Goal: Task Accomplishment & Management: Complete application form

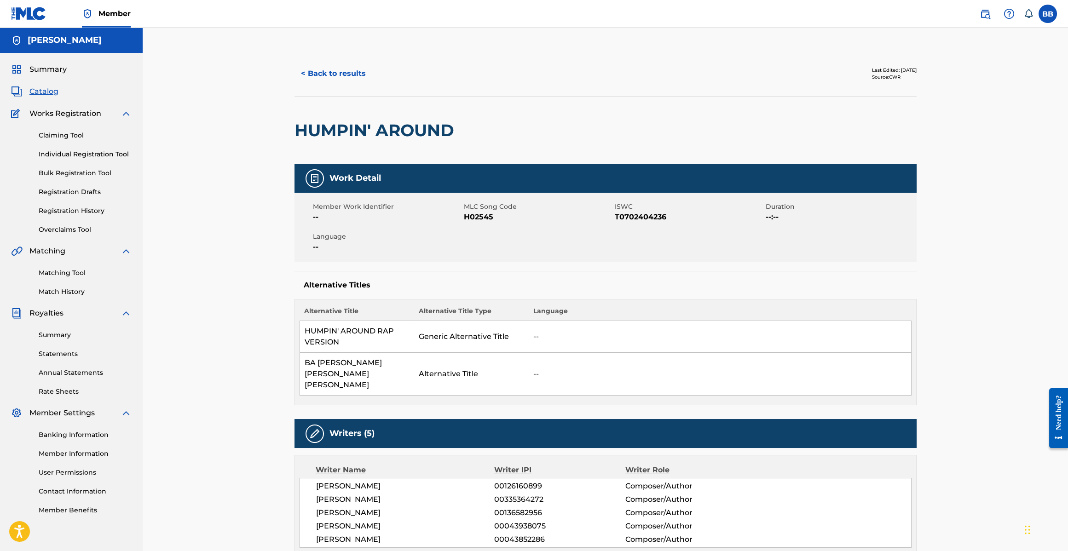
click at [49, 39] on h5 "[PERSON_NAME]" at bounding box center [65, 40] width 74 height 11
click at [48, 95] on span "Catalog" at bounding box center [43, 91] width 29 height 11
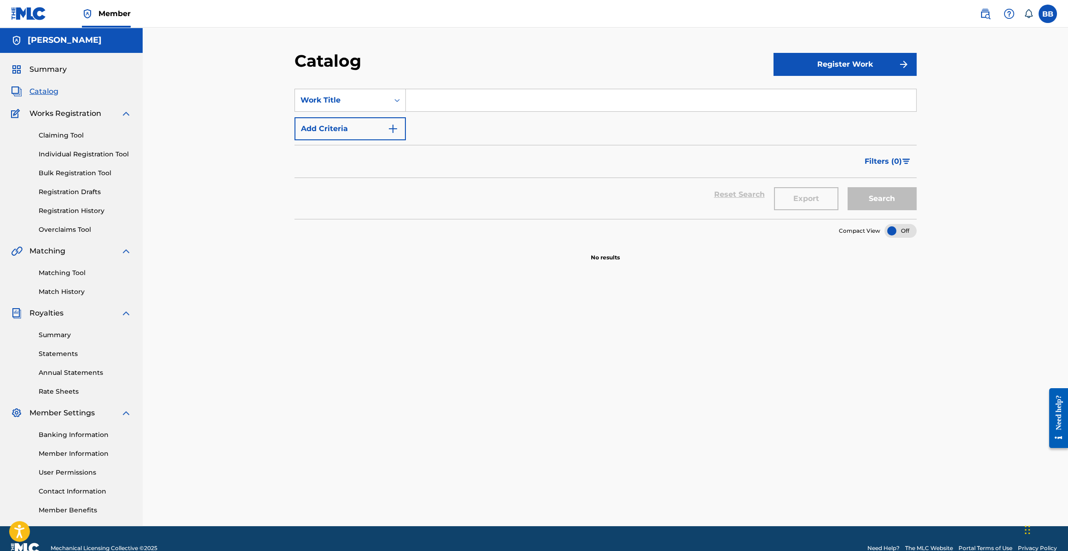
click at [62, 138] on link "Claiming Tool" at bounding box center [85, 136] width 93 height 10
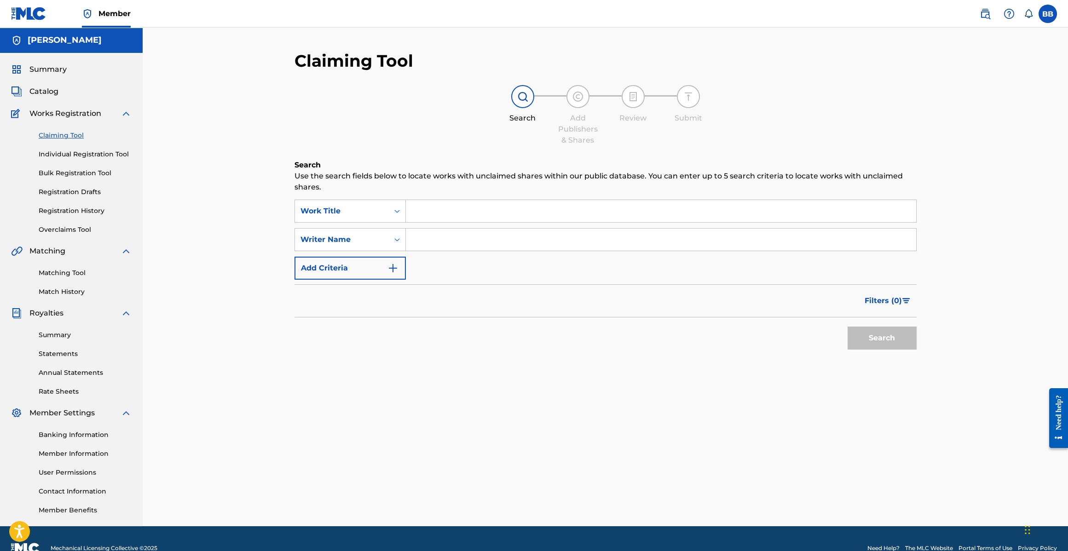
click at [62, 154] on link "Individual Registration Tool" at bounding box center [85, 155] width 93 height 10
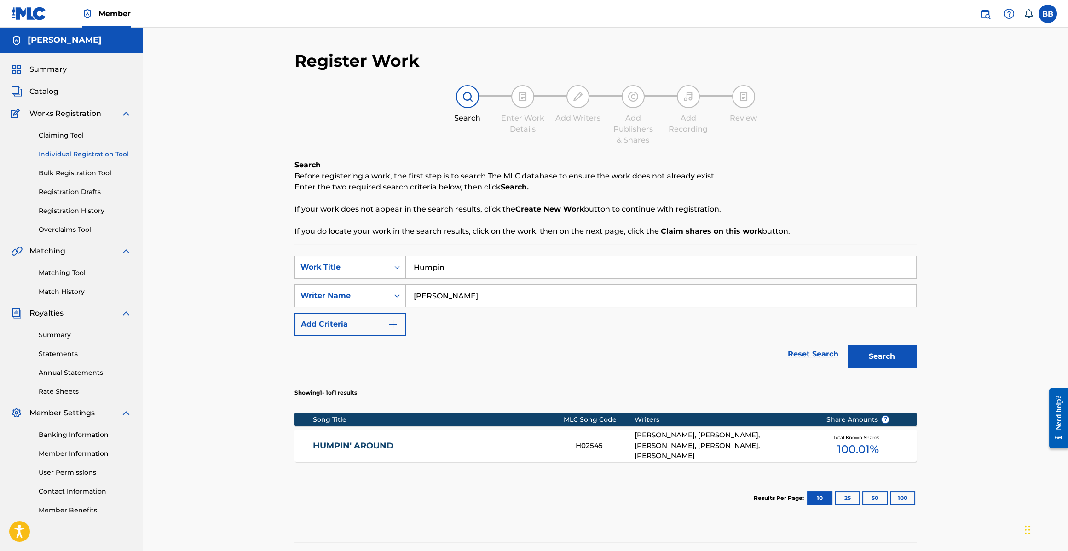
click at [512, 274] on input "Humpin" at bounding box center [661, 267] width 510 height 22
click at [777, 435] on div "[PERSON_NAME], [PERSON_NAME], [PERSON_NAME], [PERSON_NAME], [PERSON_NAME]" at bounding box center [722, 445] width 177 height 31
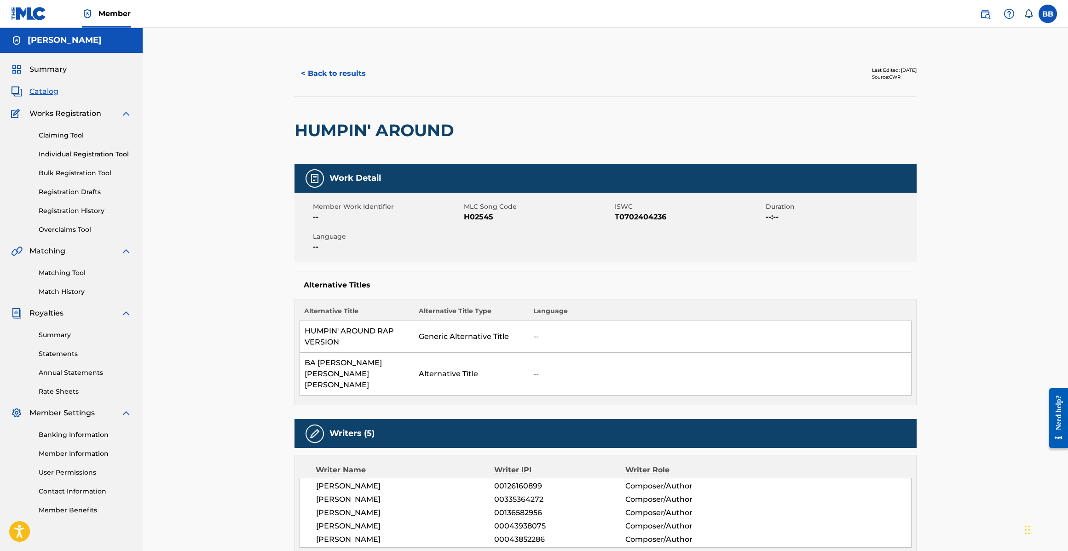
click at [317, 73] on button "< Back to results" at bounding box center [333, 73] width 78 height 23
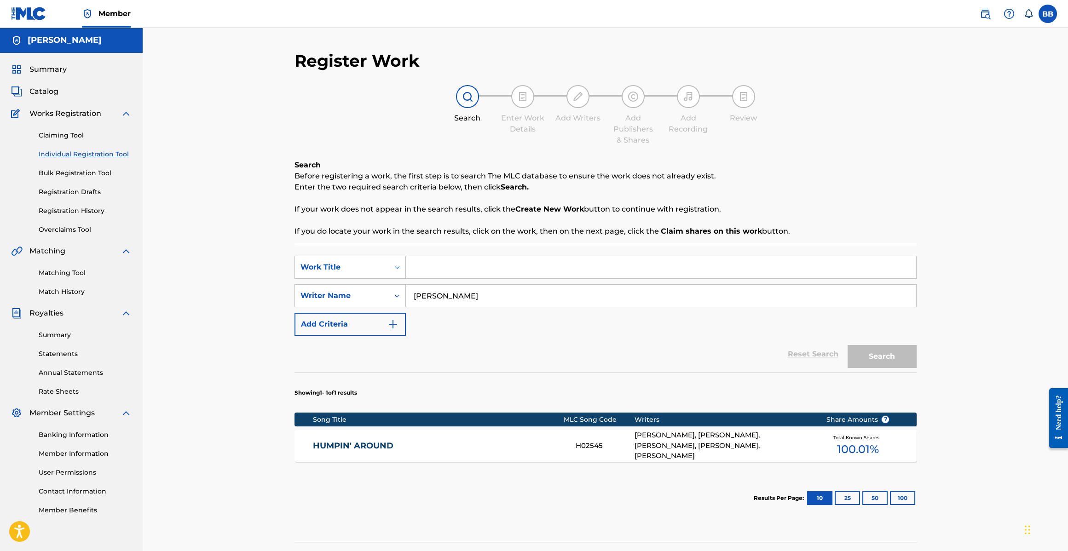
click at [444, 274] on input "Search Form" at bounding box center [661, 267] width 510 height 22
type input "Something in Commob"
click at [847, 345] on button "Search" at bounding box center [881, 356] width 69 height 23
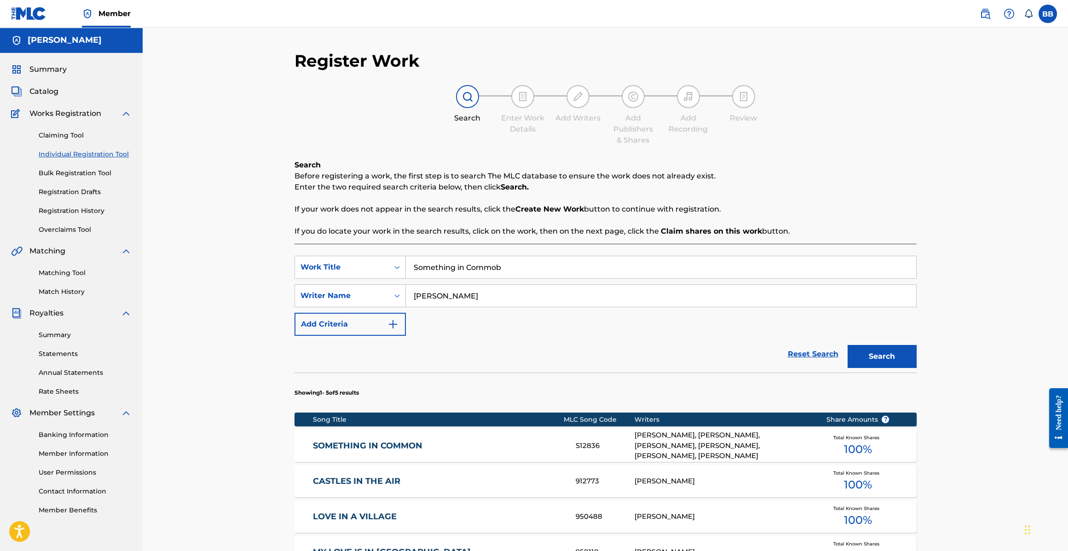
click at [523, 442] on link "SOMETHING IN COMMON" at bounding box center [438, 446] width 250 height 11
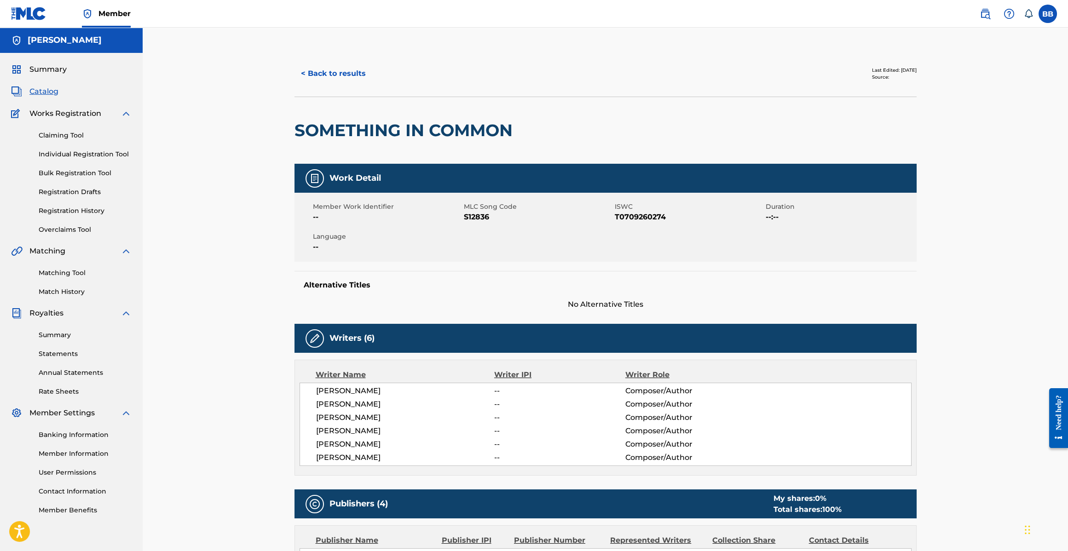
click at [343, 73] on button "< Back to results" at bounding box center [333, 73] width 78 height 23
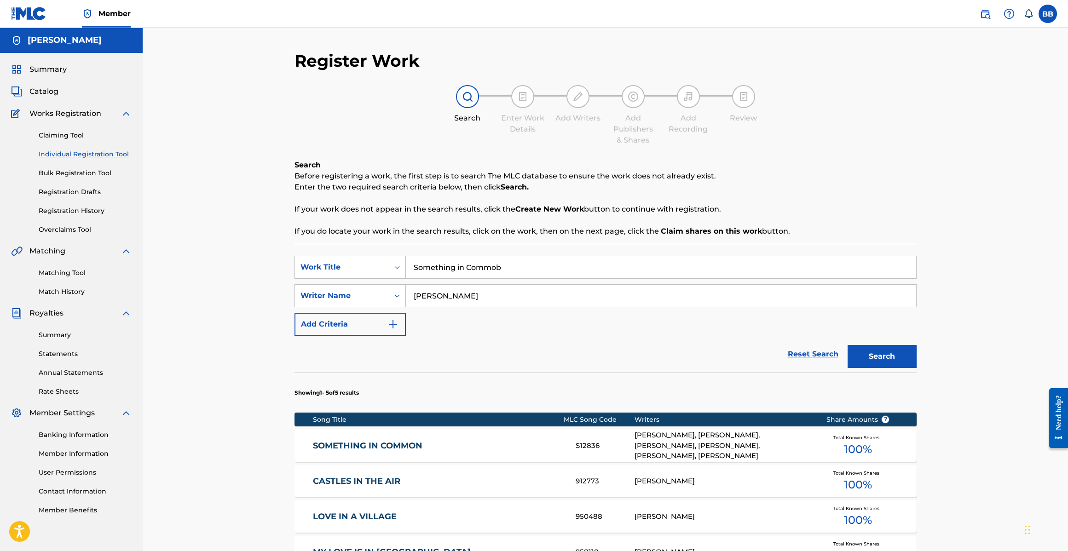
click at [513, 272] on input "Something in Commob" at bounding box center [661, 267] width 510 height 22
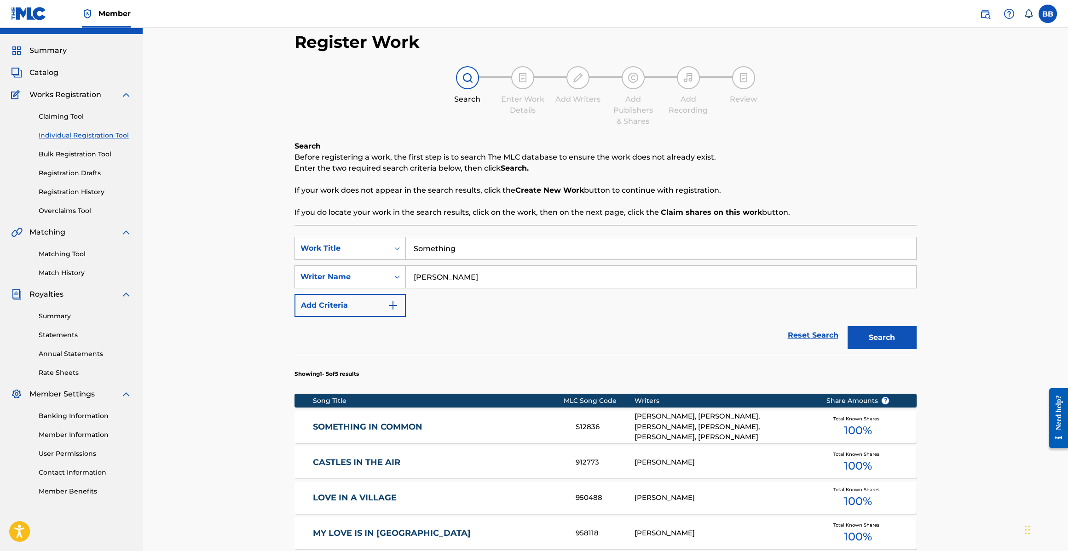
click at [438, 235] on div "SearchWithCriteria30655459-46ab-4294-9c9b-a9ab4d8b5b2a Work Title Something Sea…" at bounding box center [605, 445] width 622 height 440
click at [440, 245] on input "Something" at bounding box center [661, 248] width 510 height 22
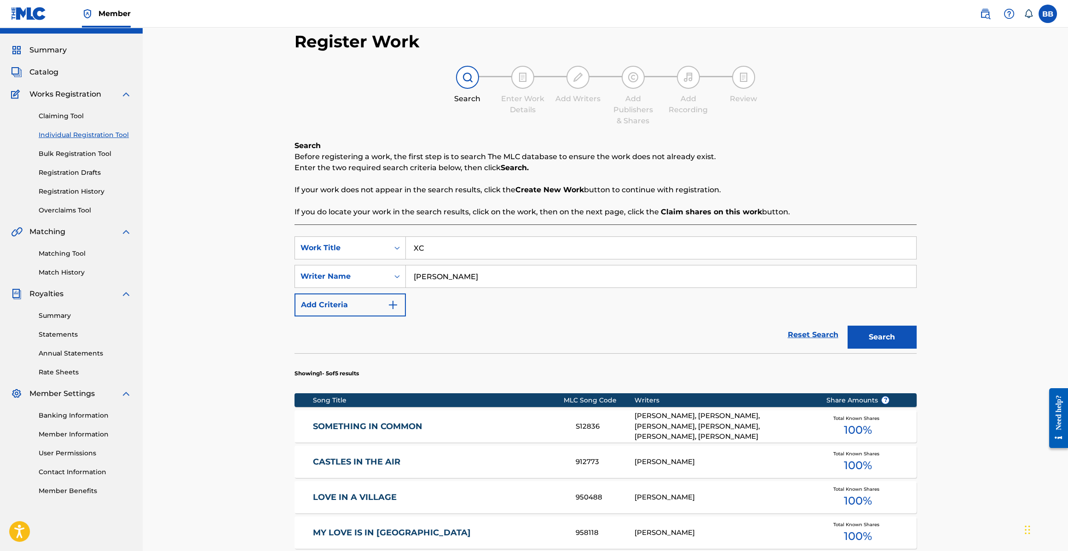
type input "X"
type input "COLLEGE GIRL"
click at [847, 326] on button "Search" at bounding box center [881, 337] width 69 height 23
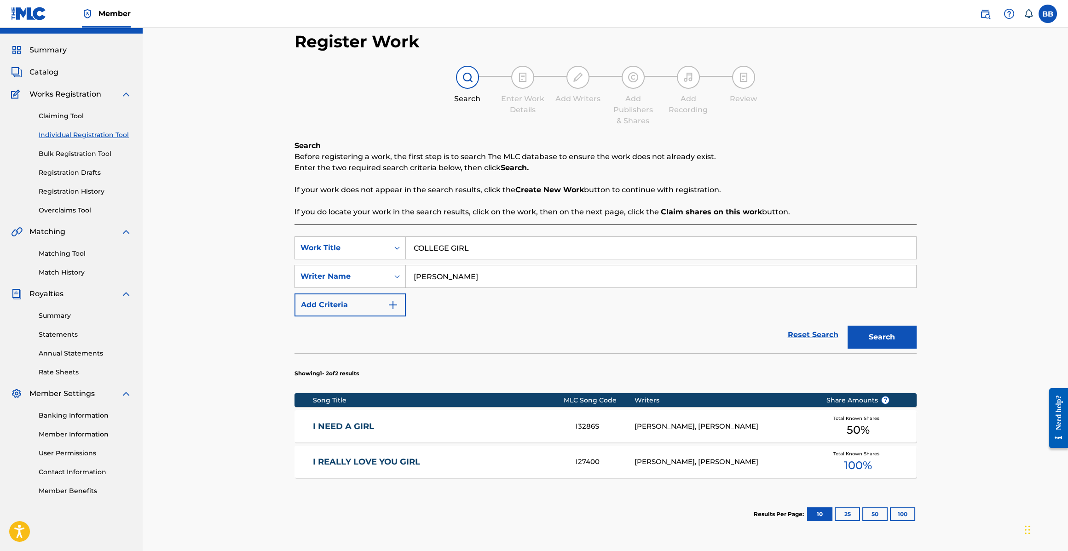
scroll to position [20, 0]
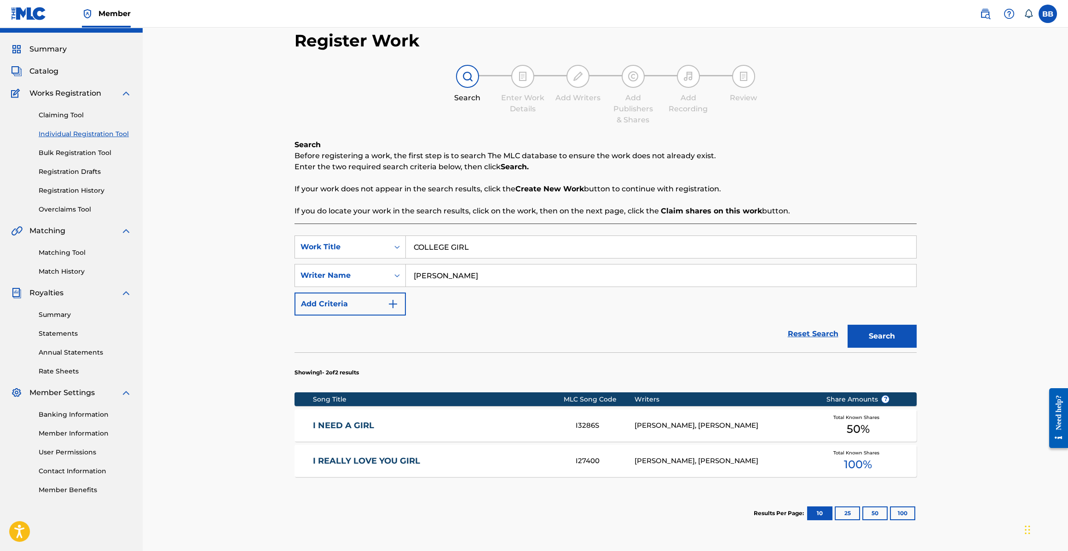
click at [42, 69] on span "Catalog" at bounding box center [43, 71] width 29 height 11
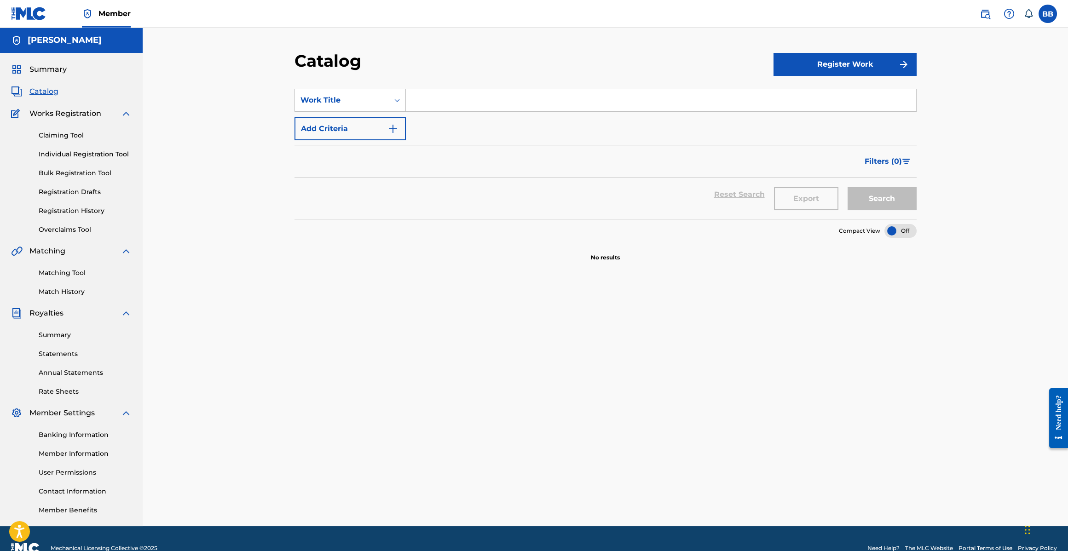
drag, startPoint x: 353, startPoint y: 122, endPoint x: 433, endPoint y: 111, distance: 80.8
click at [423, 110] on div "SearchWithCriteriac955ab2d-952f-49e5-8fa0-372a4f9b1e8a Work Title Add Criteria" at bounding box center [605, 115] width 622 height 52
click at [346, 124] on button "Add Criteria" at bounding box center [349, 128] width 111 height 23
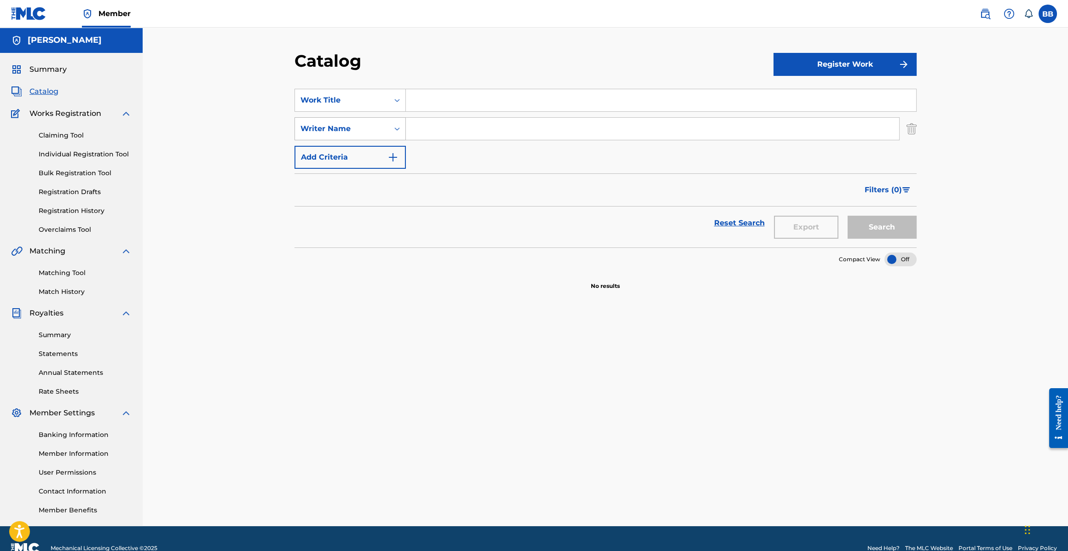
click at [345, 127] on div "Writer Name" at bounding box center [341, 128] width 83 height 11
drag, startPoint x: 345, startPoint y: 127, endPoint x: 355, endPoint y: 128, distance: 9.3
click at [347, 127] on div "Writer Name" at bounding box center [341, 128] width 83 height 11
click at [352, 149] on button "Add Criteria" at bounding box center [349, 157] width 111 height 23
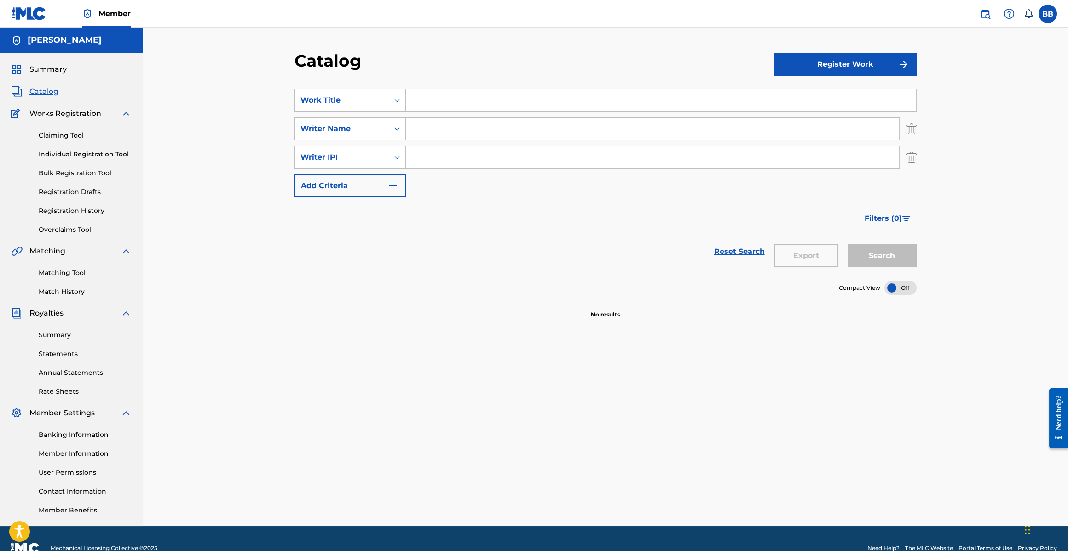
click at [350, 181] on button "Add Criteria" at bounding box center [349, 185] width 111 height 23
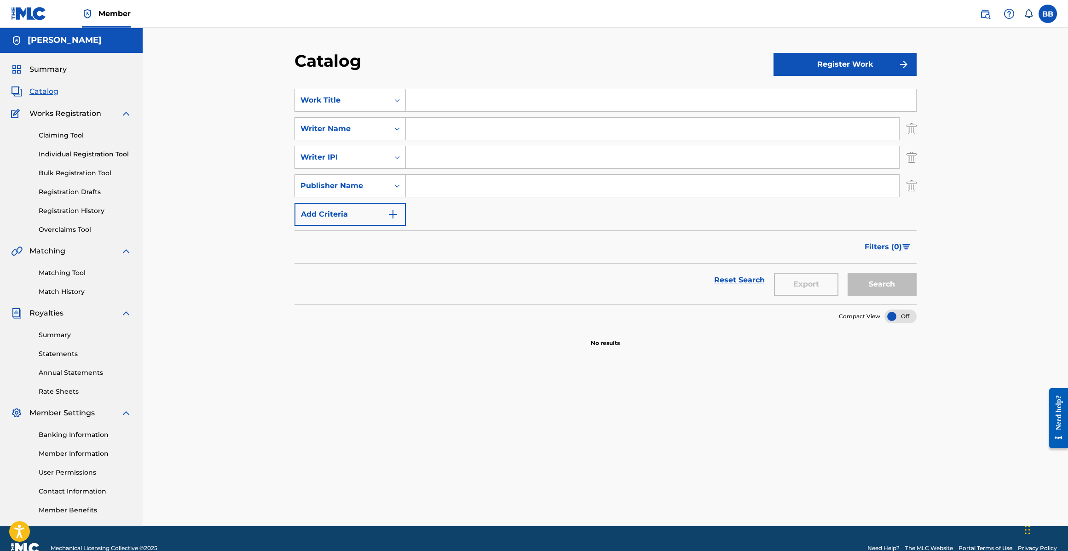
click at [437, 98] on input "Search Form" at bounding box center [661, 100] width 510 height 22
click at [407, 96] on input "Search Form" at bounding box center [661, 100] width 510 height 22
type input "College Girl"
click at [430, 124] on input "Search Form" at bounding box center [652, 129] width 493 height 22
type input "[PERSON_NAME]"
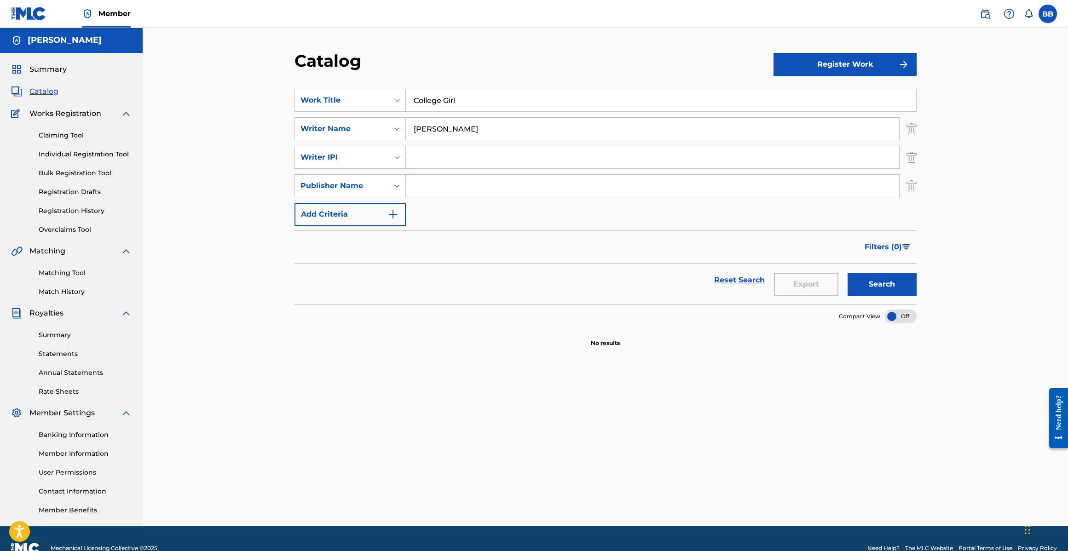
click at [436, 161] on input "Search Form" at bounding box center [652, 157] width 493 height 22
type input "00126160899"
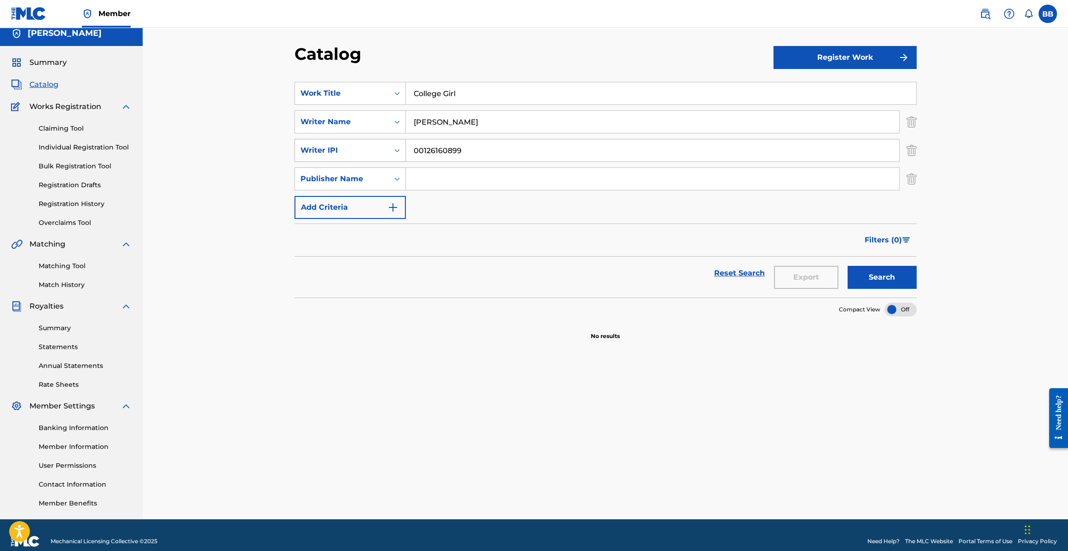
scroll to position [19, 0]
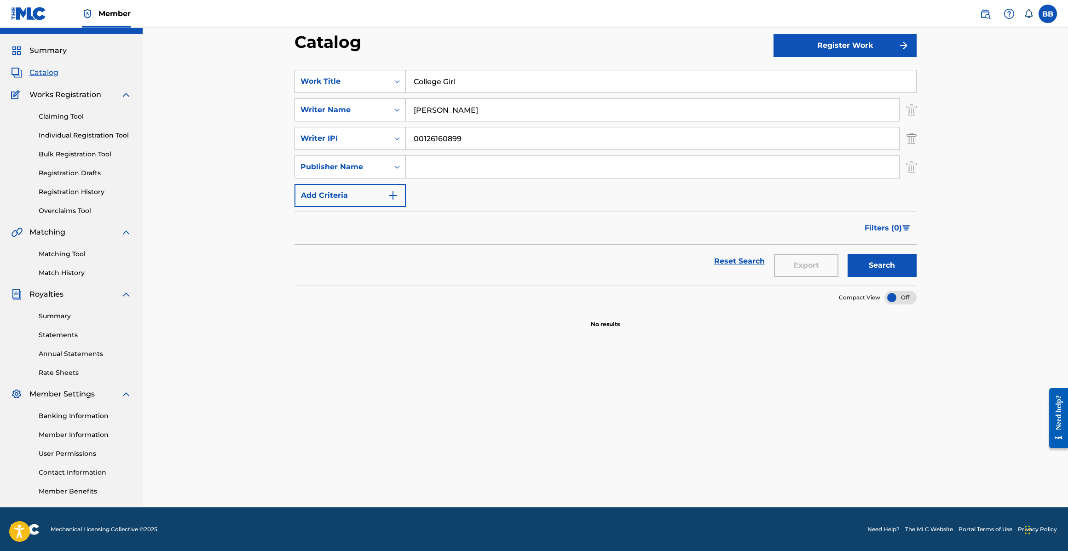
click at [422, 156] on input "Search Form" at bounding box center [652, 167] width 493 height 22
click at [425, 169] on input "Search Form" at bounding box center [652, 167] width 493 height 22
click at [909, 165] on img "Search Form" at bounding box center [911, 166] width 10 height 23
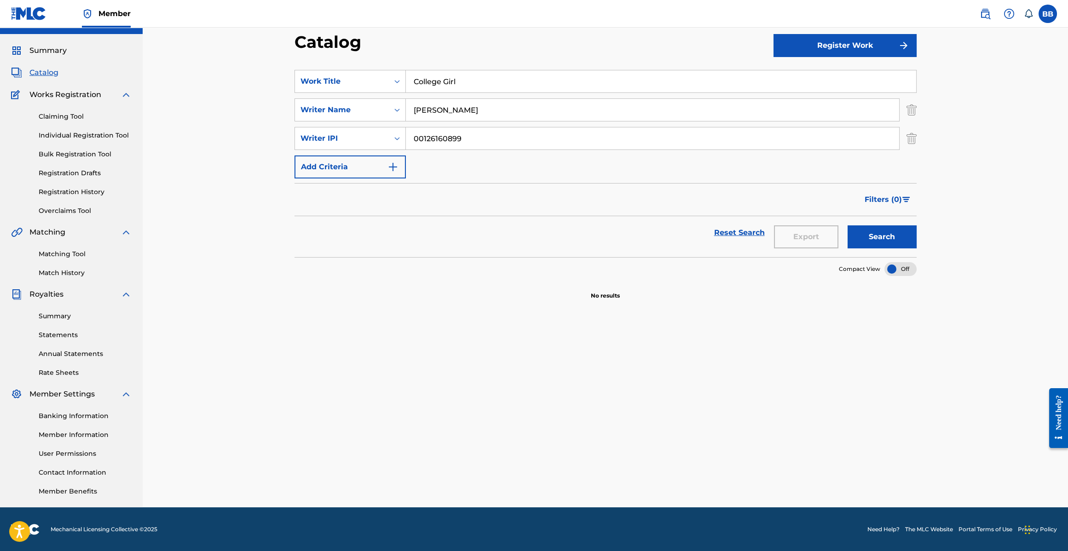
click at [890, 239] on button "Search" at bounding box center [881, 236] width 69 height 23
click at [850, 53] on button "Register Work" at bounding box center [844, 45] width 143 height 23
click at [824, 70] on link "Individual" at bounding box center [844, 75] width 143 height 22
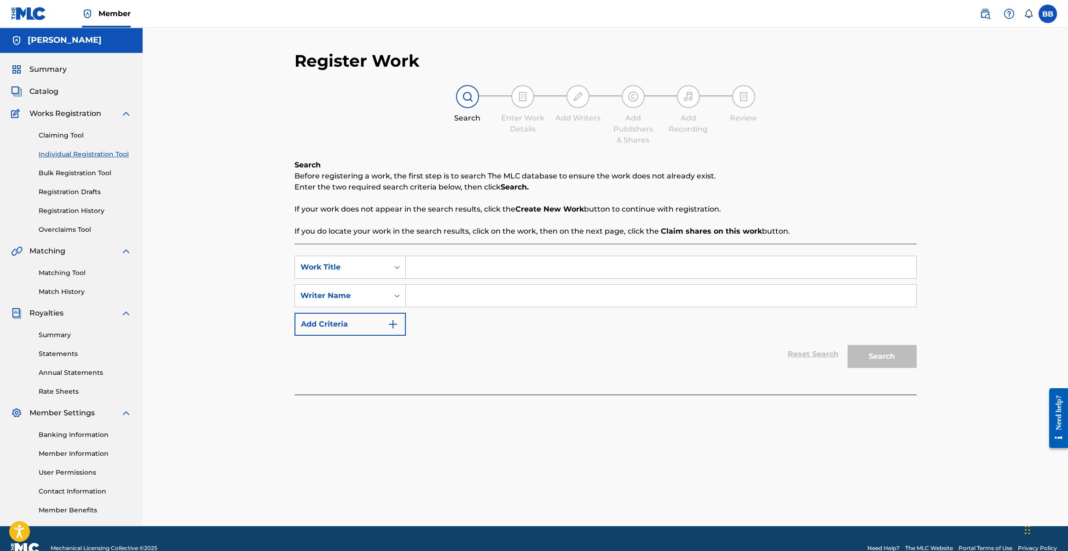
drag, startPoint x: 506, startPoint y: 268, endPoint x: 429, endPoint y: 259, distance: 76.9
click at [506, 268] on input "Search Form" at bounding box center [661, 267] width 510 height 22
type input "College Girl"
click at [467, 286] on input "Search Form" at bounding box center [661, 296] width 510 height 22
type input "[PERSON_NAME]"
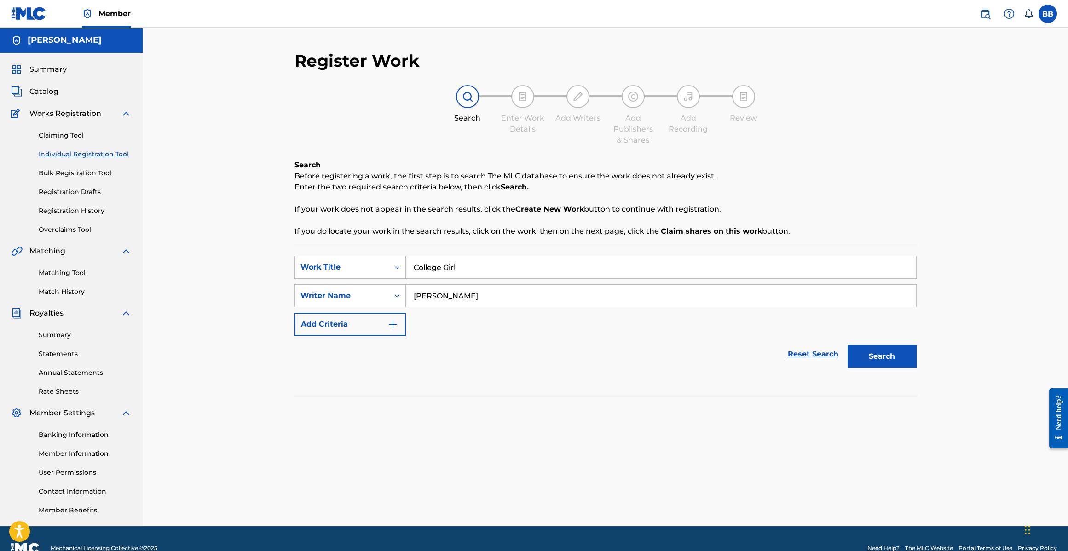
click at [847, 345] on button "Search" at bounding box center [881, 356] width 69 height 23
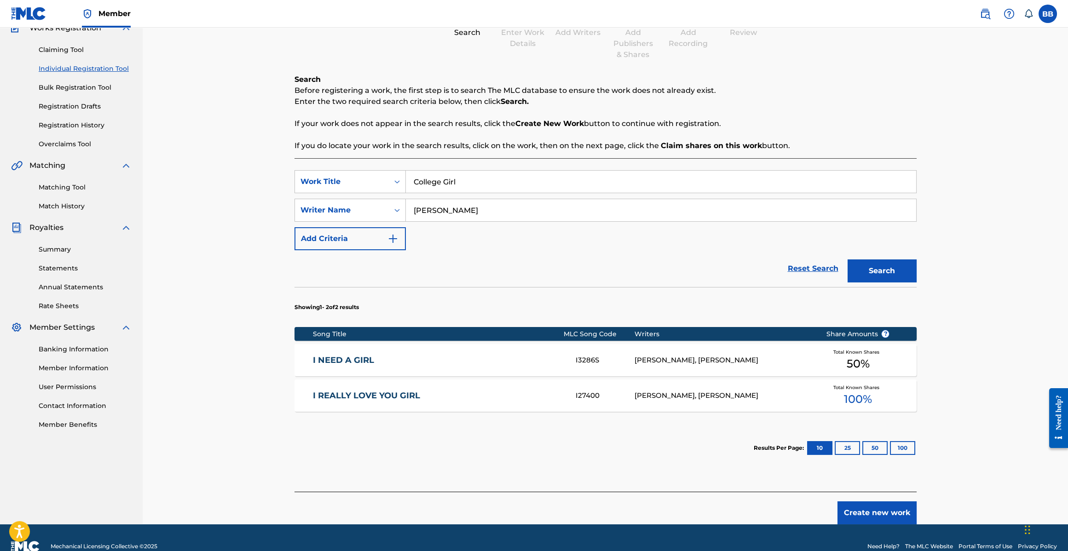
scroll to position [103, 0]
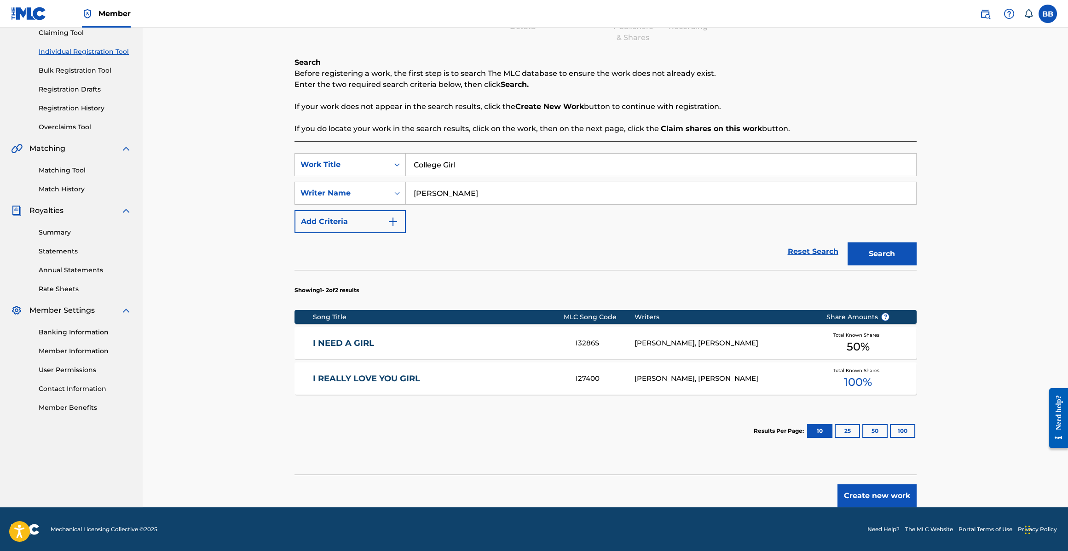
click at [731, 385] on div "I REALLY LOVE YOU GIRL I27400 BOBBY BROWN, GORDON JONES Total Known Shares 100 %" at bounding box center [605, 378] width 622 height 32
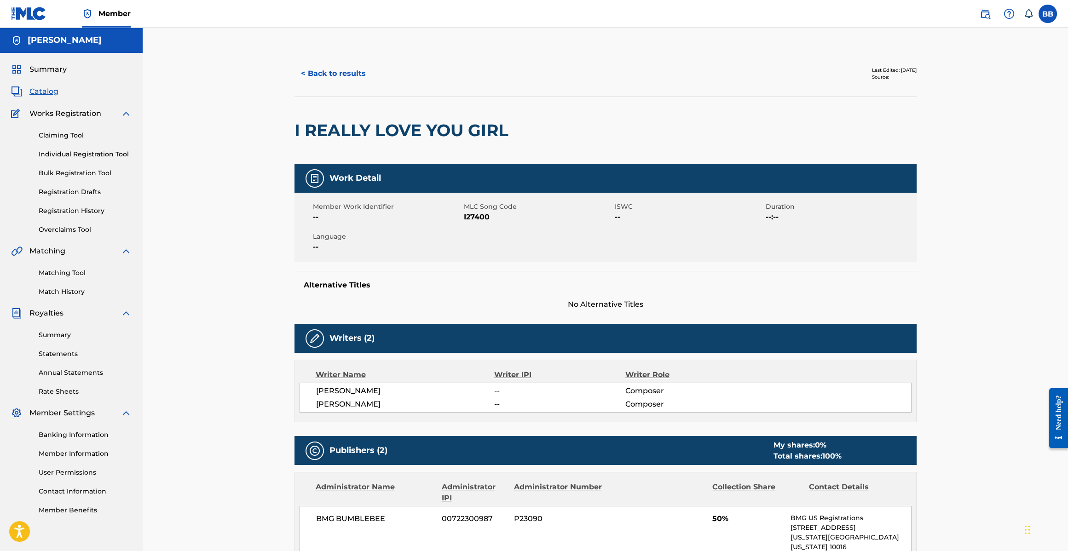
click at [331, 77] on button "< Back to results" at bounding box center [333, 73] width 78 height 23
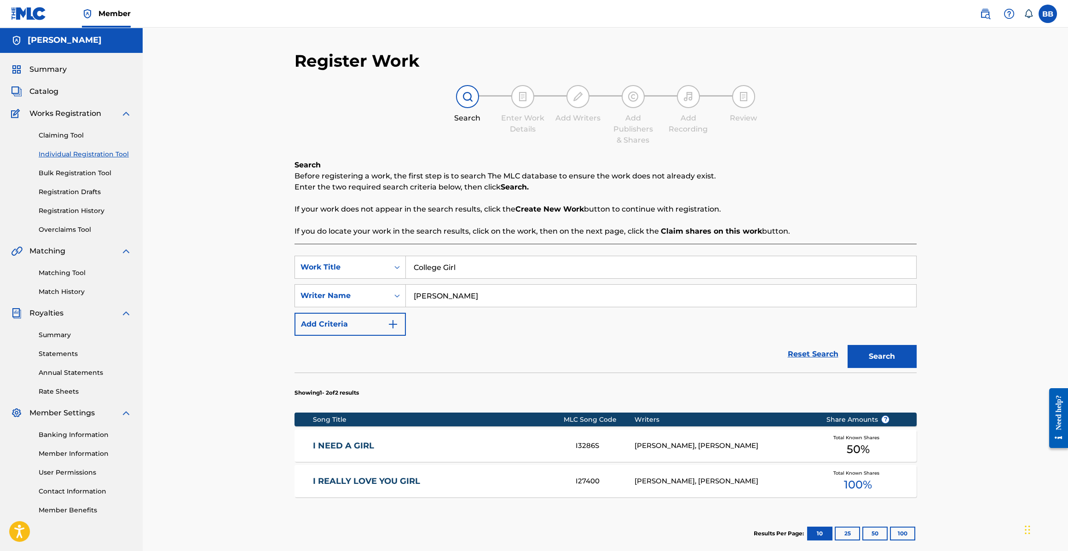
scroll to position [19, 0]
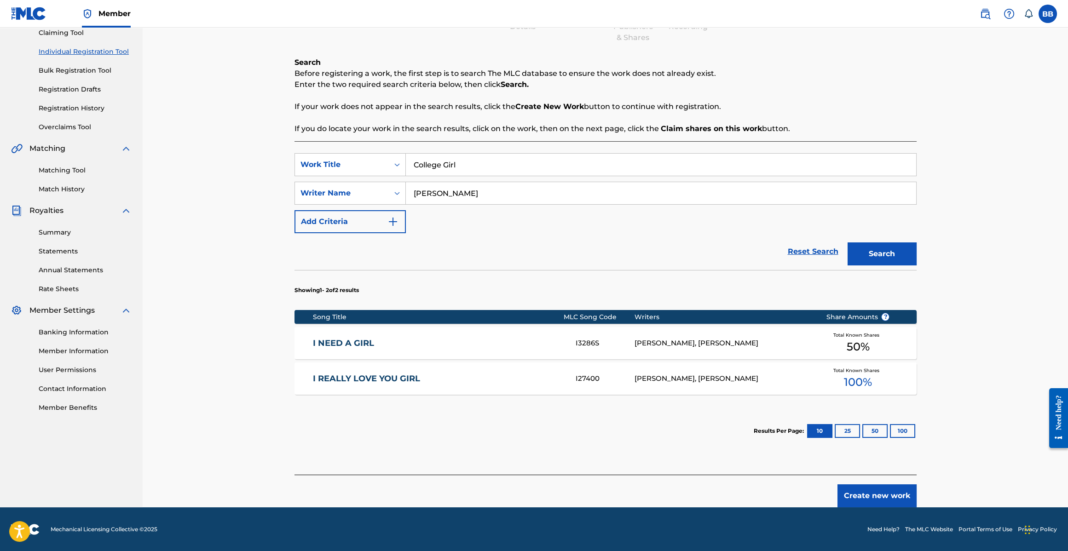
click at [883, 484] on button "Create new work" at bounding box center [876, 495] width 79 height 23
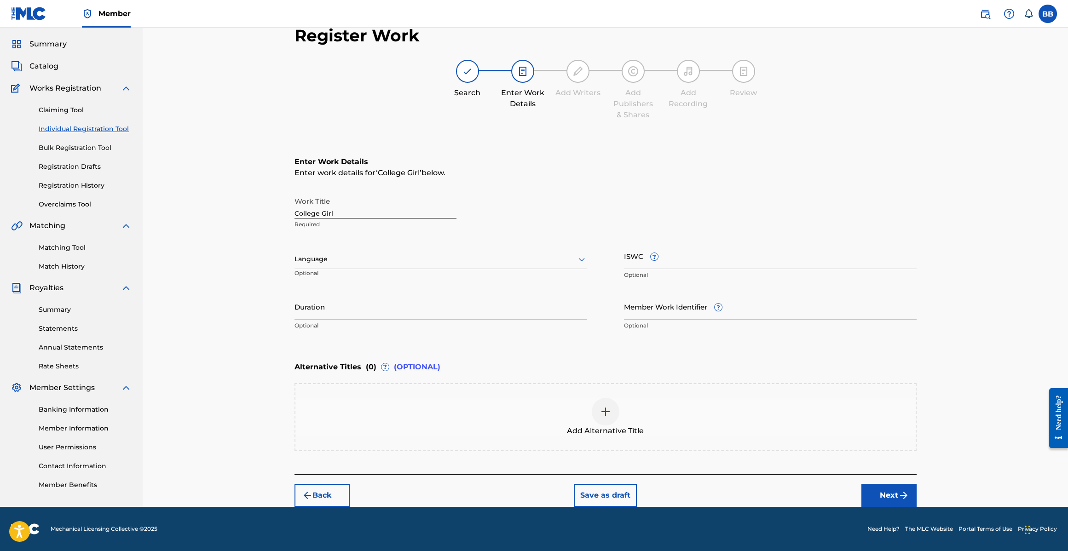
scroll to position [24, 0]
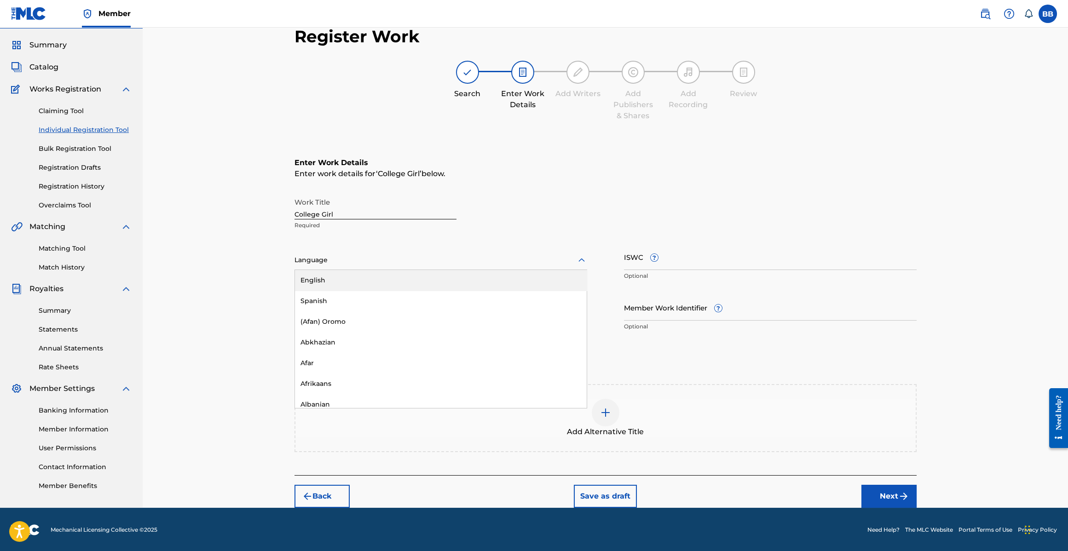
click at [377, 259] on div at bounding box center [440, 260] width 293 height 12
click at [351, 282] on div "English" at bounding box center [441, 280] width 292 height 21
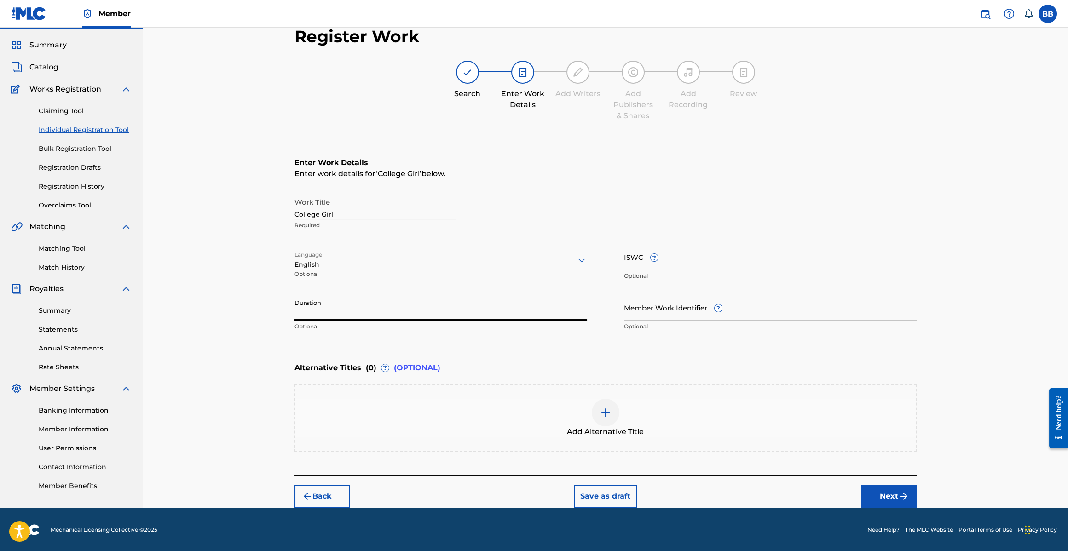
click at [367, 308] on input "Duration" at bounding box center [440, 307] width 293 height 26
click at [638, 256] on input "ISWC ?" at bounding box center [770, 257] width 293 height 26
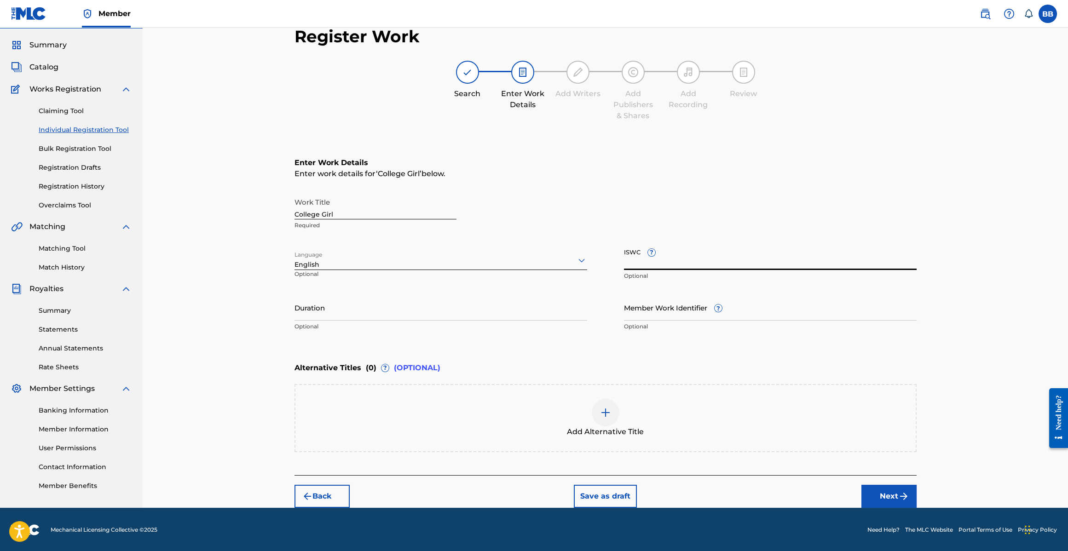
paste input "T9110563138"
type input "T9110563138"
click at [322, 316] on input "Duration" at bounding box center [440, 307] width 293 height 26
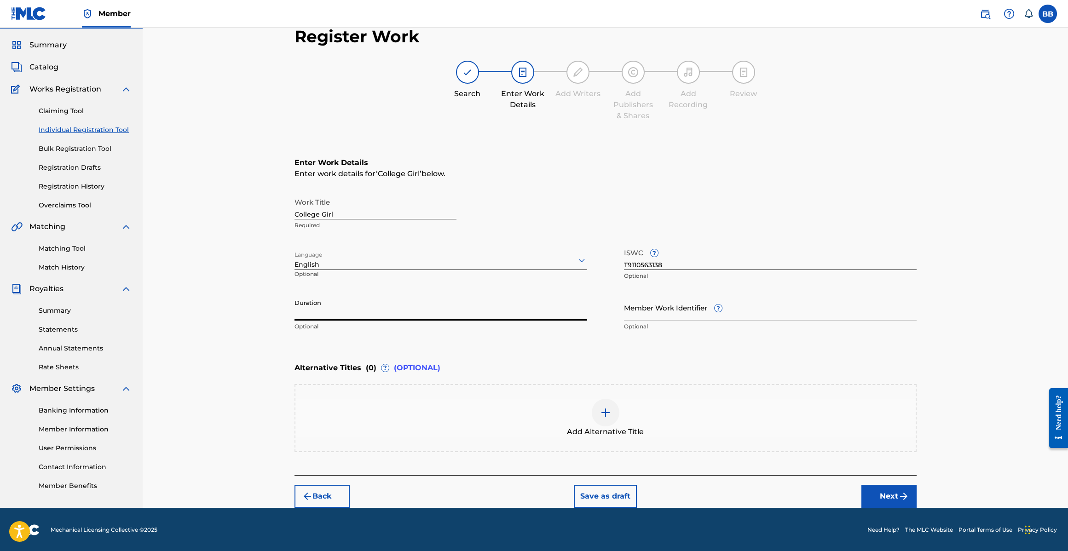
type input "-"
type input "06:05"
click at [896, 495] on button "Next" at bounding box center [888, 496] width 55 height 23
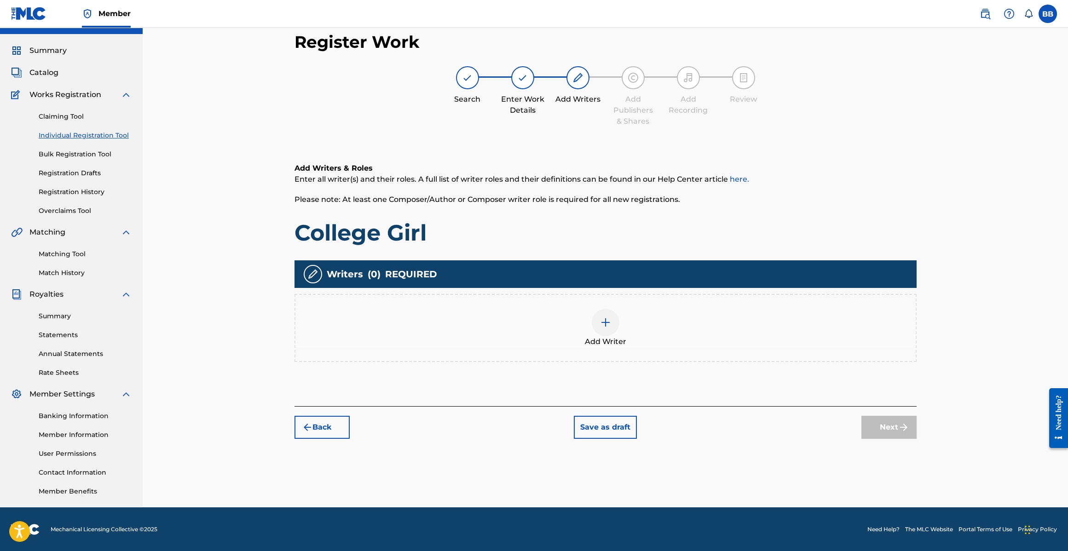
click at [598, 318] on div at bounding box center [606, 323] width 28 height 28
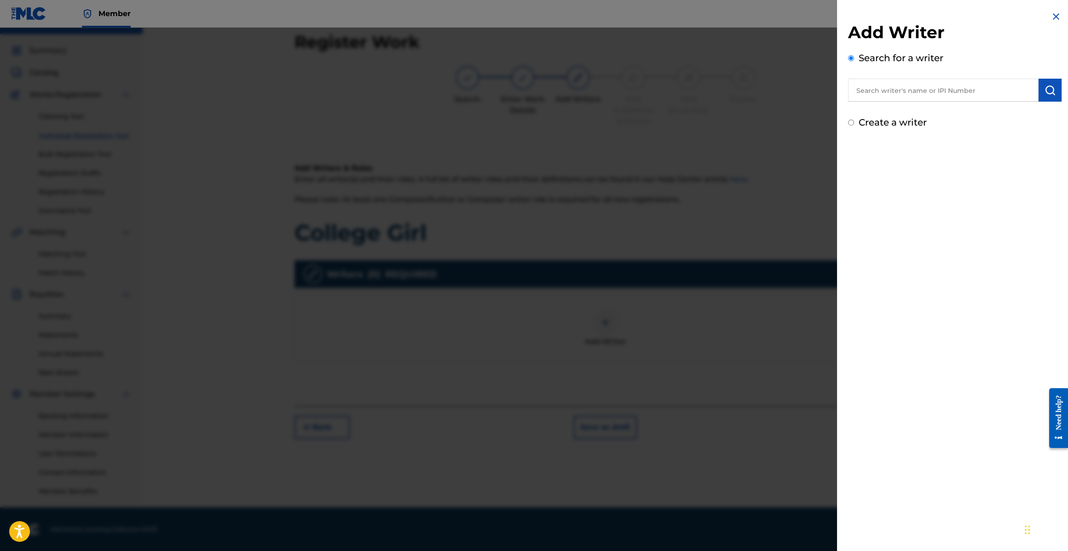
click at [888, 88] on input "text" at bounding box center [943, 90] width 190 height 23
click at [866, 139] on div "Add Writer Search for a writer Create a writer" at bounding box center [955, 70] width 236 height 140
click at [907, 94] on input "text" at bounding box center [943, 90] width 190 height 23
paste input "00126160899"
type input "00126160899"
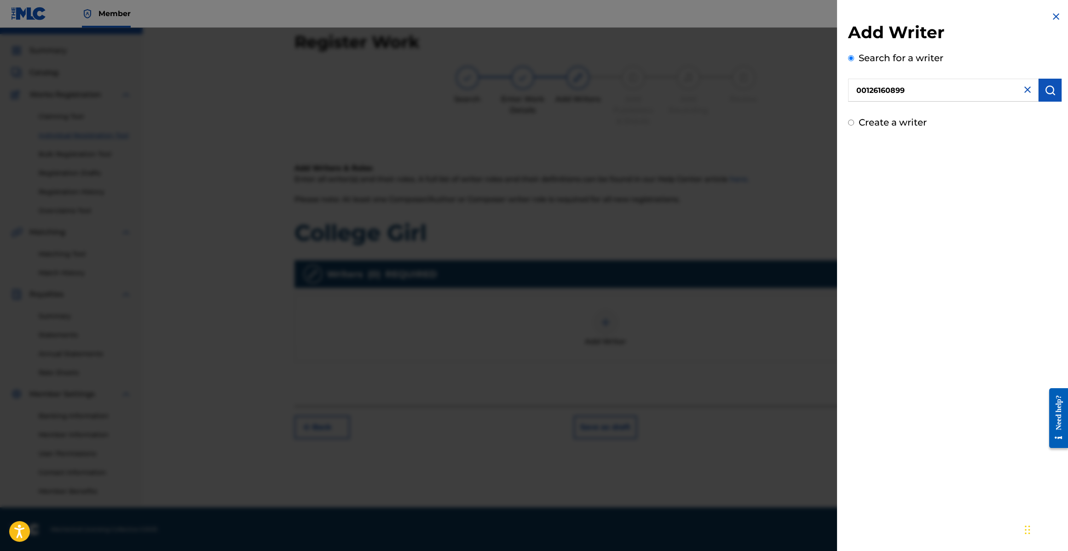
drag, startPoint x: 1046, startPoint y: 74, endPoint x: 1047, endPoint y: 78, distance: 4.7
click at [1046, 74] on div "Search for a writer 00126160899" at bounding box center [954, 76] width 213 height 51
click at [1047, 80] on button "submit" at bounding box center [1049, 90] width 23 height 23
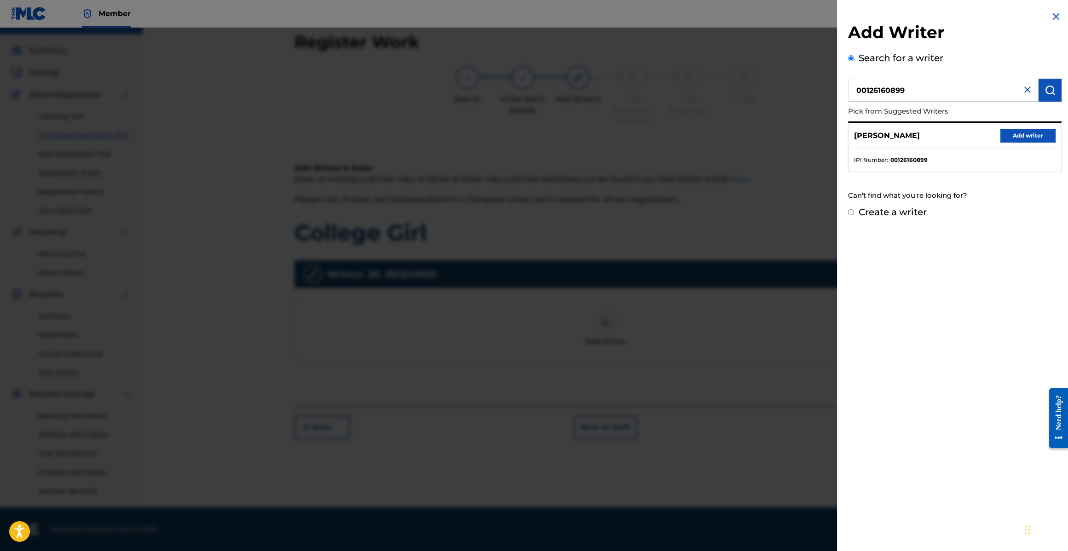
click at [1016, 135] on button "Add writer" at bounding box center [1027, 136] width 55 height 14
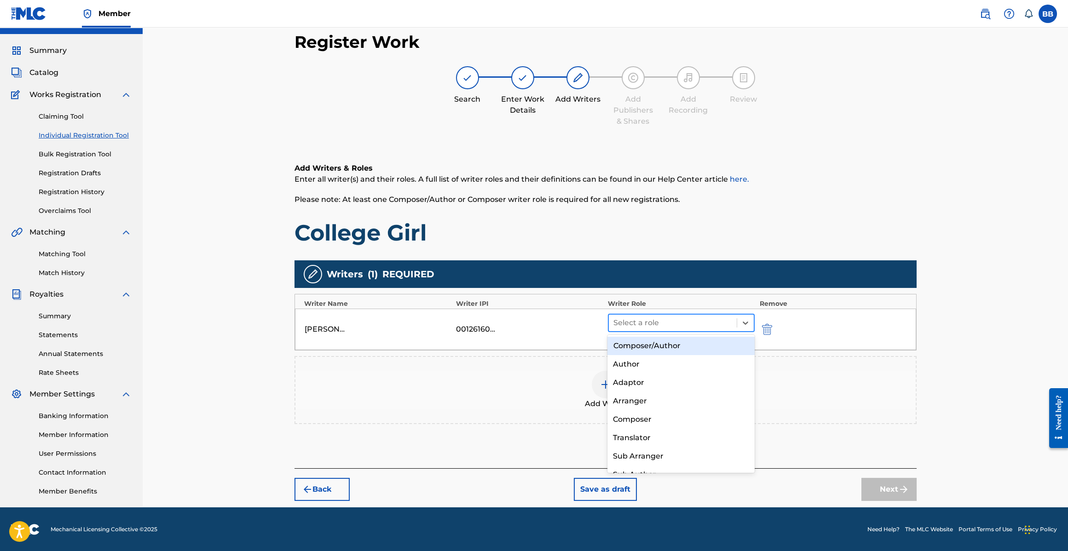
click at [678, 322] on div at bounding box center [672, 322] width 119 height 13
click at [644, 348] on div "Composer/Author" at bounding box center [680, 346] width 147 height 18
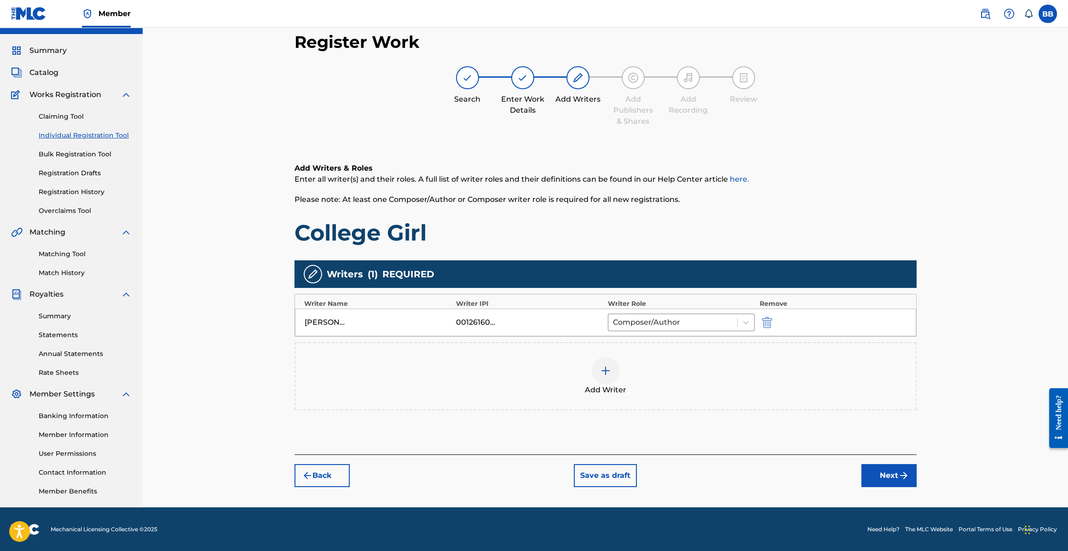
click at [713, 331] on div "BOBBY BROWN 00126160899 Composer/Author" at bounding box center [605, 323] width 621 height 28
click at [713, 325] on div at bounding box center [673, 322] width 120 height 13
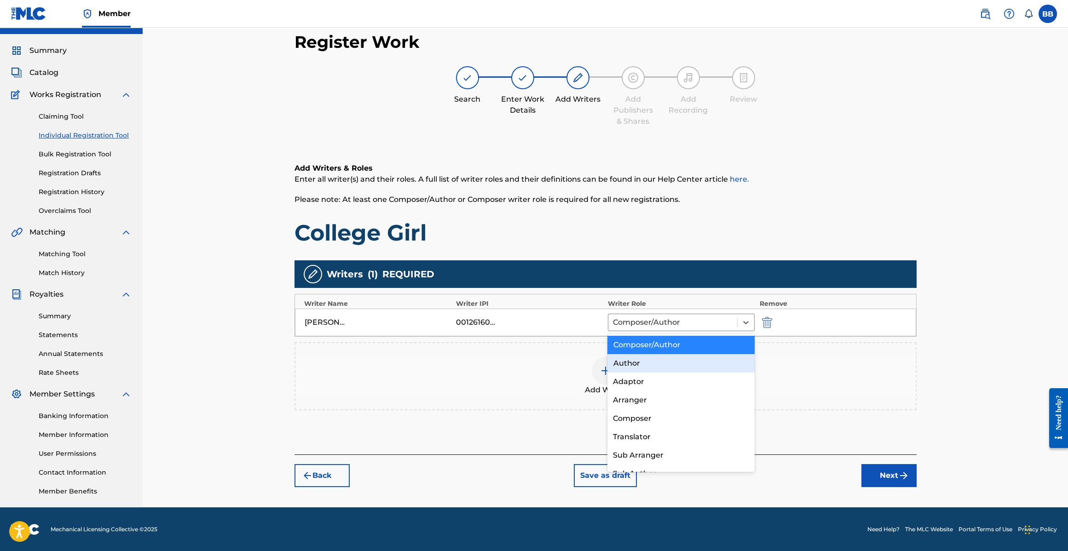
click at [679, 363] on div "Author" at bounding box center [680, 363] width 147 height 18
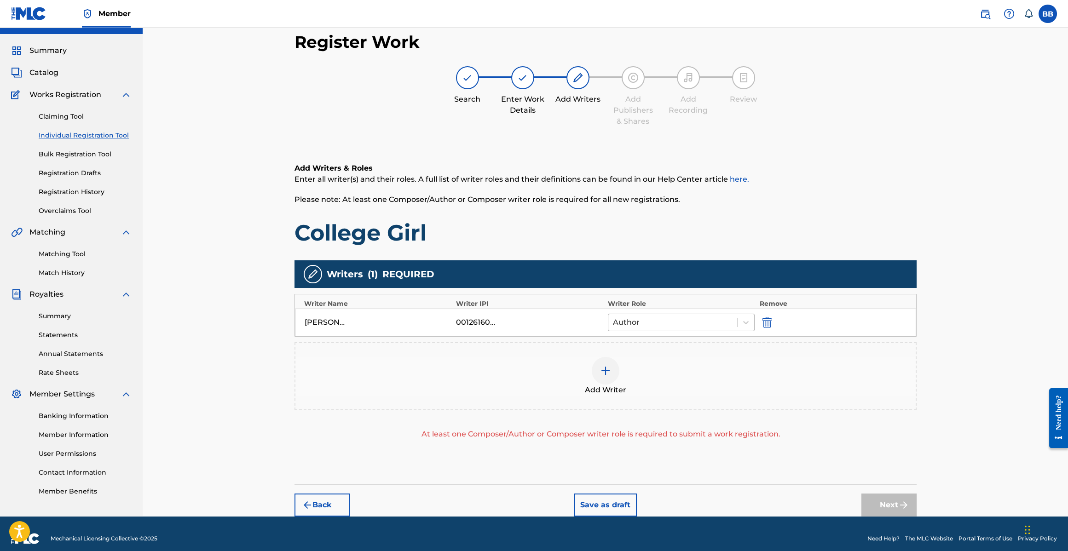
click at [715, 323] on div at bounding box center [673, 322] width 120 height 13
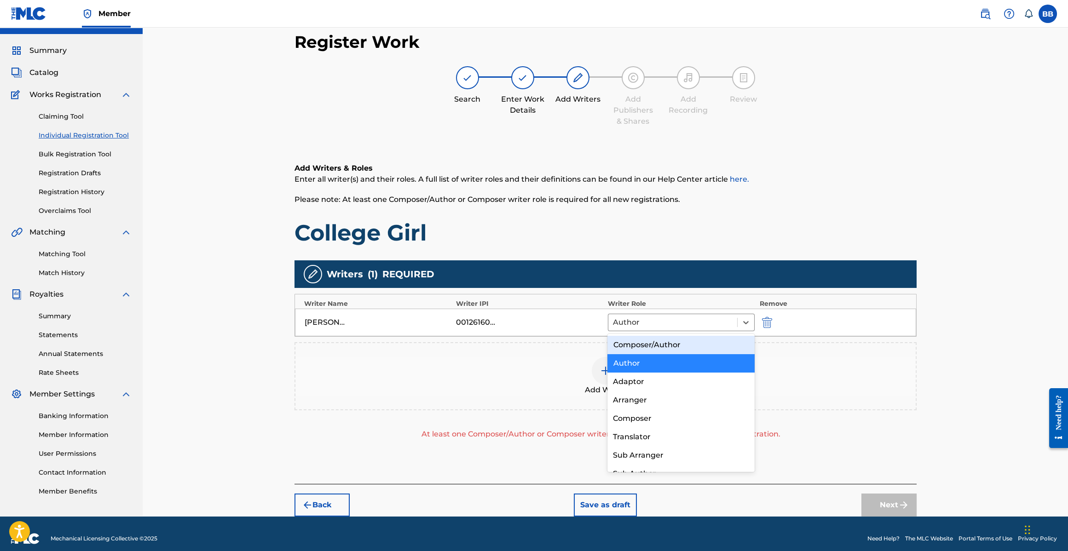
click at [661, 350] on div "Composer/Author" at bounding box center [680, 345] width 147 height 18
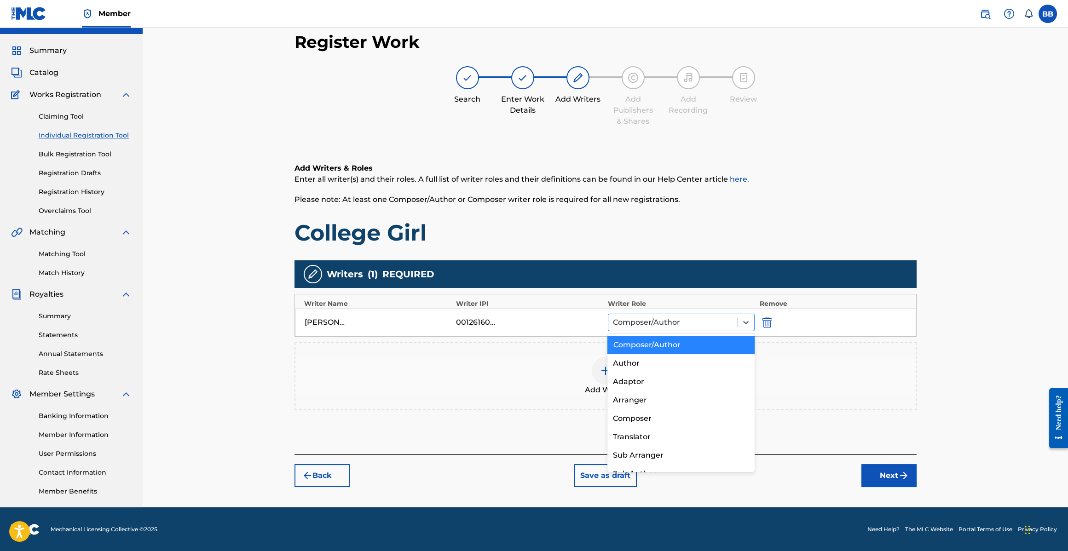
click at [695, 328] on div at bounding box center [673, 322] width 120 height 13
click at [655, 363] on div "Author" at bounding box center [680, 363] width 147 height 18
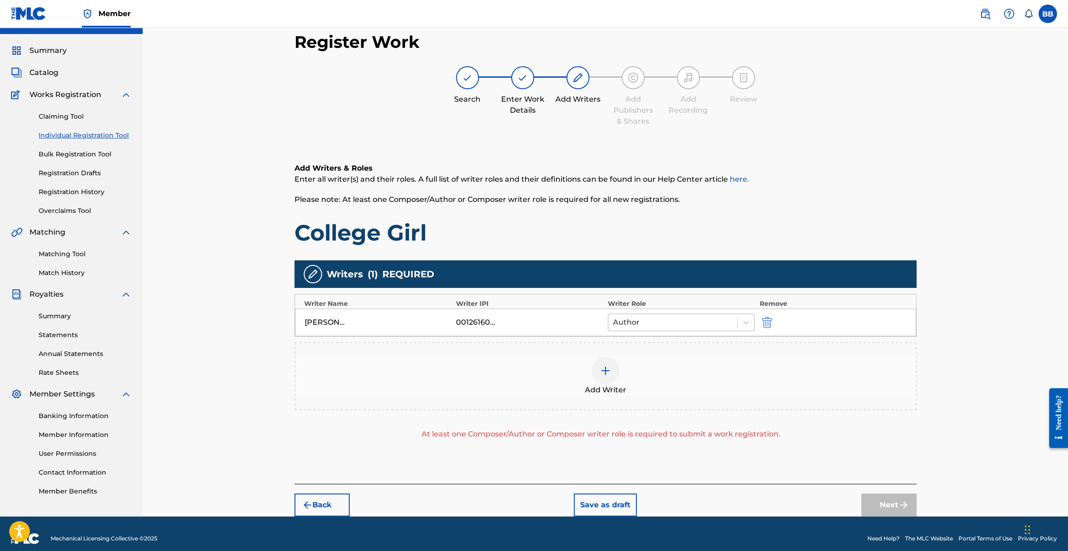
drag, startPoint x: 670, startPoint y: 317, endPoint x: 678, endPoint y: 323, distance: 9.6
click at [670, 317] on div at bounding box center [673, 322] width 120 height 13
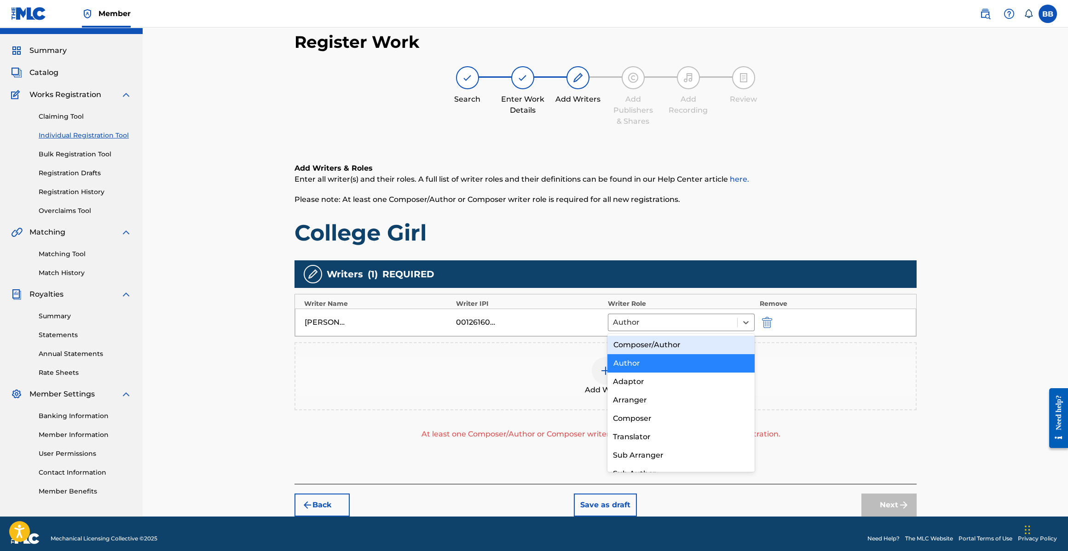
click at [698, 346] on div "Composer/Author" at bounding box center [680, 345] width 147 height 18
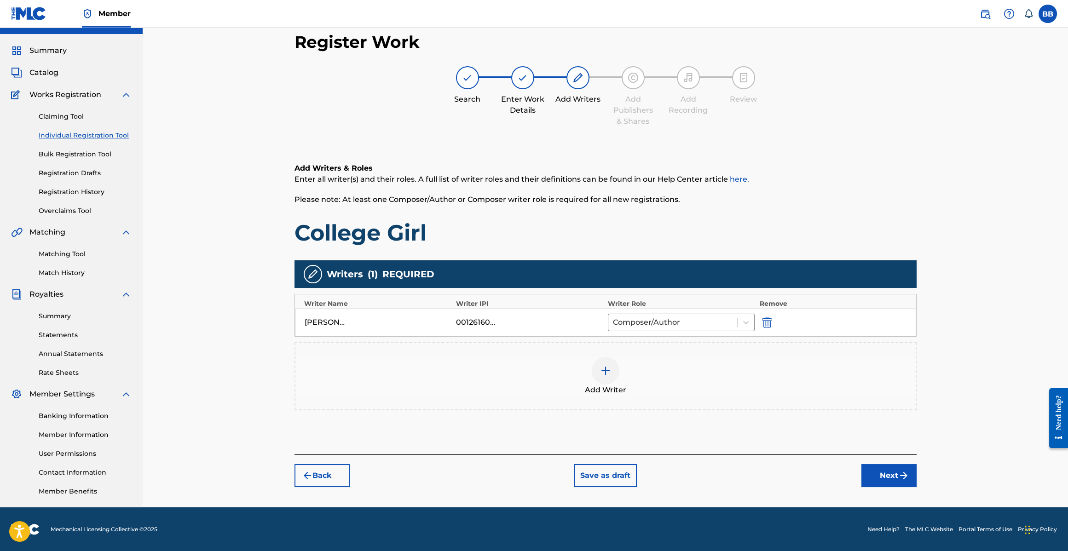
click at [909, 466] on button "Next" at bounding box center [888, 475] width 55 height 23
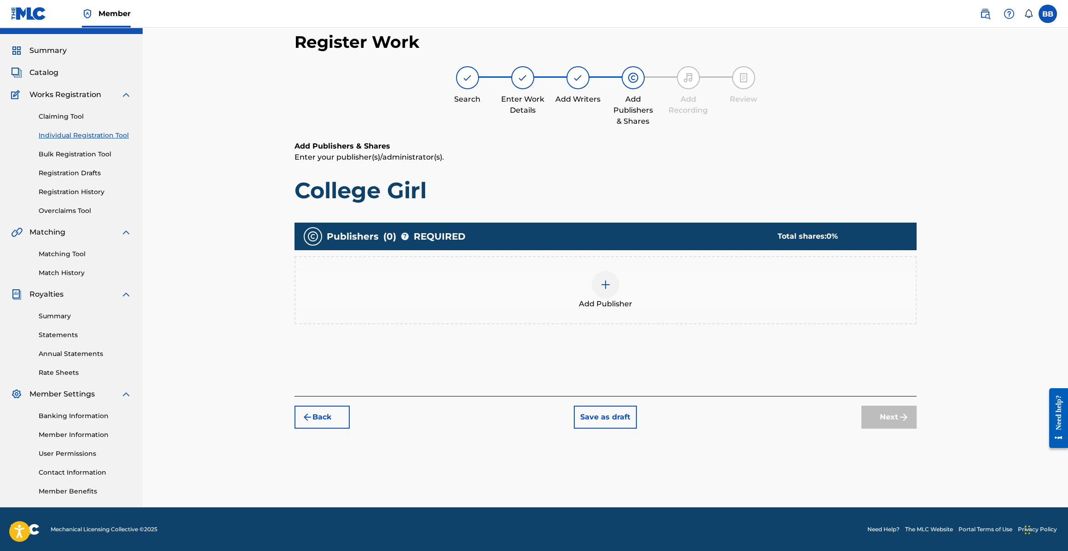
click at [619, 273] on div "Add Publisher" at bounding box center [605, 290] width 620 height 39
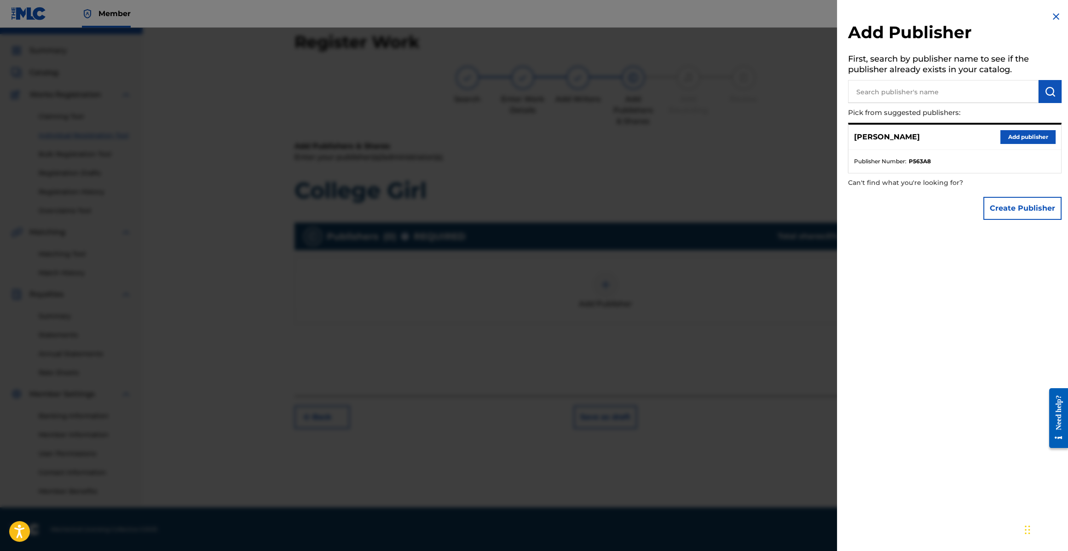
click at [1041, 137] on button "Add publisher" at bounding box center [1027, 137] width 55 height 14
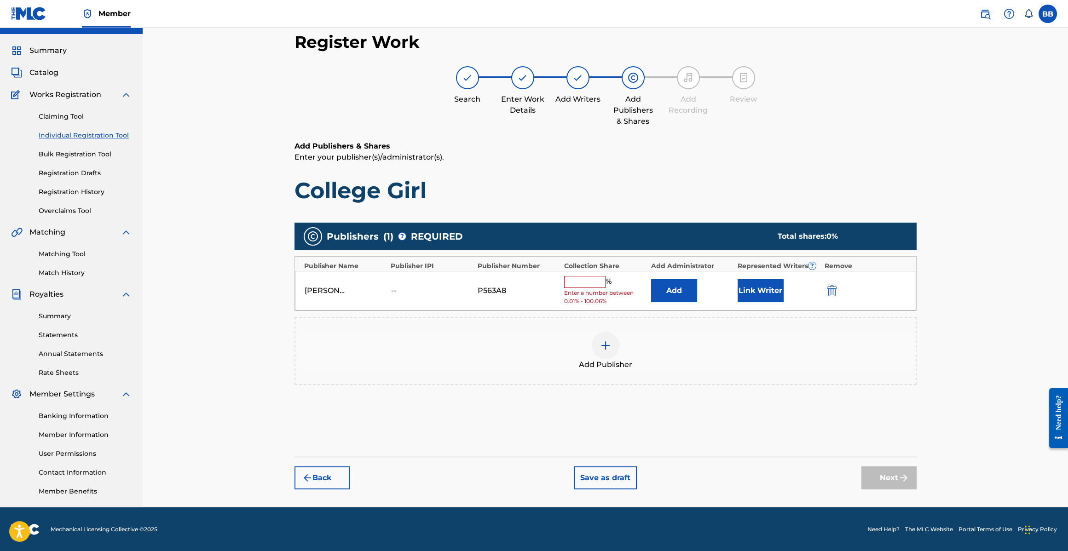
click at [598, 287] on input "text" at bounding box center [584, 282] width 41 height 12
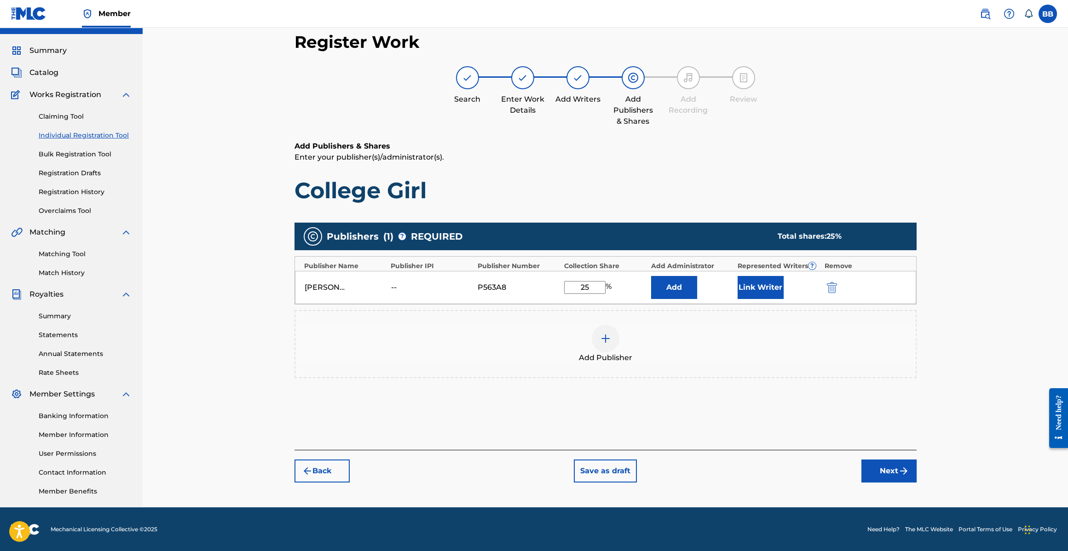
type input "25"
click at [754, 285] on button "Link Writer" at bounding box center [760, 287] width 46 height 23
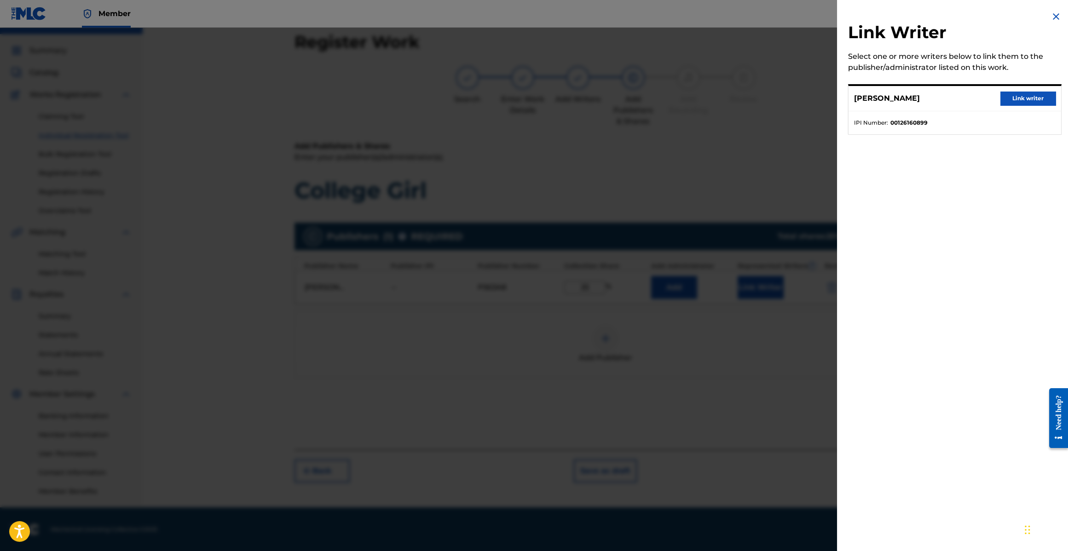
scroll to position [17, 0]
drag, startPoint x: 1007, startPoint y: 104, endPoint x: 1014, endPoint y: 99, distance: 8.6
click at [1012, 100] on button "Link writer" at bounding box center [1027, 99] width 55 height 14
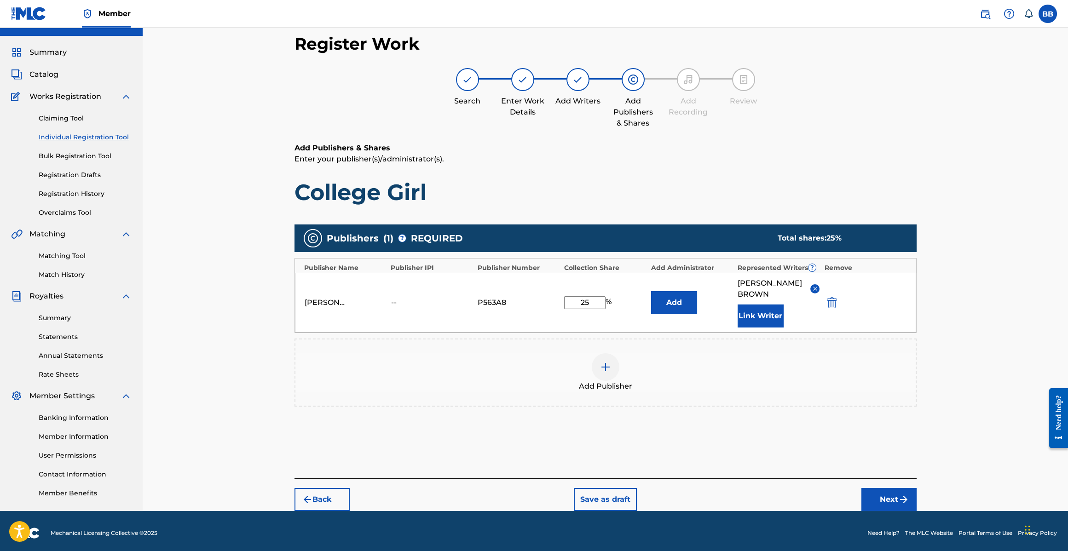
click at [886, 489] on button "Next" at bounding box center [888, 499] width 55 height 23
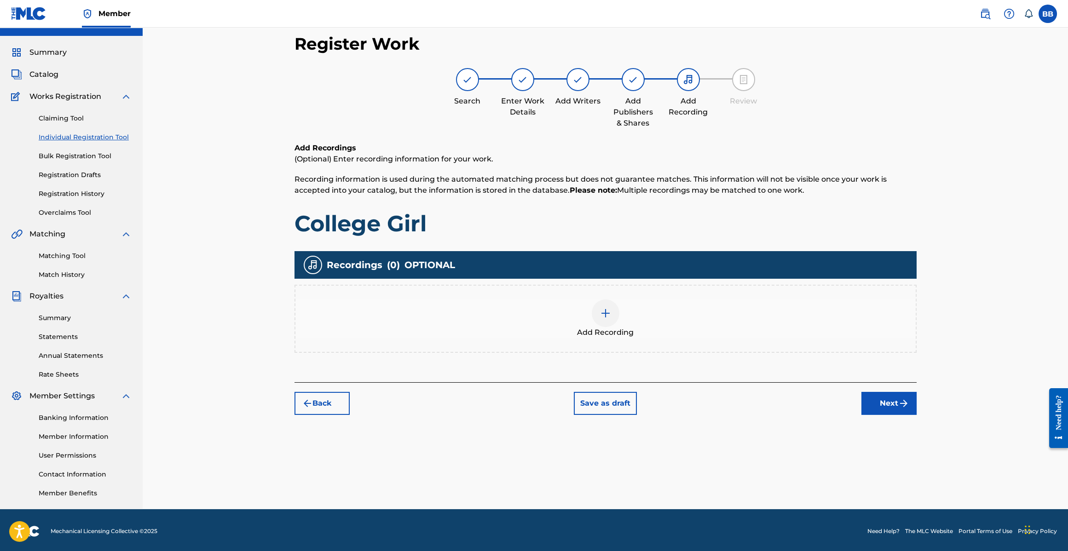
scroll to position [19, 0]
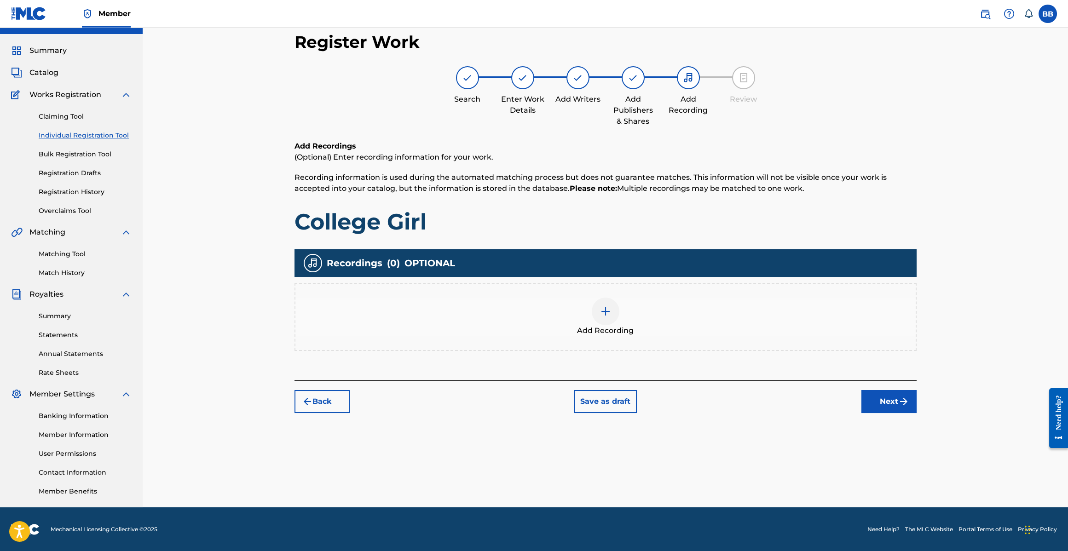
click at [883, 397] on button "Next" at bounding box center [888, 401] width 55 height 23
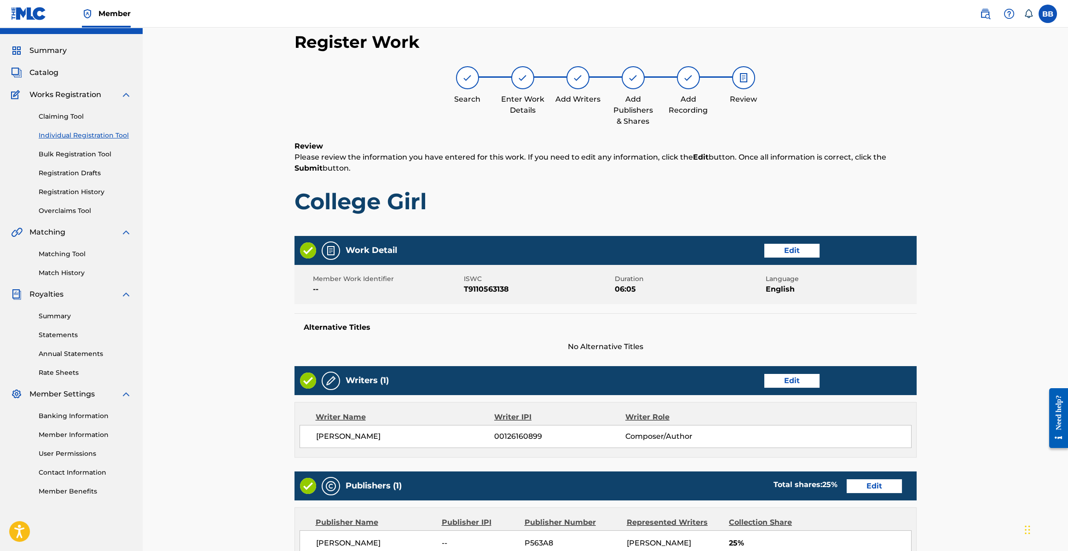
scroll to position [196, 0]
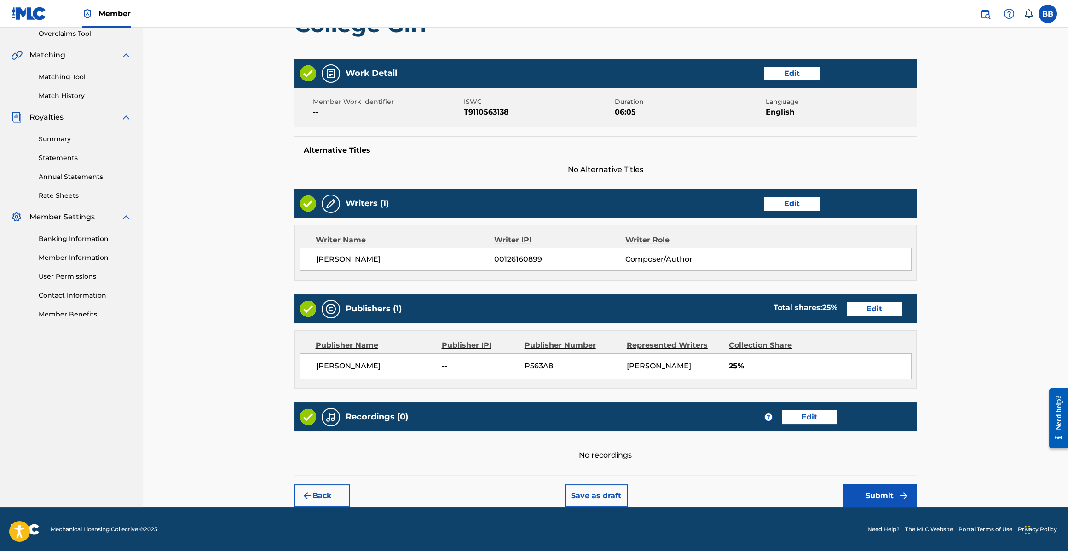
click at [878, 492] on button "Submit" at bounding box center [880, 495] width 74 height 23
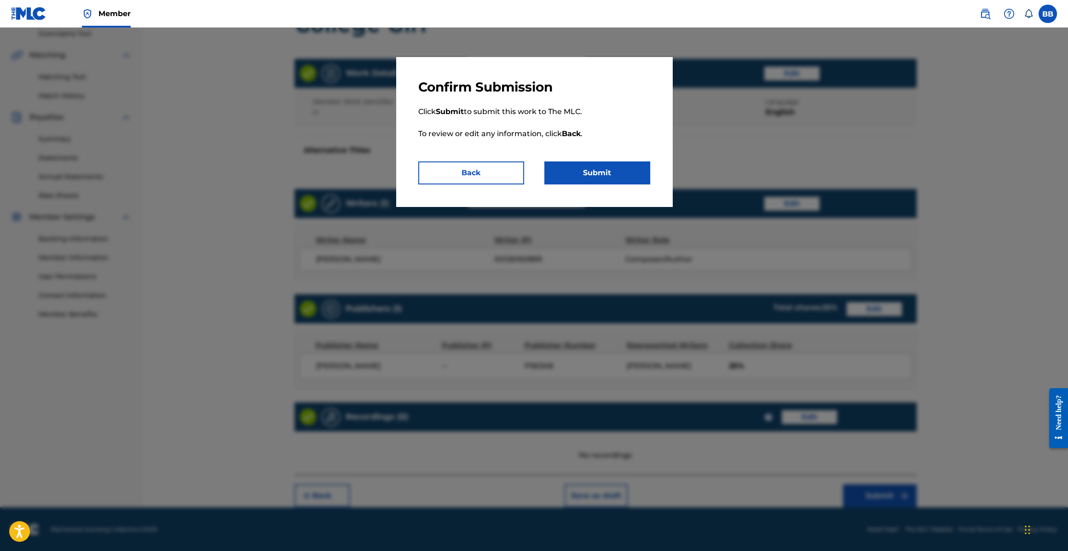
click at [613, 183] on button "Submit" at bounding box center [597, 172] width 106 height 23
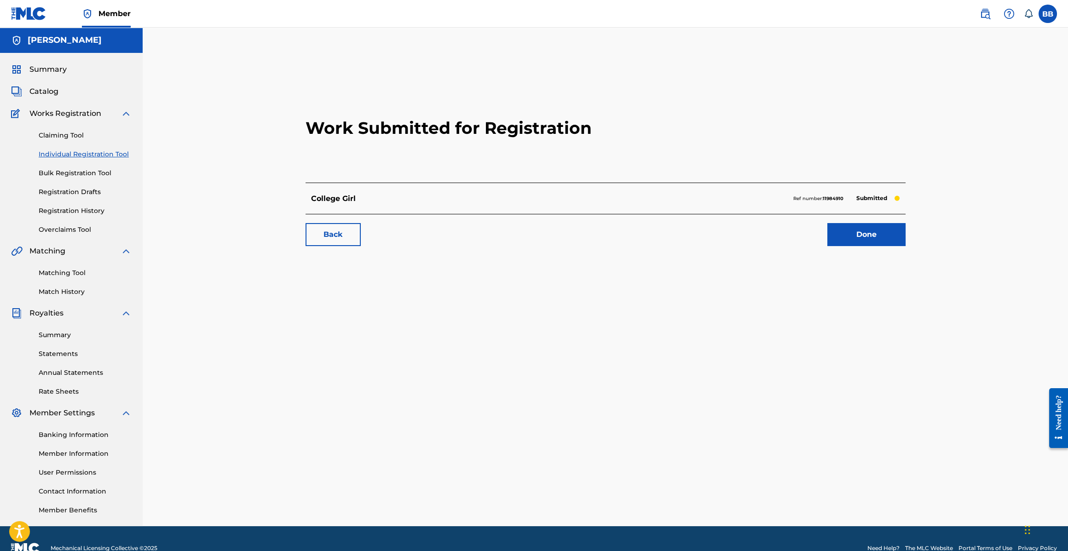
click at [895, 239] on link "Done" at bounding box center [866, 234] width 78 height 23
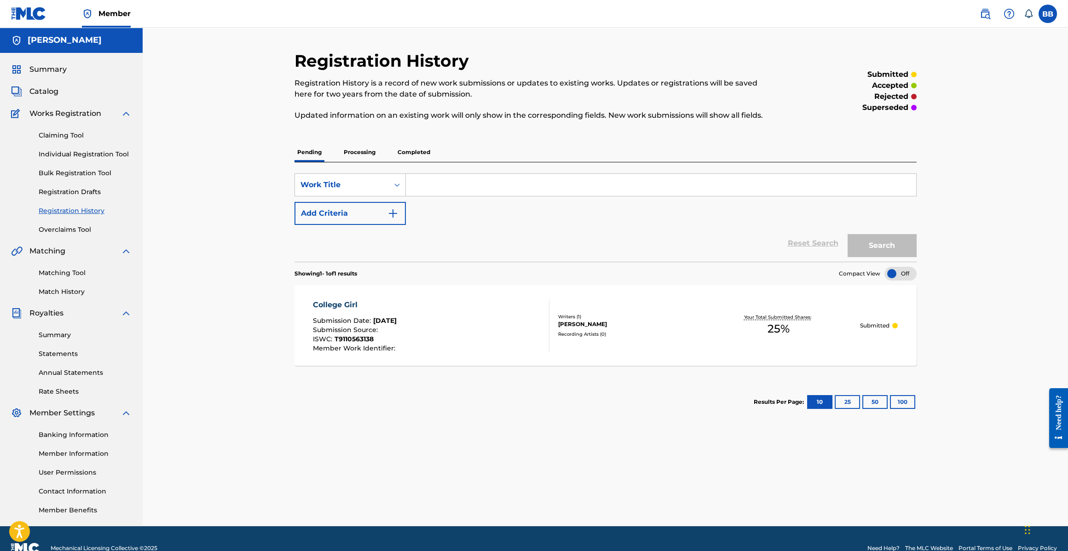
click at [353, 151] on p "Processing" at bounding box center [359, 152] width 37 height 19
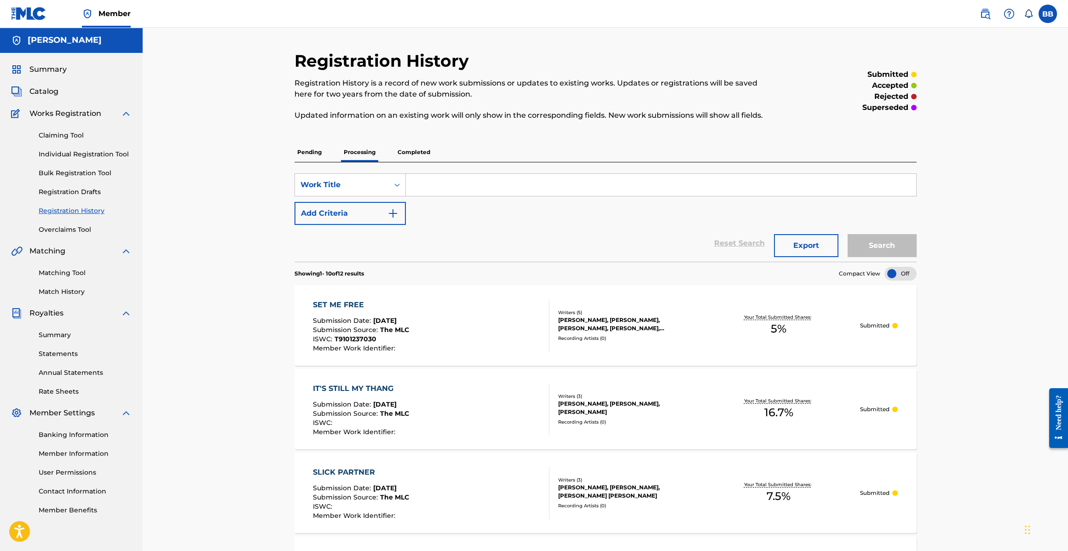
click at [305, 152] on p "Pending" at bounding box center [309, 152] width 30 height 19
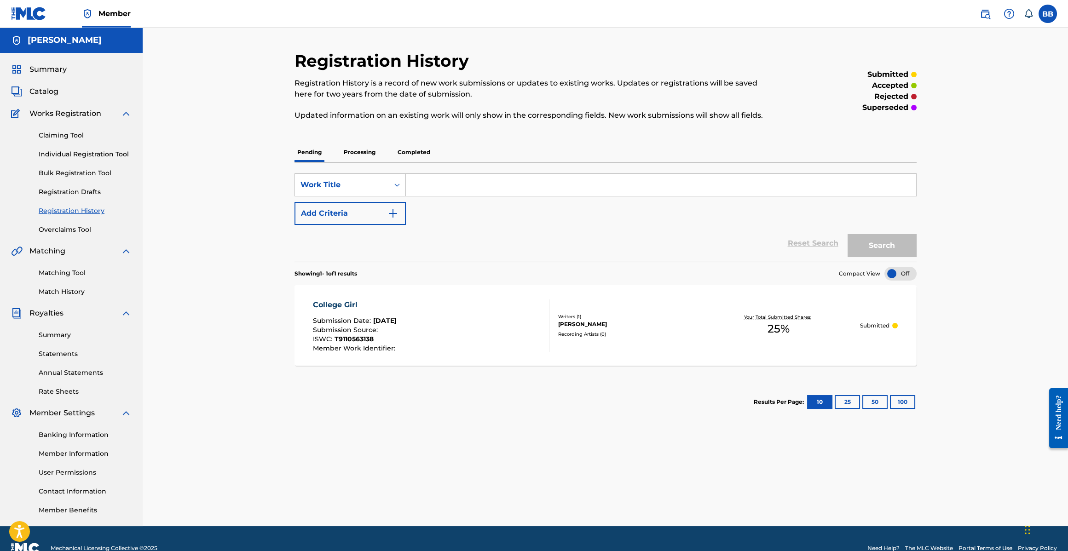
click at [362, 152] on p "Processing" at bounding box center [359, 152] width 37 height 19
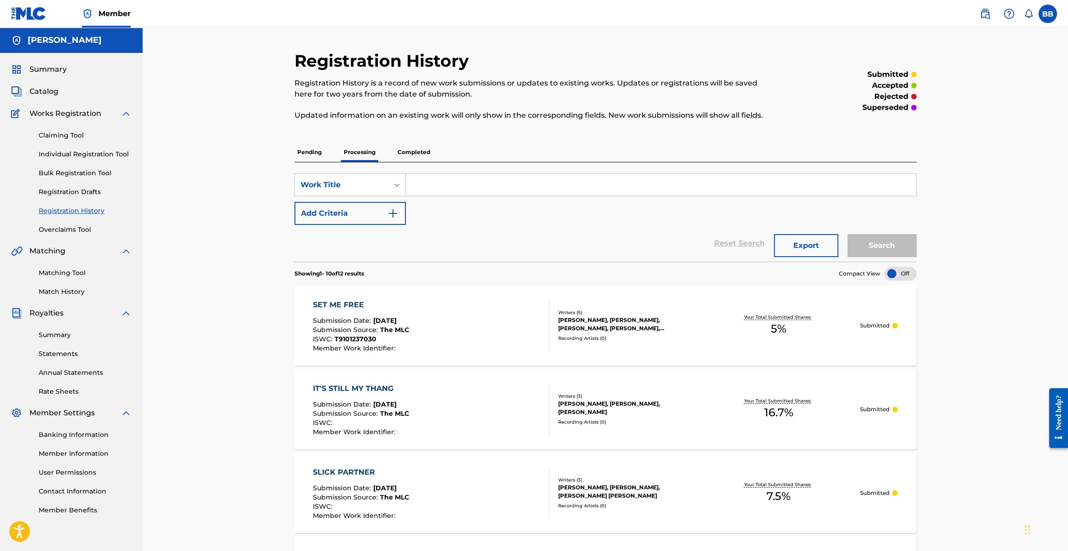
click at [319, 154] on p "Pending" at bounding box center [309, 152] width 30 height 19
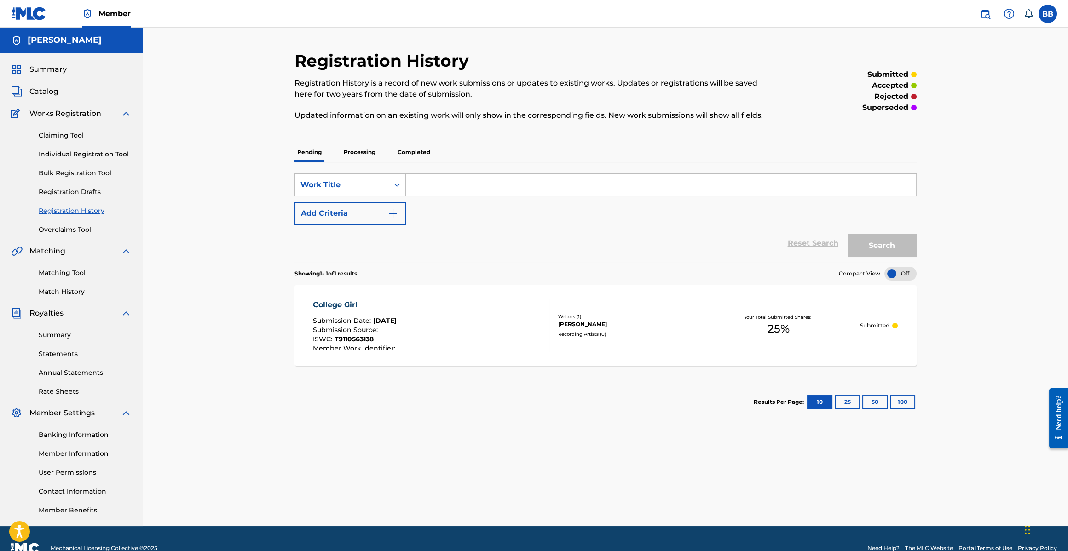
click at [350, 155] on p "Processing" at bounding box center [359, 152] width 37 height 19
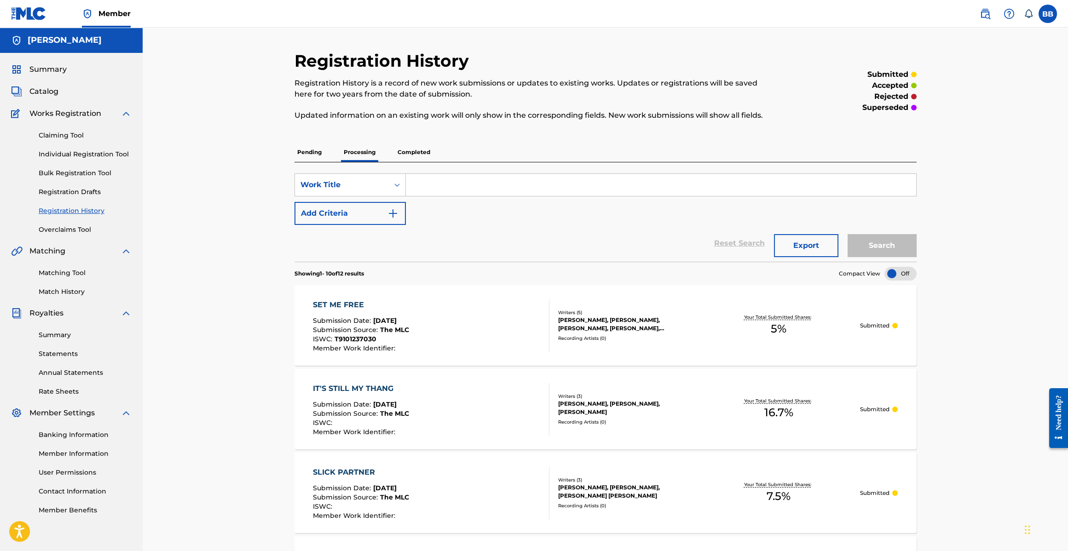
click at [311, 156] on p "Pending" at bounding box center [309, 152] width 30 height 19
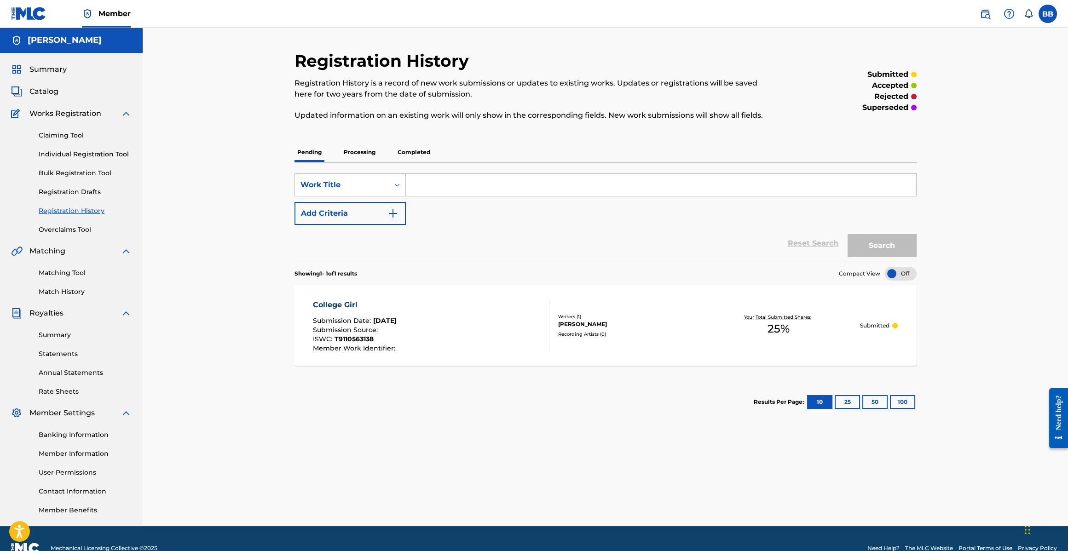
click at [339, 154] on div "Pending Processing Completed" at bounding box center [605, 152] width 622 height 19
click at [348, 153] on p "Processing" at bounding box center [359, 152] width 37 height 19
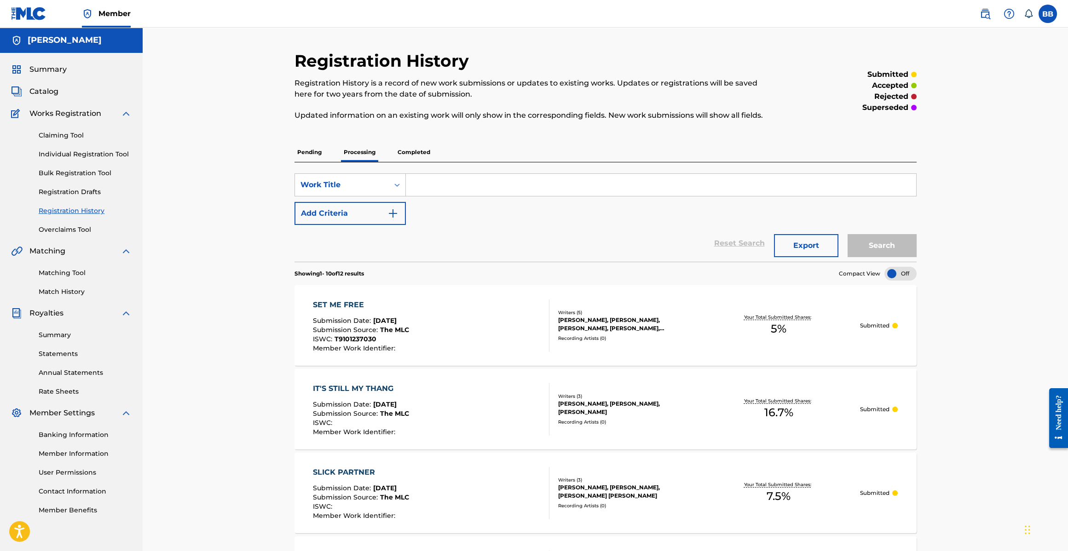
click at [319, 153] on p "Pending" at bounding box center [309, 152] width 30 height 19
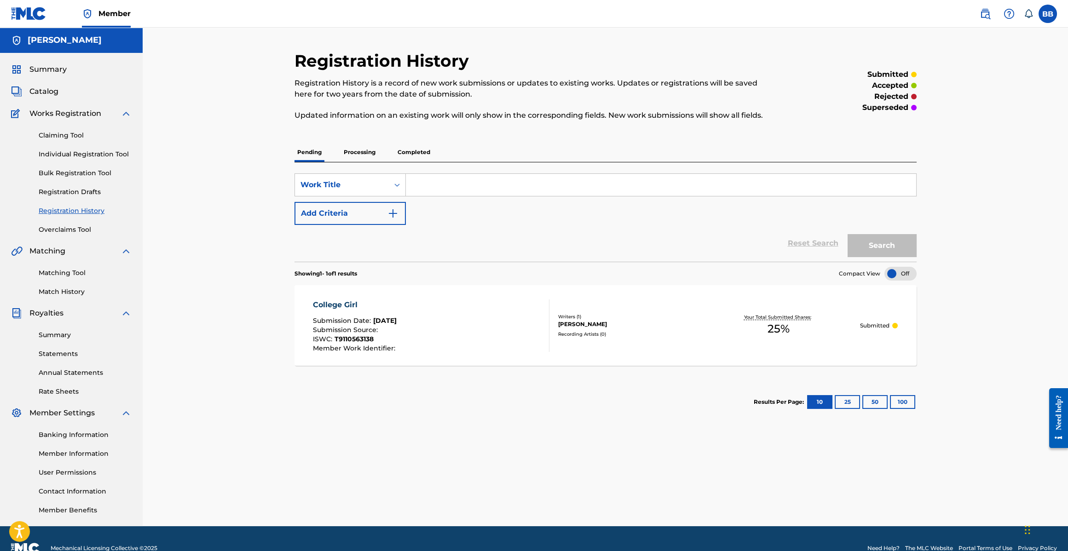
scroll to position [3, 0]
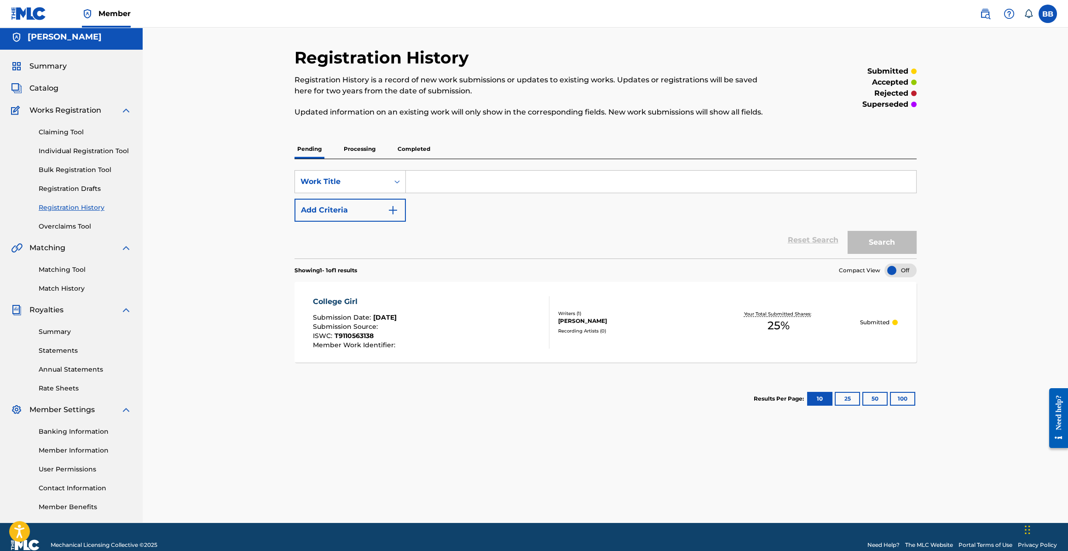
click at [62, 135] on link "Claiming Tool" at bounding box center [85, 132] width 93 height 10
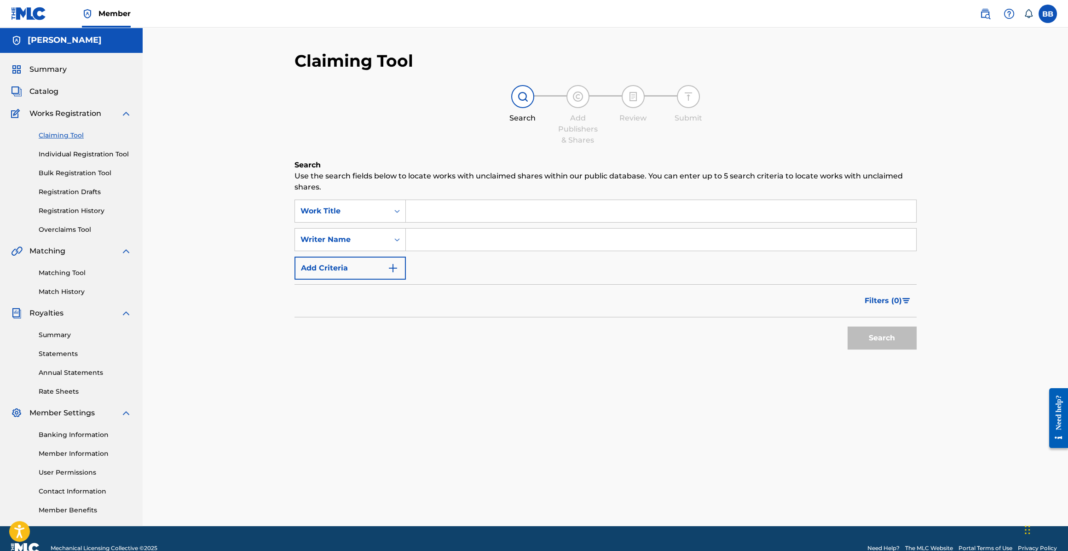
click at [459, 210] on input "Search Form" at bounding box center [661, 211] width 510 height 22
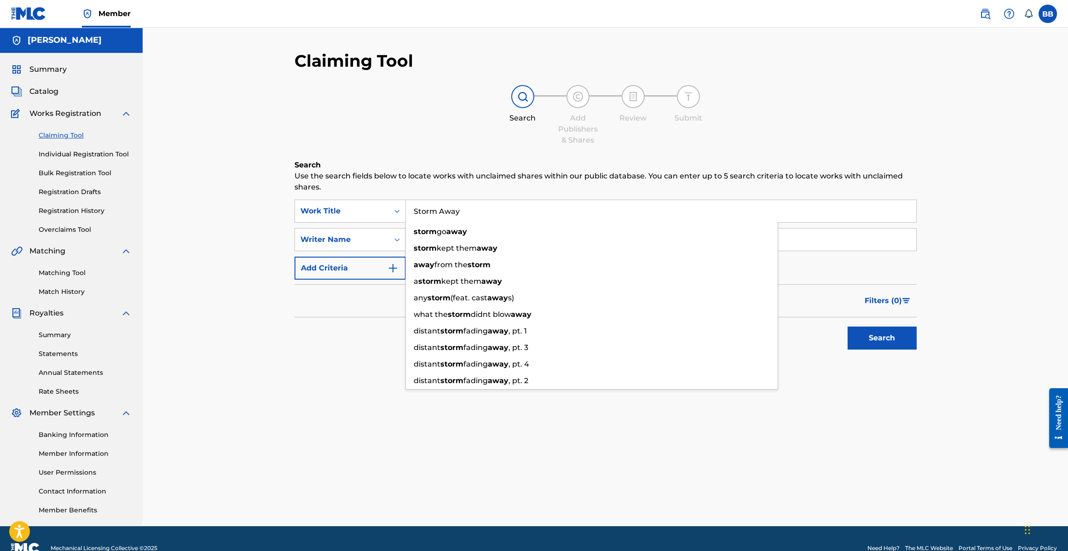
type input "Storm Away"
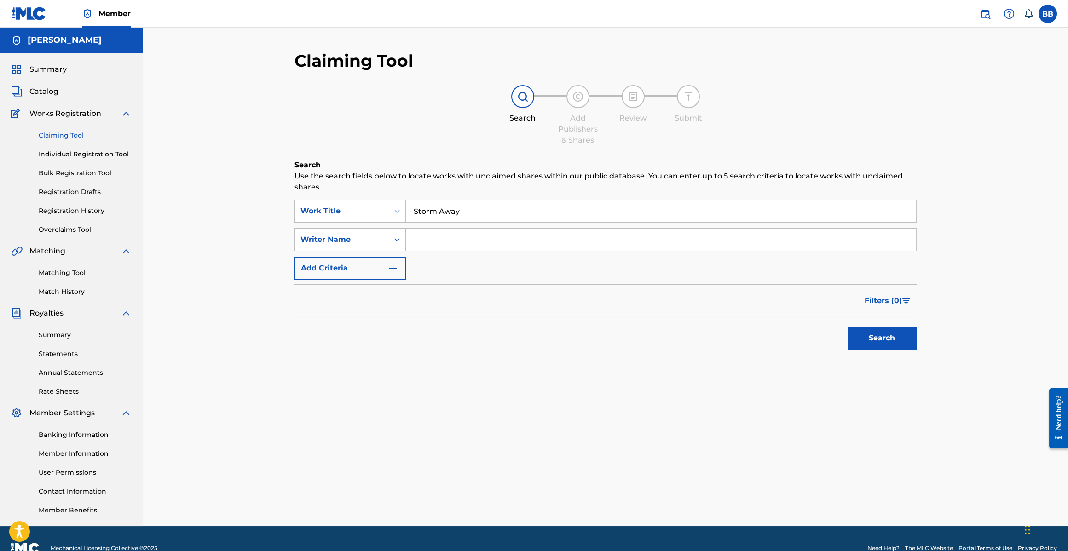
drag, startPoint x: 294, startPoint y: 347, endPoint x: 302, endPoint y: 341, distance: 9.6
click at [294, 346] on div "Search" at bounding box center [605, 335] width 622 height 37
click at [444, 232] on input "Search Form" at bounding box center [661, 240] width 510 height 22
type input "[PERSON_NAME]"
click at [870, 335] on button "Search" at bounding box center [881, 338] width 69 height 23
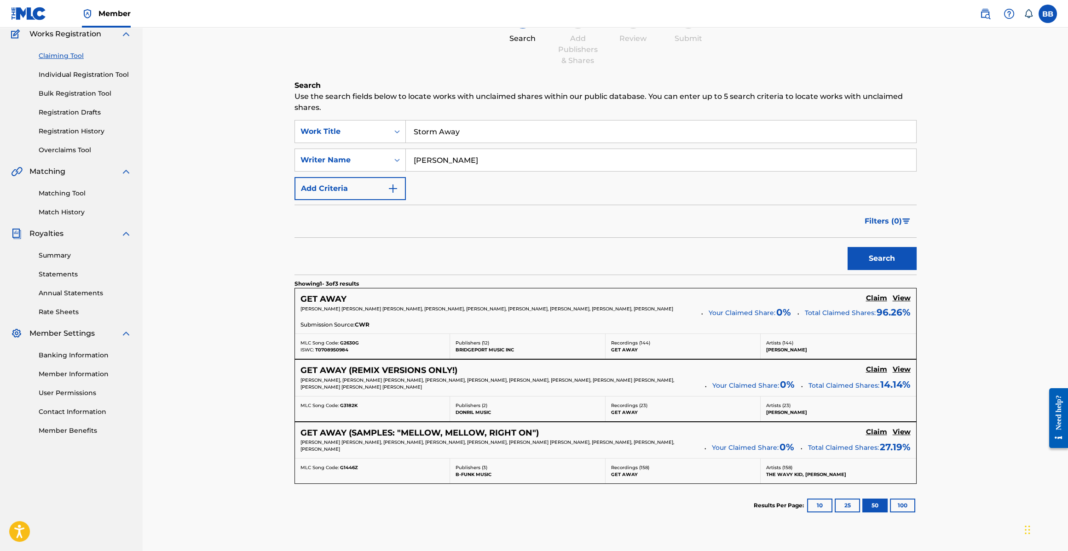
scroll to position [35, 0]
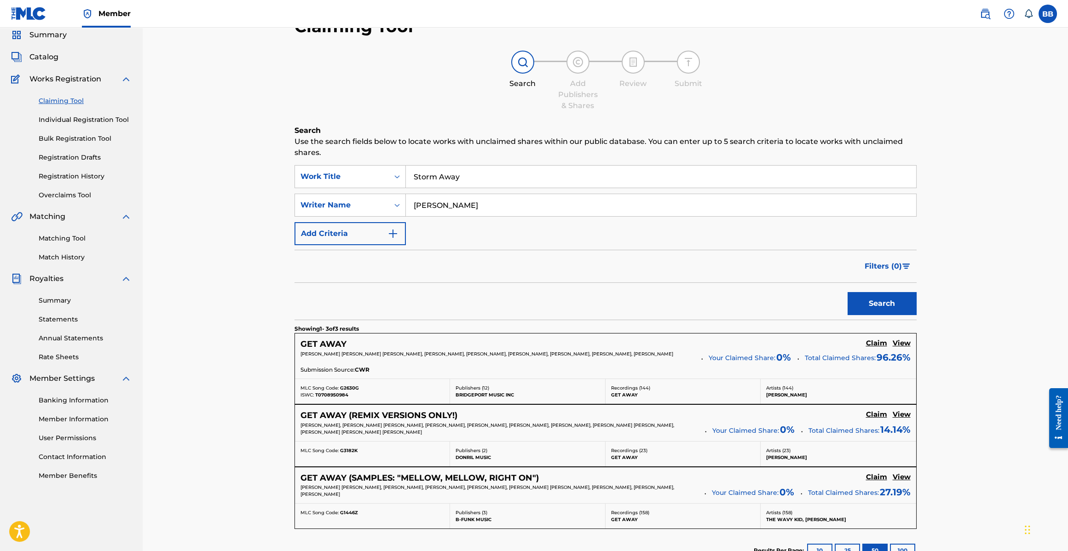
click at [41, 58] on span "Catalog" at bounding box center [43, 57] width 29 height 11
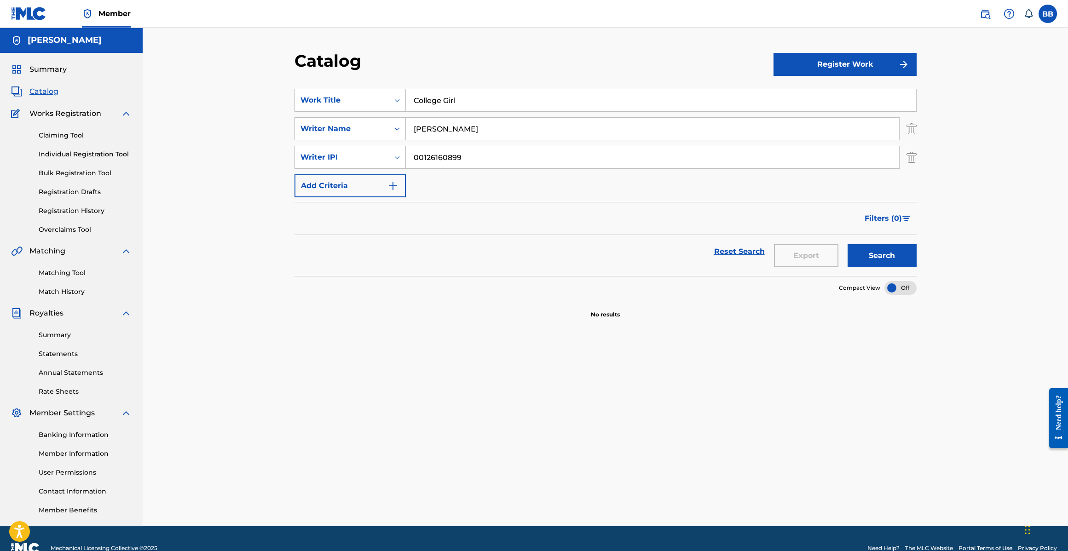
click at [872, 58] on button "Register Work" at bounding box center [844, 64] width 143 height 23
click at [815, 99] on link "Individual" at bounding box center [844, 94] width 143 height 22
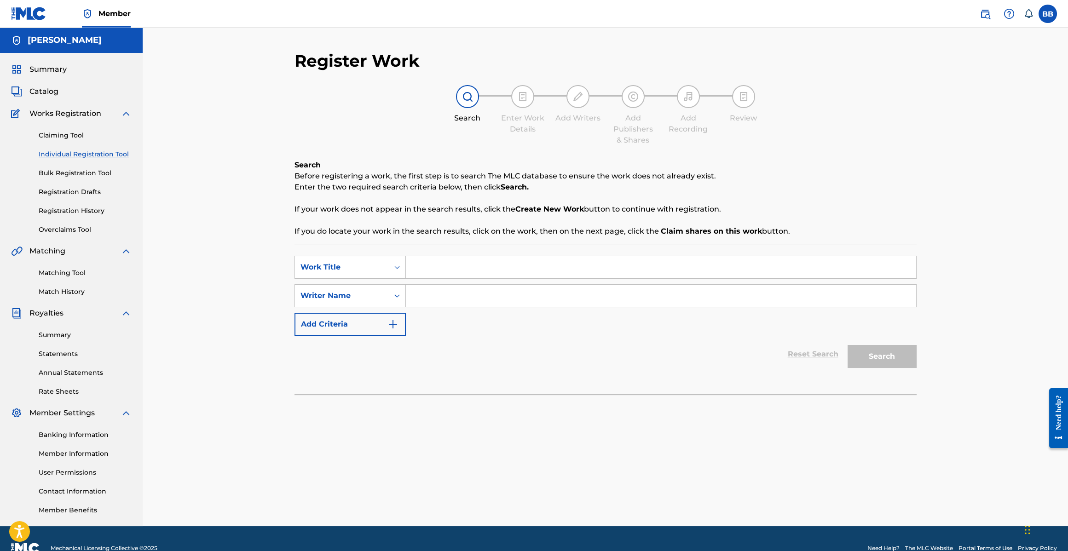
click at [407, 275] on input "Search Form" at bounding box center [661, 267] width 510 height 22
click at [419, 270] on input "Search Form" at bounding box center [661, 267] width 510 height 22
type input "Storm Away"
click at [446, 288] on input "Search Form" at bounding box center [661, 296] width 510 height 22
type input "[PERSON_NAME]"
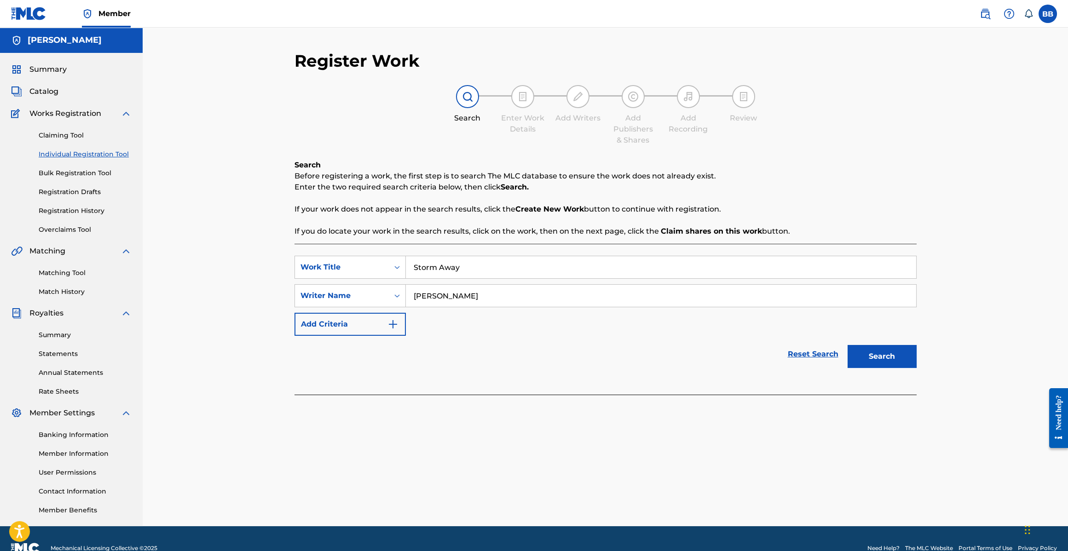
click at [872, 349] on button "Search" at bounding box center [881, 356] width 69 height 23
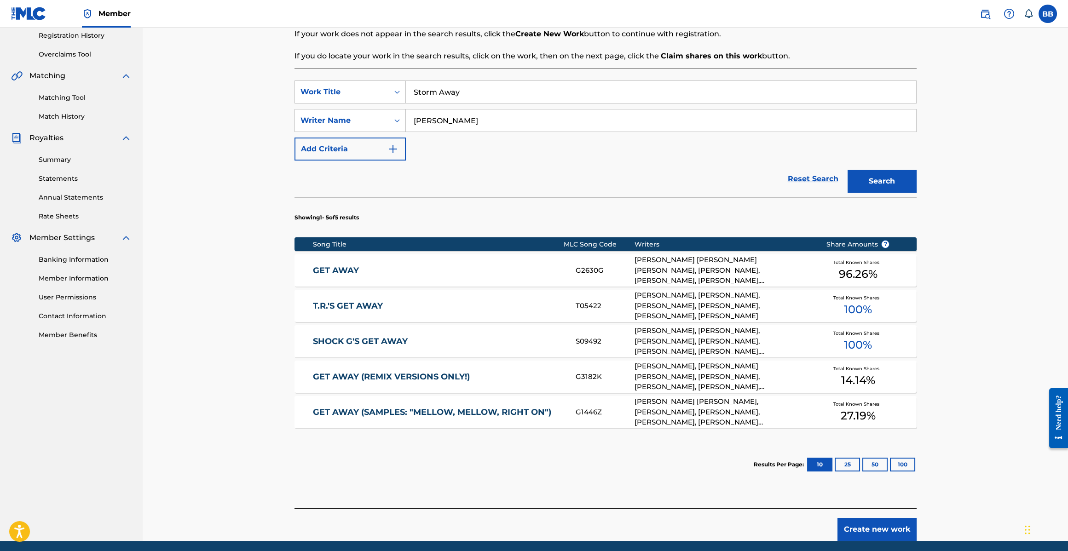
scroll to position [209, 0]
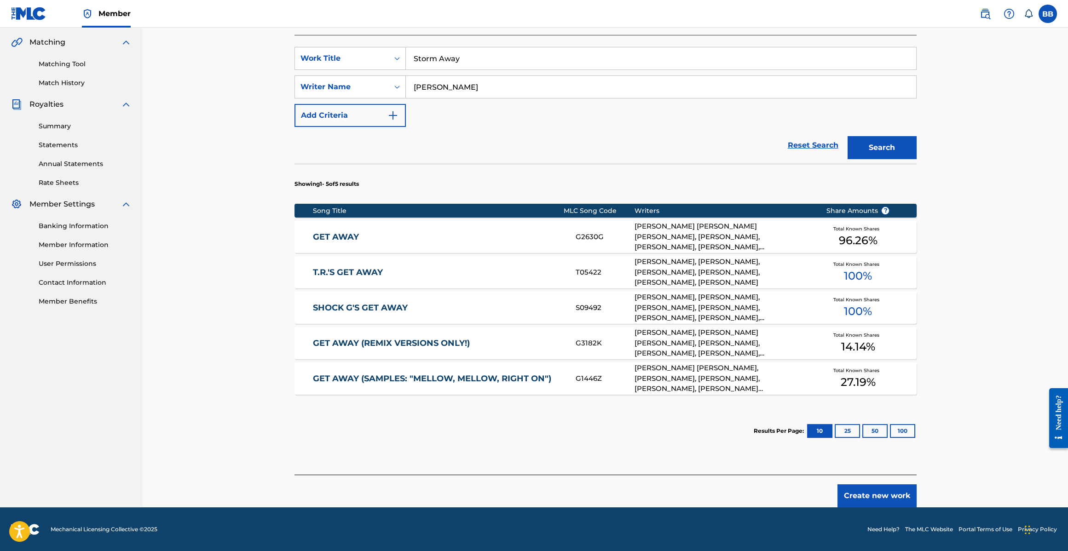
click at [884, 494] on button "Create new work" at bounding box center [876, 495] width 79 height 23
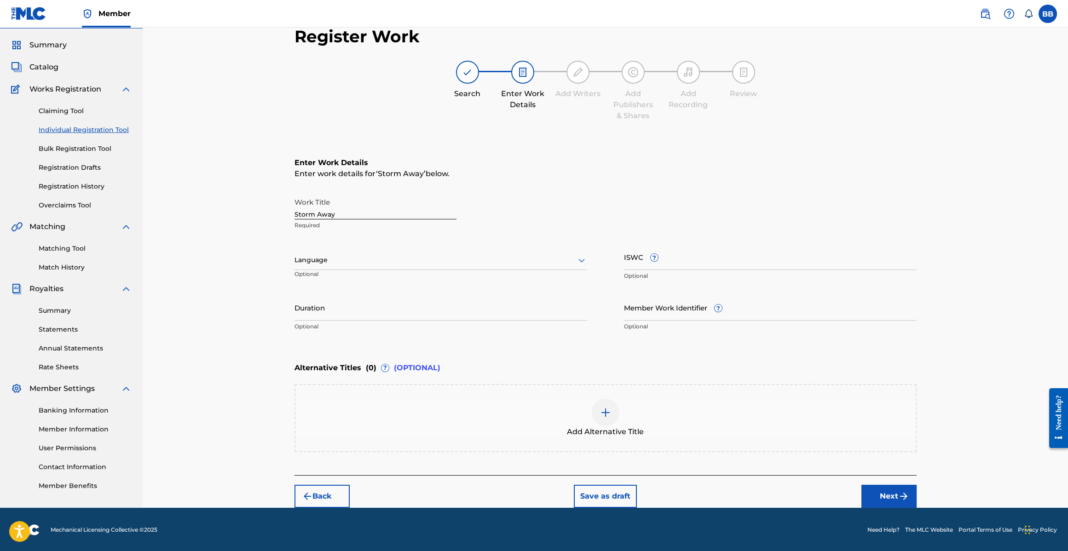
click at [327, 259] on div at bounding box center [440, 260] width 293 height 12
drag, startPoint x: 325, startPoint y: 278, endPoint x: 508, endPoint y: 274, distance: 182.7
click at [325, 278] on div "English" at bounding box center [441, 280] width 292 height 21
click at [701, 264] on input "ISWC ?" at bounding box center [770, 257] width 293 height 26
paste input "T0709259482"
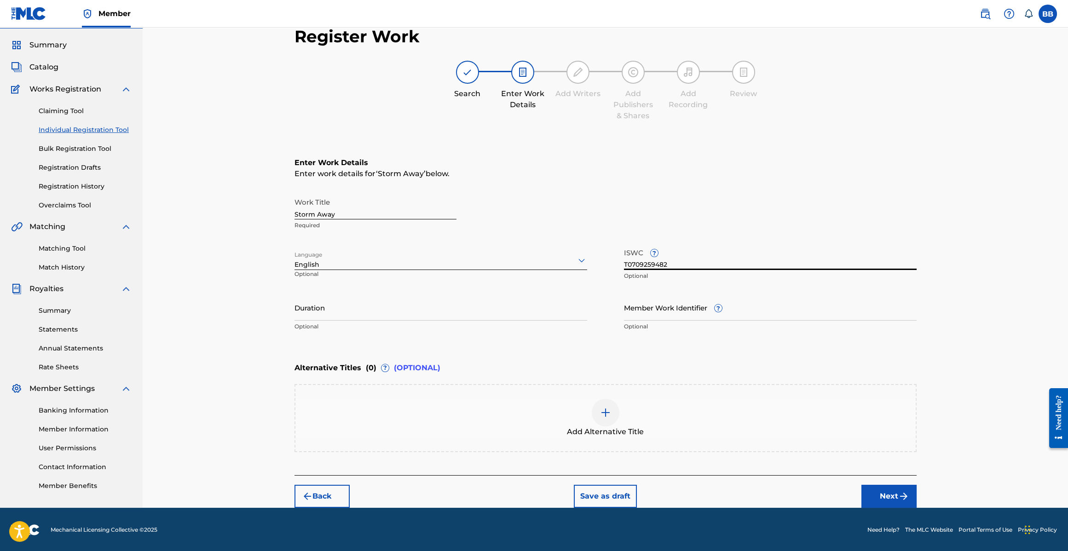
type input "T0709259482"
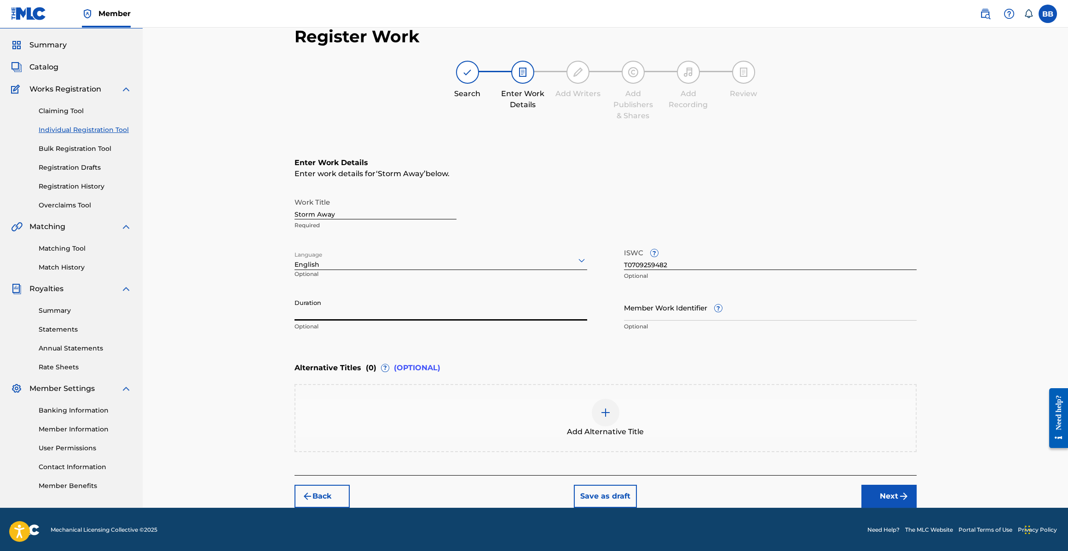
click at [299, 311] on input "Duration" at bounding box center [440, 307] width 293 height 26
type input "06:05"
click at [895, 496] on button "Next" at bounding box center [888, 496] width 55 height 23
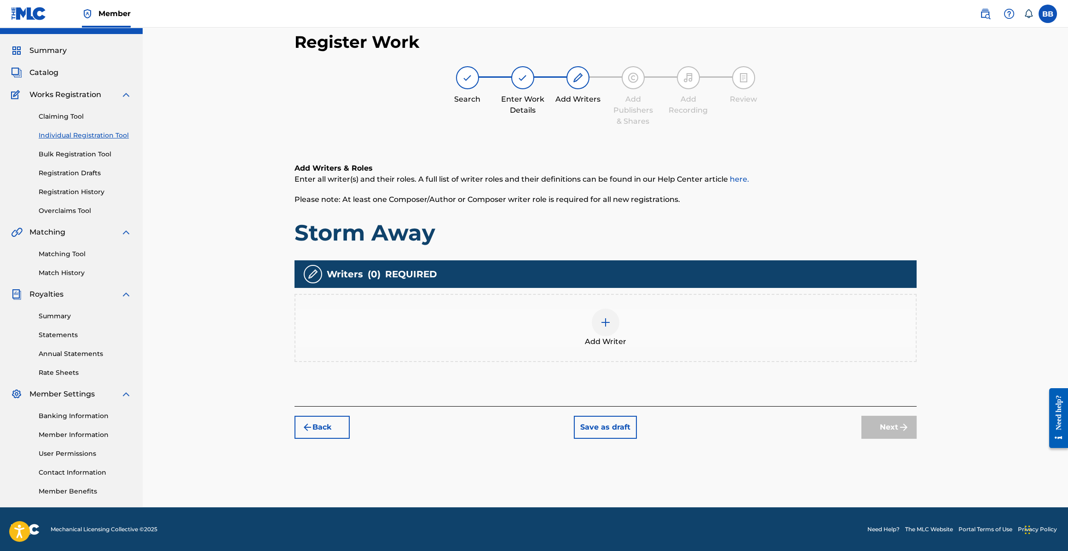
click at [610, 319] on img at bounding box center [605, 322] width 11 height 11
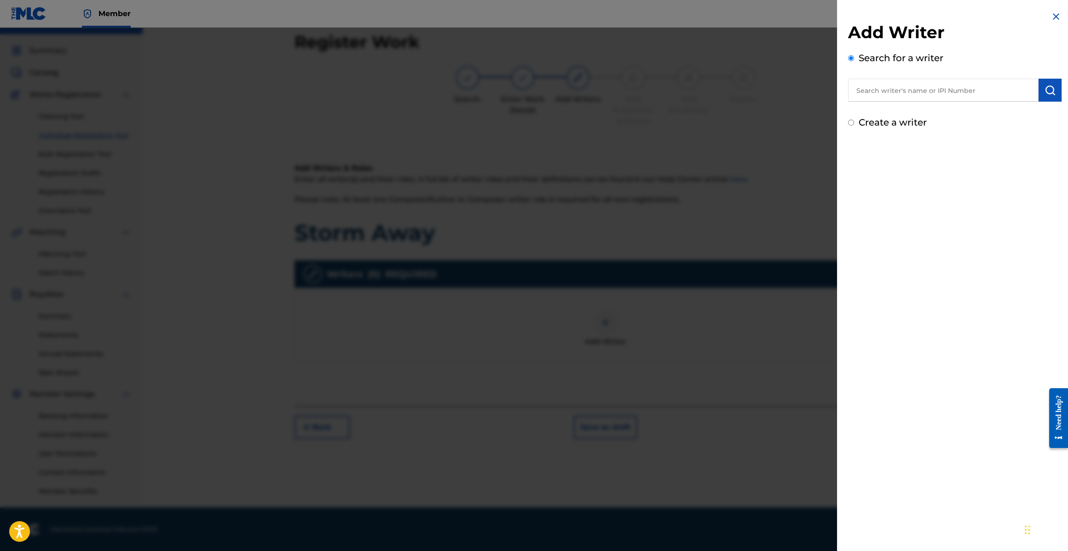
click at [907, 83] on input "text" at bounding box center [943, 90] width 190 height 23
click at [871, 94] on input "text" at bounding box center [943, 90] width 190 height 23
paste input "126160899"
type input "00126160899"
click at [1044, 89] on img "submit" at bounding box center [1049, 90] width 11 height 11
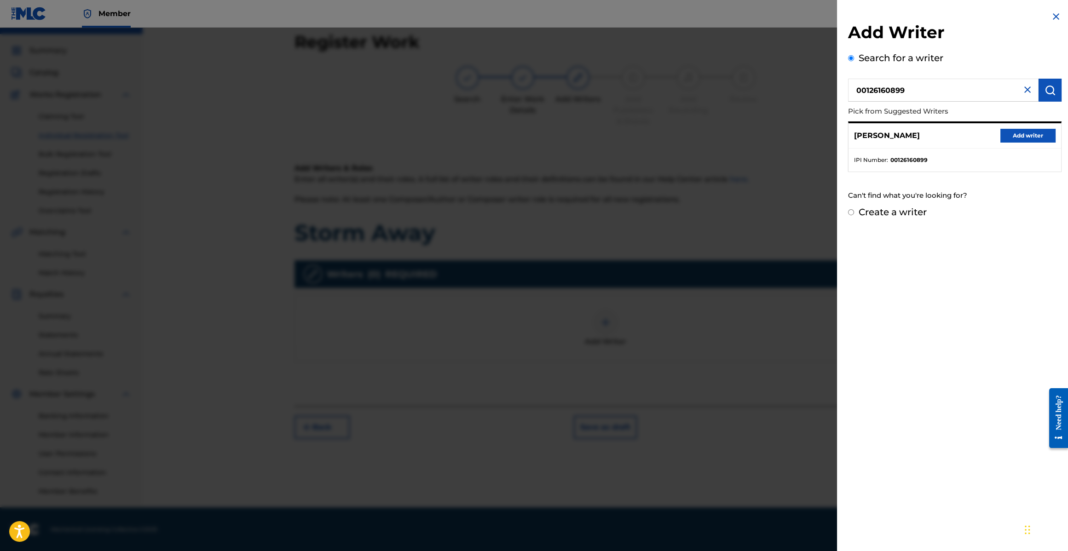
click at [1014, 132] on button "Add writer" at bounding box center [1027, 136] width 55 height 14
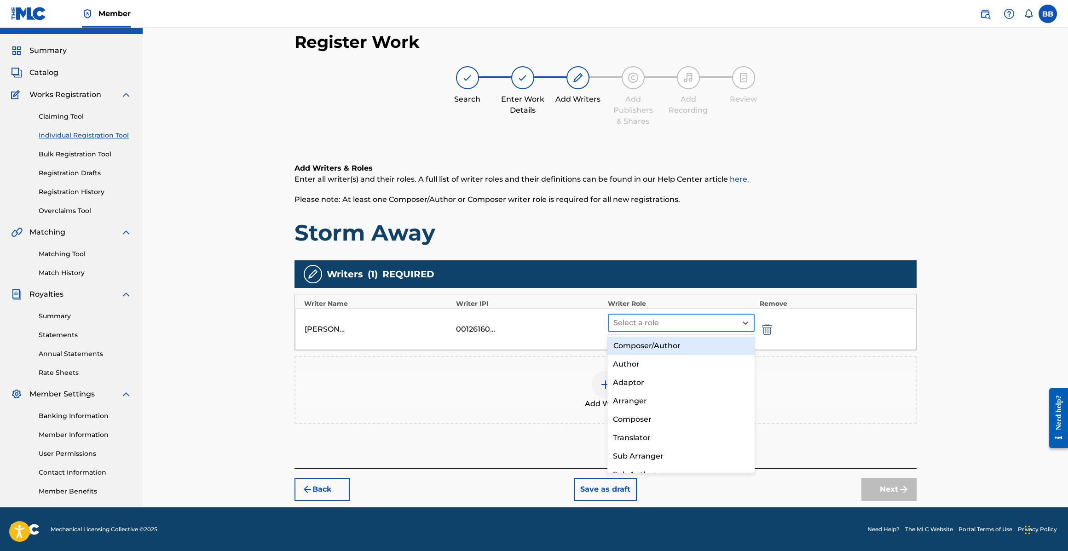
click at [688, 322] on div at bounding box center [672, 322] width 119 height 13
click at [665, 350] on div "Composer/Author" at bounding box center [680, 346] width 147 height 18
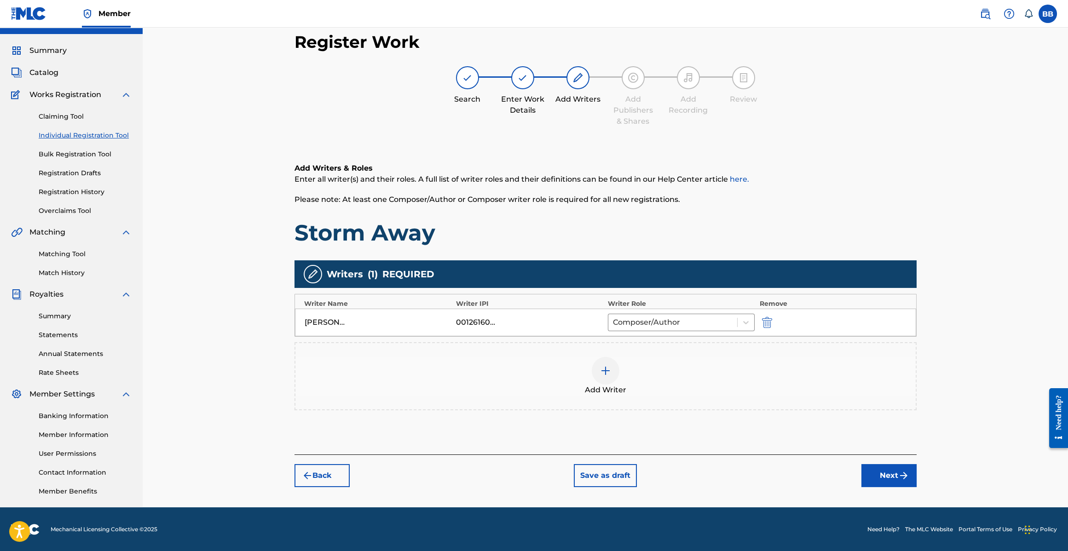
click at [885, 475] on button "Next" at bounding box center [888, 475] width 55 height 23
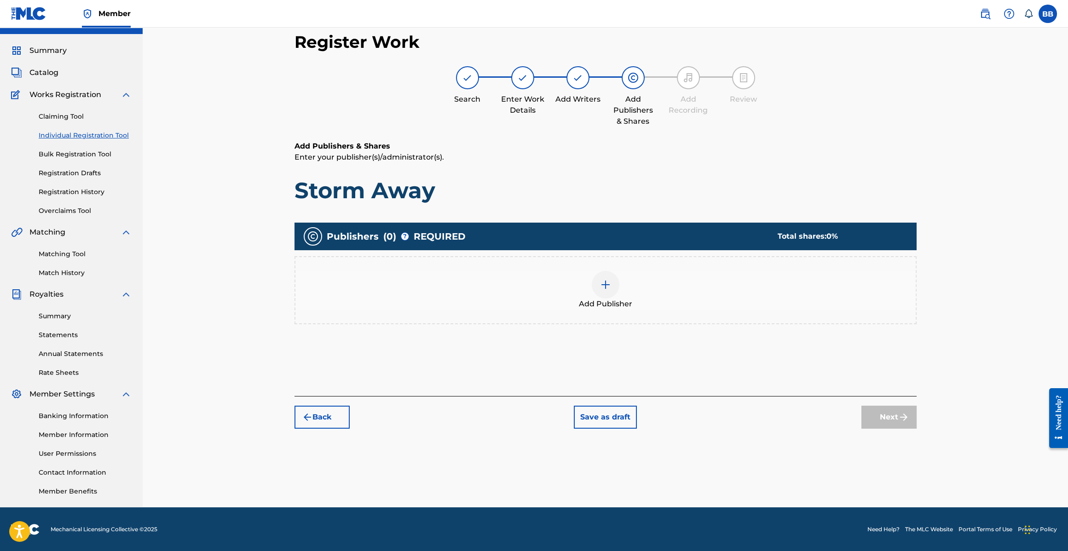
click at [600, 282] on img at bounding box center [605, 284] width 11 height 11
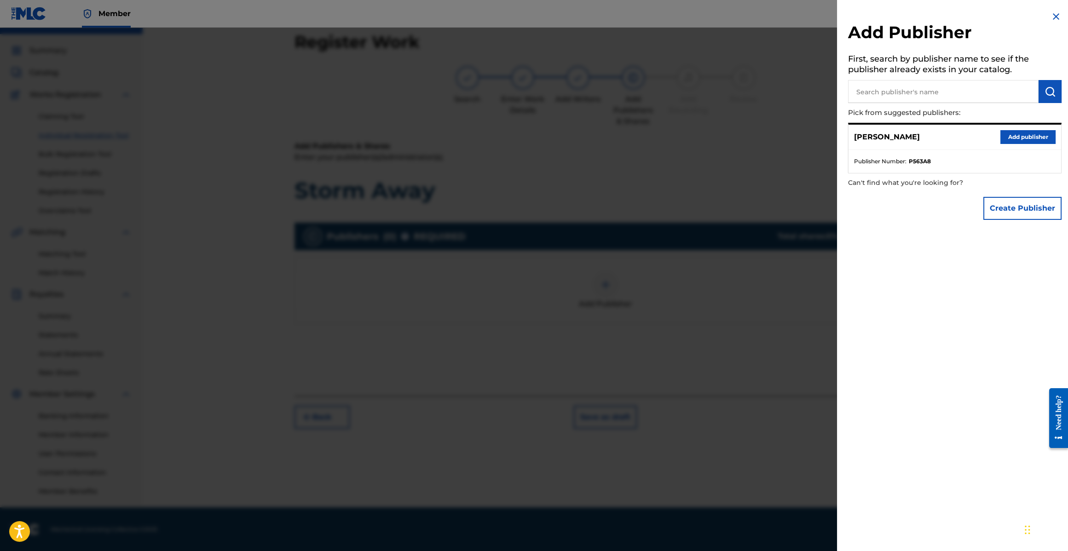
click at [1020, 140] on button "Add publisher" at bounding box center [1027, 137] width 55 height 14
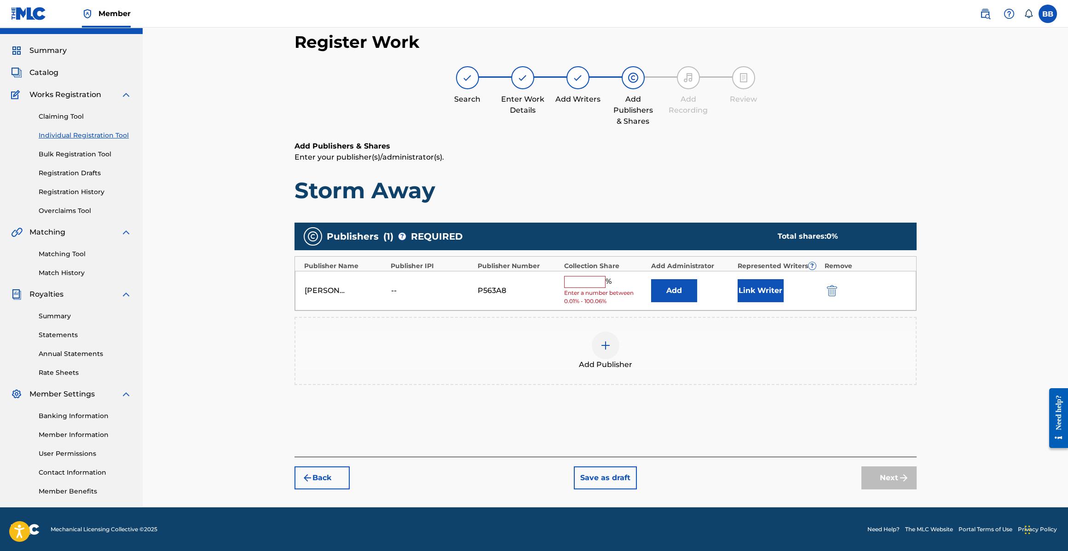
click at [591, 284] on input "text" at bounding box center [584, 282] width 41 height 12
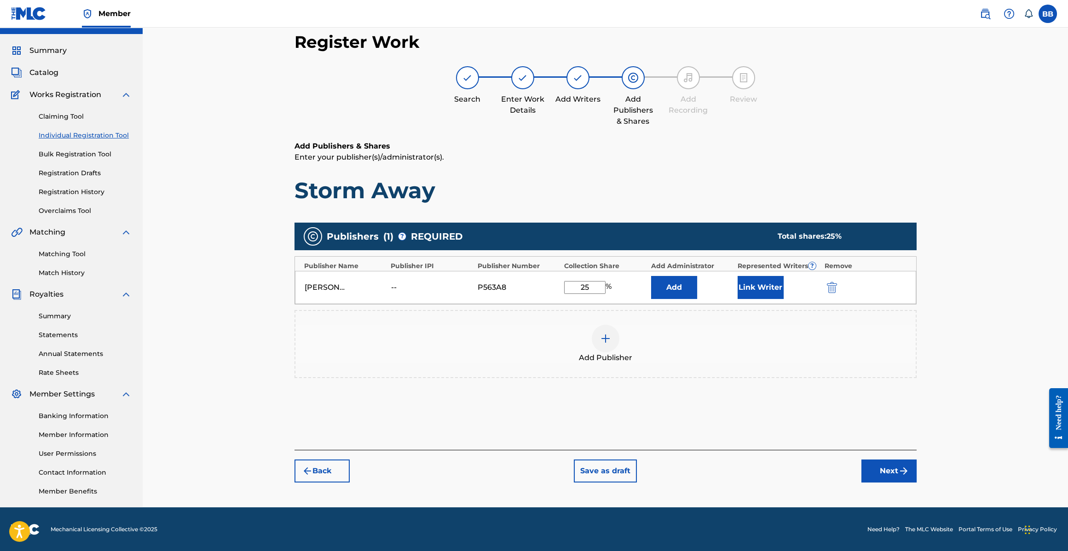
type input "25"
click at [756, 289] on button "Link Writer" at bounding box center [760, 287] width 46 height 23
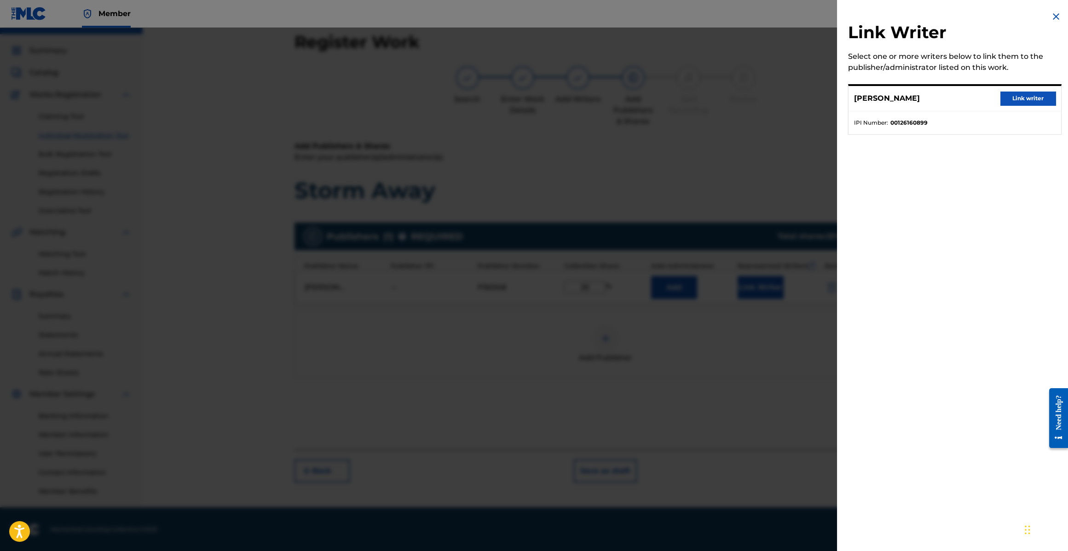
click at [1052, 93] on button "Link writer" at bounding box center [1027, 99] width 55 height 14
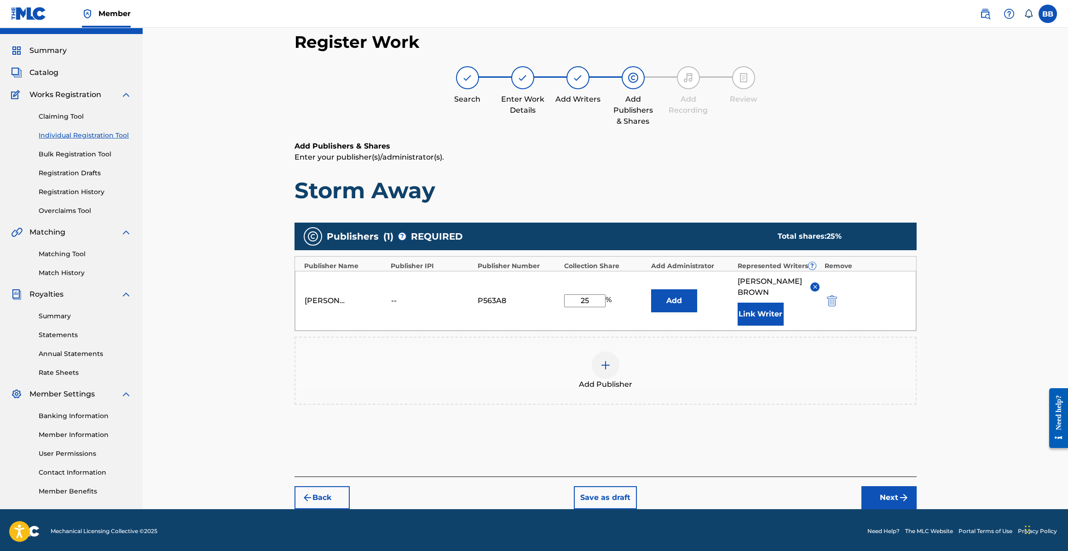
click at [668, 289] on button "Add" at bounding box center [674, 300] width 46 height 23
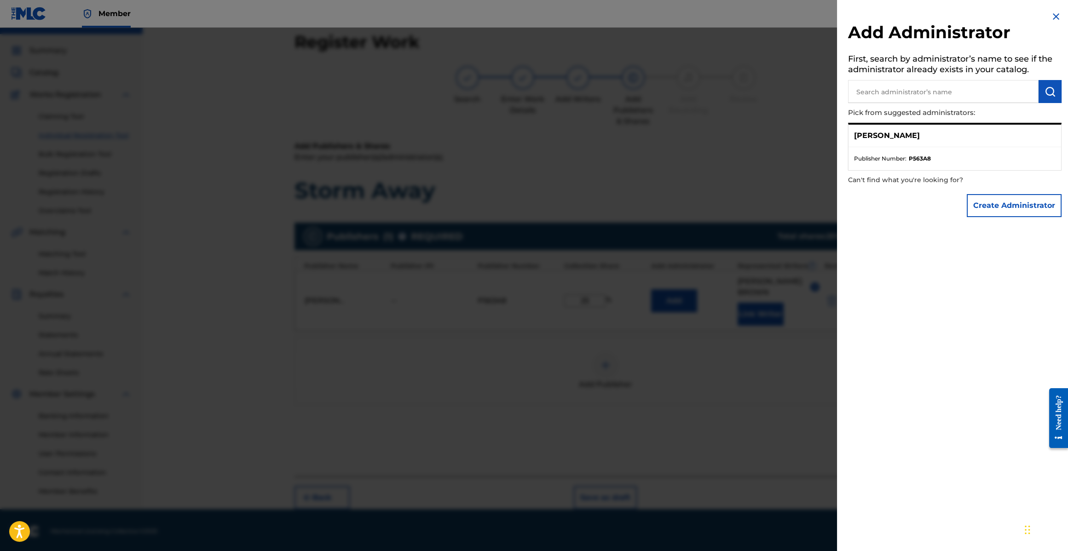
click at [890, 141] on div "[PERSON_NAME]" at bounding box center [954, 136] width 213 height 23
click at [882, 134] on p "[PERSON_NAME]" at bounding box center [887, 135] width 66 height 11
click at [753, 241] on div at bounding box center [534, 303] width 1068 height 551
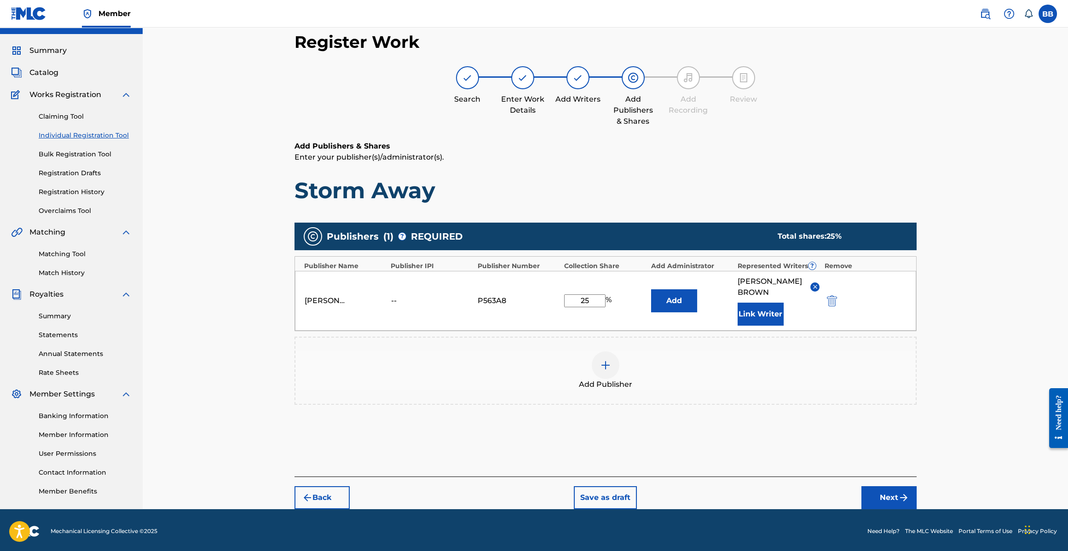
click at [882, 486] on button "Next" at bounding box center [888, 497] width 55 height 23
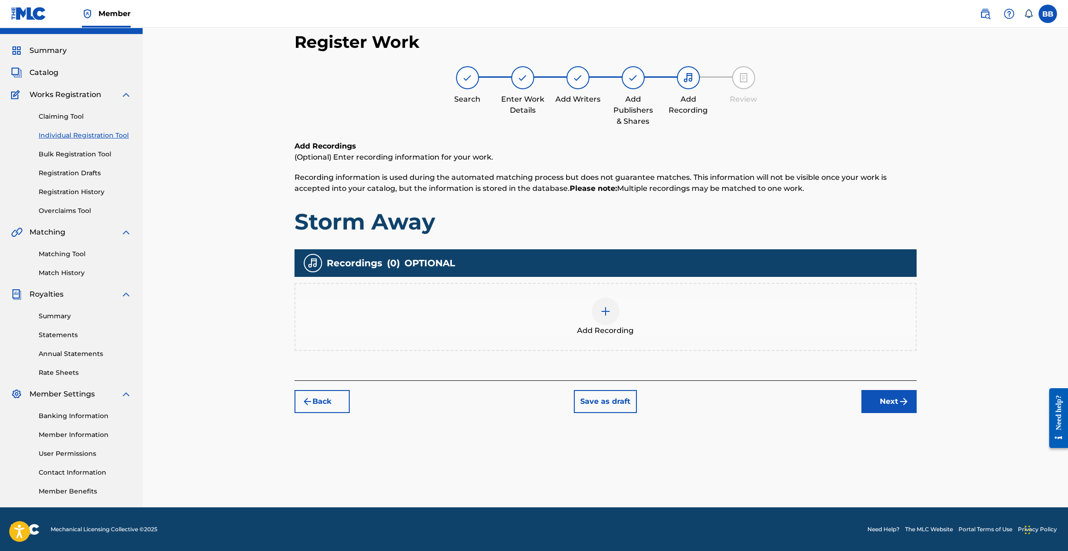
click at [912, 406] on button "Next" at bounding box center [888, 401] width 55 height 23
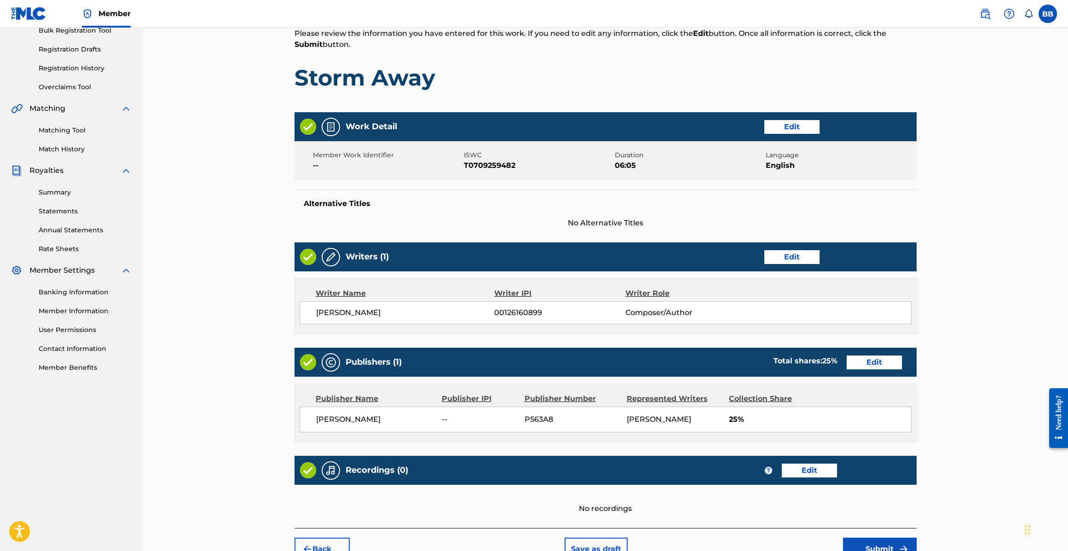
scroll to position [196, 0]
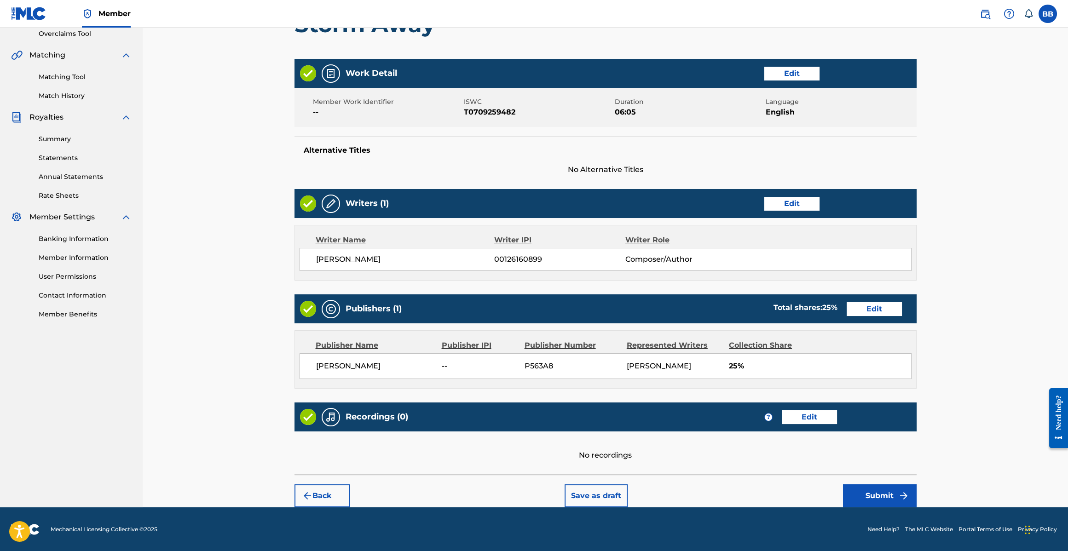
click at [850, 486] on button "Submit" at bounding box center [880, 495] width 74 height 23
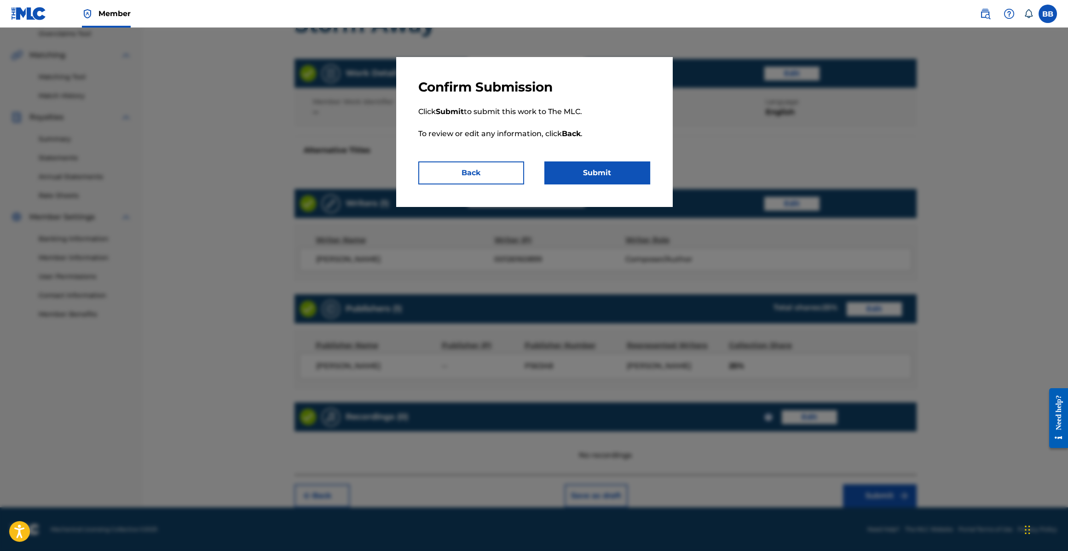
click at [576, 179] on button "Submit" at bounding box center [597, 172] width 106 height 23
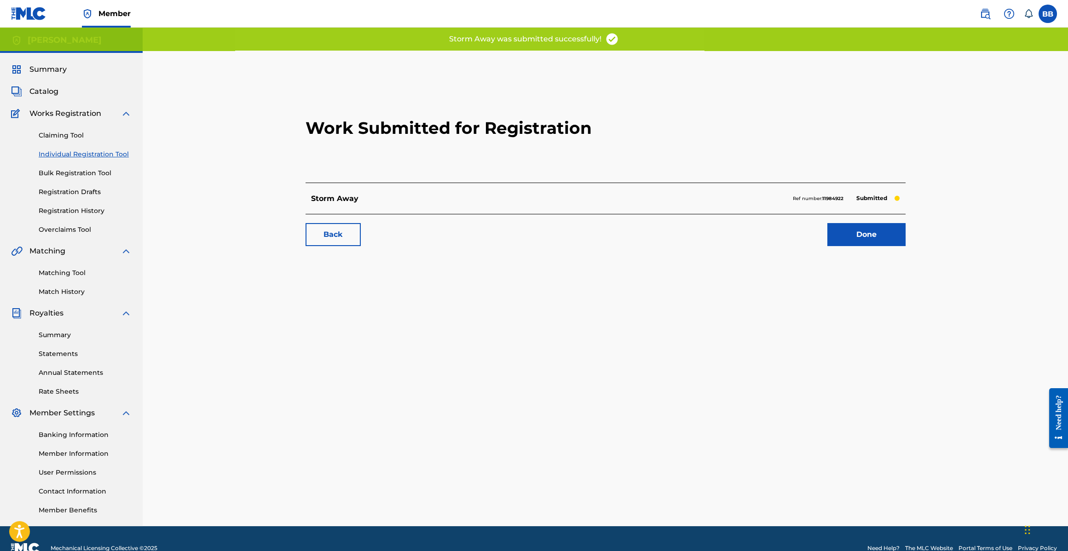
click at [888, 230] on link "Done" at bounding box center [866, 234] width 78 height 23
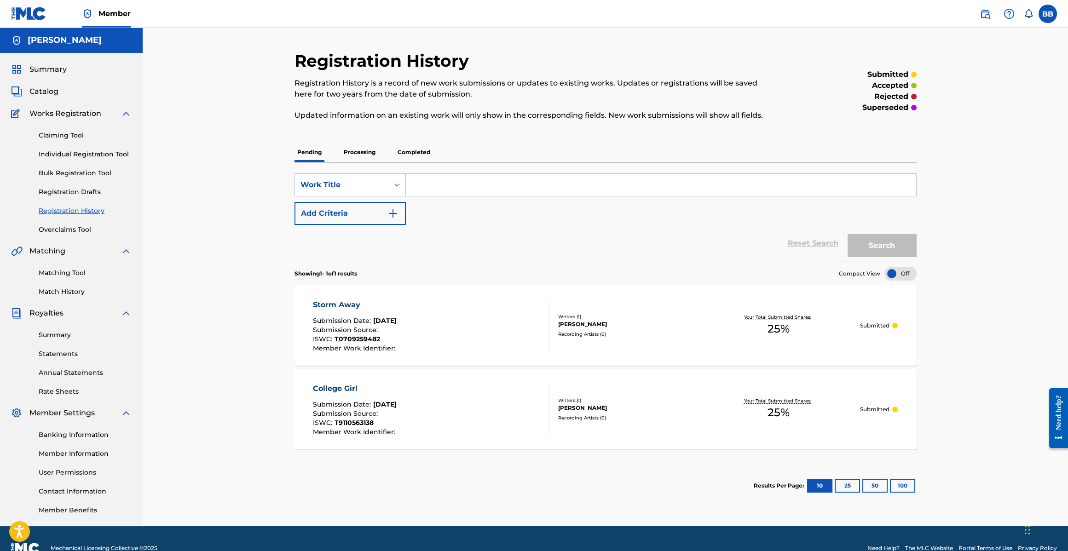
drag, startPoint x: 340, startPoint y: 155, endPoint x: 350, endPoint y: 154, distance: 9.8
click at [340, 155] on div "Pending Processing Completed" at bounding box center [605, 152] width 622 height 19
click at [360, 153] on p "Processing" at bounding box center [359, 152] width 37 height 19
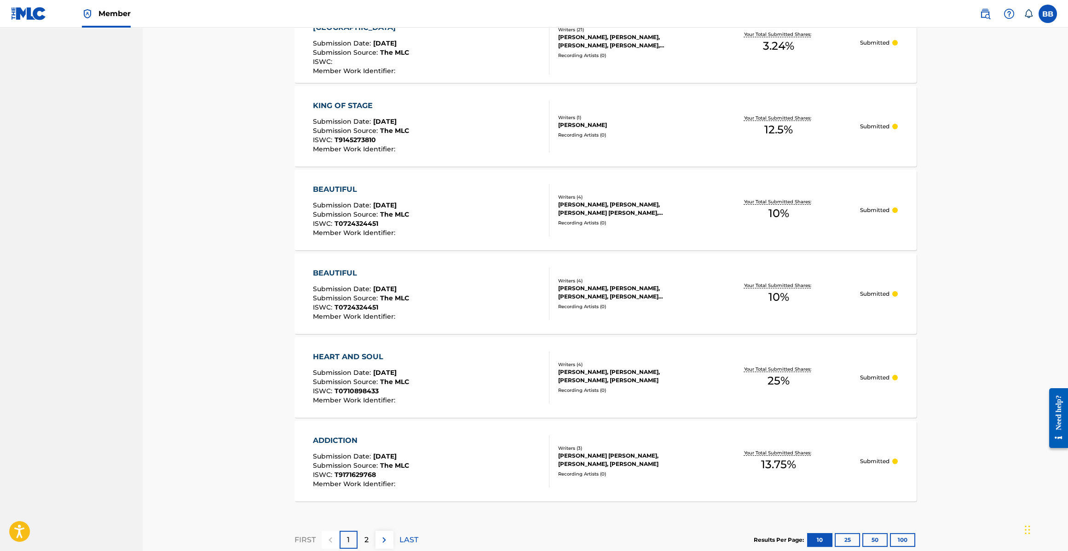
scroll to position [667, 0]
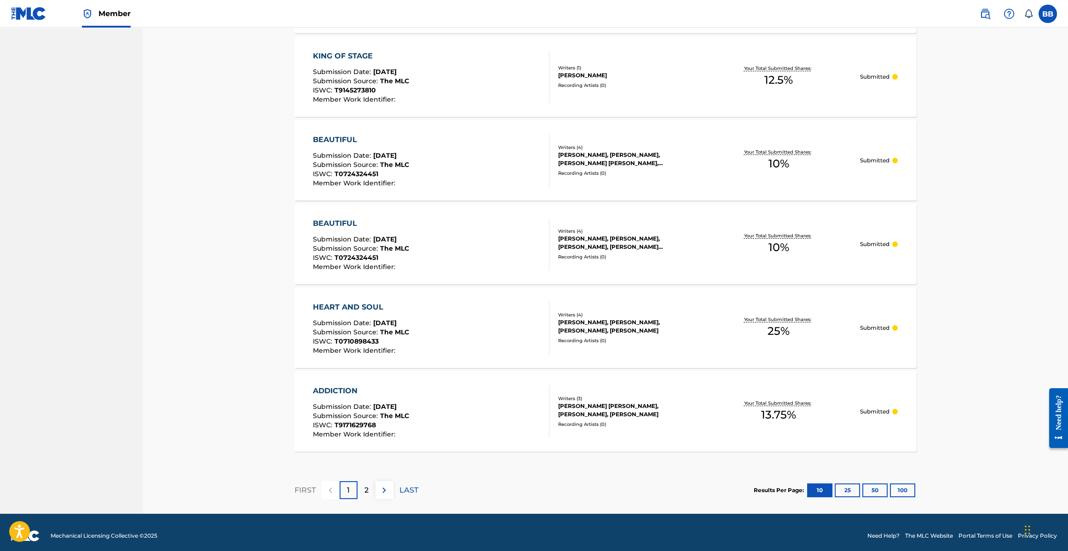
click at [374, 489] on div "2" at bounding box center [366, 490] width 18 height 18
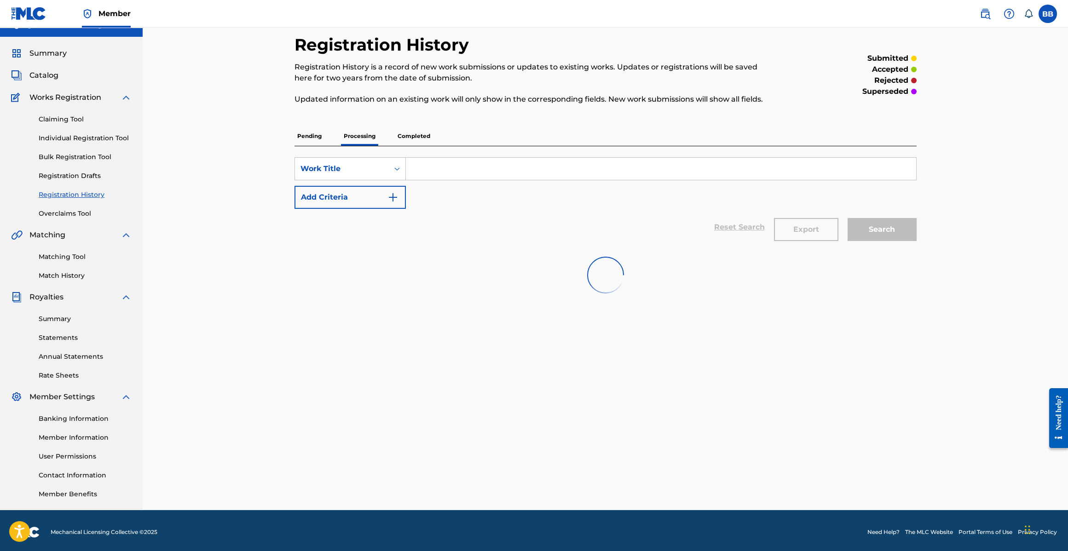
scroll to position [17, 0]
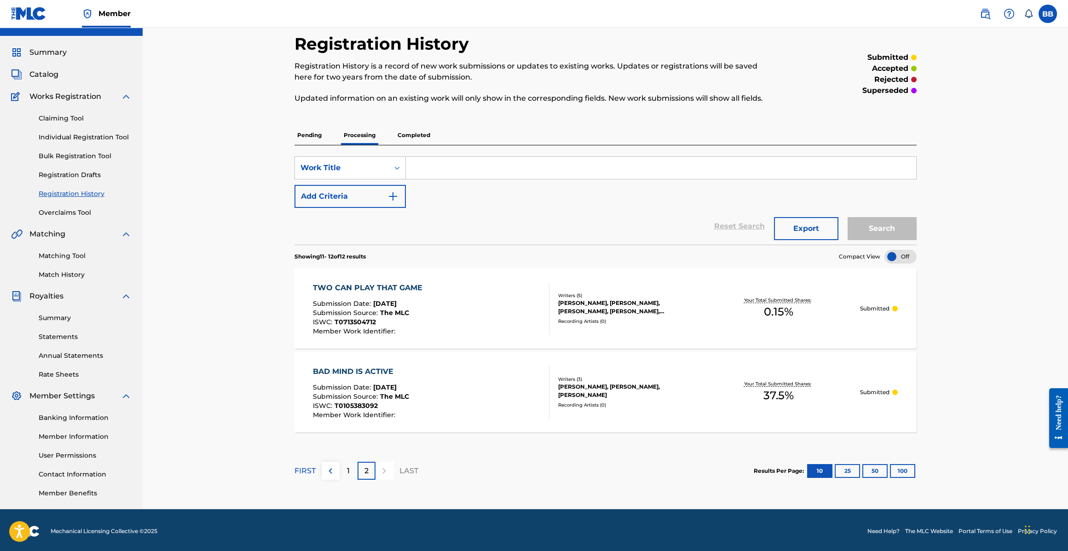
click at [352, 475] on div "1" at bounding box center [348, 471] width 18 height 18
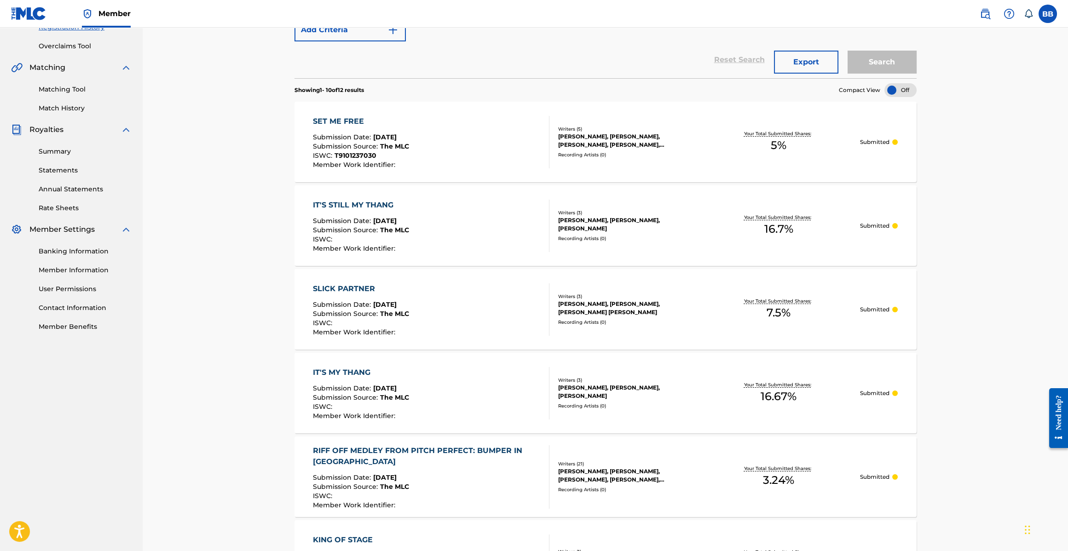
scroll to position [0, 0]
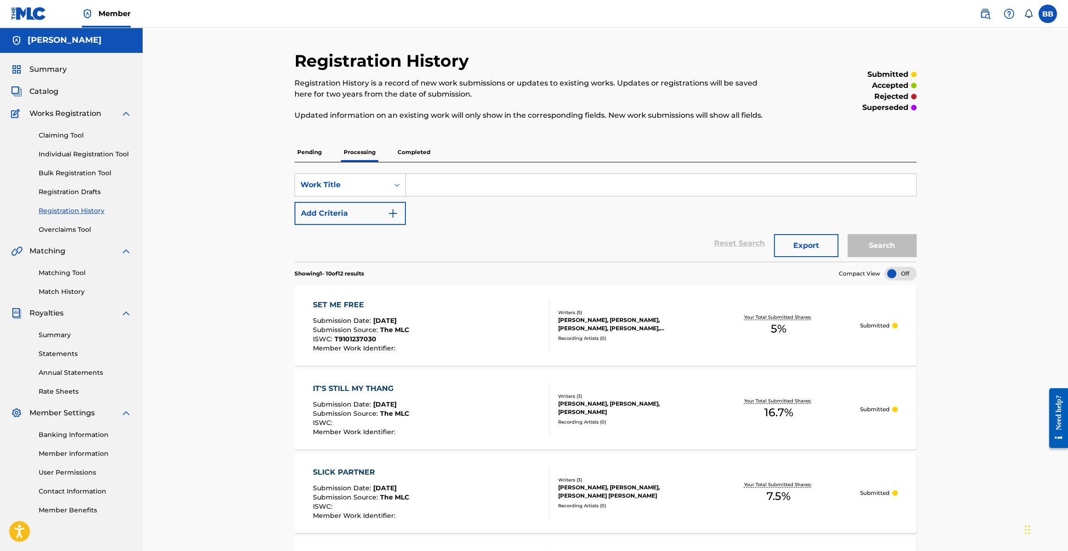
click at [52, 134] on link "Claiming Tool" at bounding box center [85, 136] width 93 height 10
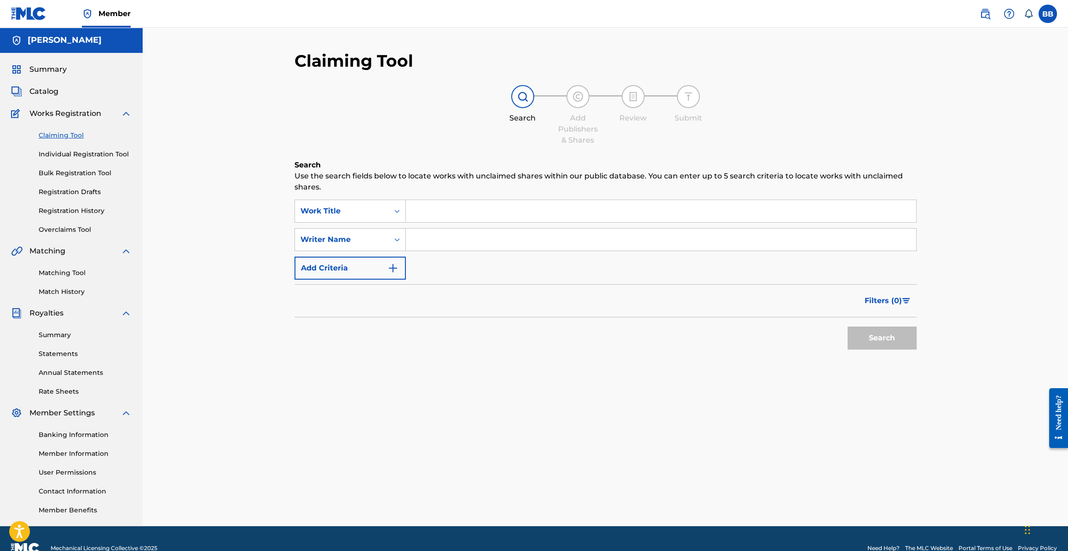
click at [448, 202] on input "Search Form" at bounding box center [661, 211] width 510 height 22
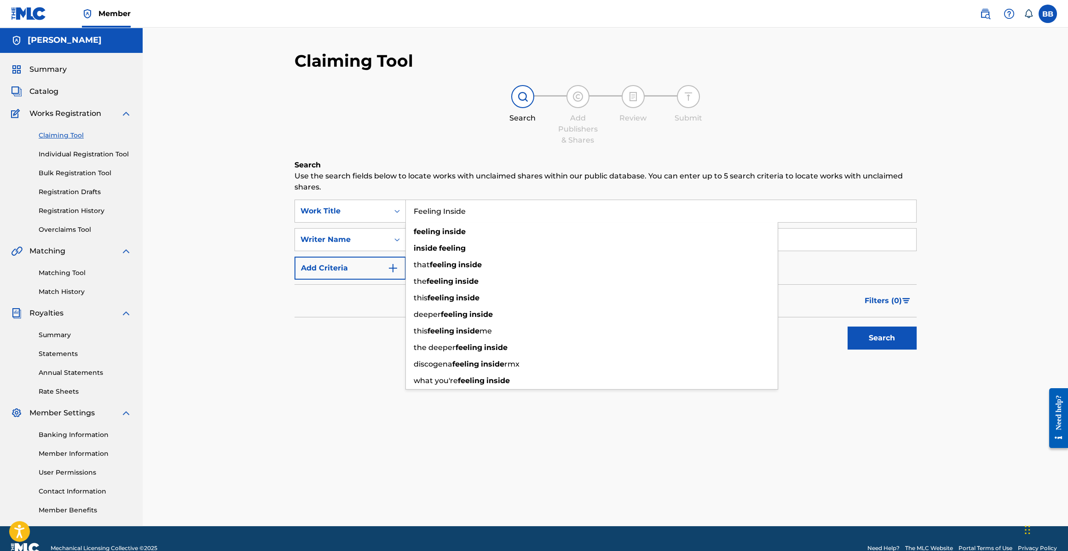
type input "Feeling Inside"
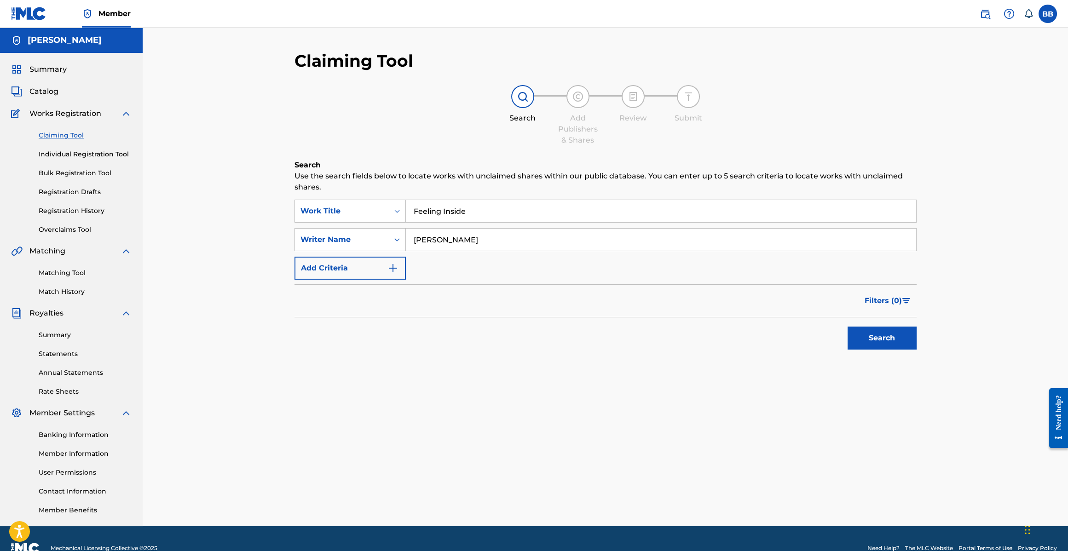
type input "[PERSON_NAME]"
click at [900, 339] on button "Search" at bounding box center [881, 338] width 69 height 23
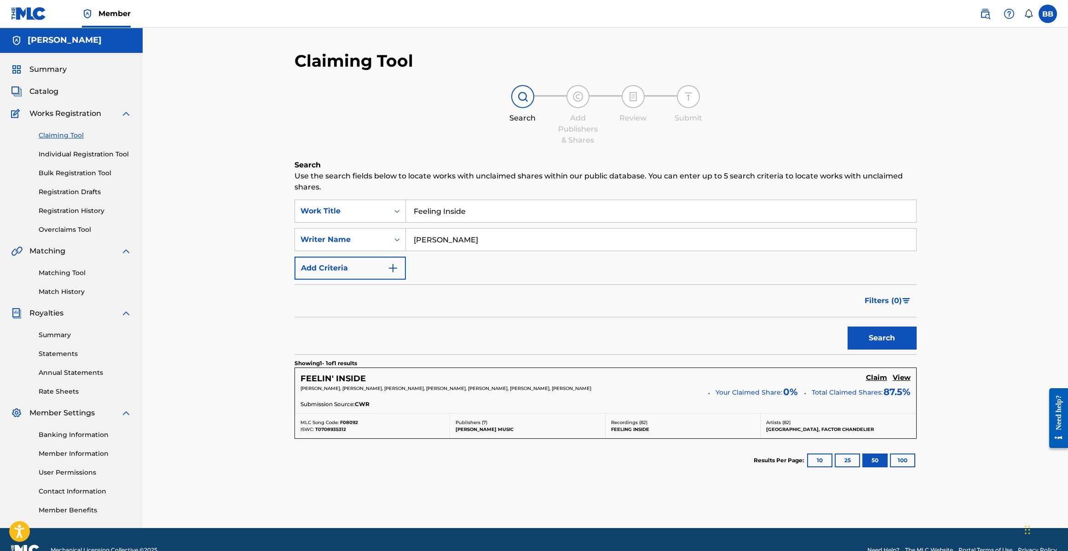
click at [877, 378] on h5 "Claim" at bounding box center [876, 378] width 21 height 9
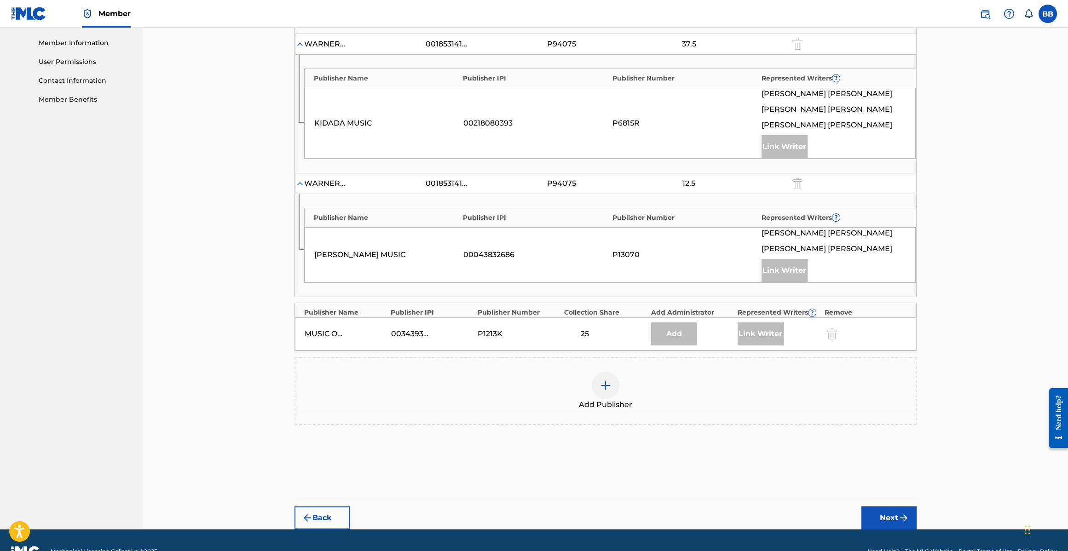
scroll to position [431, 0]
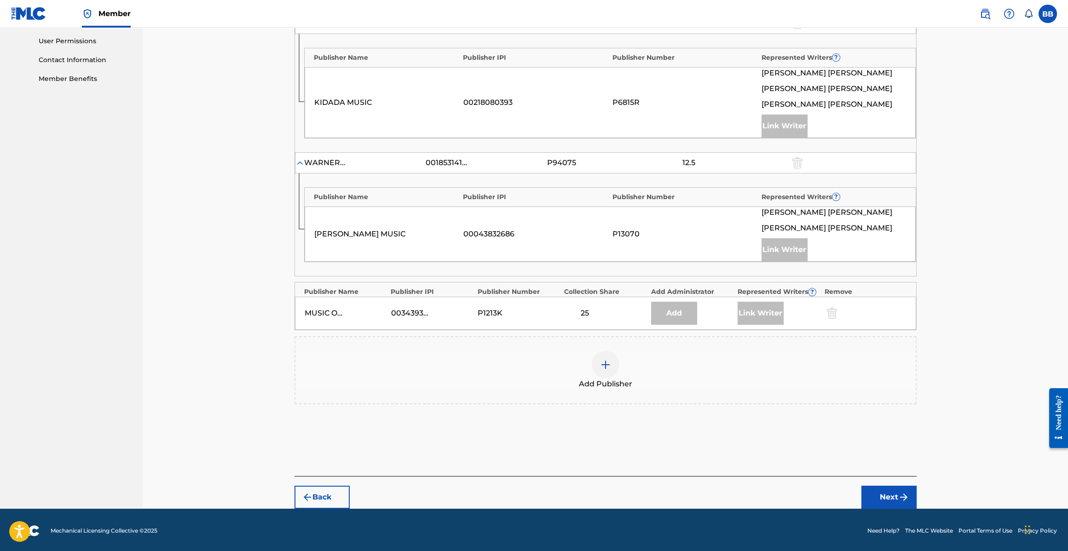
click at [606, 360] on img at bounding box center [605, 364] width 11 height 11
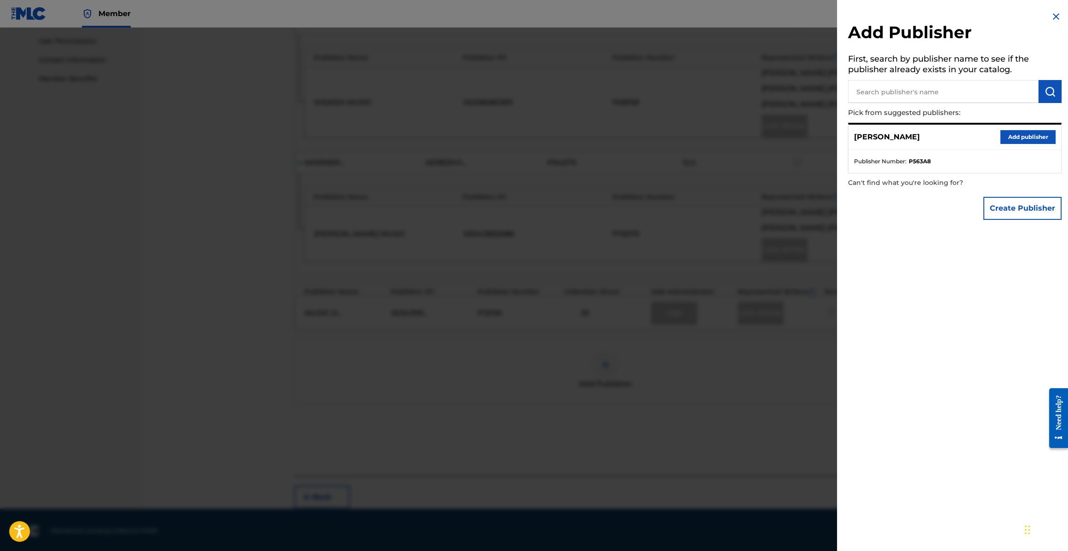
click at [619, 320] on div at bounding box center [534, 303] width 1068 height 551
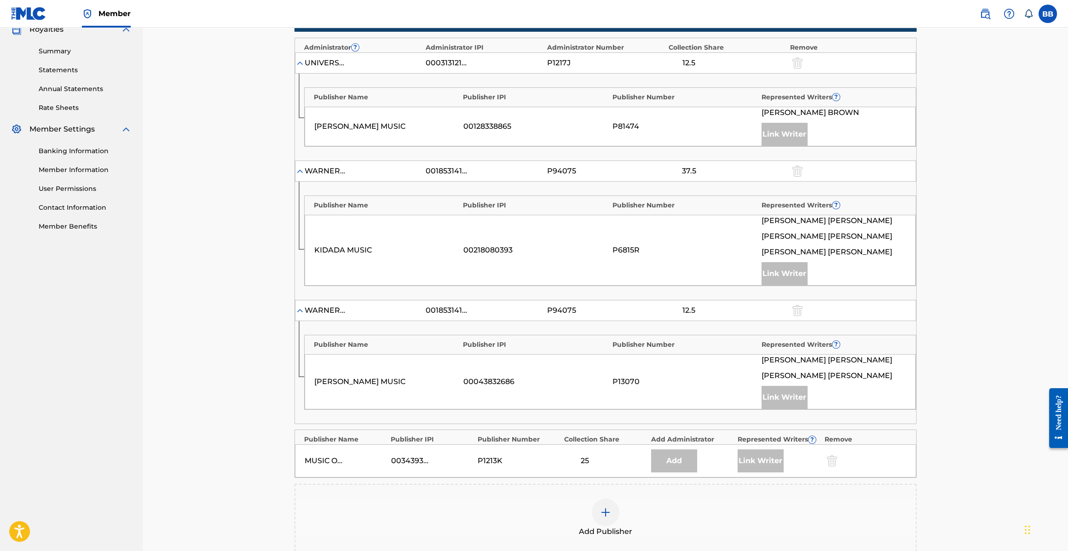
scroll to position [212, 0]
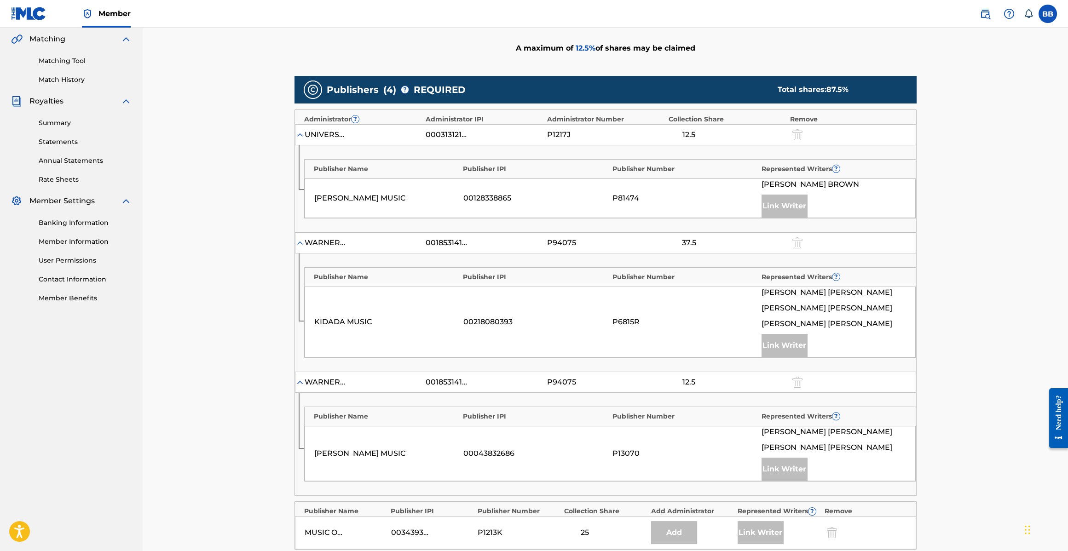
click at [799, 207] on div "Link Writer" at bounding box center [784, 206] width 46 height 23
click at [827, 172] on div "Represented Writers ?" at bounding box center [833, 169] width 145 height 10
click at [836, 171] on span "?" at bounding box center [835, 168] width 7 height 7
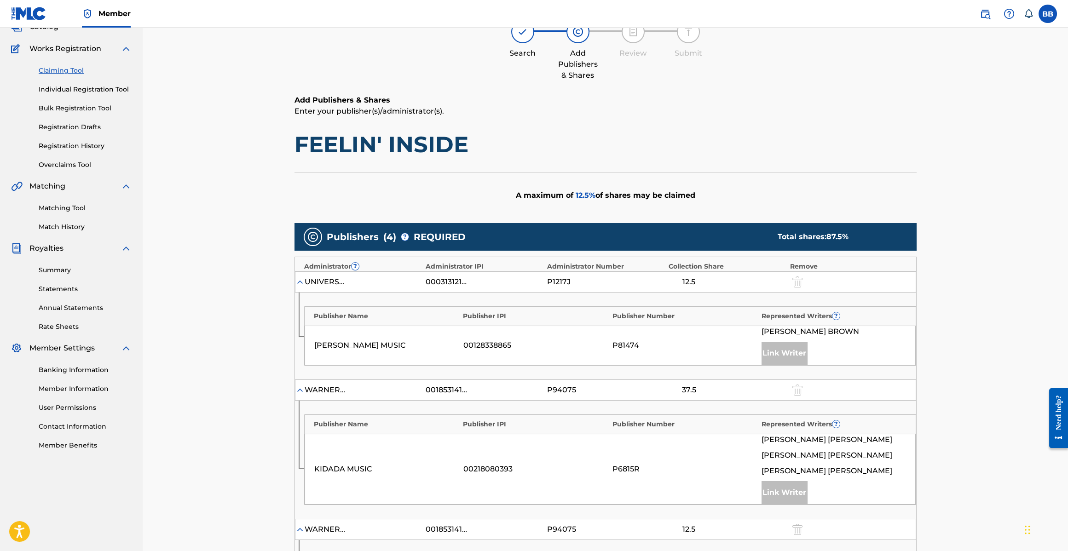
scroll to position [0, 0]
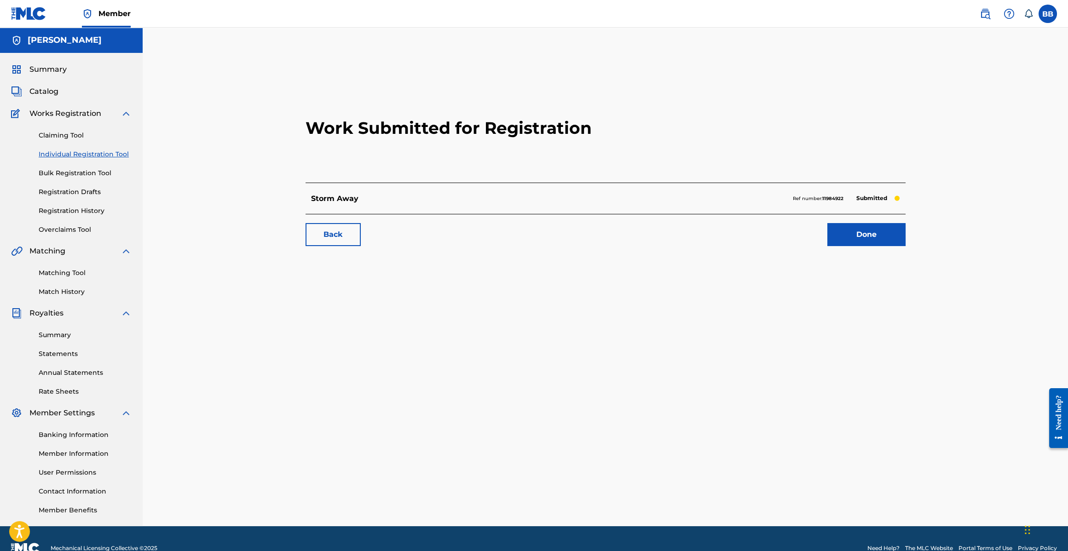
click at [838, 227] on link "Done" at bounding box center [866, 234] width 78 height 23
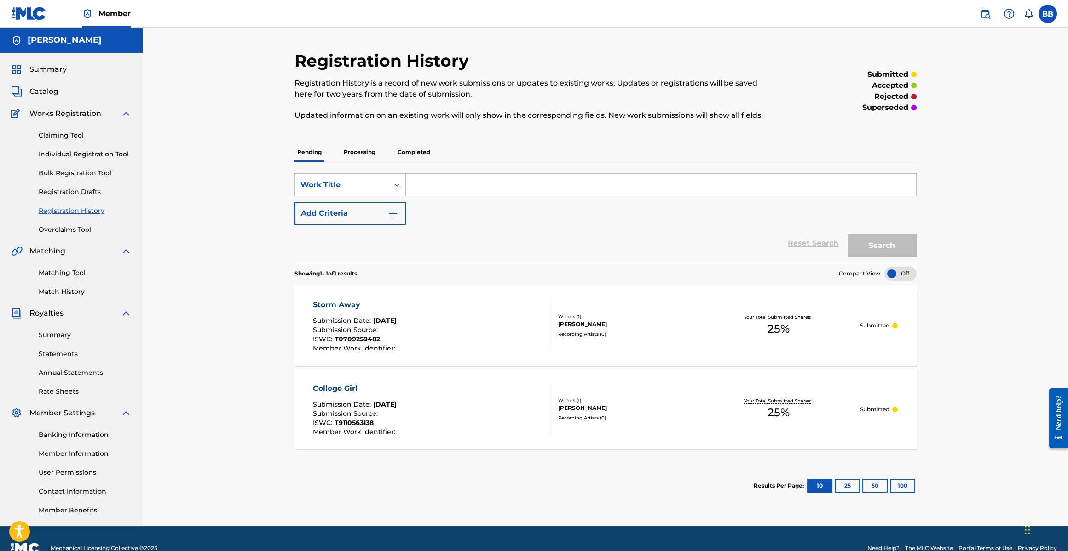
click at [450, 186] on input "Search Form" at bounding box center [661, 185] width 510 height 22
click at [72, 204] on div "Claiming Tool Individual Registration Tool Bulk Registration Tool Registration …" at bounding box center [71, 176] width 121 height 115
click at [70, 212] on link "Registration History" at bounding box center [85, 211] width 93 height 10
click at [367, 157] on p "Processing" at bounding box center [359, 152] width 37 height 19
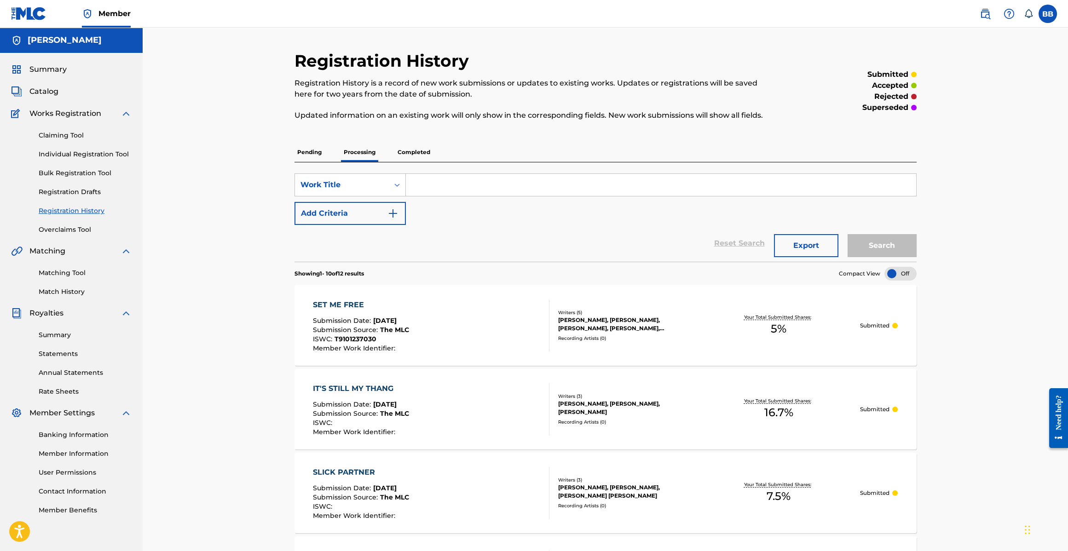
click at [314, 160] on p "Pending" at bounding box center [309, 152] width 30 height 19
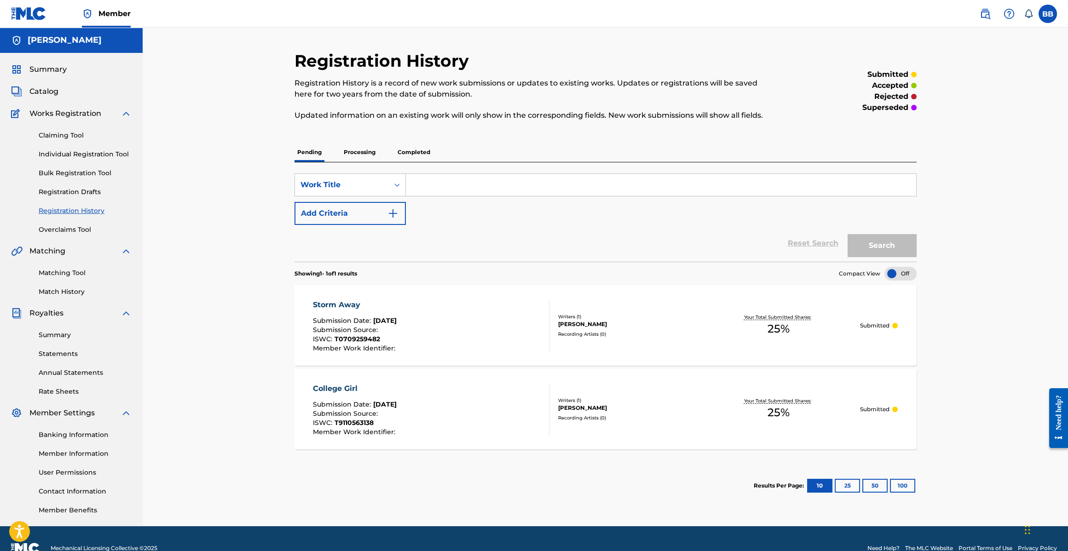
drag, startPoint x: 831, startPoint y: 485, endPoint x: 846, endPoint y: 484, distance: 14.7
click at [833, 484] on section "Results Per Page: 10 25 50 100" at bounding box center [835, 486] width 163 height 14
click at [846, 484] on button "25" at bounding box center [846, 486] width 25 height 14
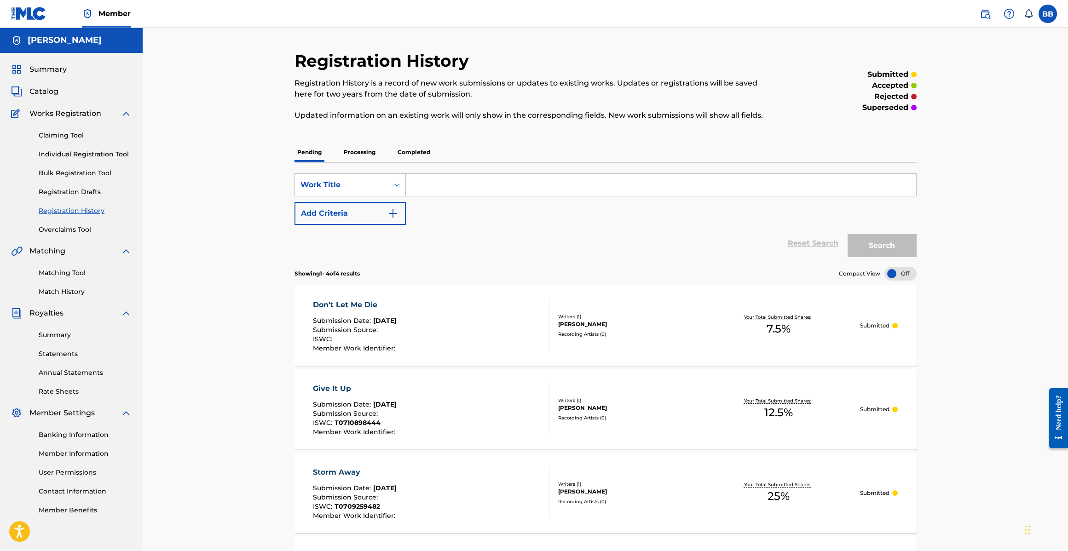
scroll to position [167, 0]
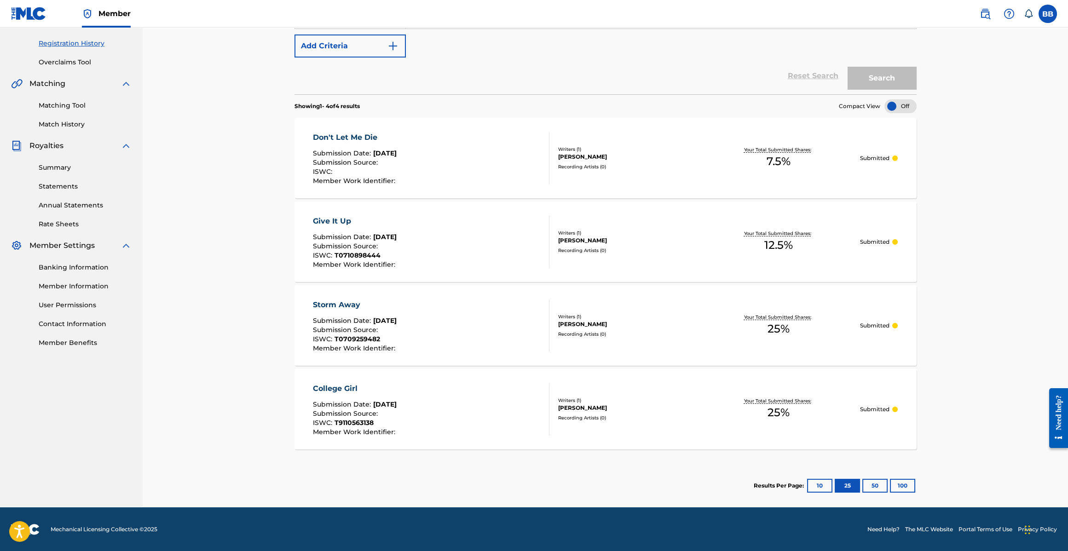
click at [822, 483] on button "10" at bounding box center [819, 486] width 25 height 14
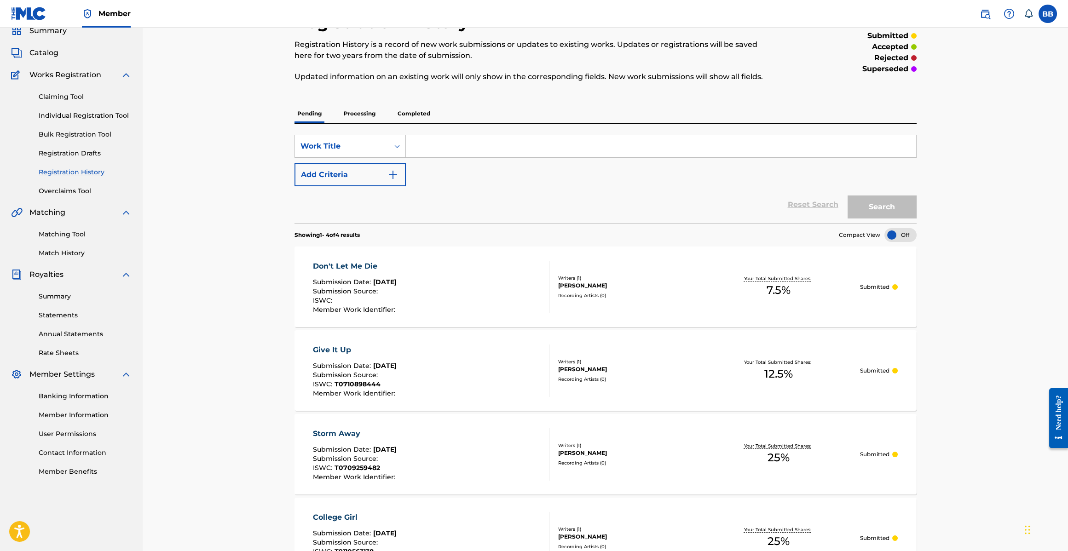
scroll to position [0, 0]
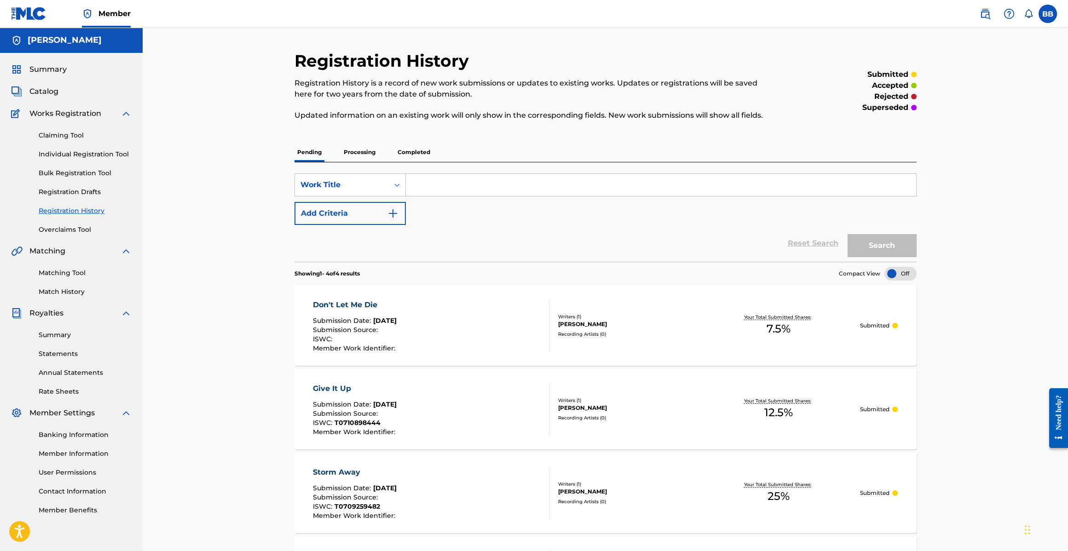
click at [70, 135] on link "Claiming Tool" at bounding box center [85, 136] width 93 height 10
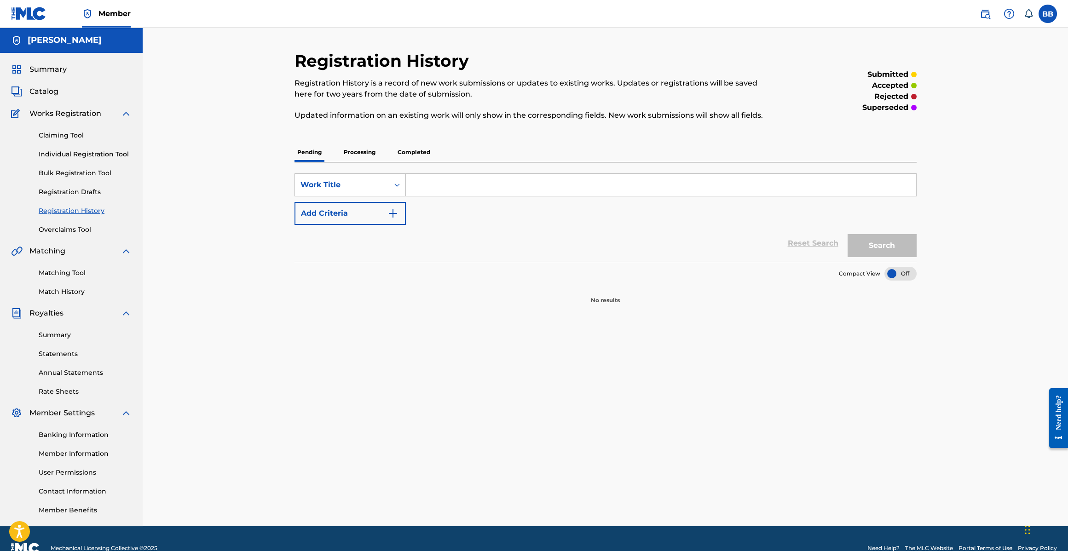
click at [73, 212] on link "Registration History" at bounding box center [85, 211] width 93 height 10
click at [362, 151] on p "Processing" at bounding box center [359, 152] width 37 height 19
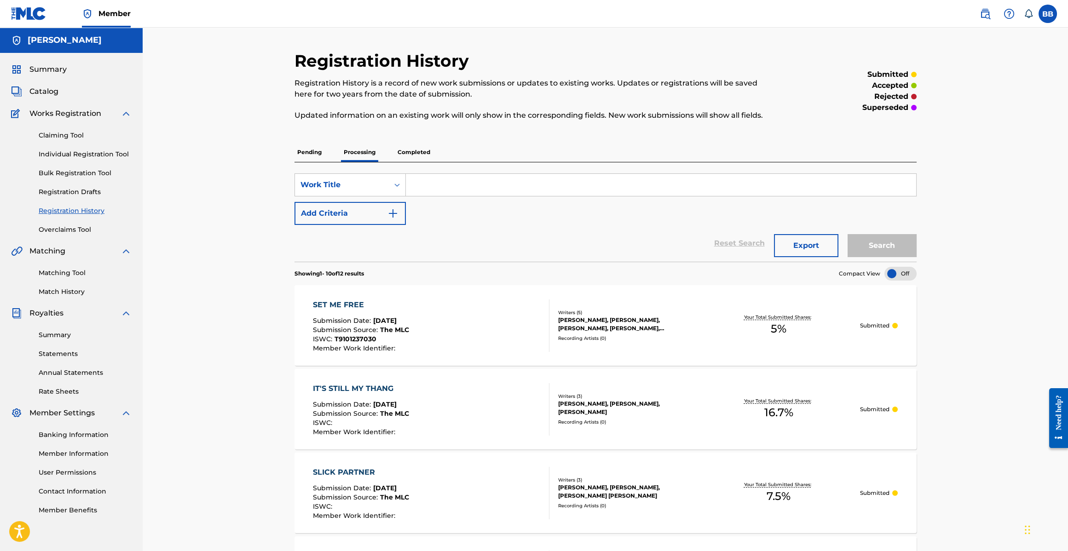
click at [46, 93] on span "Catalog" at bounding box center [43, 91] width 29 height 11
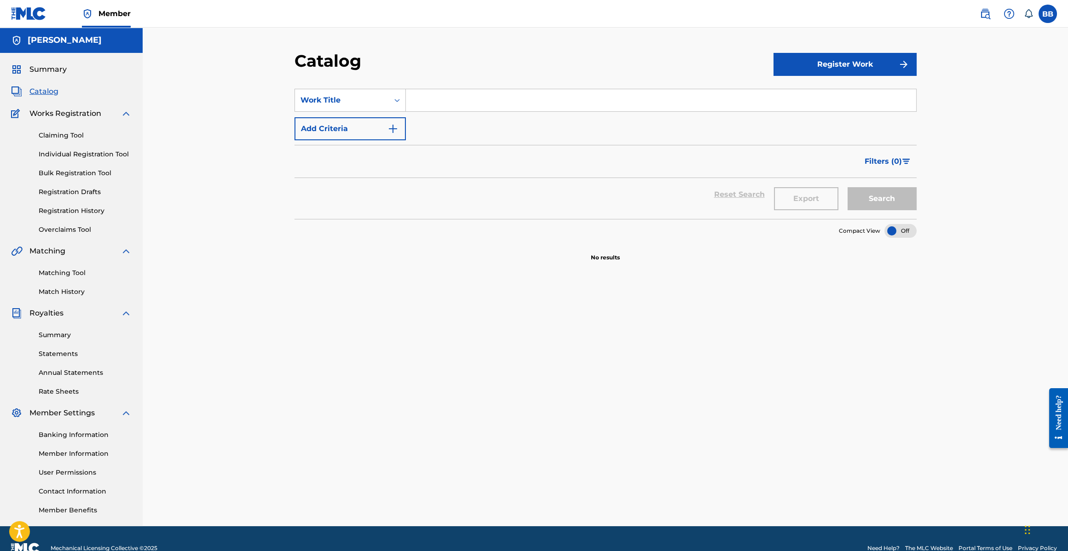
click at [487, 109] on input "Search Form" at bounding box center [661, 100] width 510 height 22
type input "She's All I Need"
click at [404, 130] on button "Add Criteria" at bounding box center [349, 128] width 111 height 23
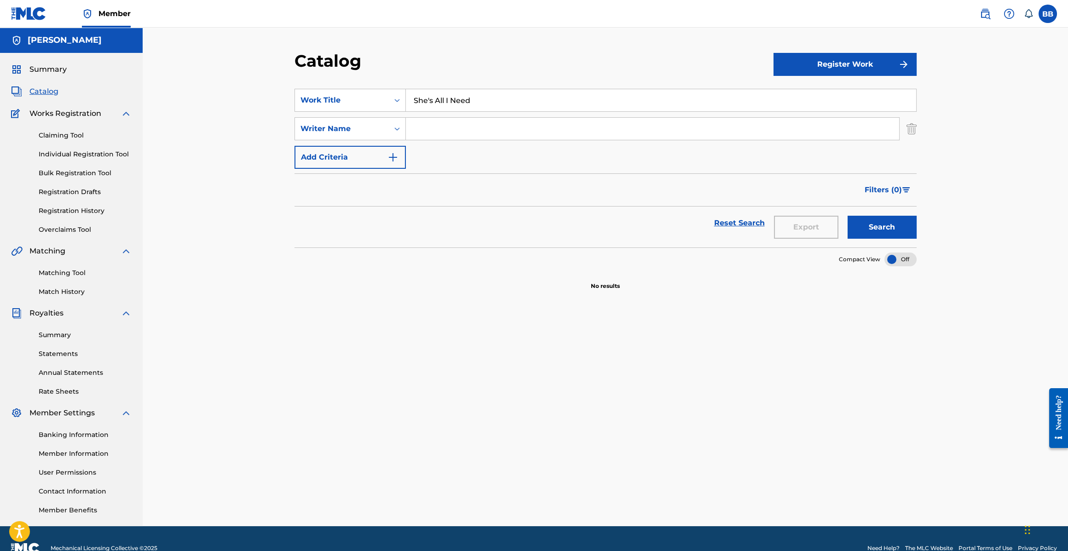
click at [475, 129] on input "Search Form" at bounding box center [652, 129] width 493 height 22
type input "[PERSON_NAME]"
click at [847, 216] on button "Search" at bounding box center [881, 227] width 69 height 23
click at [889, 226] on button "Search" at bounding box center [881, 227] width 69 height 23
click at [805, 71] on button "Register Work" at bounding box center [844, 64] width 143 height 23
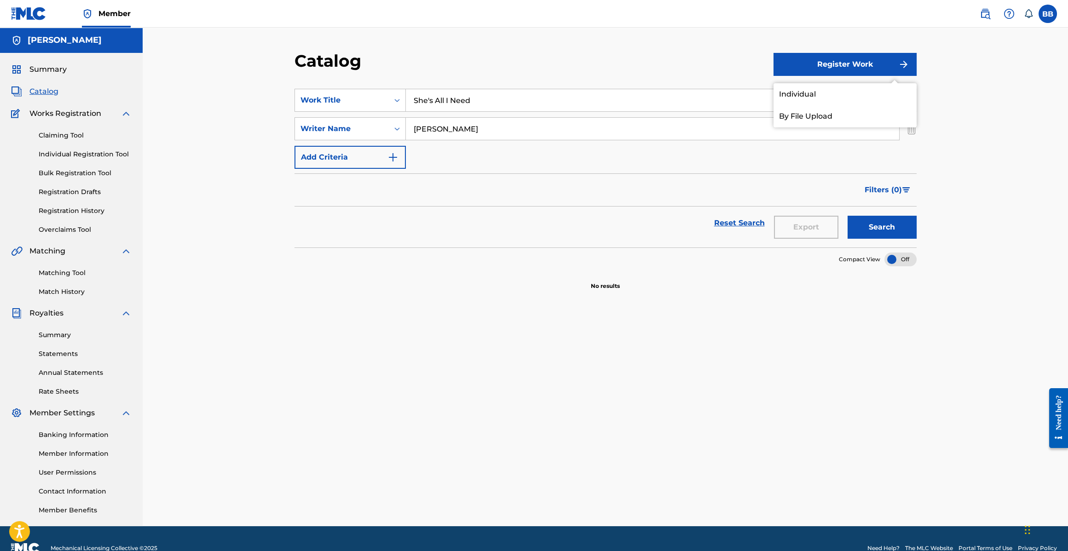
click at [823, 93] on link "Individual" at bounding box center [844, 94] width 143 height 22
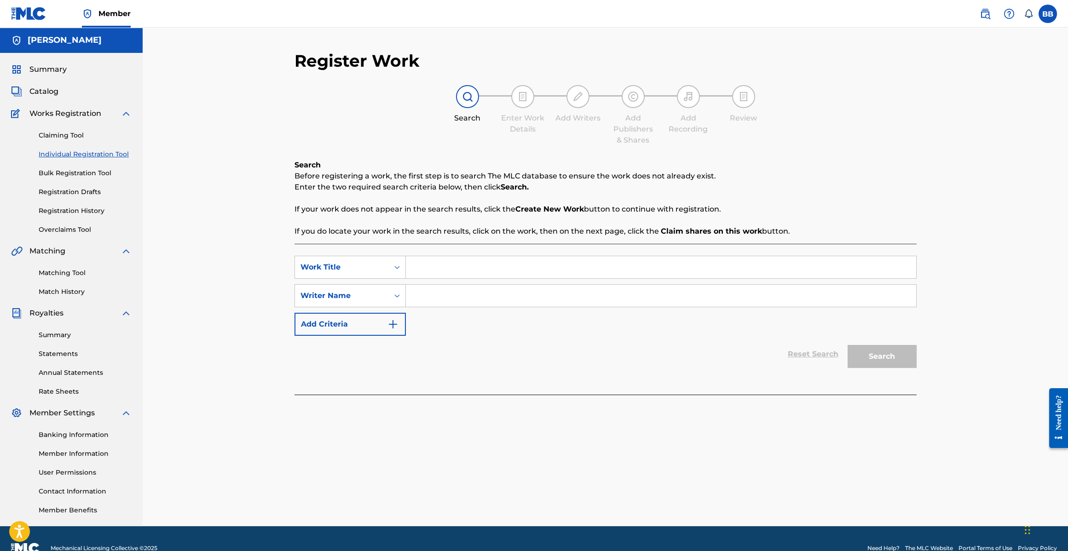
click at [447, 266] on input "Search Form" at bounding box center [661, 267] width 510 height 22
type input "D"
type input "She's All I Need"
click at [460, 295] on input "Search Form" at bounding box center [661, 296] width 510 height 22
type input "[PERSON_NAME]"
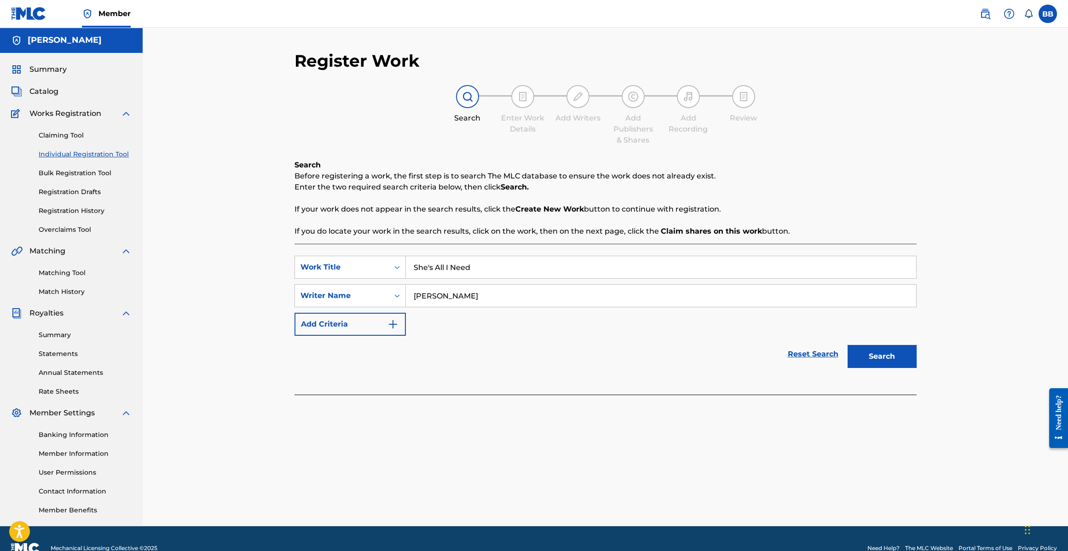
click at [875, 354] on button "Search" at bounding box center [881, 356] width 69 height 23
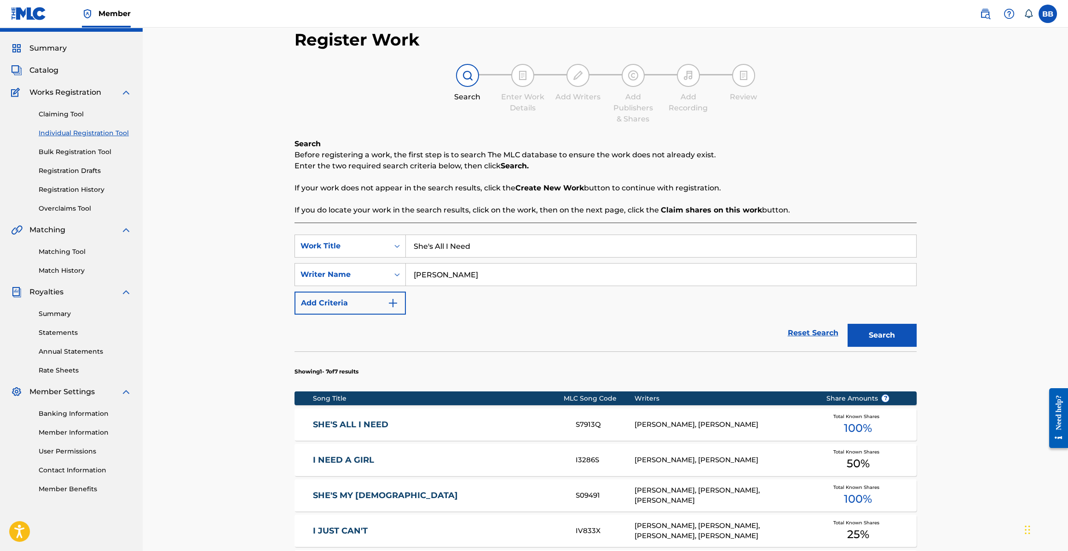
scroll to position [22, 0]
click at [361, 422] on link "SHE'S ALL I NEED" at bounding box center [438, 424] width 250 height 11
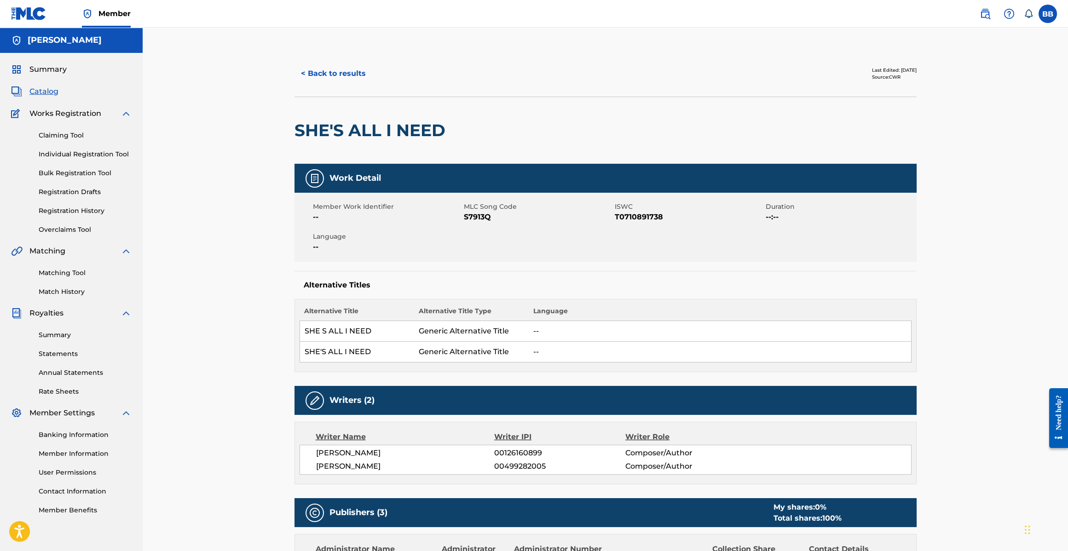
click at [332, 75] on button "< Back to results" at bounding box center [333, 73] width 78 height 23
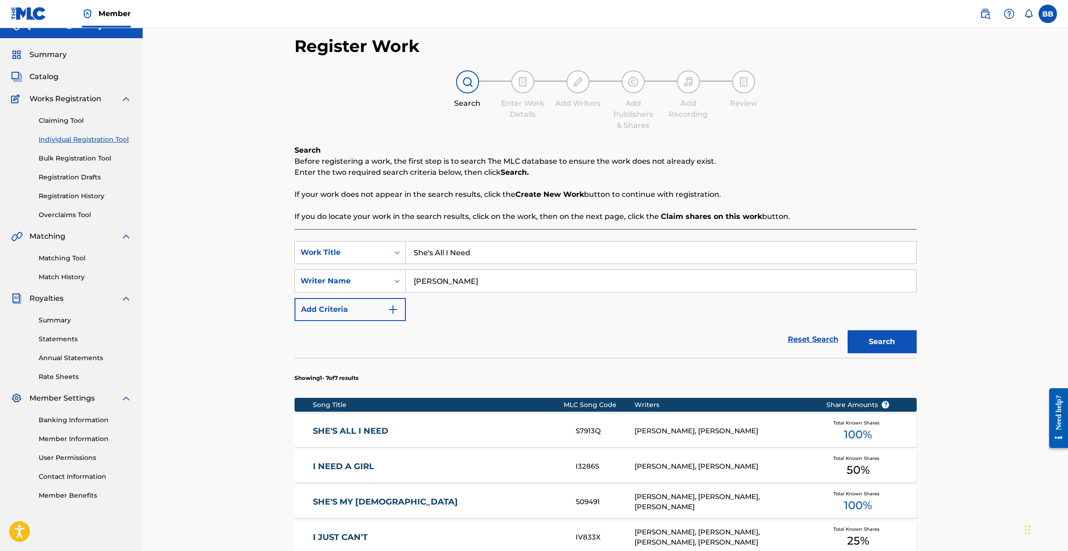
click at [469, 251] on input "She's All I Need" at bounding box center [661, 253] width 510 height 22
type input "My Place"
click at [847, 330] on button "Search" at bounding box center [881, 341] width 69 height 23
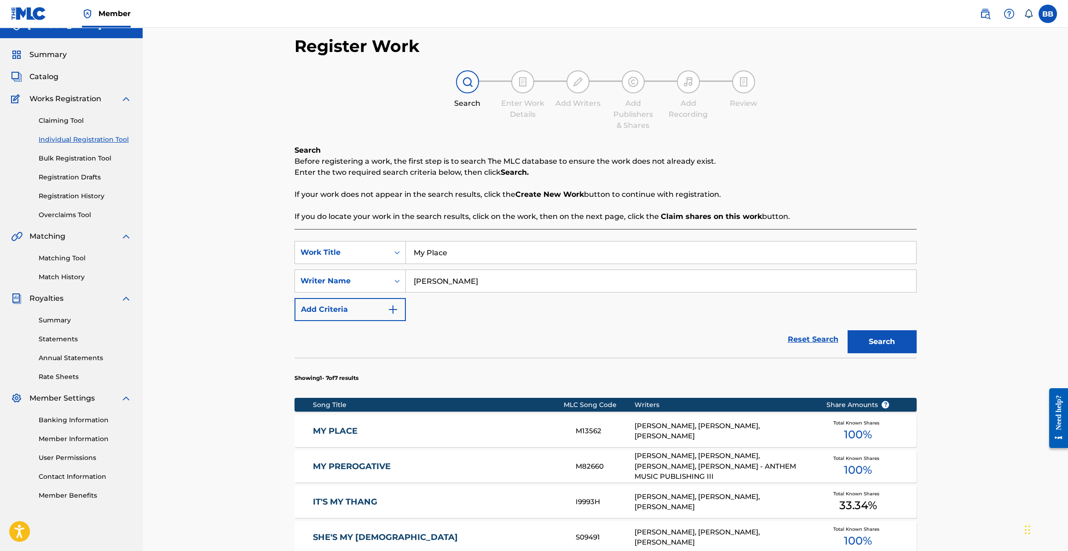
click at [601, 433] on div "M13562" at bounding box center [604, 431] width 59 height 11
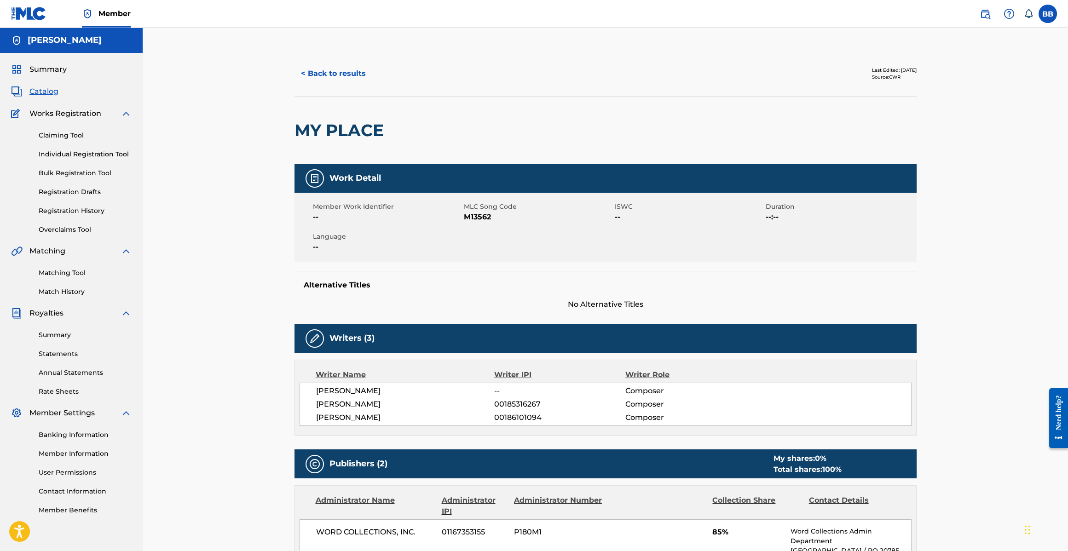
click at [337, 73] on button "< Back to results" at bounding box center [333, 73] width 78 height 23
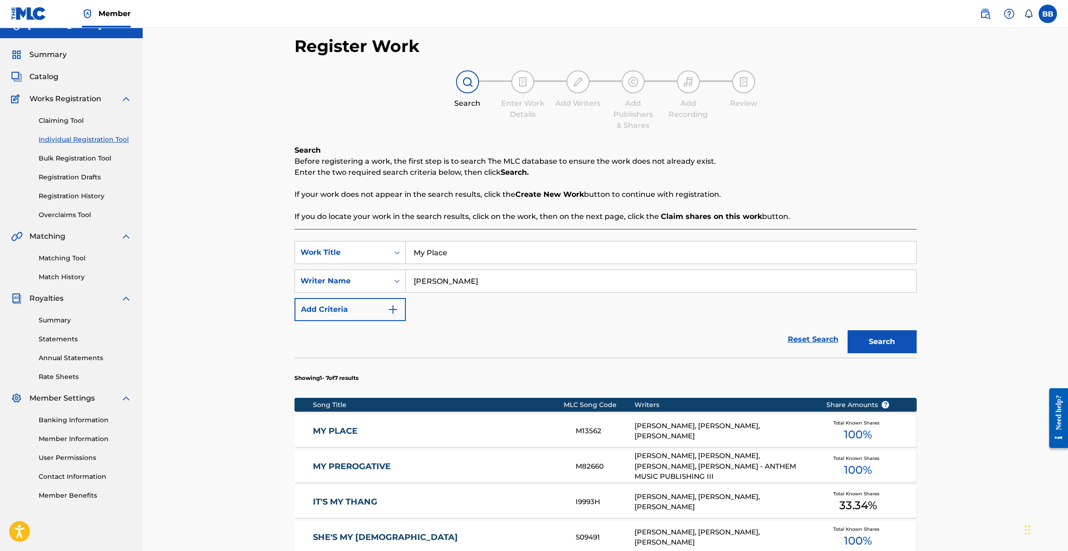
drag, startPoint x: 486, startPoint y: 230, endPoint x: 485, endPoint y: 236, distance: 6.1
click at [486, 231] on div "SearchWithCriteria300b0210-1c54-43ff-a0d8-86d6fc7cec09 Work Title My Place Sear…" at bounding box center [605, 484] width 622 height 511
click at [483, 246] on input "My Place" at bounding box center [661, 253] width 510 height 22
click at [483, 247] on input "My Place" at bounding box center [661, 253] width 510 height 22
click at [484, 247] on input "My Place" at bounding box center [661, 253] width 510 height 22
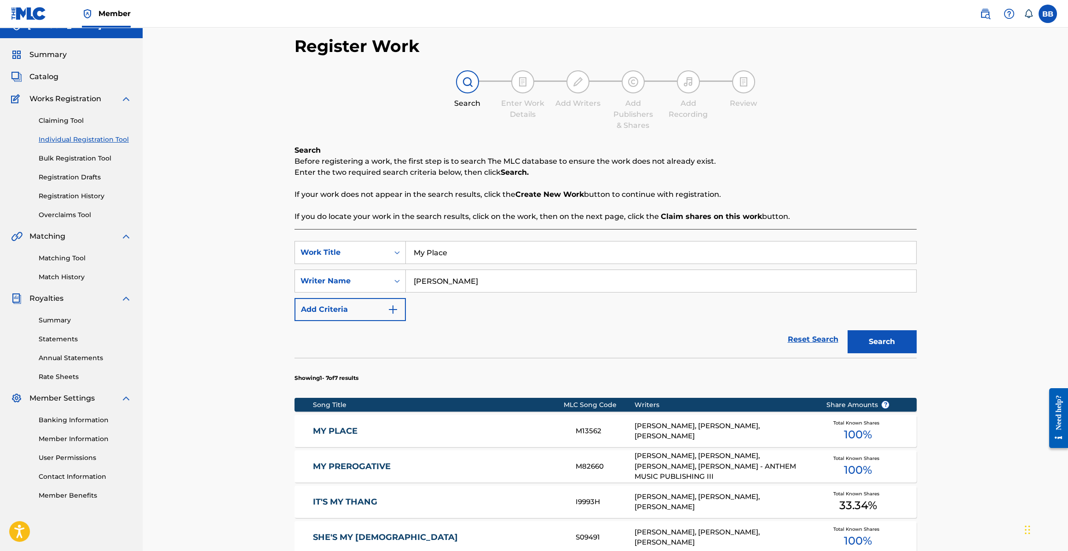
click at [484, 247] on input "My Place" at bounding box center [661, 253] width 510 height 22
click at [482, 255] on input "My Place" at bounding box center [661, 253] width 510 height 22
type input "Give It UP"
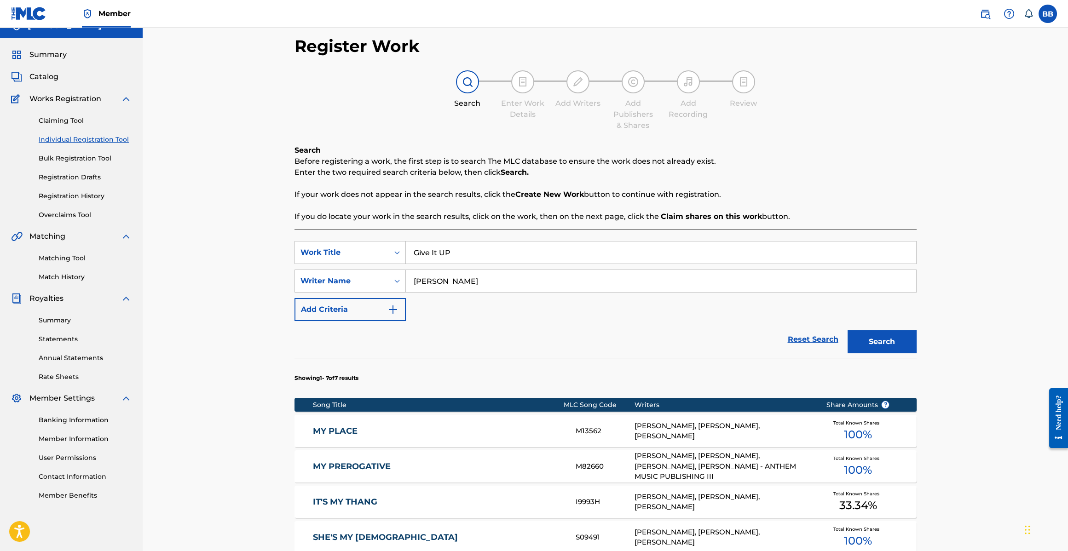
click at [847, 330] on button "Search" at bounding box center [881, 341] width 69 height 23
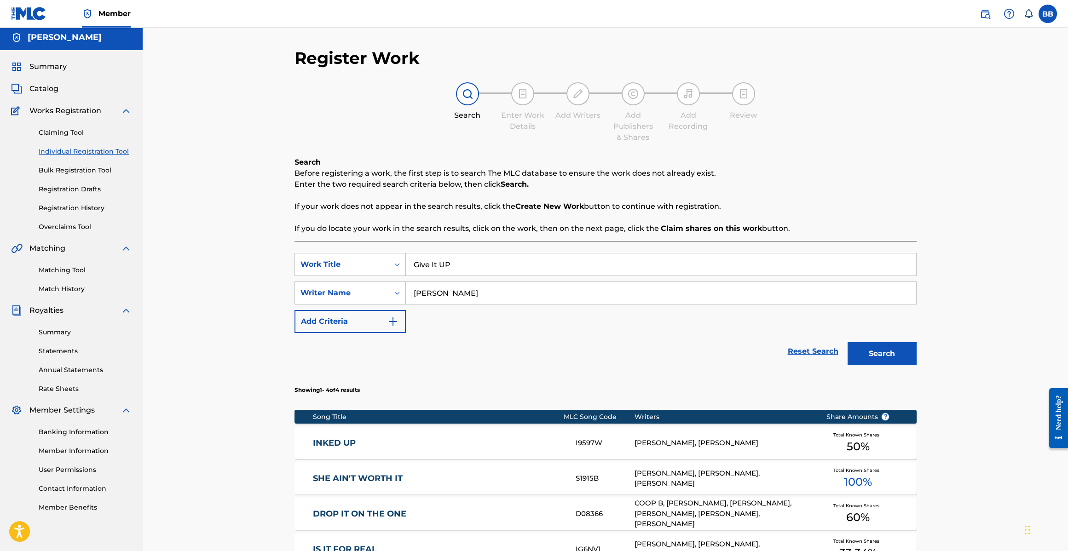
scroll to position [0, 0]
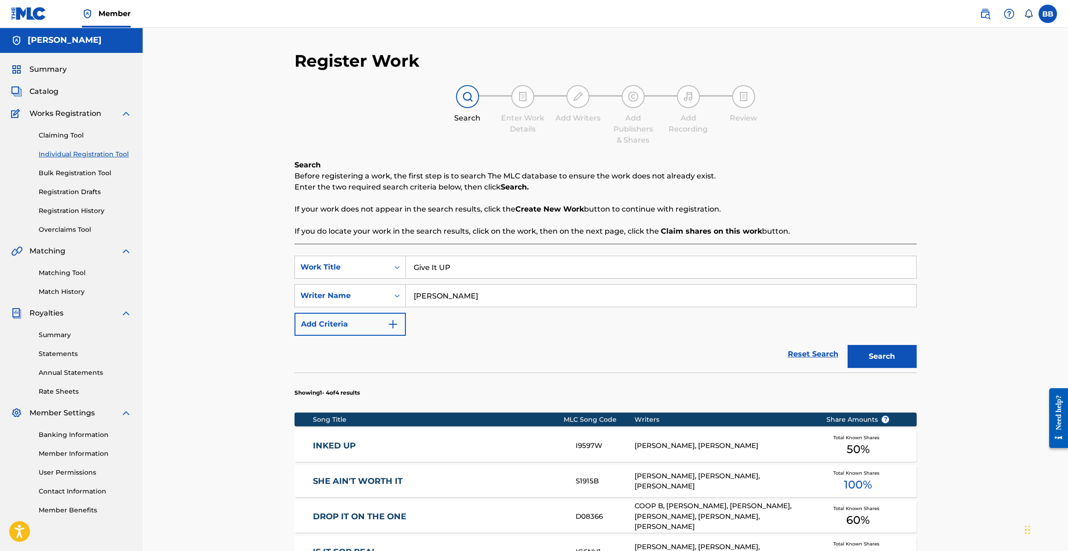
click at [41, 89] on span "Catalog" at bounding box center [43, 91] width 29 height 11
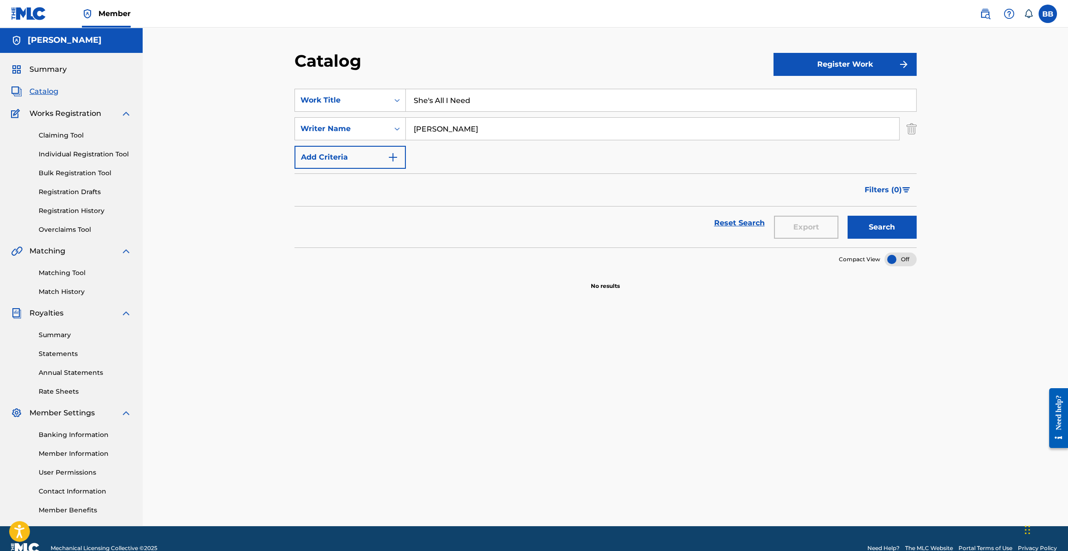
click at [852, 58] on button "Register Work" at bounding box center [844, 64] width 143 height 23
click at [824, 87] on link "Individual" at bounding box center [844, 94] width 143 height 22
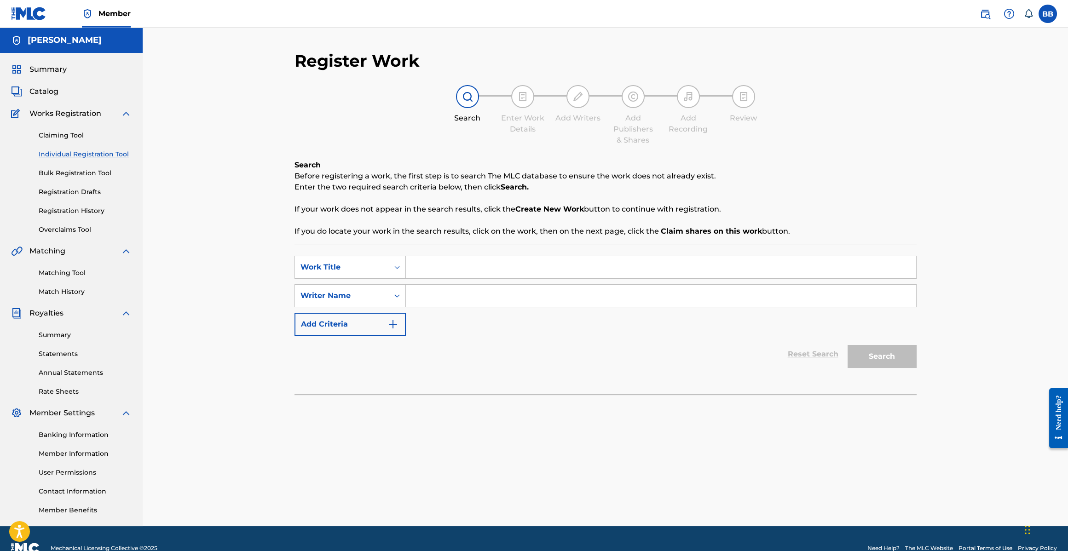
click at [469, 271] on input "Search Form" at bounding box center [661, 267] width 510 height 22
click at [459, 270] on input "Search Form" at bounding box center [661, 267] width 510 height 22
type input "Give It Up"
click at [443, 296] on input "Search Form" at bounding box center [661, 296] width 510 height 22
type input "[PERSON_NAME]"
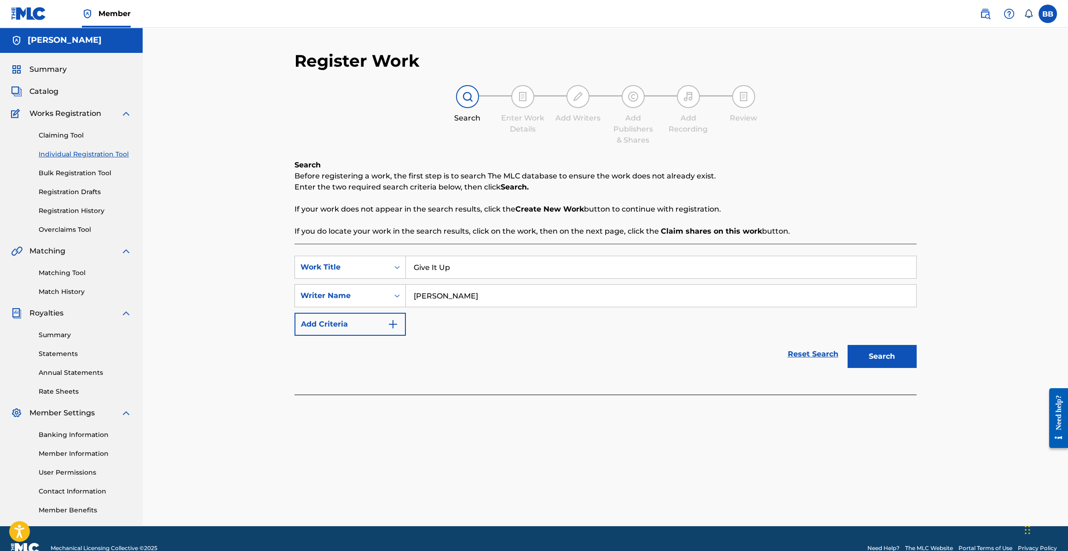
click at [847, 345] on button "Search" at bounding box center [881, 356] width 69 height 23
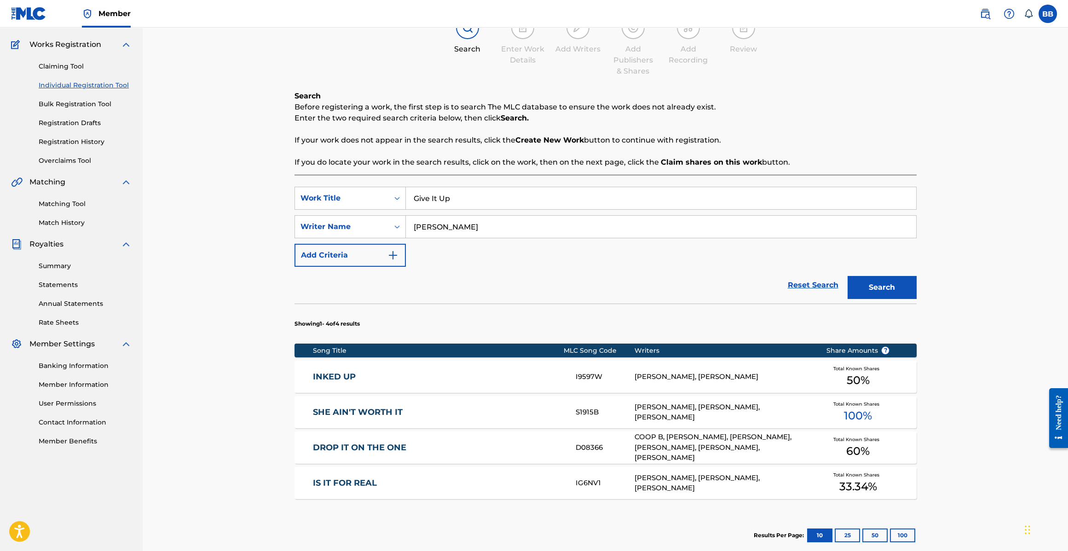
scroll to position [149, 0]
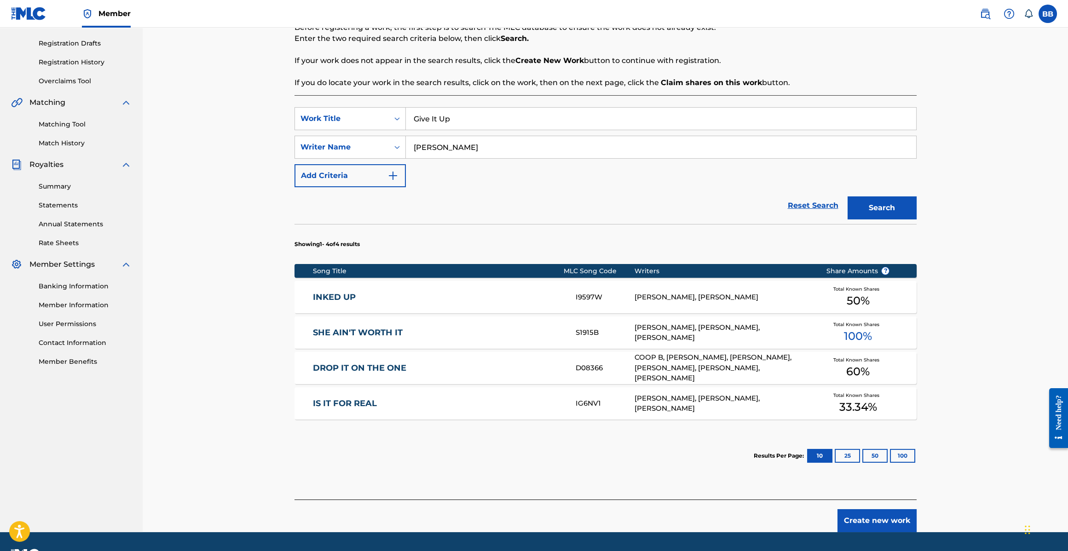
click at [860, 520] on button "Create new work" at bounding box center [876, 520] width 79 height 23
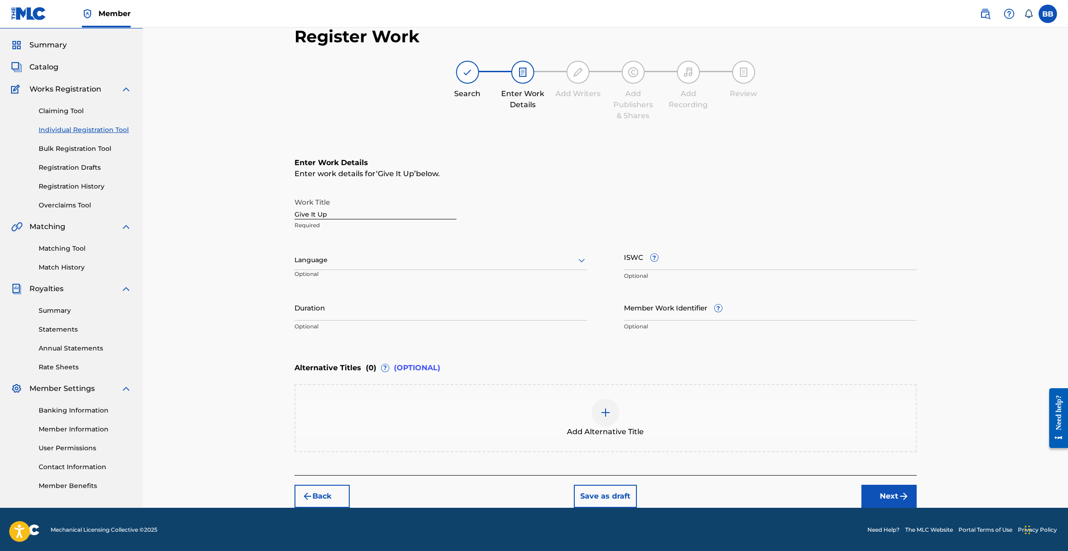
click at [341, 268] on div "Language" at bounding box center [440, 260] width 293 height 19
click at [349, 278] on div "English" at bounding box center [441, 280] width 292 height 21
click at [695, 264] on input "ISWC ?" at bounding box center [770, 257] width 293 height 26
paste input "T0710898444"
type input "T0710898444"
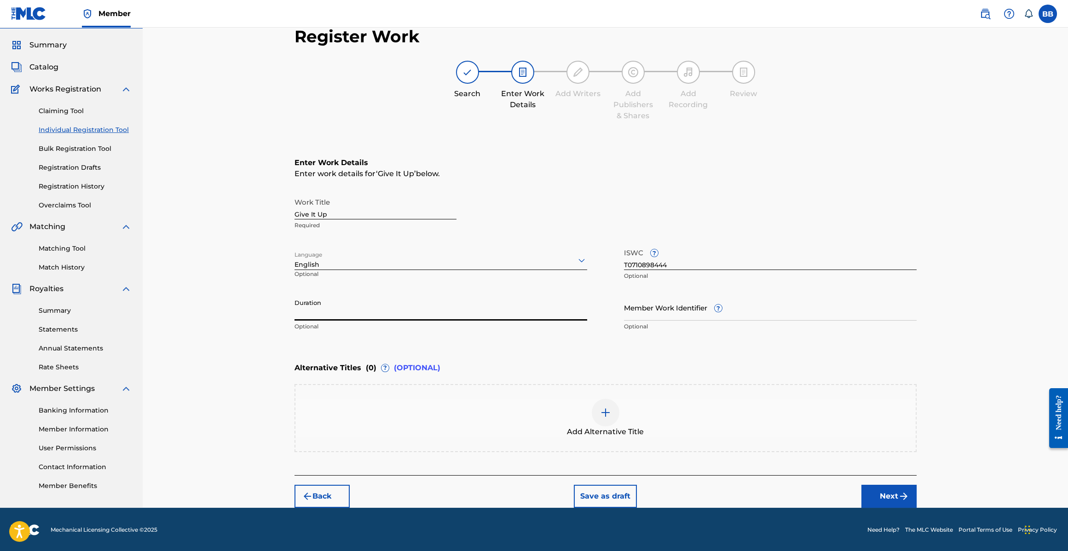
click at [303, 311] on input "Duration" at bounding box center [440, 307] width 293 height 26
type input "4"
type input "04:31"
click at [893, 490] on button "Next" at bounding box center [888, 496] width 55 height 23
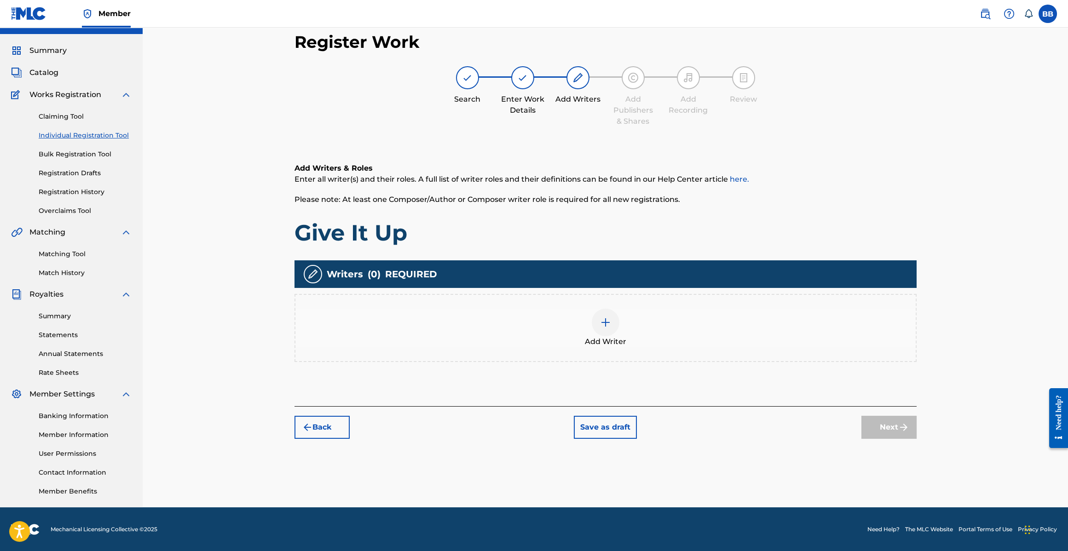
click at [604, 331] on div at bounding box center [606, 323] width 28 height 28
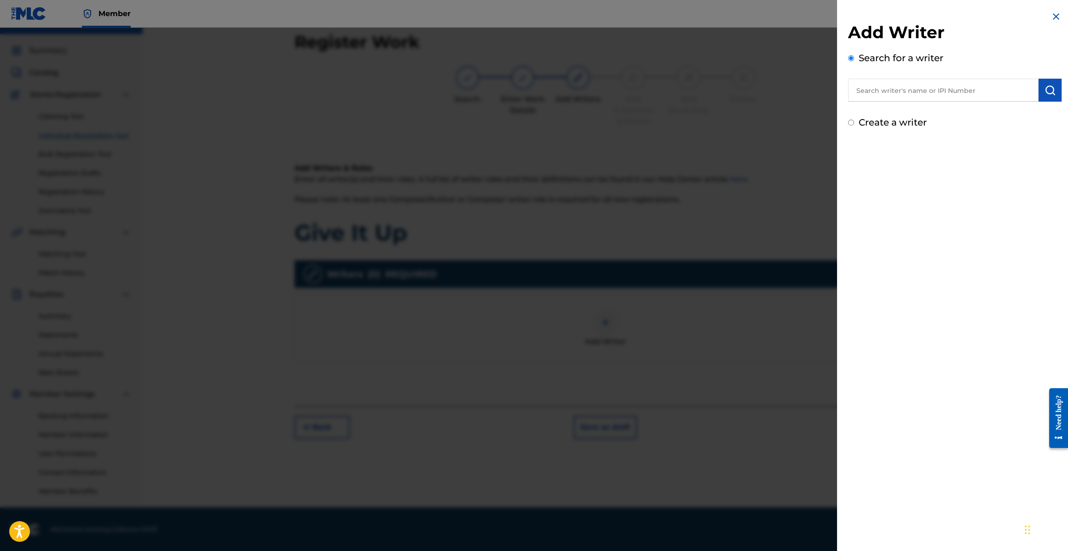
click at [909, 92] on input "text" at bounding box center [943, 90] width 190 height 23
paste input "126160899"
click at [861, 88] on input "126160899" at bounding box center [943, 90] width 190 height 23
type input "00126160899"
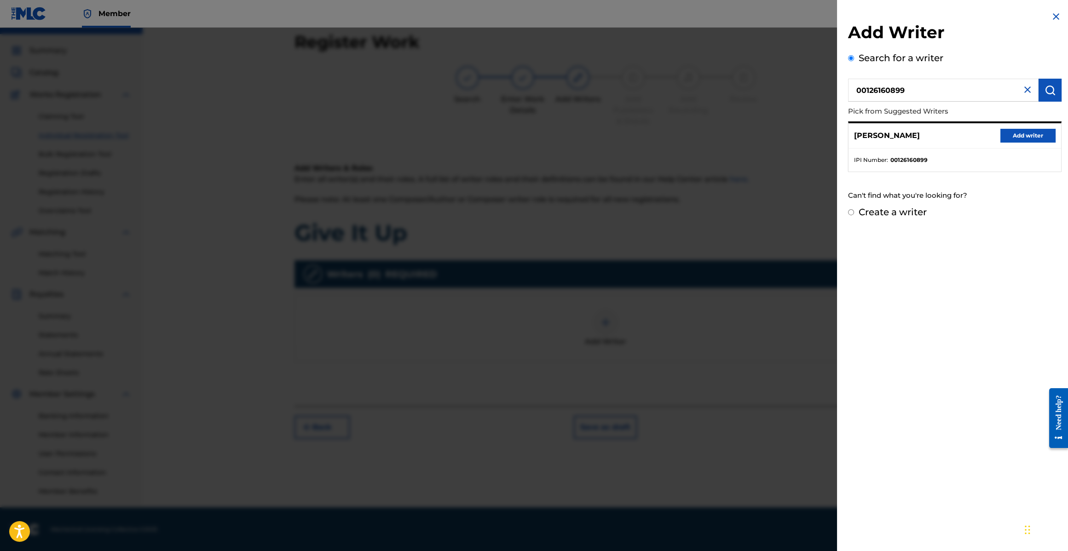
click at [1036, 134] on button "Add writer" at bounding box center [1027, 136] width 55 height 14
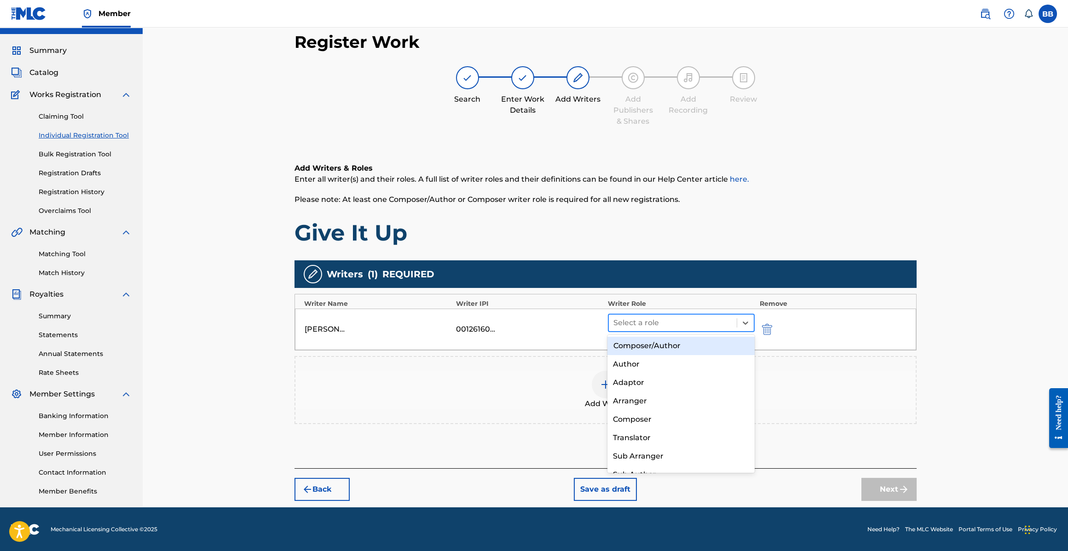
click at [700, 322] on div at bounding box center [672, 322] width 119 height 13
click at [666, 351] on div "Composer/Author" at bounding box center [680, 346] width 147 height 18
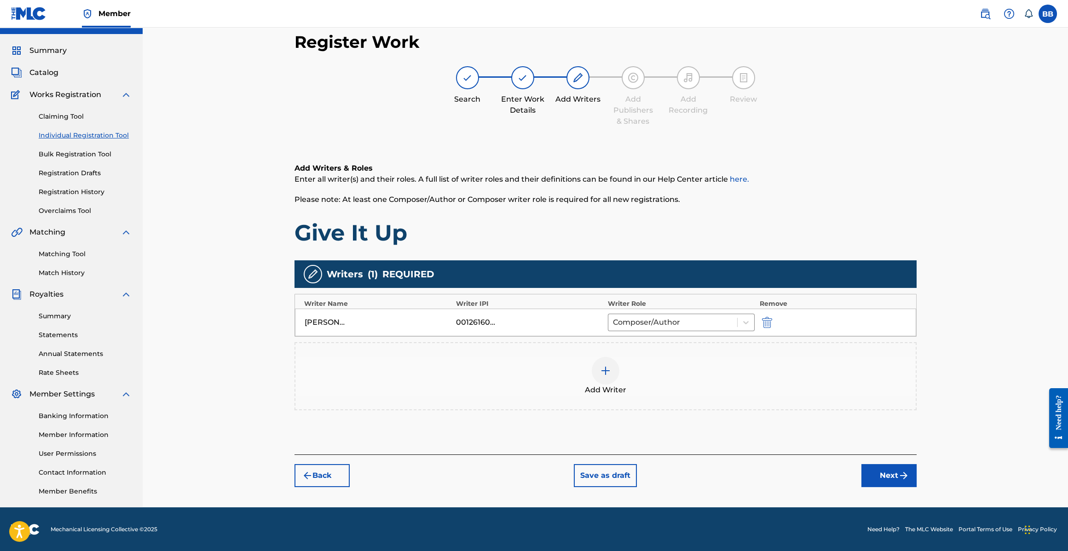
click at [884, 477] on button "Next" at bounding box center [888, 475] width 55 height 23
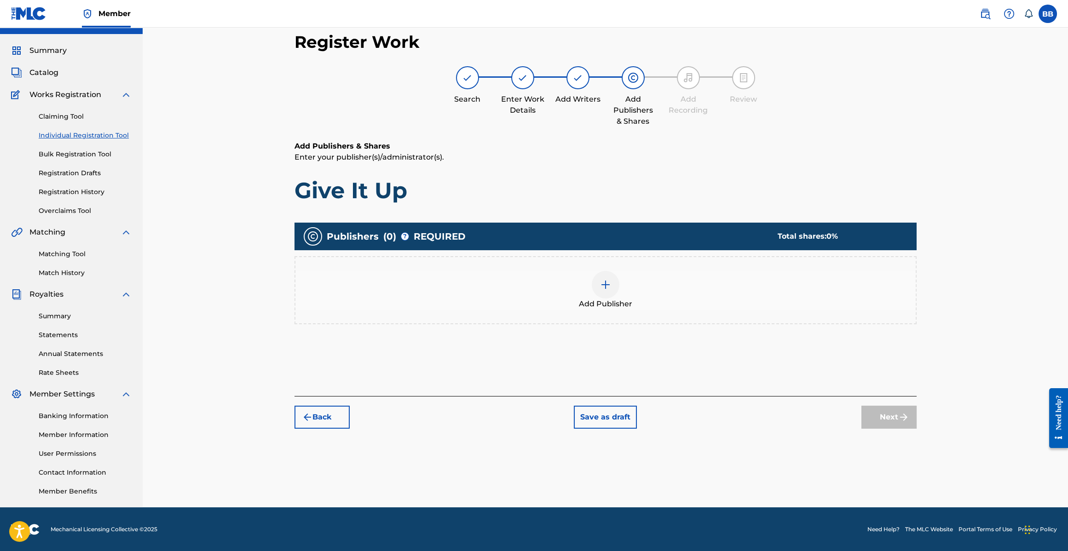
click at [608, 294] on div at bounding box center [606, 285] width 28 height 28
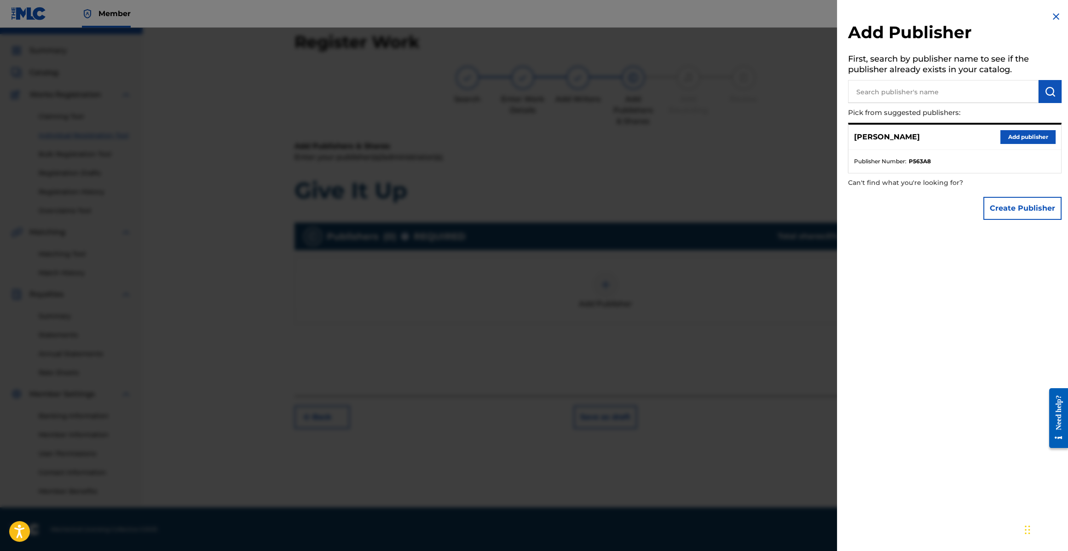
click at [1014, 140] on button "Add publisher" at bounding box center [1027, 137] width 55 height 14
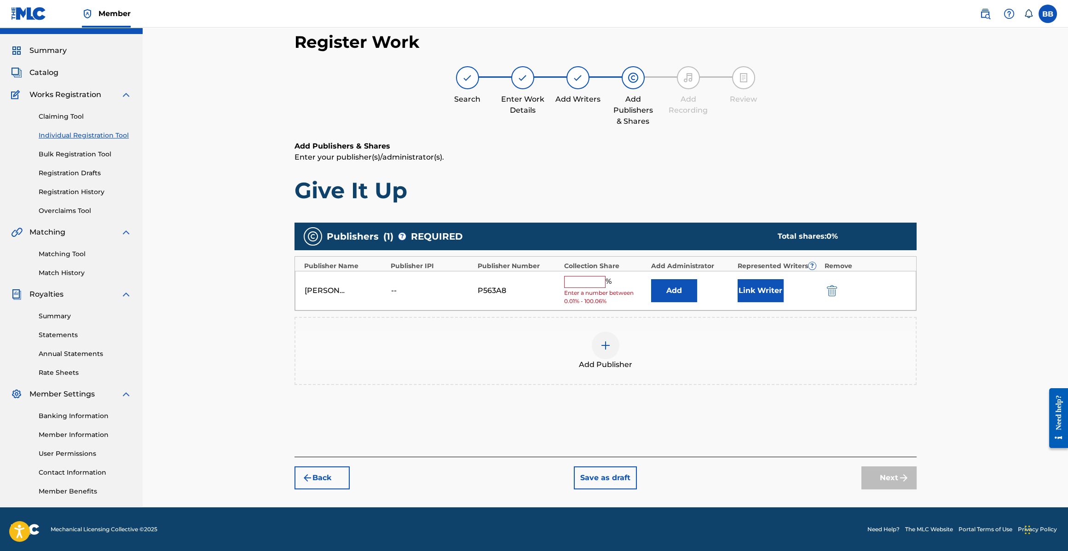
click at [595, 282] on input "text" at bounding box center [584, 282] width 41 height 12
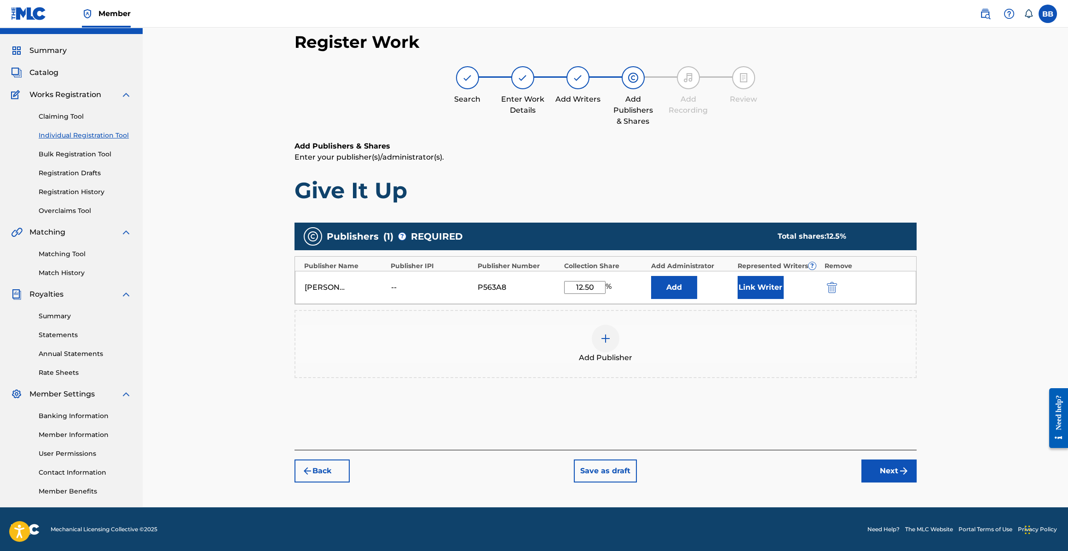
type input "12.50"
click at [768, 290] on button "Link Writer" at bounding box center [760, 287] width 46 height 23
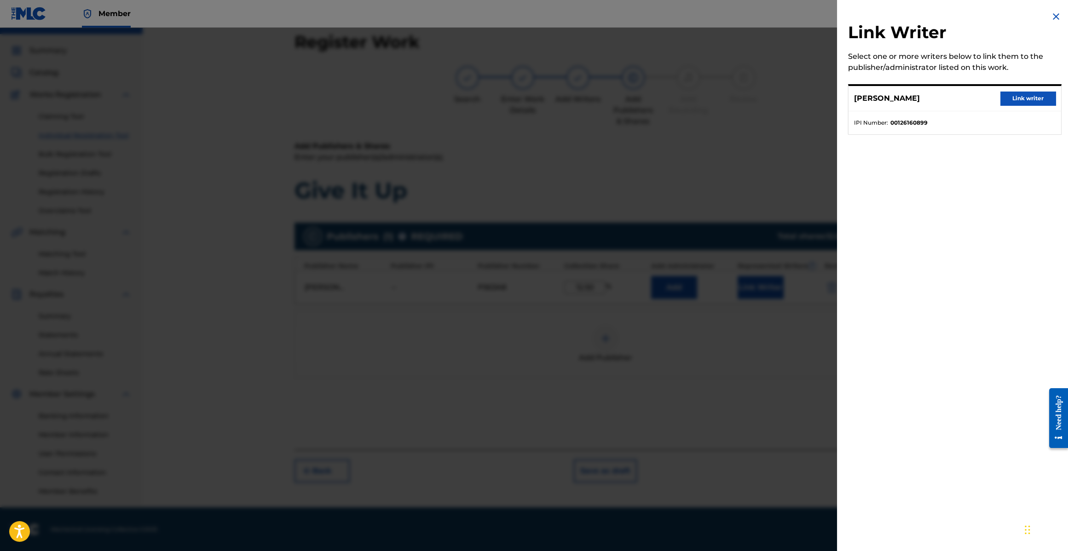
click at [1017, 94] on button "Link writer" at bounding box center [1027, 99] width 55 height 14
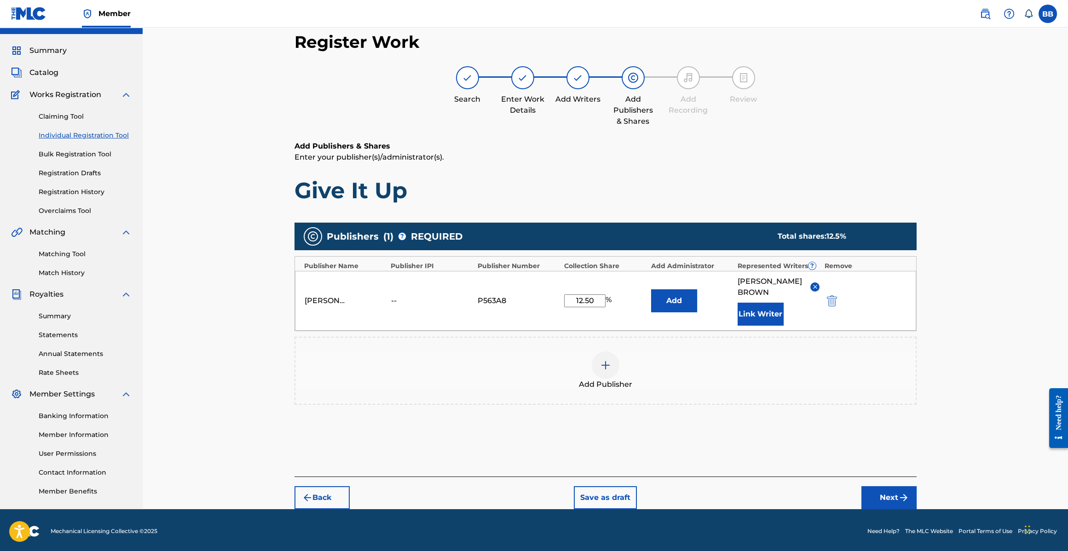
click at [892, 486] on button "Next" at bounding box center [888, 497] width 55 height 23
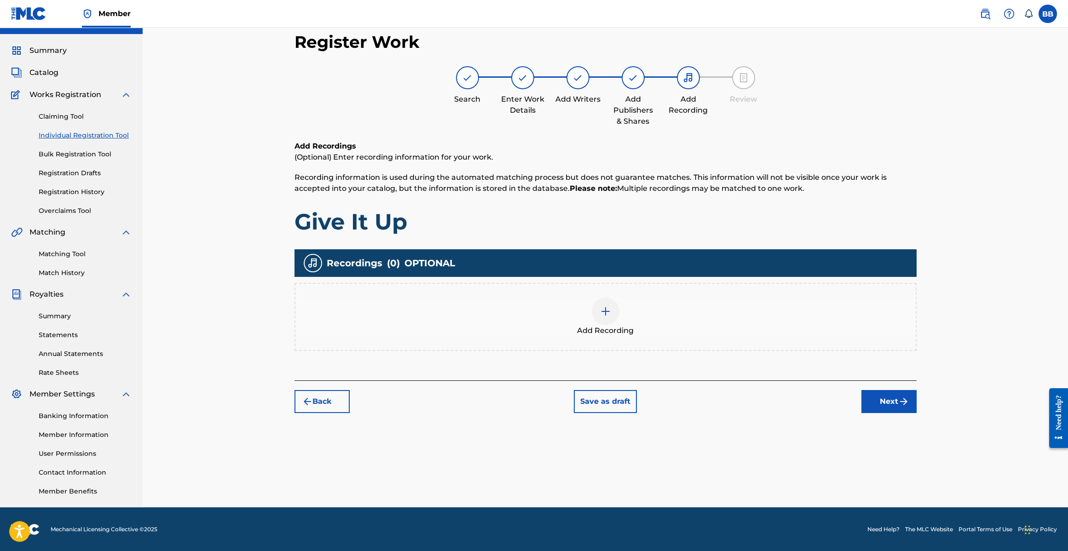
click at [885, 395] on button "Next" at bounding box center [888, 401] width 55 height 23
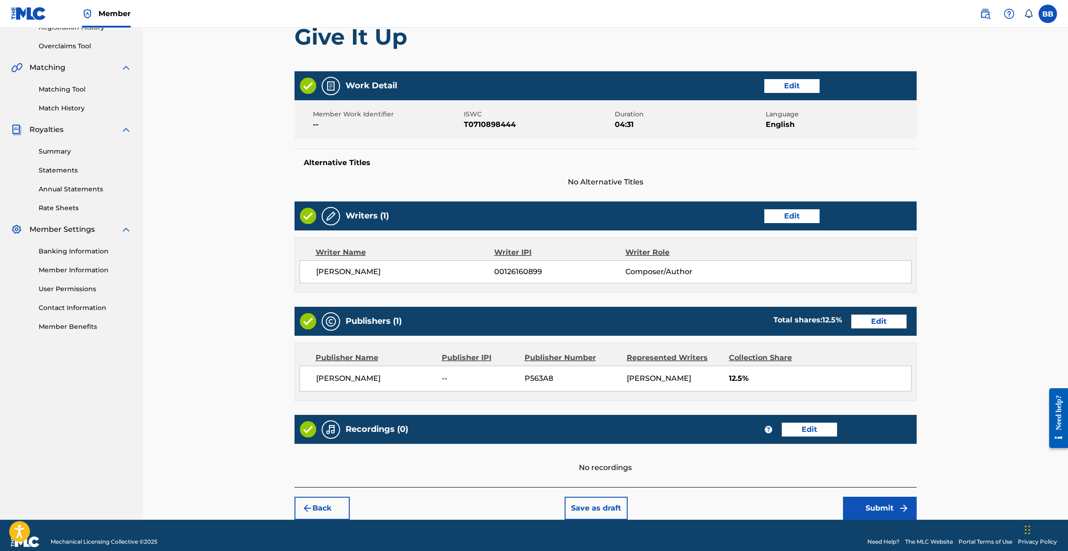
scroll to position [196, 0]
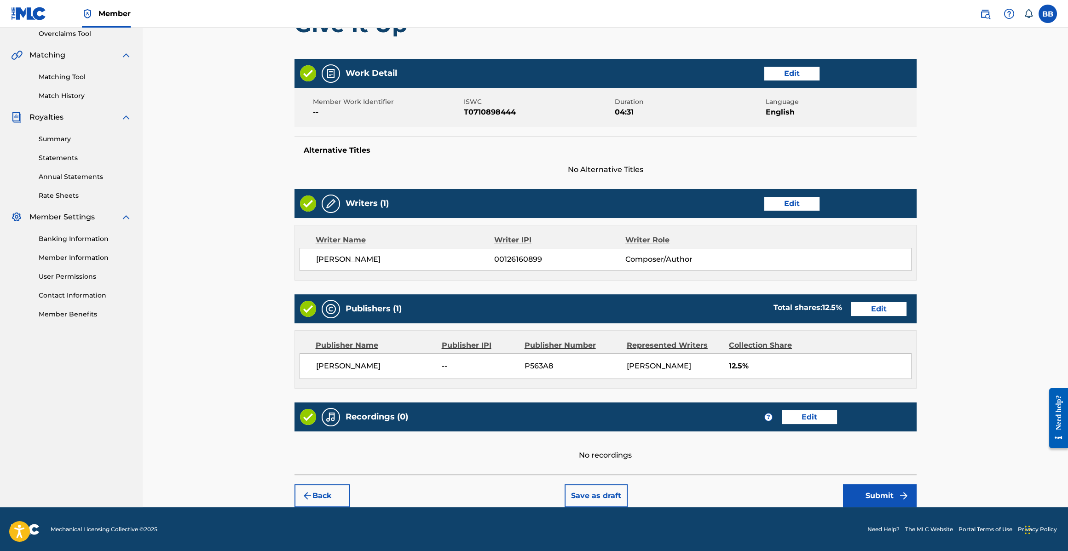
click at [892, 496] on button "Submit" at bounding box center [880, 495] width 74 height 23
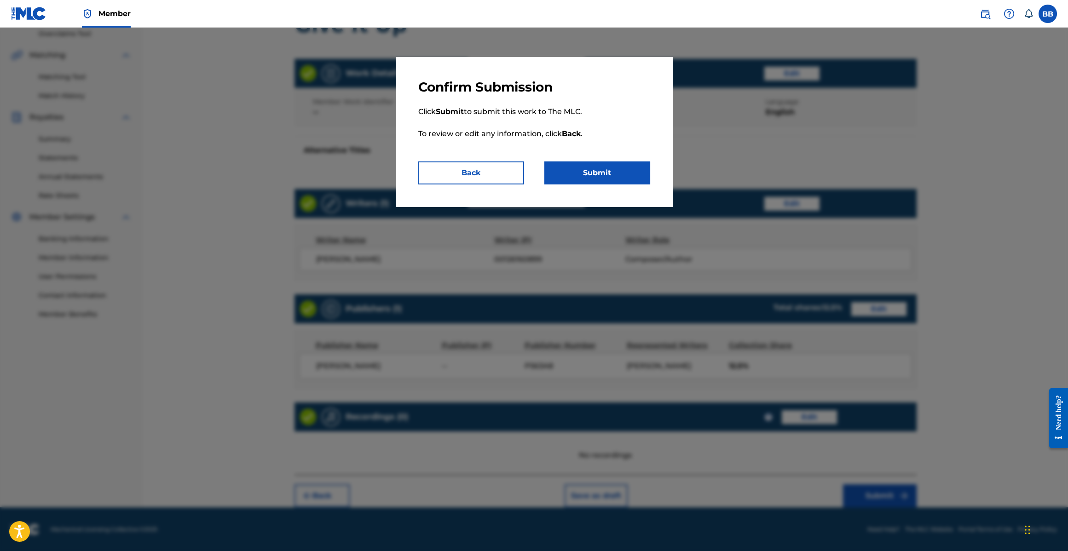
click at [598, 169] on button "Submit" at bounding box center [597, 172] width 106 height 23
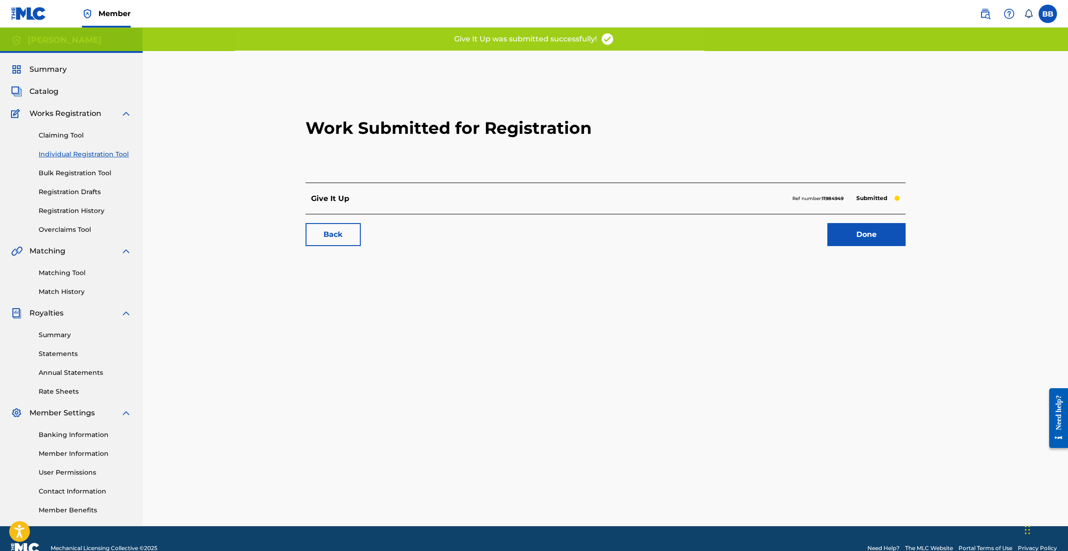
click at [876, 233] on link "Done" at bounding box center [866, 234] width 78 height 23
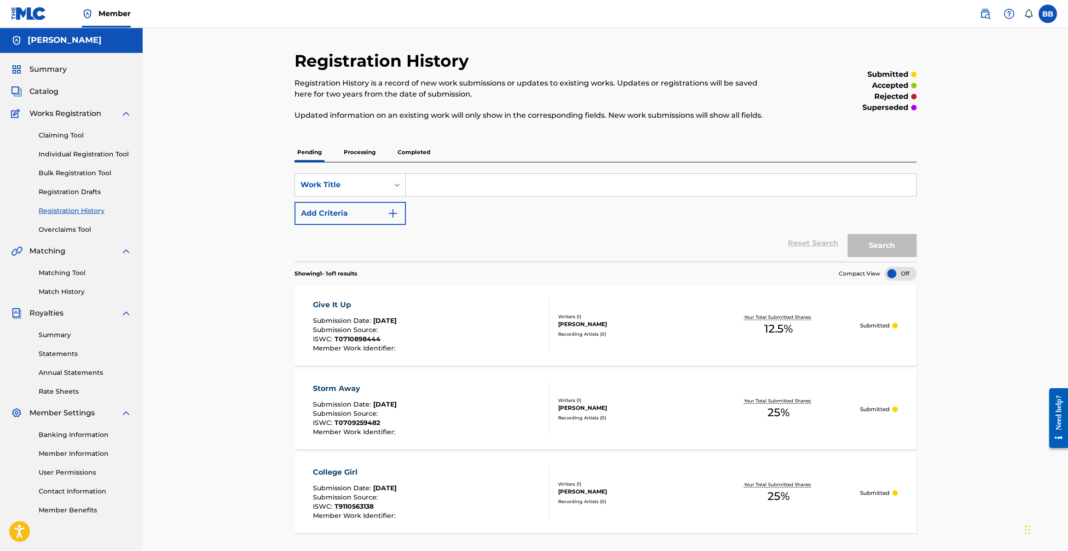
click at [30, 86] on span "Catalog" at bounding box center [43, 91] width 29 height 11
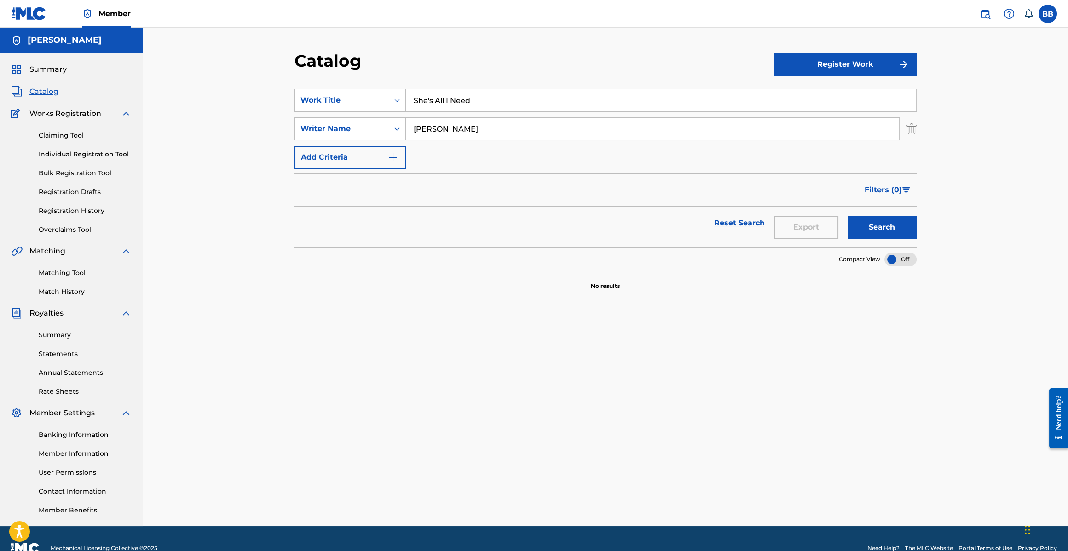
click at [862, 58] on button "Register Work" at bounding box center [844, 64] width 143 height 23
click at [801, 95] on link "Individual" at bounding box center [844, 94] width 143 height 22
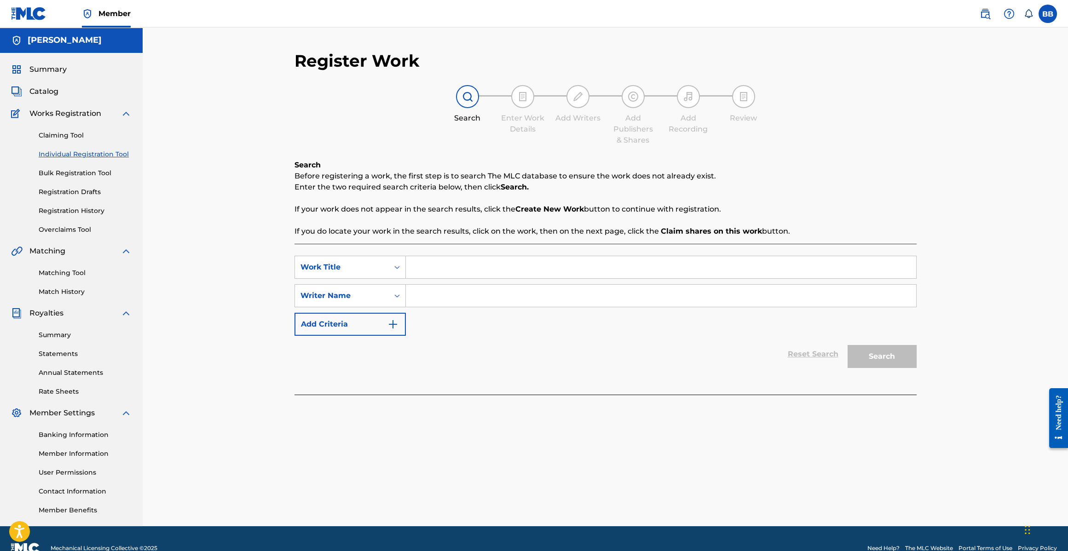
click at [434, 270] on input "Search Form" at bounding box center [661, 267] width 510 height 22
click at [413, 265] on input "Search Form" at bounding box center [661, 267] width 510 height 22
type input "Happy Days"
click at [436, 287] on input "Search Form" at bounding box center [661, 296] width 510 height 22
type input "[PERSON_NAME]"
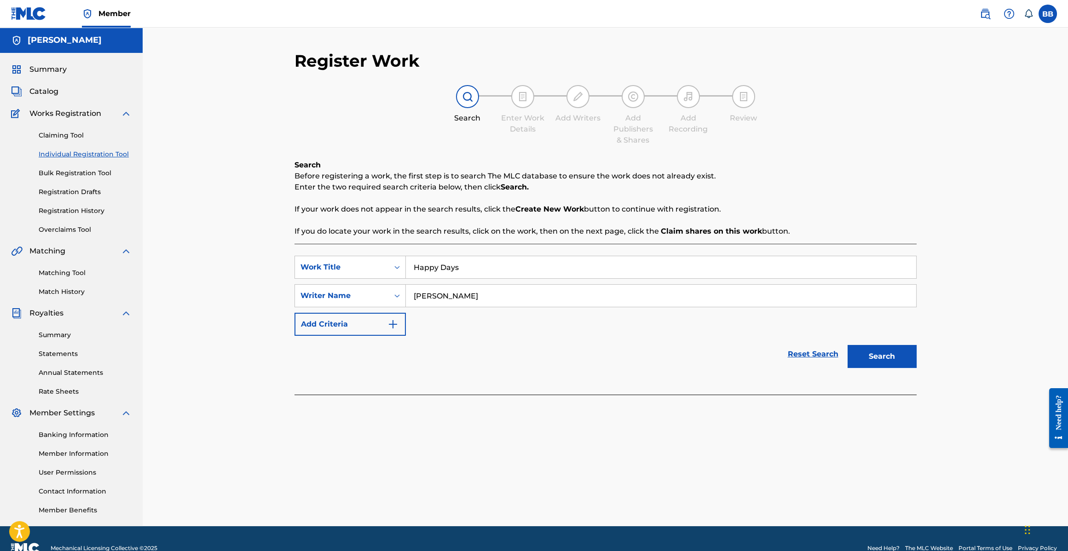
click at [847, 345] on button "Search" at bounding box center [881, 356] width 69 height 23
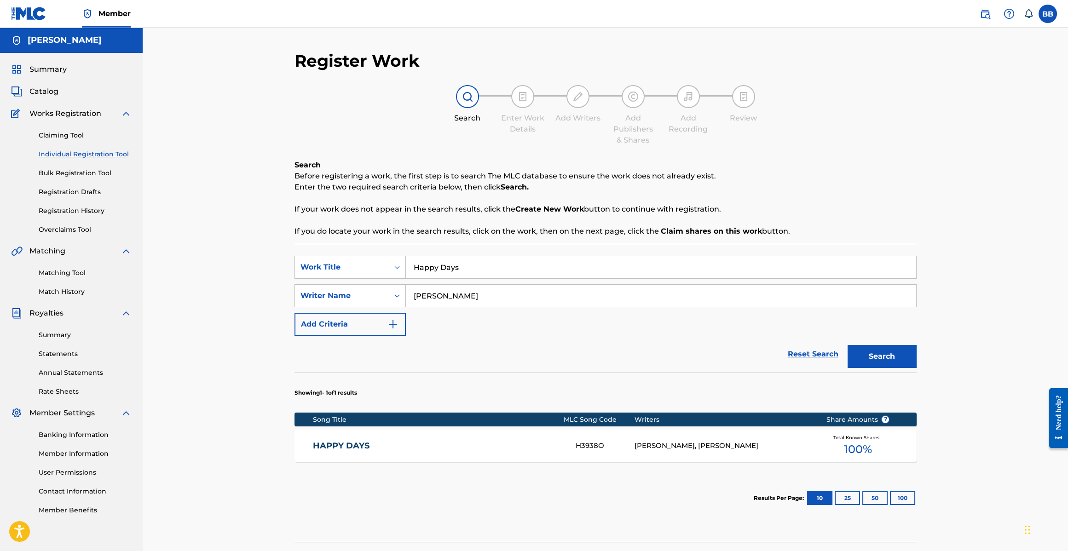
click at [472, 431] on div "HAPPY DAYS H3938O DERRICK L. ALLEN, BOBBY BROWN Total Known Shares 100 %" at bounding box center [605, 446] width 622 height 32
click at [494, 257] on input "Happy Days" at bounding box center [661, 267] width 510 height 22
click at [491, 261] on input "Happy Days" at bounding box center [661, 267] width 510 height 22
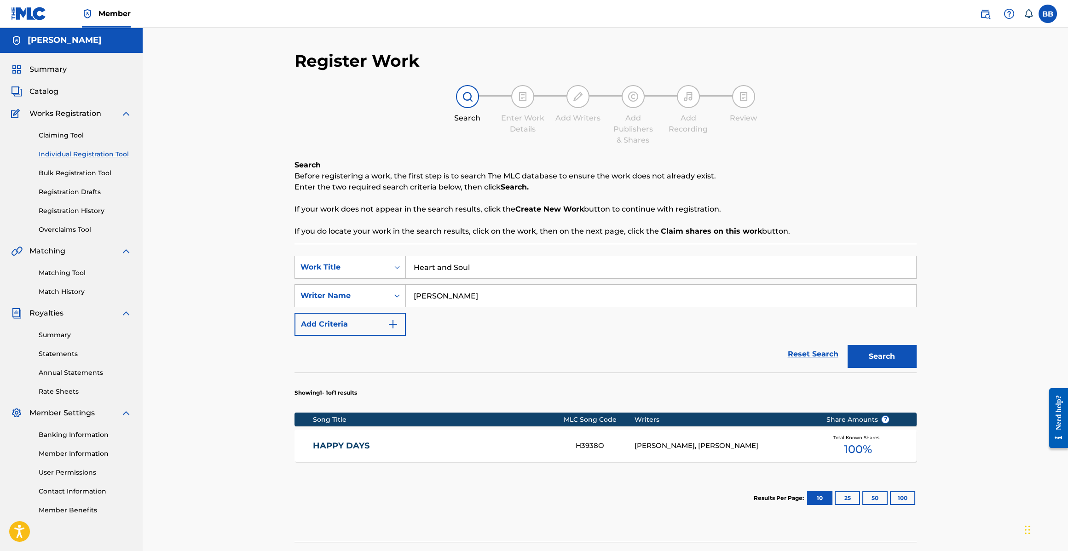
type input "Heart and Soul"
click at [847, 345] on button "Search" at bounding box center [881, 356] width 69 height 23
click at [518, 456] on div "HEART AND SOUL H4121M VICTOR MERRITT, BOBBY BROWN, GERALD BAILLERGEAU, JEROME W…" at bounding box center [605, 446] width 622 height 32
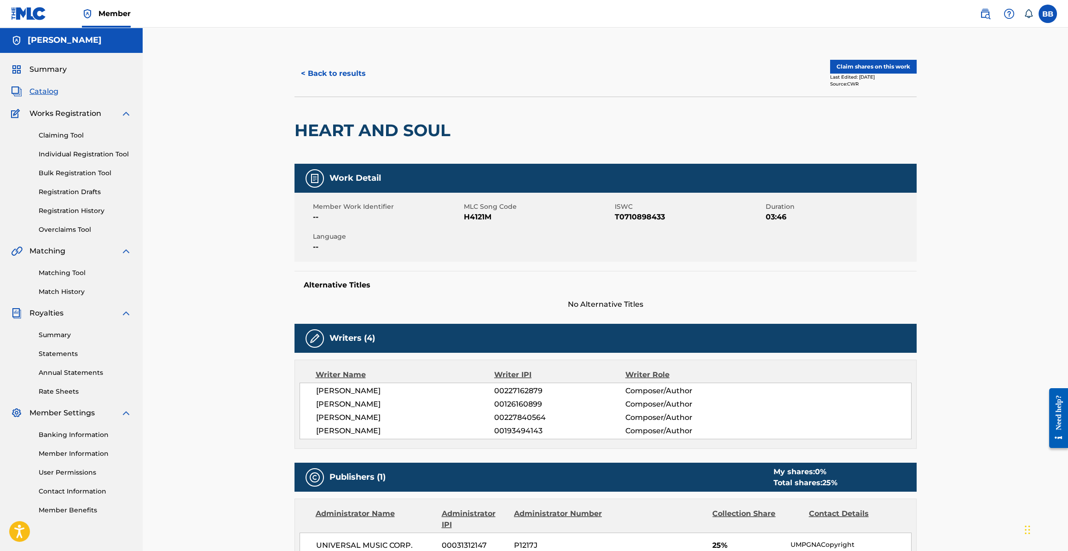
click at [866, 63] on button "Claim shares on this work" at bounding box center [873, 67] width 86 height 14
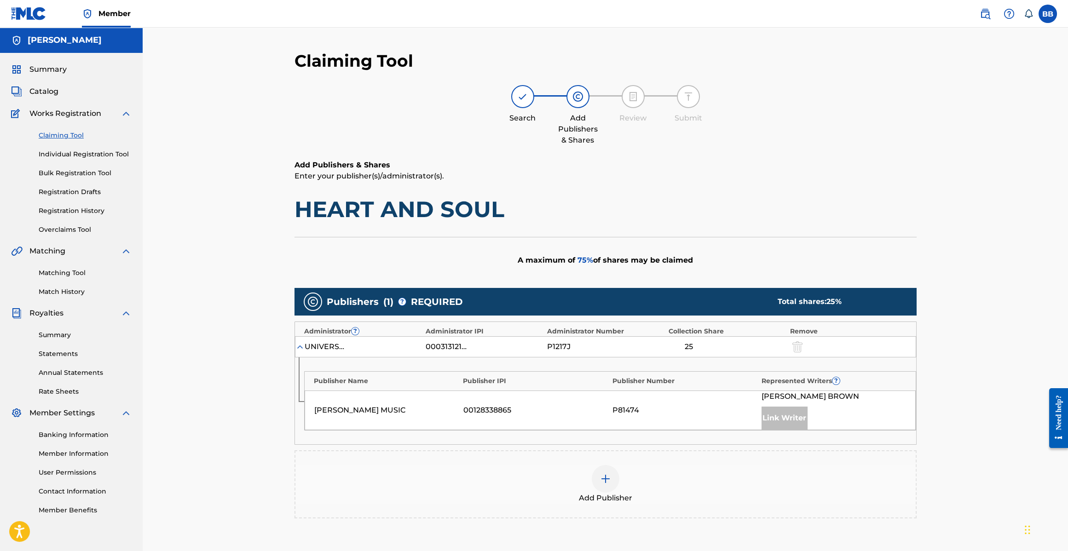
click at [66, 192] on link "Registration Drafts" at bounding box center [85, 192] width 93 height 10
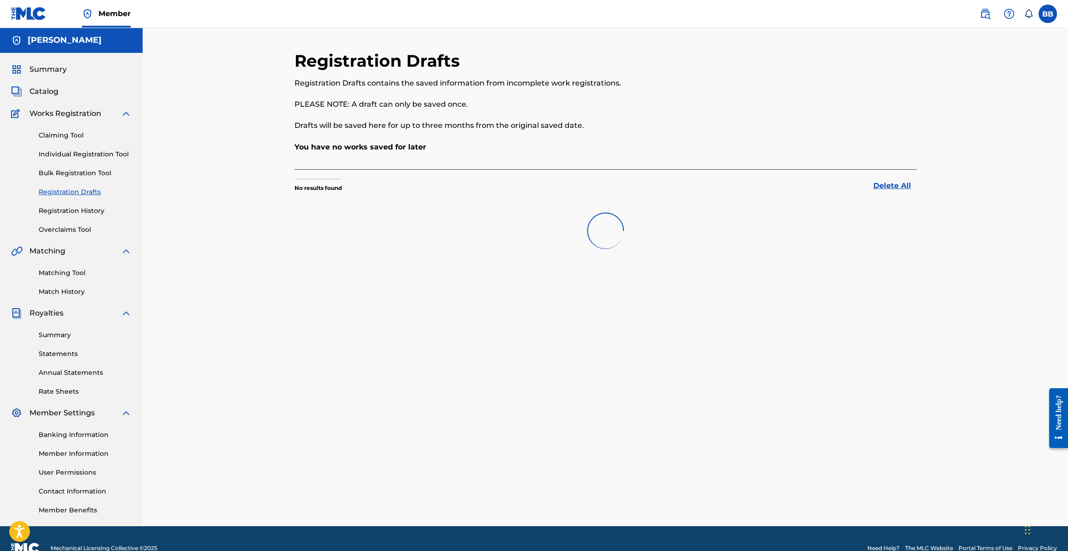
click at [71, 209] on link "Registration History" at bounding box center [85, 211] width 93 height 10
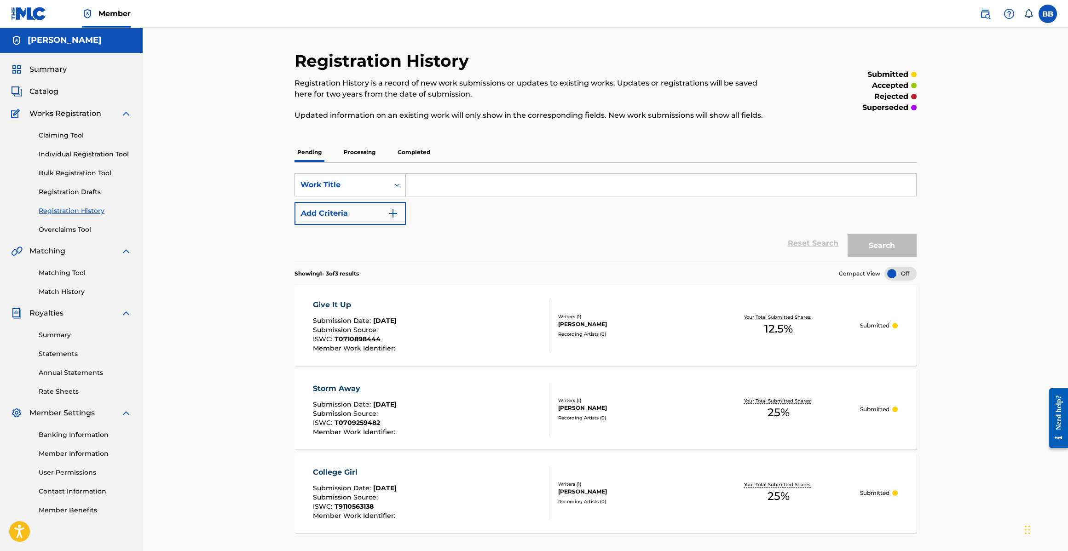
scroll to position [84, 0]
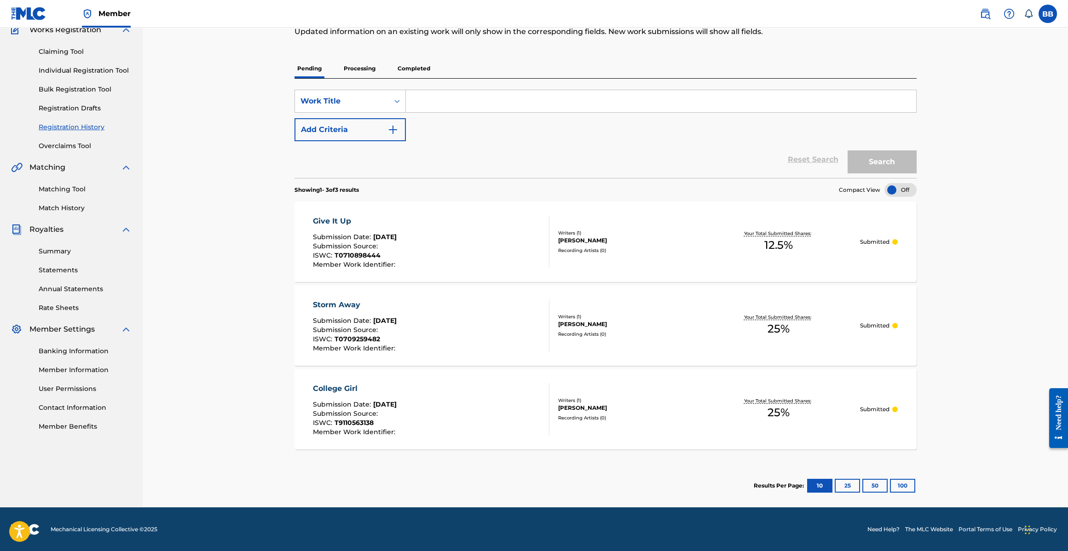
click at [353, 71] on p "Processing" at bounding box center [359, 68] width 37 height 19
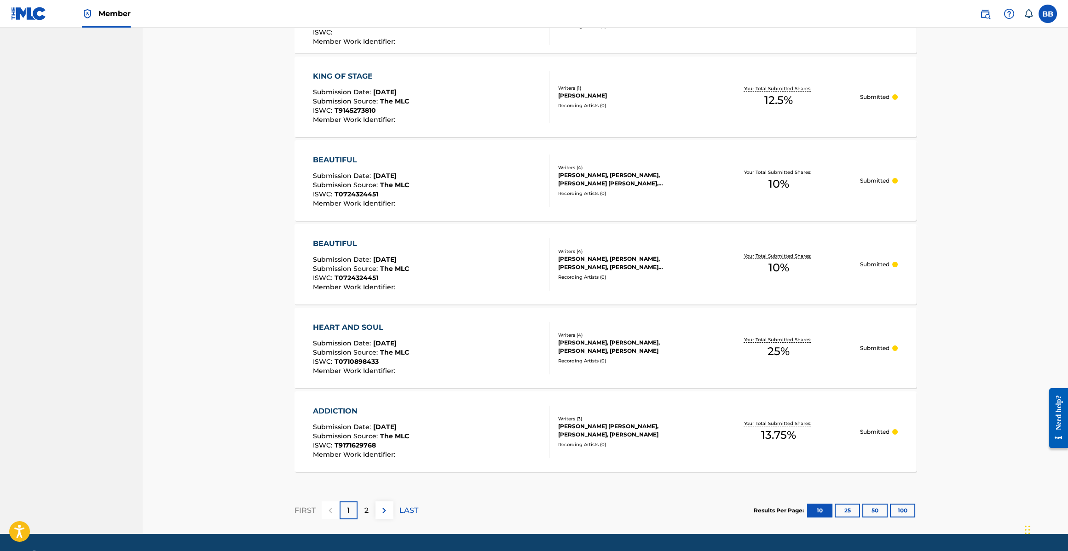
scroll to position [650, 0]
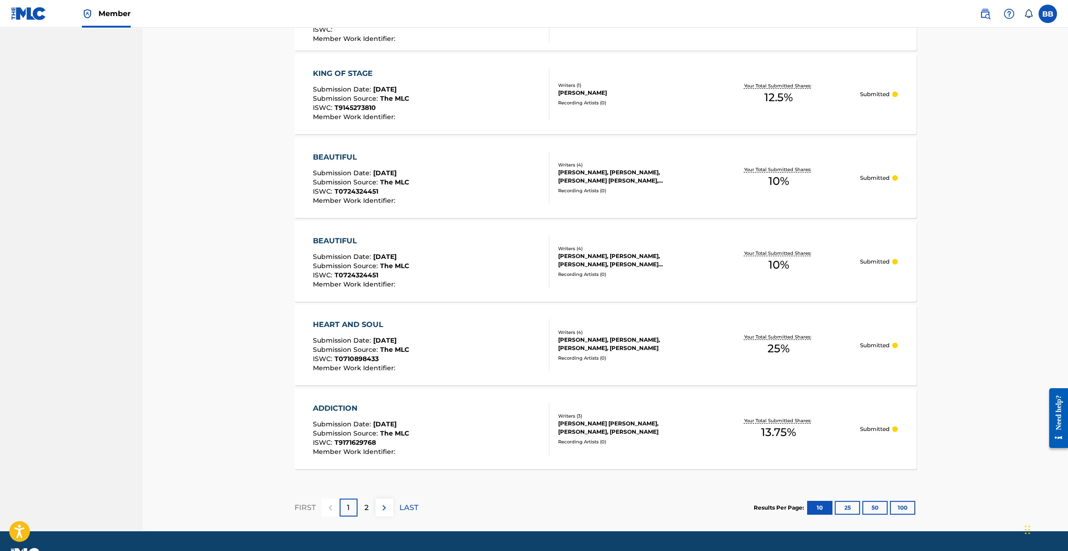
click at [355, 322] on div "HEART AND SOUL" at bounding box center [361, 324] width 96 height 11
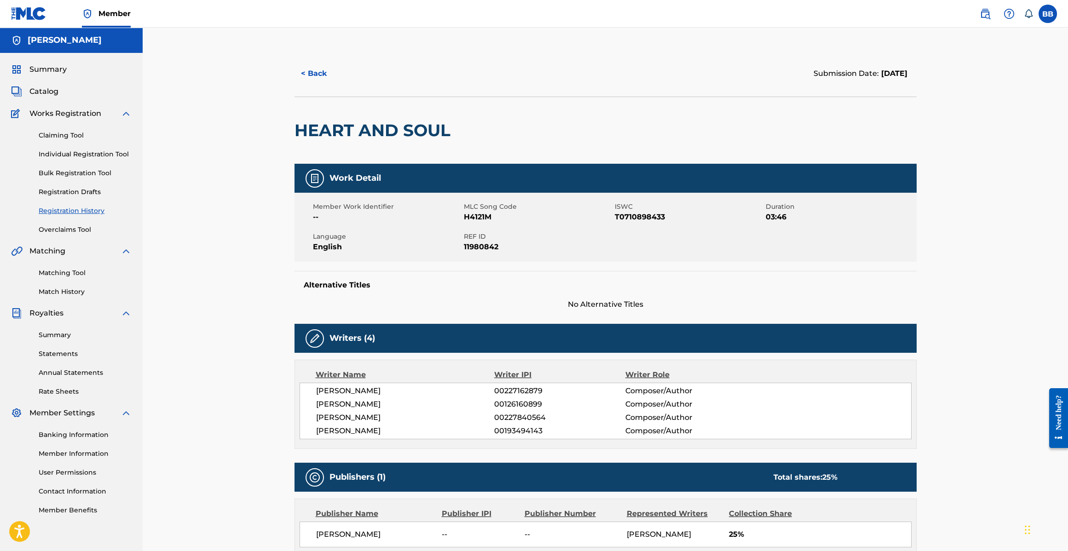
click at [296, 72] on button "< Back" at bounding box center [321, 73] width 55 height 23
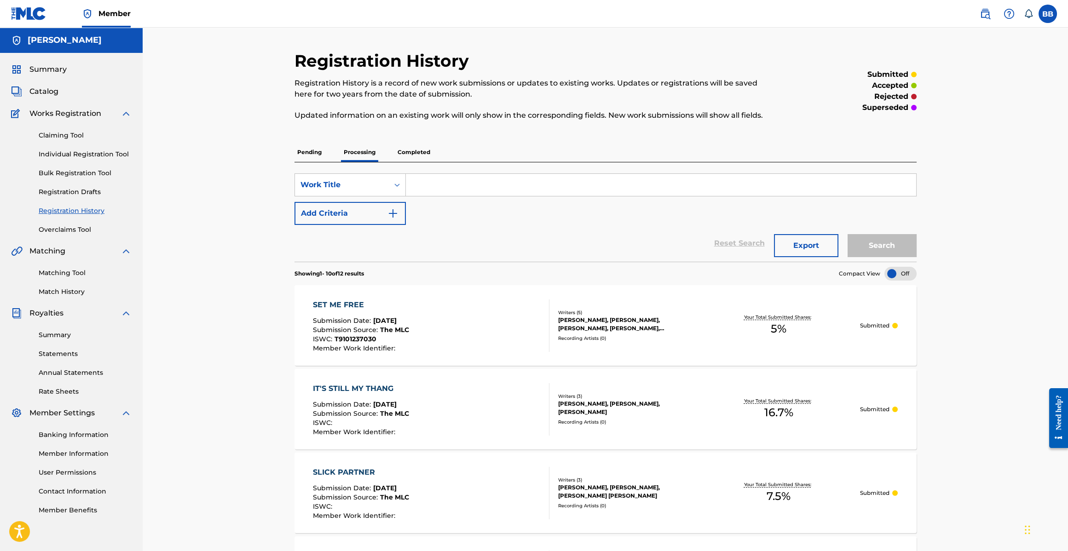
click at [59, 127] on div "Claiming Tool Individual Registration Tool Bulk Registration Tool Registration …" at bounding box center [71, 176] width 121 height 115
click at [63, 132] on link "Claiming Tool" at bounding box center [85, 136] width 93 height 10
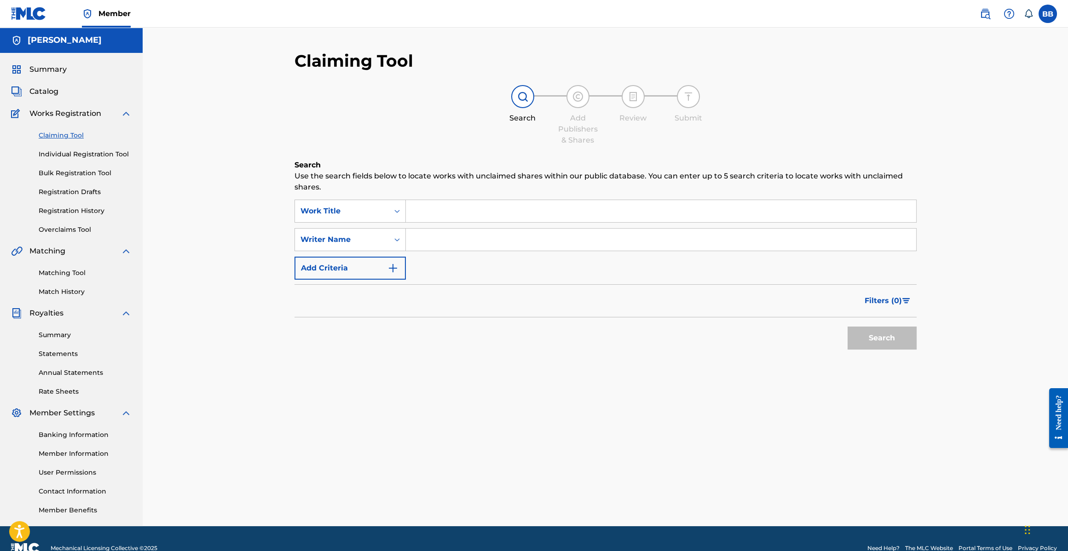
click at [512, 212] on input "Search Form" at bounding box center [661, 211] width 510 height 22
click at [451, 220] on input "Search Form" at bounding box center [661, 211] width 510 height 22
click at [450, 215] on input "Search Form" at bounding box center [661, 211] width 510 height 22
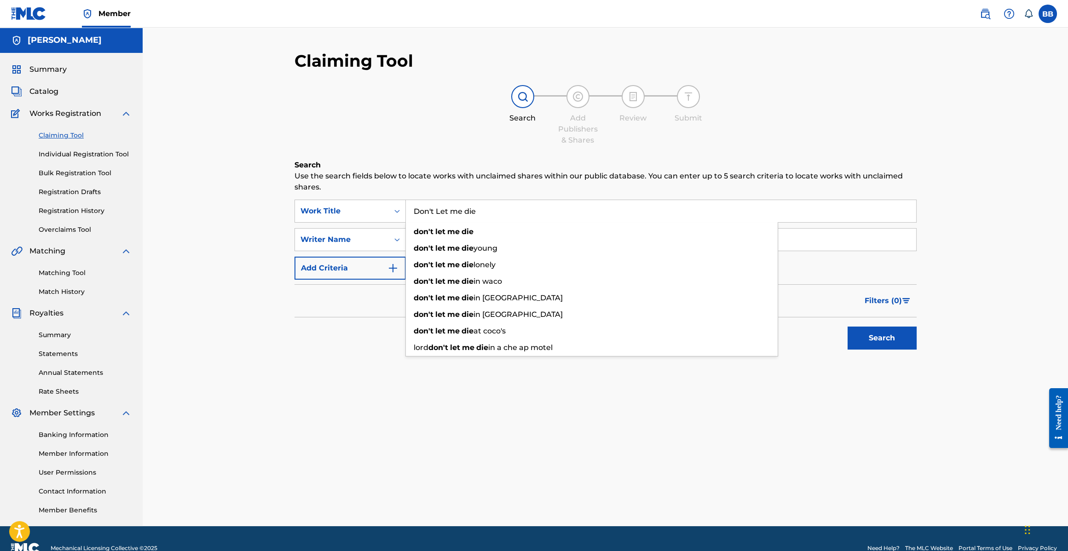
type input "Don't Let me die"
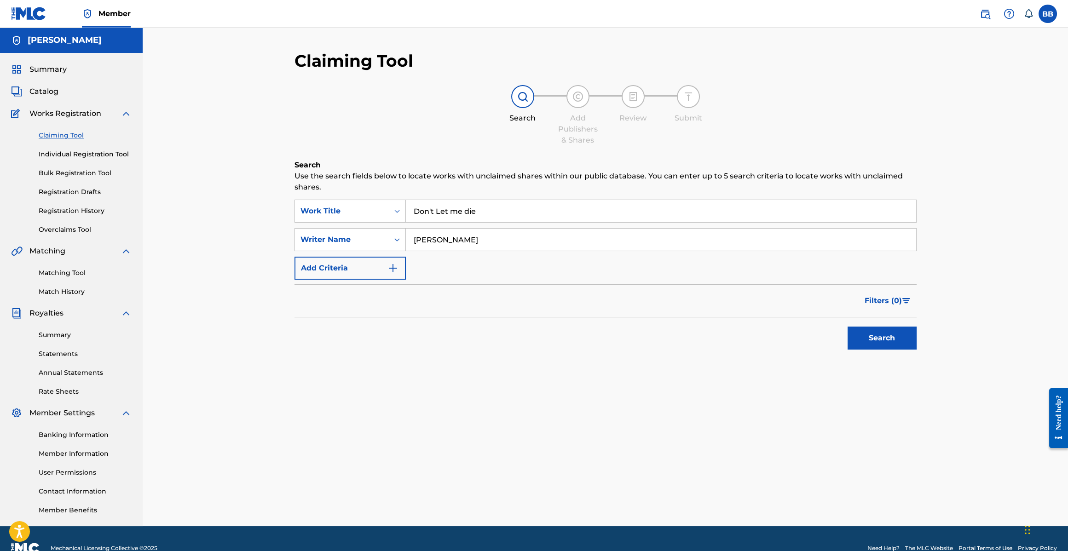
type input "[PERSON_NAME]"
click at [890, 329] on button "Search" at bounding box center [881, 338] width 69 height 23
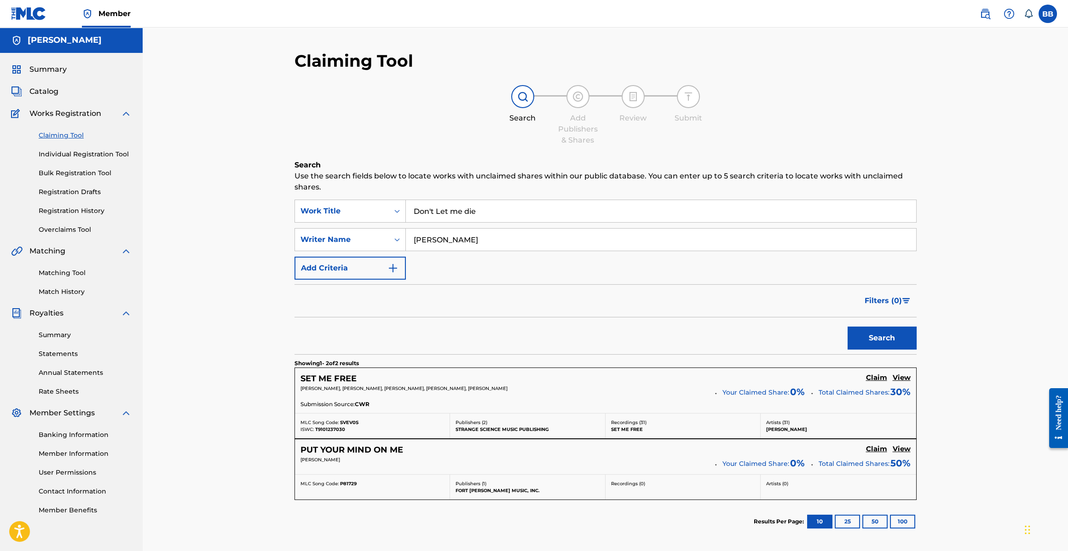
click at [402, 394] on div "[PERSON_NAME], [PERSON_NAME], [PERSON_NAME], [PERSON_NAME], [PERSON_NAME]" at bounding box center [504, 391] width 408 height 13
click at [338, 378] on h5 "SET ME FREE" at bounding box center [328, 379] width 56 height 11
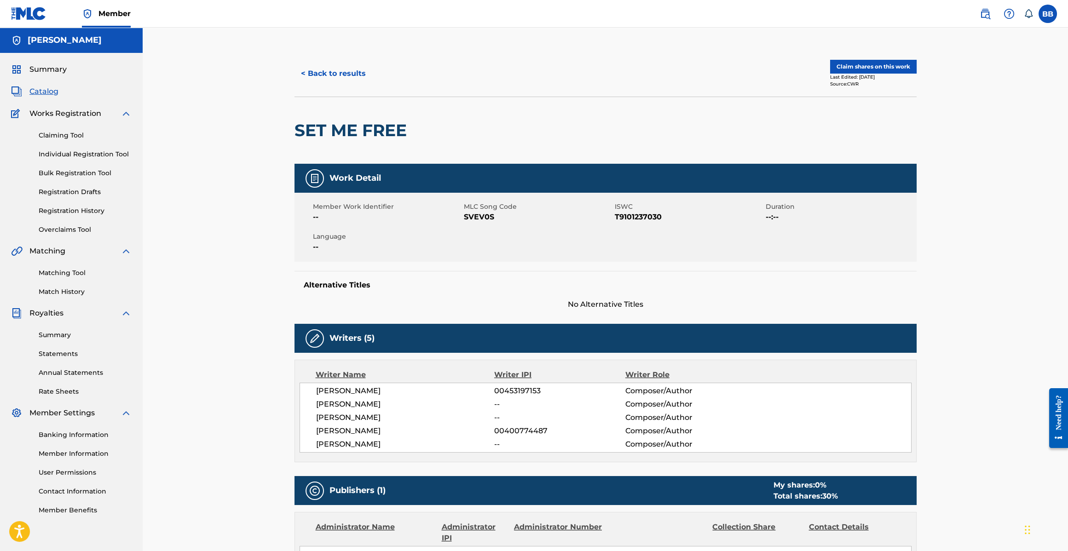
click at [339, 76] on button "< Back to results" at bounding box center [333, 73] width 78 height 23
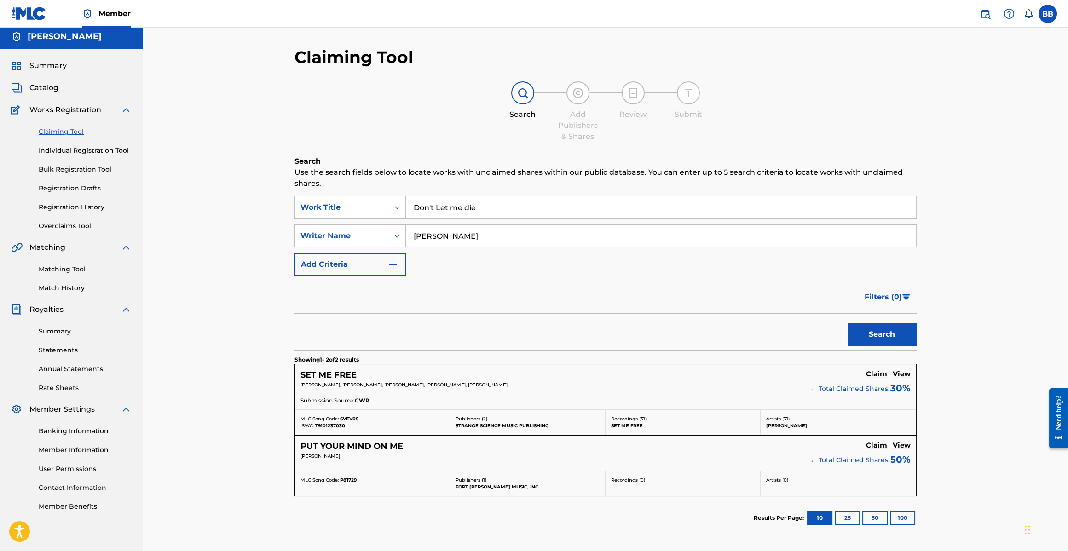
scroll to position [2, 0]
click at [39, 88] on span "Catalog" at bounding box center [43, 89] width 29 height 11
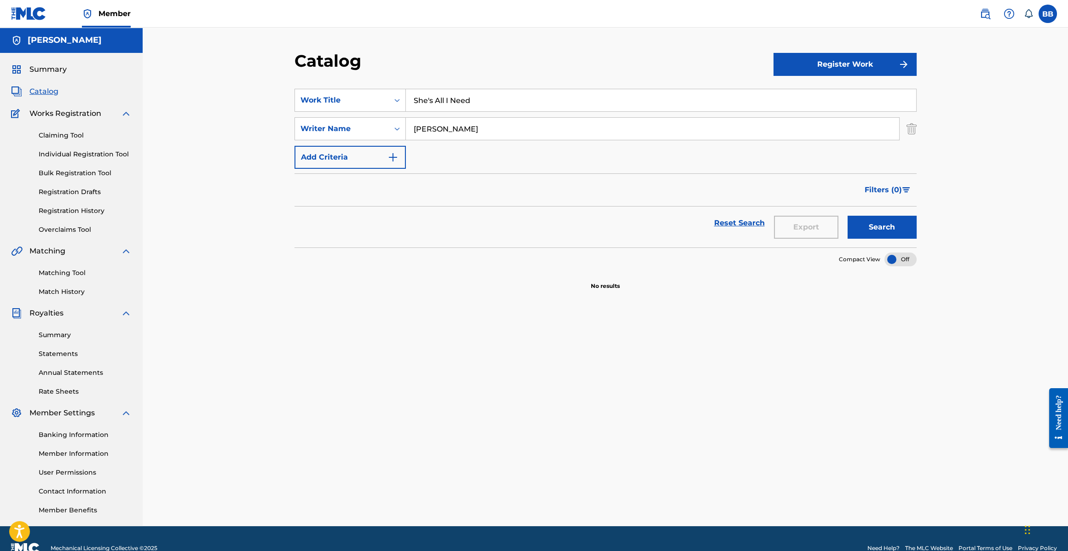
click at [858, 69] on button "Register Work" at bounding box center [844, 64] width 143 height 23
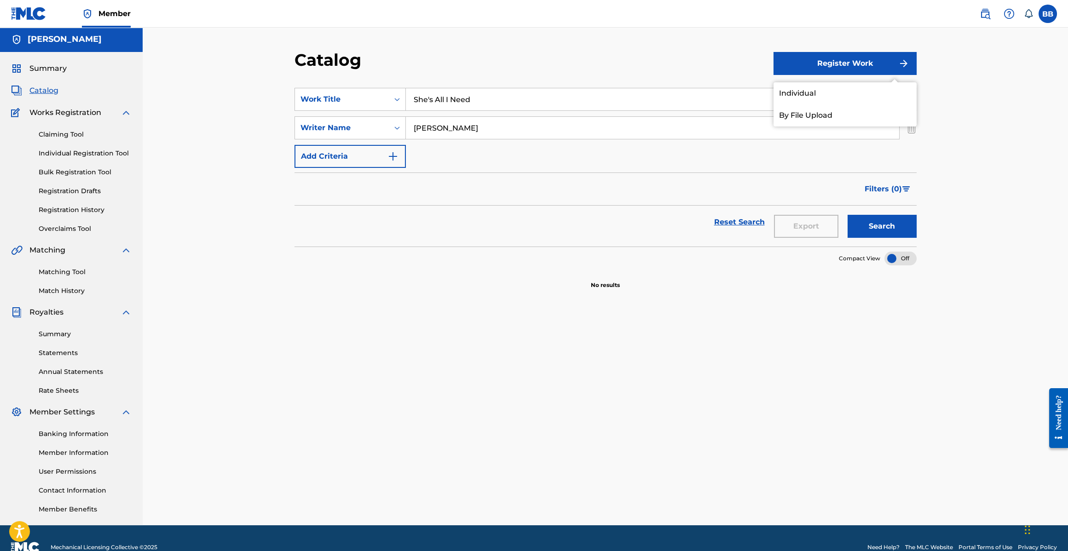
click at [829, 98] on link "Individual" at bounding box center [844, 93] width 143 height 22
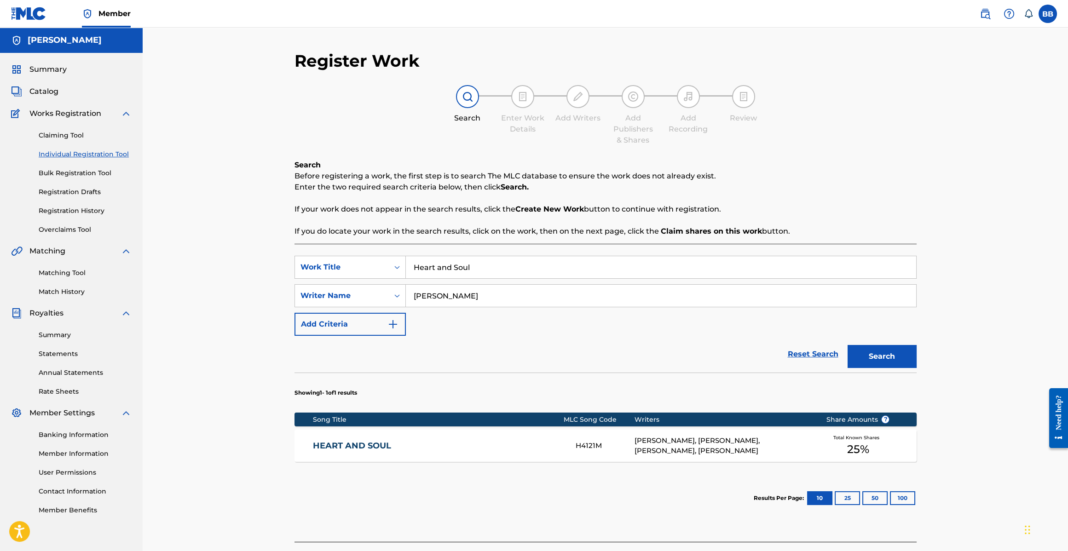
click at [526, 264] on input "Heart and Soul" at bounding box center [661, 267] width 510 height 22
type input "S"
type input "Don't Let me die"
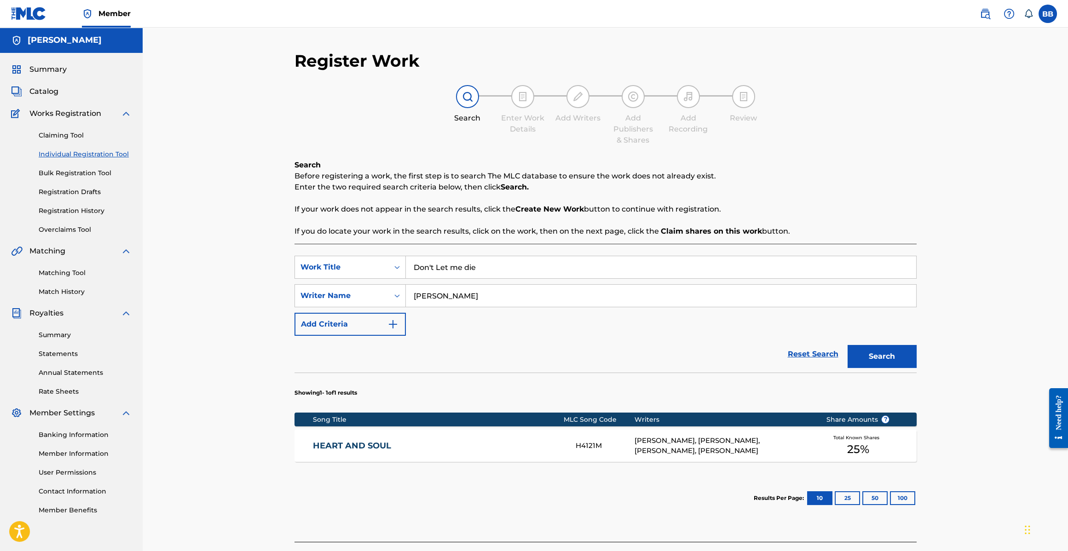
click at [847, 345] on button "Search" at bounding box center [881, 356] width 69 height 23
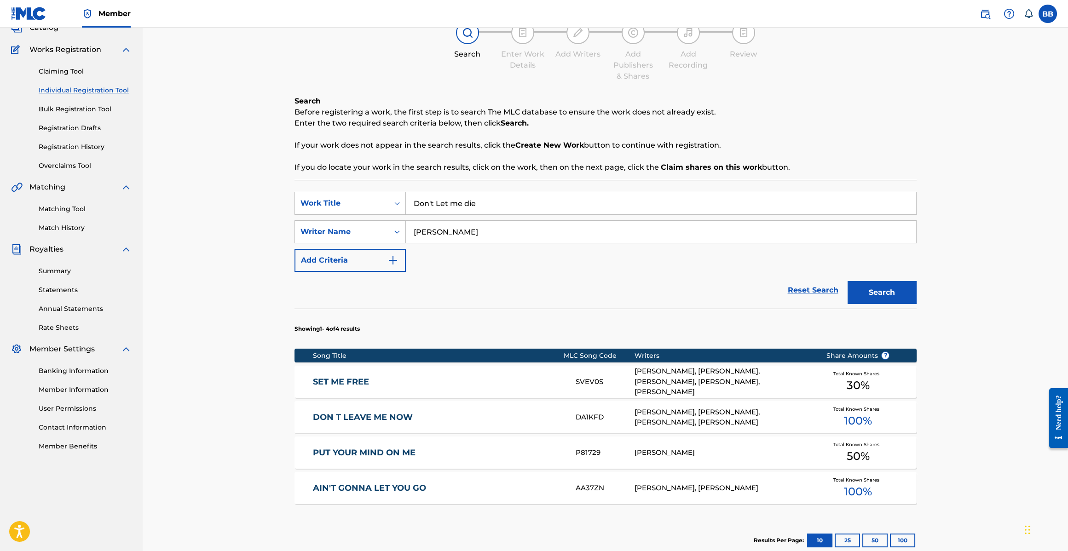
scroll to position [173, 0]
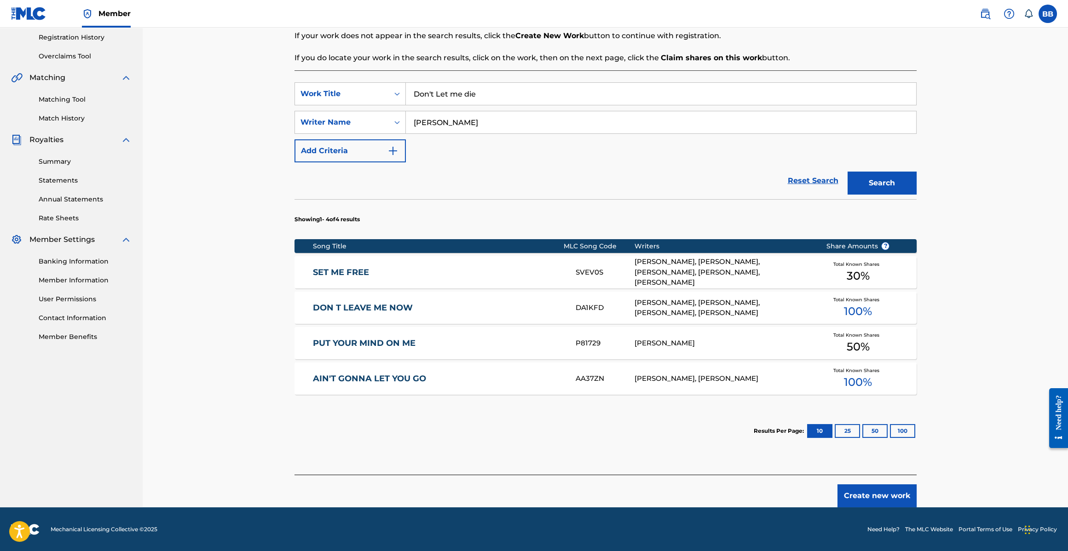
click at [886, 493] on button "Create new work" at bounding box center [876, 495] width 79 height 23
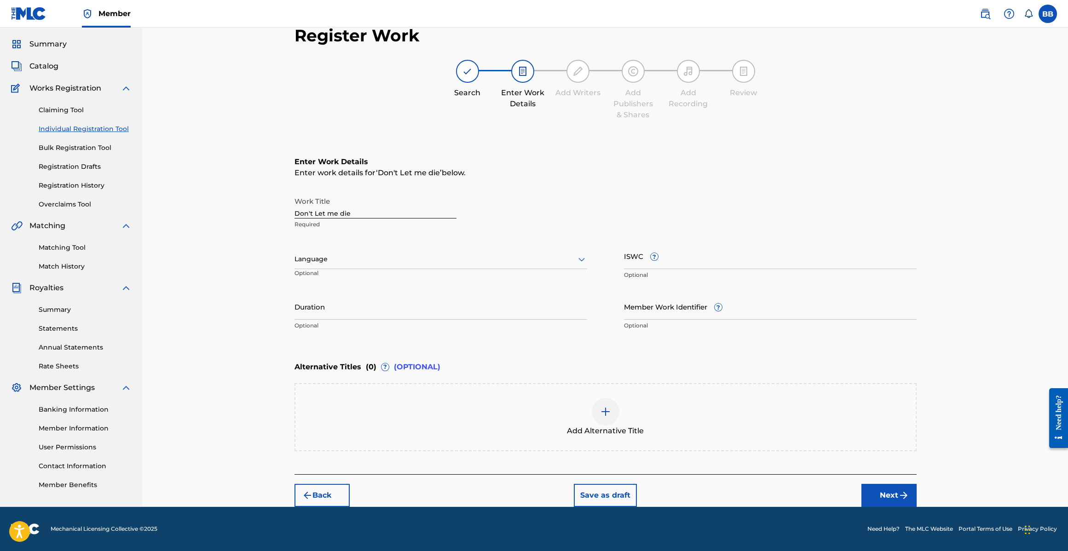
scroll to position [24, 0]
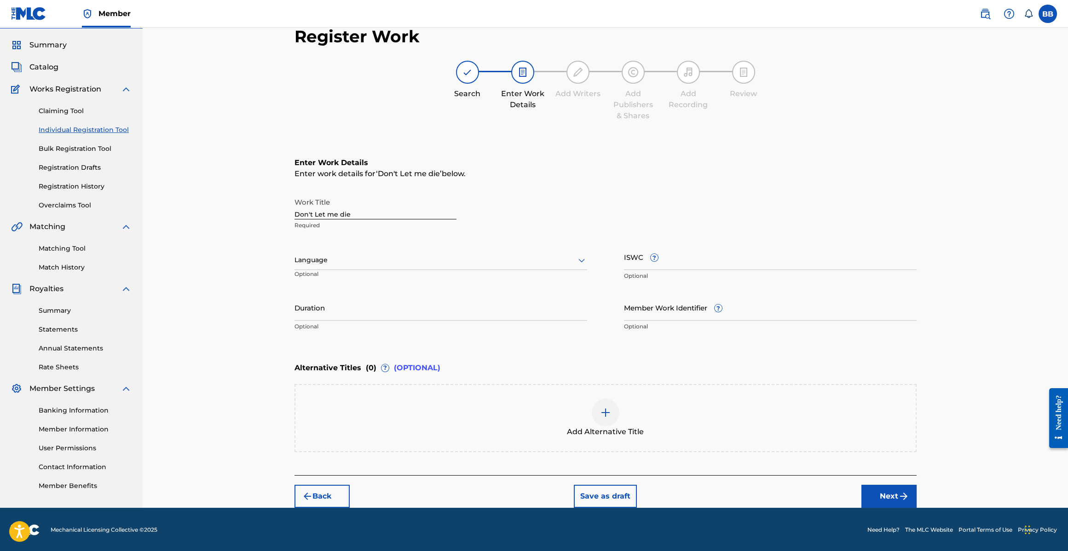
click at [351, 218] on input "Don't Let me die" at bounding box center [375, 206] width 162 height 26
type input "Don't Let Me Die"
click at [370, 270] on p "Optional" at bounding box center [338, 277] width 89 height 15
click at [374, 261] on div at bounding box center [440, 260] width 293 height 12
click at [351, 282] on div "English" at bounding box center [441, 280] width 292 height 21
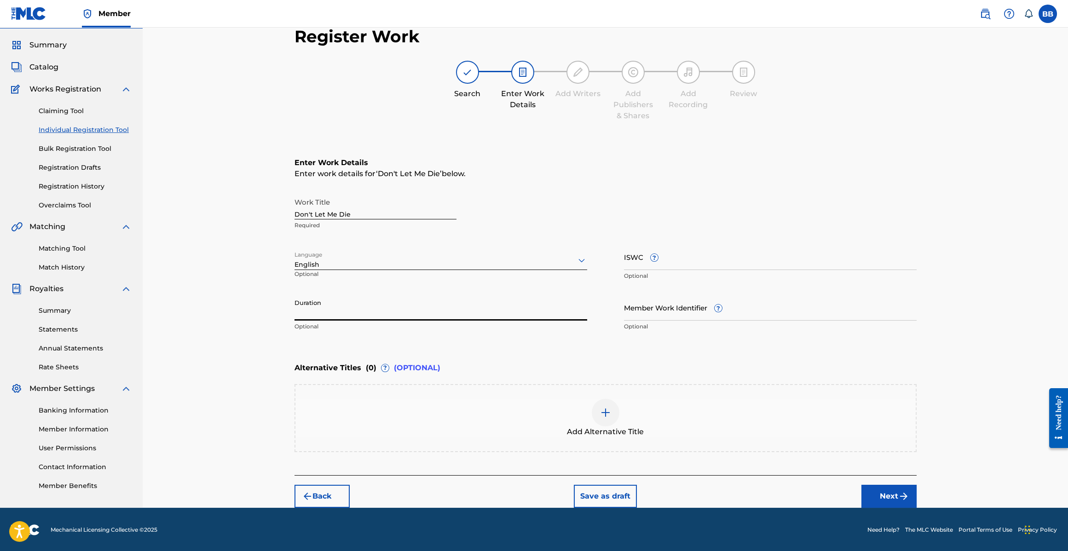
click at [378, 319] on input "Duration" at bounding box center [440, 307] width 293 height 26
type input "03:47"
click at [892, 490] on button "Next" at bounding box center [888, 496] width 55 height 23
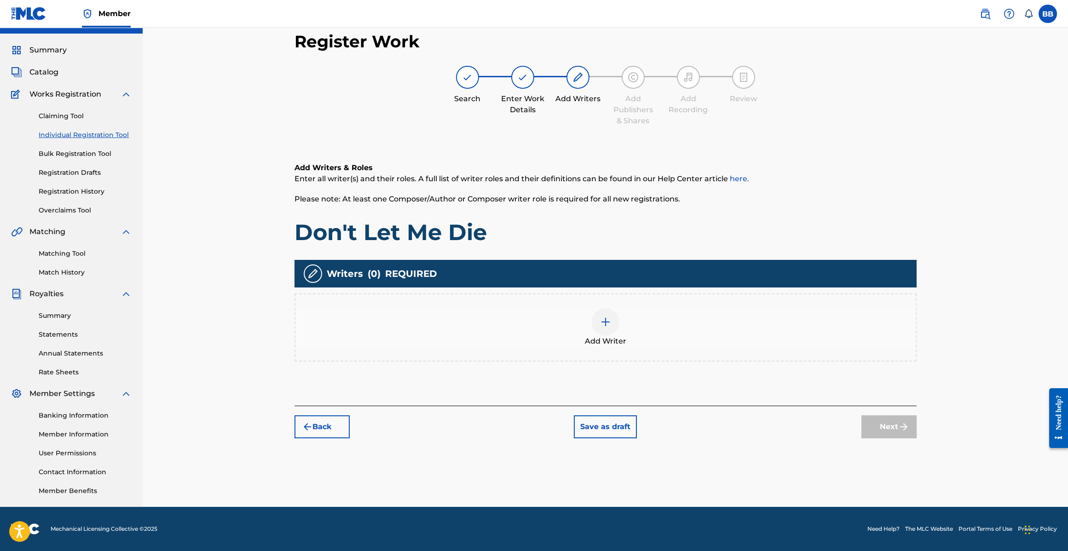
scroll to position [19, 0]
click at [604, 334] on div at bounding box center [606, 323] width 28 height 28
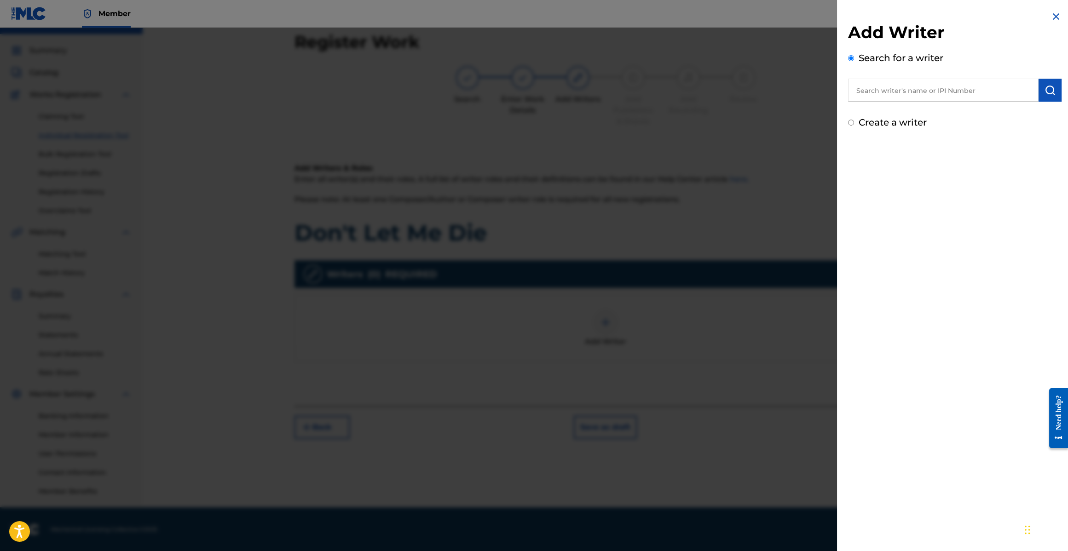
click at [878, 86] on input "text" at bounding box center [943, 90] width 190 height 23
paste input "126160899"
type input "00126160899"
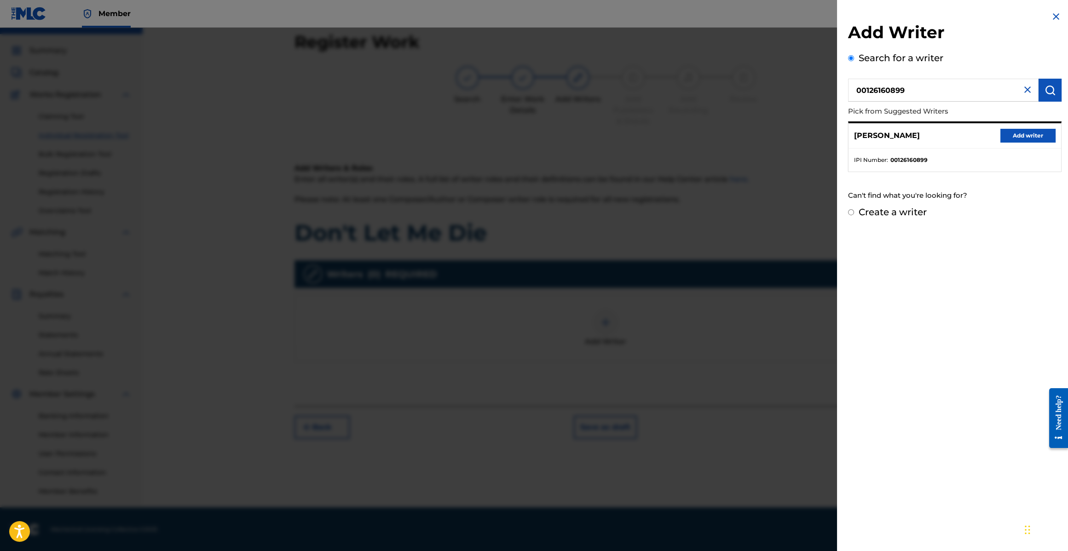
click at [1039, 132] on button "Add writer" at bounding box center [1027, 136] width 55 height 14
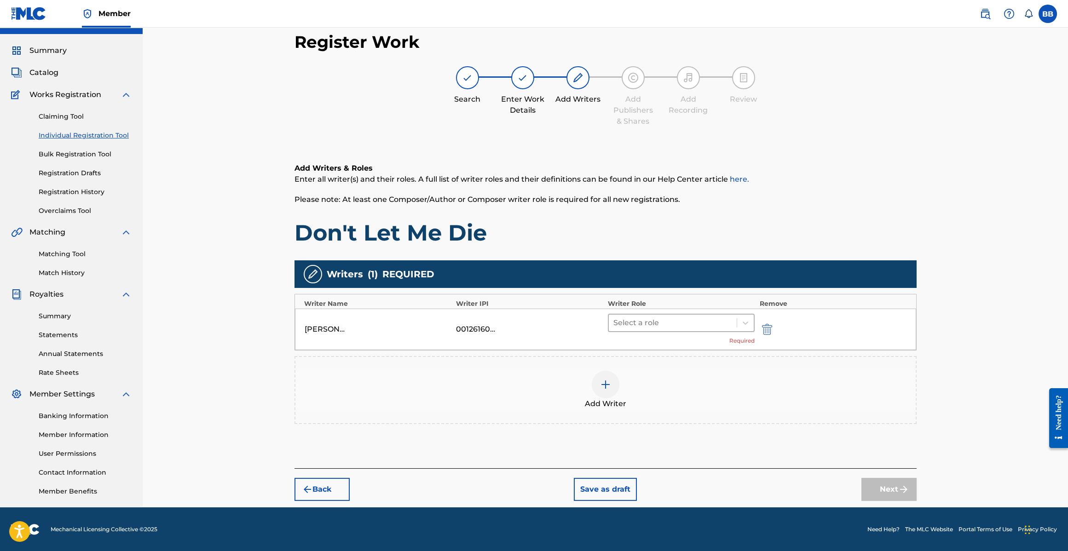
click at [636, 324] on div at bounding box center [672, 322] width 119 height 13
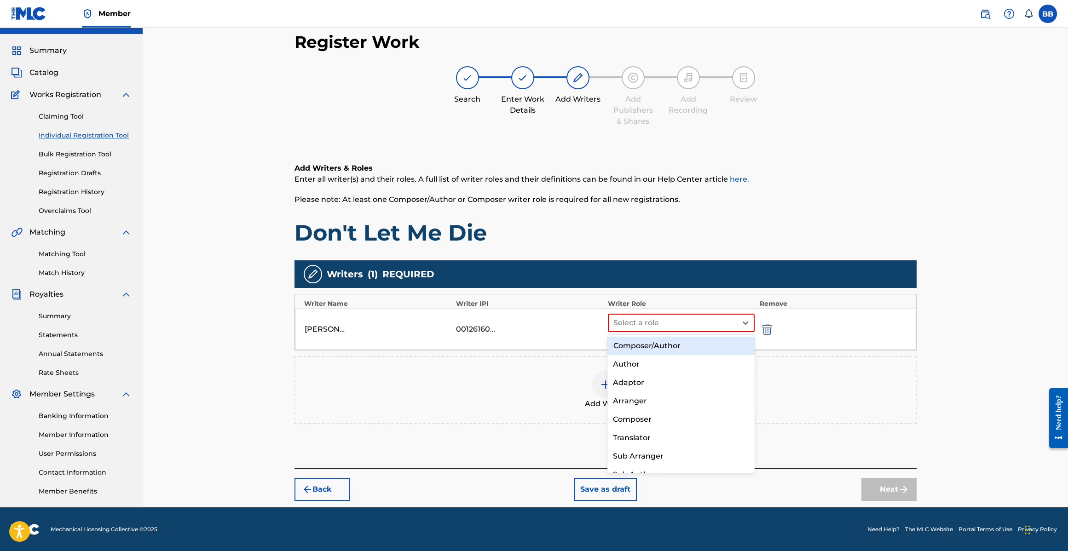
click at [641, 346] on div "Composer/Author" at bounding box center [680, 346] width 147 height 18
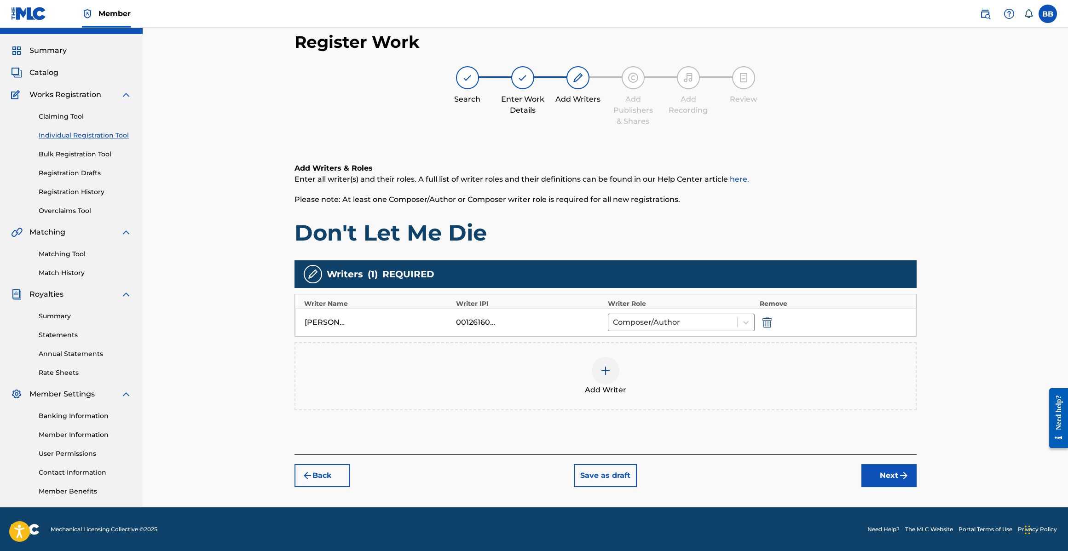
click at [892, 481] on button "Next" at bounding box center [888, 475] width 55 height 23
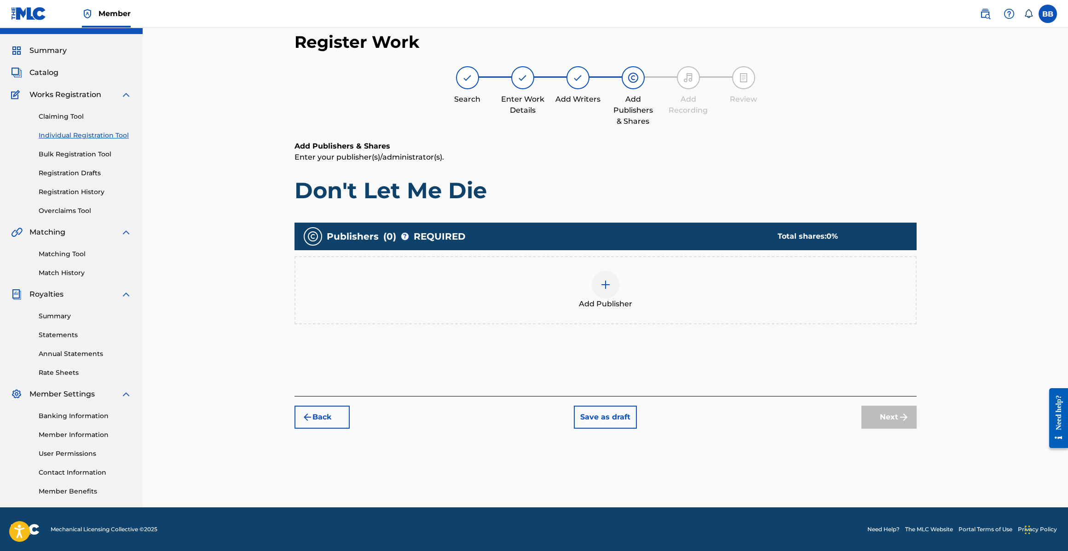
click at [617, 282] on div at bounding box center [606, 285] width 28 height 28
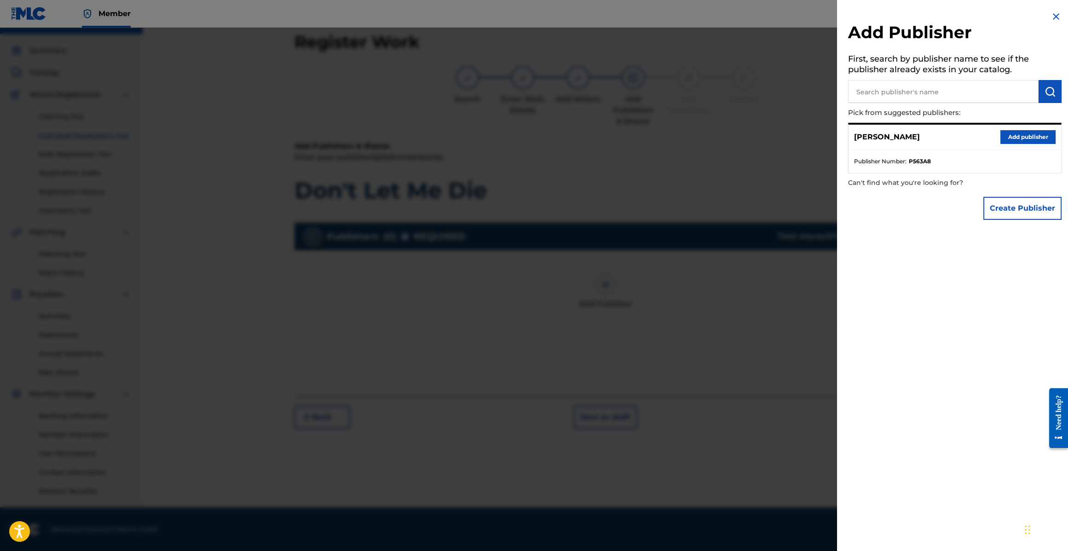
click at [1022, 137] on button "Add publisher" at bounding box center [1027, 137] width 55 height 14
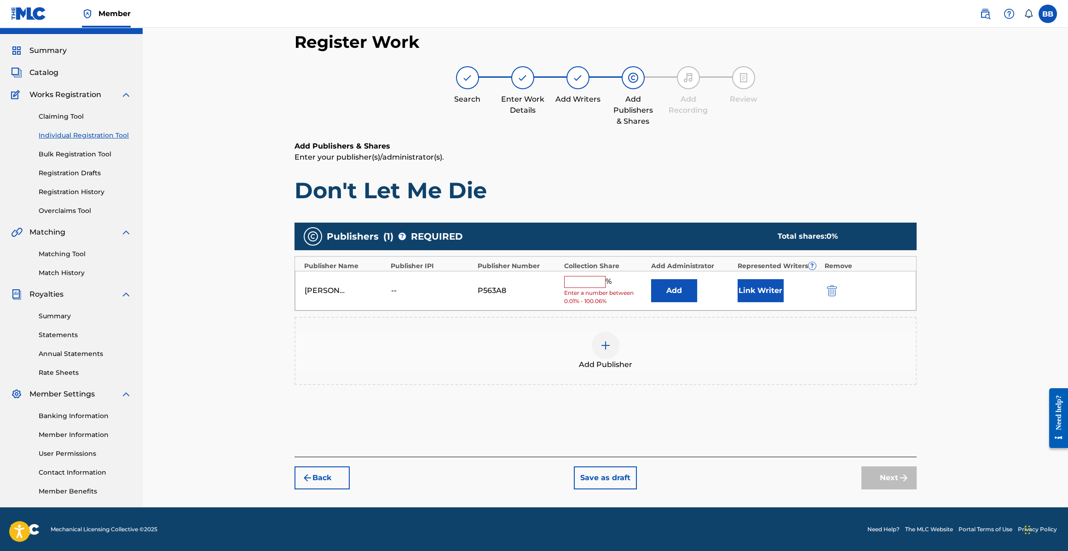
click at [564, 285] on input "text" at bounding box center [584, 282] width 41 height 12
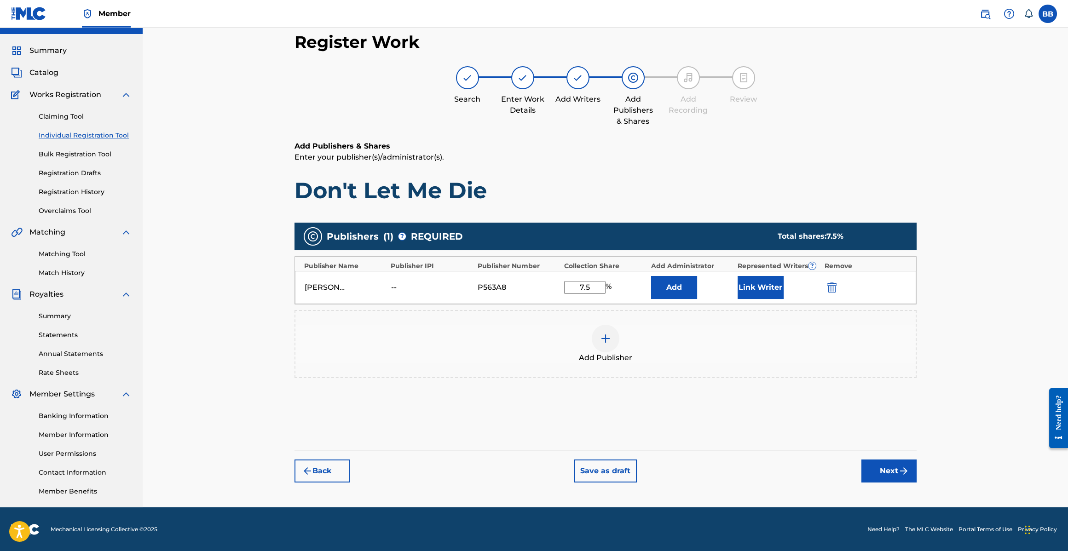
type input "7.5"
click at [758, 281] on button "Link Writer" at bounding box center [760, 287] width 46 height 23
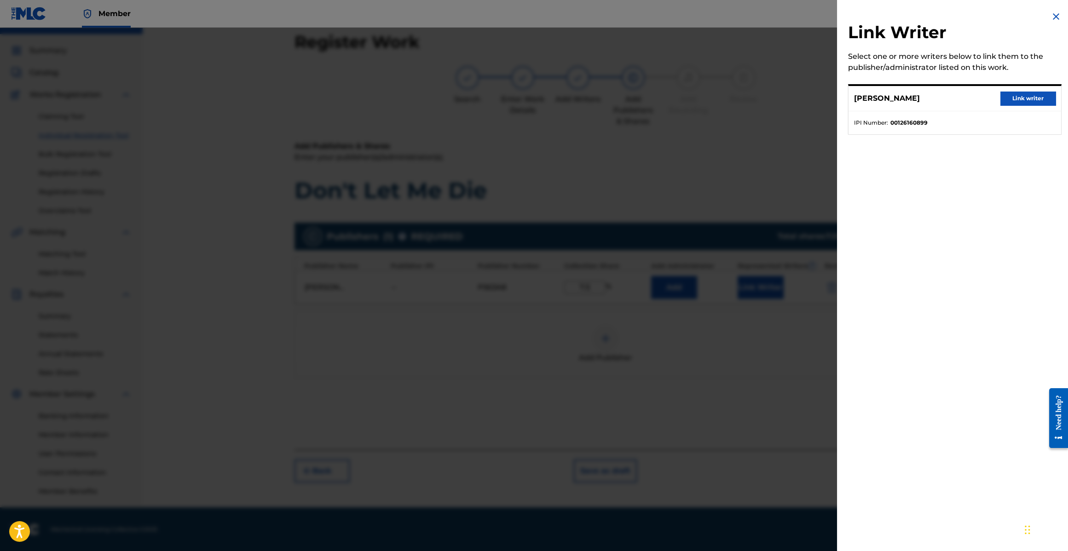
click at [1032, 85] on div "BOBBY BROWN Link writer IPI Number : 00126160899" at bounding box center [954, 109] width 213 height 51
click at [1030, 95] on button "Link writer" at bounding box center [1027, 99] width 55 height 14
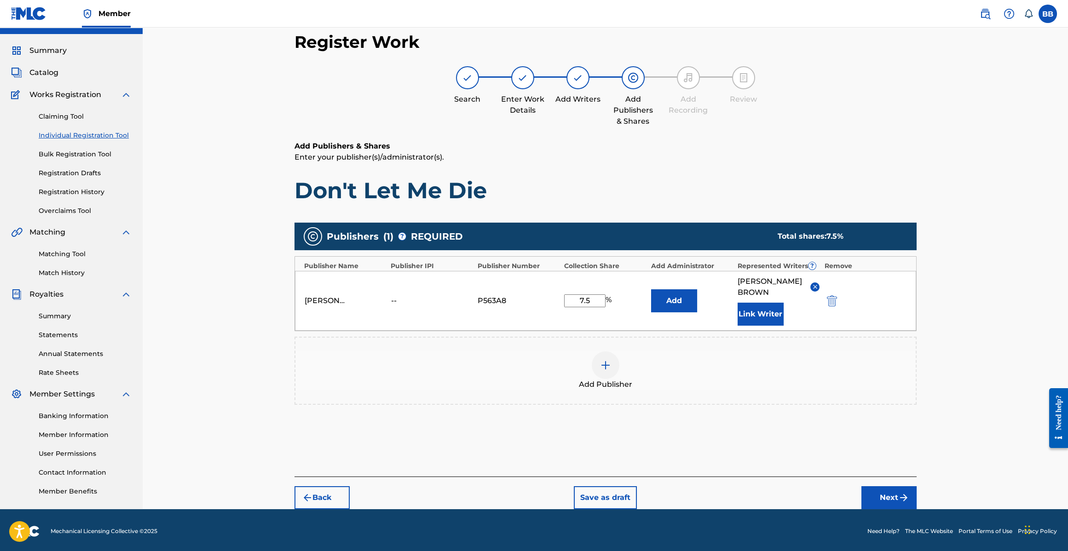
click at [870, 489] on button "Next" at bounding box center [888, 497] width 55 height 23
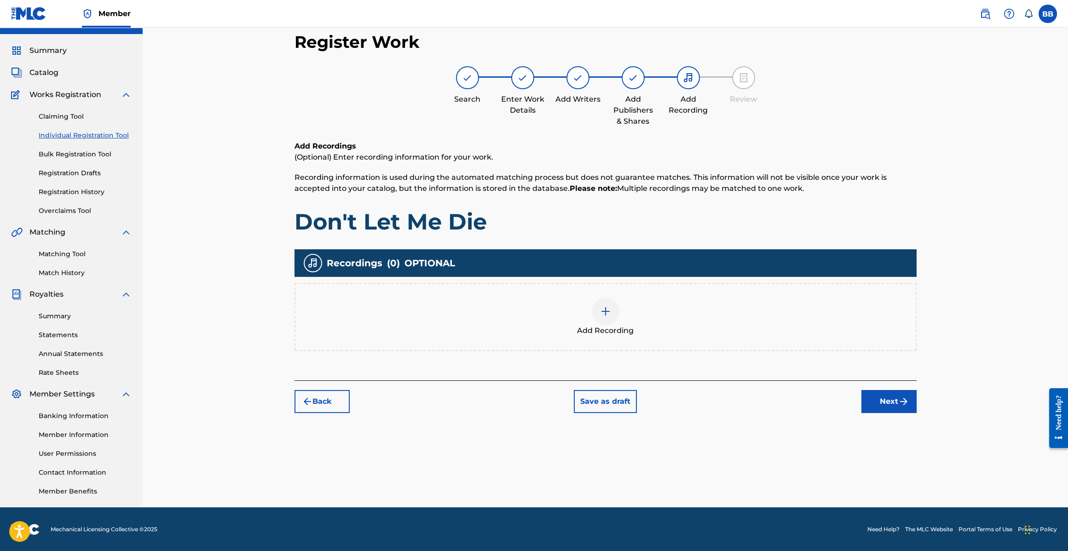
click at [898, 398] on img "submit" at bounding box center [903, 401] width 11 height 11
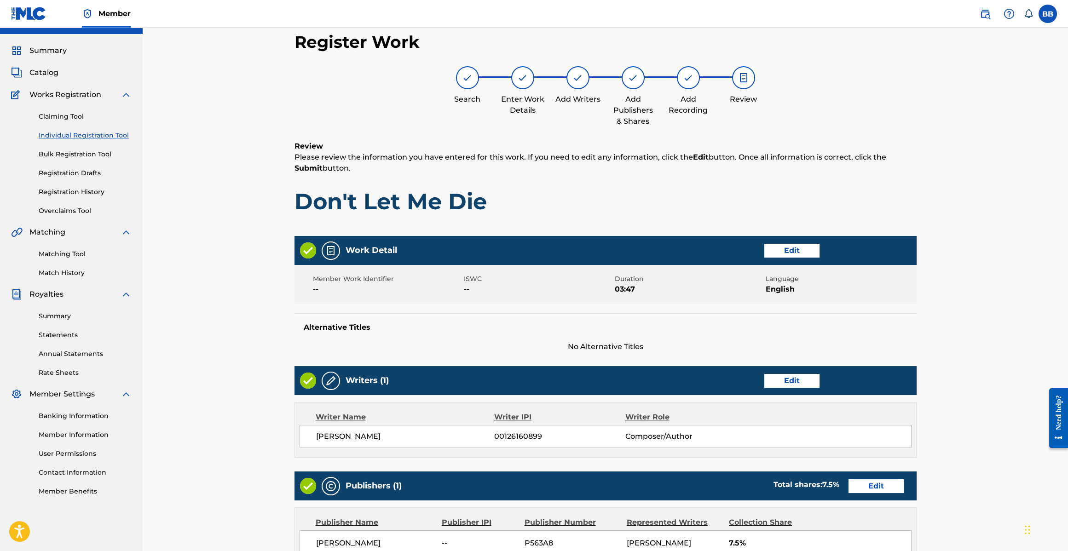
scroll to position [196, 0]
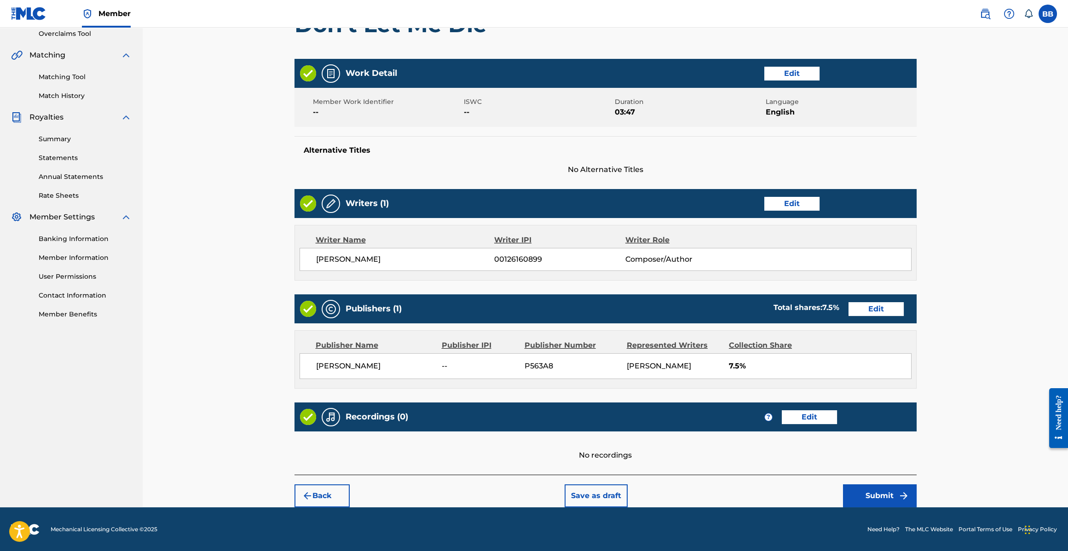
click at [859, 491] on button "Submit" at bounding box center [880, 495] width 74 height 23
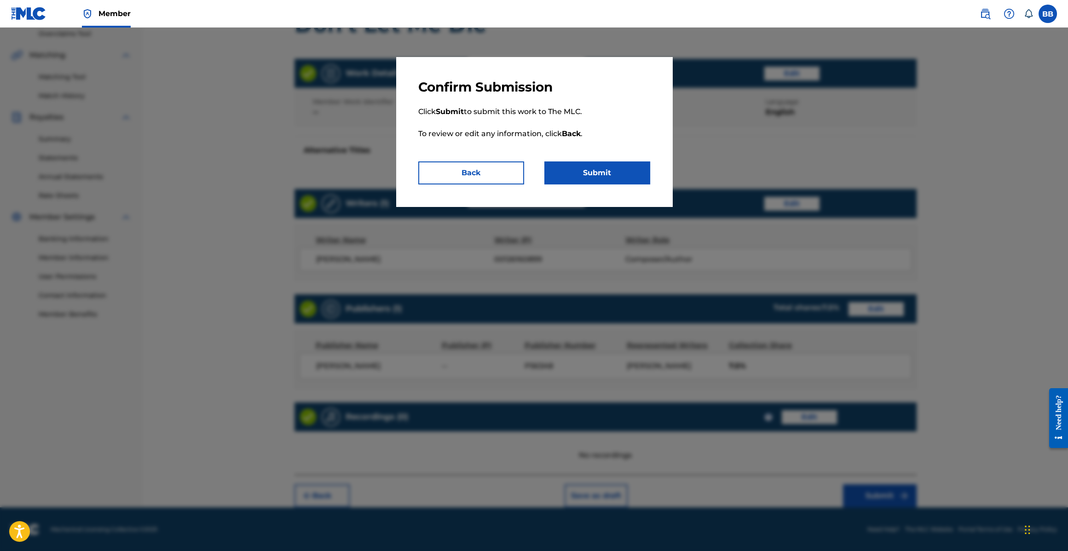
click at [603, 171] on button "Submit" at bounding box center [597, 172] width 106 height 23
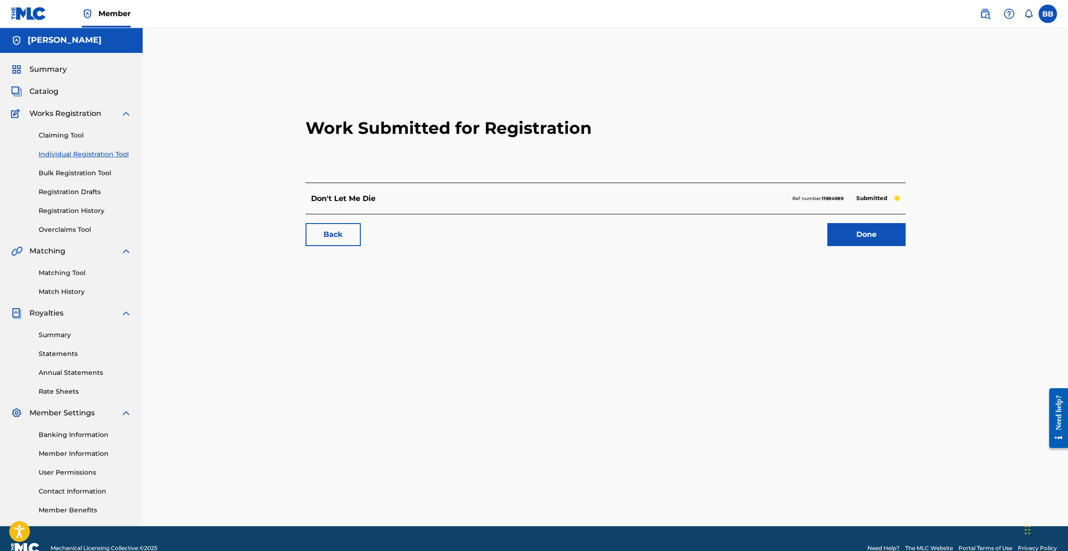
drag, startPoint x: 272, startPoint y: 224, endPoint x: 260, endPoint y: 243, distance: 23.0
click at [305, 228] on div "Back Done" at bounding box center [605, 230] width 600 height 32
click at [857, 228] on link "Done" at bounding box center [866, 234] width 78 height 23
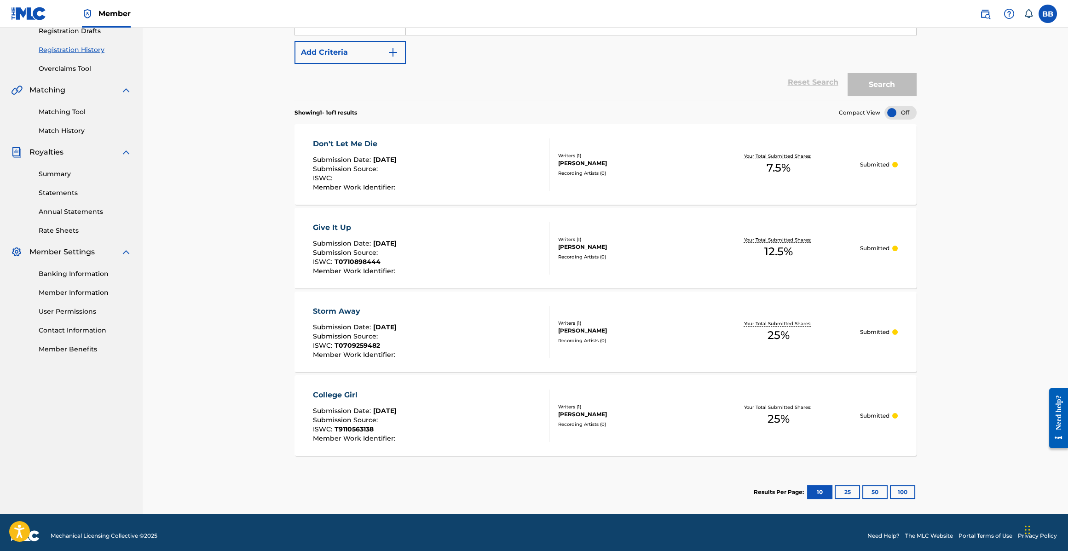
scroll to position [149, 0]
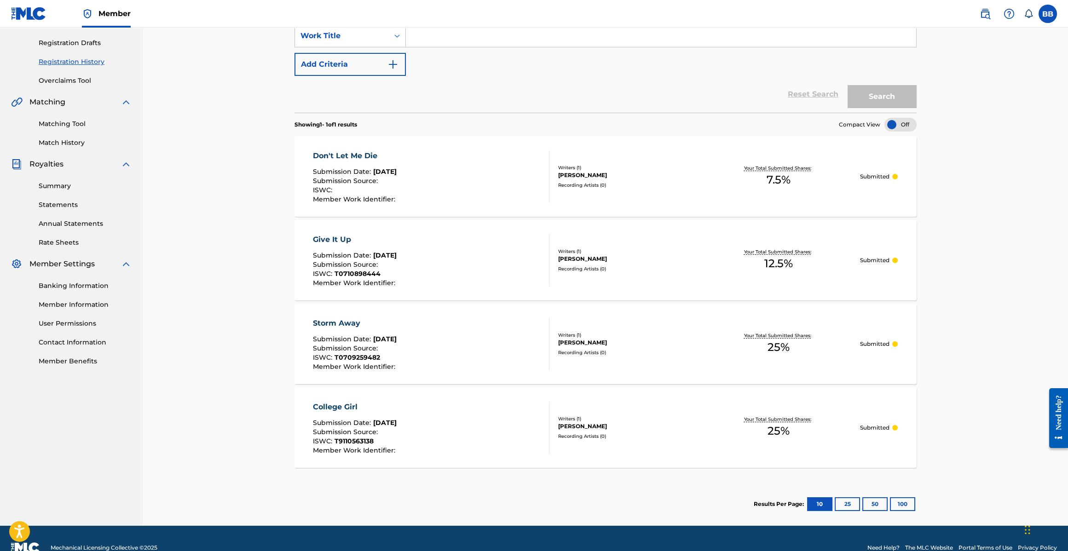
click at [852, 501] on button "25" at bounding box center [846, 504] width 25 height 14
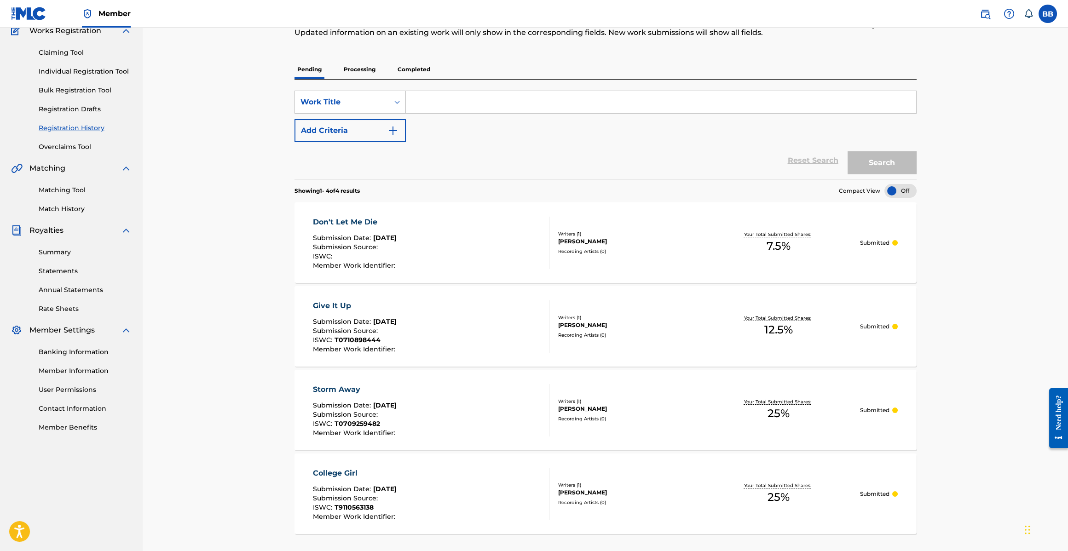
scroll to position [0, 0]
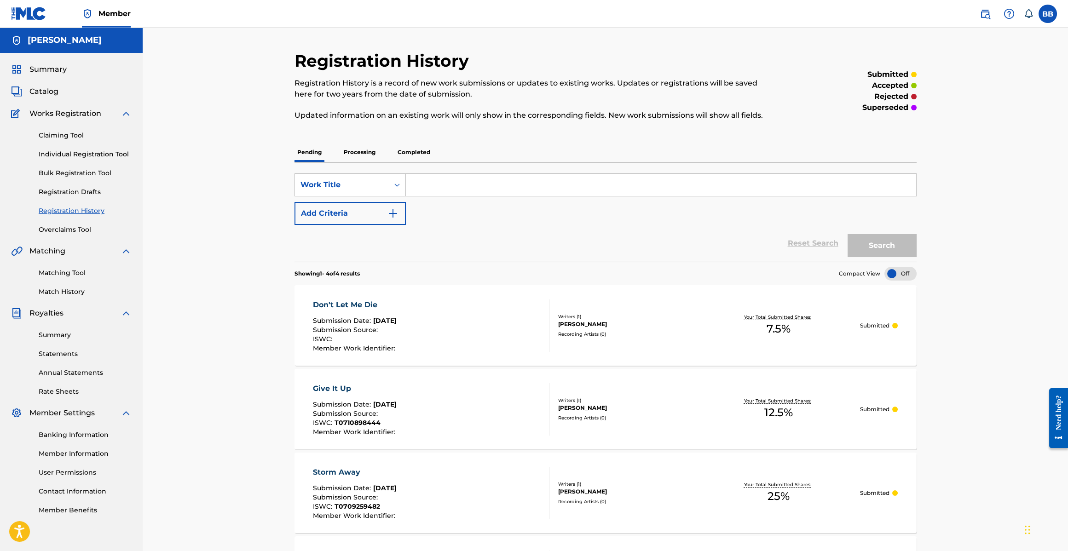
click at [75, 132] on link "Claiming Tool" at bounding box center [85, 136] width 93 height 10
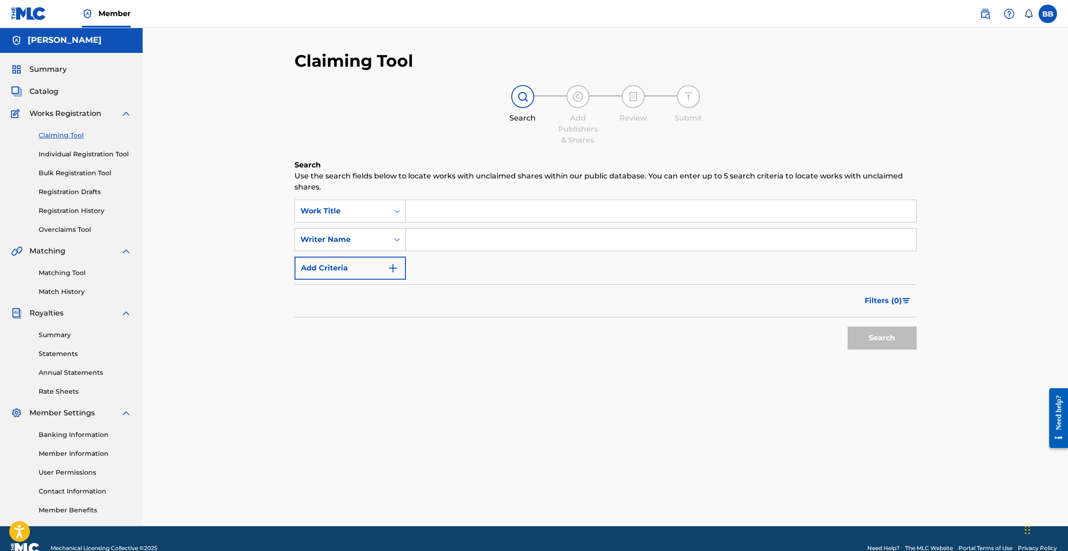
click at [44, 92] on span "Catalog" at bounding box center [43, 91] width 29 height 11
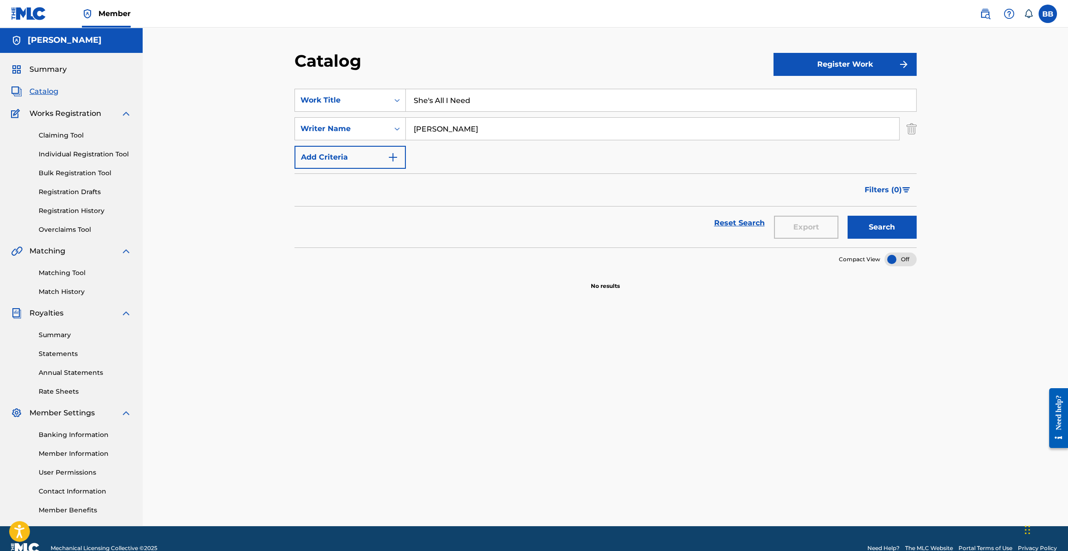
click at [801, 65] on button "Register Work" at bounding box center [844, 64] width 143 height 23
click at [818, 95] on link "Individual" at bounding box center [844, 94] width 143 height 22
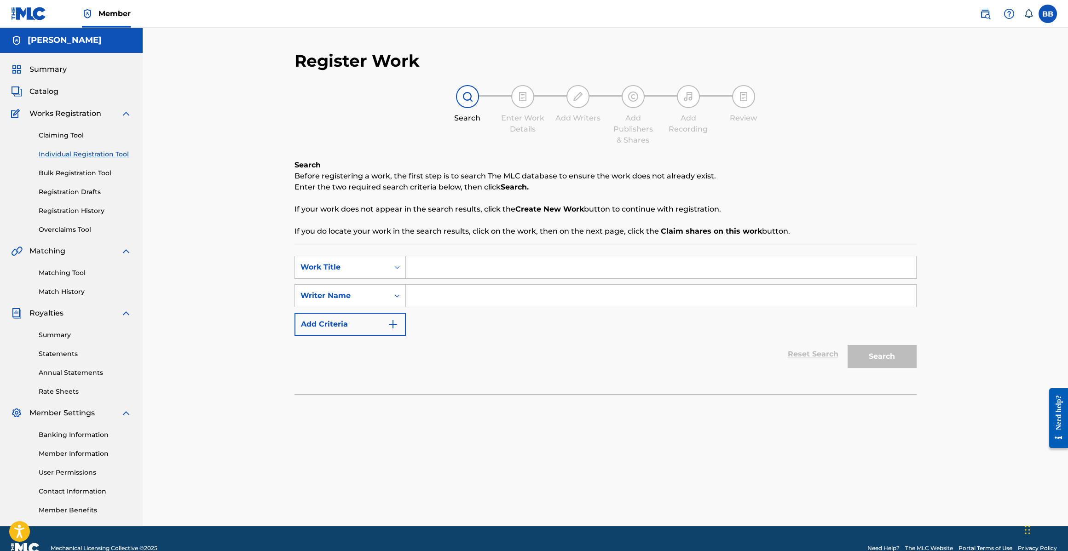
click at [450, 253] on div "SearchWithCriteria300b0210-1c54-43ff-a0d8-86d6fc7cec09 Work Title SearchWithCri…" at bounding box center [605, 319] width 622 height 151
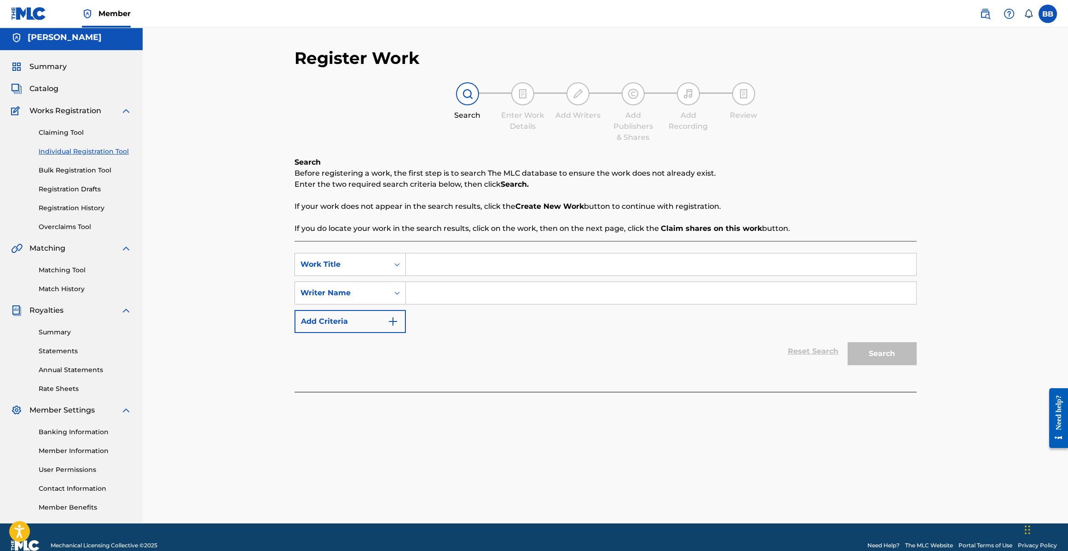
click at [449, 261] on input "Search Form" at bounding box center [661, 264] width 510 height 22
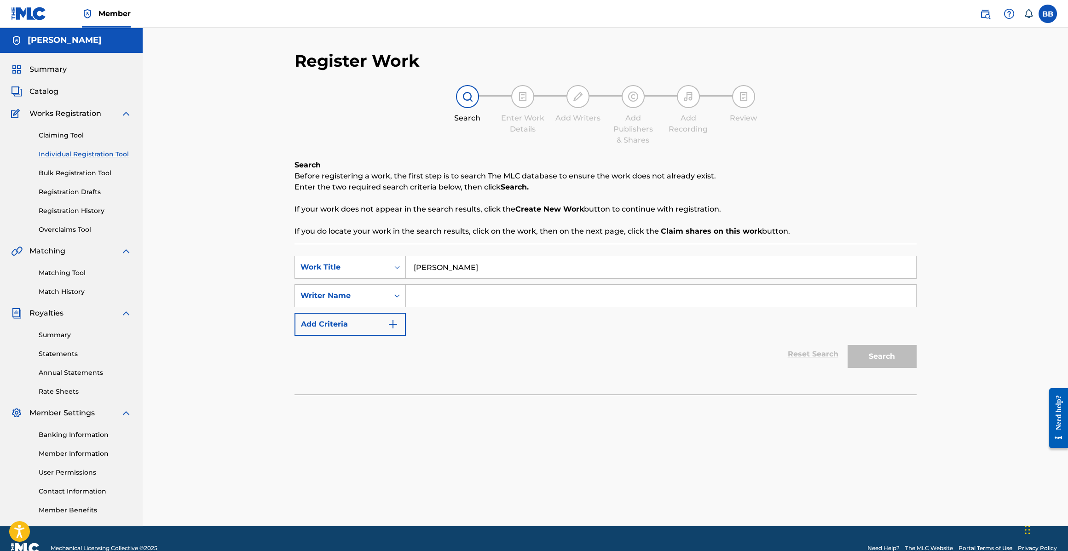
click at [462, 270] on input "[PERSON_NAME]" at bounding box center [661, 267] width 510 height 22
drag, startPoint x: 459, startPoint y: 261, endPoint x: 460, endPoint y: 267, distance: 6.5
click at [459, 261] on input "[PERSON_NAME]" at bounding box center [661, 267] width 510 height 22
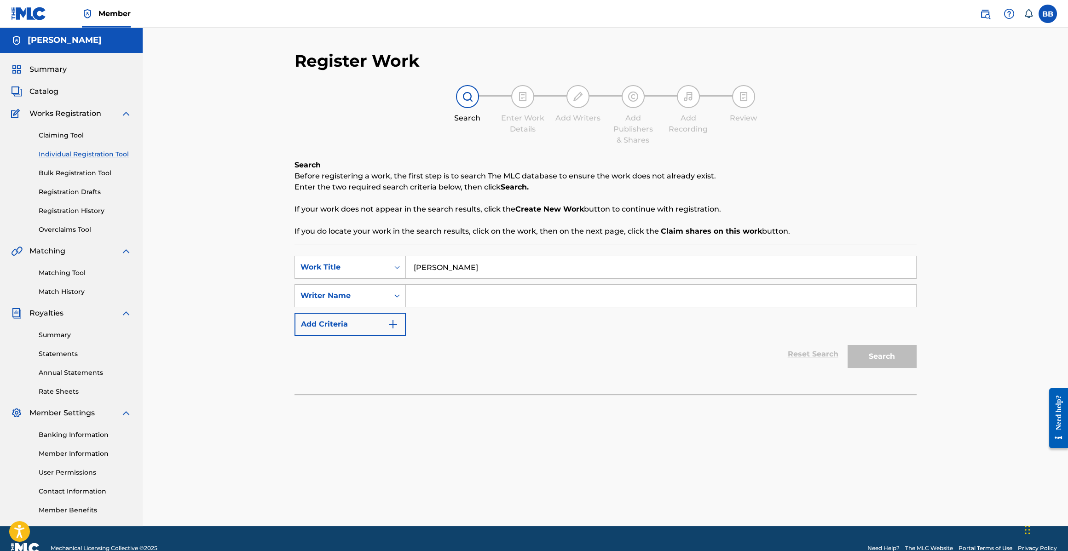
click at [460, 267] on input "[PERSON_NAME]" at bounding box center [661, 267] width 510 height 22
paste input "Doesn't Anybody Know"
type input "Doesn't Anybody Know"
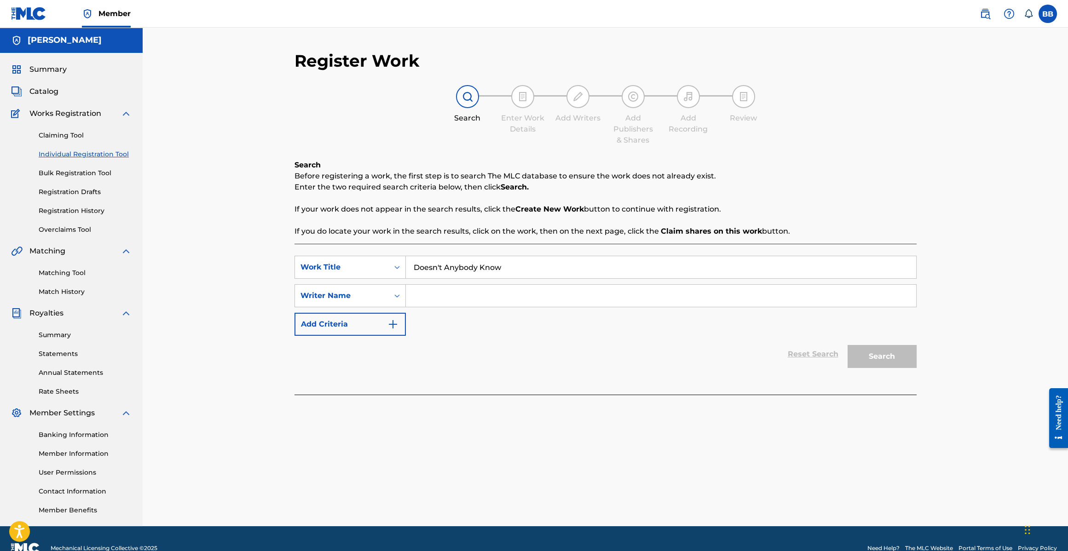
click at [448, 293] on input "Search Form" at bounding box center [661, 296] width 510 height 22
type input "[PERSON_NAME]"
click at [847, 345] on button "Search" at bounding box center [881, 356] width 69 height 23
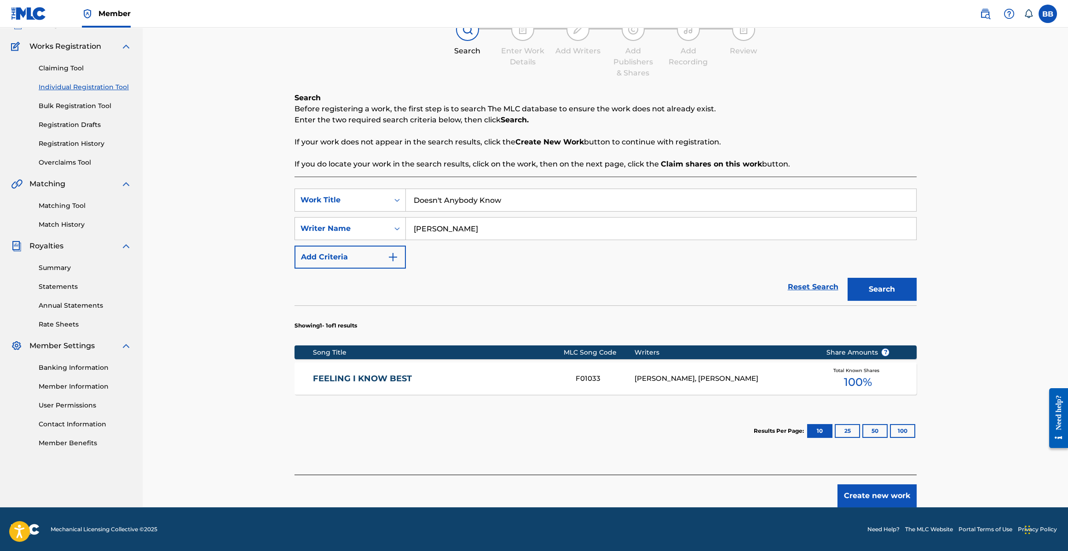
click at [880, 486] on button "Create new work" at bounding box center [876, 495] width 79 height 23
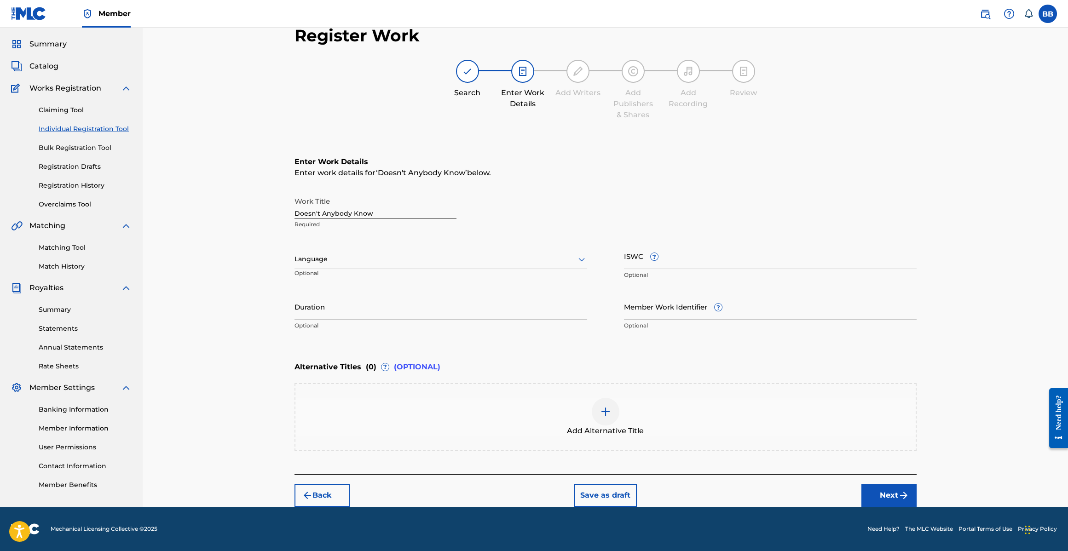
scroll to position [24, 0]
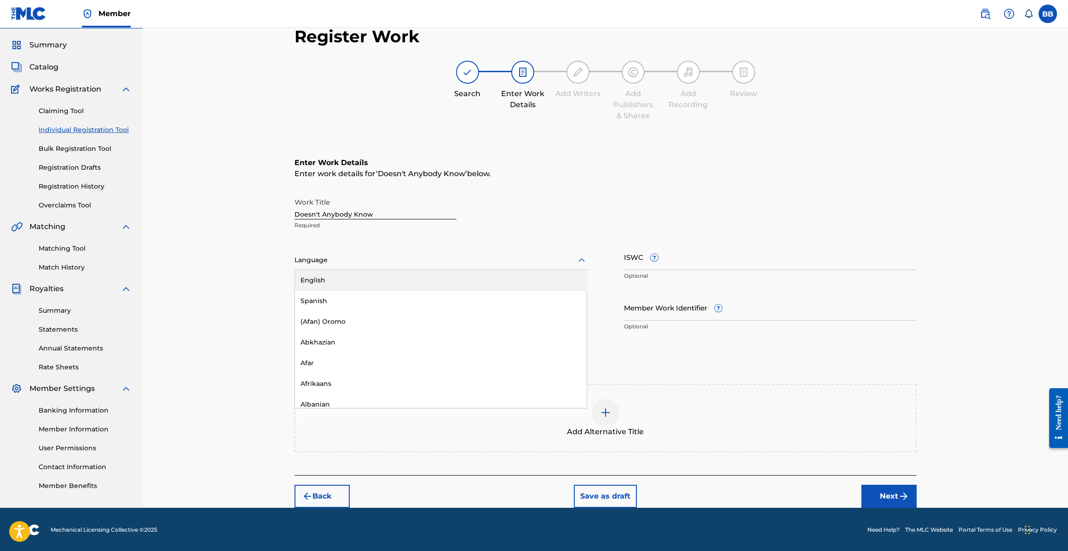
click at [355, 256] on div at bounding box center [440, 260] width 293 height 12
click at [348, 283] on div "English" at bounding box center [441, 280] width 292 height 21
click at [353, 213] on input "Doesn't Anybody Know" at bounding box center [375, 206] width 162 height 26
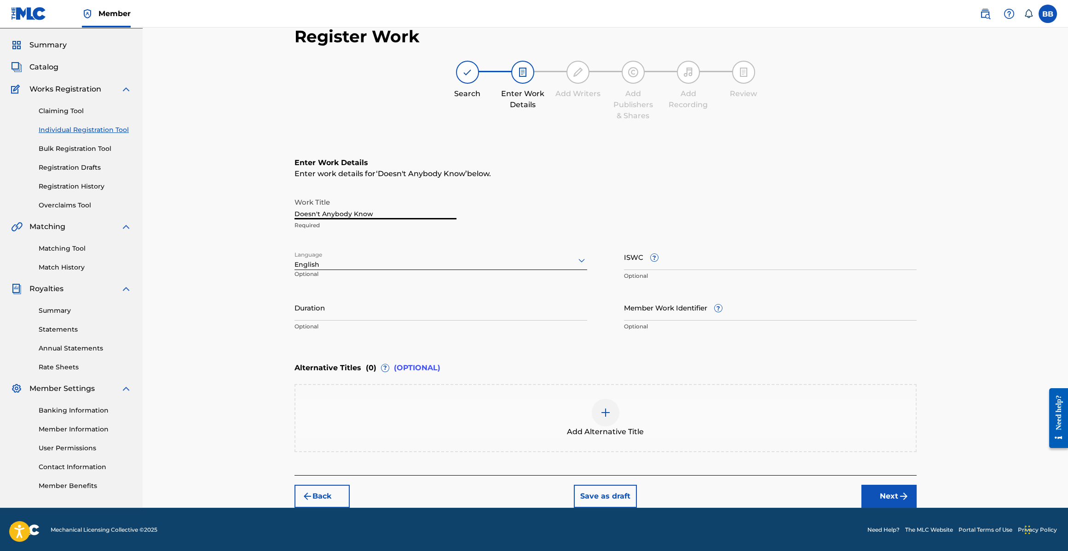
click at [354, 213] on input "Doesn't Anybody Know" at bounding box center [375, 206] width 162 height 26
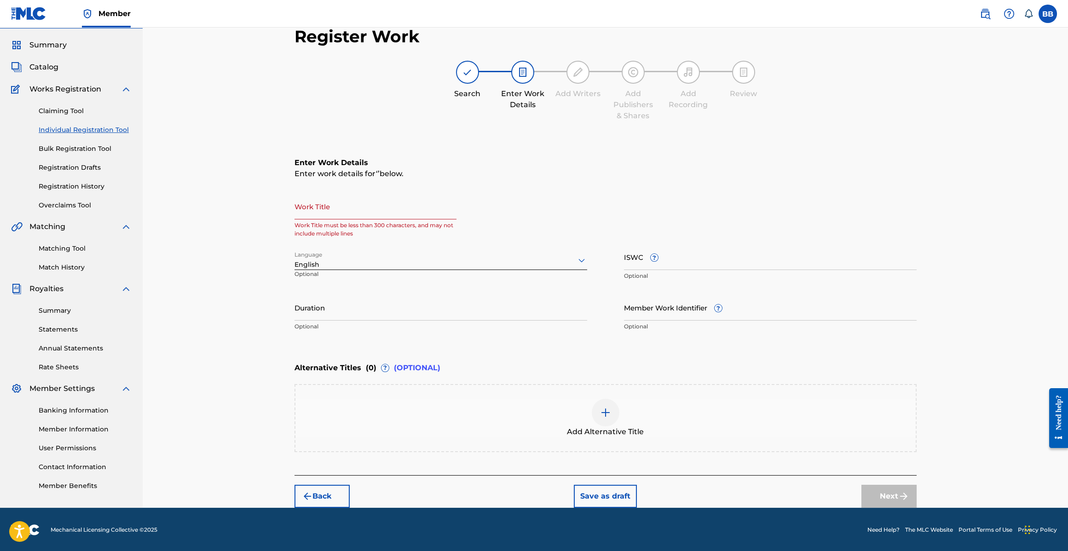
click at [304, 504] on button "Back" at bounding box center [321, 496] width 55 height 23
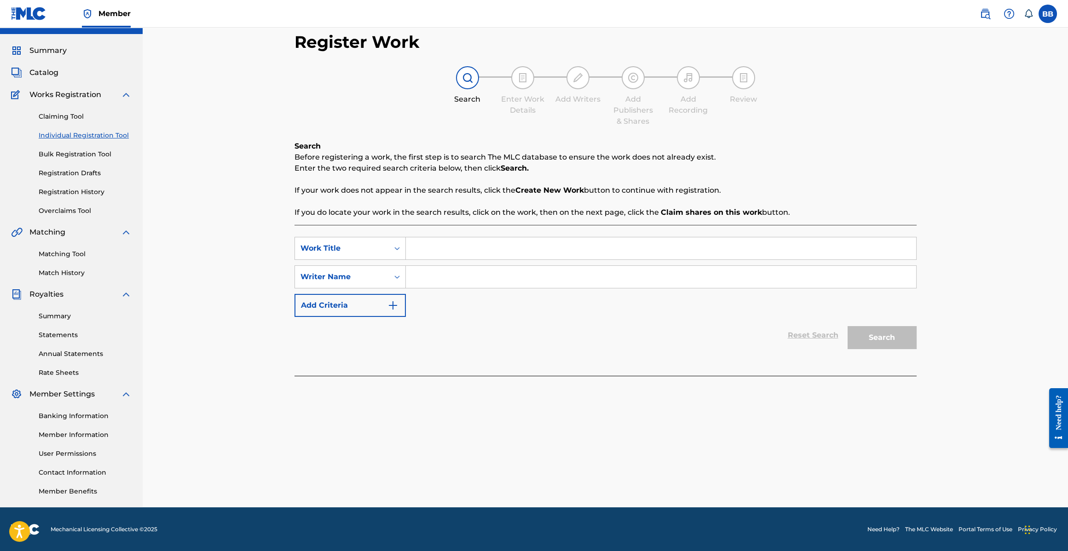
click at [471, 246] on input "Search Form" at bounding box center [661, 248] width 510 height 22
type input "Get Out The Way"
click at [442, 277] on input "Search Form" at bounding box center [661, 277] width 510 height 22
type input "[PERSON_NAME]"
drag, startPoint x: 905, startPoint y: 338, endPoint x: 846, endPoint y: 326, distance: 60.5
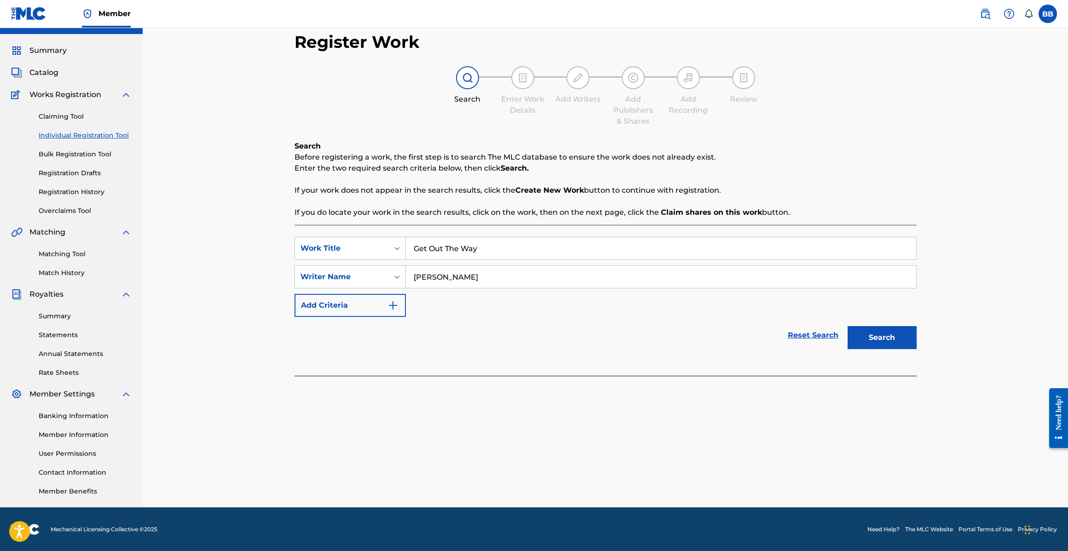
click at [905, 338] on button "Search" at bounding box center [881, 337] width 69 height 23
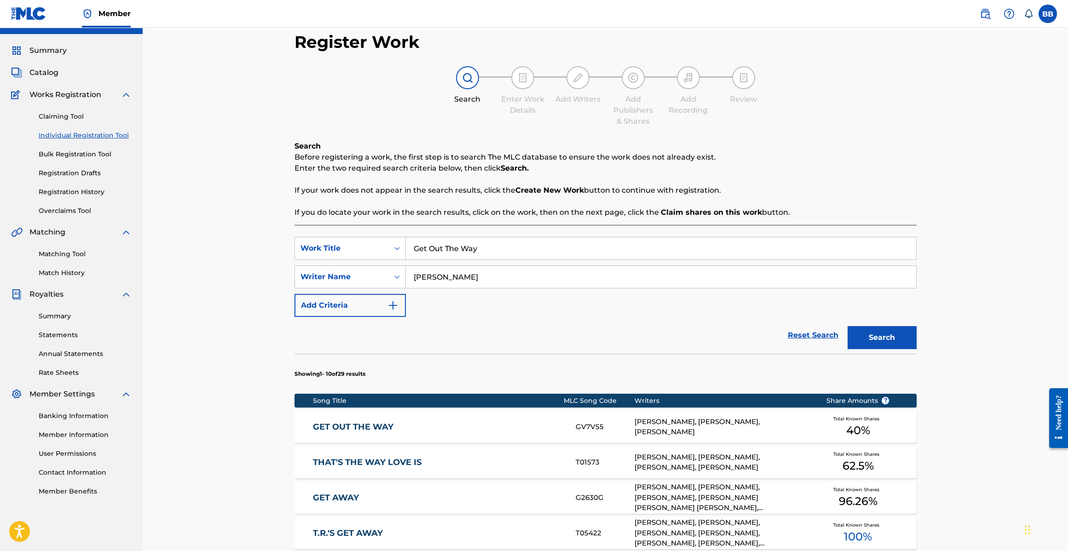
scroll to position [90, 0]
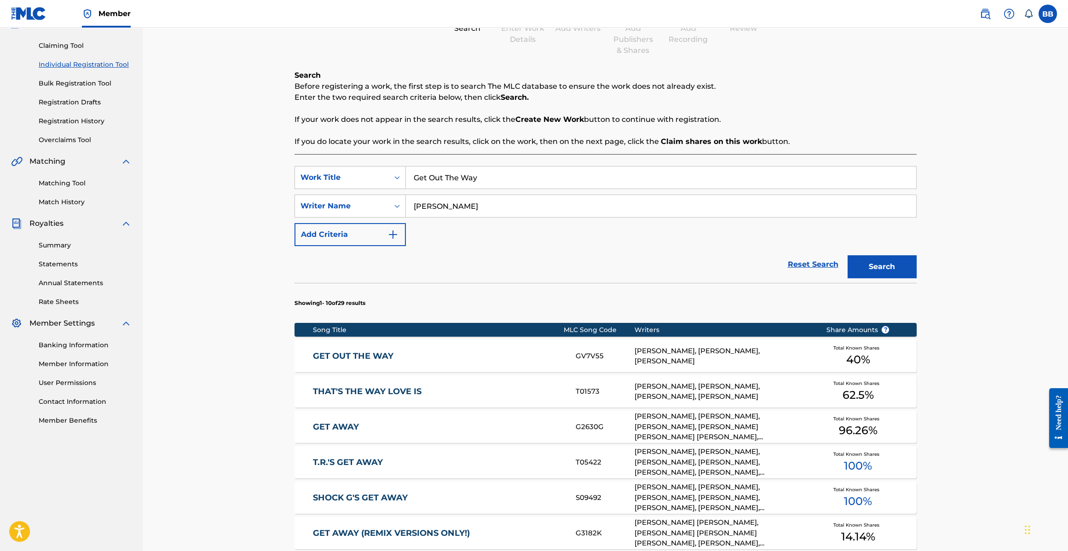
click at [480, 349] on div "GET OUT THE WAY GV7V55 JARED LEE GOSSELIN, BOBBY BROWN, PHILIP WHITE Total Know…" at bounding box center [605, 356] width 622 height 32
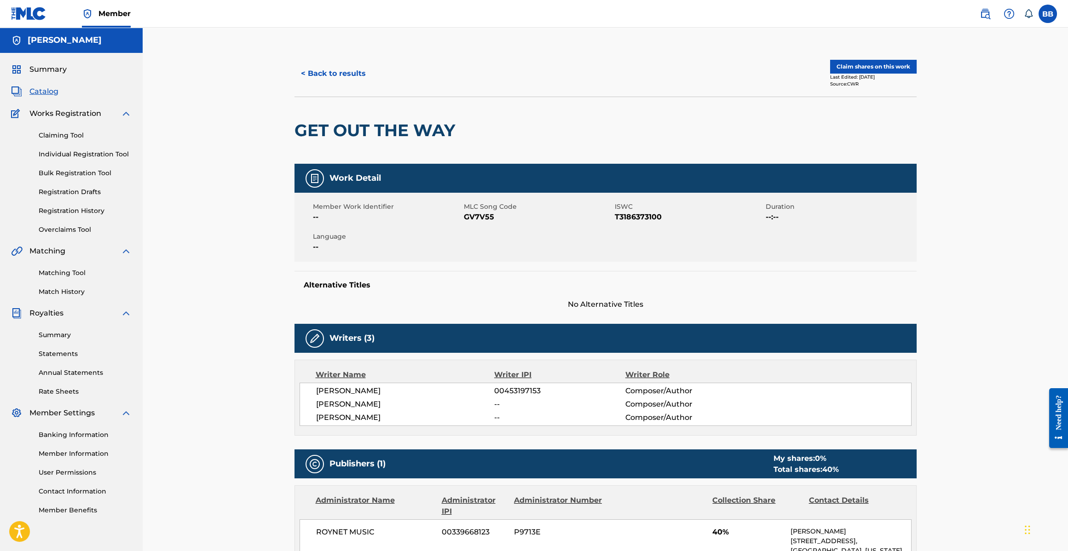
click at [840, 65] on button "Claim shares on this work" at bounding box center [873, 67] width 86 height 14
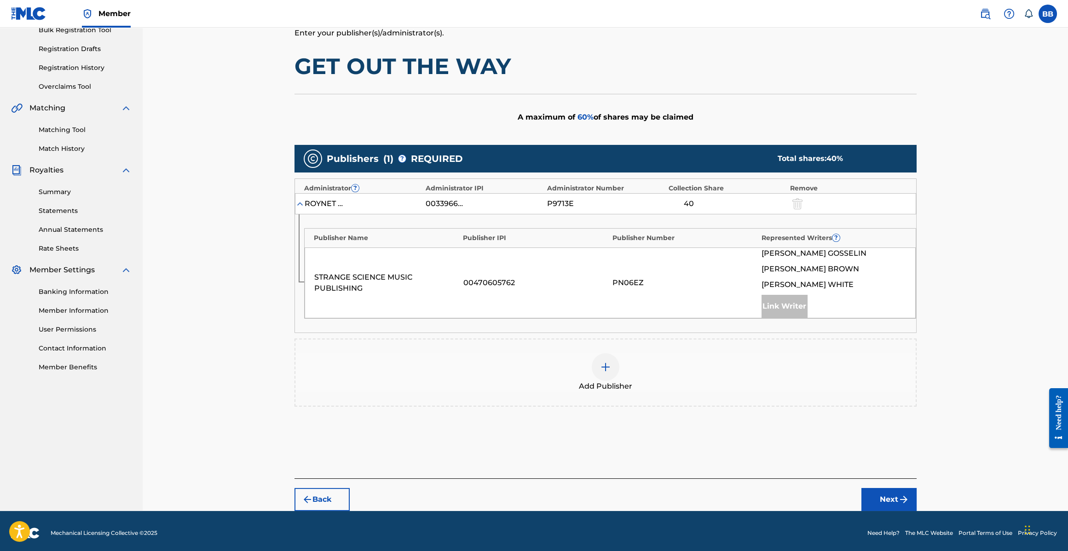
scroll to position [146, 0]
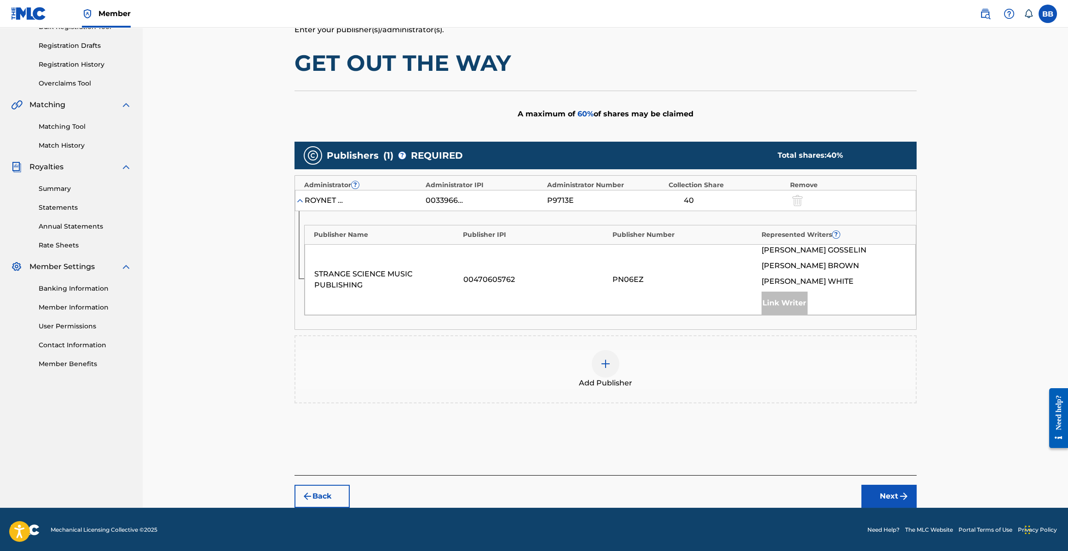
click at [600, 358] on img at bounding box center [605, 363] width 11 height 11
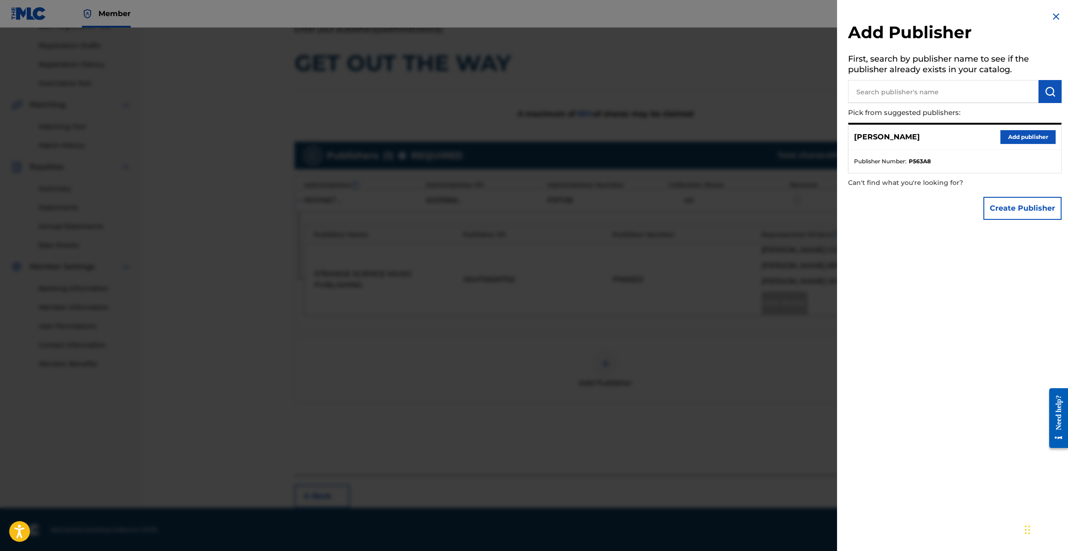
click at [1012, 138] on button "Add publisher" at bounding box center [1027, 137] width 55 height 14
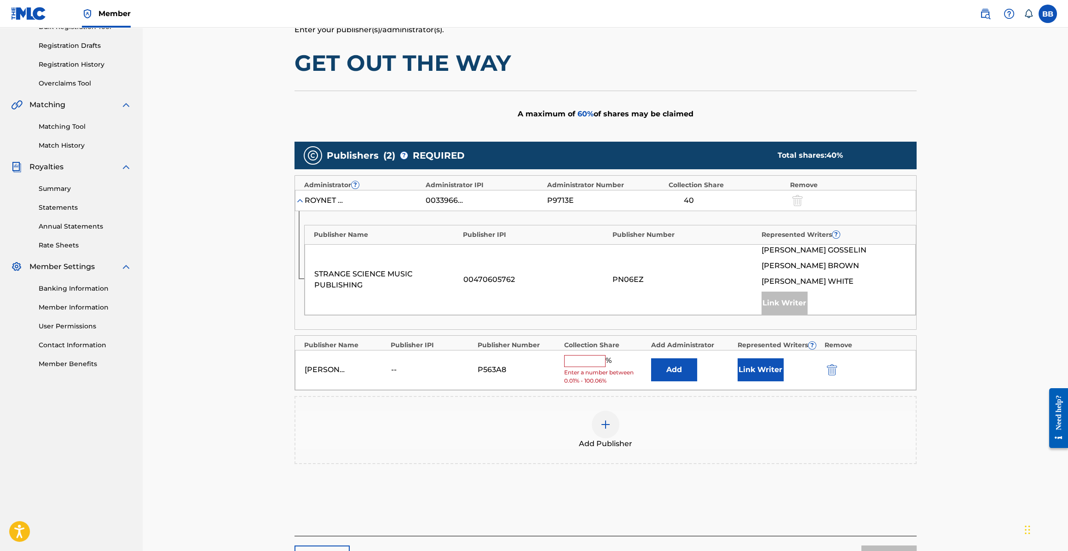
click at [587, 357] on input "text" at bounding box center [584, 361] width 41 height 12
drag, startPoint x: 543, startPoint y: 385, endPoint x: 556, endPoint y: 381, distance: 14.0
click at [546, 380] on div "Bobby Brown -- P563A8 % Enter a number between 0.01% - 100.06% Add Link Writer" at bounding box center [605, 370] width 621 height 40
click at [839, 399] on div "Add Publisher" at bounding box center [605, 430] width 622 height 68
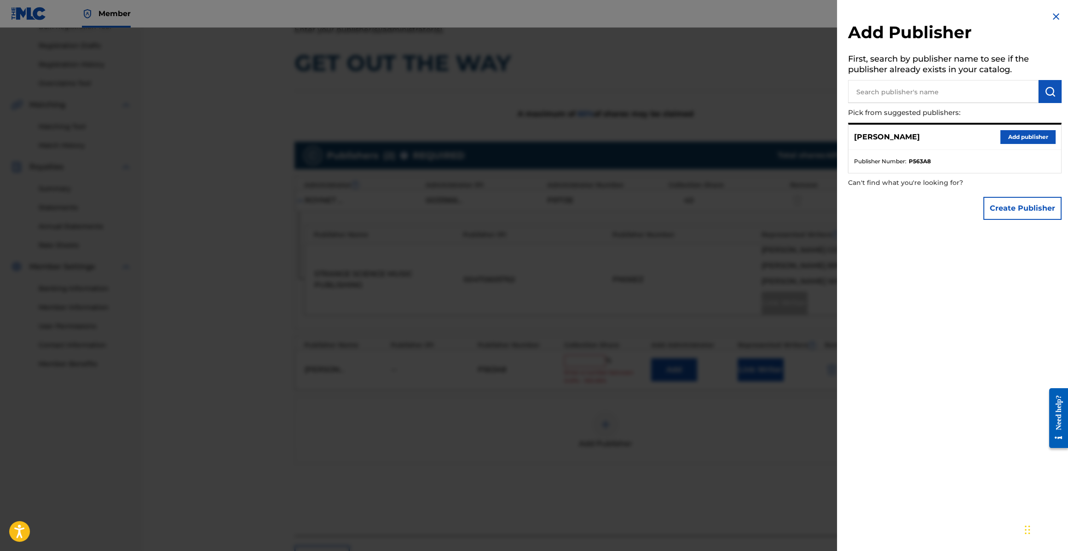
click at [1050, 12] on img at bounding box center [1055, 16] width 11 height 11
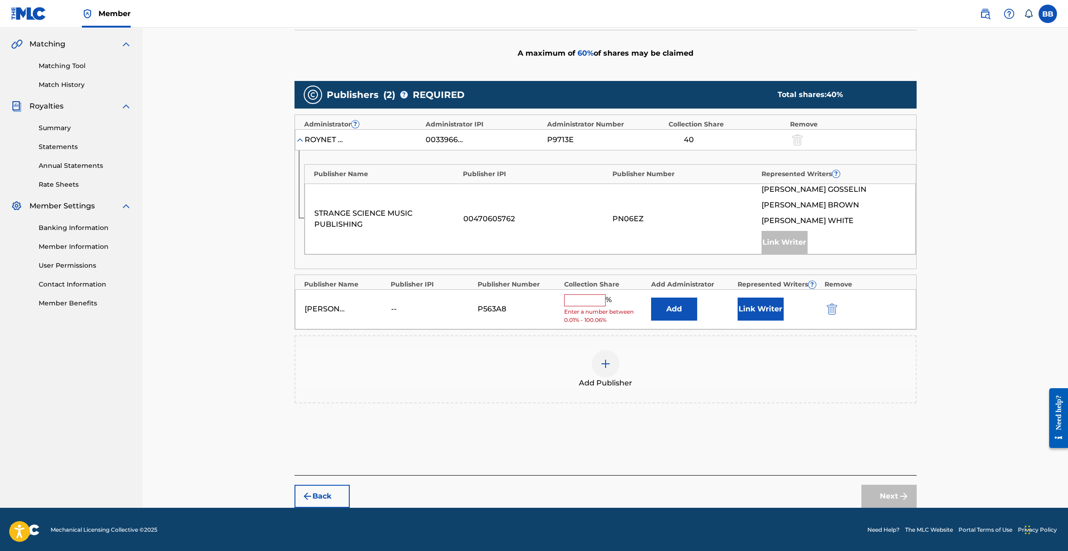
scroll to position [0, 0]
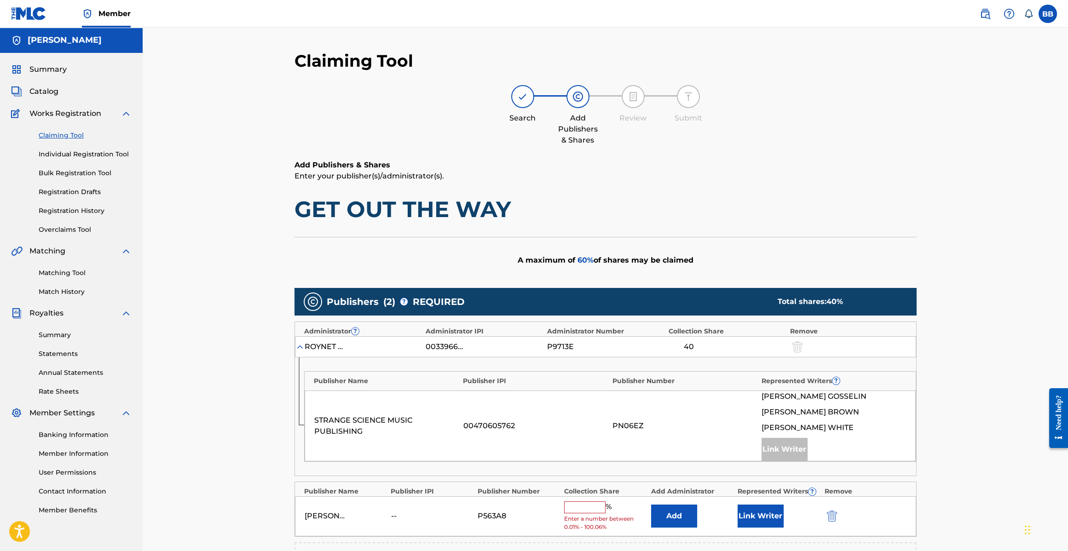
click at [45, 93] on span "Catalog" at bounding box center [43, 91] width 29 height 11
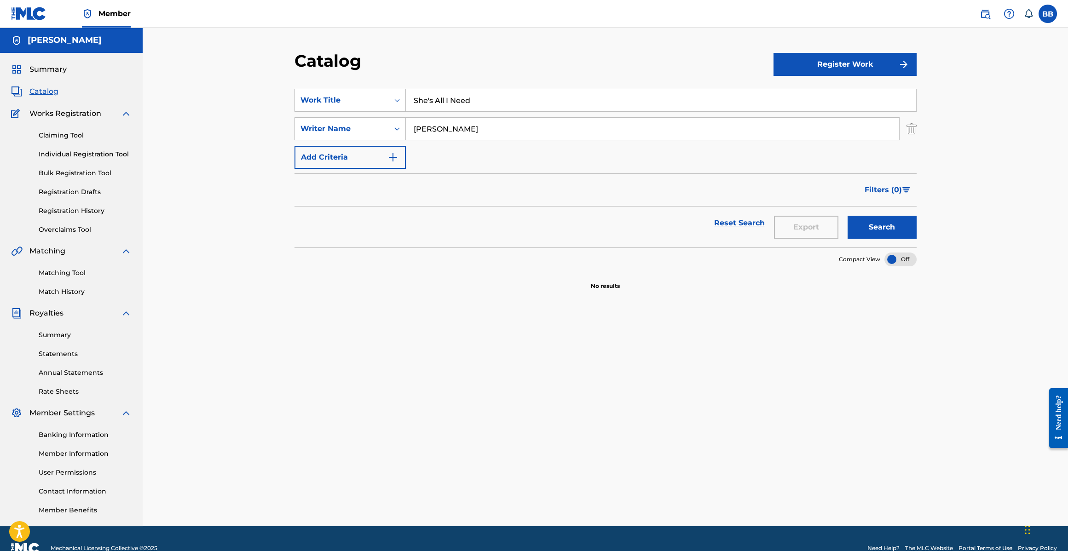
click at [465, 100] on input "She's All I Need" at bounding box center [661, 100] width 510 height 22
click at [466, 100] on input "She's All I Need" at bounding box center [661, 100] width 510 height 22
type input "Damaged"
click at [847, 216] on button "Search" at bounding box center [881, 227] width 69 height 23
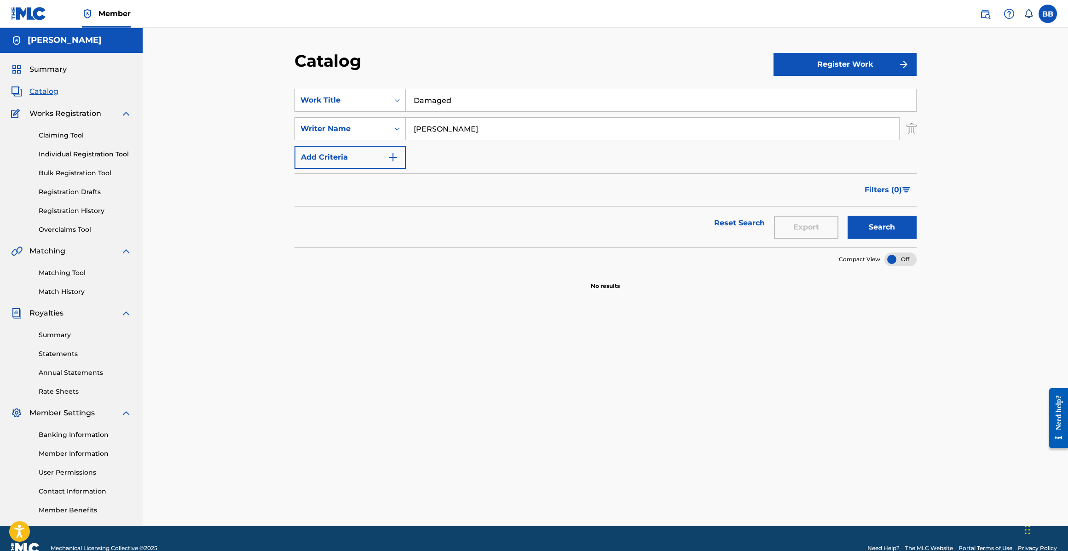
click at [840, 61] on button "Register Work" at bounding box center [844, 64] width 143 height 23
drag, startPoint x: 525, startPoint y: 109, endPoint x: 499, endPoint y: 52, distance: 63.4
click at [525, 109] on input "Damaged" at bounding box center [661, 100] width 510 height 22
click at [829, 97] on link "Individual" at bounding box center [844, 94] width 143 height 22
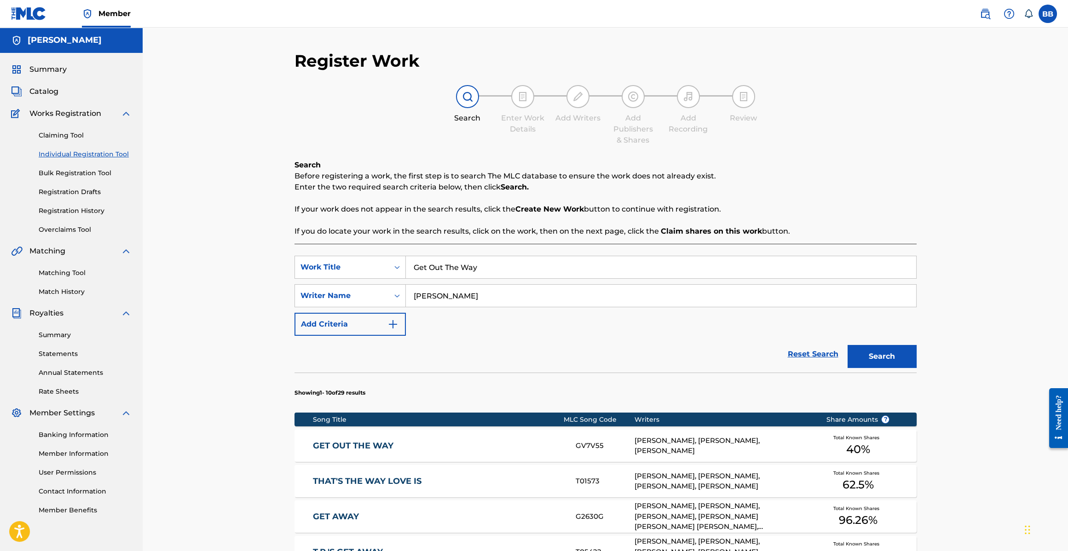
click at [510, 261] on input "Get Out The Way" at bounding box center [661, 267] width 510 height 22
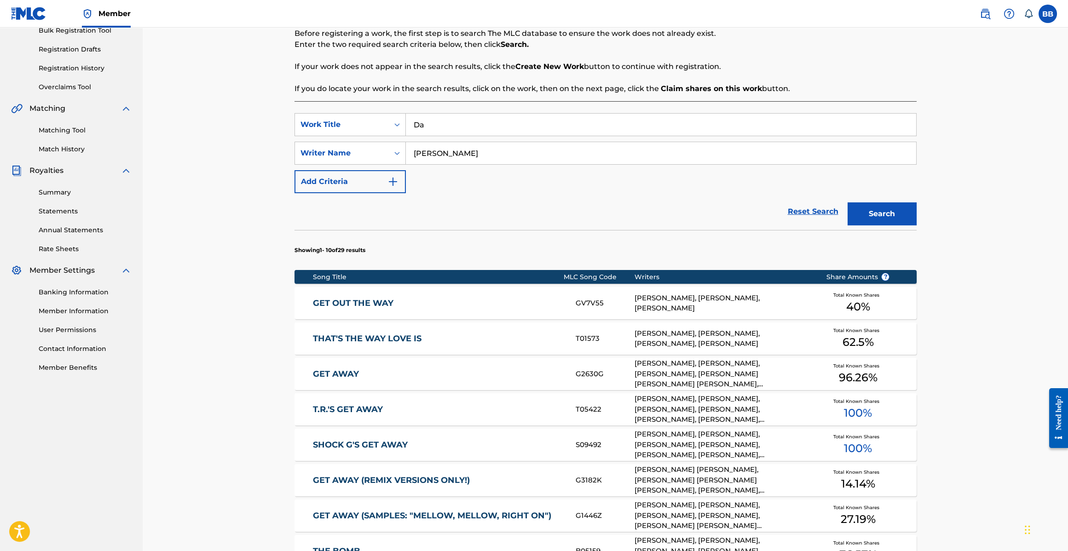
scroll to position [144, 0]
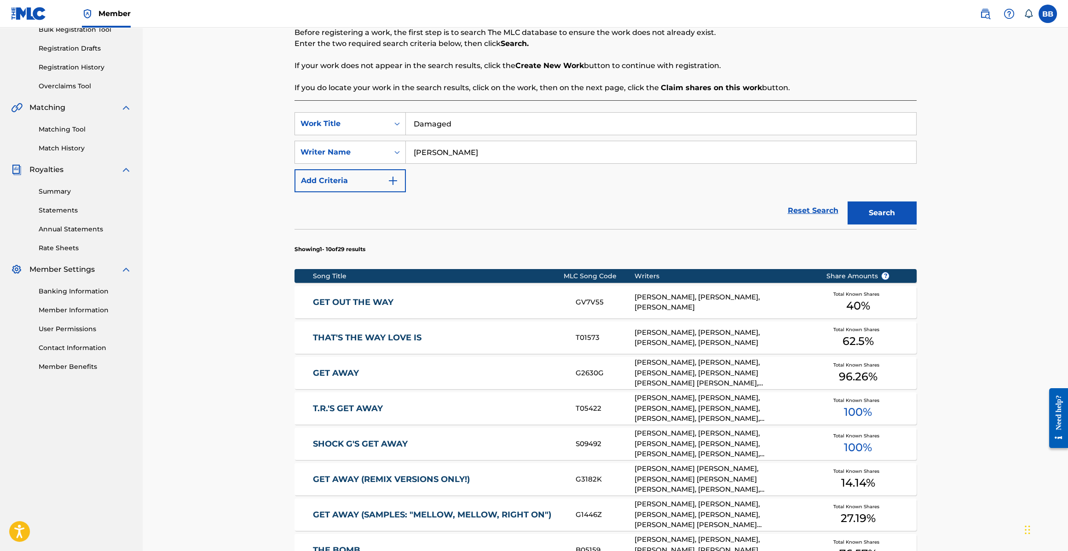
type input "Damaged"
click at [847, 201] on button "Search" at bounding box center [881, 212] width 69 height 23
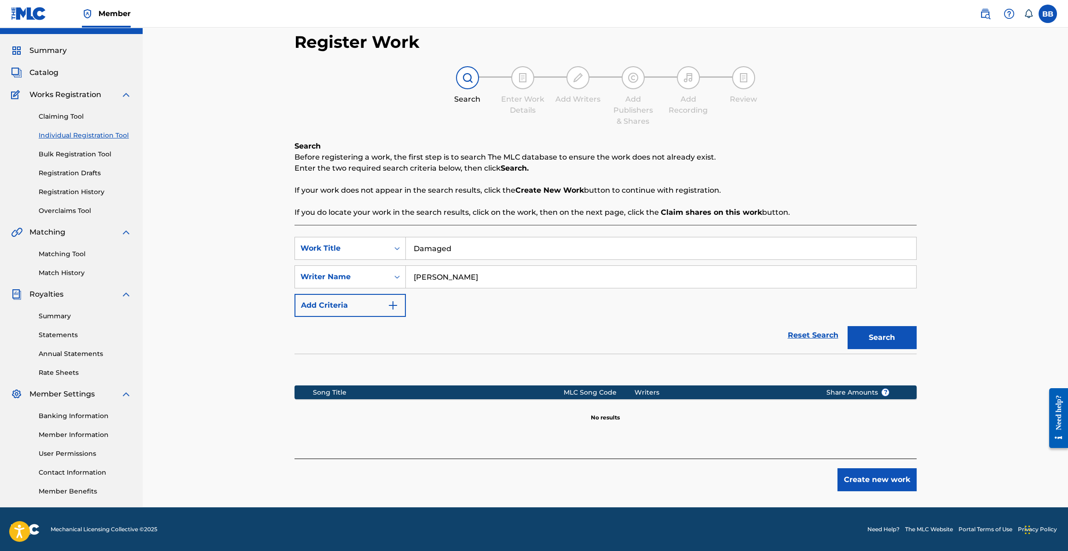
click at [857, 474] on button "Create new work" at bounding box center [876, 479] width 79 height 23
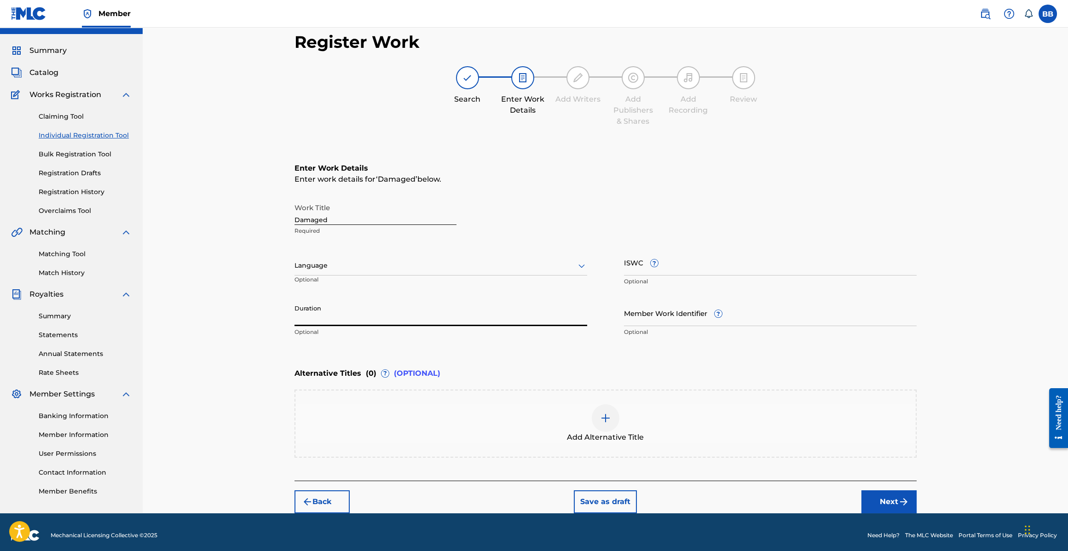
click at [331, 322] on input "Duration" at bounding box center [440, 313] width 293 height 26
type input "3"
type input "03:35"
click at [353, 258] on div "Language" at bounding box center [440, 265] width 293 height 19
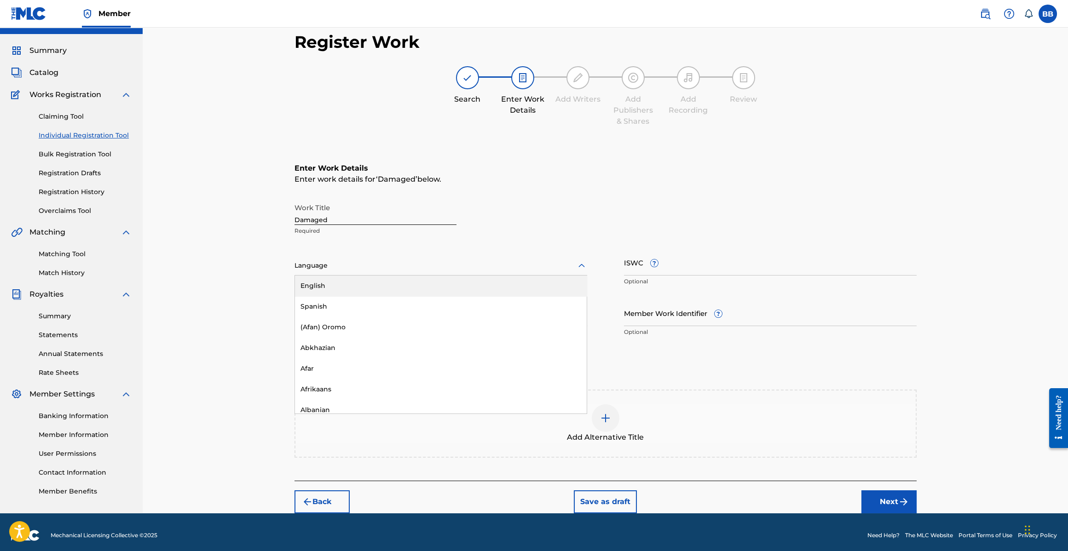
click at [350, 287] on div "English" at bounding box center [441, 286] width 292 height 21
click at [660, 270] on input "ISWC ?" at bounding box center [770, 262] width 293 height 26
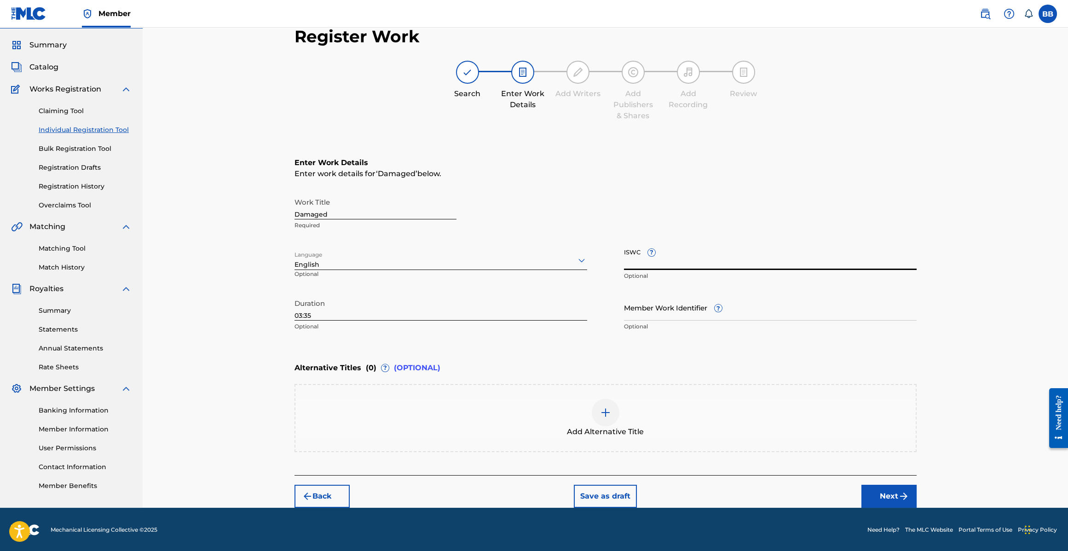
click at [881, 493] on button "Next" at bounding box center [888, 496] width 55 height 23
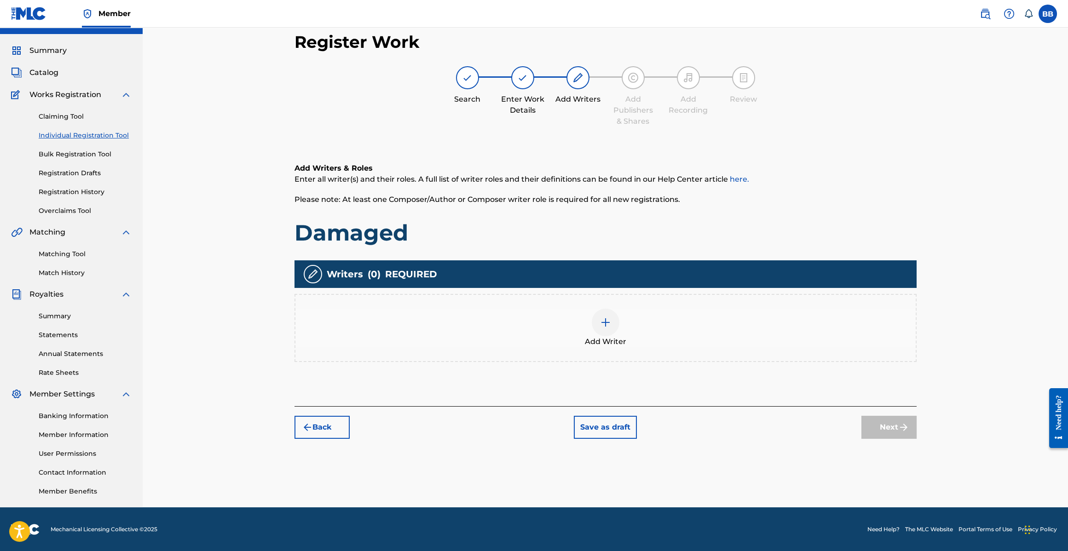
click at [585, 330] on div "Add Writer" at bounding box center [605, 328] width 620 height 39
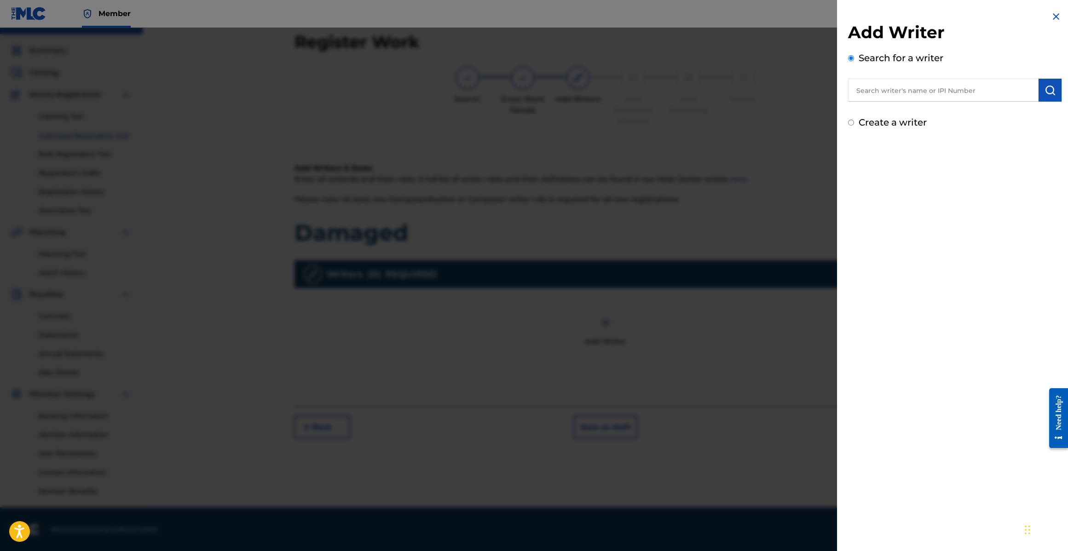
click at [925, 92] on input "text" at bounding box center [943, 90] width 190 height 23
paste input "126160899"
type input "00126160899"
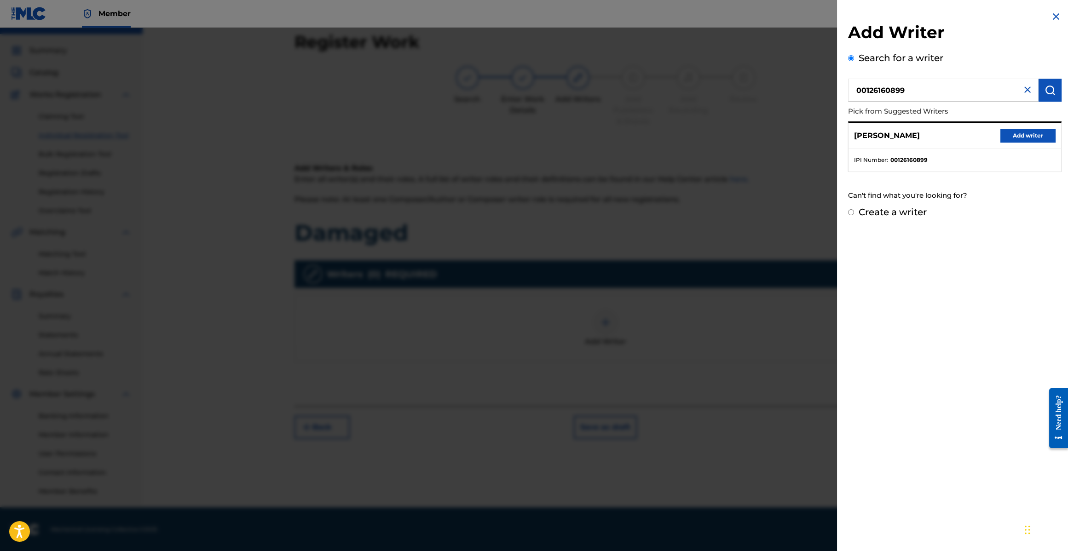
drag, startPoint x: 1039, startPoint y: 144, endPoint x: 1033, endPoint y: 136, distance: 10.1
click at [1039, 144] on div "BOBBY BROWN Add writer" at bounding box center [954, 135] width 213 height 25
drag, startPoint x: 1032, startPoint y: 134, endPoint x: 1015, endPoint y: 127, distance: 18.6
click at [1032, 134] on button "Add writer" at bounding box center [1027, 136] width 55 height 14
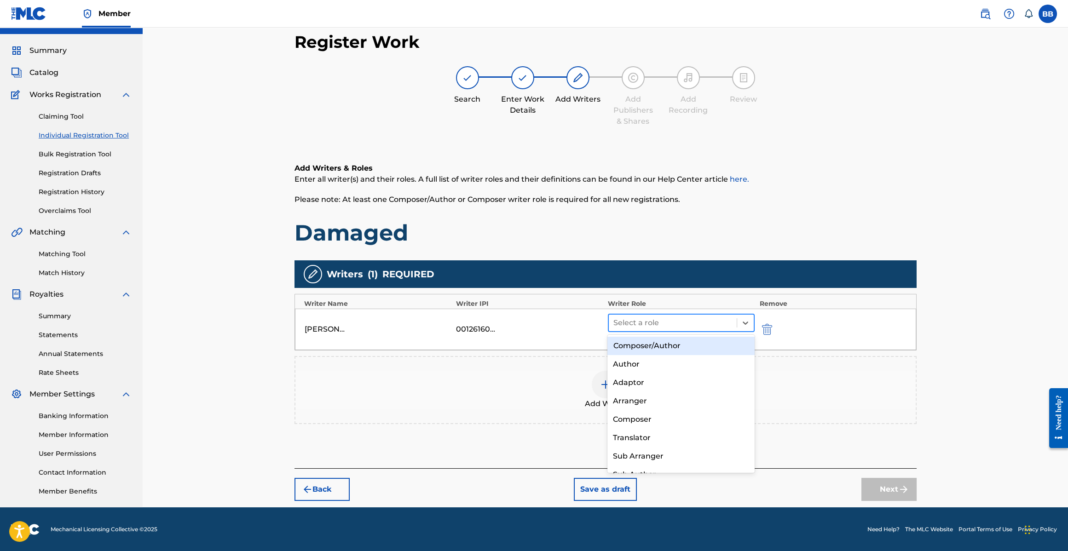
click at [692, 322] on div at bounding box center [672, 322] width 119 height 13
drag, startPoint x: 680, startPoint y: 347, endPoint x: 662, endPoint y: 340, distance: 19.4
click at [680, 347] on div "Composer/Author" at bounding box center [680, 346] width 147 height 18
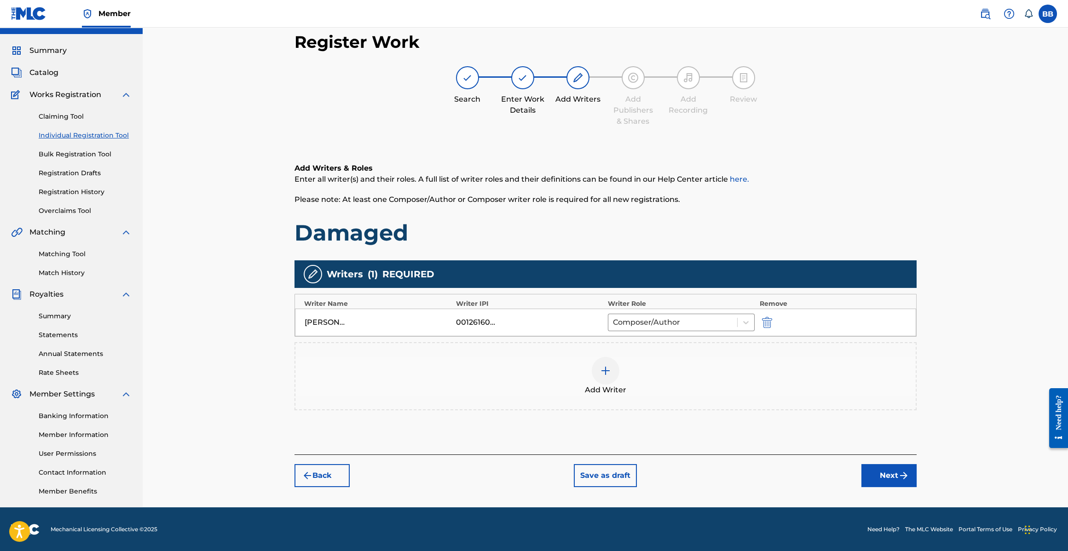
click at [893, 473] on button "Next" at bounding box center [888, 475] width 55 height 23
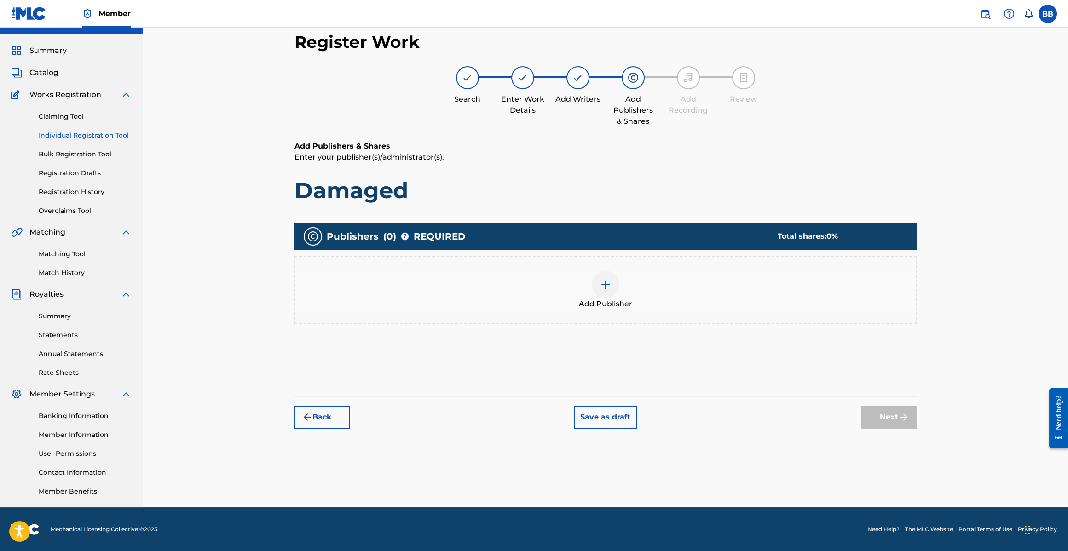
click at [636, 287] on div "Add Publisher" at bounding box center [605, 290] width 620 height 39
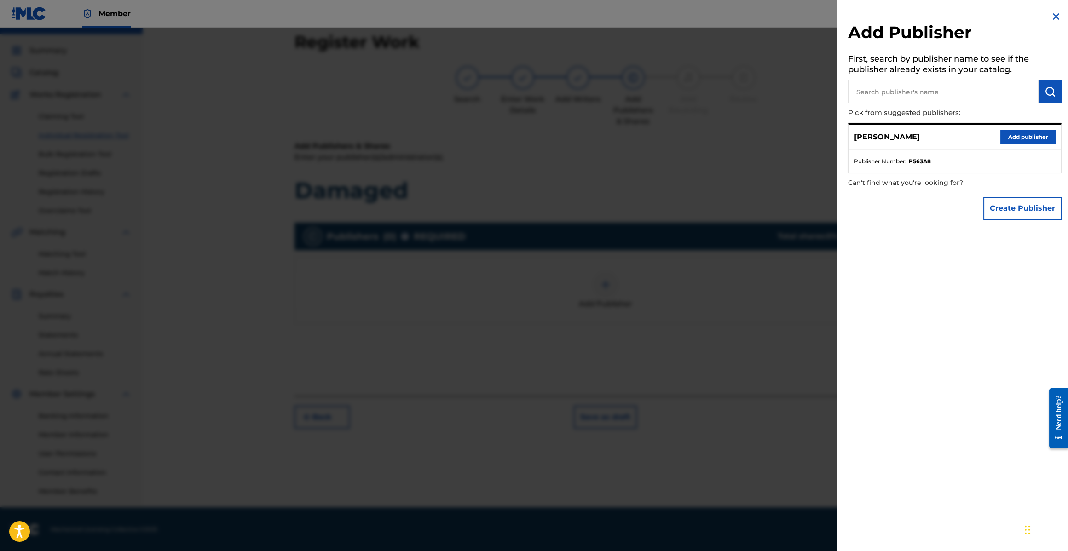
click at [1030, 134] on button "Add publisher" at bounding box center [1027, 137] width 55 height 14
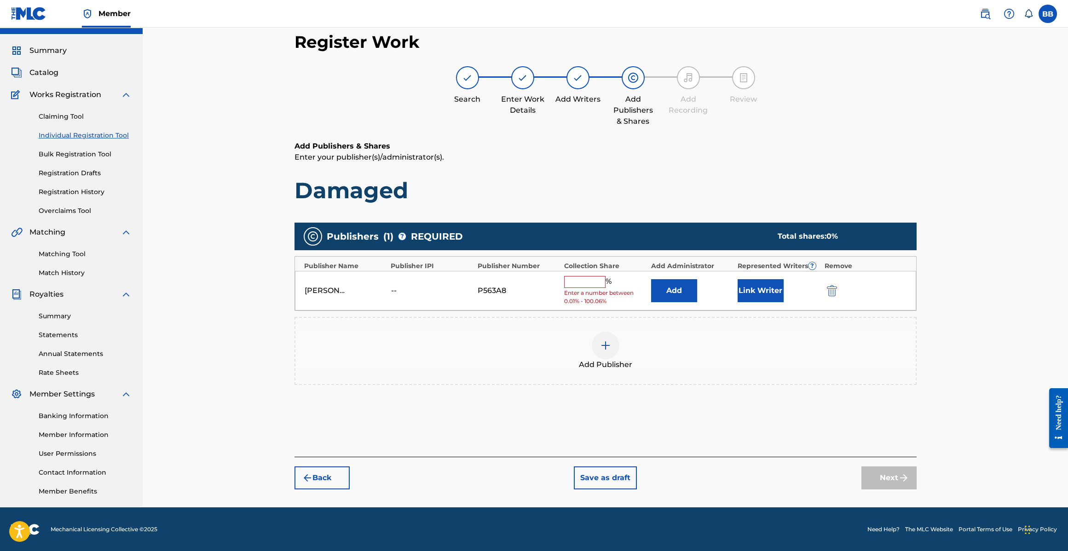
click at [595, 289] on span "Enter a number between 0.01% - 100.06%" at bounding box center [605, 297] width 82 height 17
click at [596, 288] on div "% Enter a number between 0.01% - 100.06%" at bounding box center [605, 291] width 82 height 30
click at [597, 286] on input "text" at bounding box center [584, 282] width 41 height 12
click at [827, 291] on img "submit" at bounding box center [832, 290] width 10 height 11
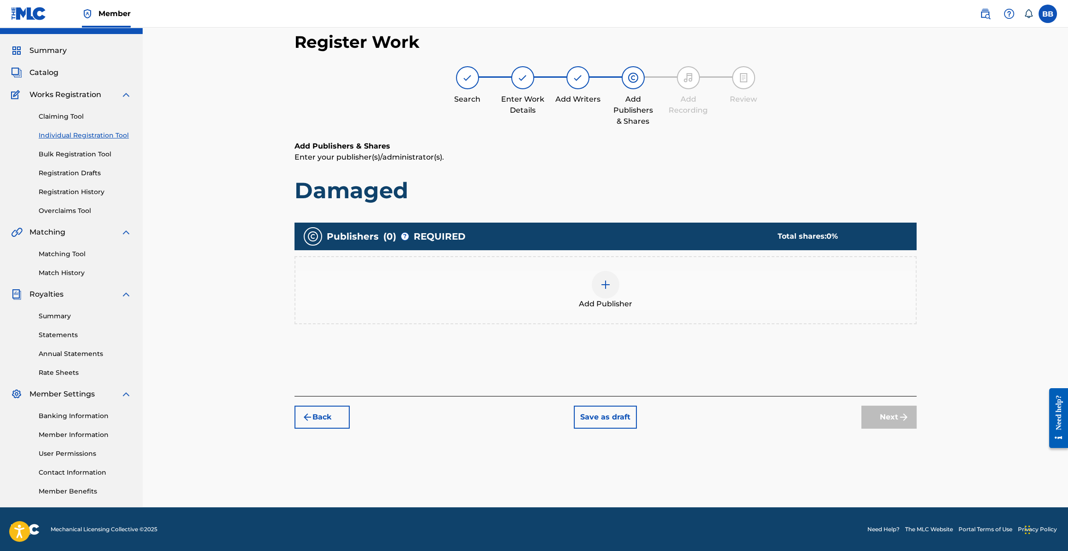
click at [328, 413] on button "Back" at bounding box center [321, 417] width 55 height 23
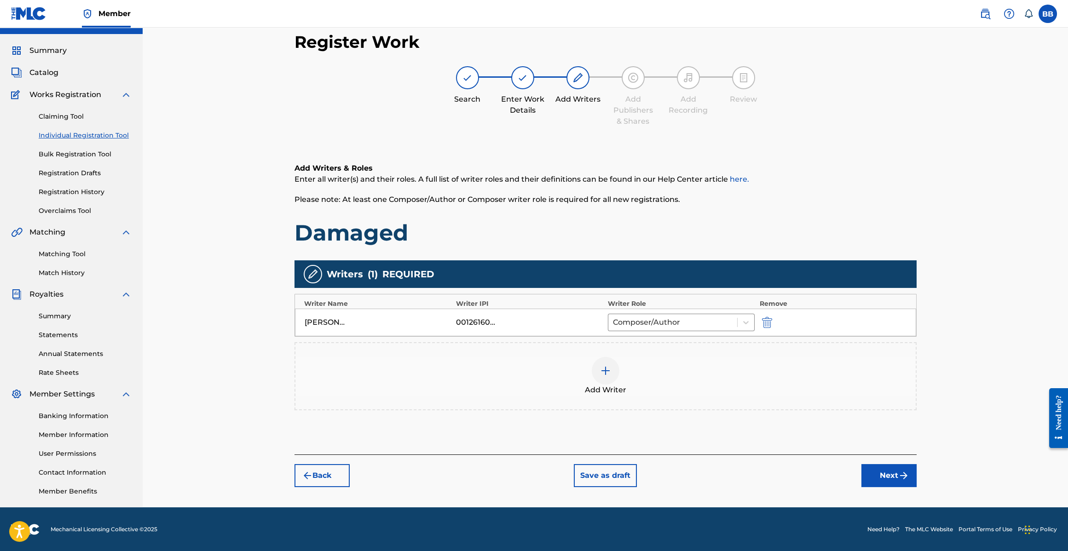
click at [79, 168] on link "Registration Drafts" at bounding box center [85, 173] width 93 height 10
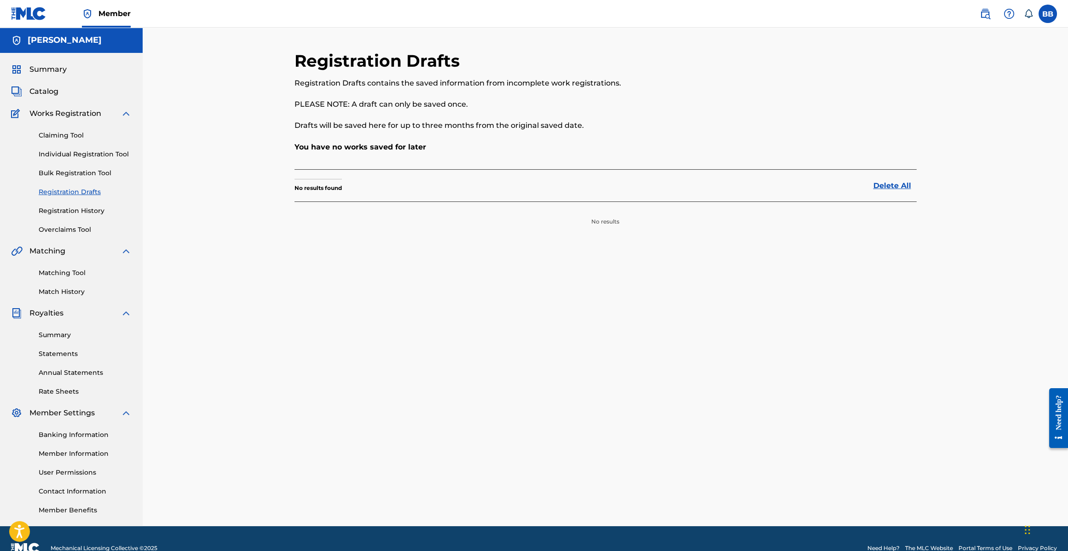
click at [78, 132] on link "Claiming Tool" at bounding box center [85, 136] width 93 height 10
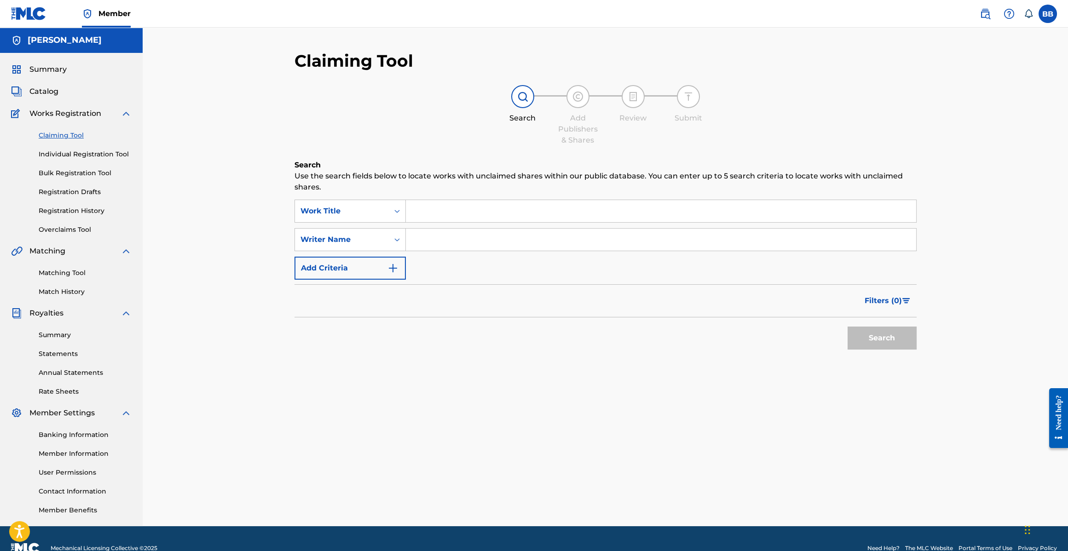
click at [57, 227] on link "Overclaims Tool" at bounding box center [85, 230] width 93 height 10
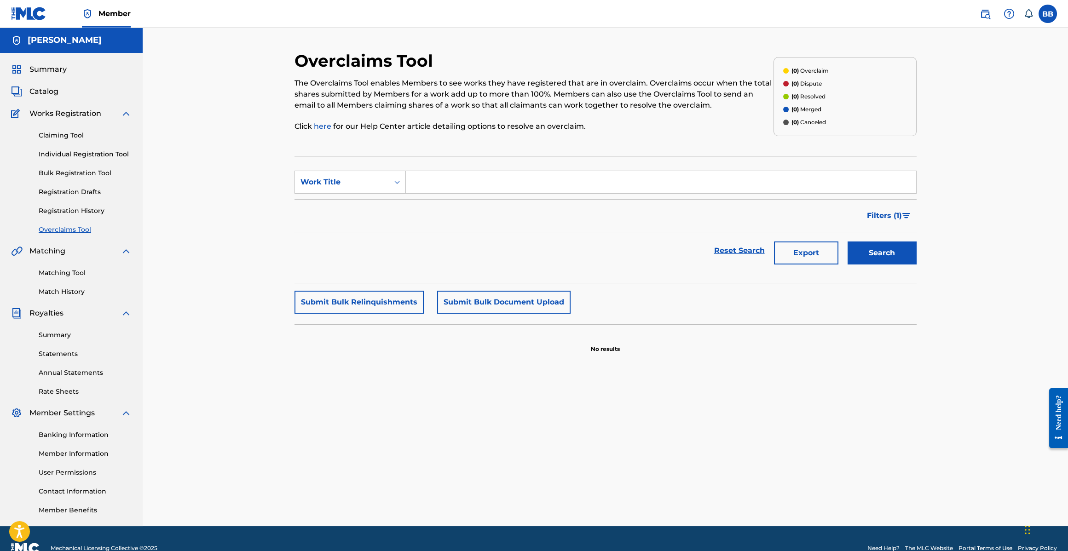
click at [70, 209] on link "Registration History" at bounding box center [85, 211] width 93 height 10
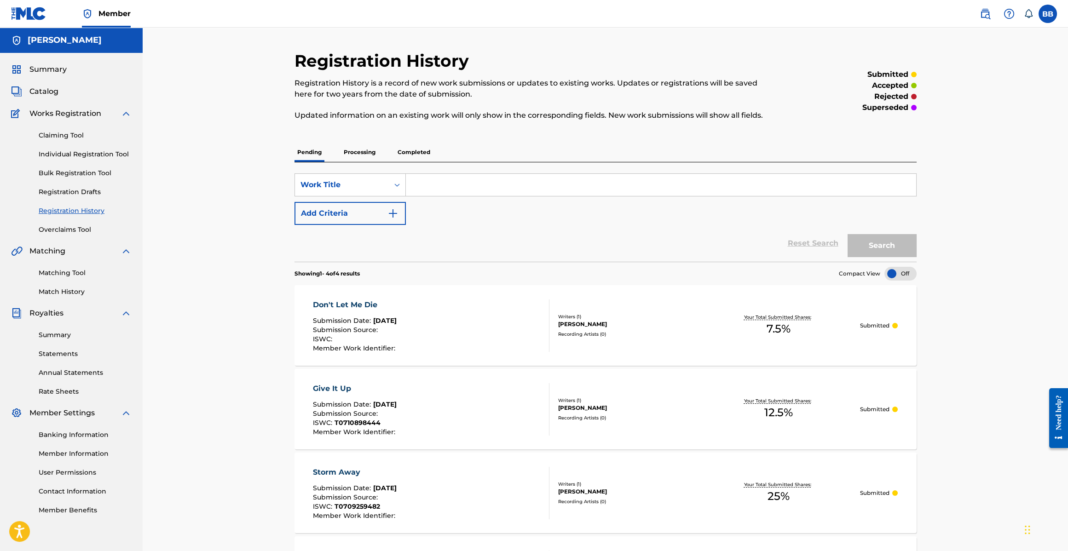
click at [367, 144] on p "Processing" at bounding box center [359, 152] width 37 height 19
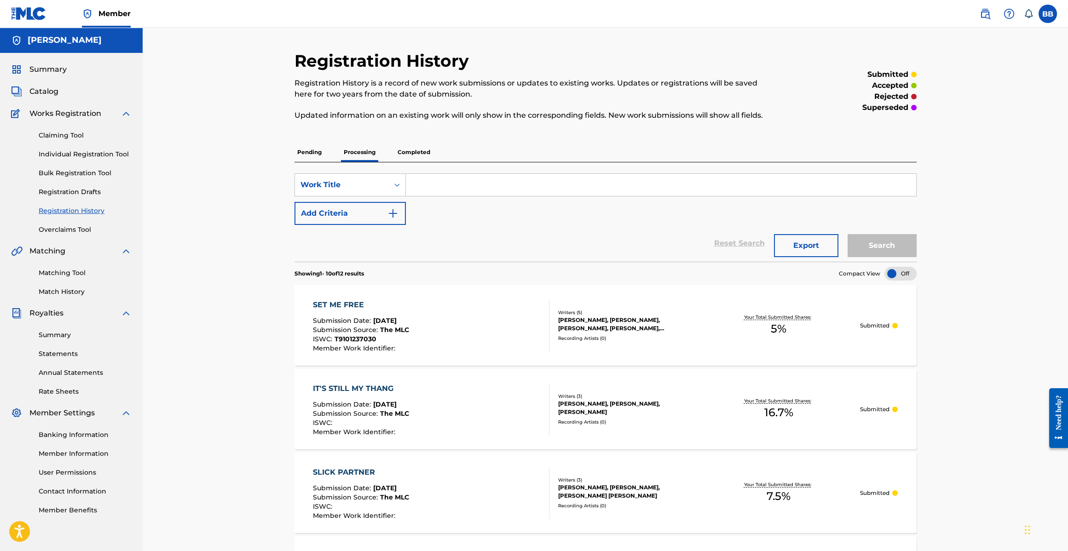
click at [57, 132] on link "Claiming Tool" at bounding box center [85, 136] width 93 height 10
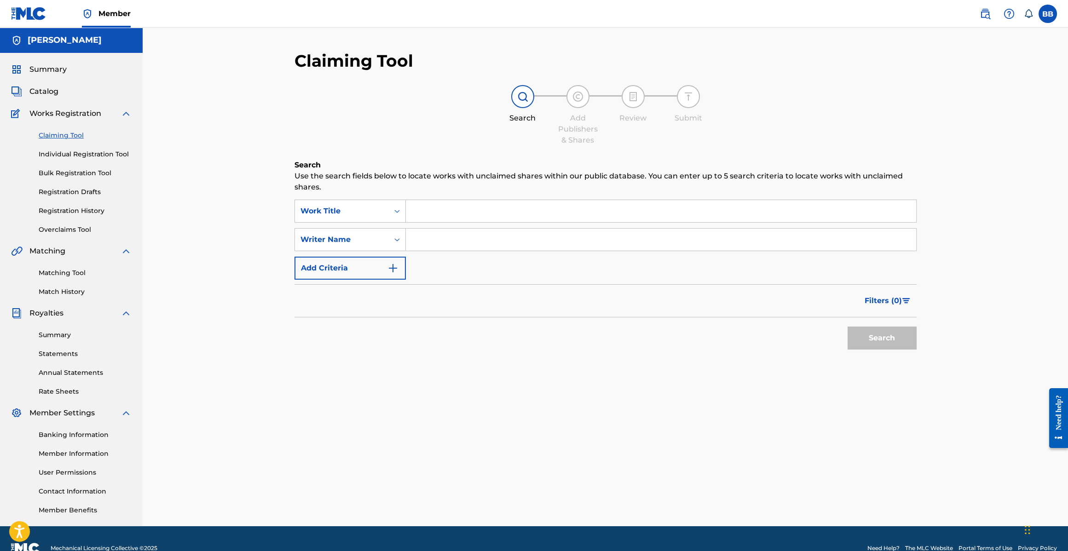
click at [453, 207] on input "Search Form" at bounding box center [661, 211] width 510 height 22
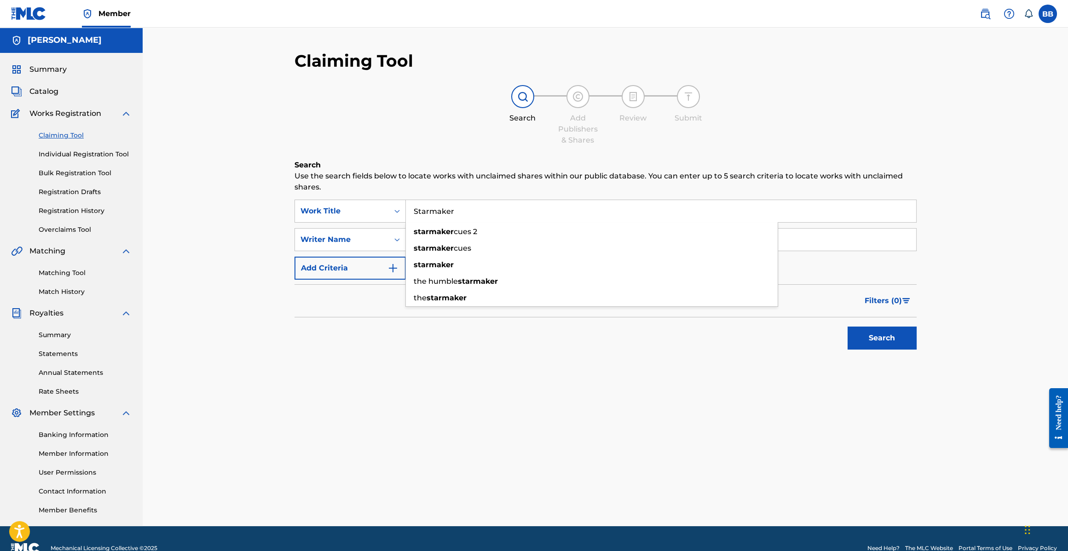
type input "Starmaker"
drag, startPoint x: 469, startPoint y: 357, endPoint x: 397, endPoint y: 241, distance: 137.4
click at [469, 357] on div "Search Use the search fields below to locate works with unclaimed shares within…" at bounding box center [605, 280] width 622 height 241
click at [456, 237] on input "Search Form" at bounding box center [661, 240] width 510 height 22
type input "[PERSON_NAME]"
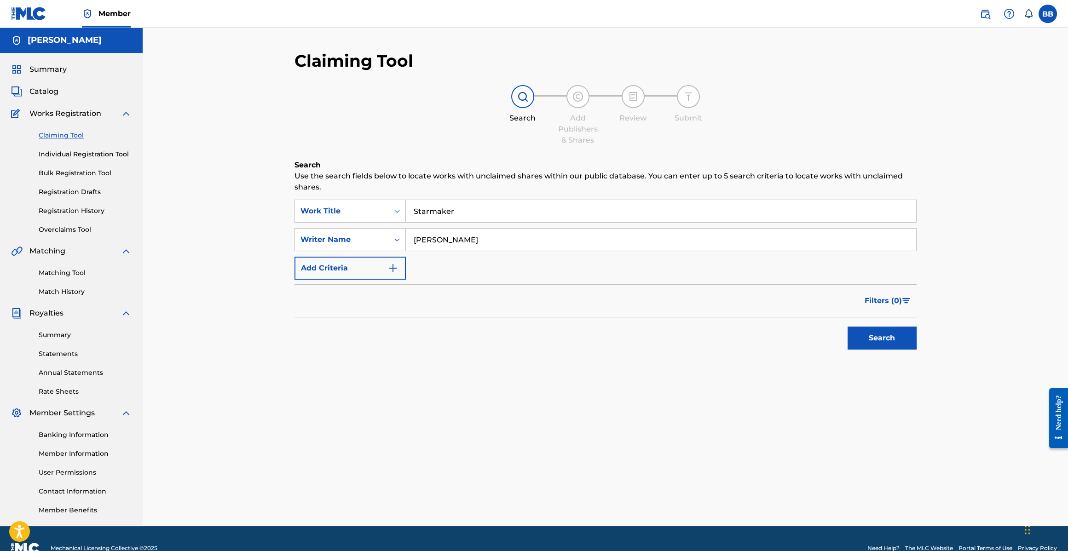
click at [912, 332] on button "Search" at bounding box center [881, 338] width 69 height 23
click at [49, 89] on span "Catalog" at bounding box center [43, 91] width 29 height 11
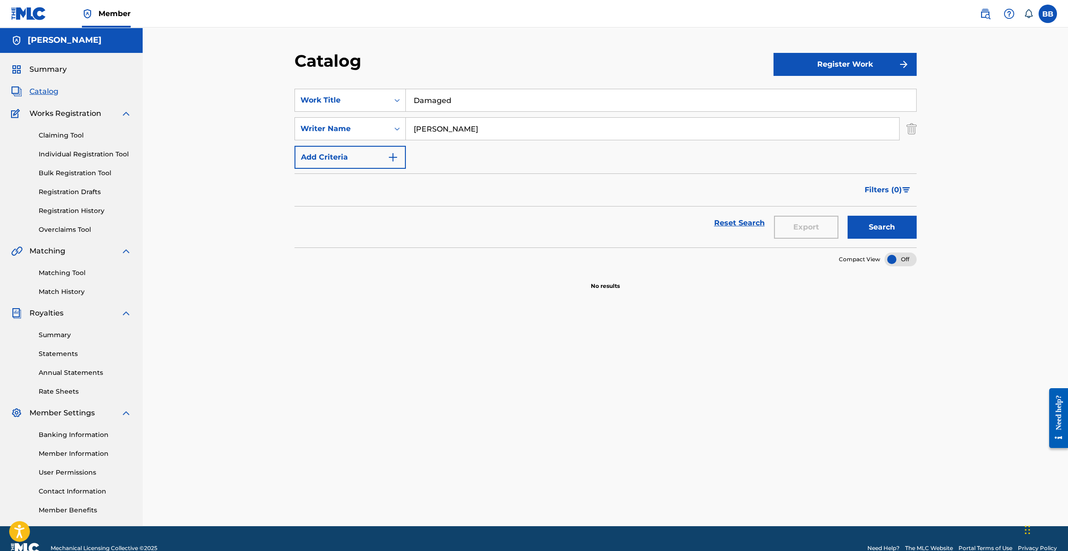
click at [829, 61] on button "Register Work" at bounding box center [844, 64] width 143 height 23
click at [804, 92] on link "Individual" at bounding box center [844, 94] width 143 height 22
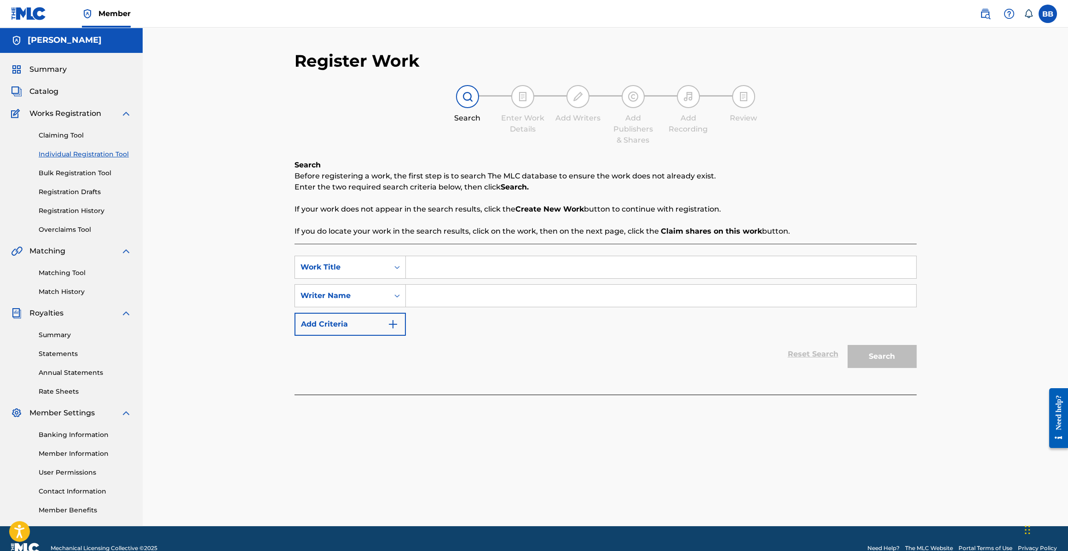
click at [517, 259] on input "Search Form" at bounding box center [661, 267] width 510 height 22
click at [444, 262] on input "Search Form" at bounding box center [661, 267] width 510 height 22
type input "Starmaker"
click at [432, 293] on input "Search Form" at bounding box center [661, 296] width 510 height 22
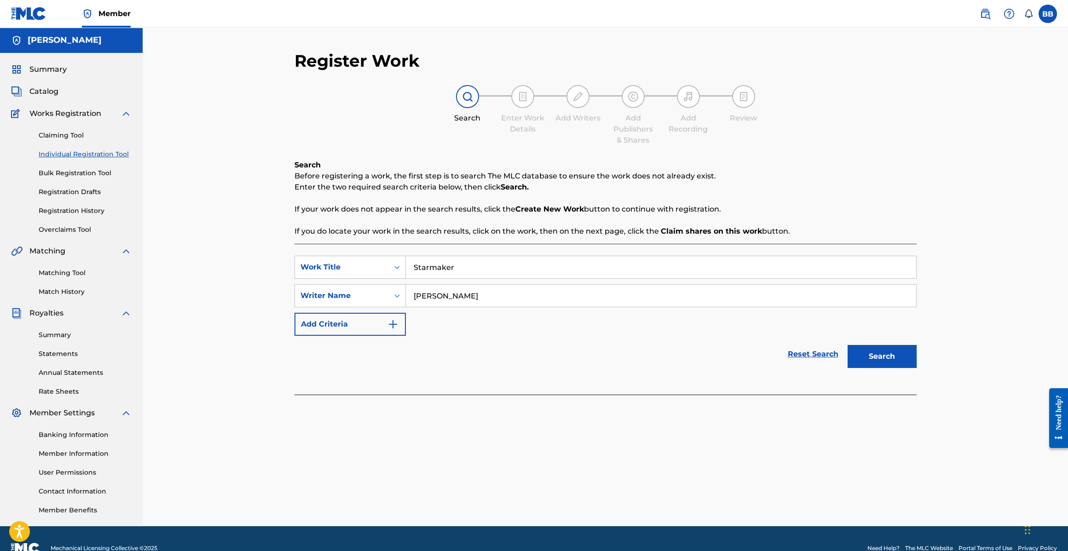
type input "[PERSON_NAME]"
click at [847, 345] on button "Search" at bounding box center [881, 356] width 69 height 23
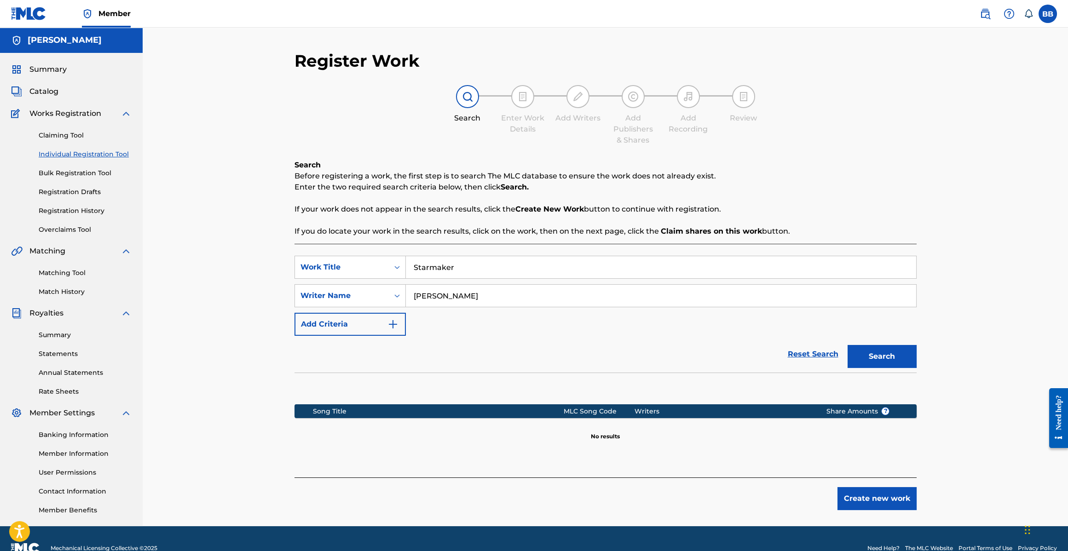
click at [874, 492] on button "Create new work" at bounding box center [876, 498] width 79 height 23
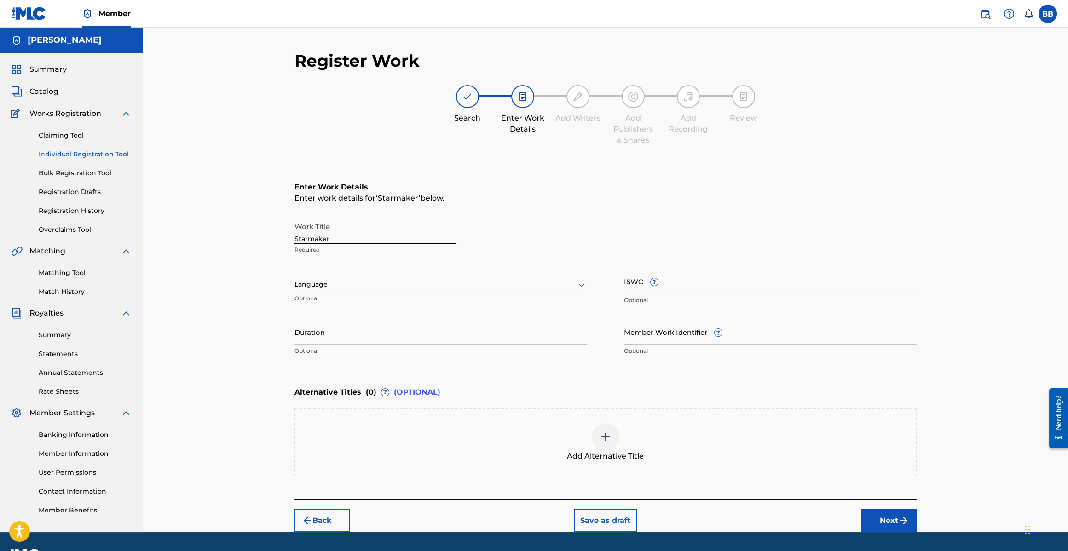
click at [328, 288] on div at bounding box center [440, 285] width 293 height 12
click at [322, 307] on div "English" at bounding box center [441, 304] width 292 height 21
click at [321, 335] on input "Duration" at bounding box center [440, 332] width 293 height 26
click at [45, 102] on div "Summary Catalog Works Registration Claiming Tool Individual Registration Tool B…" at bounding box center [71, 289] width 143 height 473
click at [47, 92] on span "Catalog" at bounding box center [43, 91] width 29 height 11
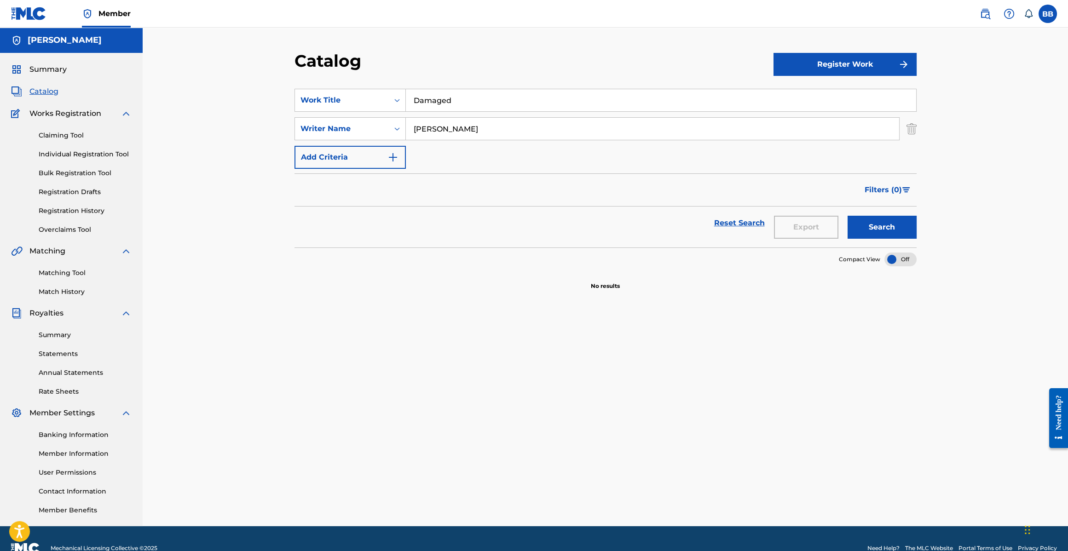
click at [506, 105] on input "Damaged" at bounding box center [661, 100] width 510 height 22
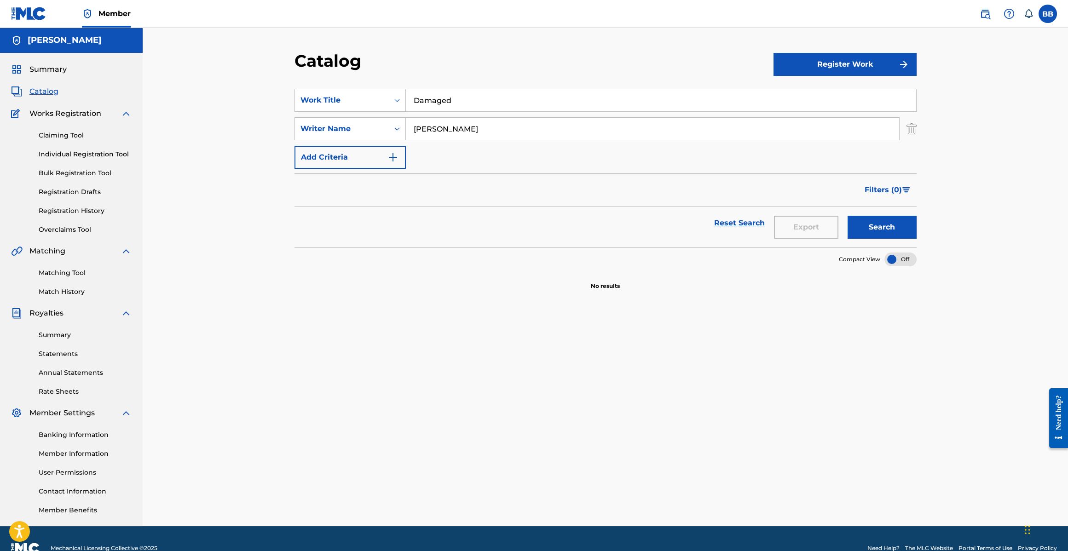
click at [507, 105] on input "Damaged" at bounding box center [661, 100] width 510 height 22
type input "Exit Wounds"
click at [887, 228] on button "Search" at bounding box center [881, 227] width 69 height 23
click at [855, 56] on button "Register Work" at bounding box center [844, 64] width 143 height 23
click at [809, 89] on link "Individual" at bounding box center [844, 94] width 143 height 22
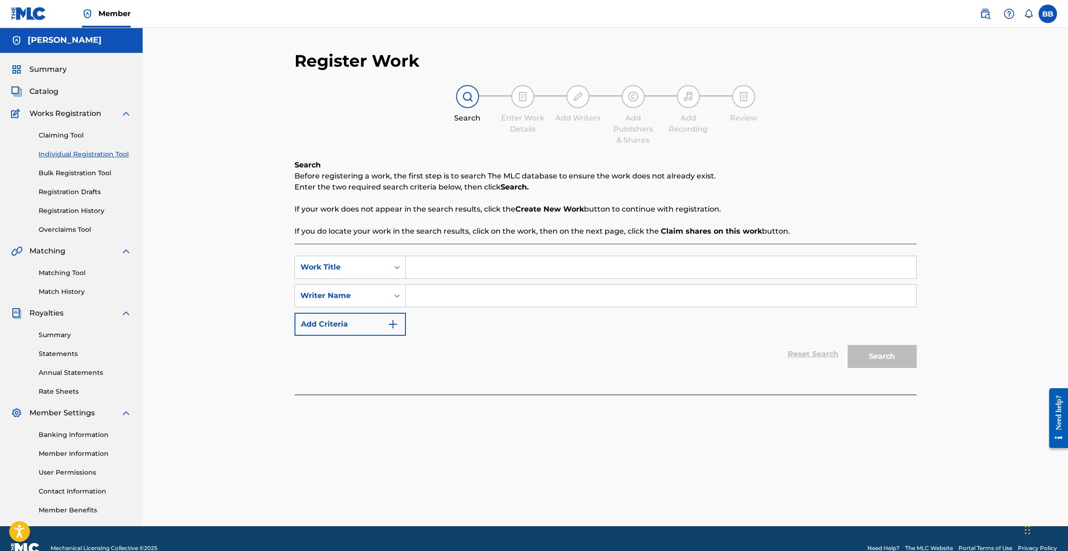
click at [459, 276] on input "Search Form" at bounding box center [661, 267] width 510 height 22
type input "Exit Wounds"
click at [464, 295] on input "Search Form" at bounding box center [661, 296] width 510 height 22
type input "[PERSON_NAME]"
click at [847, 345] on button "Search" at bounding box center [881, 356] width 69 height 23
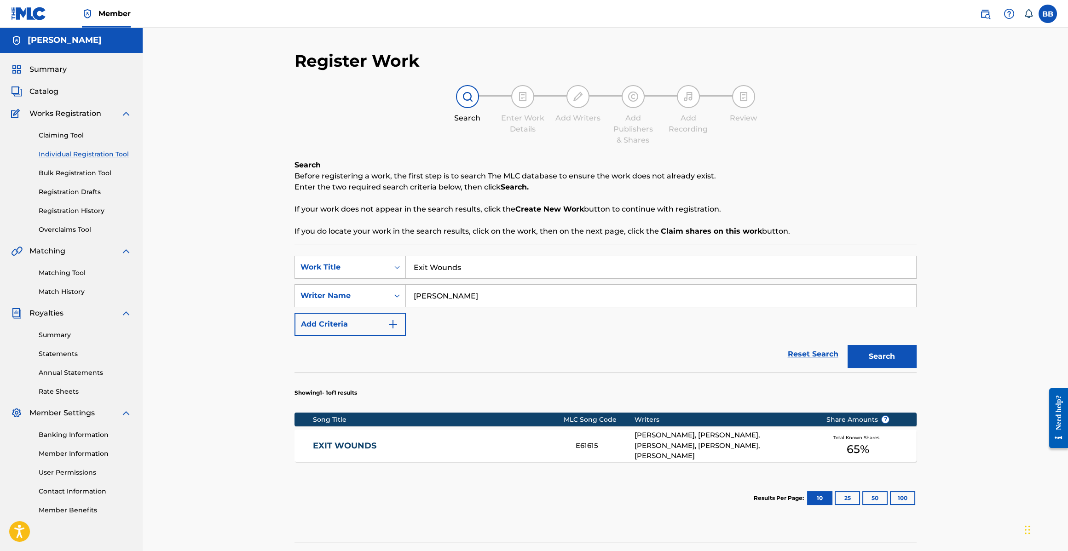
click at [582, 436] on div "EXIT WOUNDS E61615 ORBEL BABAYAN, BOBBY BROWN, JARED LEE GOSSELIN, CELESTE SCAL…" at bounding box center [605, 446] width 622 height 32
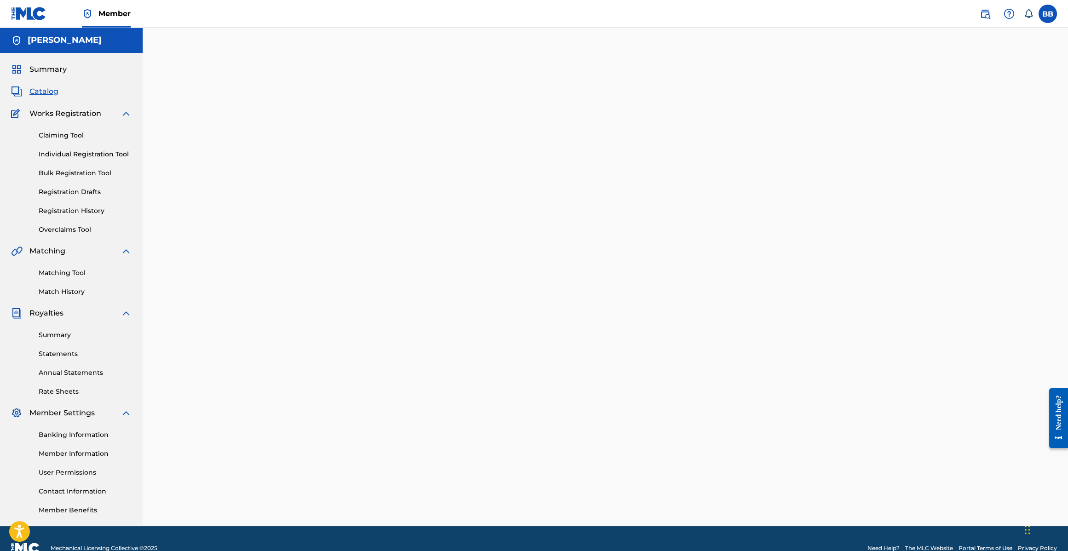
click at [472, 437] on div at bounding box center [605, 289] width 644 height 476
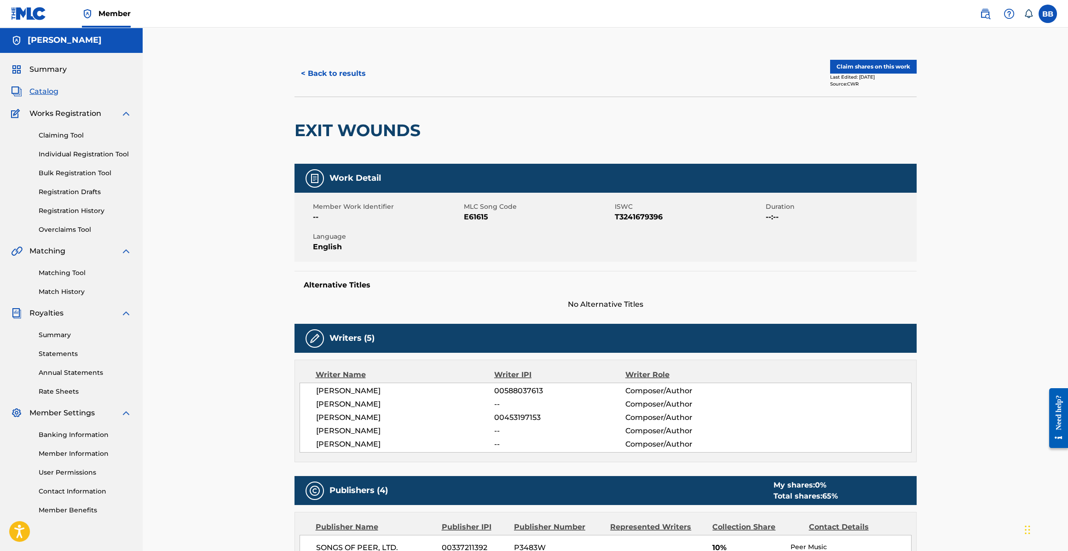
click at [892, 60] on button "Claim shares on this work" at bounding box center [873, 67] width 86 height 14
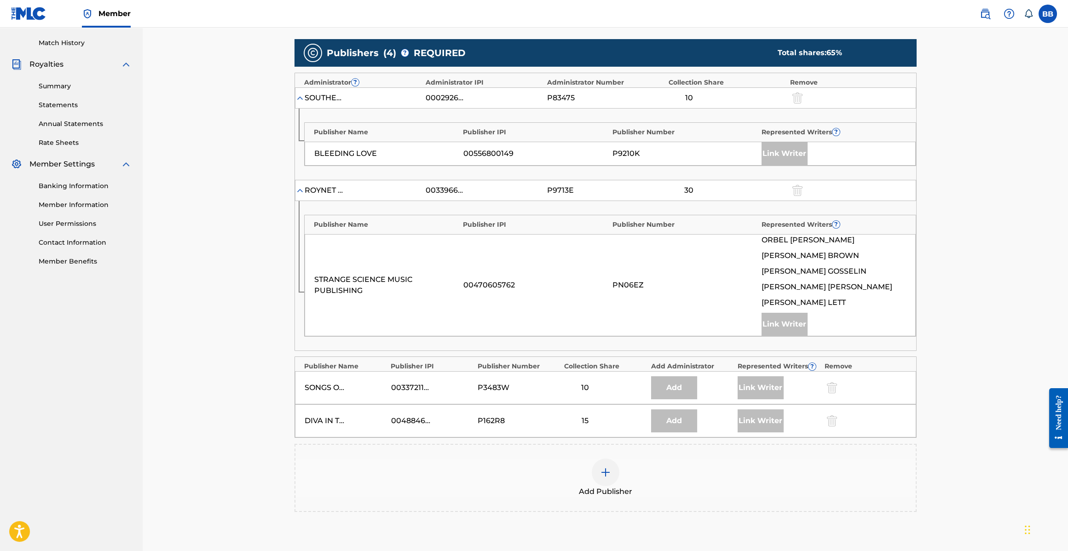
scroll to position [357, 0]
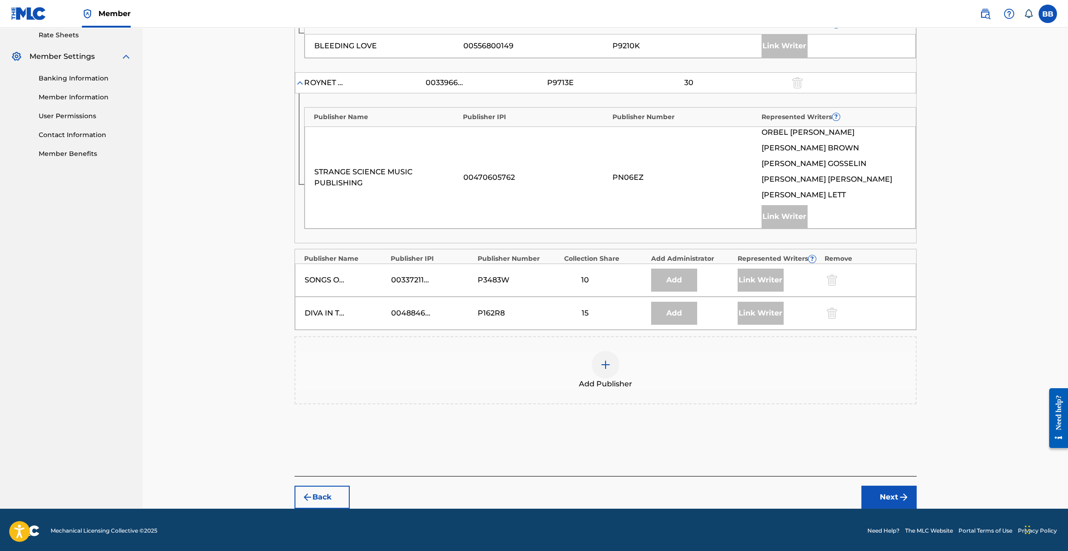
click at [616, 371] on div "Add Publisher" at bounding box center [605, 370] width 620 height 39
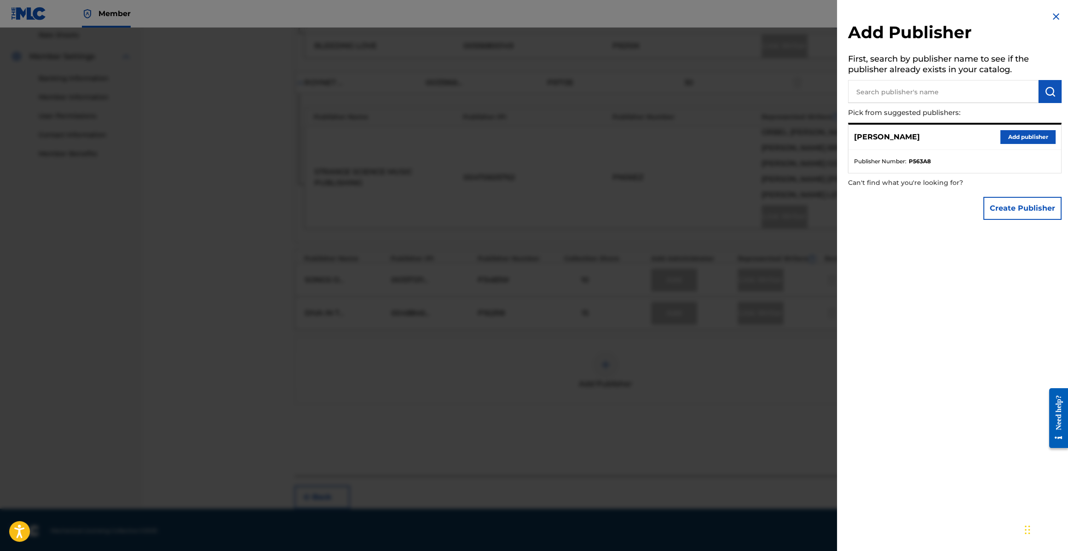
click at [1037, 134] on button "Add publisher" at bounding box center [1027, 137] width 55 height 14
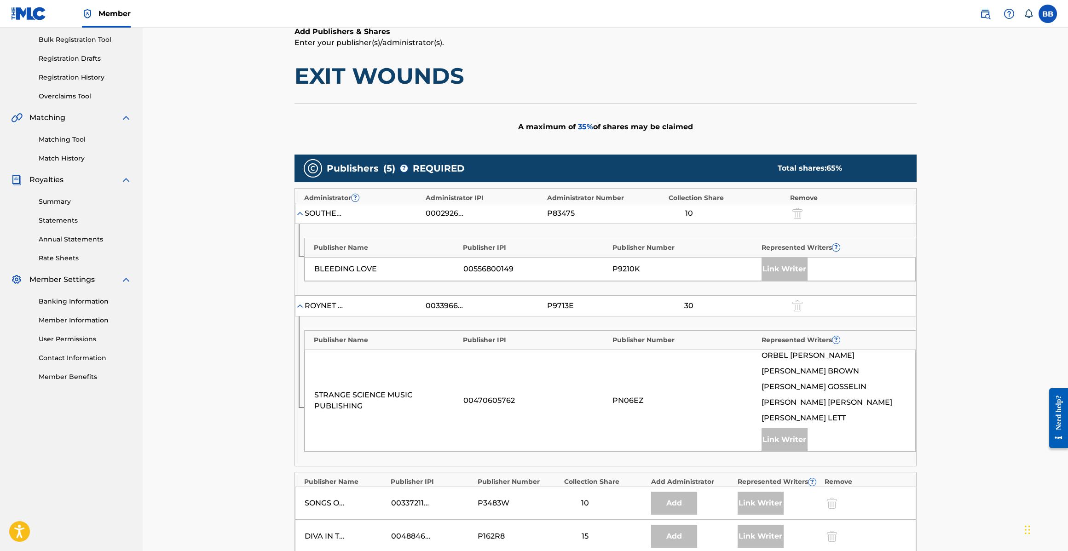
scroll to position [0, 0]
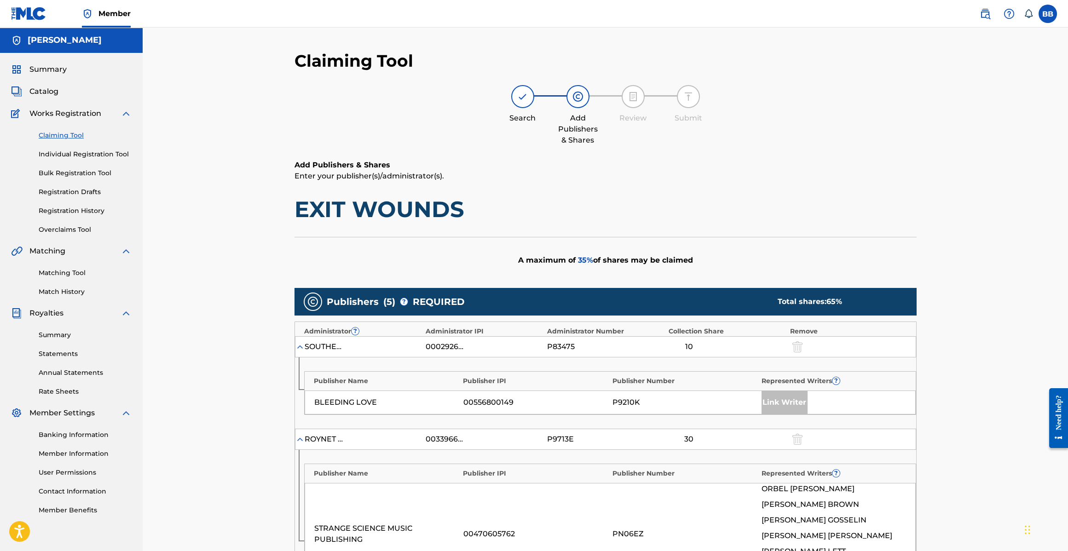
click at [39, 87] on span "Catalog" at bounding box center [43, 91] width 29 height 11
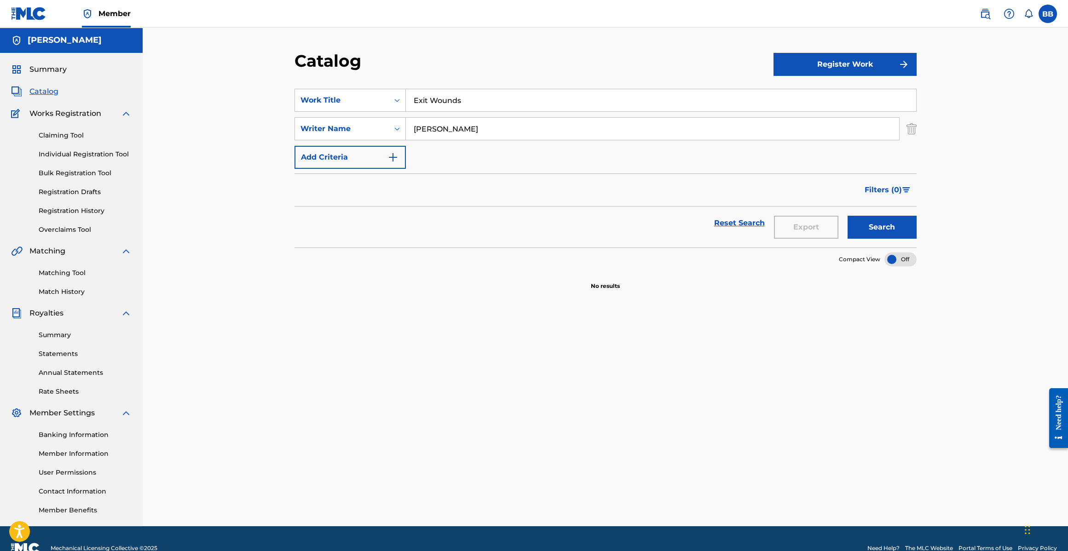
click at [469, 98] on input "Exit Wounds" at bounding box center [661, 100] width 510 height 22
type input "all is fair"
click at [847, 216] on button "Search" at bounding box center [881, 227] width 69 height 23
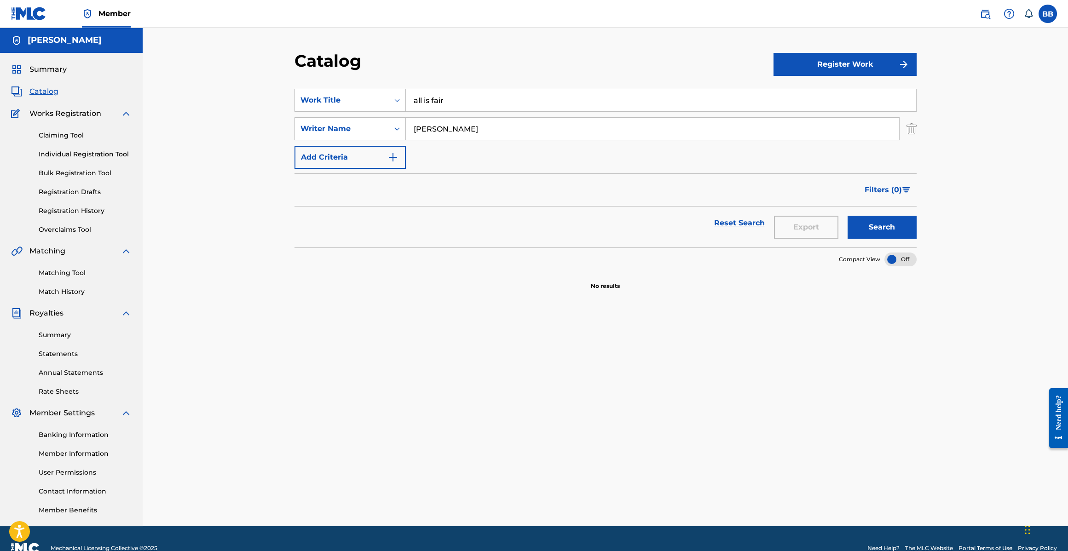
click at [887, 232] on button "Search" at bounding box center [881, 227] width 69 height 23
click at [85, 214] on link "Registration History" at bounding box center [85, 211] width 93 height 10
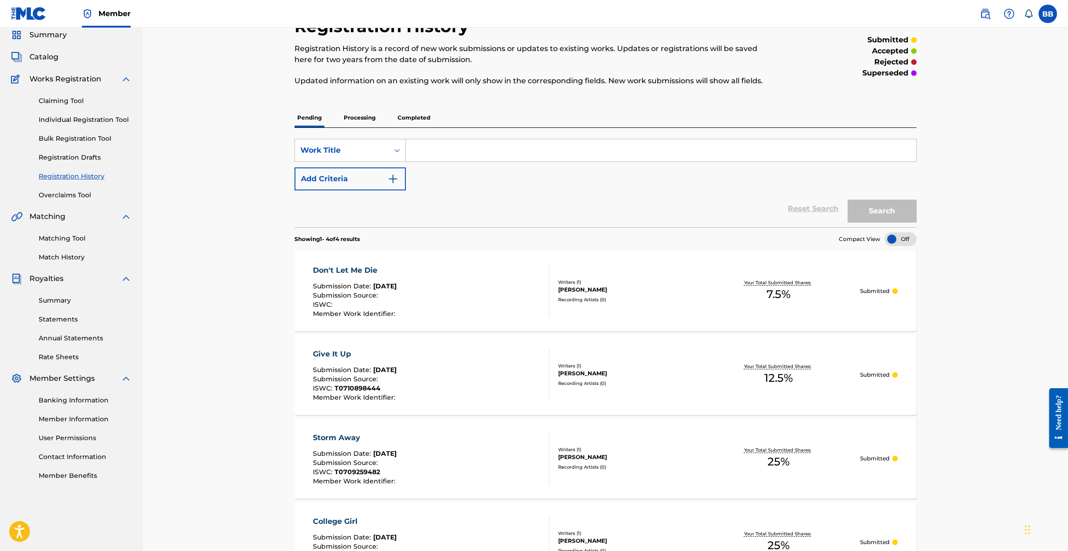
scroll to position [33, 0]
click at [357, 115] on p "Processing" at bounding box center [359, 119] width 37 height 19
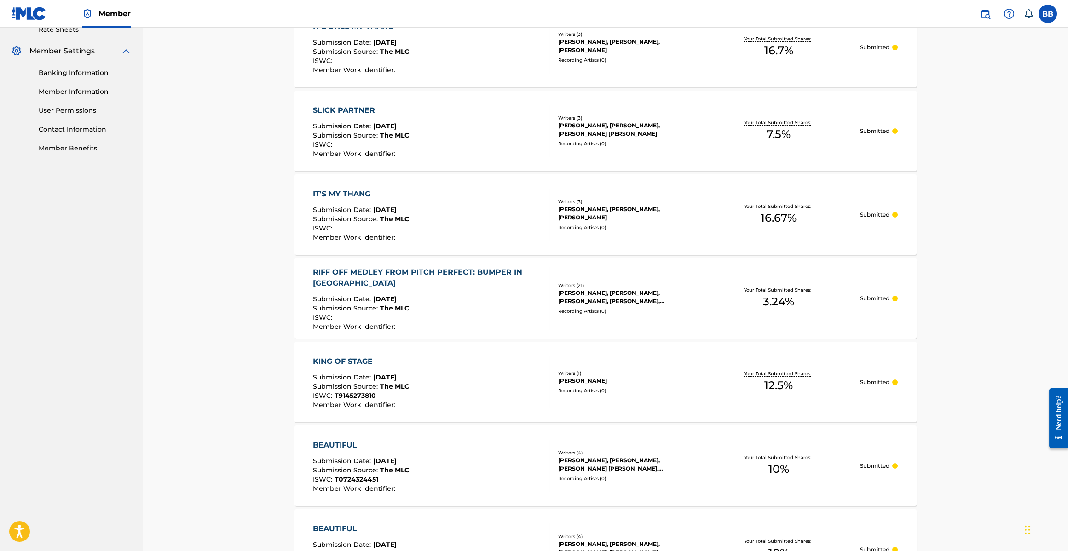
scroll to position [674, 0]
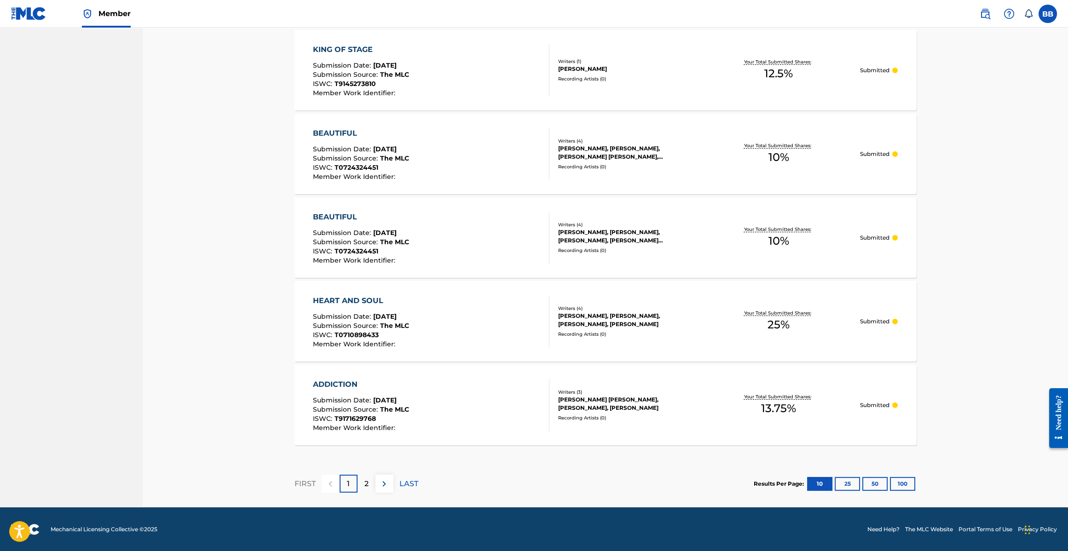
click at [362, 483] on div "2" at bounding box center [366, 484] width 18 height 18
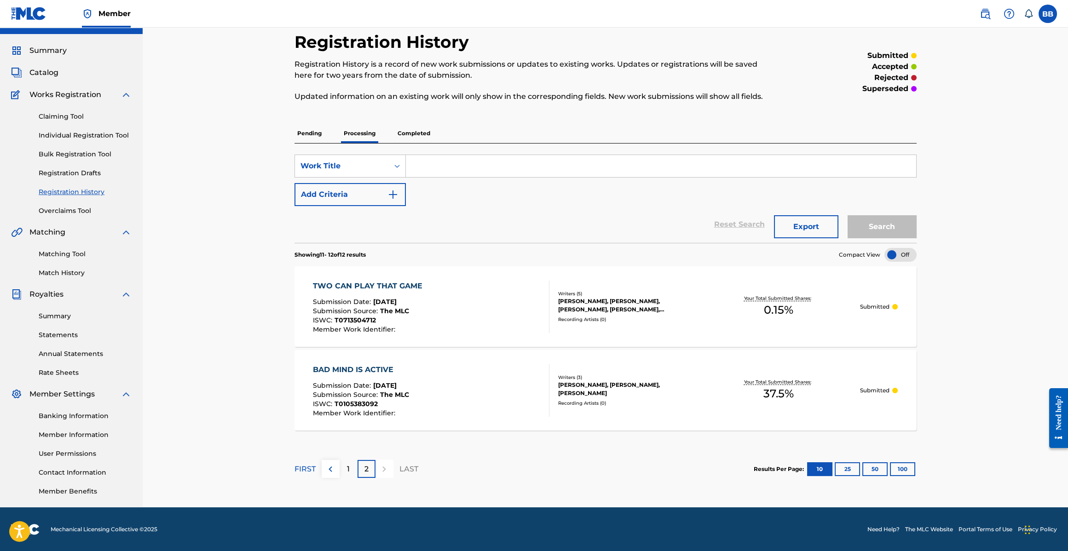
click at [340, 467] on div "1" at bounding box center [348, 469] width 18 height 18
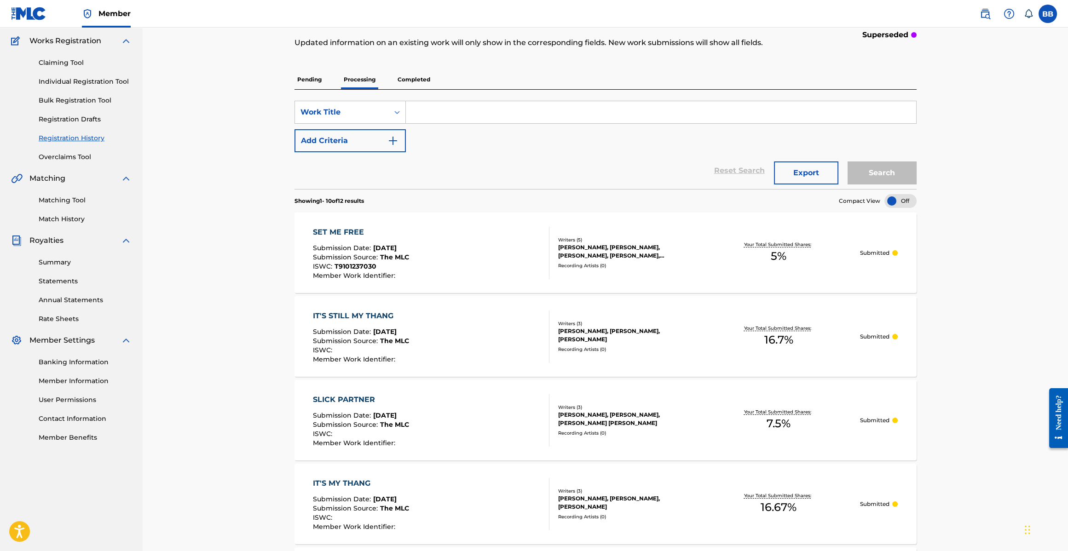
scroll to position [0, 0]
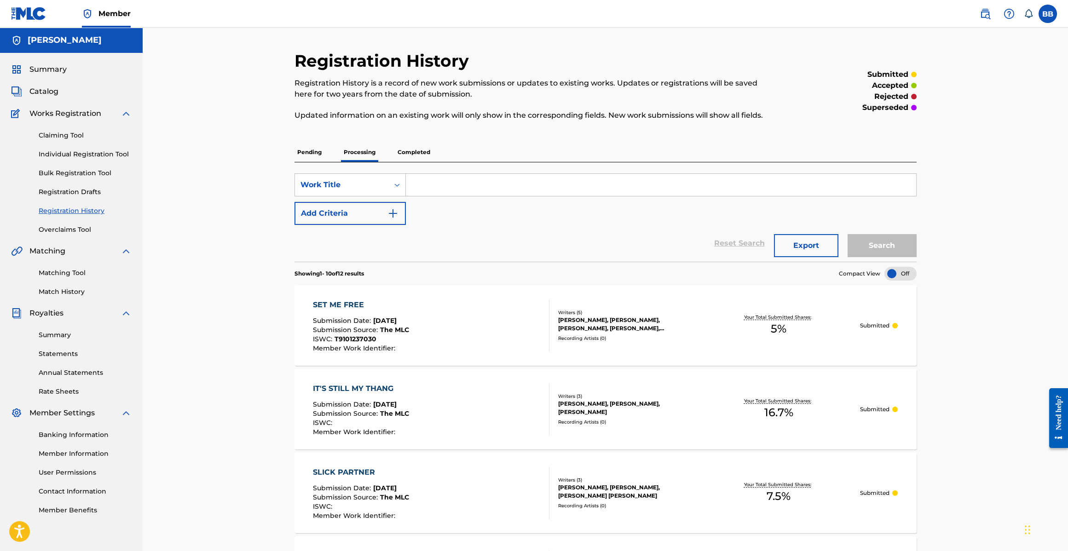
click at [44, 98] on div "Summary Catalog Works Registration Claiming Tool Individual Registration Tool B…" at bounding box center [71, 289] width 143 height 473
click at [46, 88] on span "Catalog" at bounding box center [43, 91] width 29 height 11
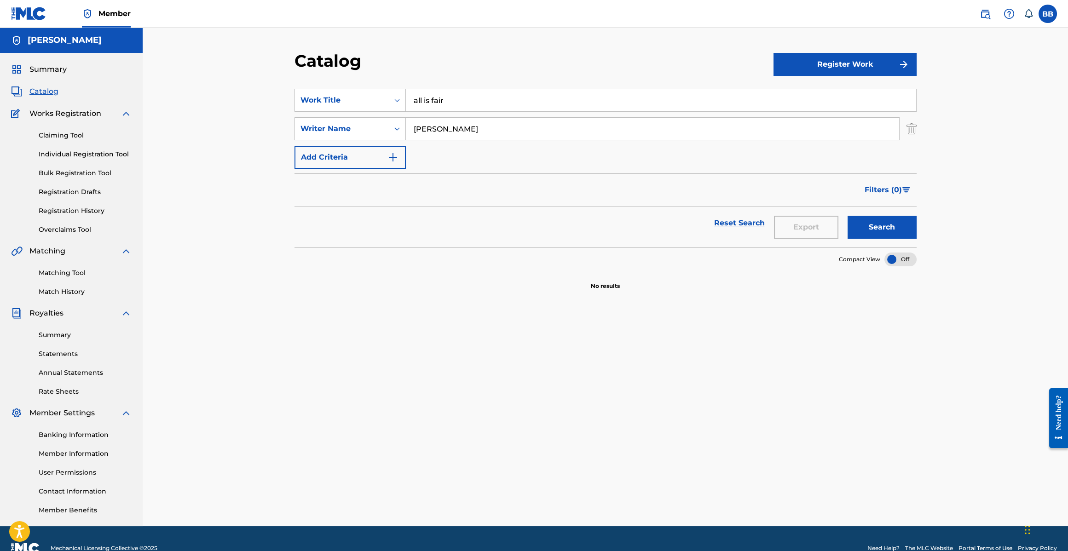
click at [435, 104] on input "all is fair" at bounding box center [661, 100] width 510 height 22
click at [455, 102] on input "my" at bounding box center [661, 100] width 510 height 22
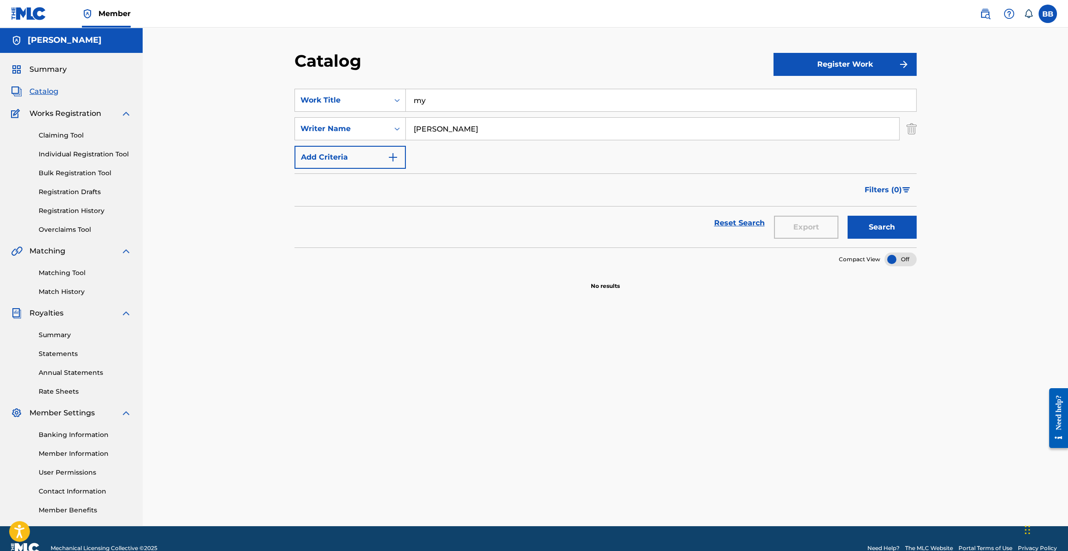
click at [455, 102] on input "my" at bounding box center [661, 100] width 510 height 22
paste input "My Prerogative"
click at [847, 216] on button "Search" at bounding box center [881, 227] width 69 height 23
type input "My Prerogative"
click at [847, 216] on button "Search" at bounding box center [881, 227] width 69 height 23
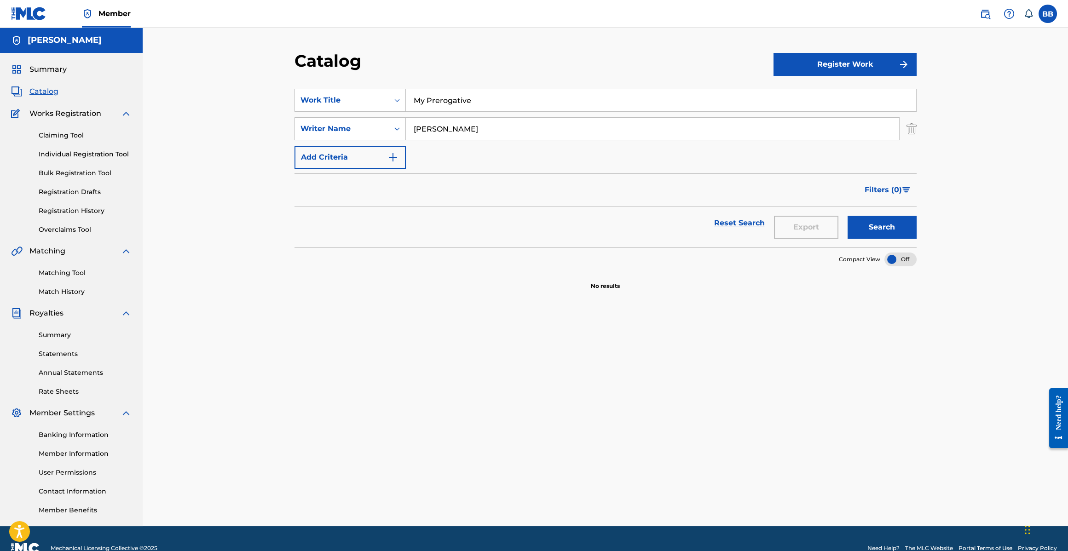
click at [824, 69] on button "Register Work" at bounding box center [844, 64] width 143 height 23
drag, startPoint x: 804, startPoint y: 177, endPoint x: 874, endPoint y: 208, distance: 76.2
click at [805, 177] on div "Filters ( 0 )" at bounding box center [605, 189] width 622 height 33
click at [879, 222] on button "Search" at bounding box center [881, 227] width 69 height 23
click at [462, 128] on input "[PERSON_NAME]" at bounding box center [652, 129] width 493 height 22
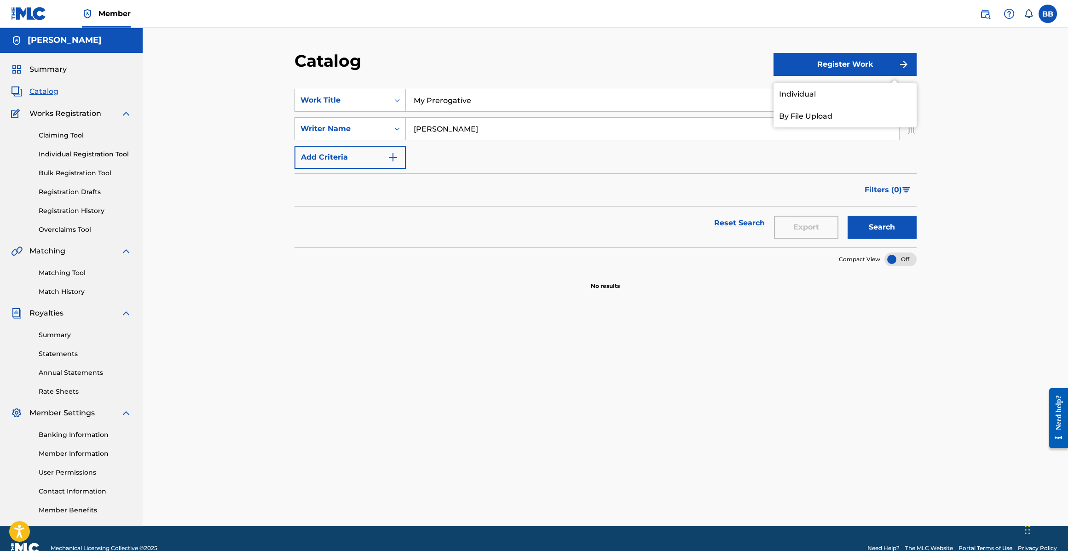
click at [343, 151] on button "Add Criteria" at bounding box center [349, 157] width 111 height 23
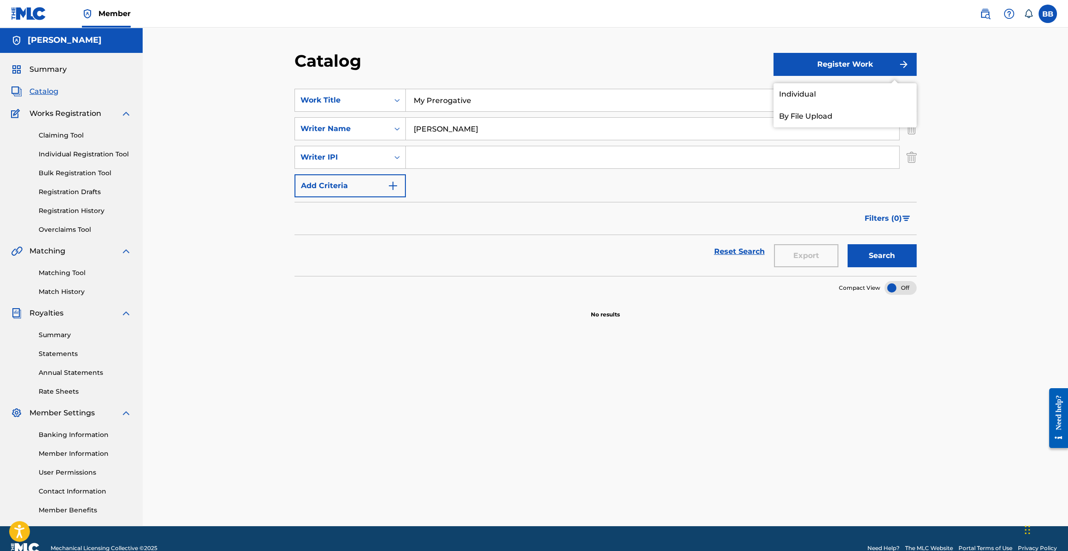
click at [429, 158] on input "Search Form" at bounding box center [652, 157] width 493 height 22
type input "00126160899"
click at [891, 253] on button "Search" at bounding box center [881, 255] width 69 height 23
click at [472, 104] on input "My Prerogative" at bounding box center [661, 100] width 510 height 22
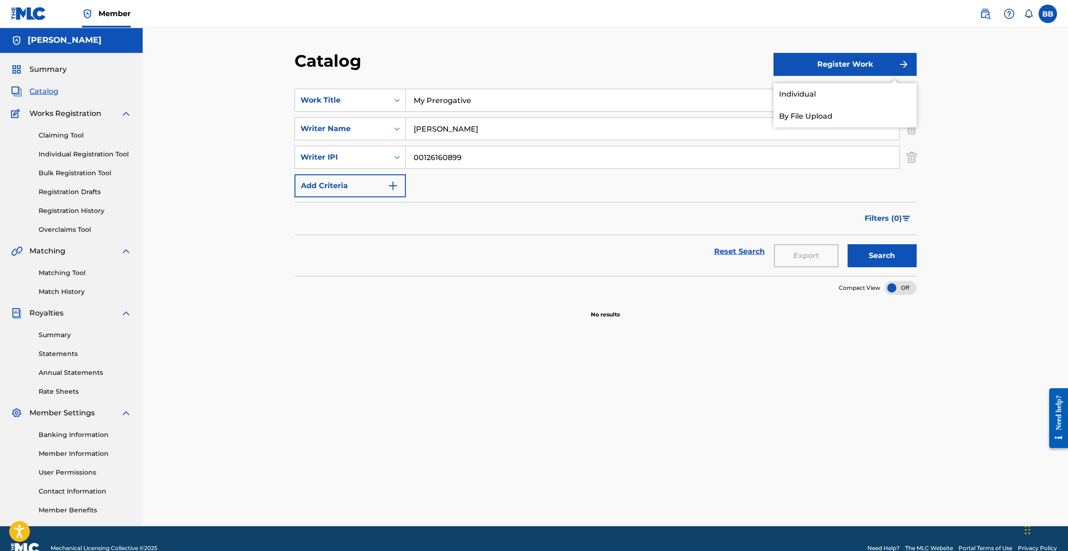
click at [472, 104] on input "My Prerogative" at bounding box center [661, 100] width 510 height 22
click at [568, 157] on input "00126160899" at bounding box center [652, 157] width 493 height 22
click at [871, 261] on button "Search" at bounding box center [881, 255] width 69 height 23
click at [834, 53] on button "Register Work" at bounding box center [844, 64] width 143 height 23
click at [834, 68] on button "Register Work" at bounding box center [844, 64] width 143 height 23
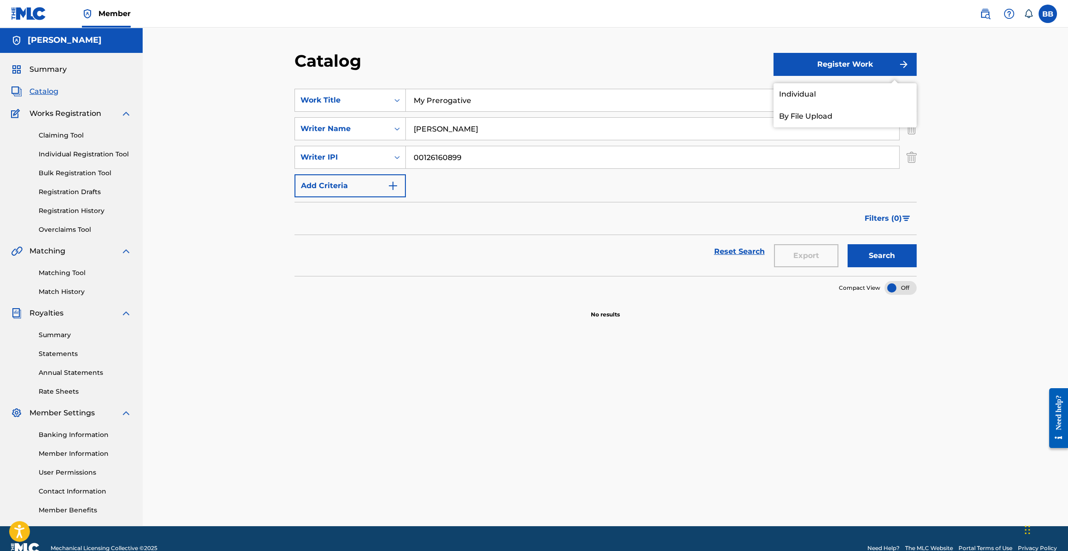
click at [457, 138] on input "[PERSON_NAME]" at bounding box center [652, 129] width 493 height 22
click at [481, 159] on input "00126160899" at bounding box center [652, 157] width 493 height 22
drag, startPoint x: 465, startPoint y: 157, endPoint x: 324, endPoint y: 155, distance: 140.3
click at [324, 155] on div "SearchWithCriteriaeb9b692f-797a-4a33-b7d4-ddc65b0e7cad Writer IPI 00126160899" at bounding box center [605, 157] width 622 height 23
click at [431, 148] on input "Search Form" at bounding box center [652, 157] width 493 height 22
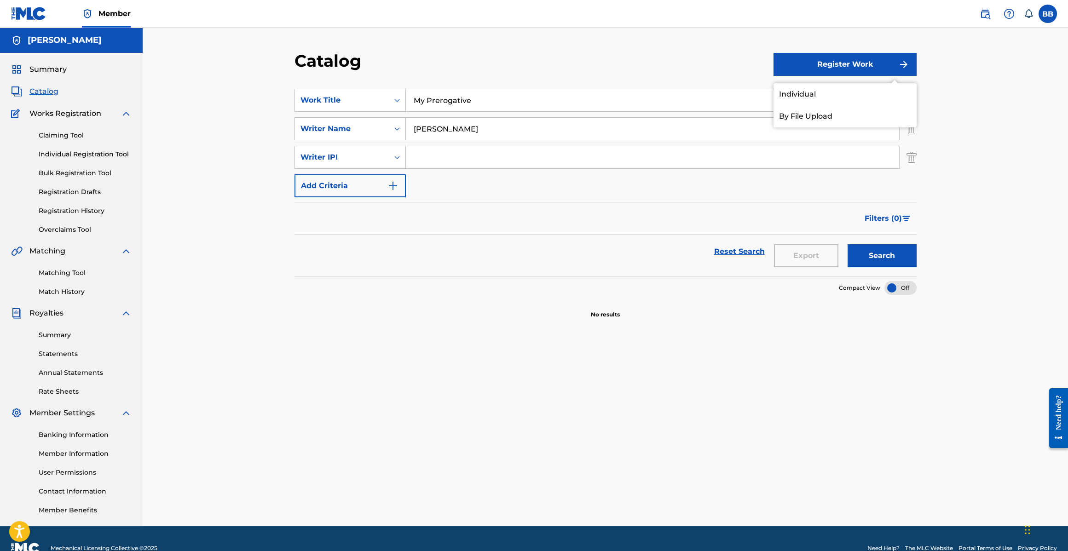
paste input "126160700"
type input "00126160700"
click at [847, 244] on button "Search" at bounding box center [881, 255] width 69 height 23
click at [874, 253] on button "Search" at bounding box center [881, 255] width 69 height 23
drag, startPoint x: 419, startPoint y: 158, endPoint x: 424, endPoint y: 158, distance: 5.1
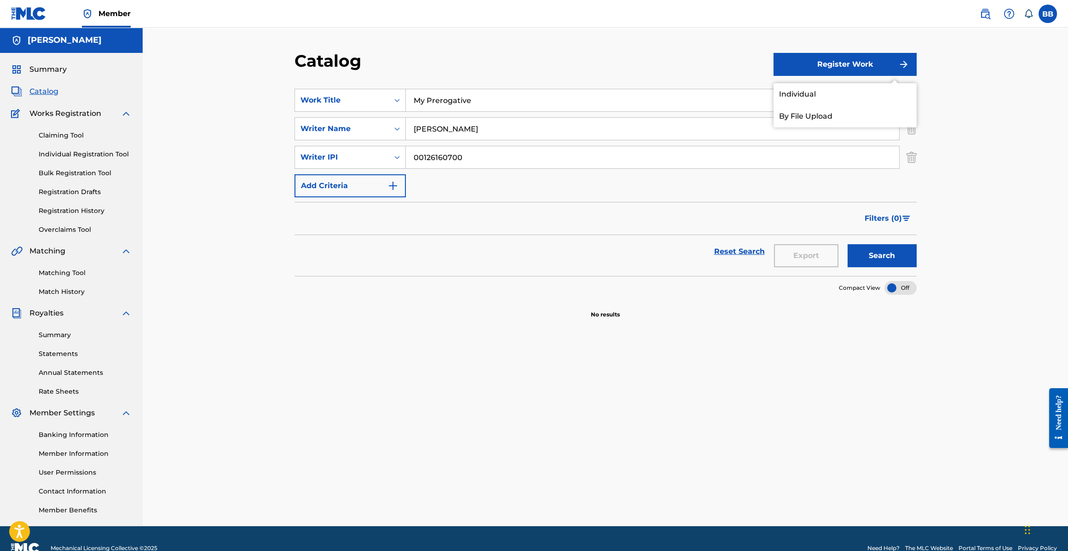
click at [419, 158] on input "00126160700" at bounding box center [652, 157] width 493 height 22
drag, startPoint x: 428, startPoint y: 156, endPoint x: 358, endPoint y: 154, distance: 69.5
click at [358, 154] on div "SearchWithCriteriaeb9b692f-797a-4a33-b7d4-ddc65b0e7cad Writer IPI 00126160700" at bounding box center [605, 157] width 622 height 23
click at [800, 69] on button "Register Work" at bounding box center [844, 64] width 143 height 23
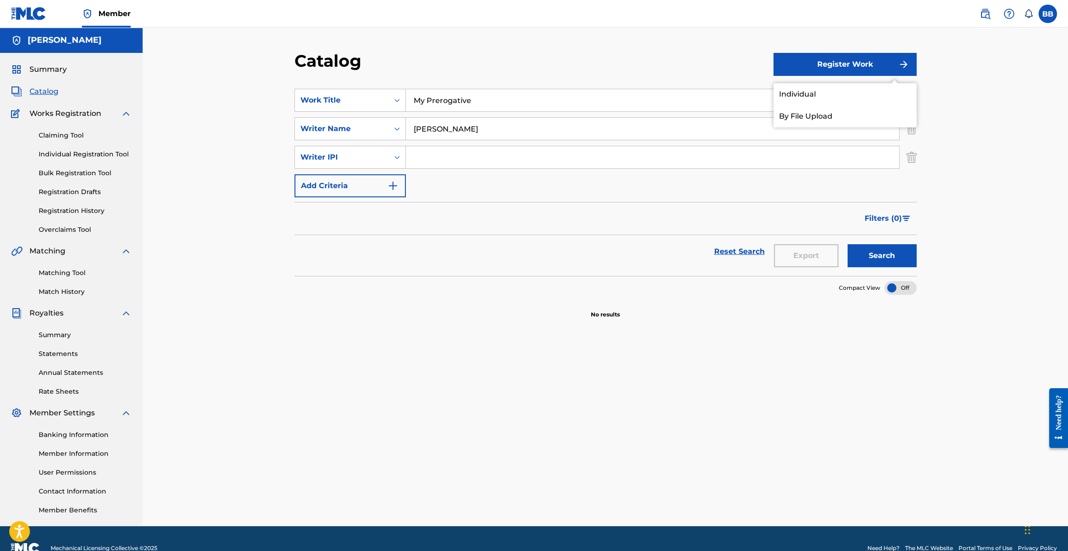
click at [896, 250] on button "Search" at bounding box center [881, 255] width 69 height 23
click at [843, 58] on button "Register Work" at bounding box center [844, 64] width 143 height 23
click at [981, 99] on div "Catalog Register Work Individual By File Upload SearchWithCriteria9221ab2f-a550…" at bounding box center [605, 277] width 925 height 499
click at [811, 97] on link "Individual" at bounding box center [844, 94] width 143 height 22
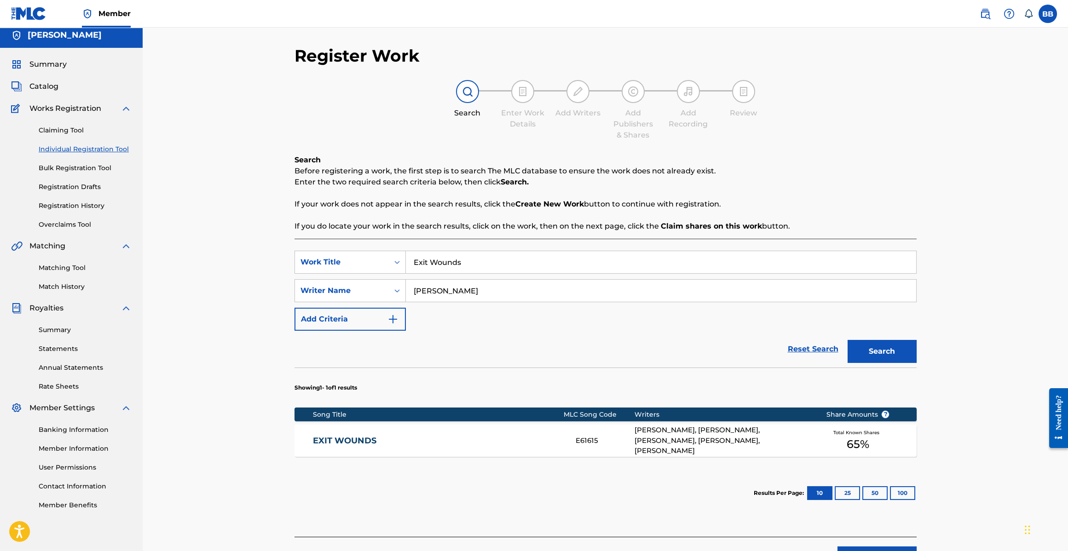
click at [453, 259] on input "Exit Wounds" at bounding box center [661, 262] width 510 height 22
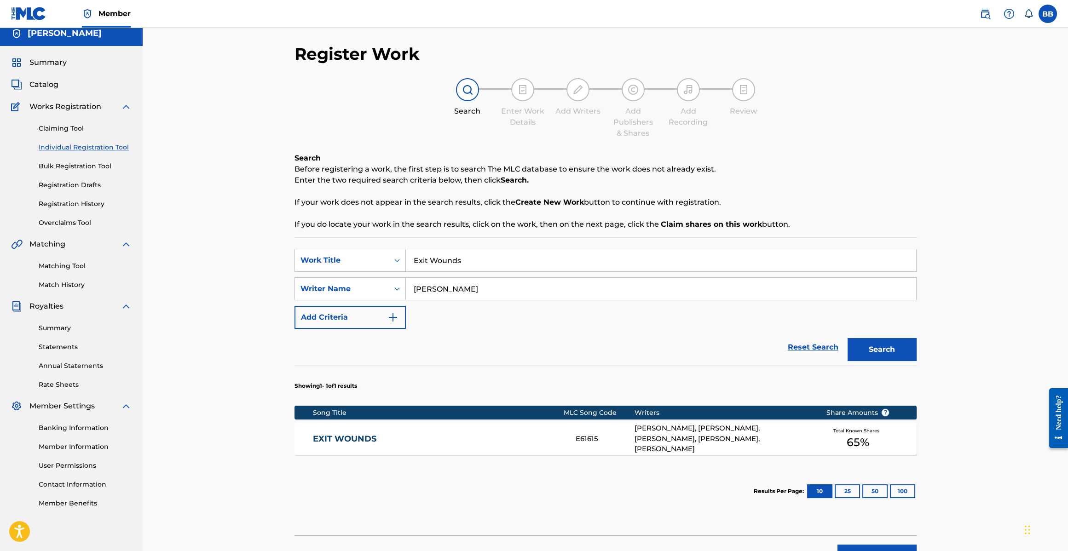
click at [453, 258] on input "Exit Wounds" at bounding box center [661, 260] width 510 height 22
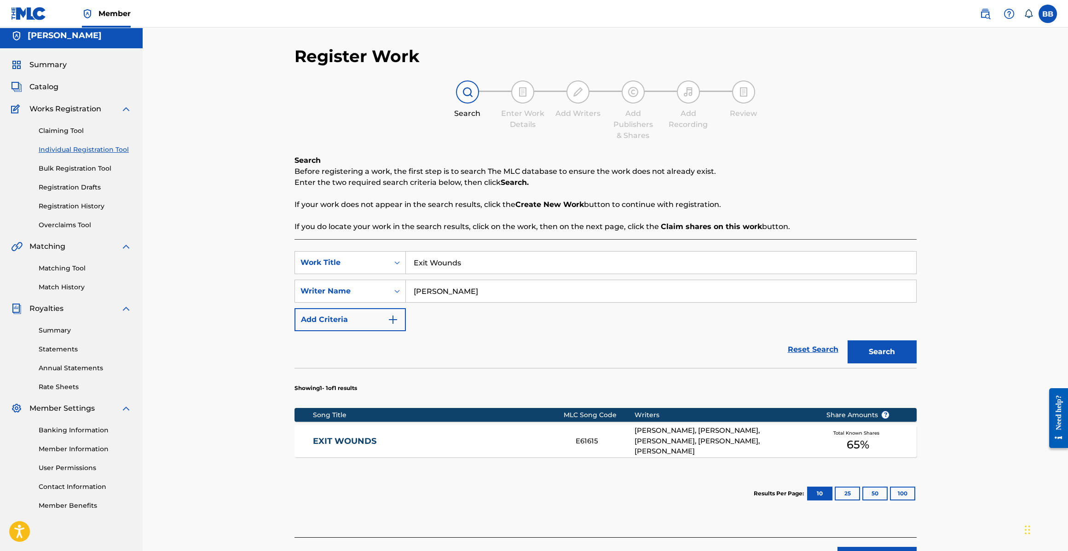
click at [453, 258] on input "Exit Wounds" at bounding box center [661, 263] width 510 height 22
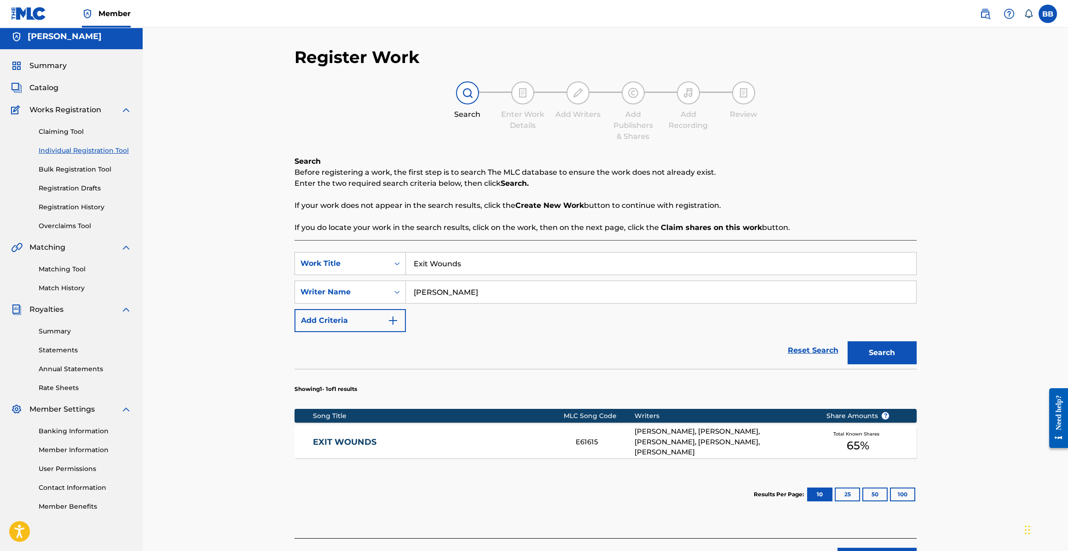
scroll to position [5, 0]
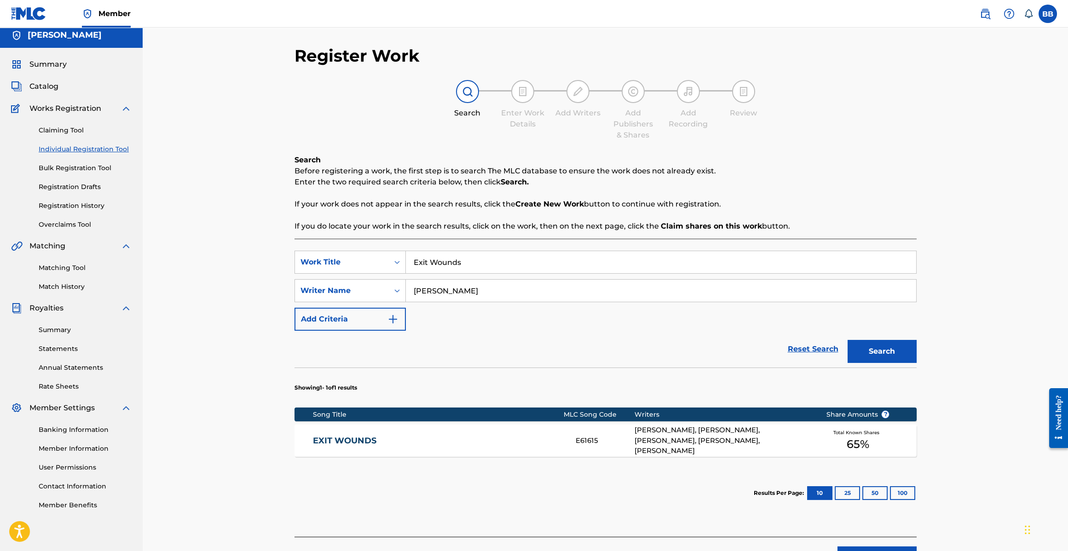
click at [453, 258] on input "Exit Wounds" at bounding box center [661, 262] width 510 height 22
paste input "126160700"
type input "126160700"
click at [447, 258] on input "126160700" at bounding box center [661, 263] width 510 height 22
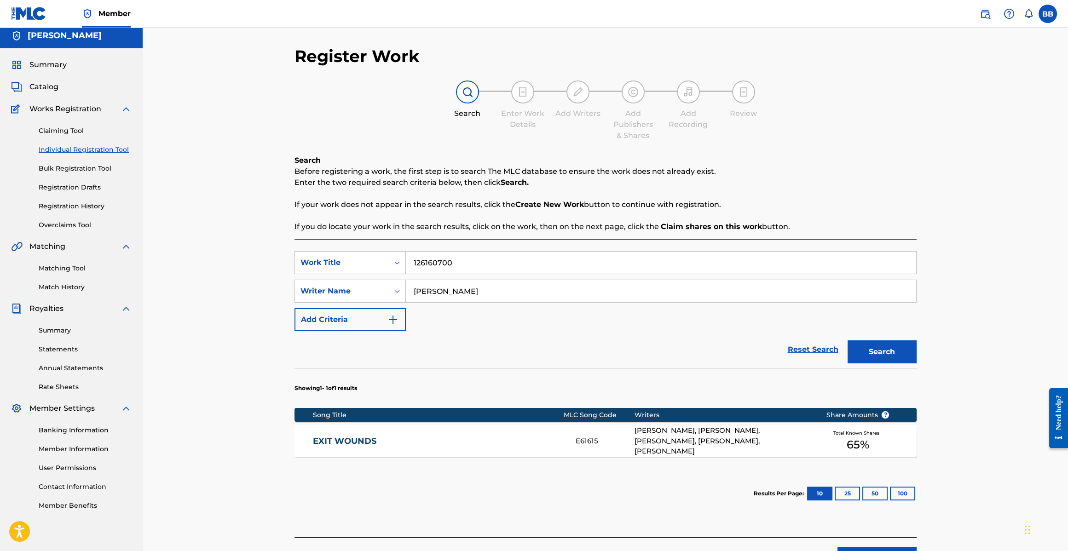
click at [448, 258] on input "126160700" at bounding box center [661, 263] width 510 height 22
paste input "My Prerogative"
type input "My Prerogative"
click at [847, 340] on button "Search" at bounding box center [881, 351] width 69 height 23
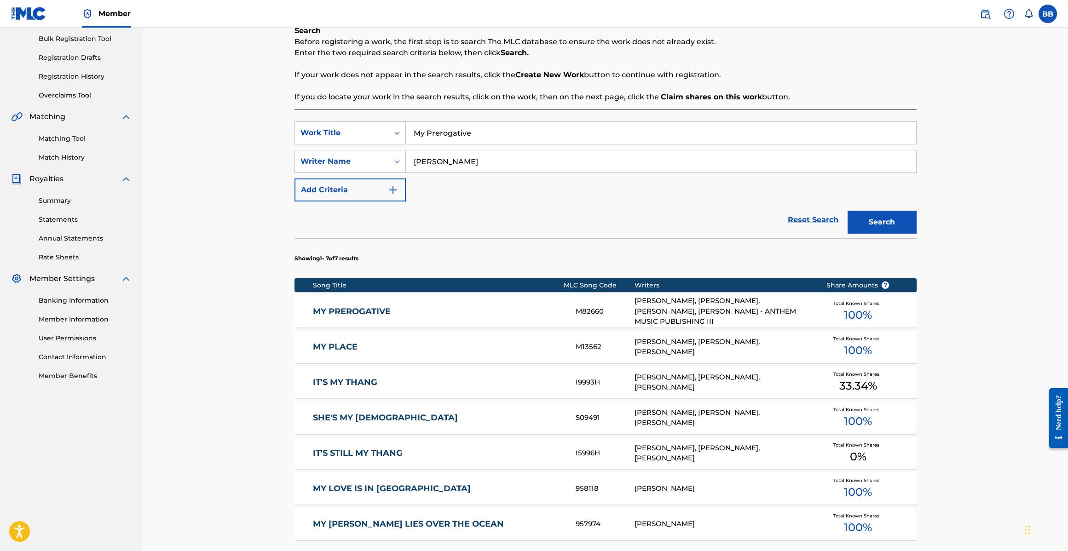
scroll to position [135, 0]
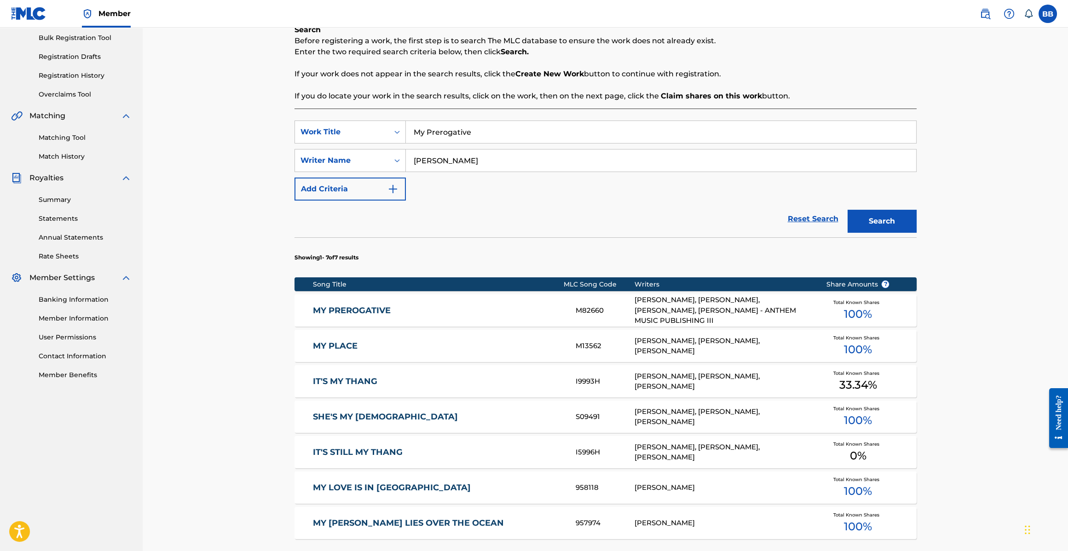
click at [434, 312] on link "MY PREROGATIVE" at bounding box center [438, 310] width 250 height 11
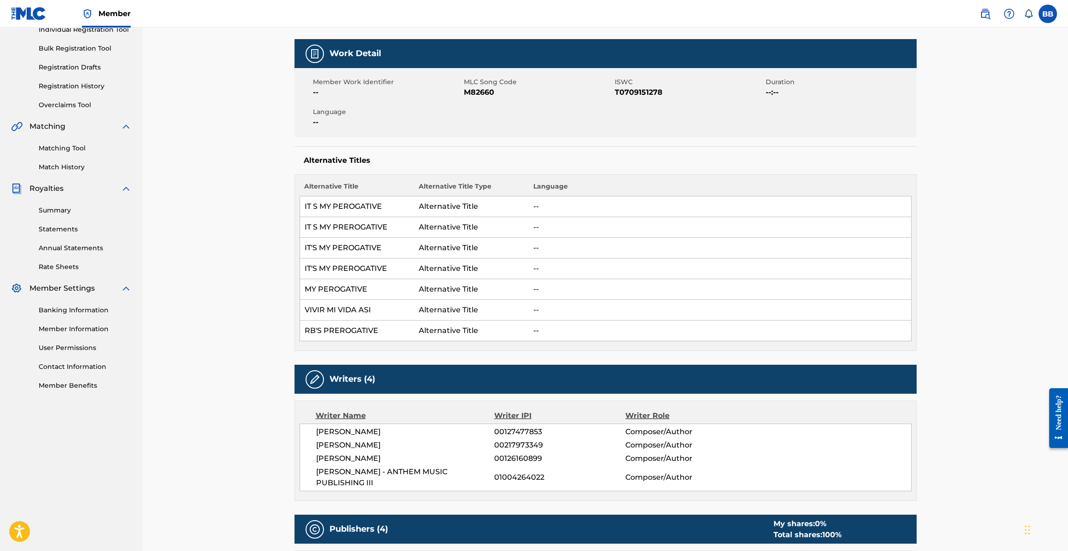
click at [656, 94] on span "T0709151278" at bounding box center [689, 92] width 149 height 11
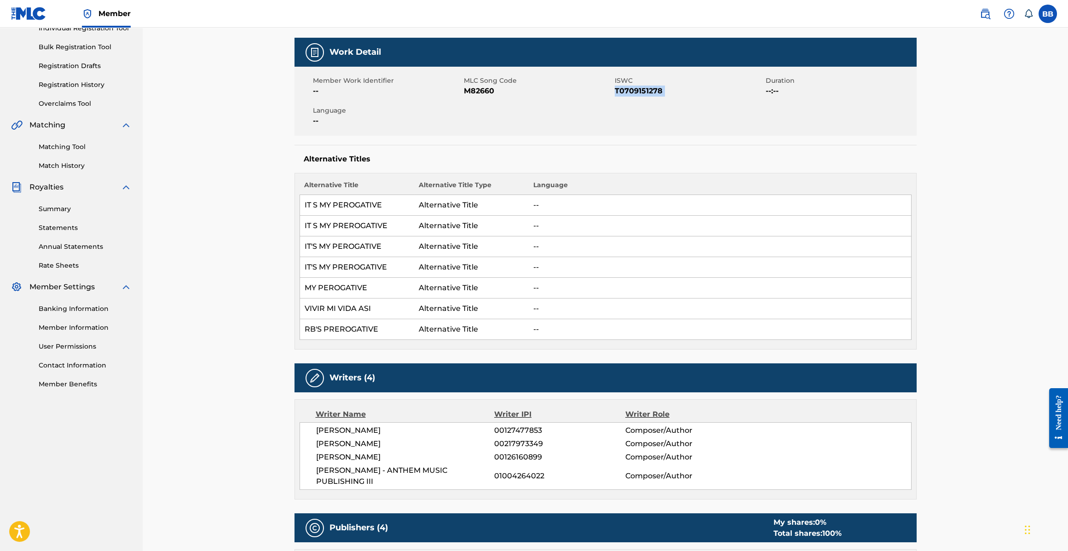
click at [656, 94] on span "T0709151278" at bounding box center [689, 91] width 149 height 11
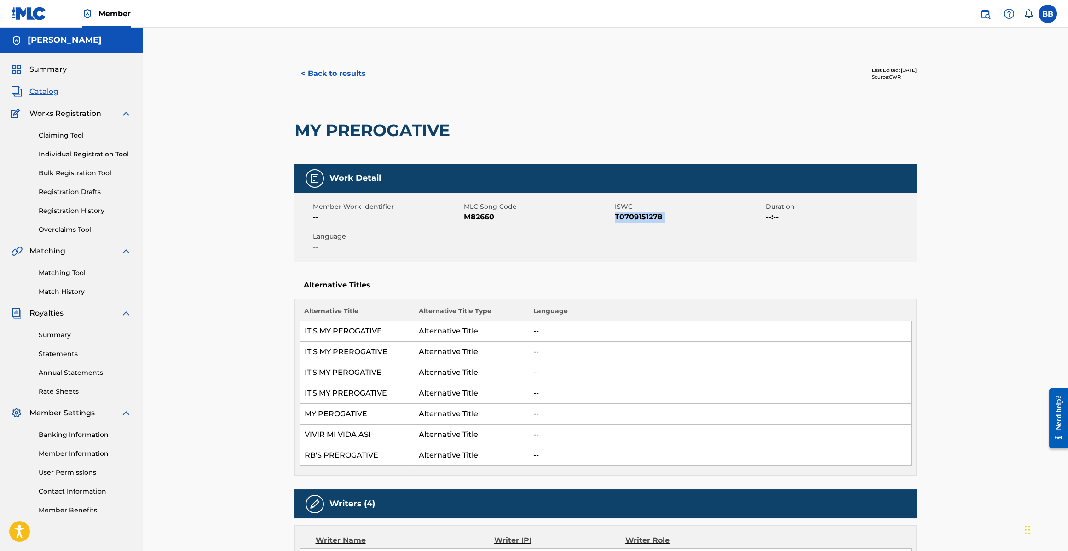
click at [347, 73] on button "< Back to results" at bounding box center [333, 73] width 78 height 23
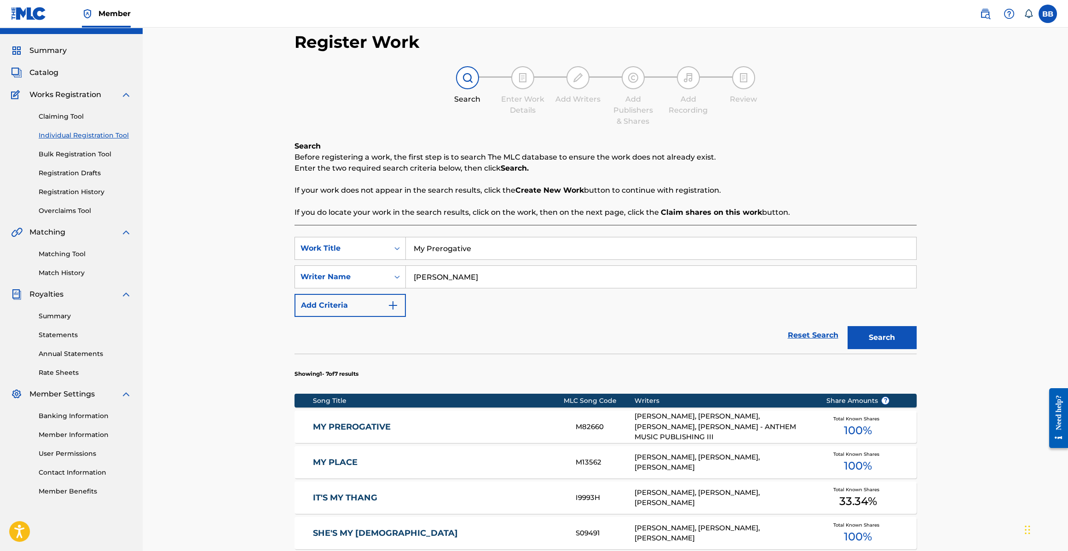
scroll to position [20, 0]
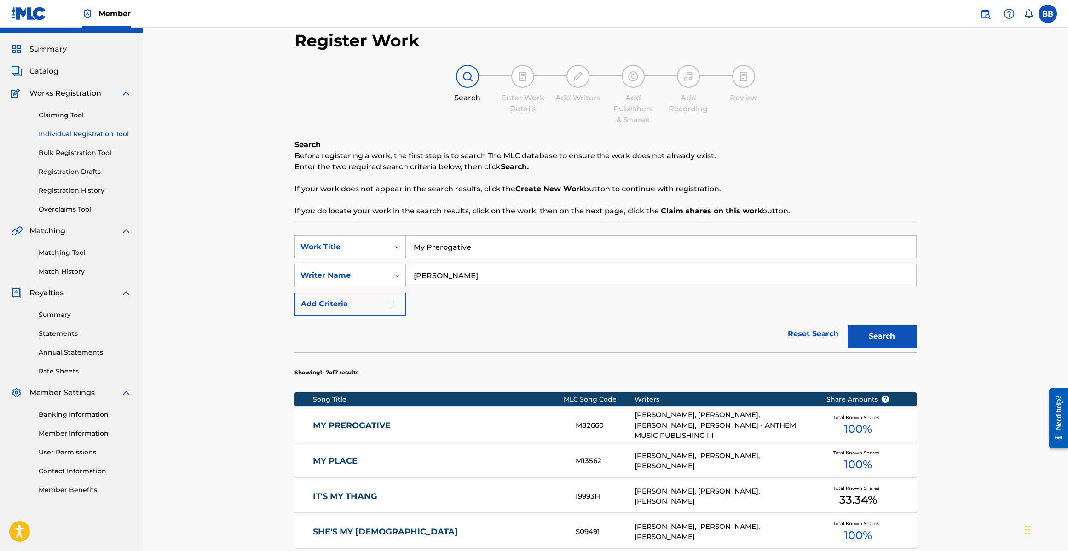
click at [481, 243] on input "My Prerogative" at bounding box center [661, 247] width 510 height 22
type input "I'll BE GOOD"
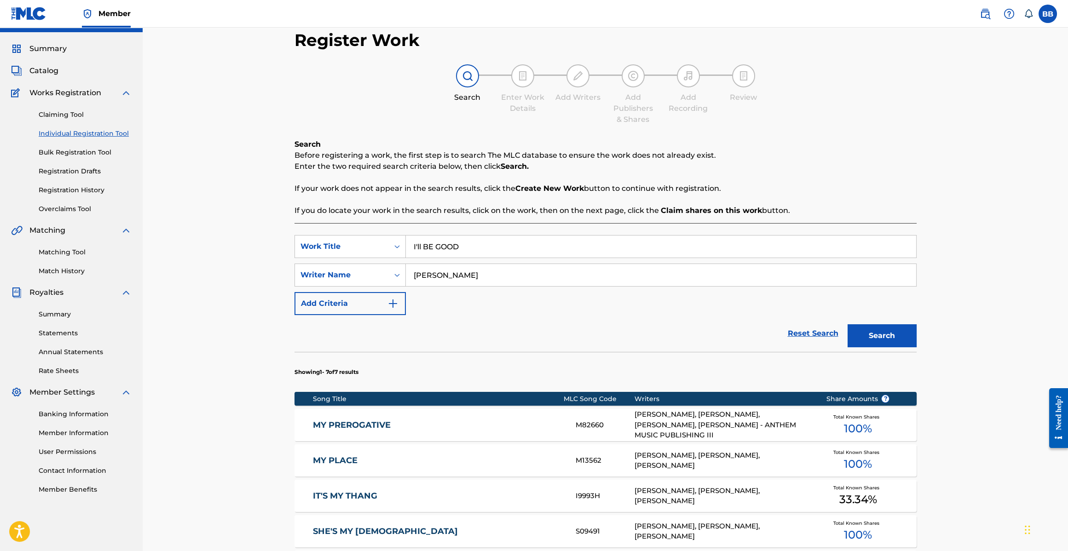
click at [847, 324] on button "Search" at bounding box center [881, 335] width 69 height 23
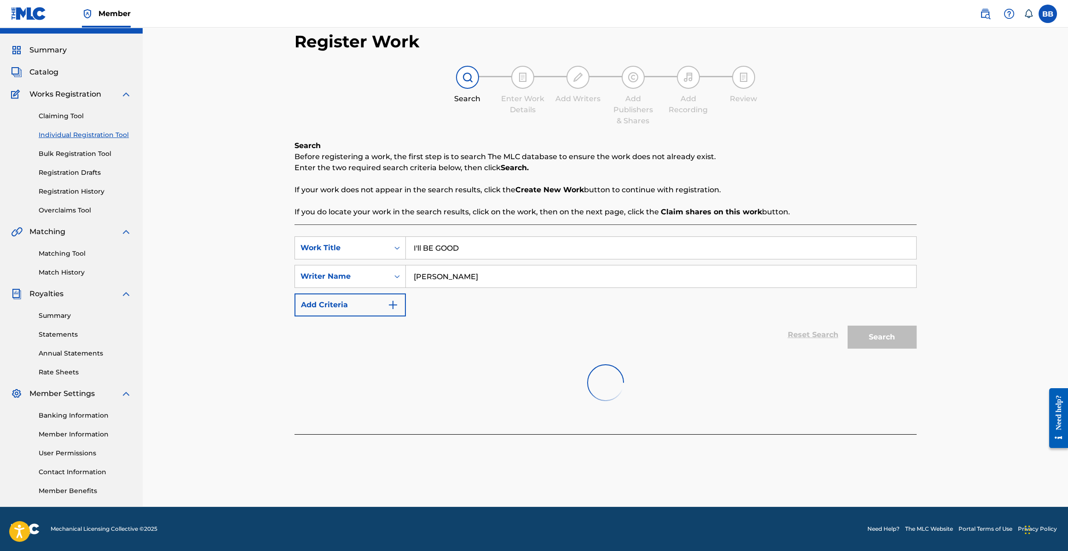
scroll to position [19, 0]
click at [481, 255] on input "I'll BE GOOD" at bounding box center [661, 248] width 510 height 22
click at [483, 247] on input "I'll BE GOOD" at bounding box center [661, 248] width 510 height 22
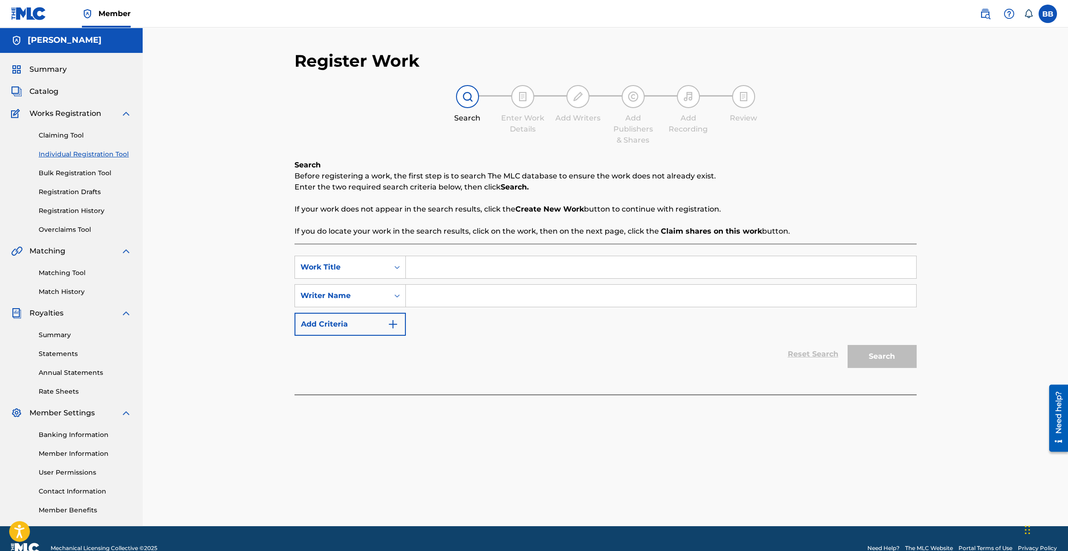
click at [445, 265] on input "Search Form" at bounding box center [661, 267] width 510 height 22
type input "I'll Be Good To You"
click at [449, 296] on input "Search Form" at bounding box center [661, 296] width 510 height 22
type input "[PERSON_NAME]"
click at [847, 345] on button "Search" at bounding box center [881, 356] width 69 height 23
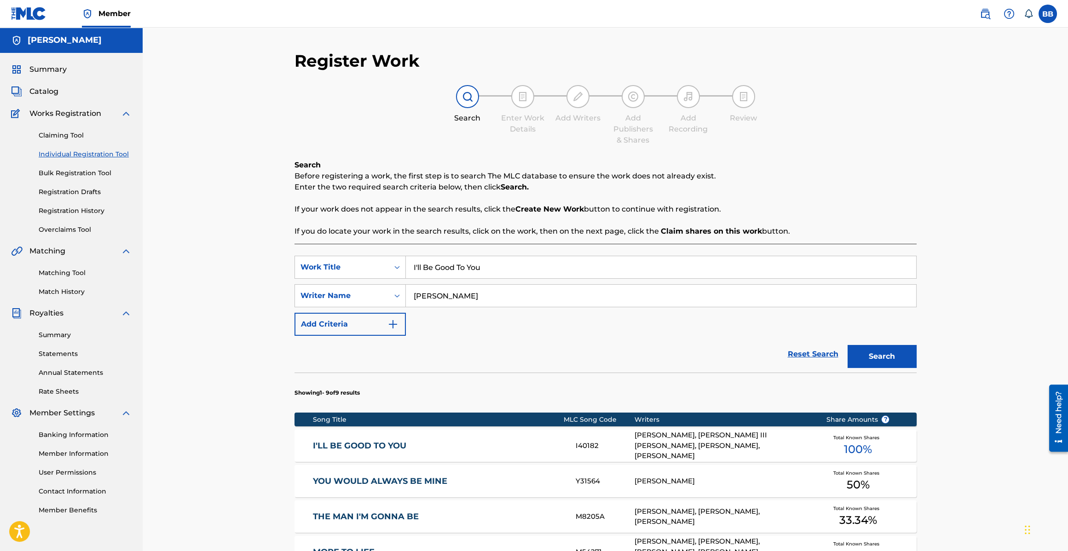
click at [505, 436] on div "I'LL BE GOOD TO YOU I40182 [PERSON_NAME], [PERSON_NAME] III [PERSON_NAME], [PER…" at bounding box center [605, 446] width 622 height 32
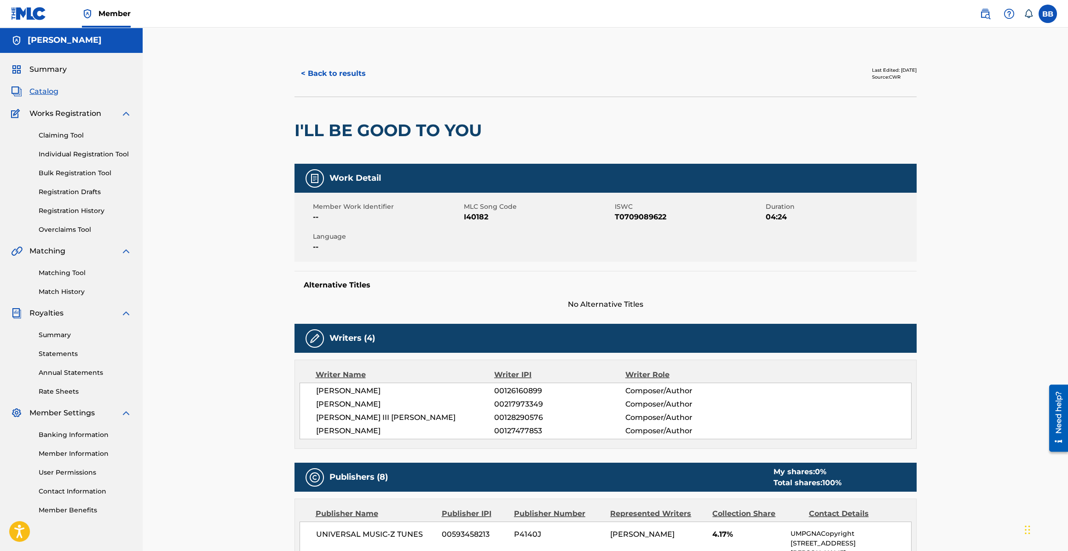
click at [321, 69] on button "< Back to results" at bounding box center [333, 73] width 78 height 23
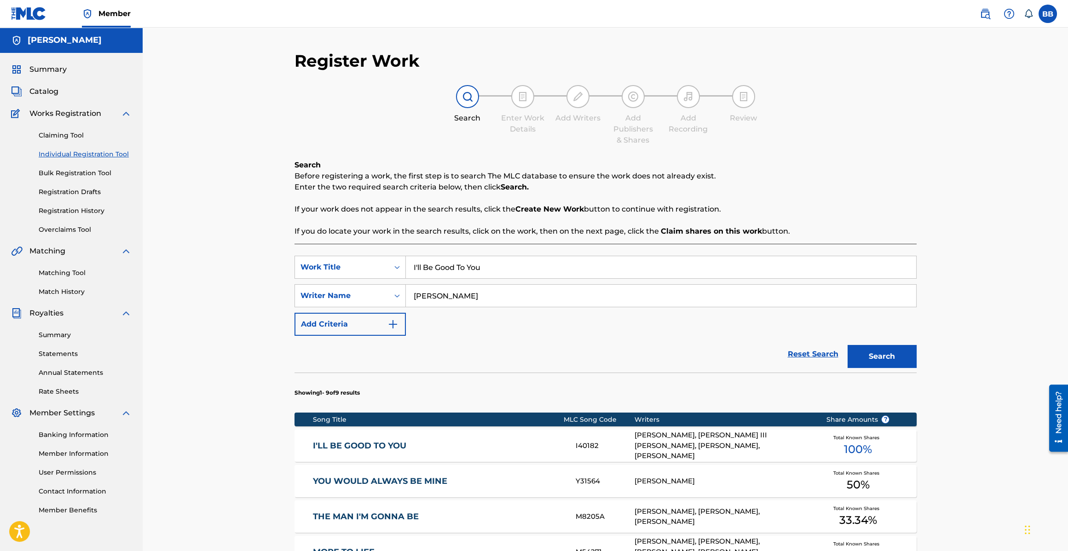
click at [476, 263] on input "I'll Be Good To You" at bounding box center [661, 267] width 510 height 22
click at [476, 262] on input "I'll Be Good To You" at bounding box center [661, 267] width 510 height 22
type input "I REALLY LOVE YOU"
click at [847, 345] on button "Search" at bounding box center [881, 356] width 69 height 23
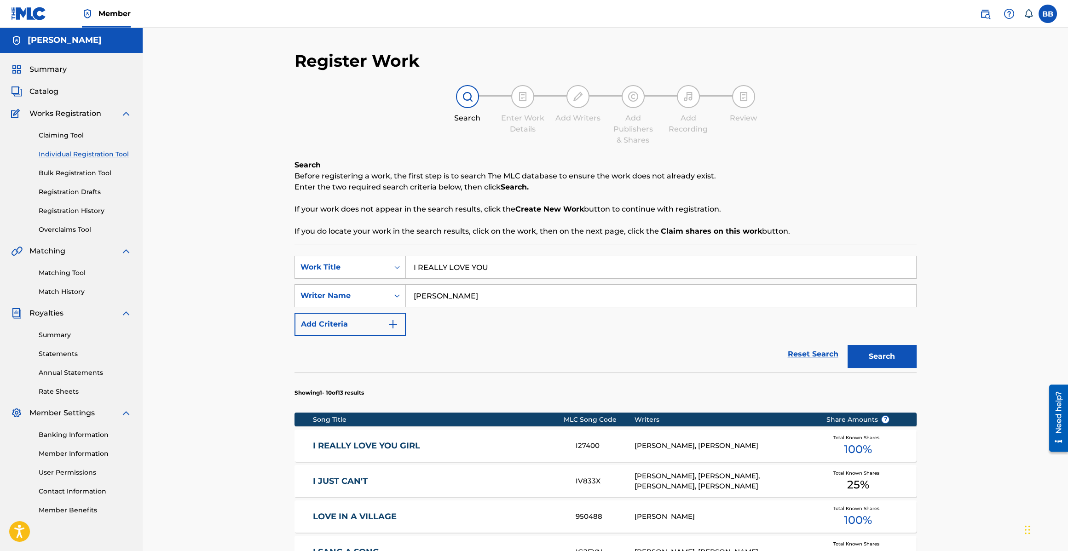
click at [410, 451] on div "I REALLY LOVE YOU GIRL I27400 GORDON JONES, BOBBY BROWN Total Known Shares 100 %" at bounding box center [605, 446] width 622 height 32
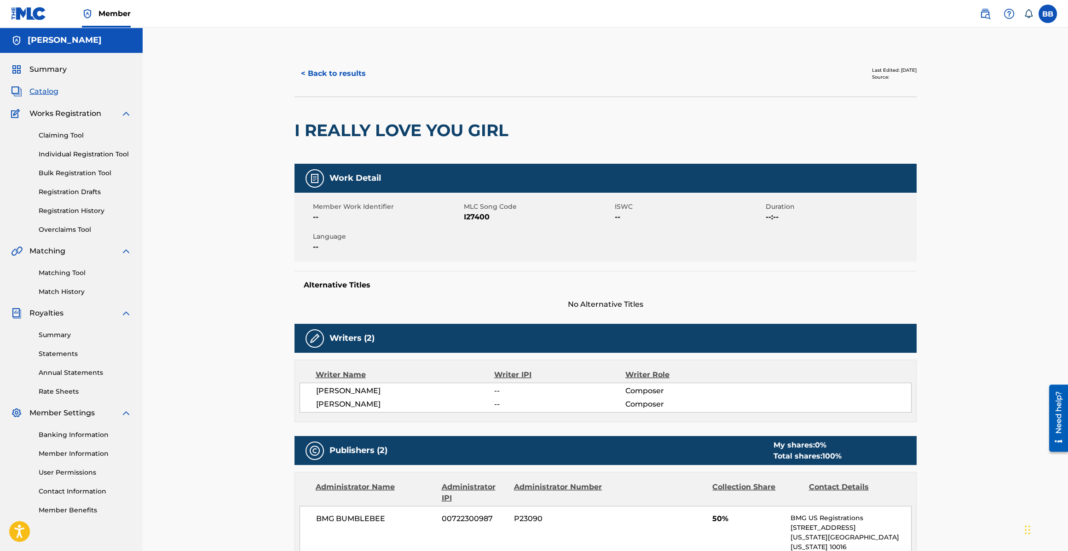
click at [336, 73] on button "< Back to results" at bounding box center [333, 73] width 78 height 23
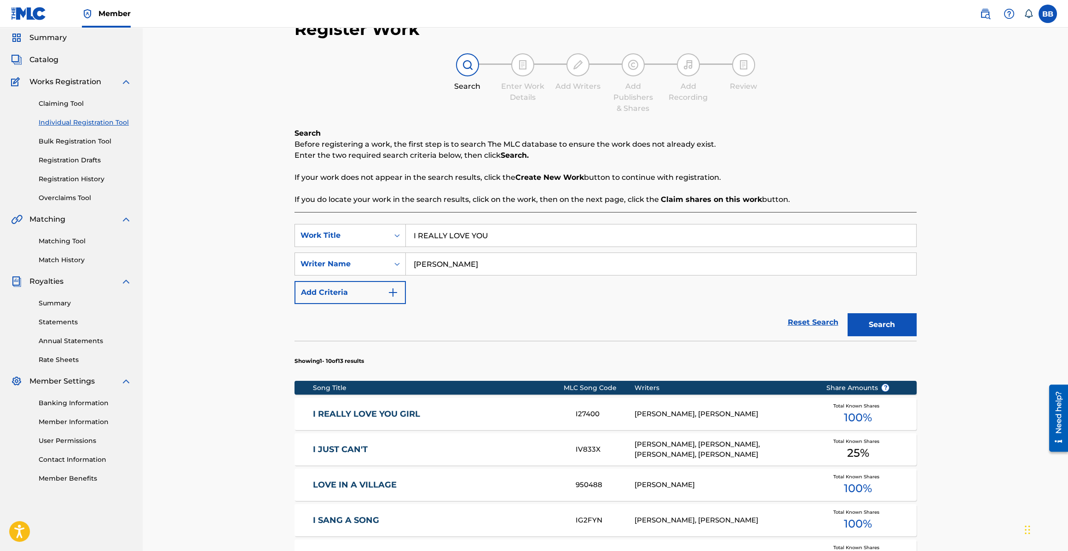
click at [488, 236] on input "I REALLY LOVE YOU" at bounding box center [661, 235] width 510 height 22
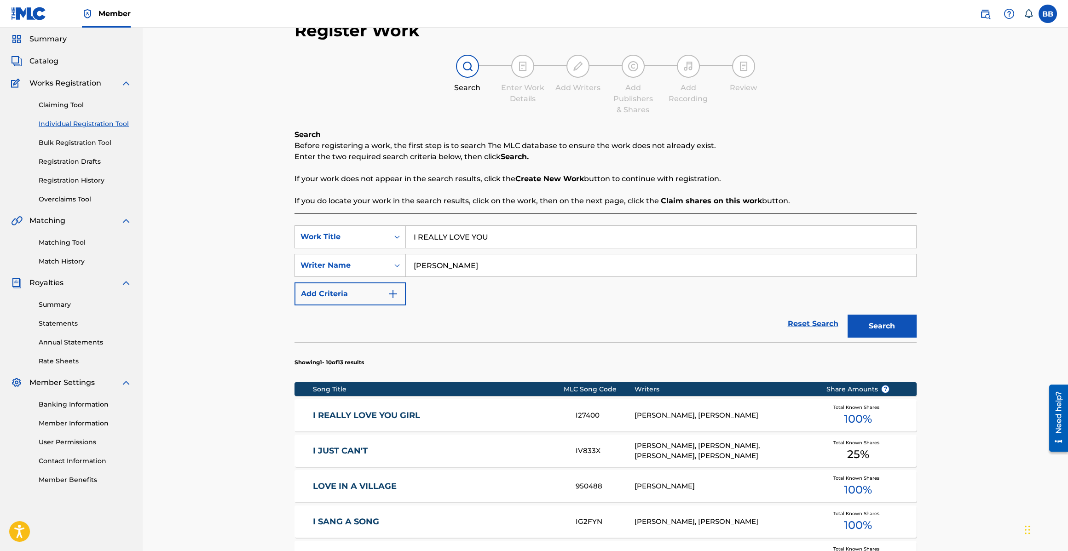
click at [488, 236] on input "I REALLY LOVE YOU" at bounding box center [661, 237] width 510 height 22
type input "Humping Around"
click at [847, 315] on button "Search" at bounding box center [881, 326] width 69 height 23
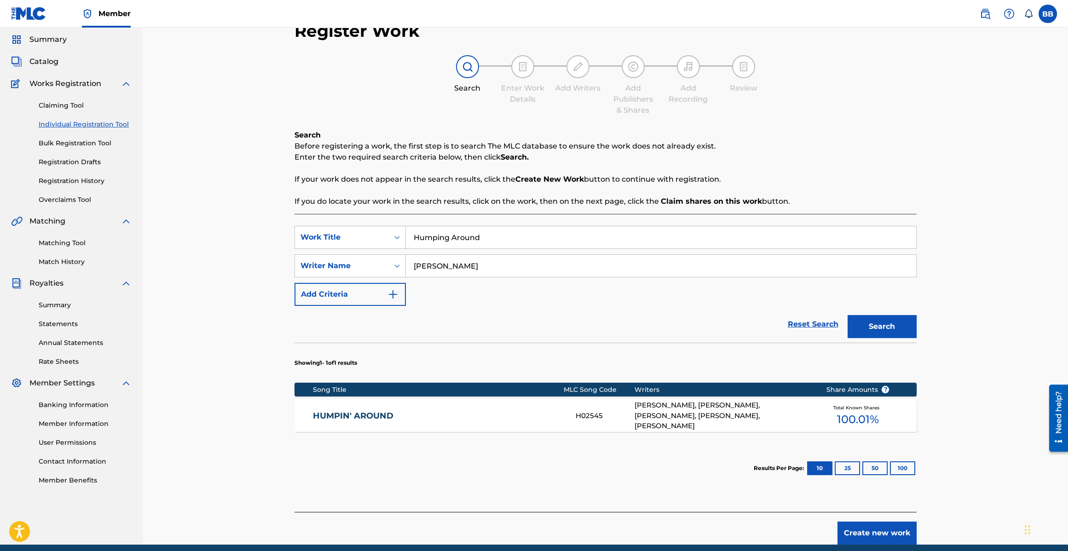
drag, startPoint x: 458, startPoint y: 429, endPoint x: 463, endPoint y: 424, distance: 6.8
click at [458, 429] on div "HUMPIN' AROUND H02545 BOBBY BROWN, THOMAS REYES, ANTONIO M REID, KENNETH B EDMO…" at bounding box center [605, 416] width 622 height 32
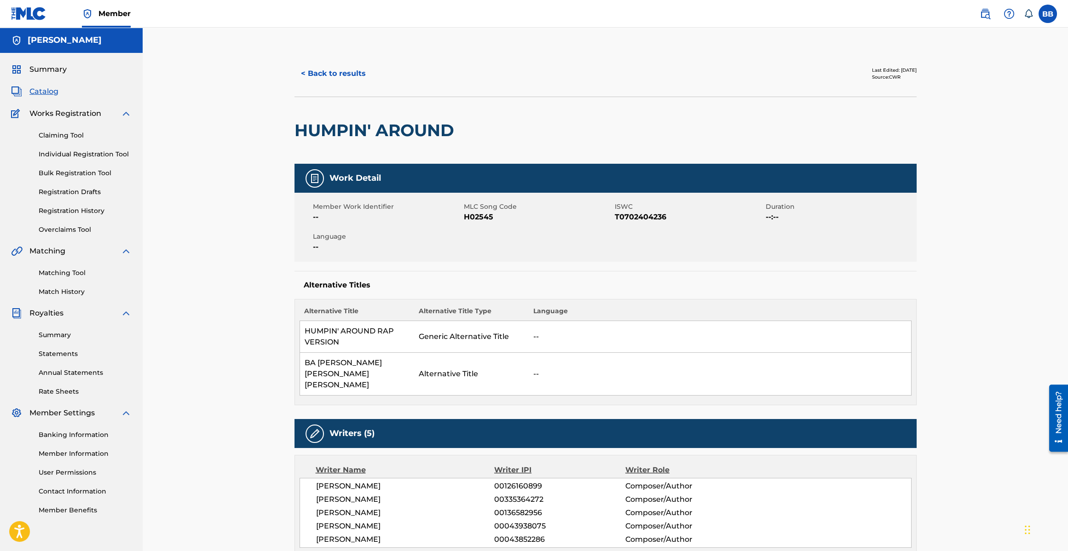
click at [326, 78] on button "< Back to results" at bounding box center [333, 73] width 78 height 23
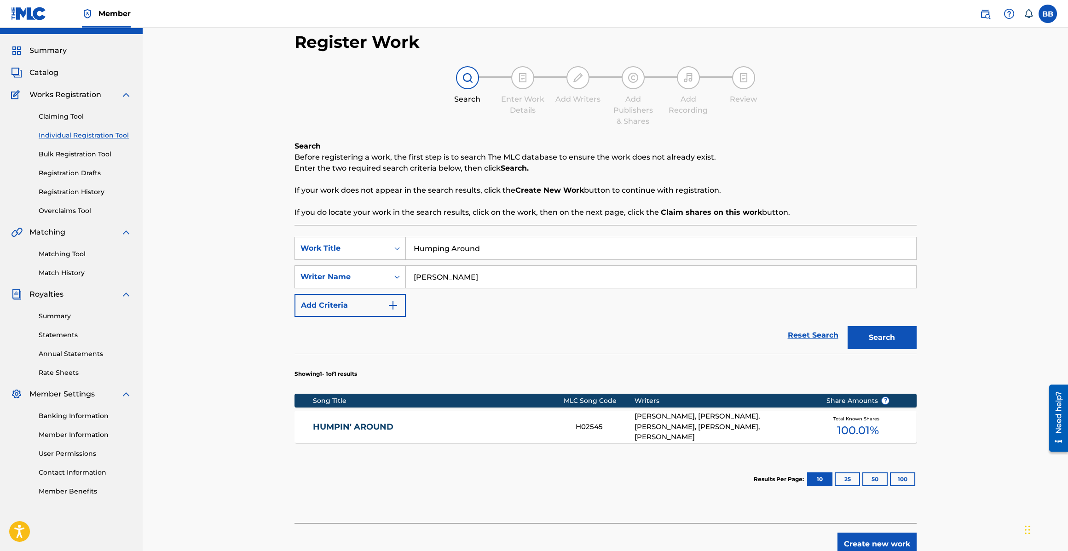
scroll to position [21, 0]
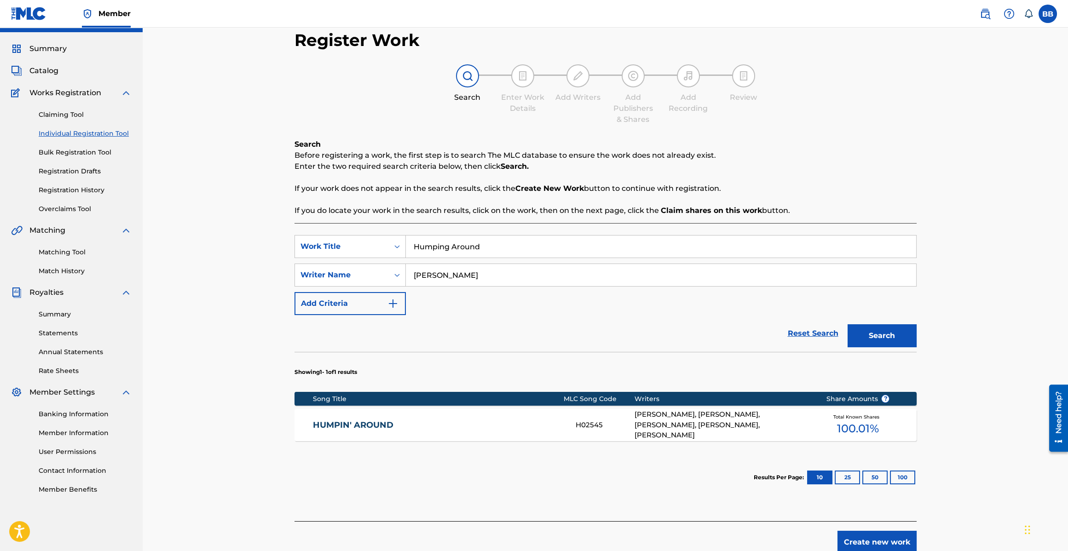
click at [474, 248] on input "Humping Around" at bounding box center [661, 247] width 510 height 22
type input "Two Can Play"
click at [847, 324] on button "Search" at bounding box center [881, 335] width 69 height 23
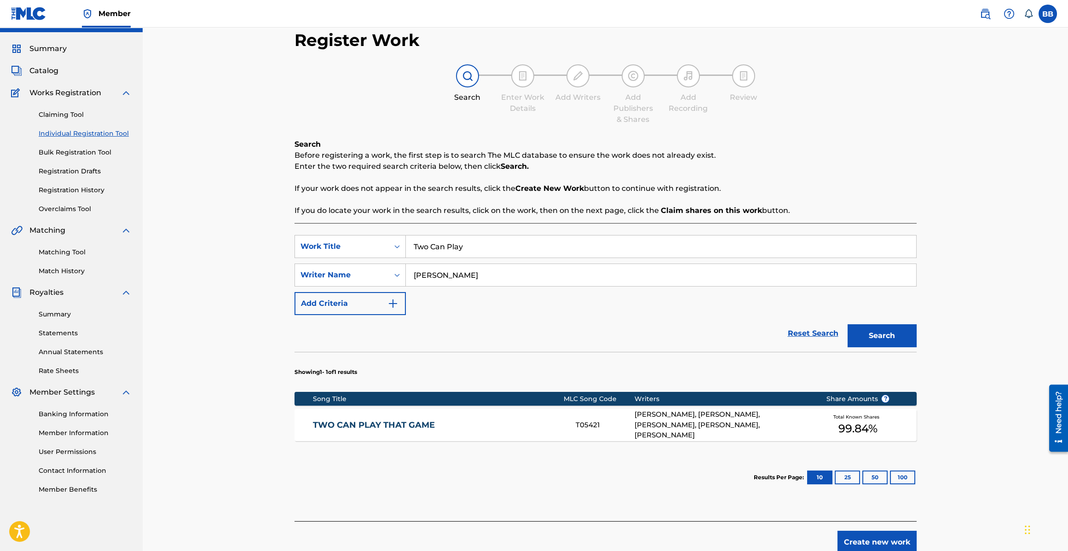
click at [386, 429] on link "TWO CAN PLAY THAT GAME" at bounding box center [438, 425] width 250 height 11
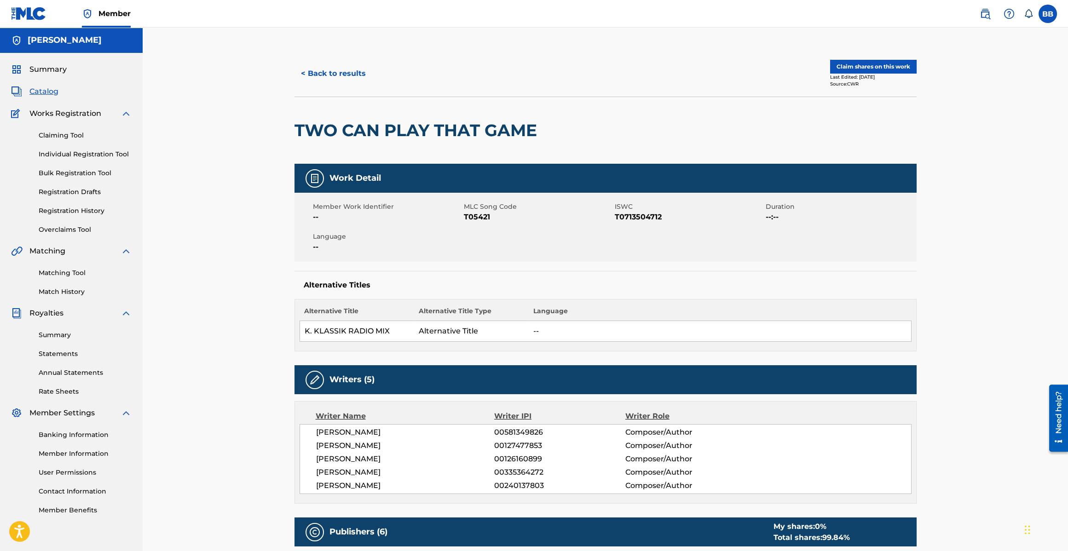
click at [342, 80] on button "< Back to results" at bounding box center [333, 73] width 78 height 23
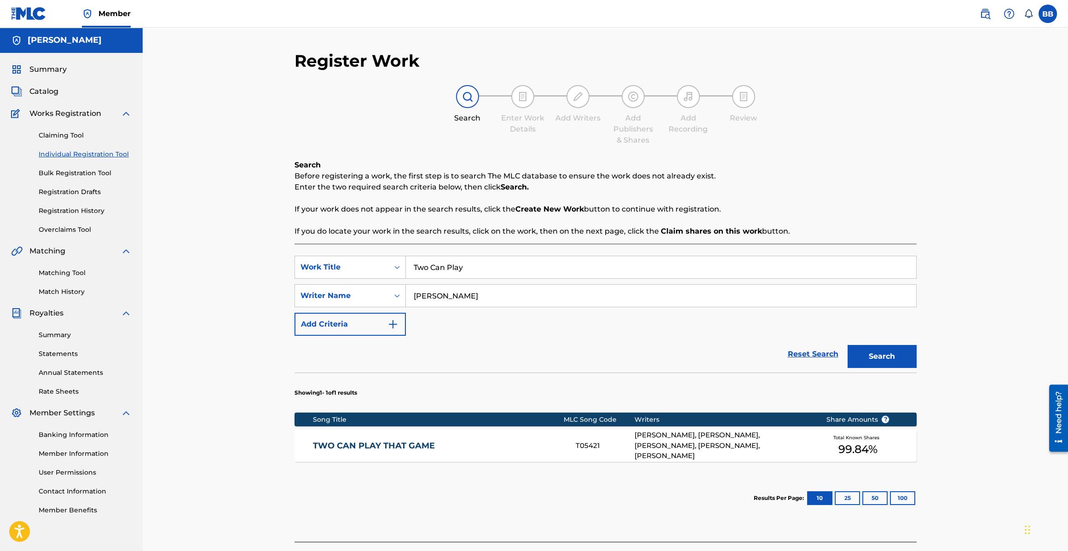
scroll to position [19, 0]
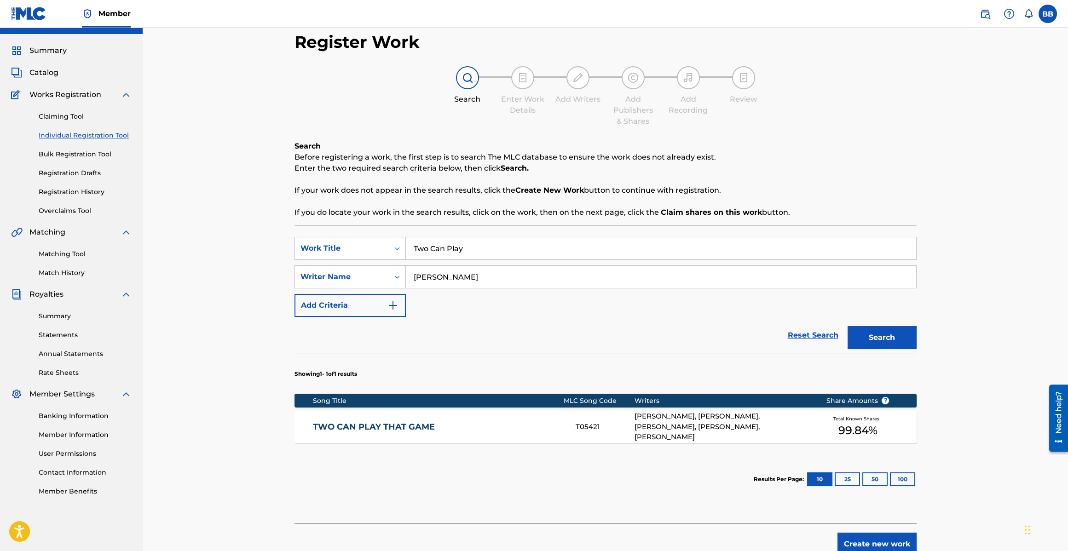
click at [455, 235] on div "SearchWithCriteriaf24fdc86-01d3-49dc-930c-31bfb541ec0e Work Title Two Can Play …" at bounding box center [605, 374] width 622 height 298
click at [457, 247] on input "Two Can Play" at bounding box center [661, 248] width 510 height 22
type input "Get Away"
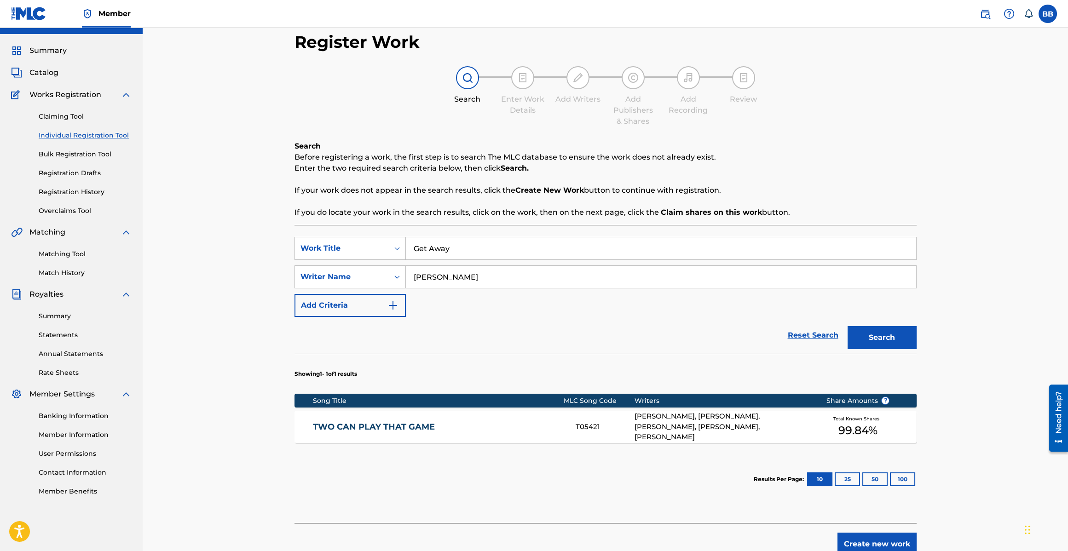
click at [847, 326] on button "Search" at bounding box center [881, 337] width 69 height 23
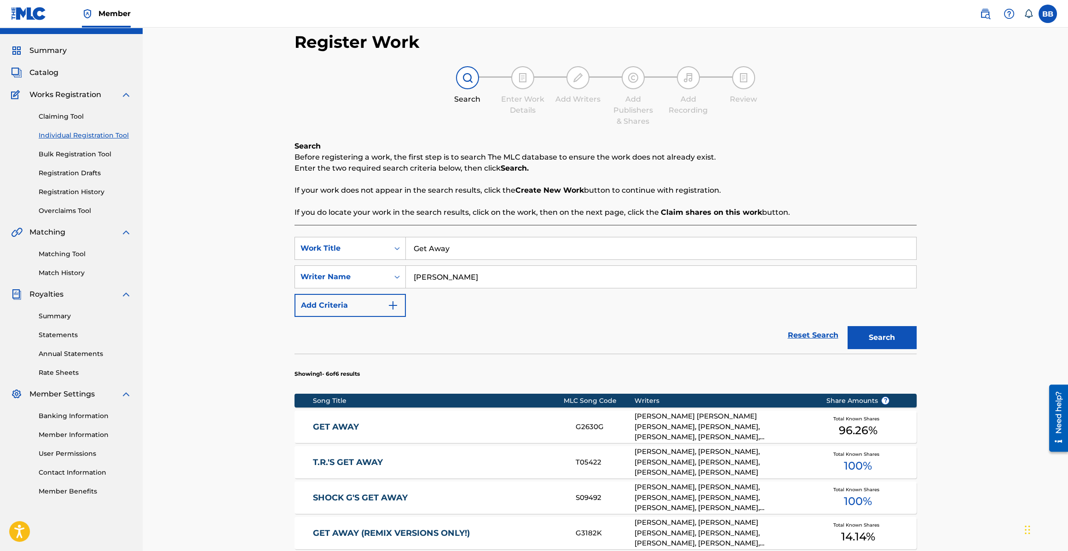
click at [403, 430] on link "GET AWAY" at bounding box center [438, 427] width 250 height 11
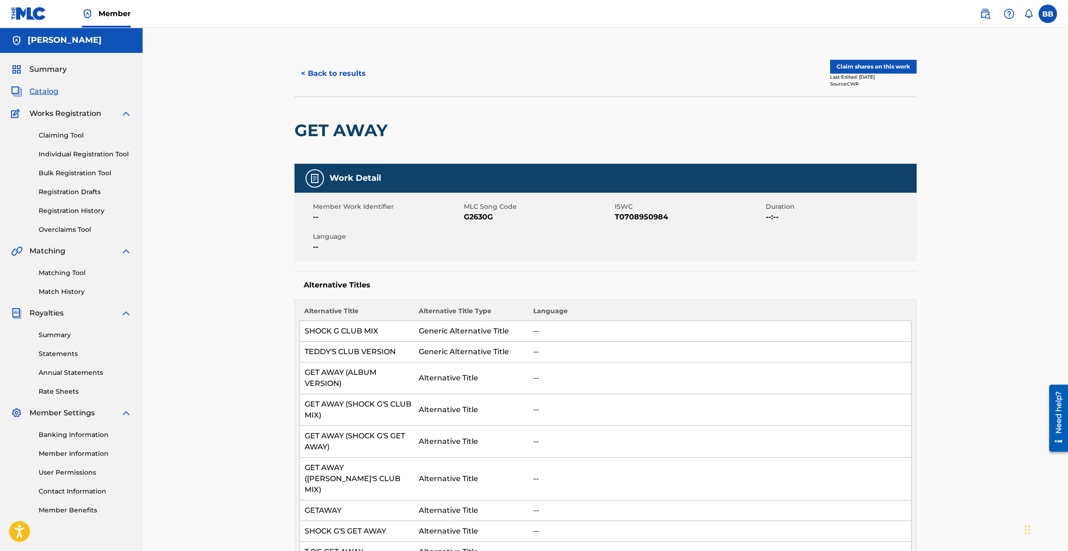
click at [329, 69] on button "< Back to results" at bounding box center [333, 73] width 78 height 23
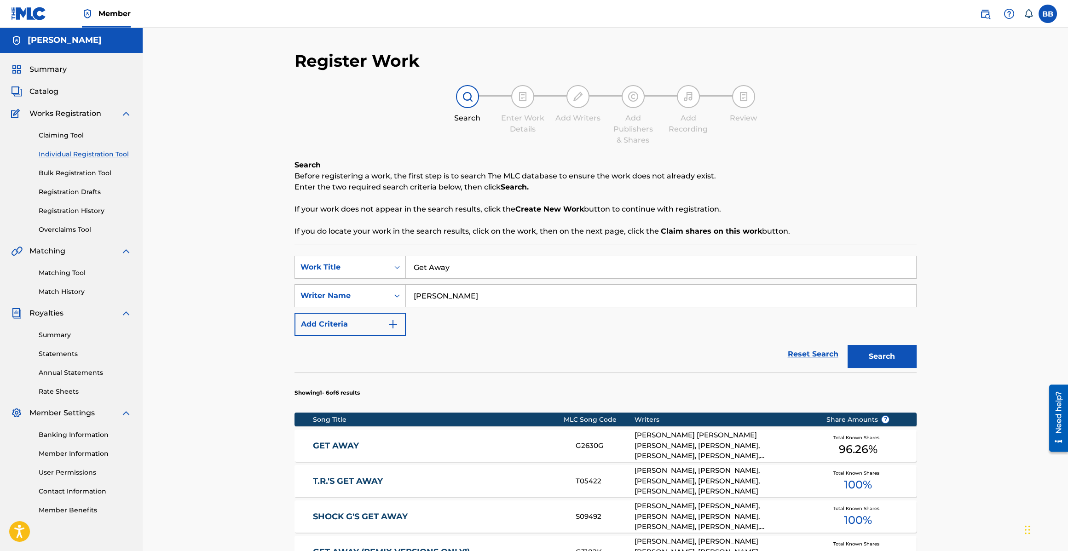
click at [883, 362] on button "Search" at bounding box center [881, 356] width 69 height 23
click at [874, 358] on button "Search" at bounding box center [881, 356] width 69 height 23
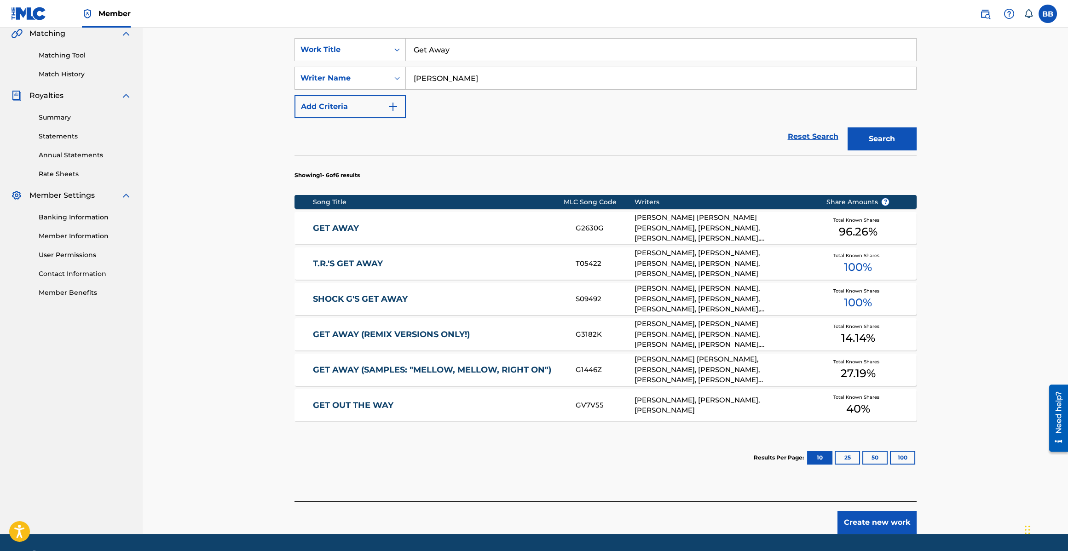
scroll to position [235, 0]
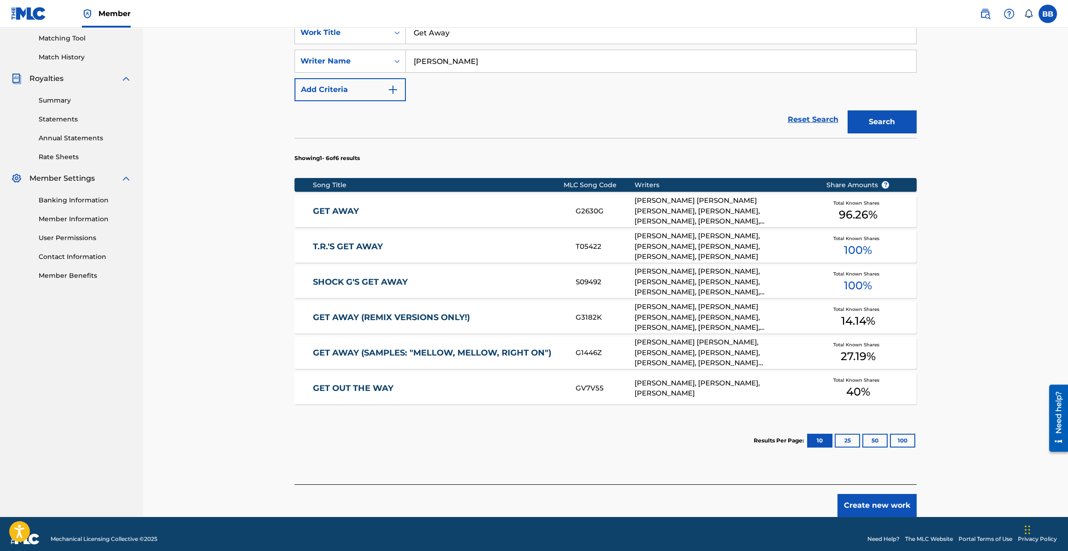
click at [363, 386] on link "GET OUT THE WAY" at bounding box center [438, 388] width 250 height 11
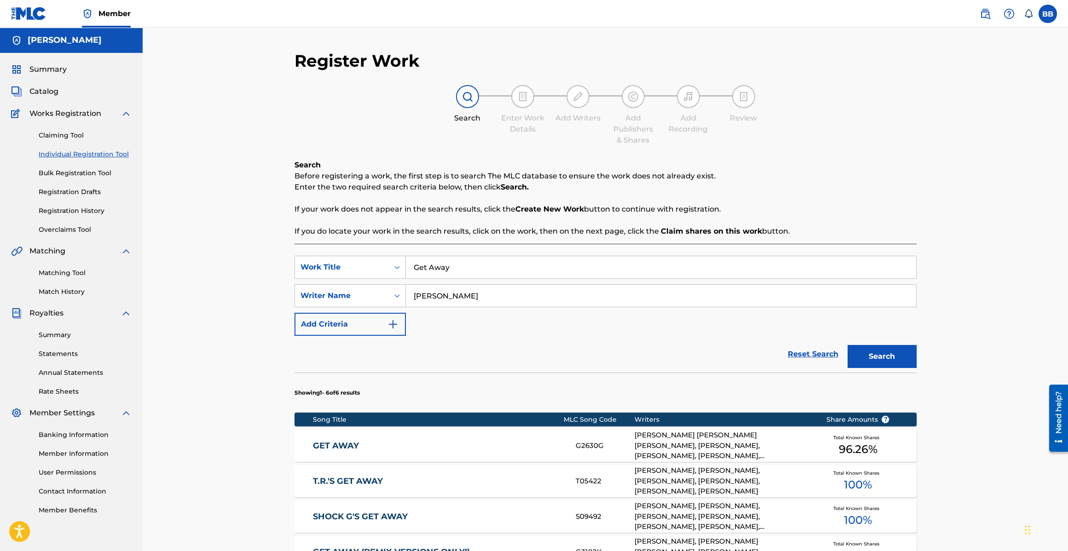
scroll to position [19, 0]
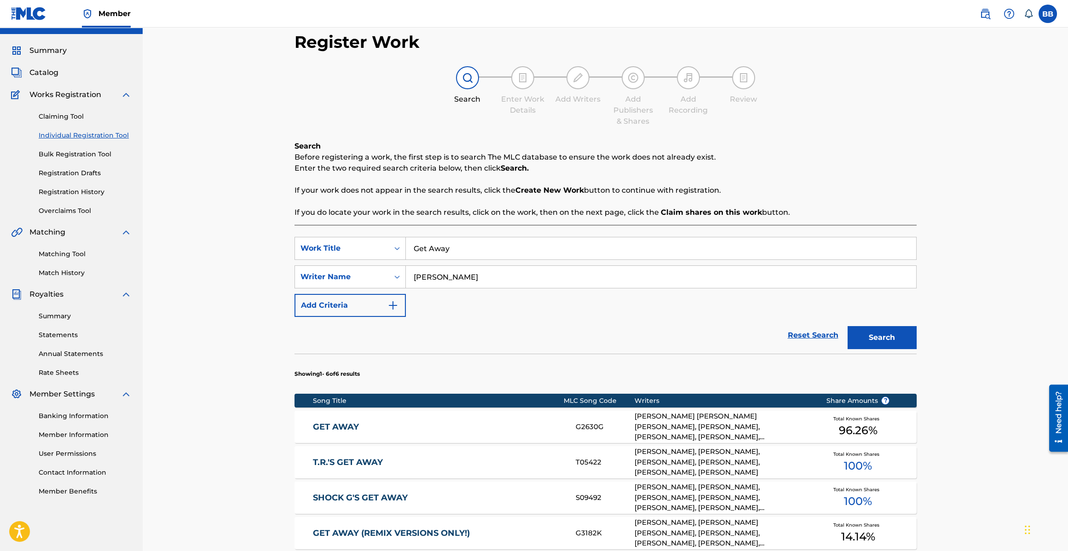
click at [459, 248] on input "Get Away" at bounding box center [661, 248] width 510 height 22
click at [847, 326] on button "Search" at bounding box center [881, 337] width 69 height 23
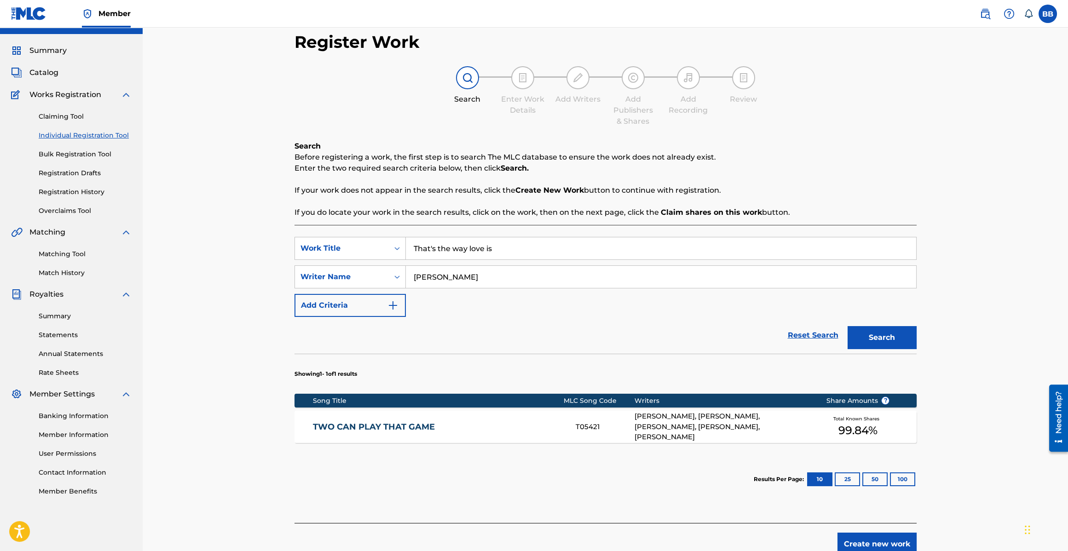
type input "That's the way love is"
click at [847, 326] on button "Search" at bounding box center [881, 337] width 69 height 23
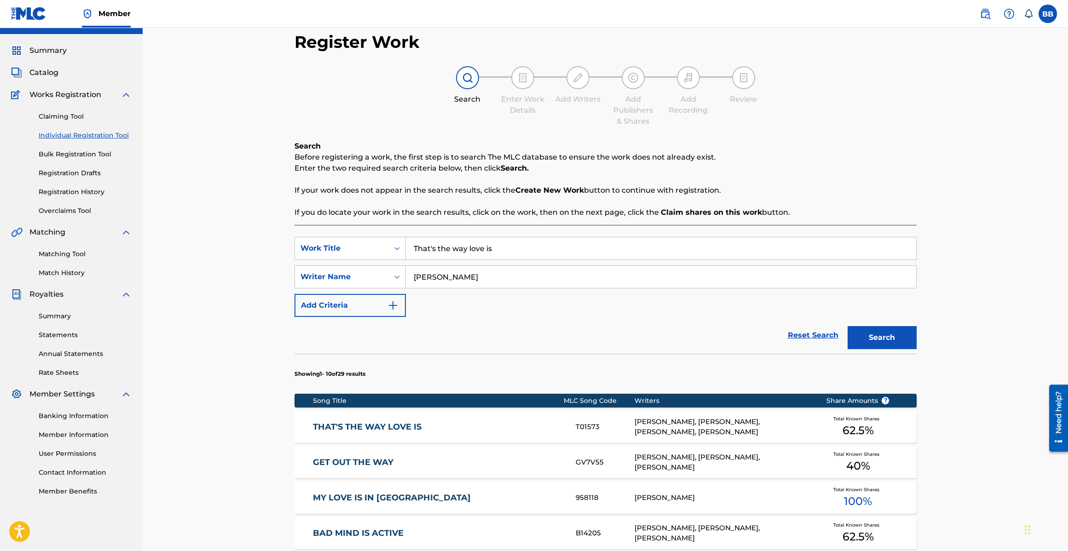
click at [365, 412] on div "THAT'S THE WAY LOVE IS T01573 BOBBY BROWN, DEMETRIUS ANTOINNE SHIPP, AQIL DAVID…" at bounding box center [605, 427] width 622 height 32
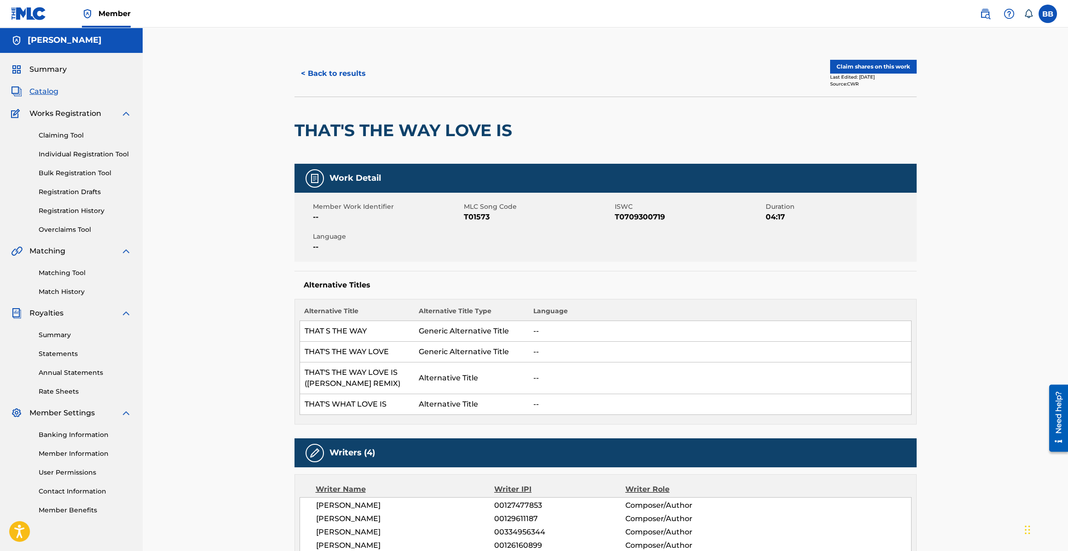
click at [335, 72] on button "< Back to results" at bounding box center [333, 73] width 78 height 23
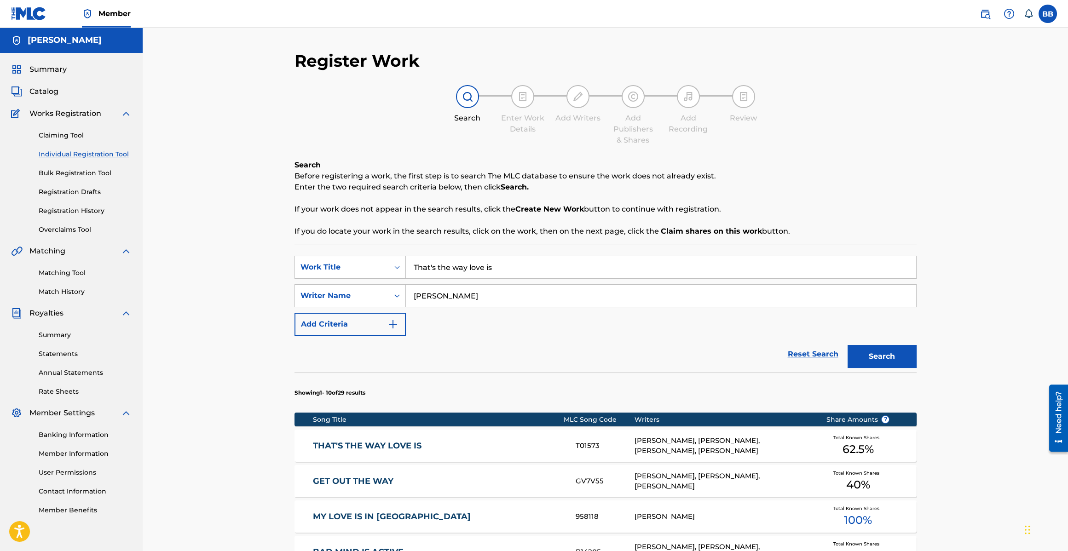
scroll to position [19, 0]
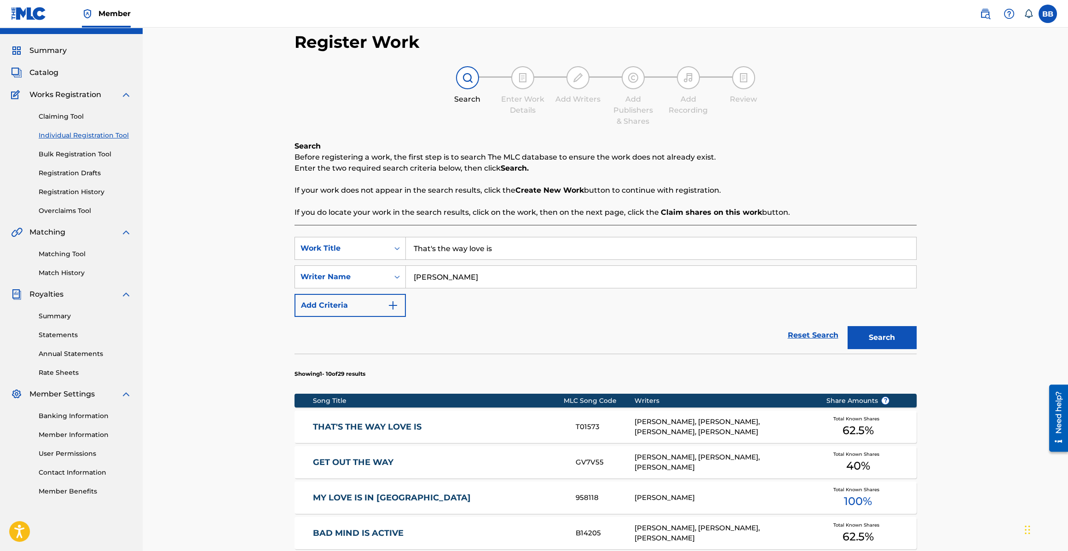
click at [436, 250] on input "That's the way love is" at bounding box center [661, 248] width 510 height 22
type input "something in common"
click at [847, 326] on button "Search" at bounding box center [881, 337] width 69 height 23
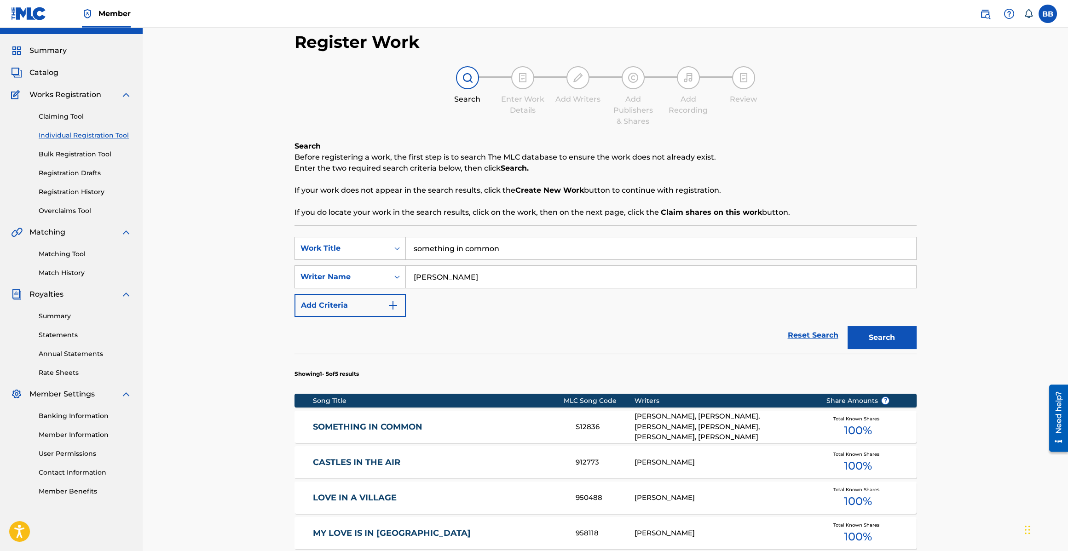
click at [566, 419] on div "SOMETHING IN COMMON S12836 ALFRED ROSEMOND, BERNARD BELLE, BOBBY BROWN, EDWARD …" at bounding box center [605, 427] width 622 height 32
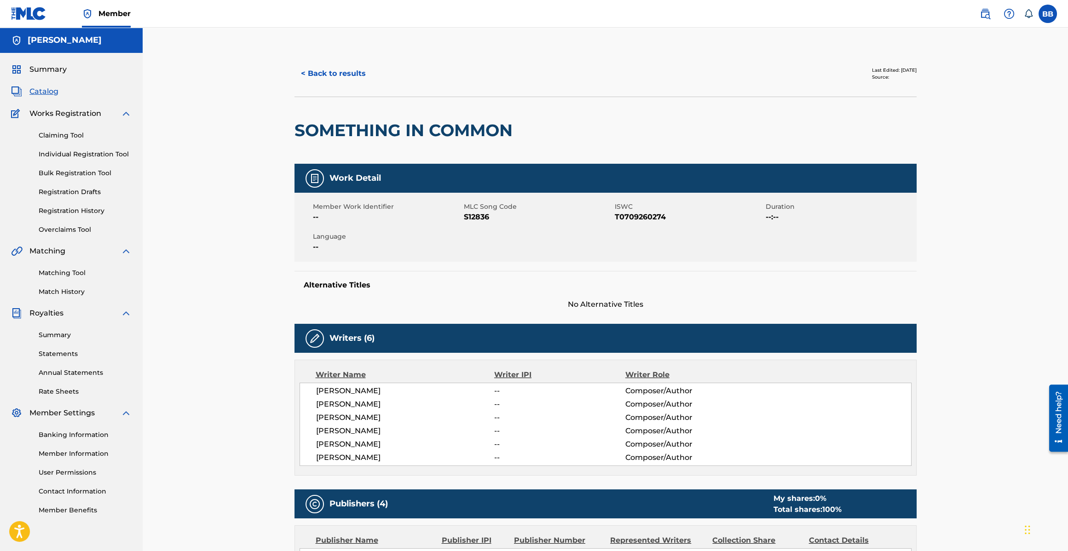
click at [328, 65] on button "< Back to results" at bounding box center [333, 73] width 78 height 23
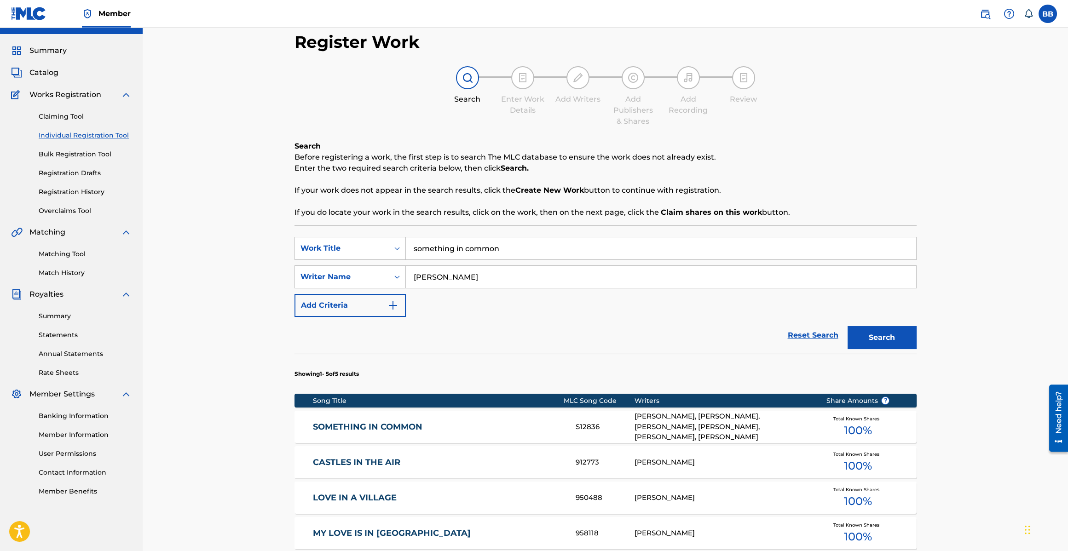
click at [449, 251] on input "something in common" at bounding box center [661, 248] width 510 height 22
click at [450, 250] on input "something in common" at bounding box center [661, 248] width 510 height 22
click at [449, 250] on input "something in common" at bounding box center [661, 248] width 510 height 22
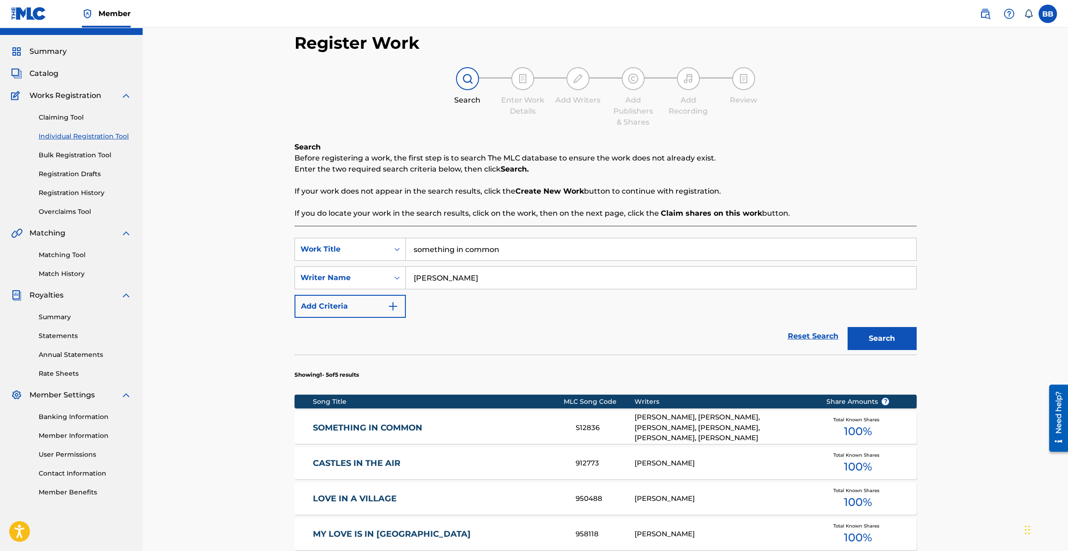
click at [449, 250] on input "something in common" at bounding box center [661, 249] width 510 height 22
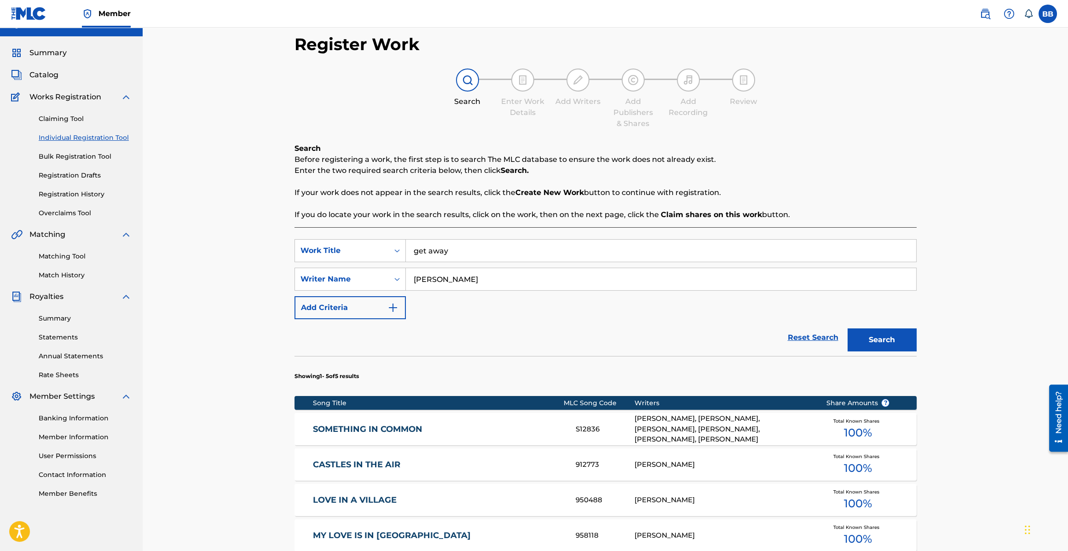
type input "get away"
click at [847, 328] on button "Search" at bounding box center [881, 339] width 69 height 23
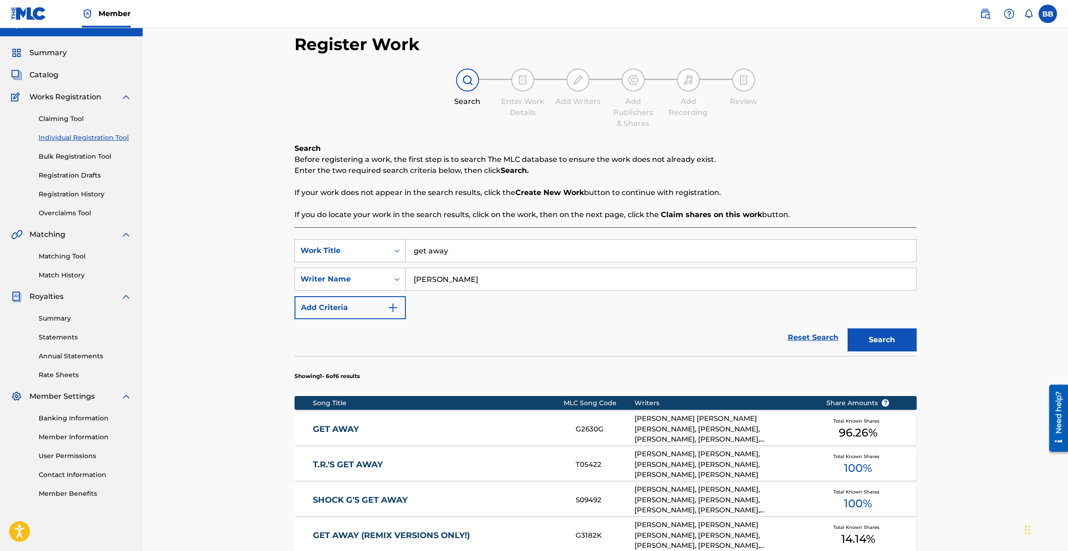
click at [525, 431] on link "GET AWAY" at bounding box center [438, 429] width 250 height 11
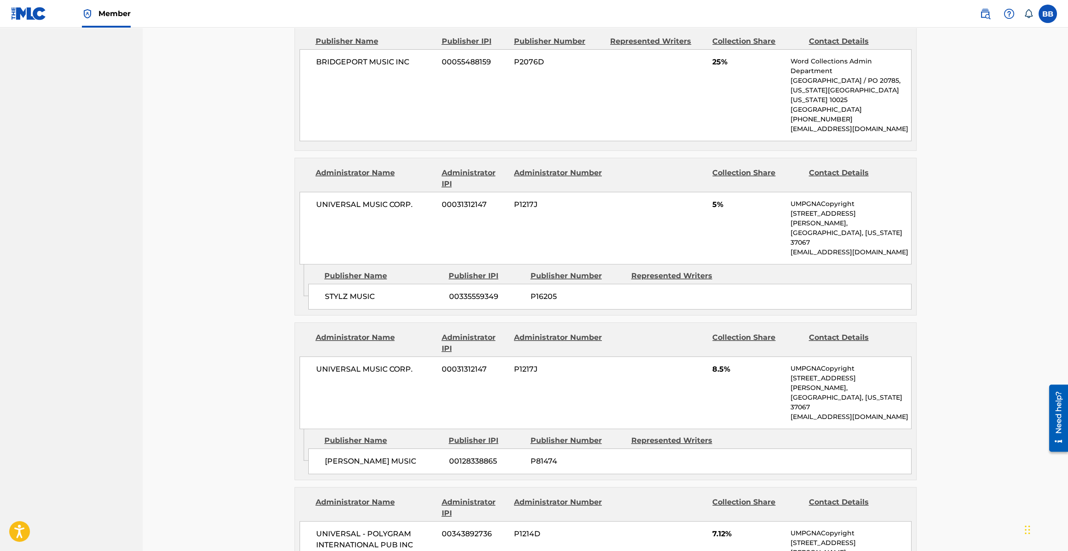
scroll to position [839, 0]
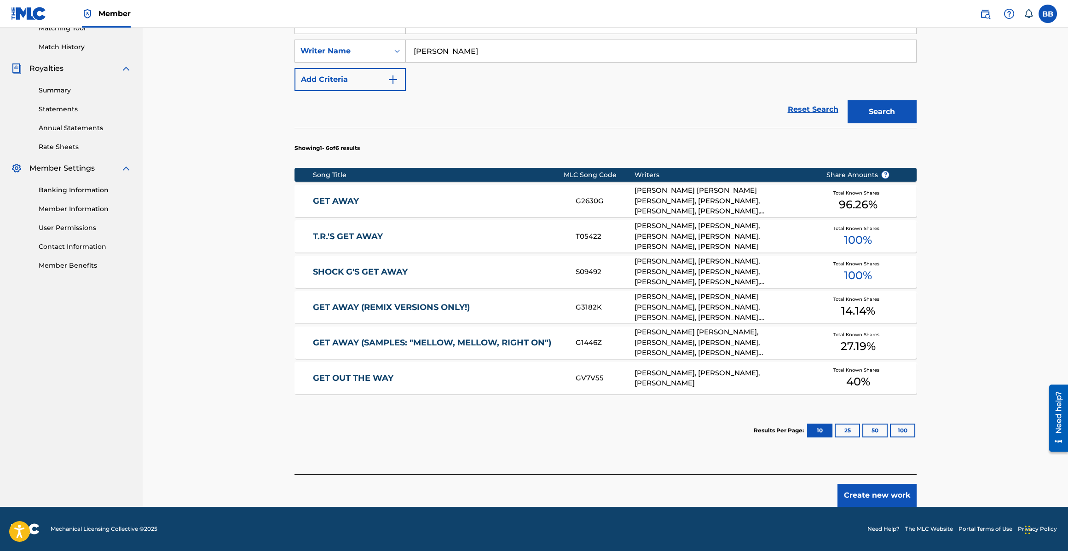
scroll to position [17, 0]
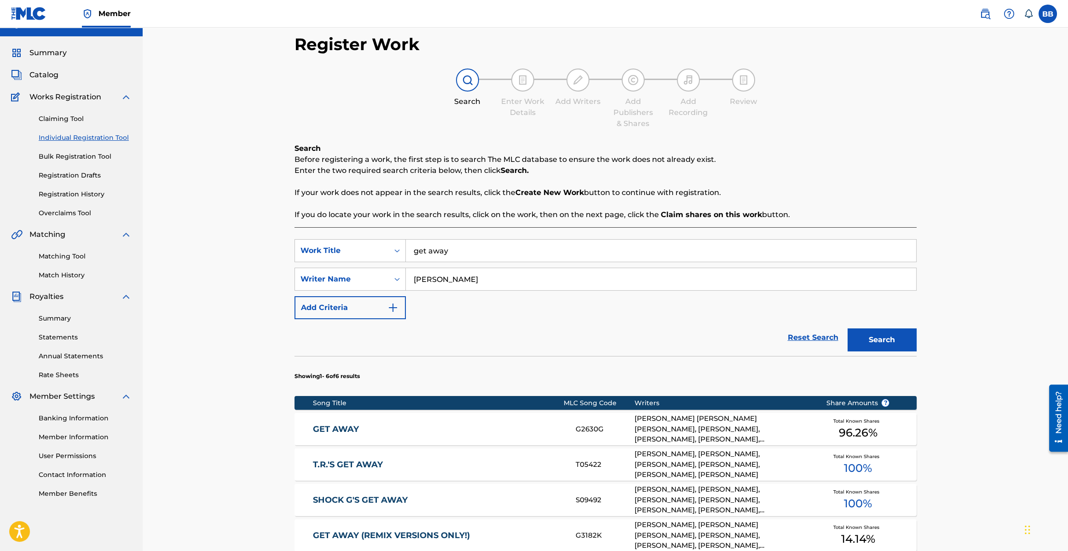
click at [458, 249] on input "get away" at bounding box center [661, 251] width 510 height 22
type input "It's still my thang"
click at [847, 328] on button "Search" at bounding box center [881, 339] width 69 height 23
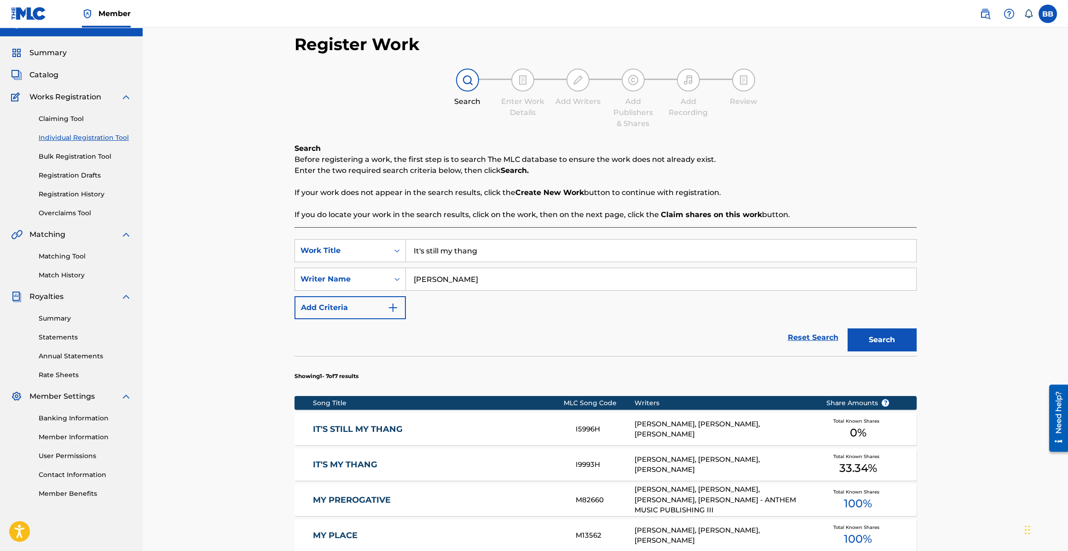
click at [374, 425] on link "IT'S STILL MY THANG" at bounding box center [438, 429] width 250 height 11
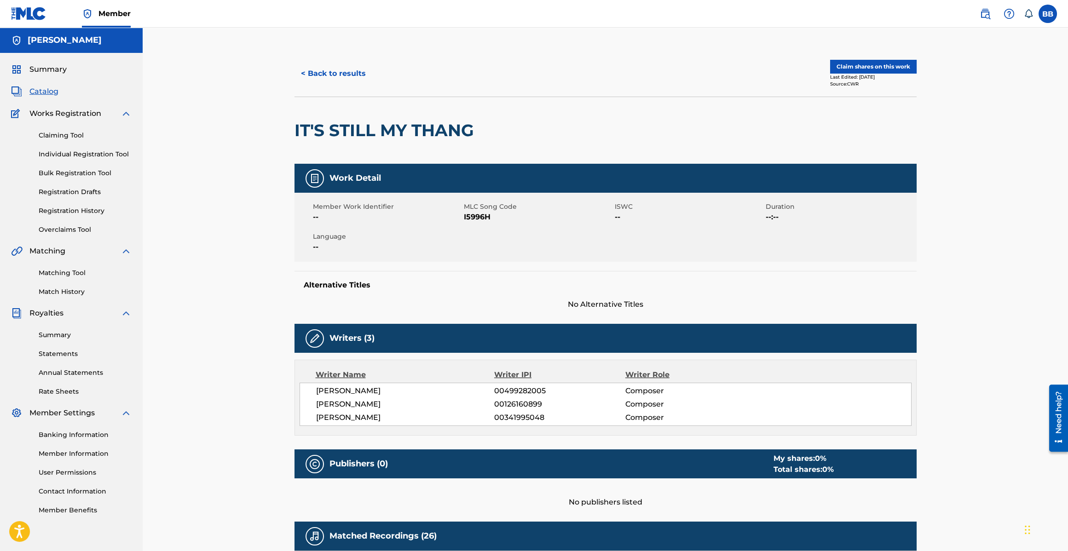
click at [329, 70] on button "< Back to results" at bounding box center [333, 73] width 78 height 23
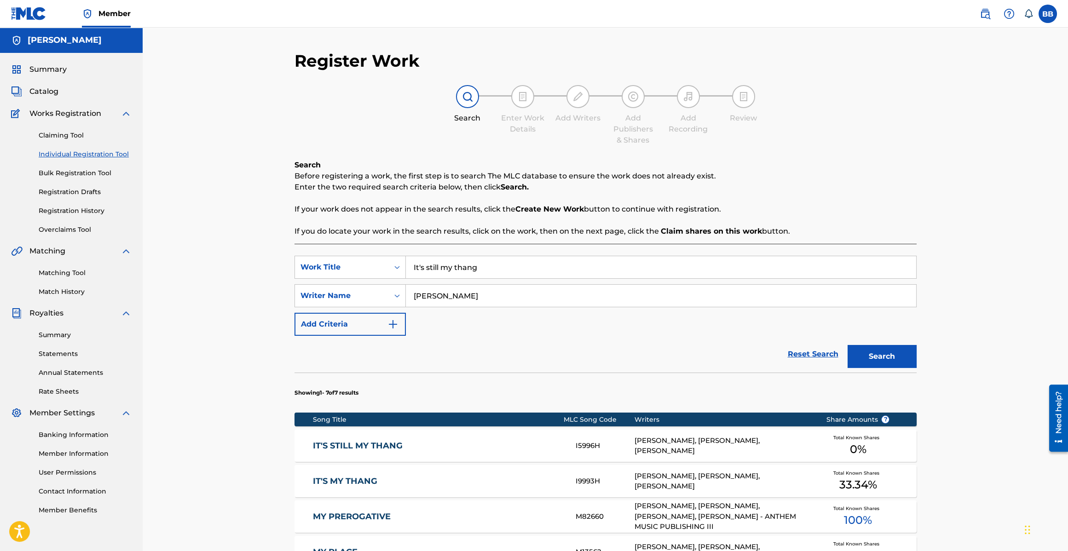
scroll to position [17, 0]
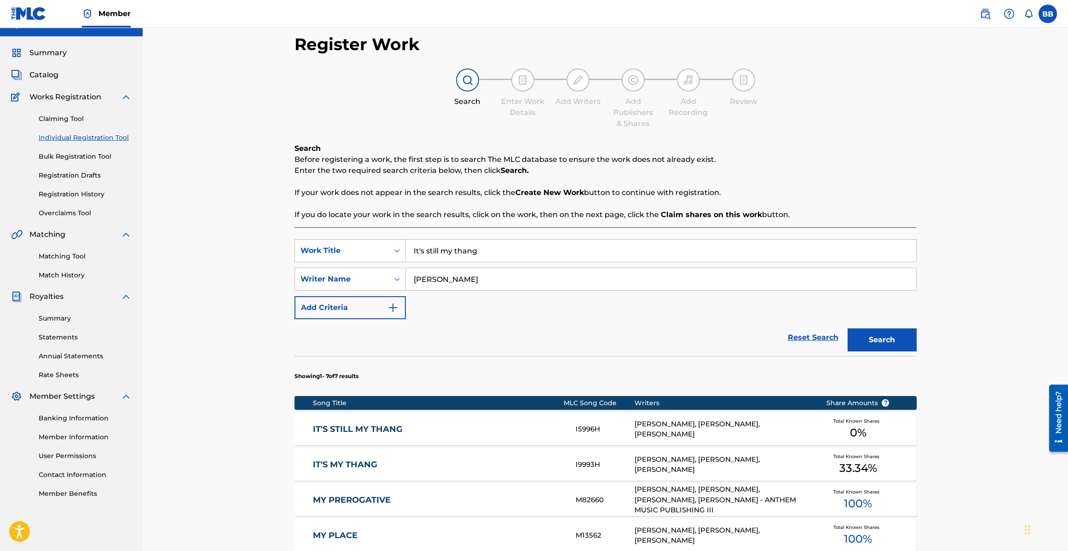
click at [469, 252] on input "It's still my thang" at bounding box center [661, 251] width 510 height 22
type input "feeling inside"
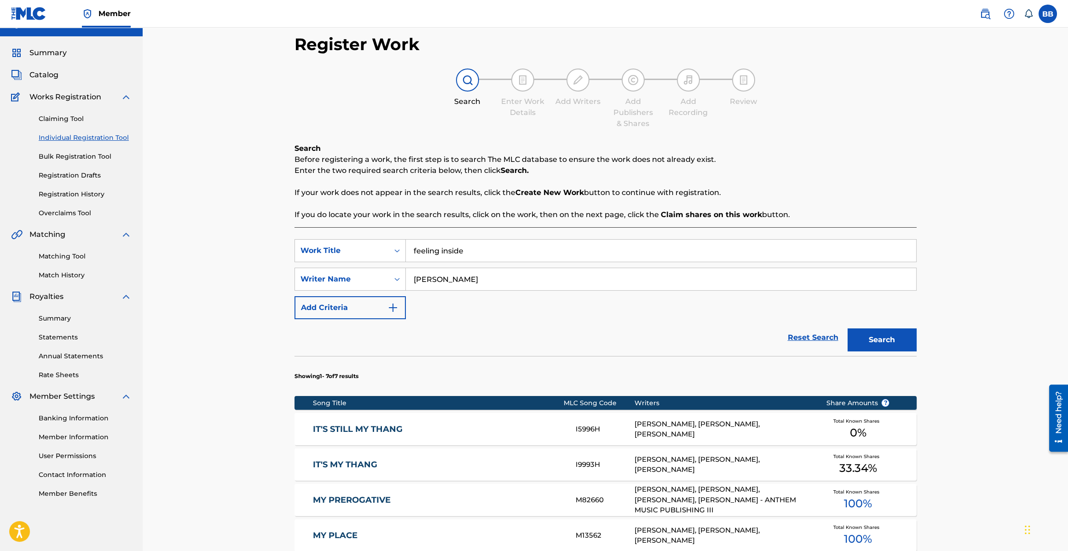
click at [847, 328] on button "Search" at bounding box center [881, 339] width 69 height 23
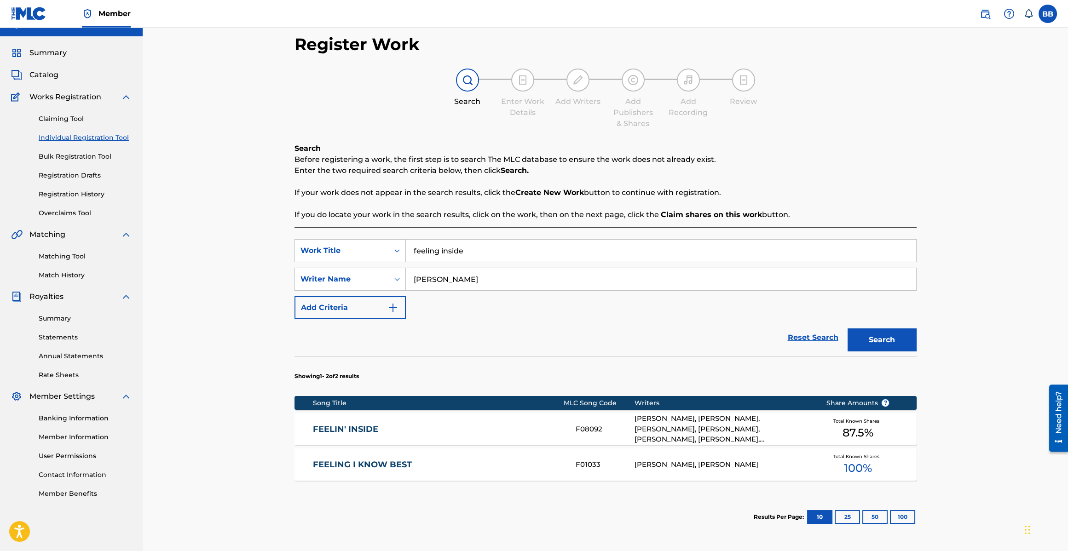
click at [411, 423] on div "FEELIN' INSIDE F08092 BOBBY BROWN, ROBERT BRYANT, FRED ROSSER, DERRICK GARRETT,…" at bounding box center [605, 429] width 622 height 32
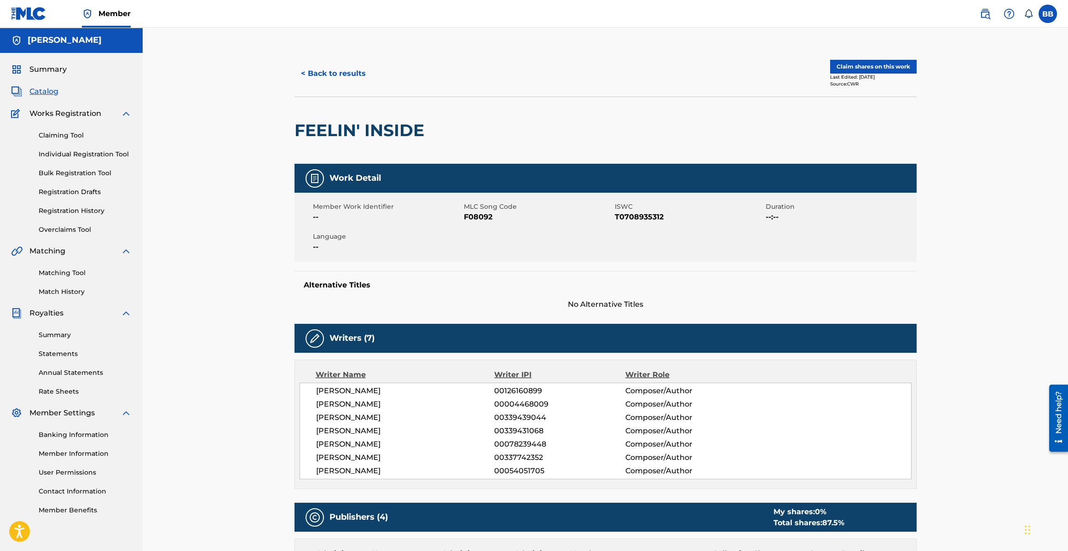
click at [329, 73] on button "< Back to results" at bounding box center [333, 73] width 78 height 23
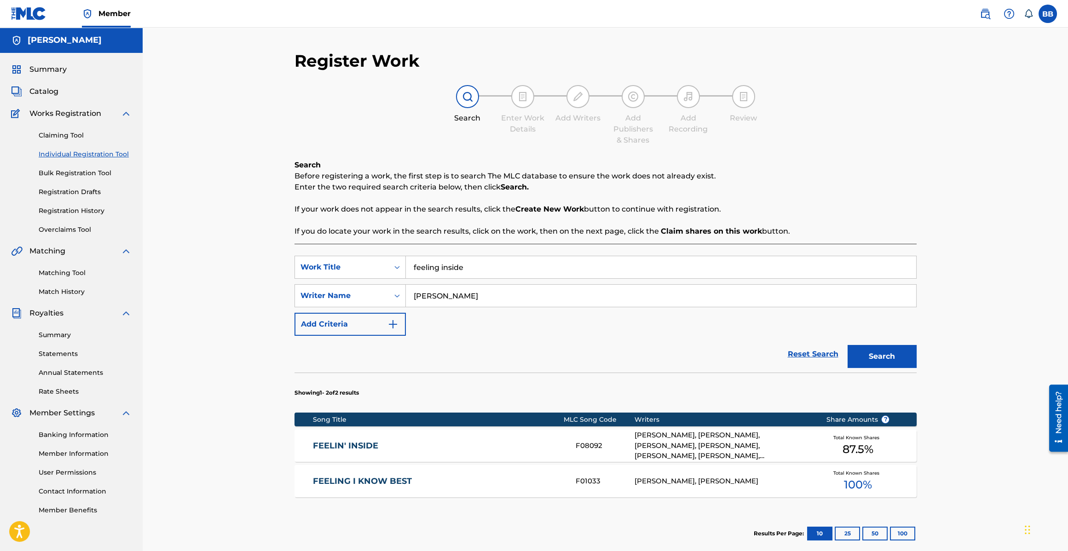
scroll to position [17, 0]
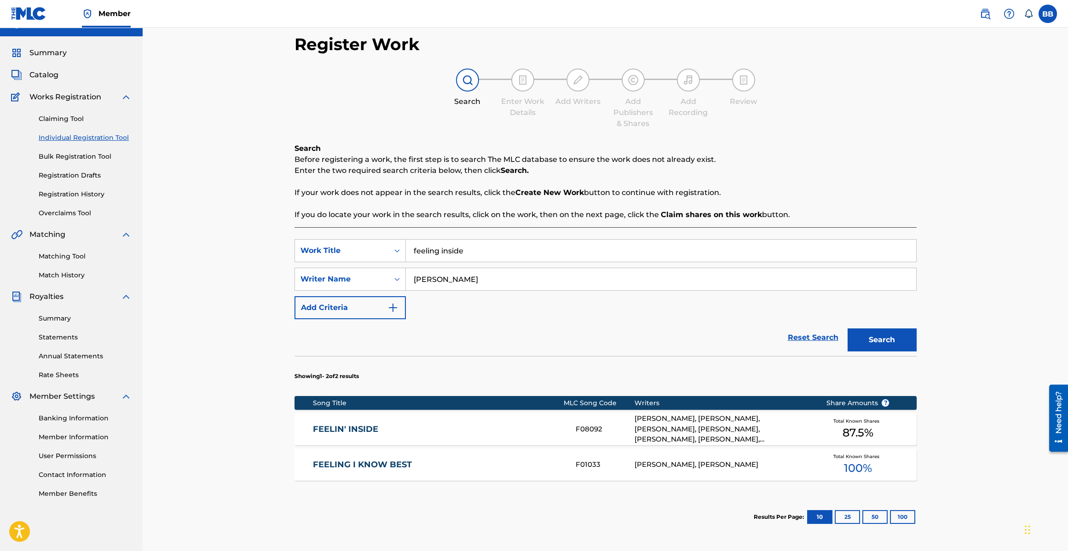
click at [445, 258] on input "feeling inside" at bounding box center [661, 251] width 510 height 22
click at [445, 256] on input "feeling inside" at bounding box center [661, 251] width 510 height 22
click at [445, 255] on input "feeling inside" at bounding box center [661, 251] width 510 height 22
type input "she's all i need"
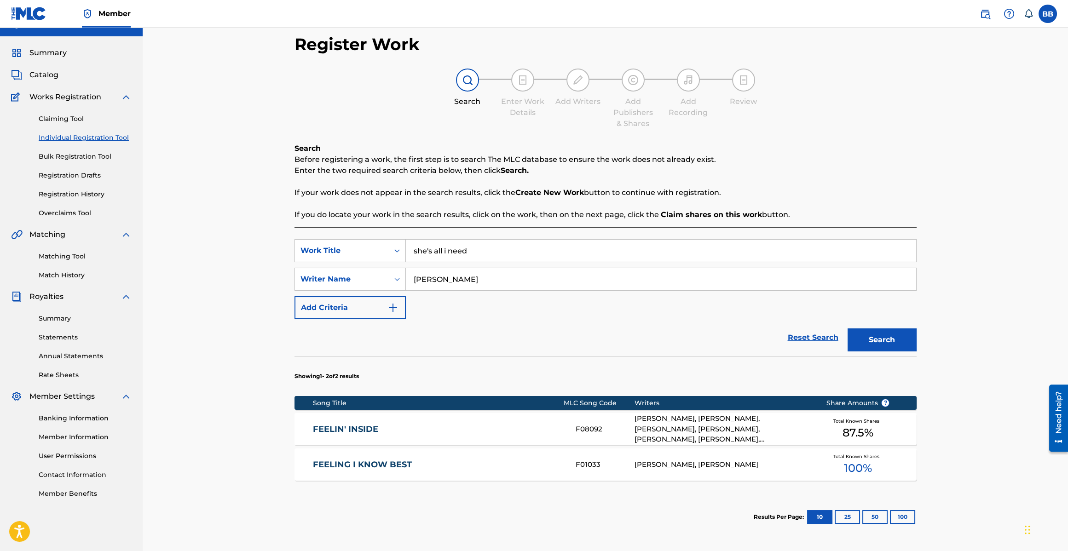
click at [847, 328] on button "Search" at bounding box center [881, 339] width 69 height 23
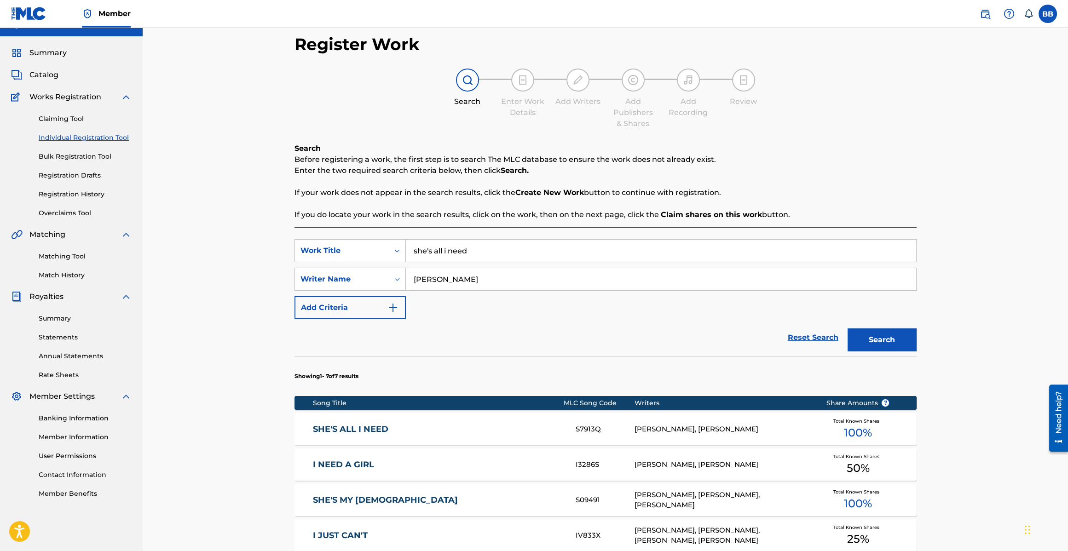
click at [469, 424] on link "SHE'S ALL I NEED" at bounding box center [438, 429] width 250 height 11
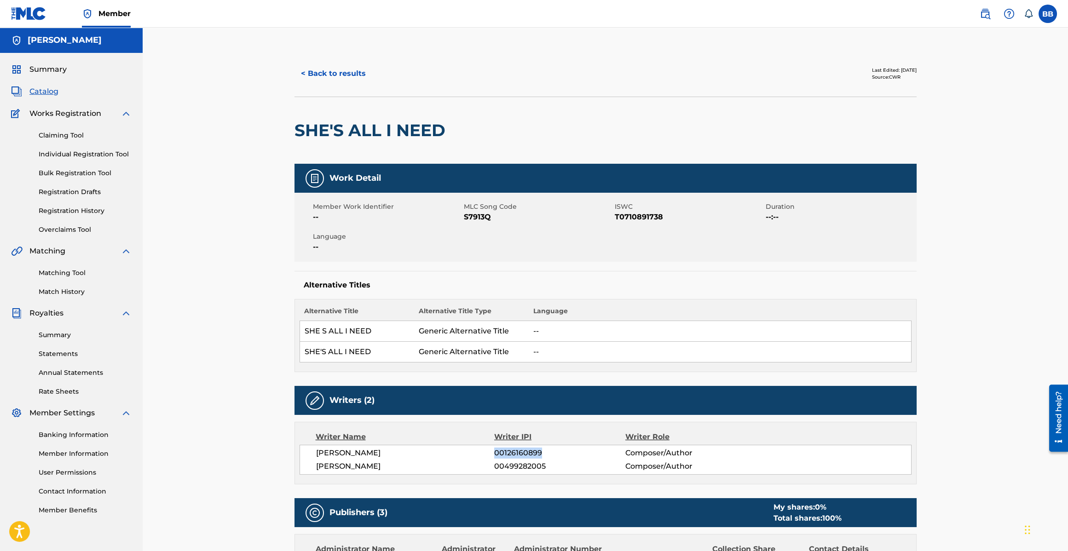
drag, startPoint x: 558, startPoint y: 455, endPoint x: 495, endPoint y: 454, distance: 63.0
click at [494, 454] on span "00126160899" at bounding box center [559, 453] width 131 height 11
copy span "00126160899"
click at [60, 214] on link "Registration History" at bounding box center [85, 211] width 93 height 10
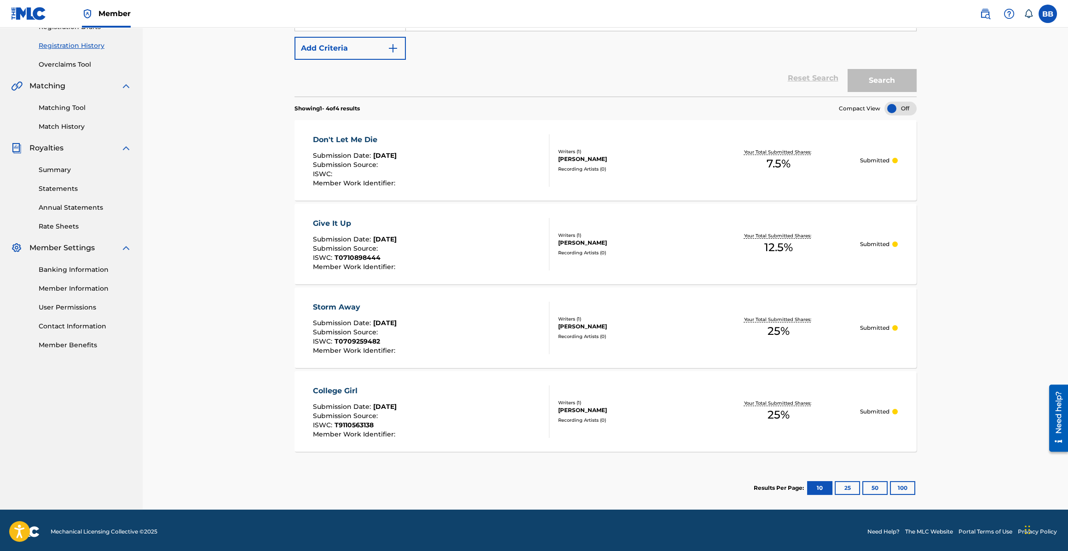
scroll to position [167, 0]
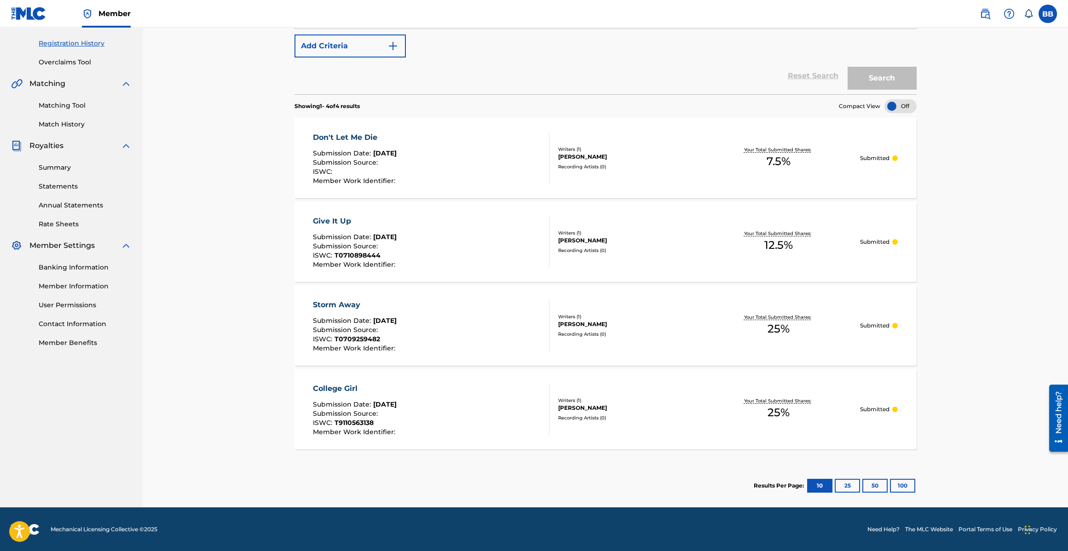
click at [846, 484] on button "25" at bounding box center [846, 486] width 25 height 14
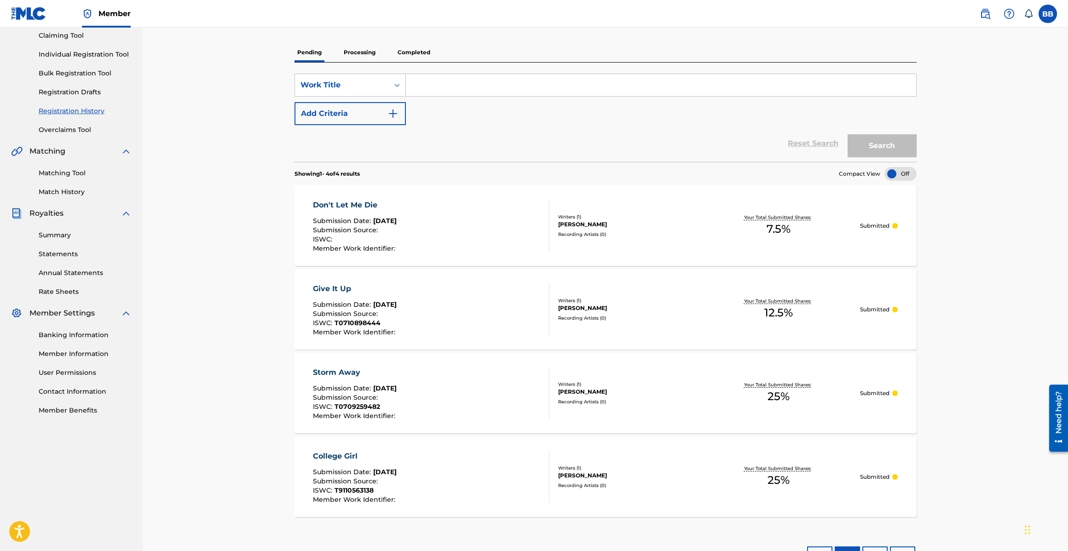
scroll to position [104, 0]
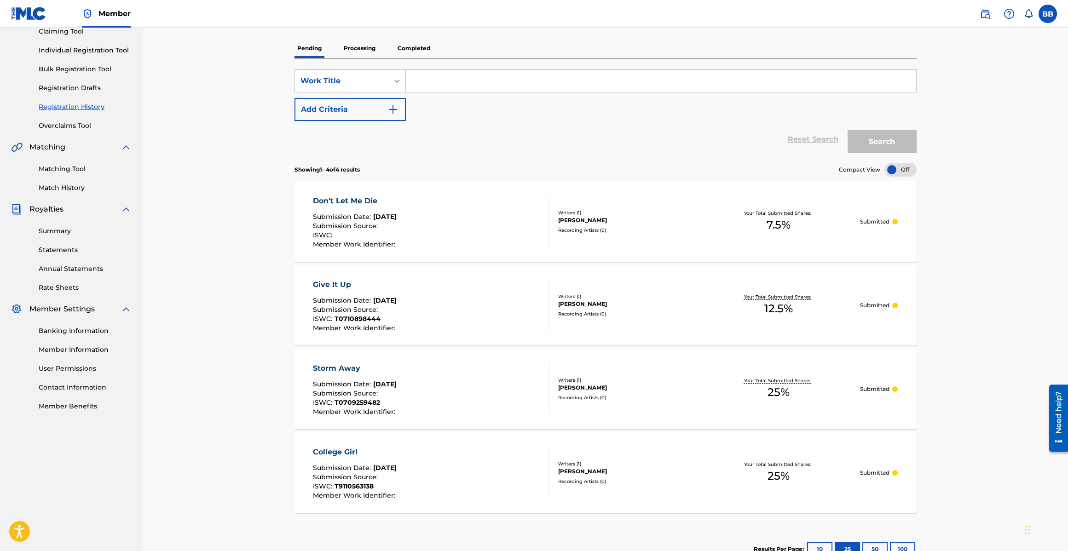
click at [354, 56] on p "Processing" at bounding box center [359, 48] width 37 height 19
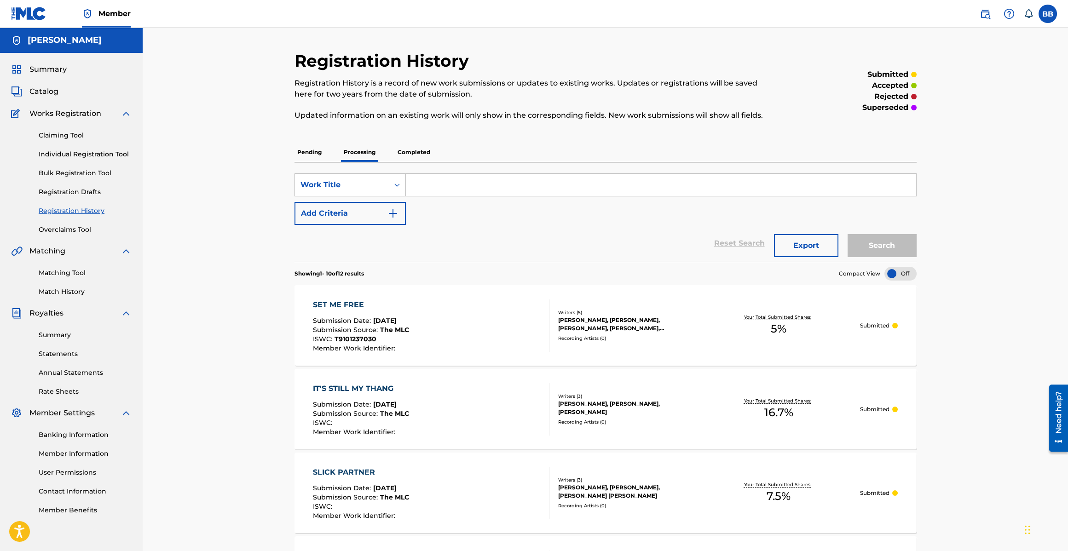
click at [68, 139] on link "Claiming Tool" at bounding box center [85, 136] width 93 height 10
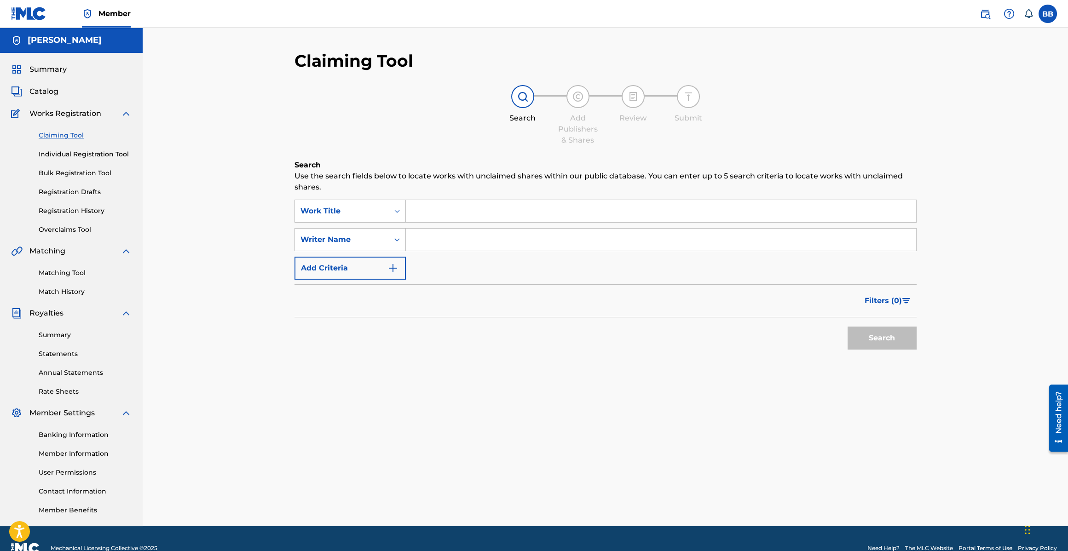
click at [58, 228] on link "Overclaims Tool" at bounding box center [85, 230] width 93 height 10
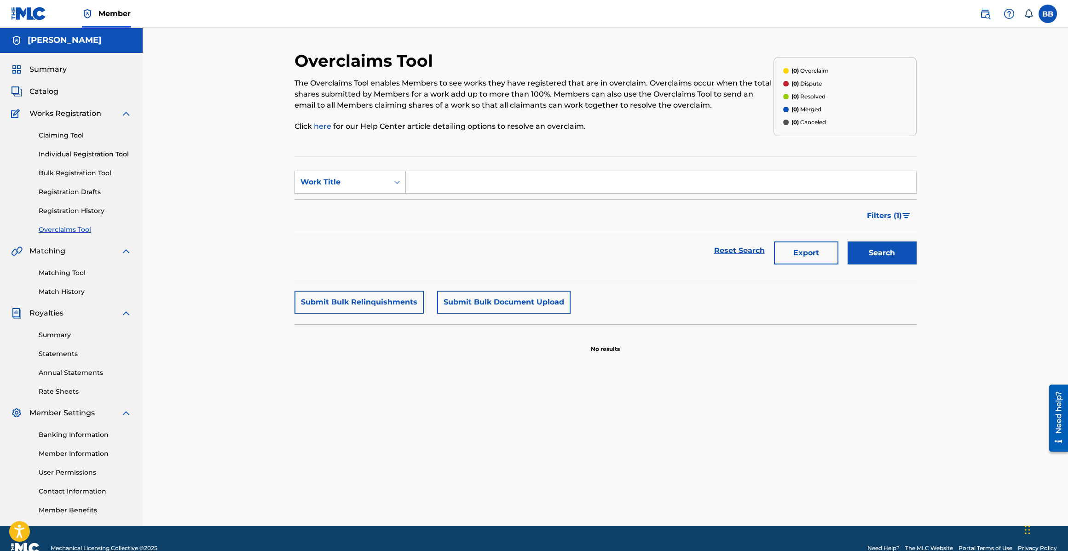
click at [83, 197] on div "Claiming Tool Individual Registration Tool Bulk Registration Tool Registration …" at bounding box center [71, 176] width 121 height 115
drag, startPoint x: 84, startPoint y: 192, endPoint x: 85, endPoint y: 197, distance: 4.6
click at [84, 193] on link "Registration Drafts" at bounding box center [85, 192] width 93 height 10
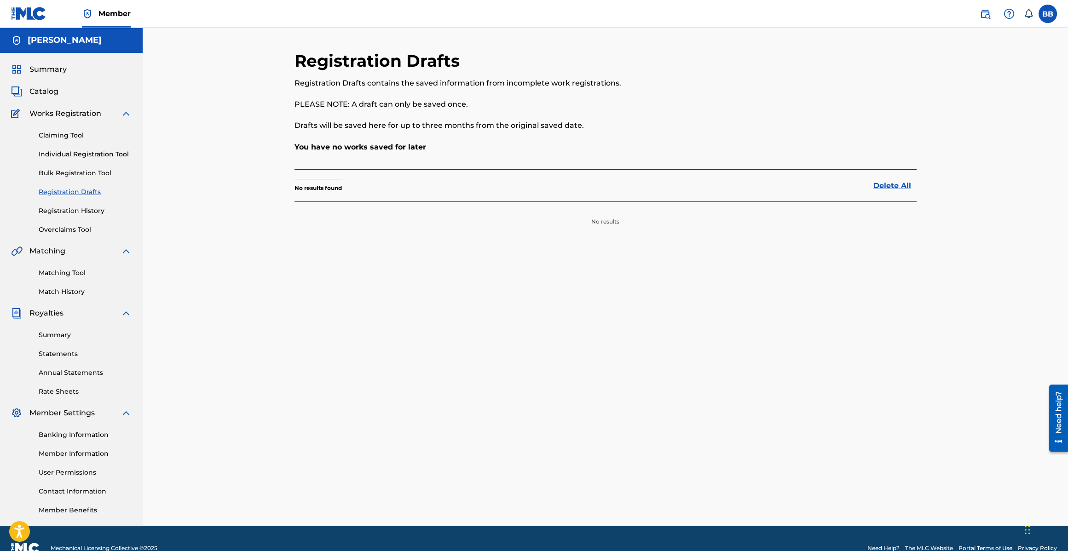
click at [85, 211] on link "Registration History" at bounding box center [85, 211] width 93 height 10
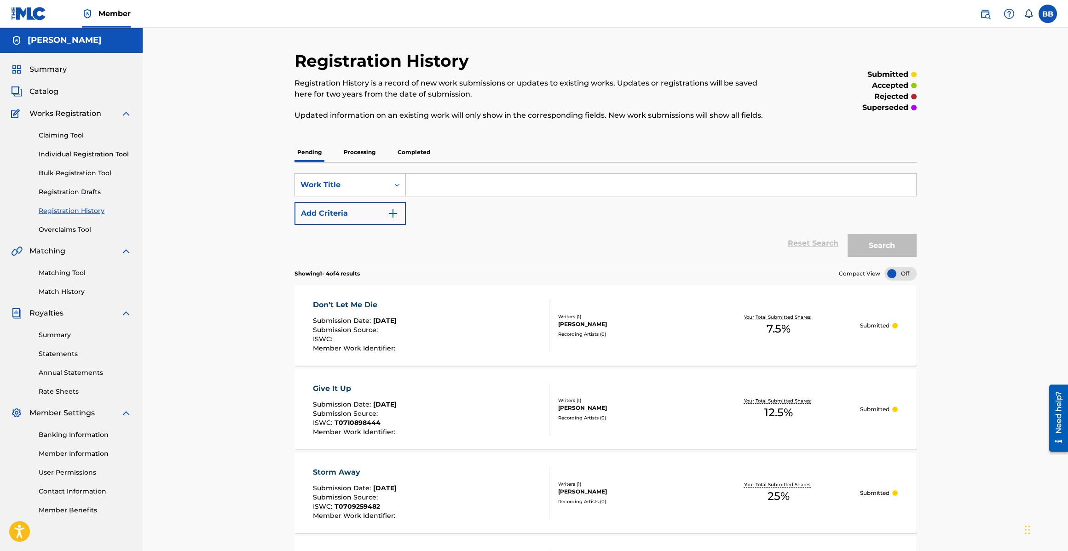
click at [364, 152] on p "Processing" at bounding box center [359, 152] width 37 height 19
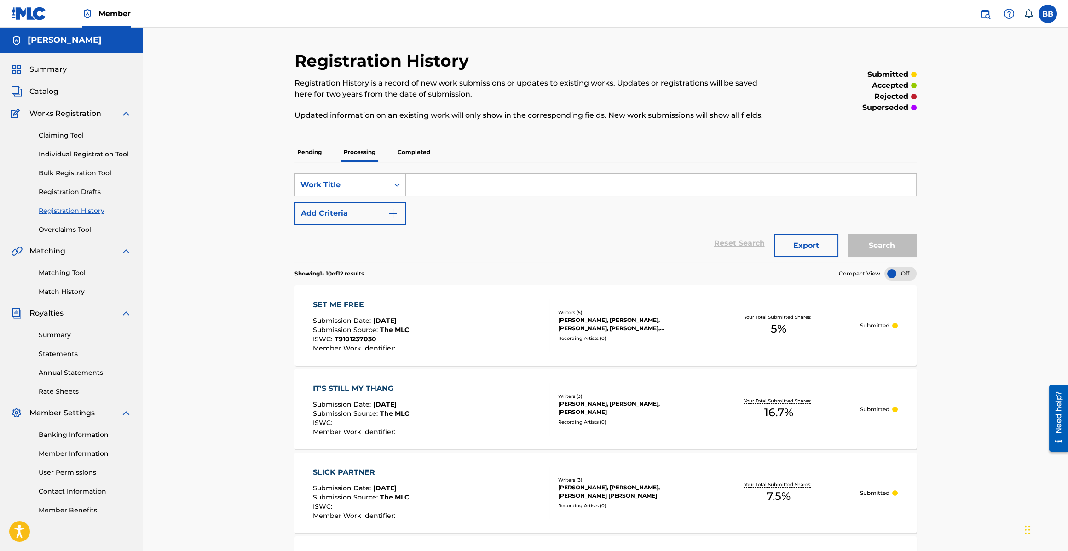
click at [431, 154] on p "Completed" at bounding box center [414, 152] width 38 height 19
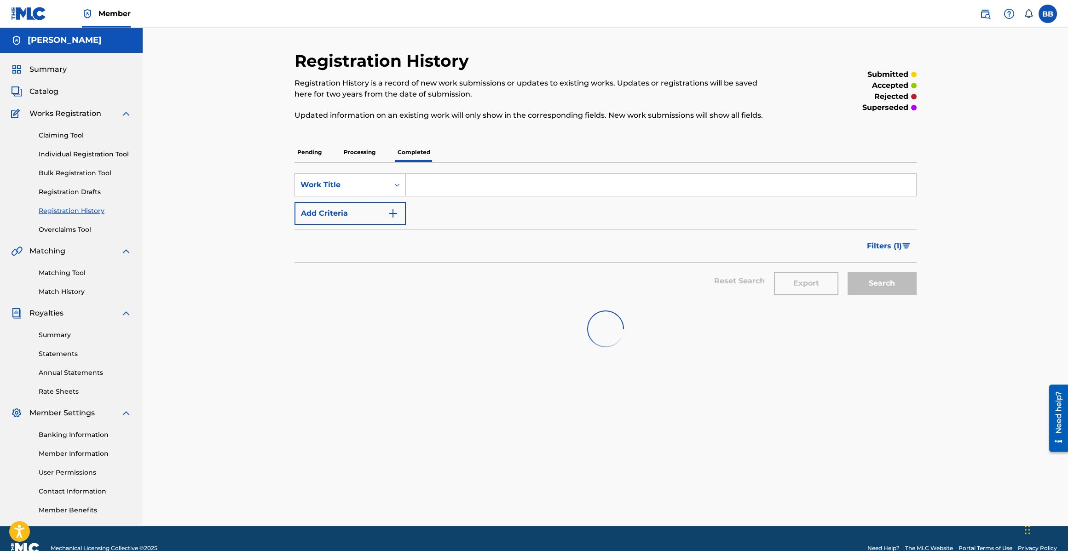
drag, startPoint x: 394, startPoint y: 152, endPoint x: 379, endPoint y: 152, distance: 15.2
click at [394, 152] on div "Pending Processing Completed" at bounding box center [605, 152] width 622 height 19
click at [374, 152] on p "Processing" at bounding box center [359, 152] width 37 height 19
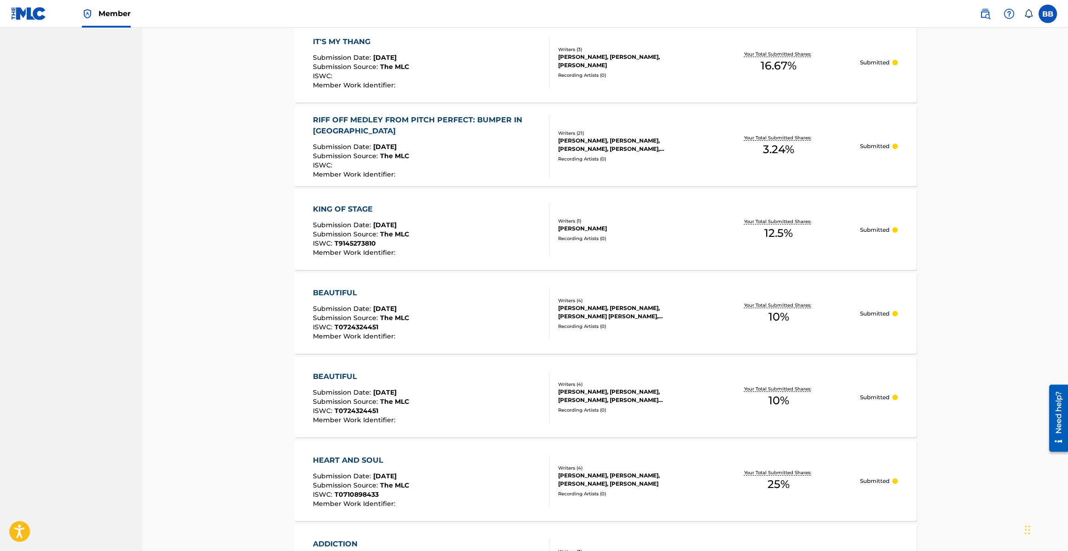
scroll to position [674, 0]
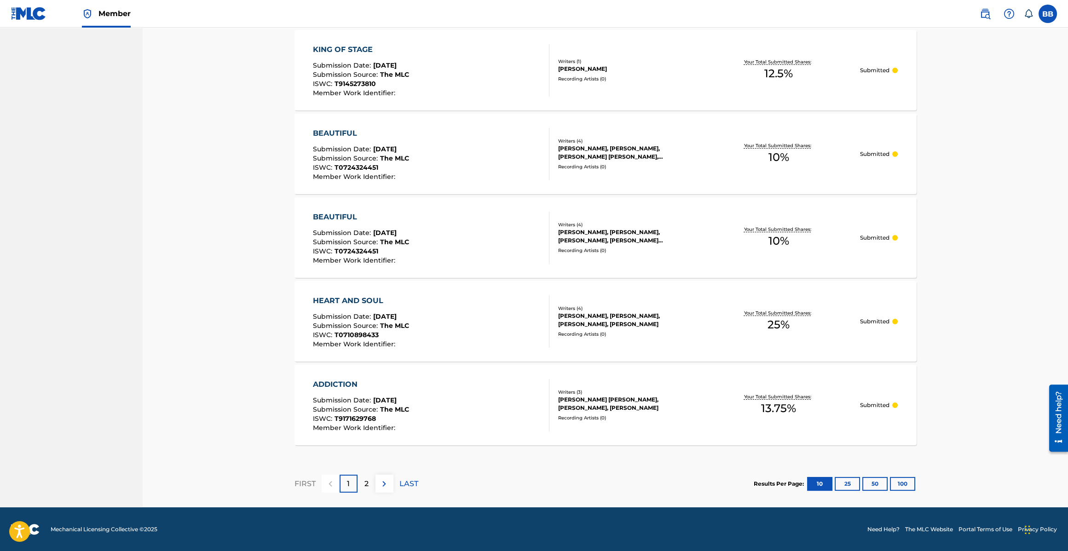
click at [361, 479] on div "2" at bounding box center [366, 484] width 18 height 18
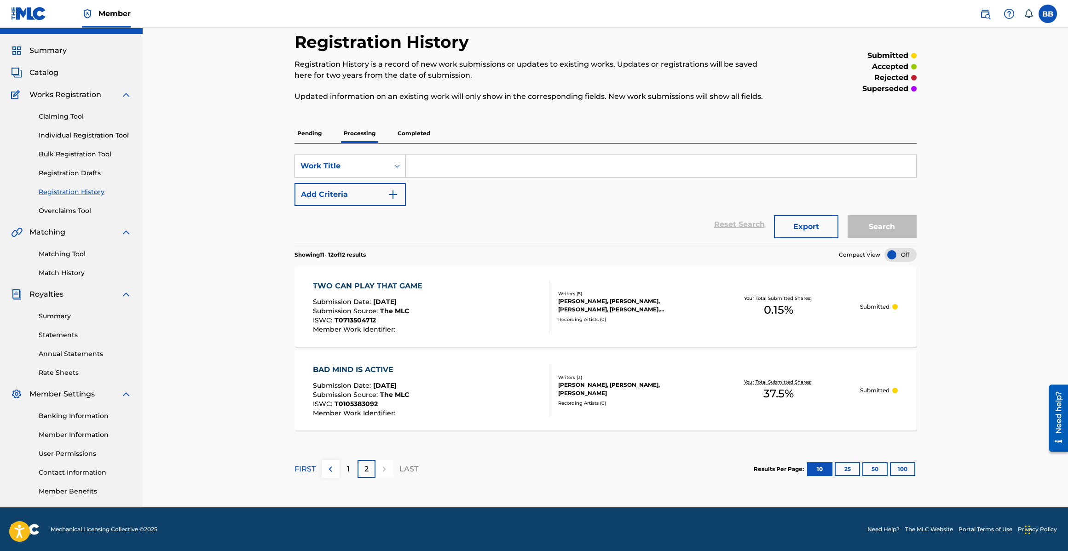
click at [351, 469] on div "1" at bounding box center [348, 469] width 18 height 18
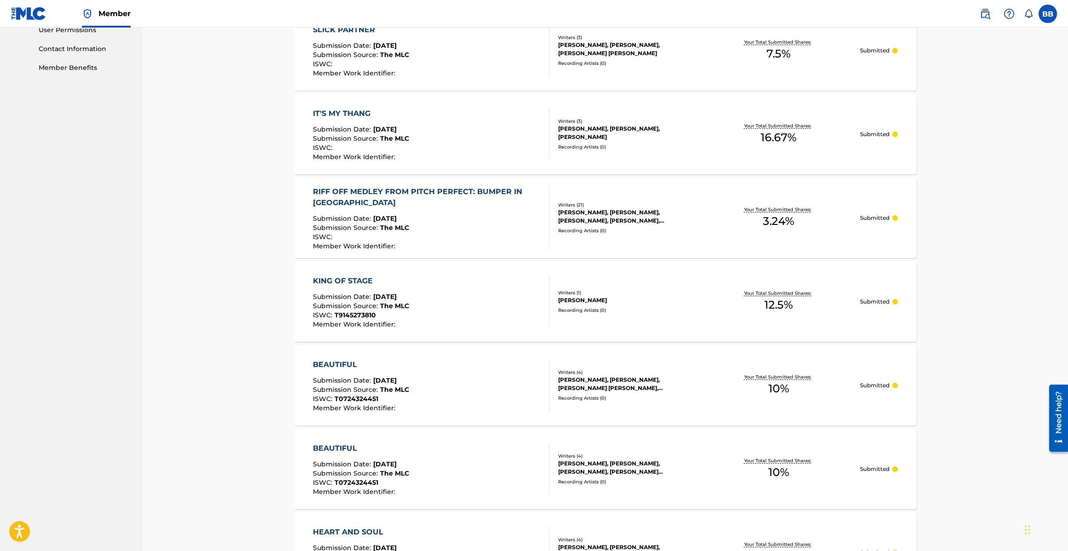
scroll to position [674, 0]
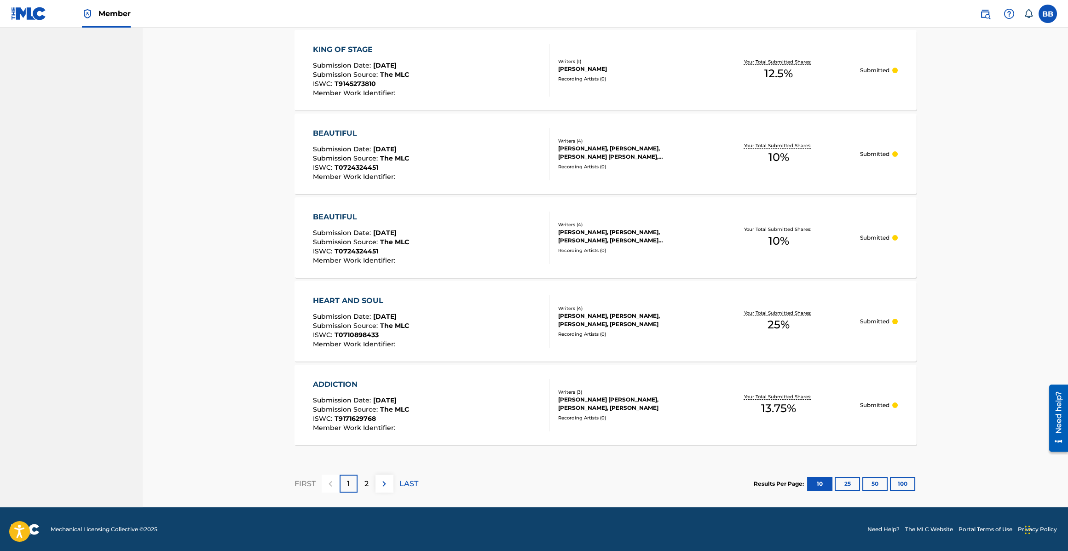
click at [360, 477] on div "2" at bounding box center [366, 484] width 18 height 18
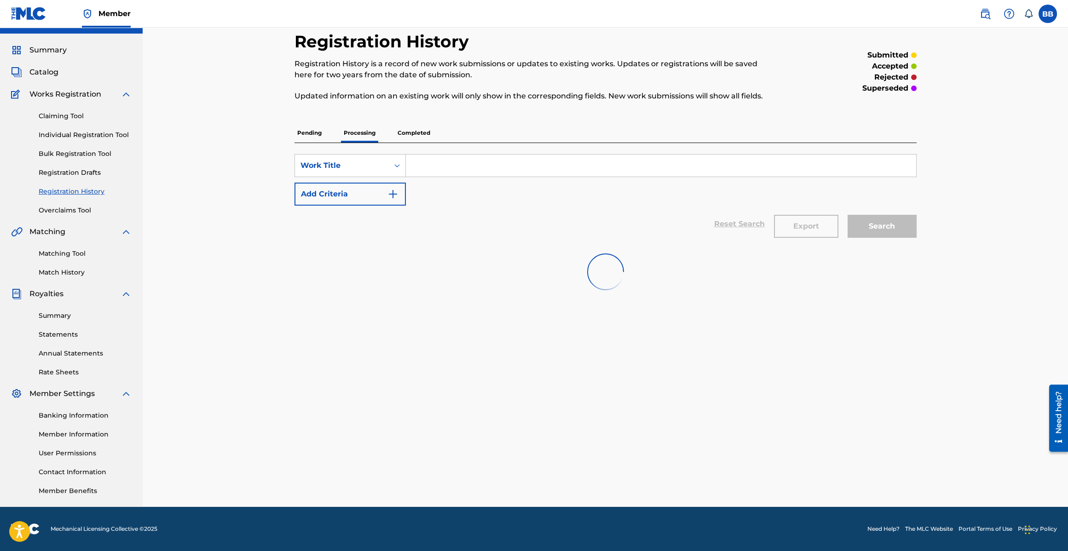
scroll to position [19, 0]
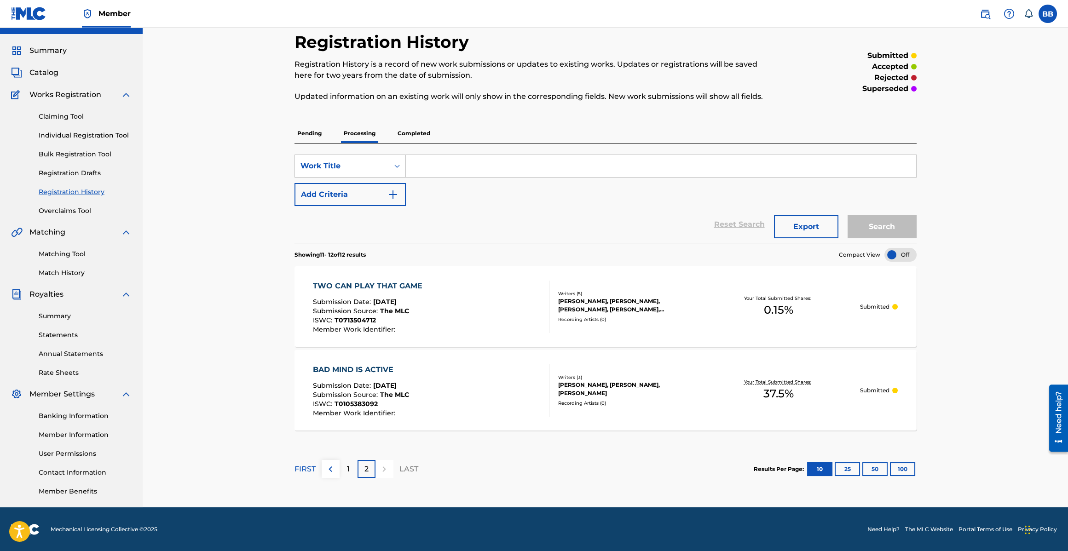
click at [347, 462] on div "1" at bounding box center [348, 469] width 18 height 18
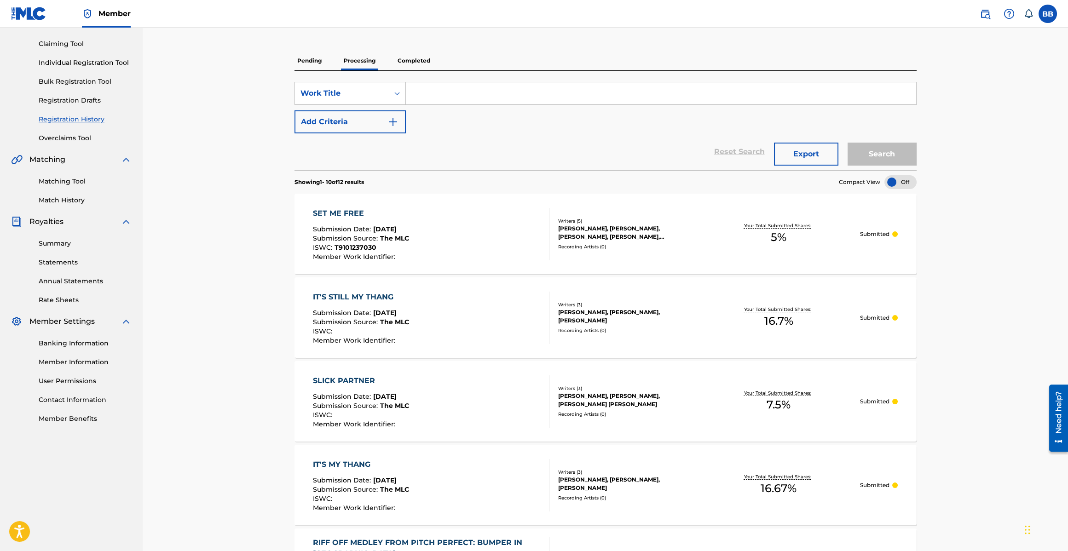
scroll to position [0, 0]
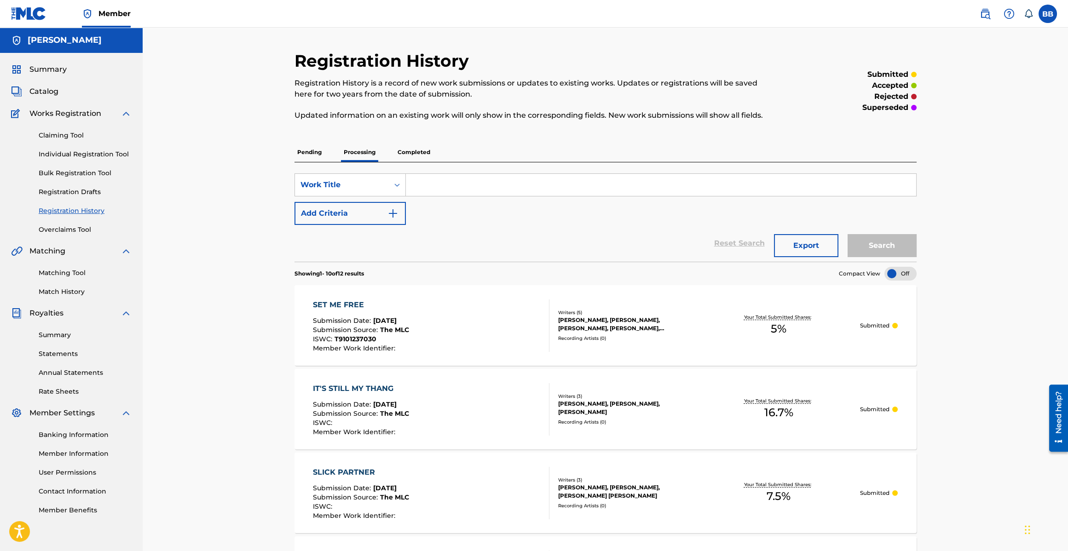
click at [313, 152] on p "Pending" at bounding box center [309, 152] width 30 height 19
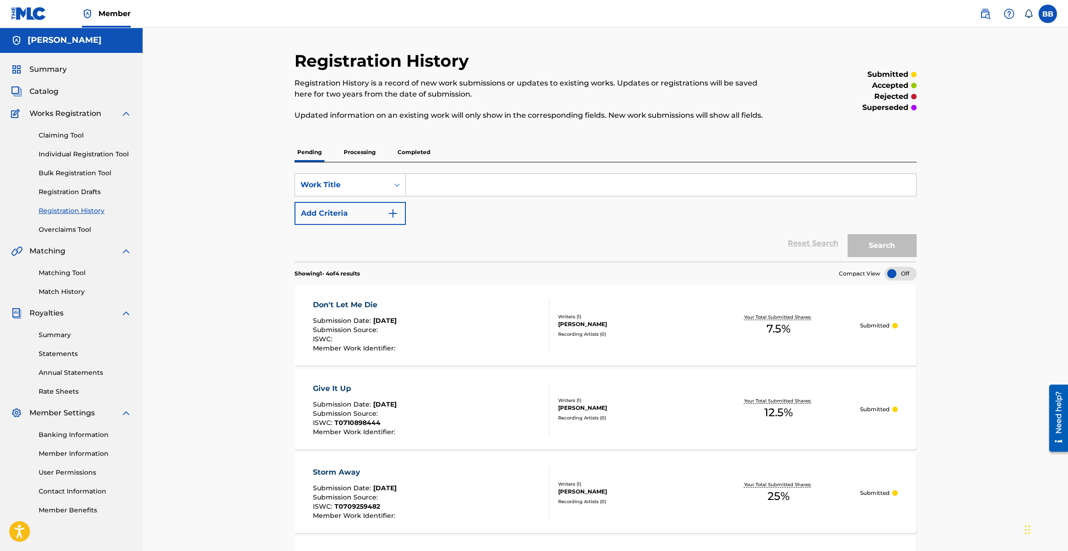
click at [69, 139] on link "Claiming Tool" at bounding box center [85, 136] width 93 height 10
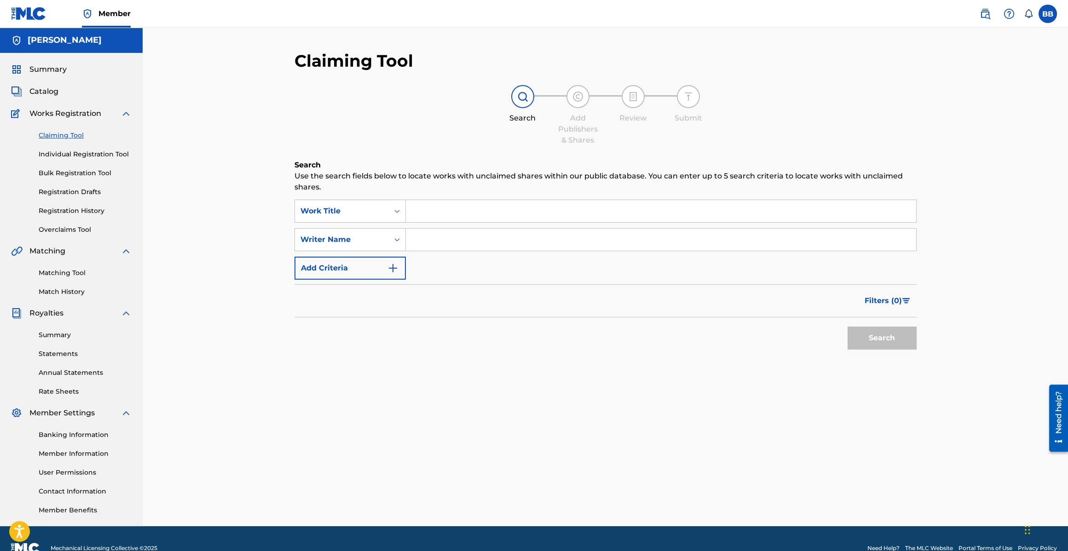
click at [434, 206] on input "Search Form" at bounding box center [661, 211] width 510 height 22
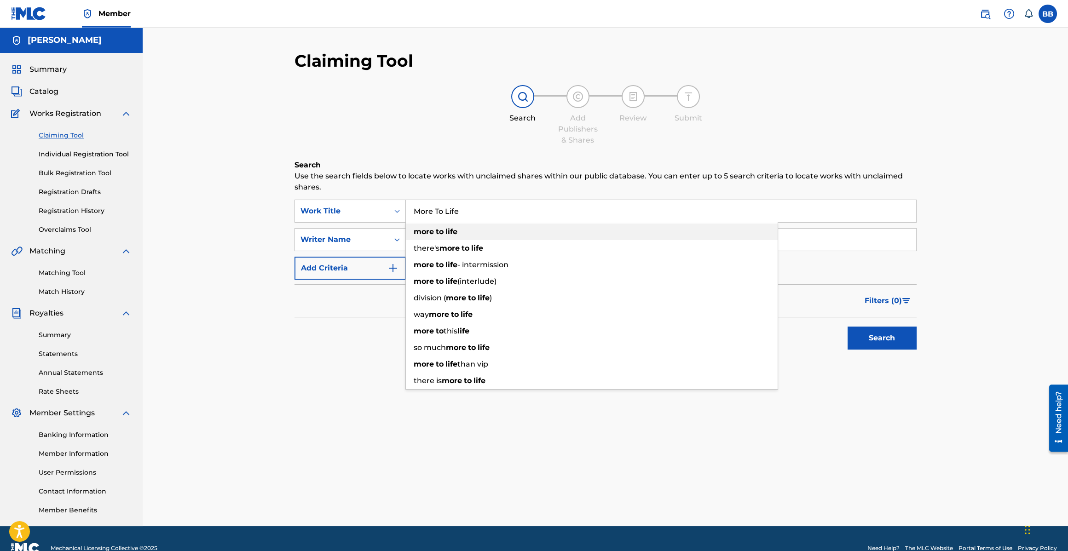
click at [476, 226] on div "more to life" at bounding box center [592, 232] width 372 height 17
type input "more to life"
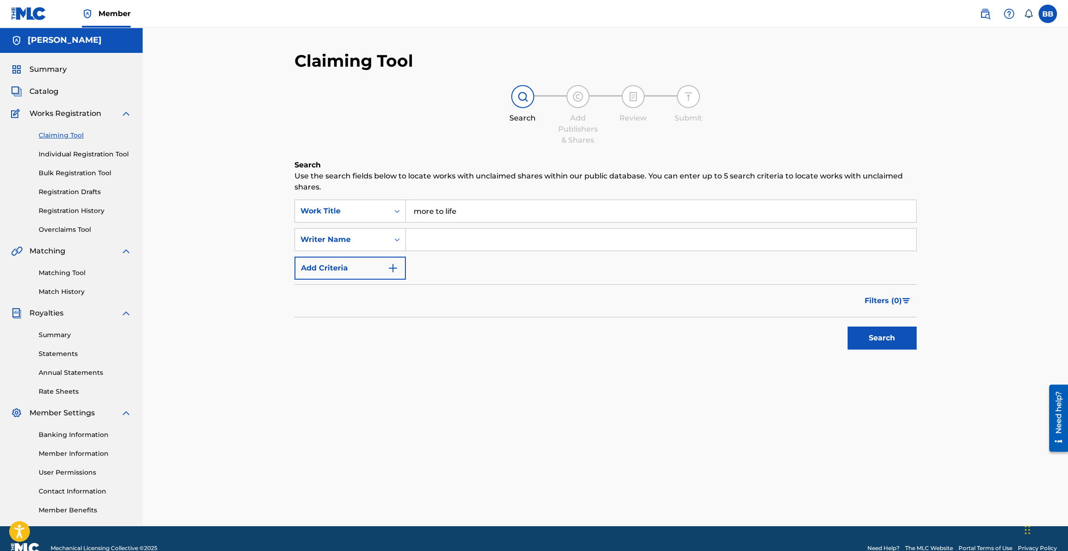
click at [461, 243] on input "Search Form" at bounding box center [661, 240] width 510 height 22
type input "[PERSON_NAME]"
click at [877, 341] on button "Search" at bounding box center [881, 338] width 69 height 23
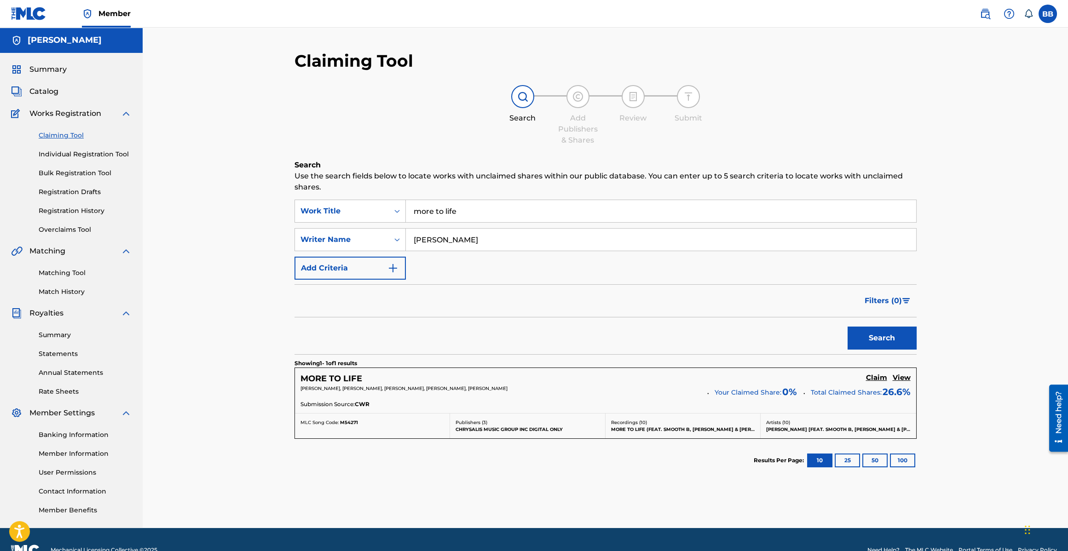
click at [356, 371] on div "MORE TO LIFE Claim View SHAQUILLE O'NEAL, BOBBY BROWN, KEN FINNEL, DARRYL OTIL …" at bounding box center [605, 390] width 621 height 45
click at [881, 377] on h5 "Claim" at bounding box center [876, 378] width 21 height 9
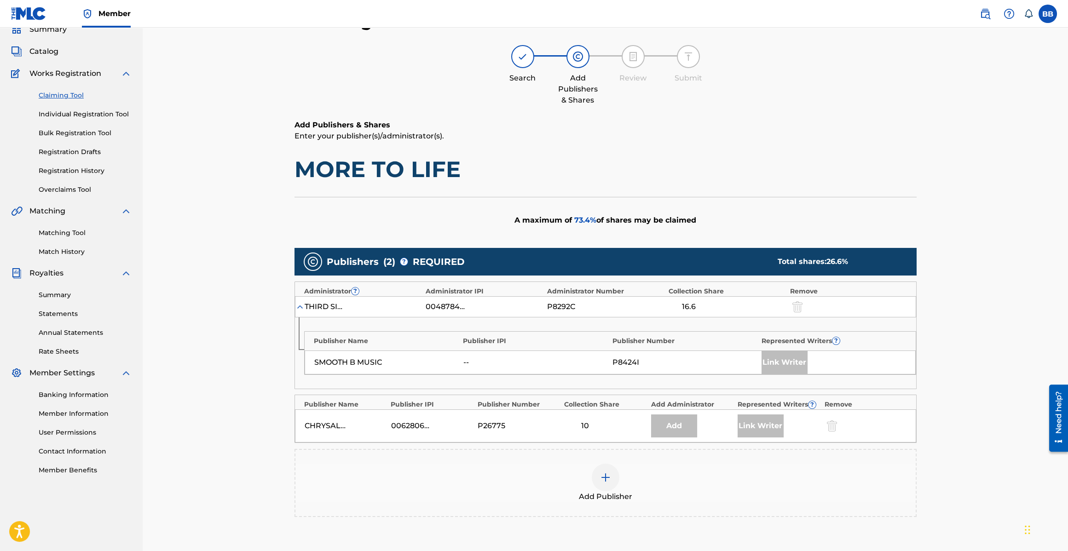
scroll to position [82, 0]
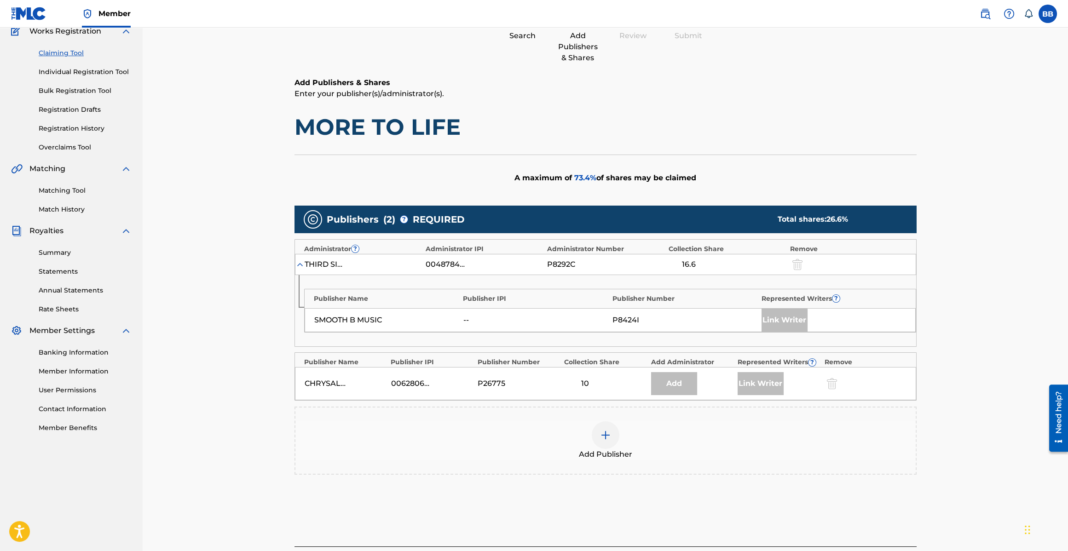
click at [622, 437] on div "Add Publisher" at bounding box center [605, 440] width 620 height 39
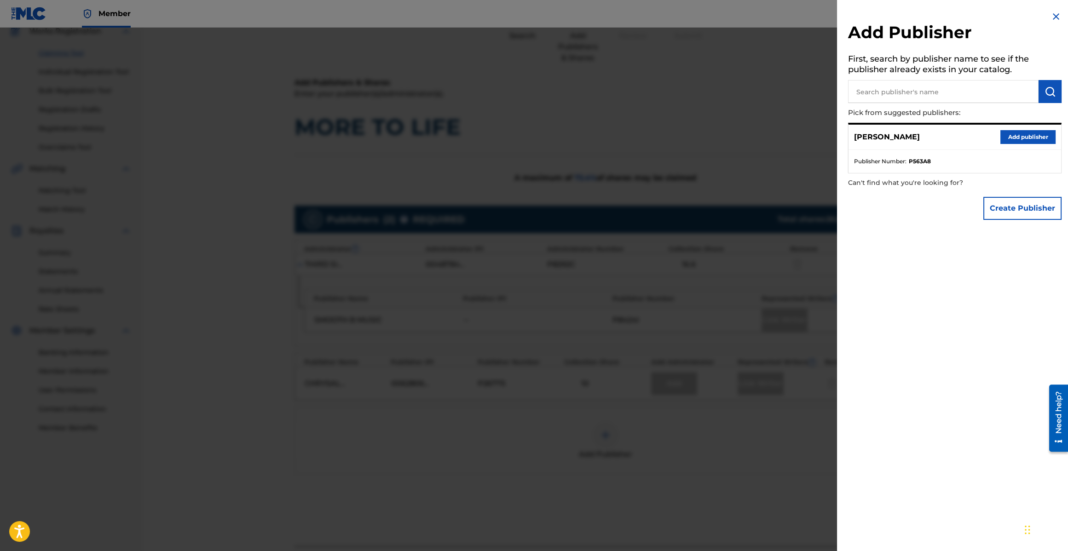
click at [1035, 138] on button "Add publisher" at bounding box center [1027, 137] width 55 height 14
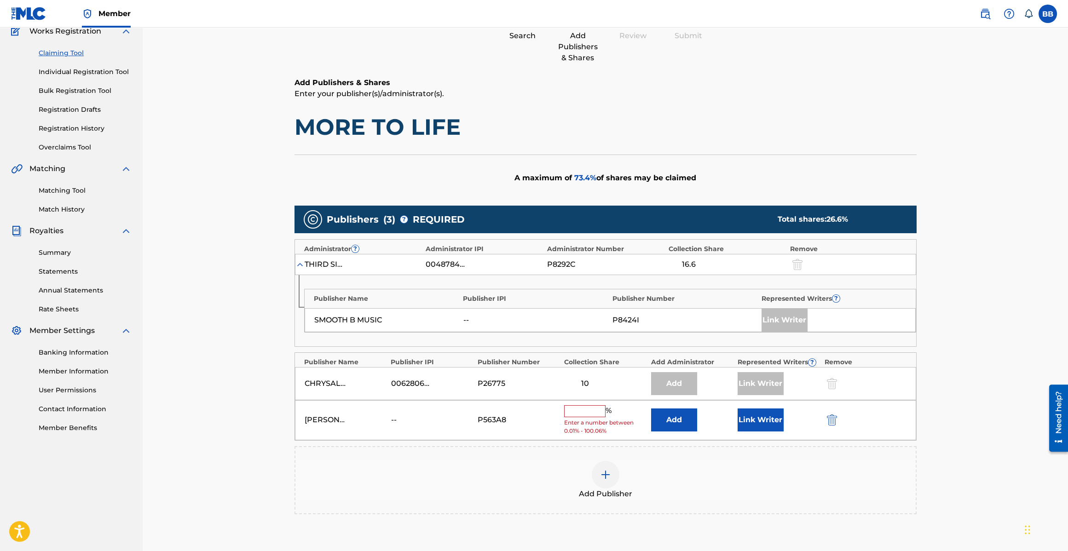
click at [590, 414] on input "text" at bounding box center [584, 411] width 41 height 12
type input "12.50"
click at [744, 410] on button "Link Writer" at bounding box center [760, 416] width 46 height 23
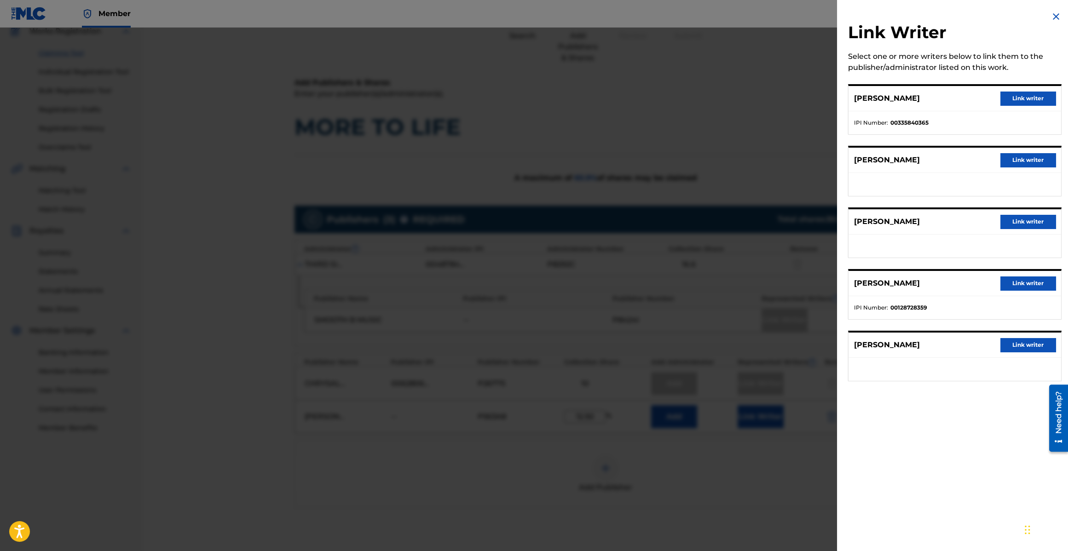
click at [1002, 156] on button "Link writer" at bounding box center [1027, 160] width 55 height 14
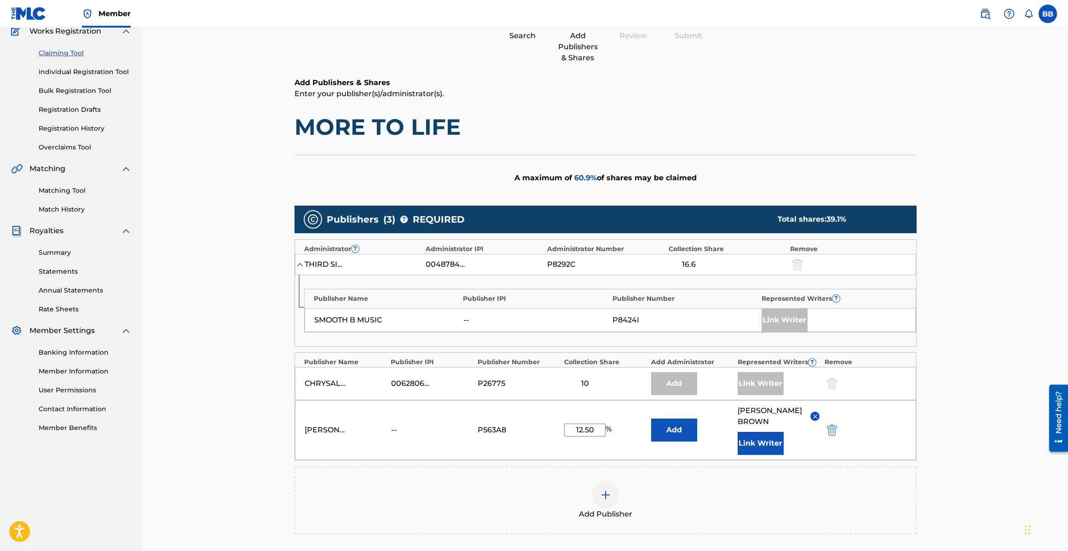
scroll to position [158, 0]
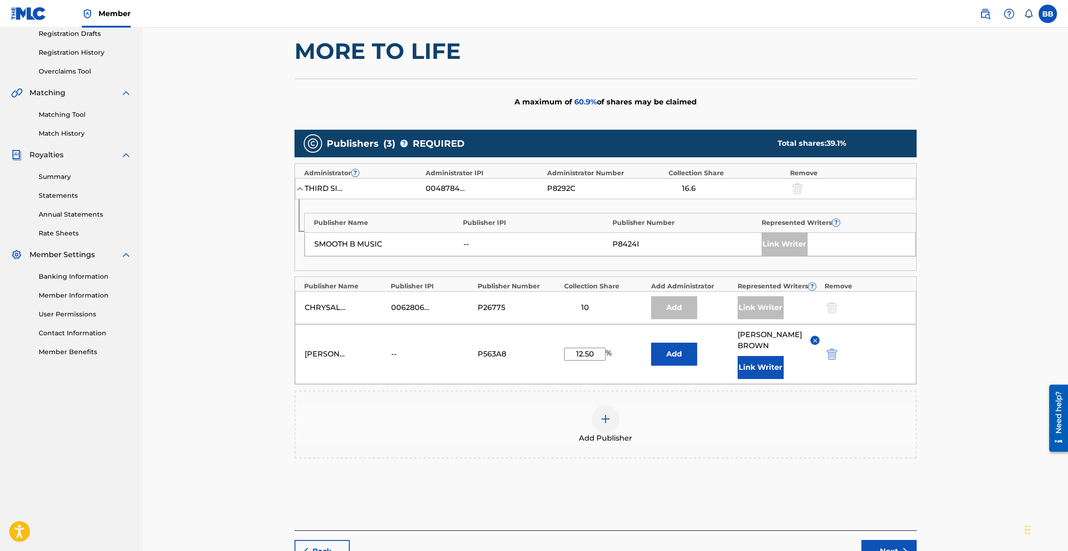
click at [896, 546] on button "Next" at bounding box center [888, 551] width 55 height 23
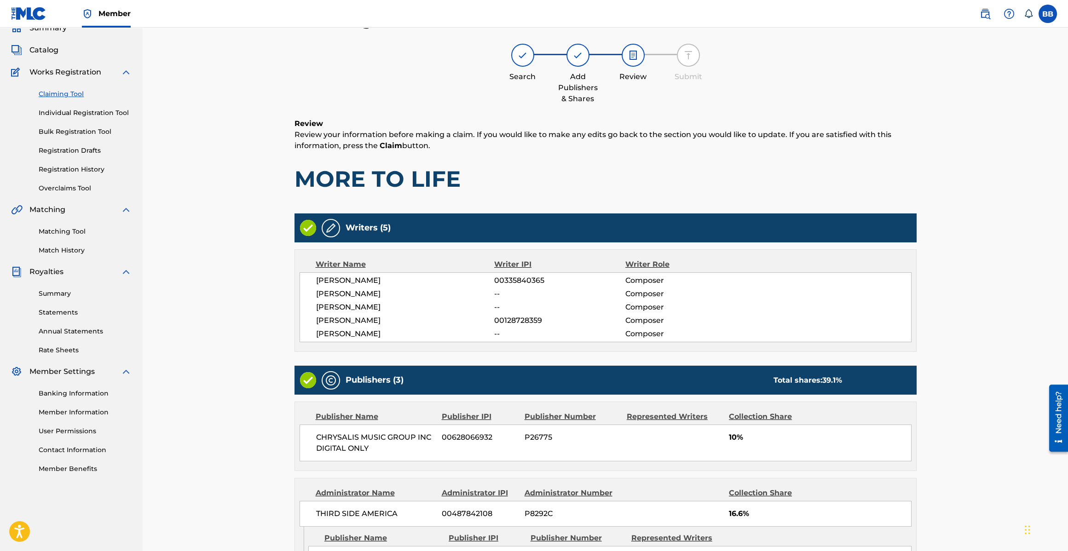
scroll to position [223, 0]
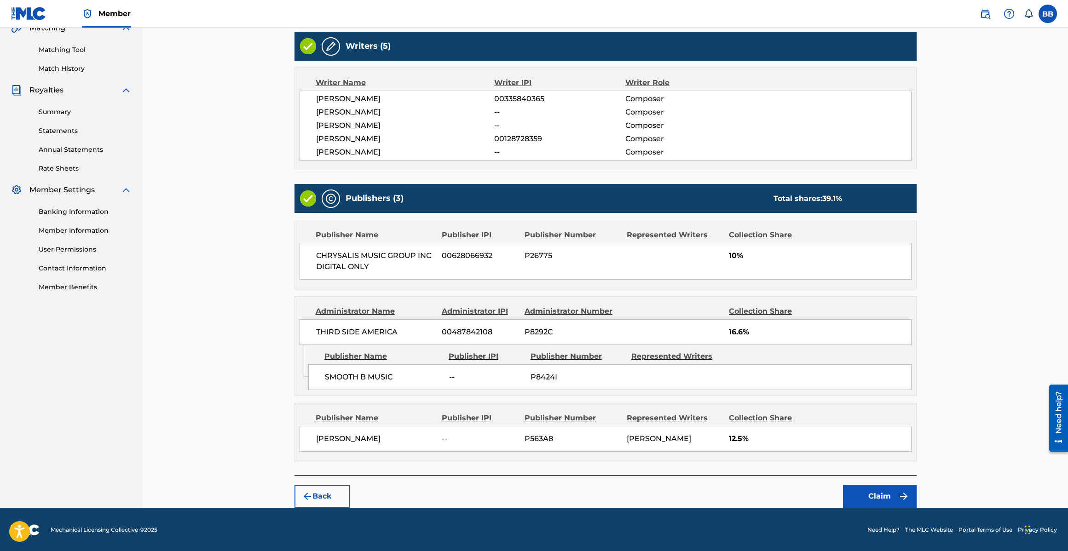
click at [879, 490] on button "Claim" at bounding box center [880, 496] width 74 height 23
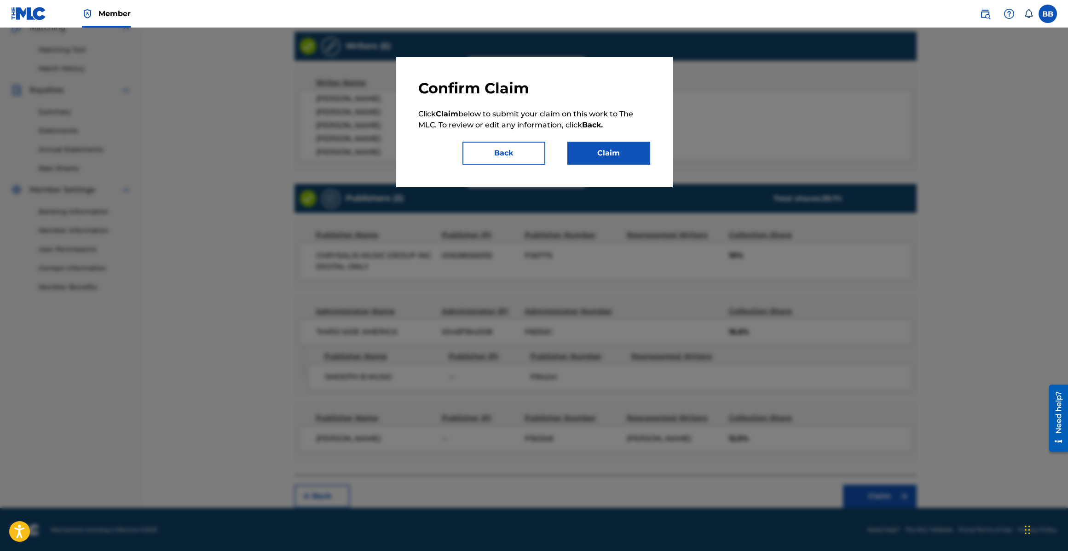
click at [621, 153] on button "Claim" at bounding box center [608, 153] width 83 height 23
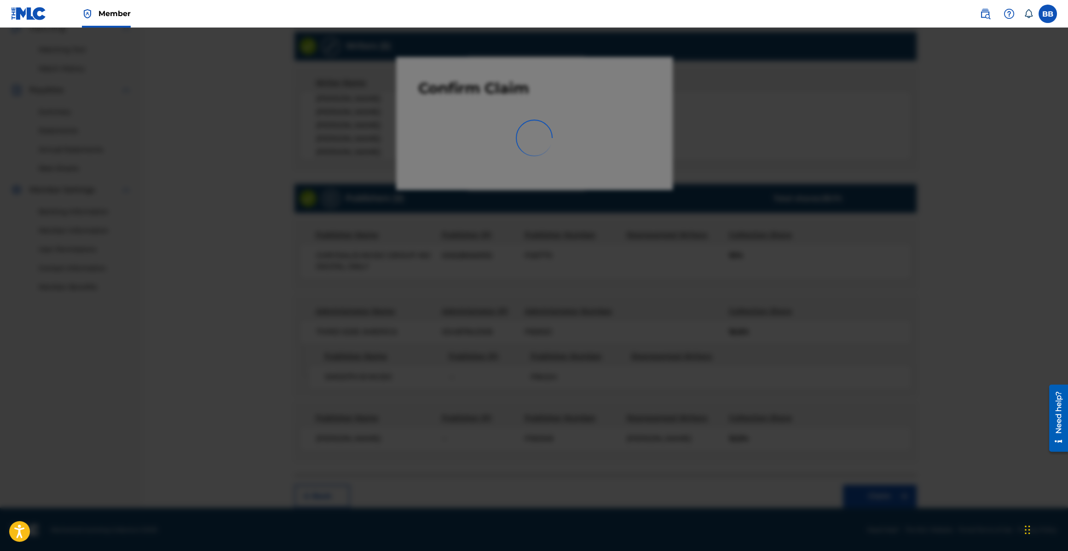
scroll to position [19, 0]
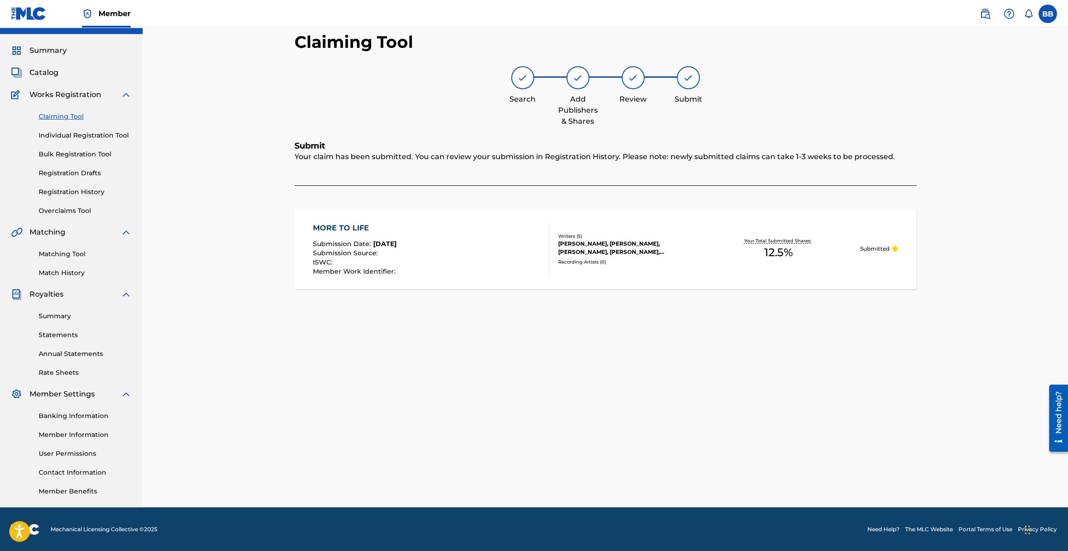
click at [58, 113] on link "Claiming Tool" at bounding box center [85, 117] width 93 height 10
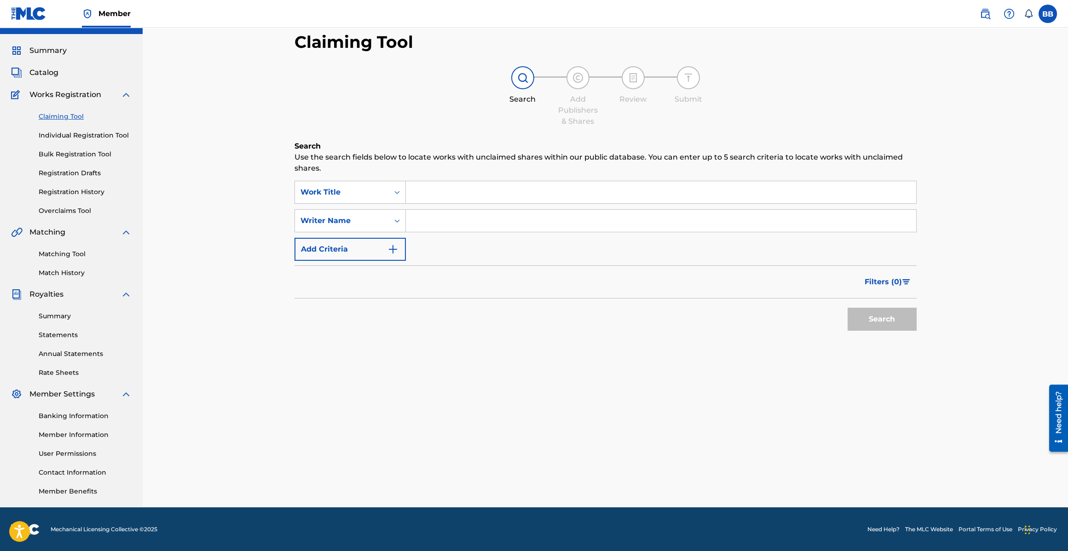
scroll to position [0, 0]
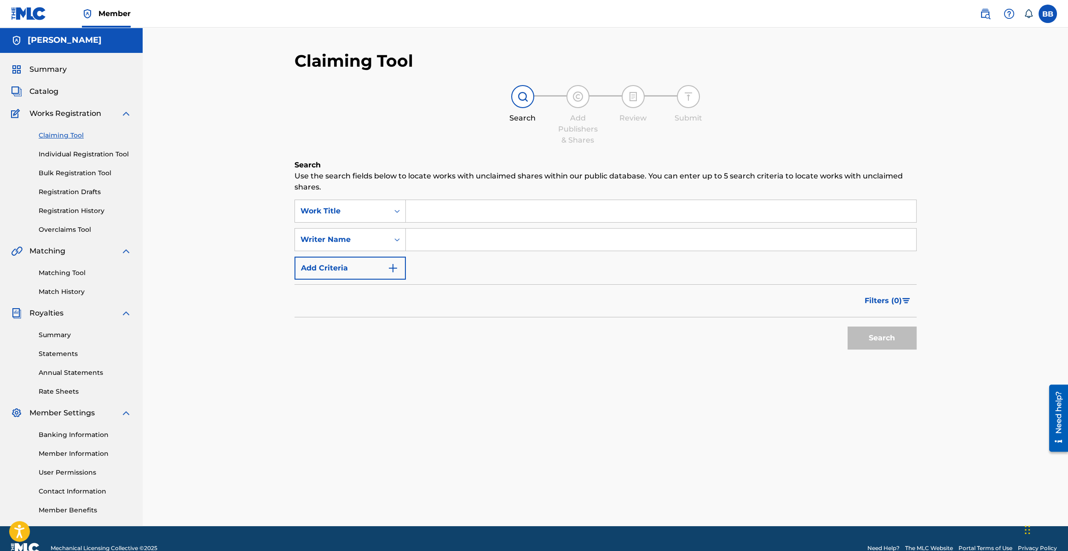
click at [471, 218] on input "Search Form" at bounding box center [661, 211] width 510 height 22
click at [420, 203] on input "Search Form" at bounding box center [661, 211] width 510 height 22
type input "Being Bobby Cues"
click at [847, 327] on button "Search" at bounding box center [881, 338] width 69 height 23
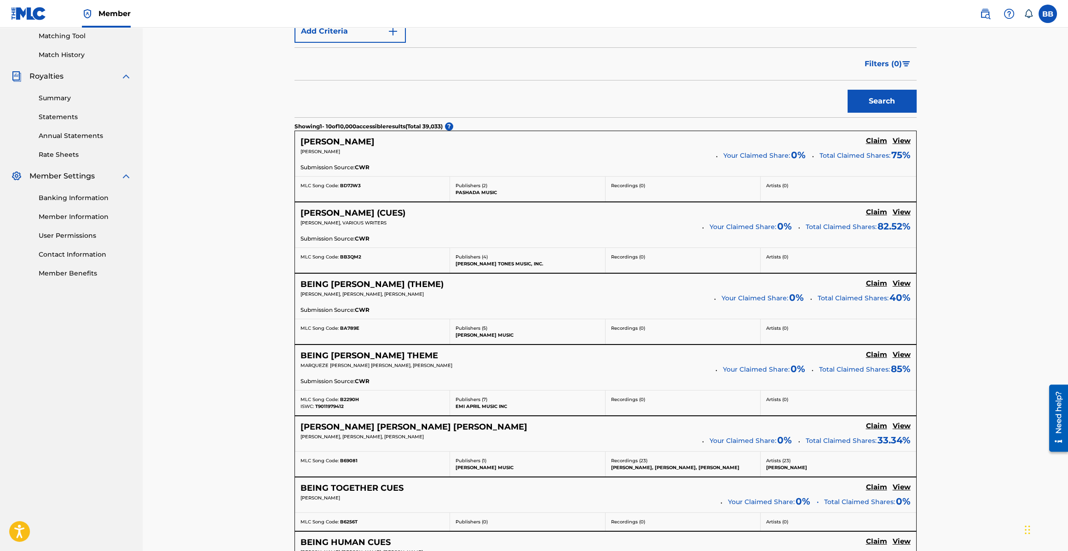
scroll to position [239, 0]
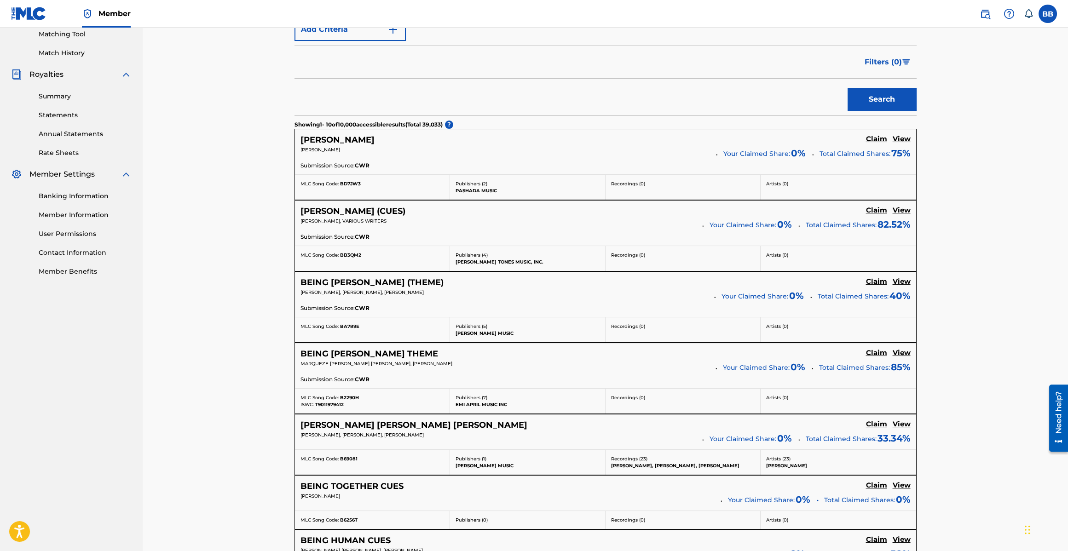
click at [389, 282] on h5 "BEING BOBBY BROWN (THEME)" at bounding box center [371, 282] width 143 height 11
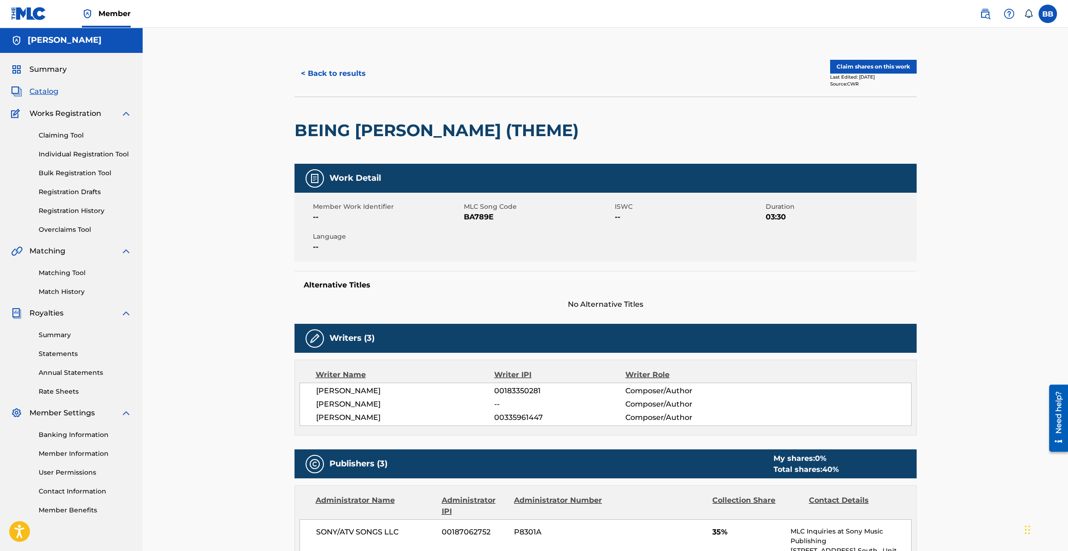
click at [328, 69] on button "< Back to results" at bounding box center [333, 73] width 78 height 23
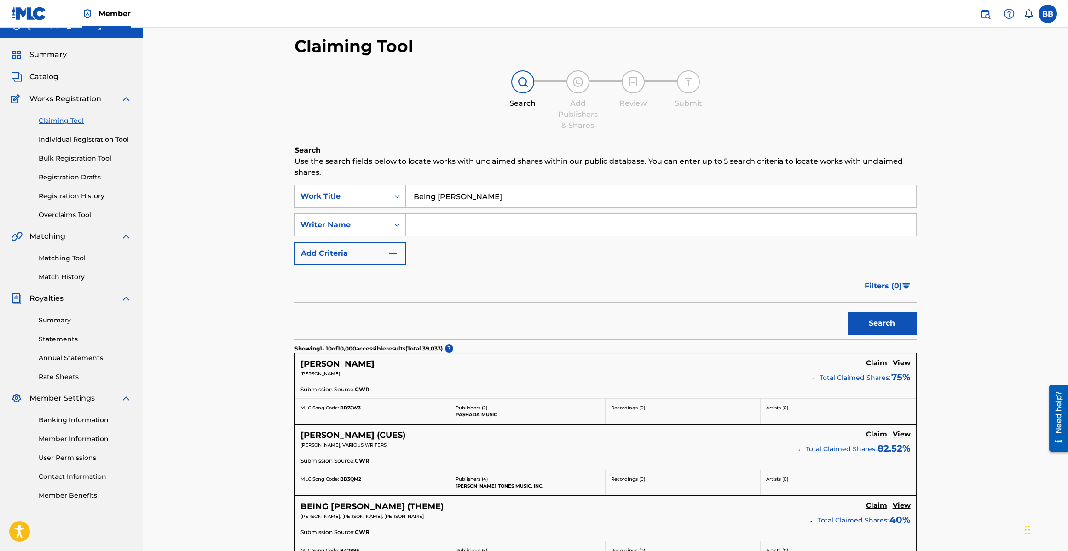
click at [487, 195] on input "Being Bobby Cues" at bounding box center [661, 196] width 510 height 22
click at [487, 195] on input "Being Bobby Cues" at bounding box center [661, 195] width 510 height 22
type input "Champagne Nightmares"
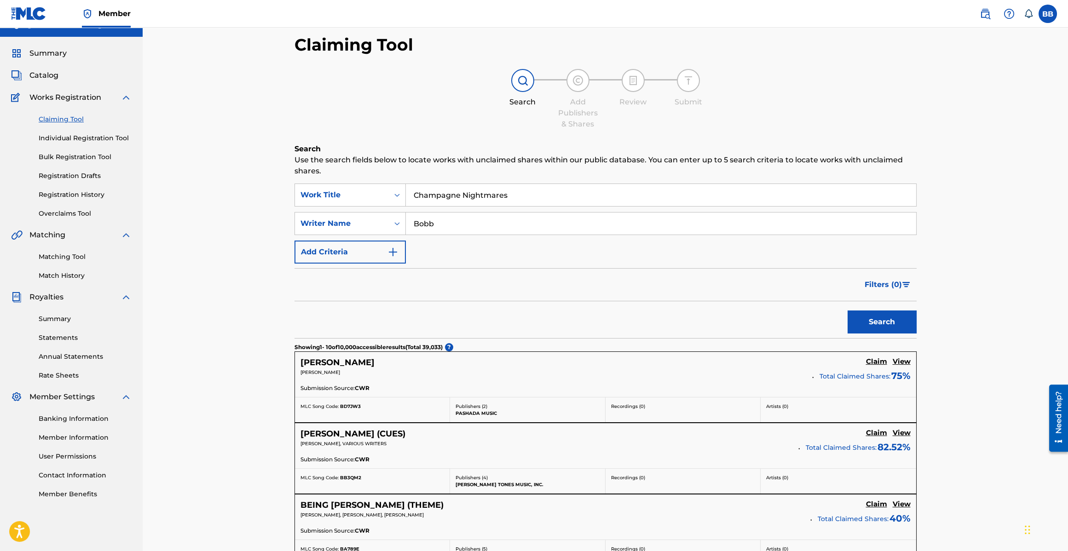
type input "[PERSON_NAME]"
click at [893, 308] on div "Search" at bounding box center [880, 319] width 74 height 37
click at [887, 317] on button "Search" at bounding box center [881, 322] width 69 height 23
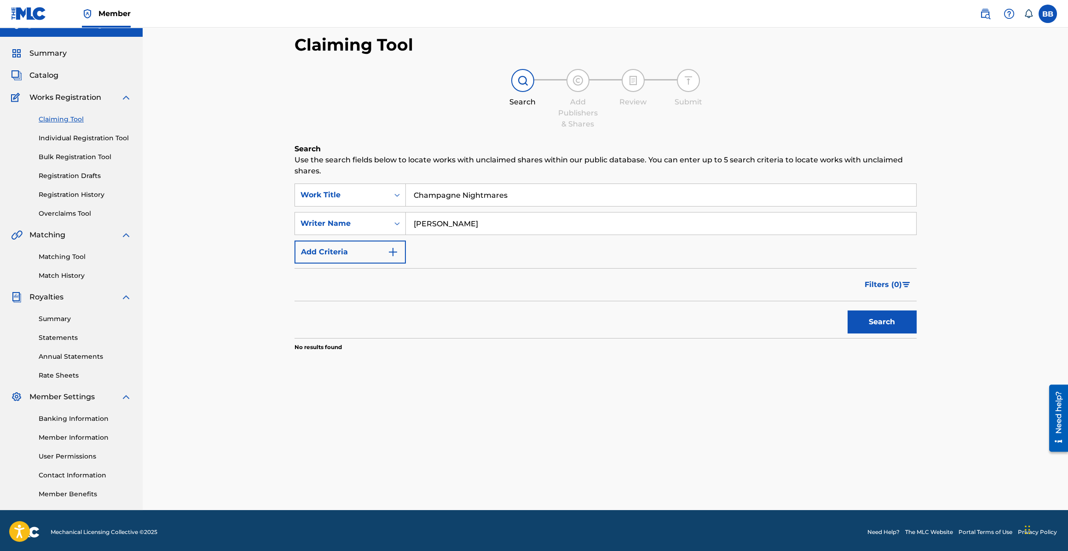
click at [50, 72] on span "Catalog" at bounding box center [43, 75] width 29 height 11
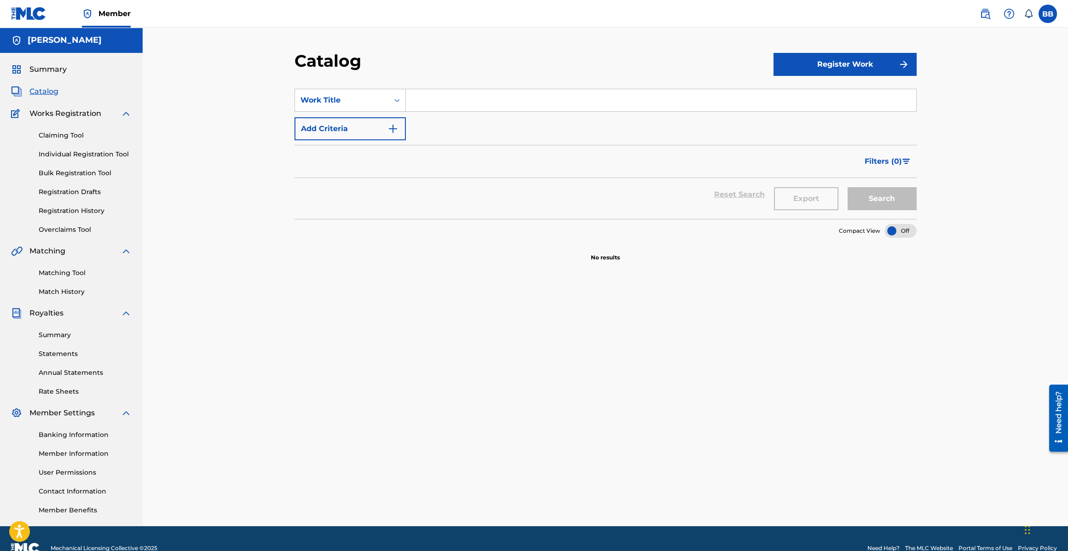
click at [460, 107] on input "Search Form" at bounding box center [661, 100] width 510 height 22
type input "Champagne Nightmares"
click at [847, 187] on button "Search" at bounding box center [881, 198] width 69 height 23
click at [331, 132] on button "Add Criteria" at bounding box center [349, 128] width 111 height 23
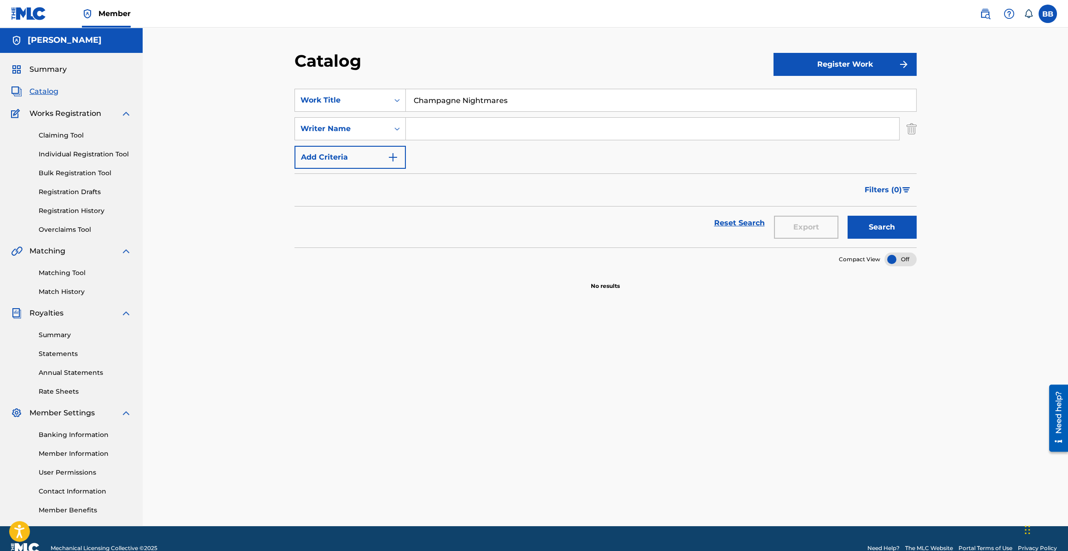
click at [471, 131] on input "Search Form" at bounding box center [652, 129] width 493 height 22
type input "[PERSON_NAME]"
click at [847, 216] on button "Search" at bounding box center [881, 227] width 69 height 23
click at [846, 70] on button "Register Work" at bounding box center [844, 64] width 143 height 23
click at [883, 94] on link "Individual" at bounding box center [844, 94] width 143 height 22
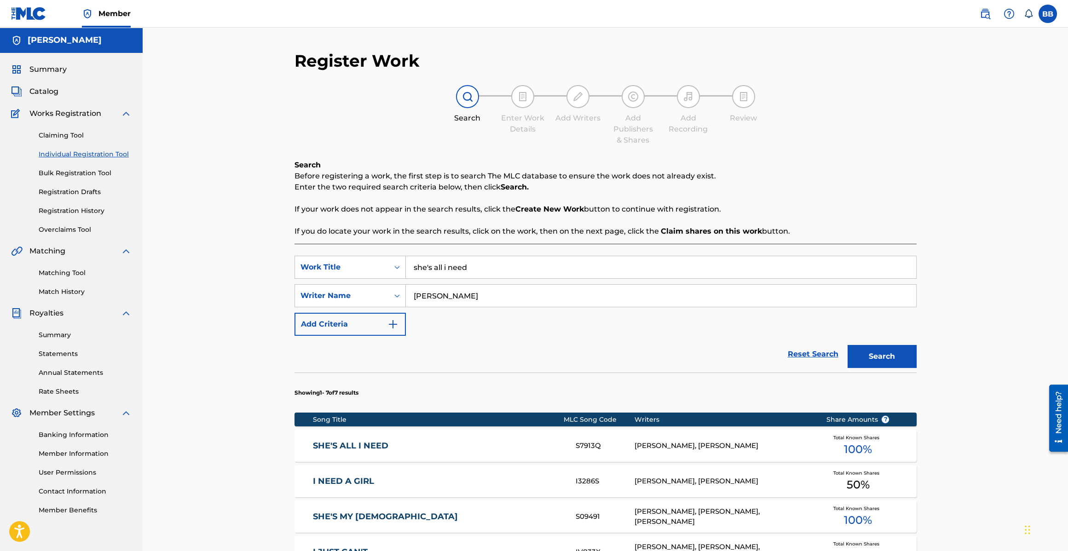
click at [512, 265] on input "she's all i need" at bounding box center [661, 267] width 510 height 22
click at [512, 264] on input "she's all i need" at bounding box center [661, 267] width 510 height 22
click at [511, 265] on input "she's all i need" at bounding box center [661, 267] width 510 height 22
click at [847, 345] on button "Search" at bounding box center [881, 356] width 69 height 23
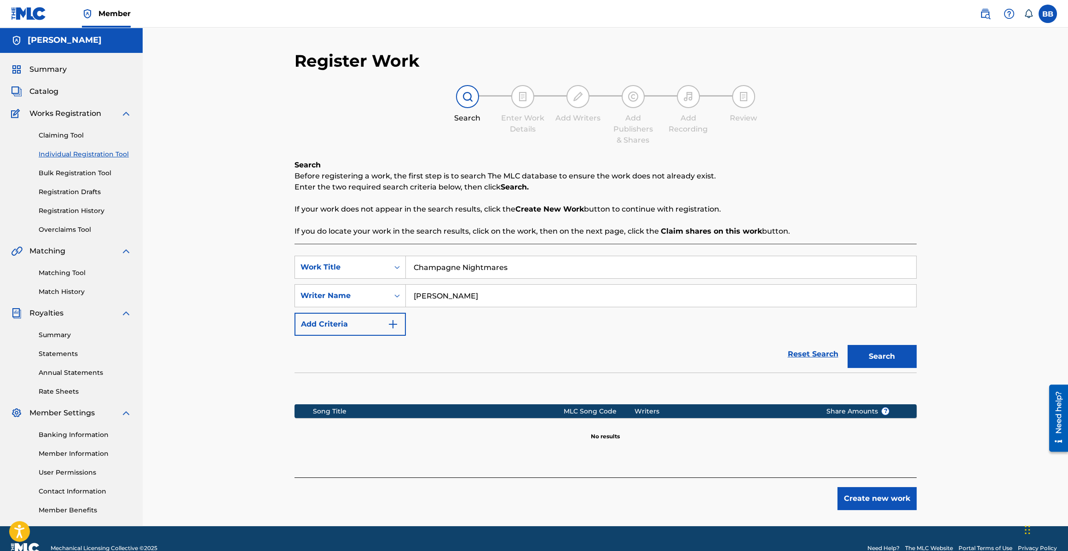
click at [469, 266] on input "Champagne Nightmares" at bounding box center [661, 267] width 510 height 22
paste input "HAMPAGNE NIGHTMARES"
type input "CHAMPAGNE NIGHTMARES"
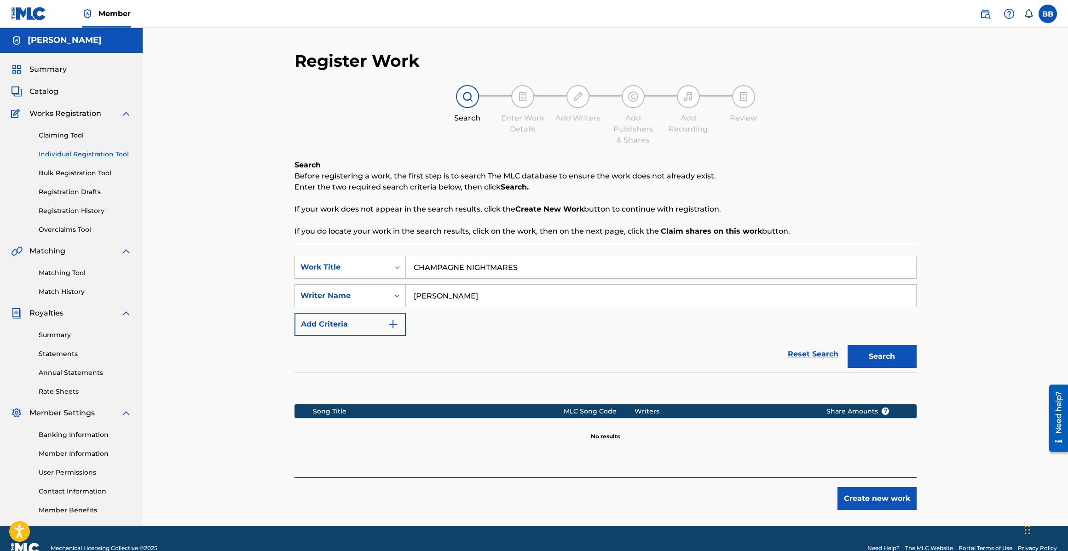
click at [847, 345] on button "Search" at bounding box center [881, 356] width 69 height 23
click at [870, 498] on button "Create new work" at bounding box center [876, 498] width 79 height 23
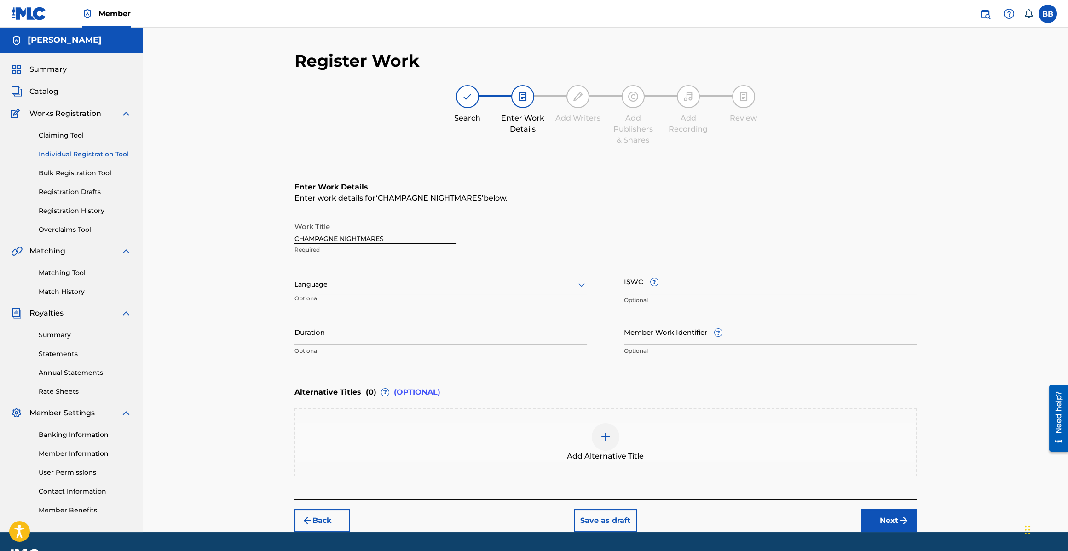
click at [347, 282] on div at bounding box center [440, 285] width 293 height 12
click at [339, 310] on div "English" at bounding box center [441, 304] width 292 height 21
click at [345, 336] on input "Duration" at bounding box center [440, 332] width 293 height 26
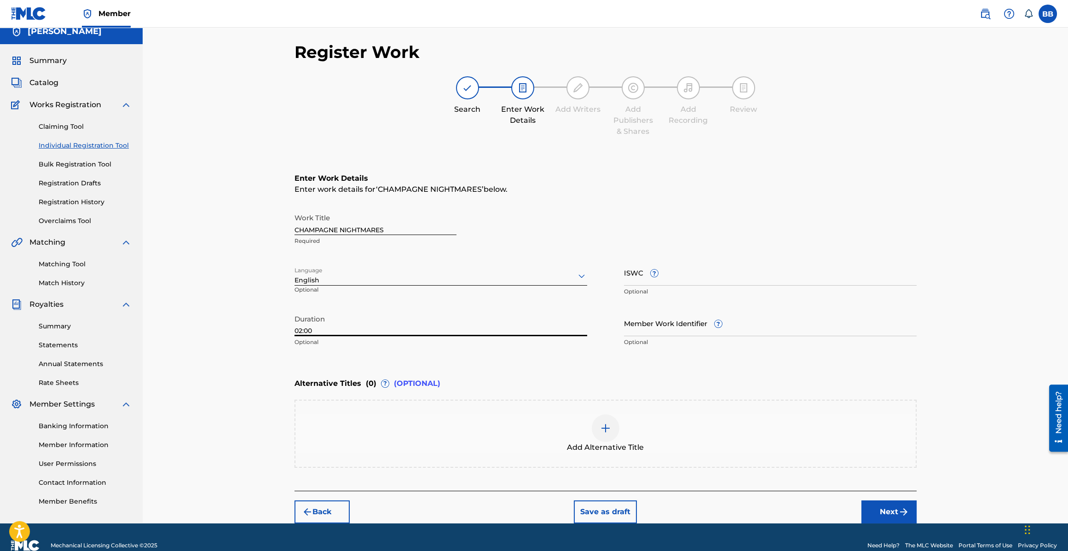
scroll to position [8, 0]
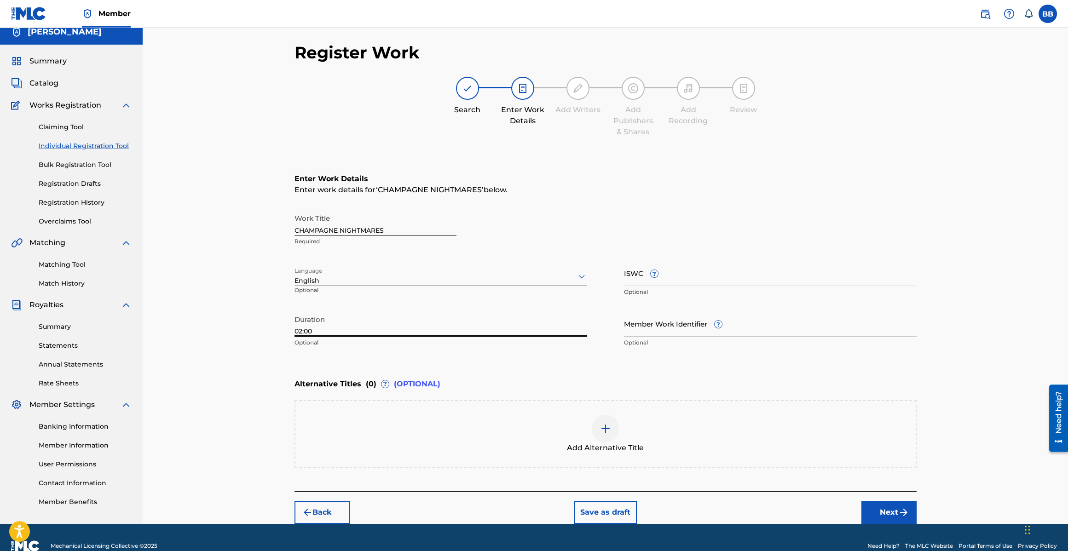
type input "02:00"
click at [874, 511] on button "Next" at bounding box center [888, 512] width 55 height 23
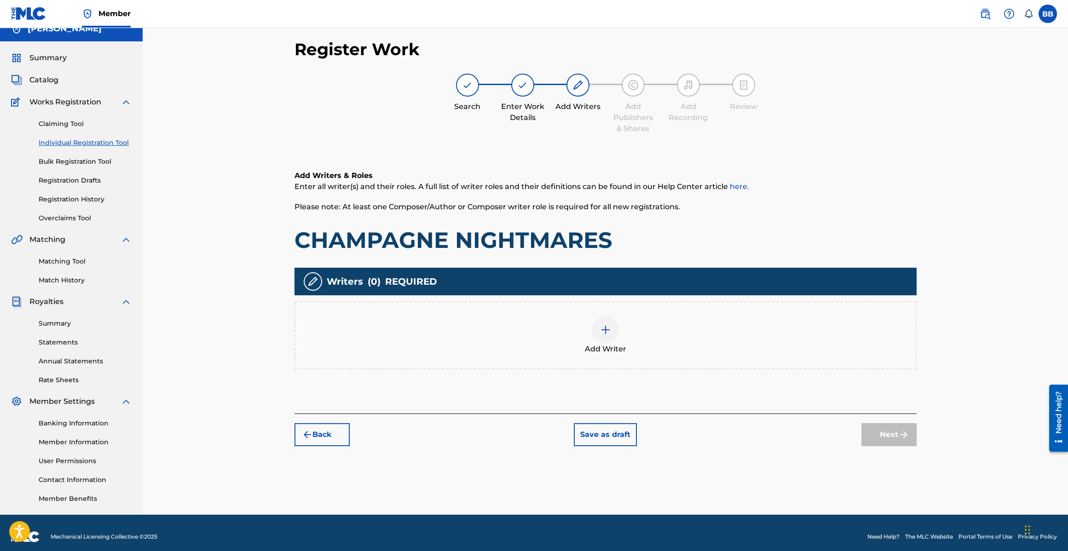
scroll to position [19, 0]
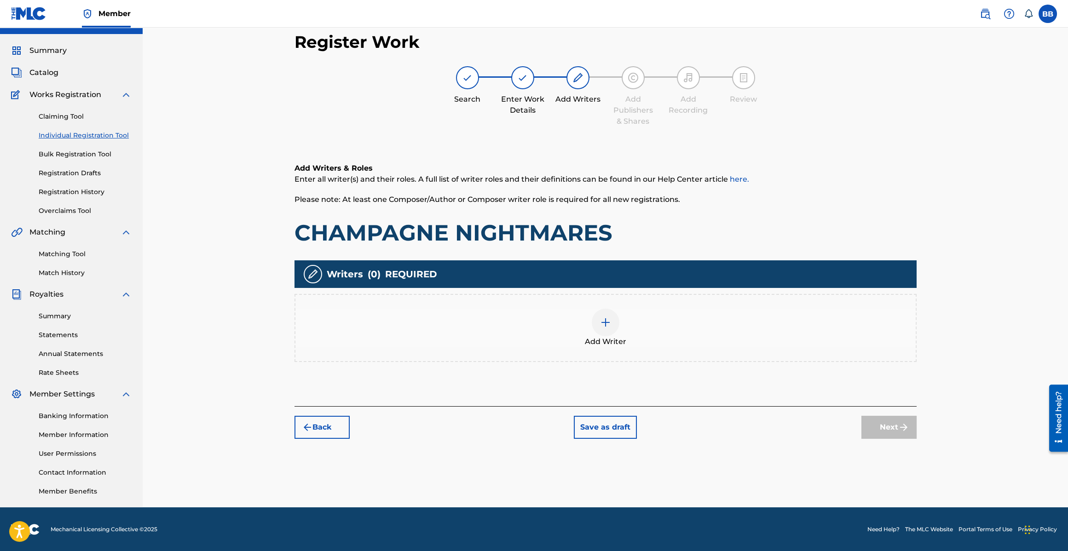
click at [592, 312] on div "Add Writer" at bounding box center [605, 328] width 620 height 39
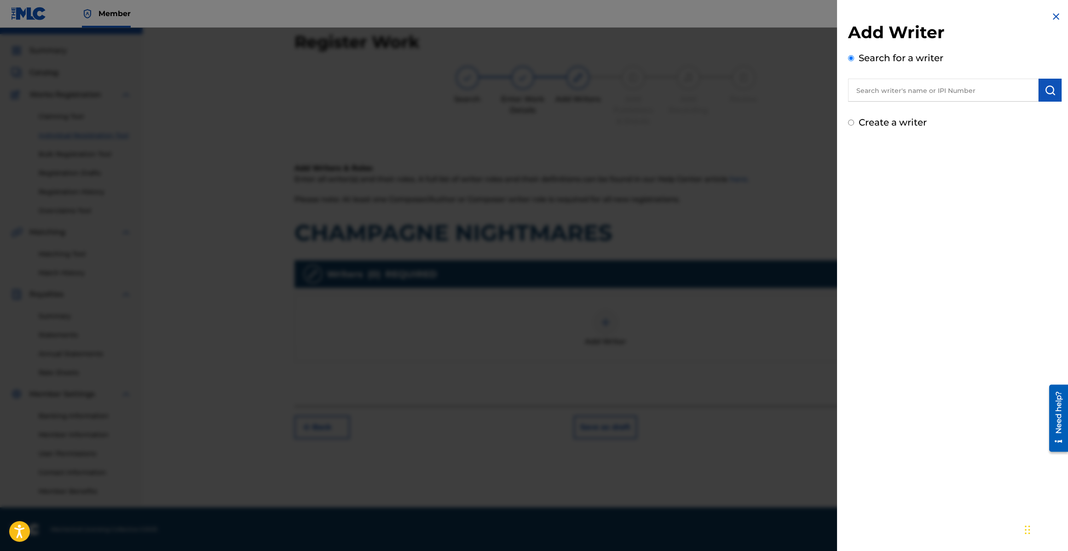
click at [959, 81] on input "text" at bounding box center [943, 90] width 190 height 23
paste input "126160899"
type input "00126160899"
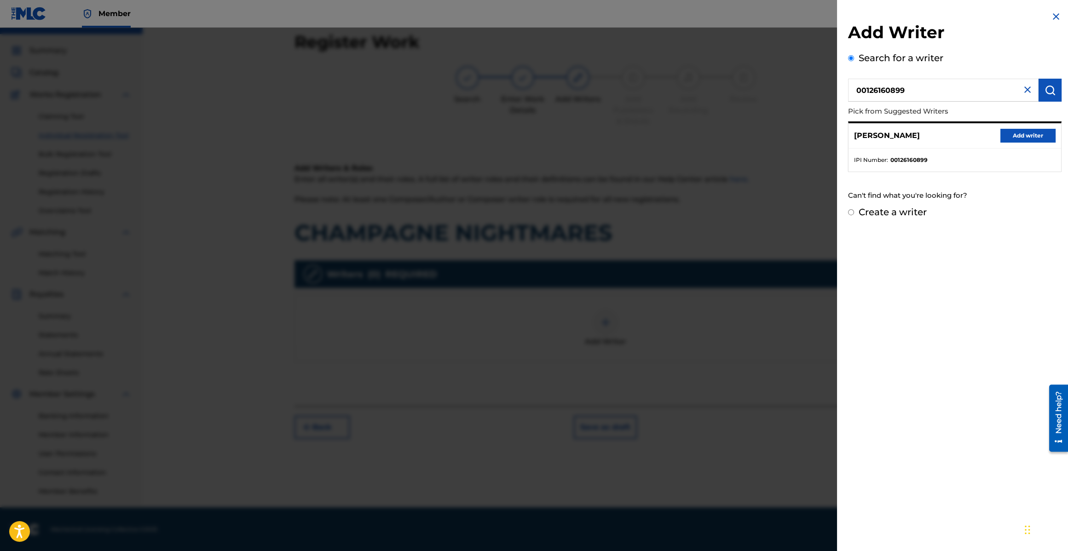
click at [1022, 136] on button "Add writer" at bounding box center [1027, 136] width 55 height 14
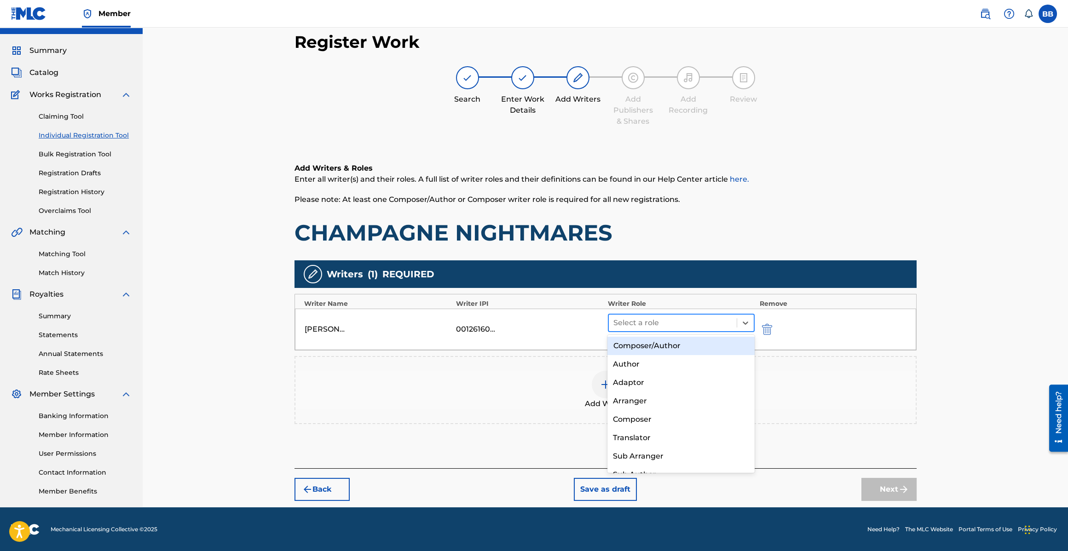
click at [651, 328] on div at bounding box center [672, 322] width 119 height 13
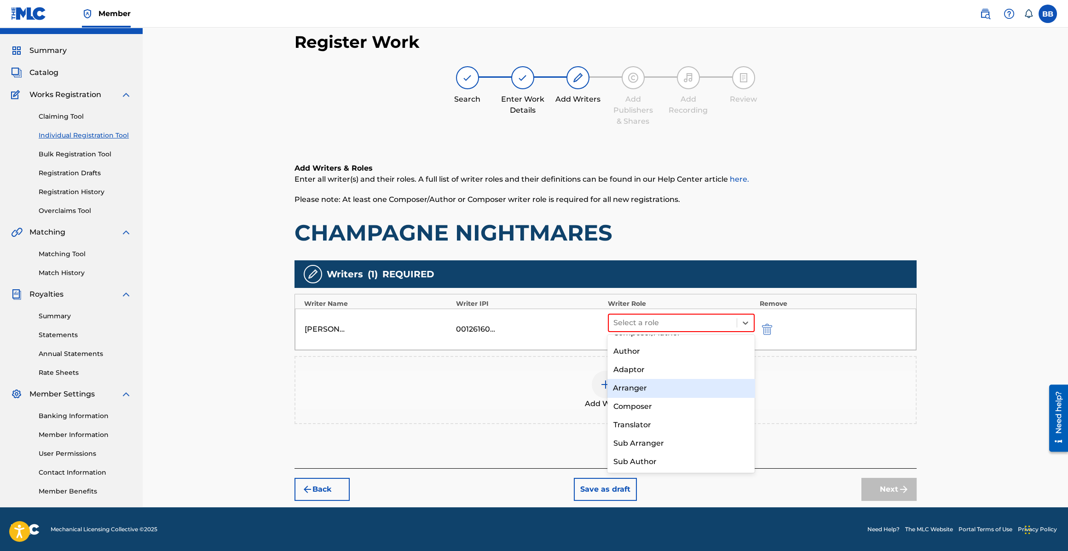
scroll to position [0, 0]
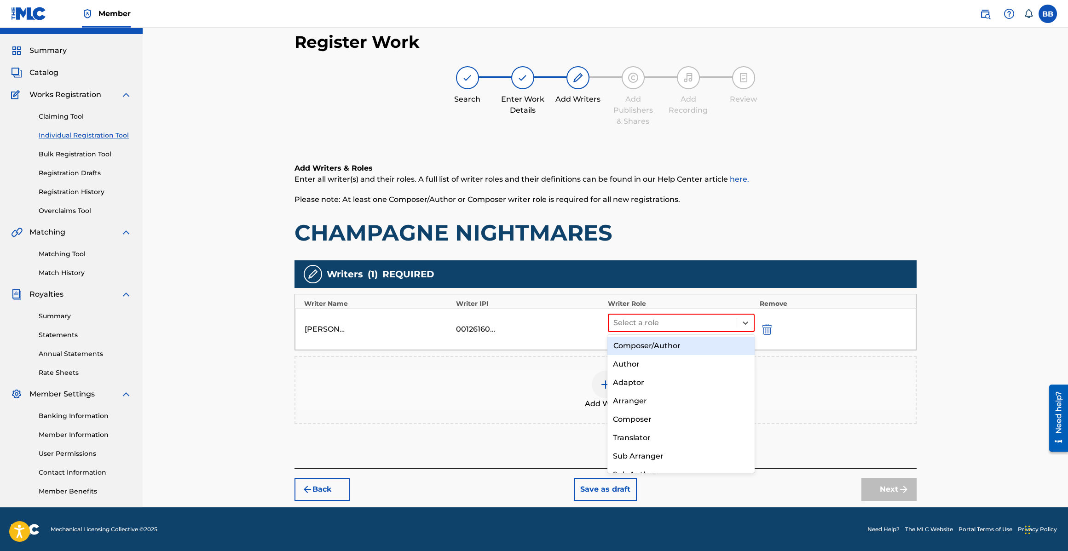
click at [652, 349] on div "Composer/Author" at bounding box center [680, 346] width 147 height 18
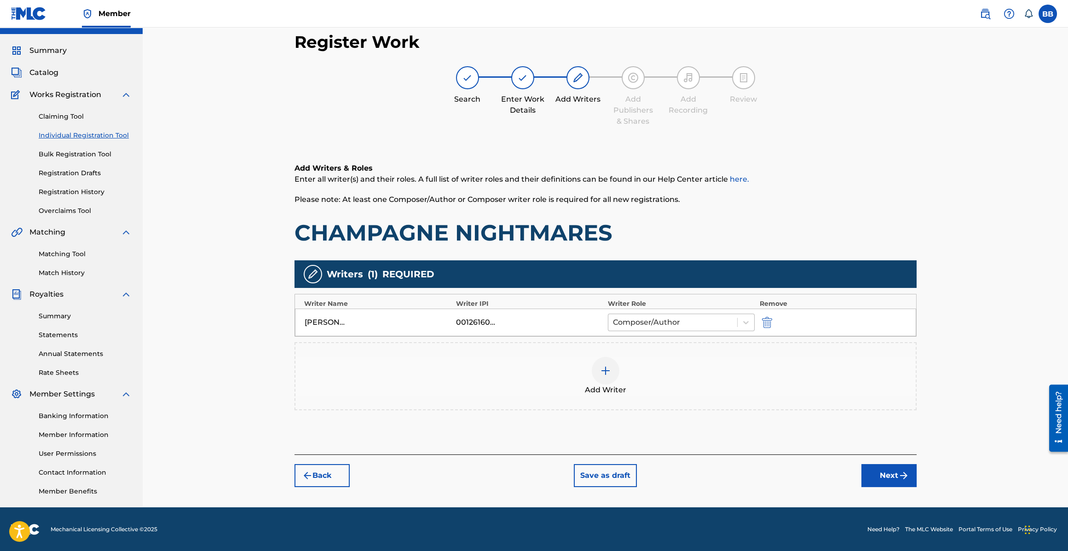
click at [654, 318] on div at bounding box center [673, 322] width 120 height 13
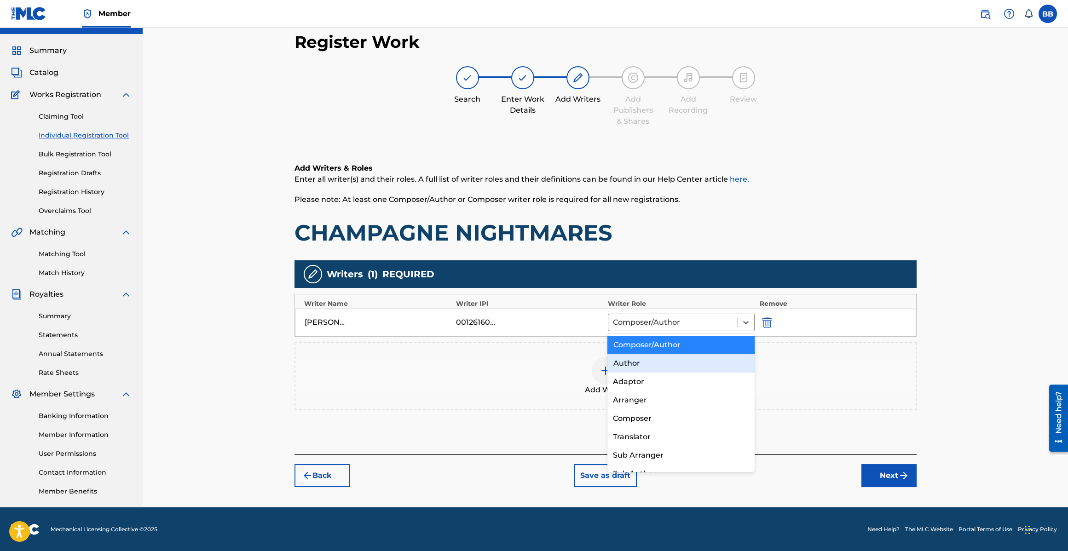
click at [645, 365] on div "Author" at bounding box center [680, 363] width 147 height 18
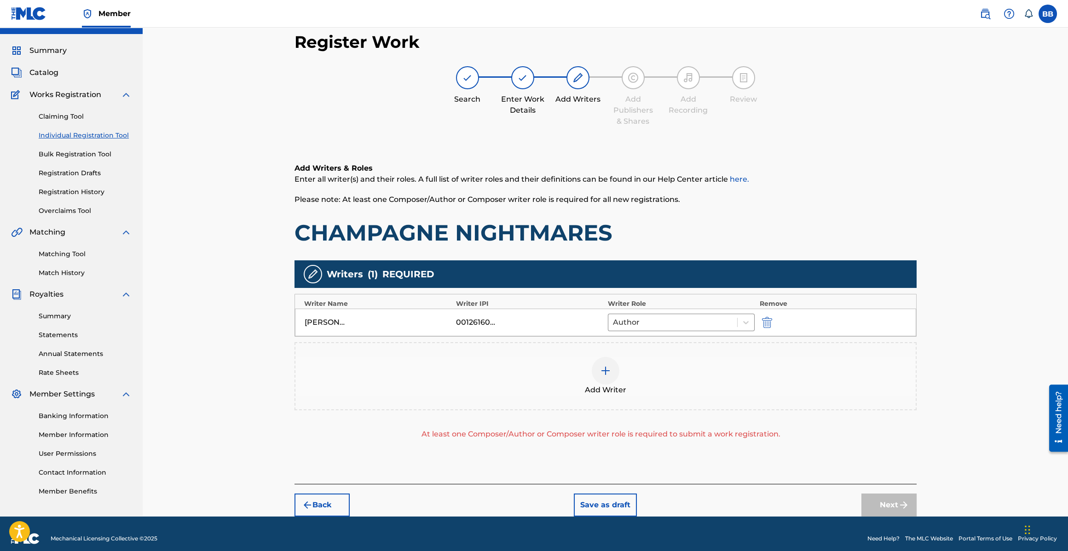
click at [650, 334] on div "BOBBY BROWN 00126160899 Author" at bounding box center [605, 323] width 621 height 28
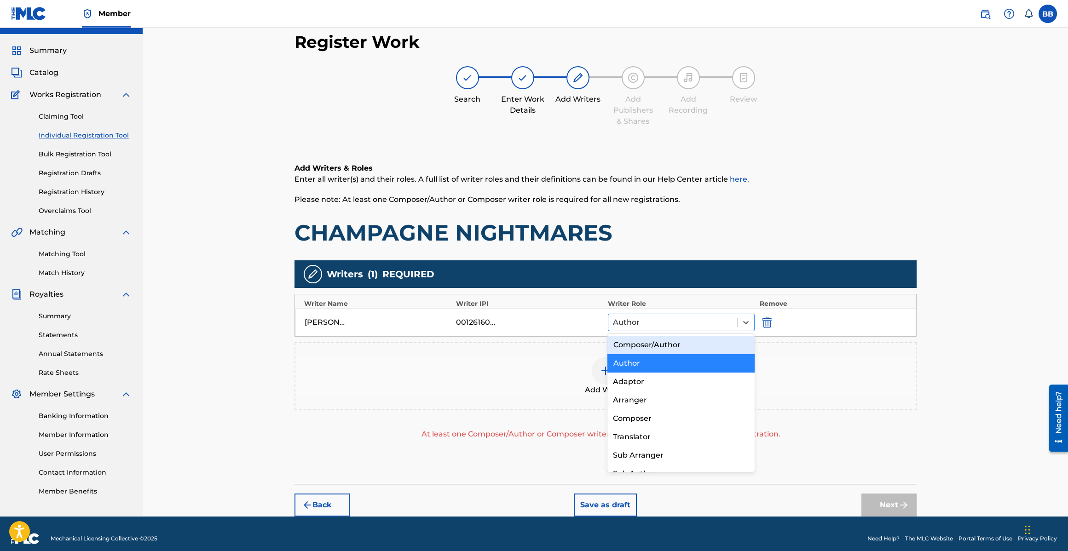
click at [651, 328] on div "Author" at bounding box center [672, 322] width 129 height 17
click at [645, 348] on div "Composer/Author" at bounding box center [680, 345] width 147 height 18
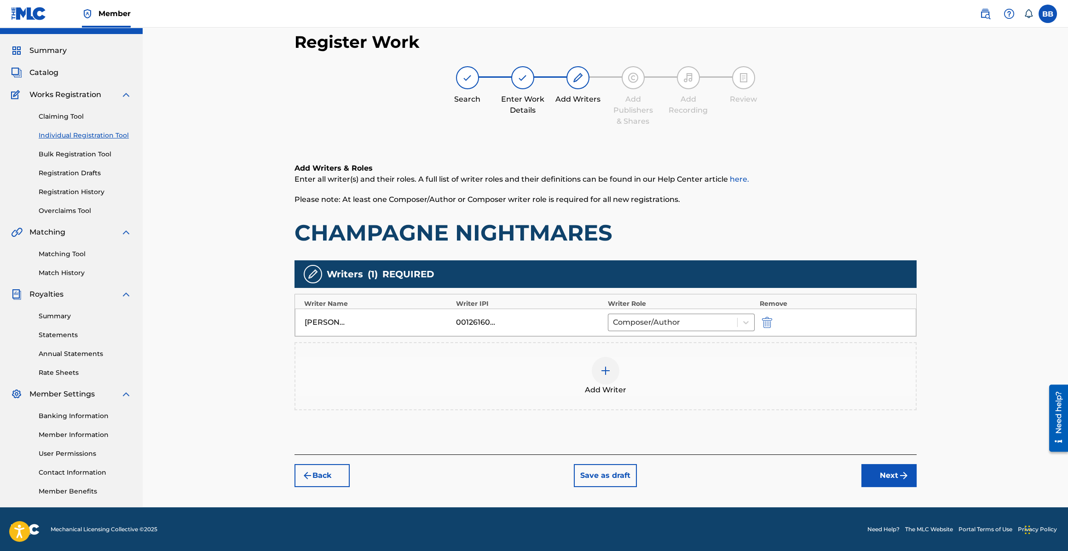
click at [906, 472] on img "submit" at bounding box center [903, 475] width 11 height 11
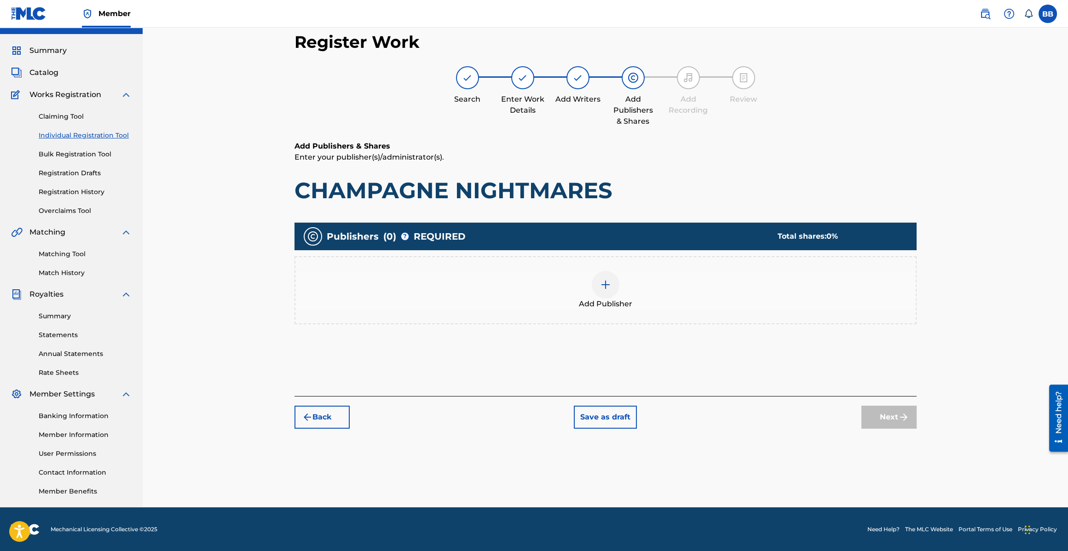
click at [606, 293] on div at bounding box center [606, 285] width 28 height 28
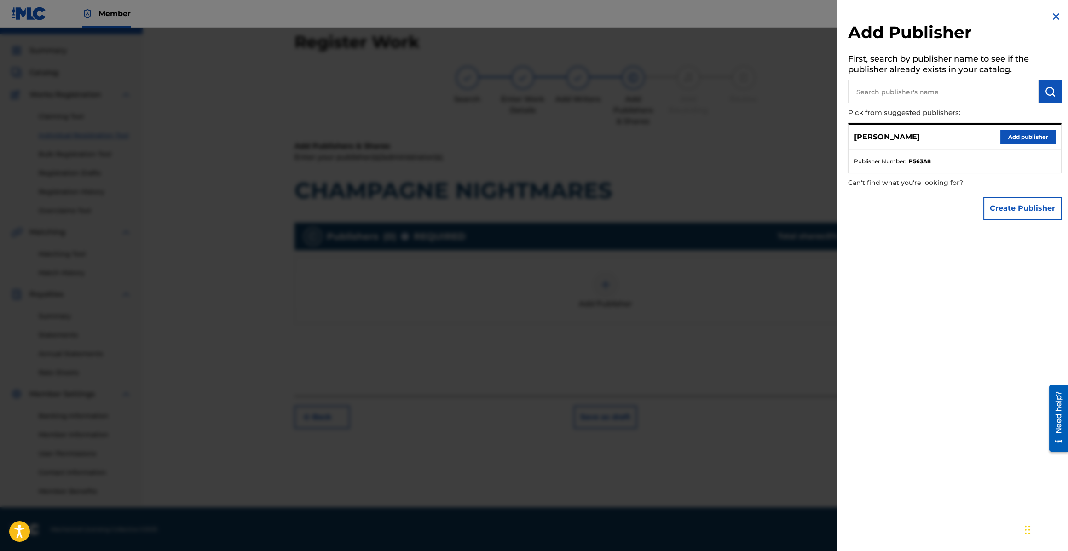
click at [1045, 138] on button "Add publisher" at bounding box center [1027, 137] width 55 height 14
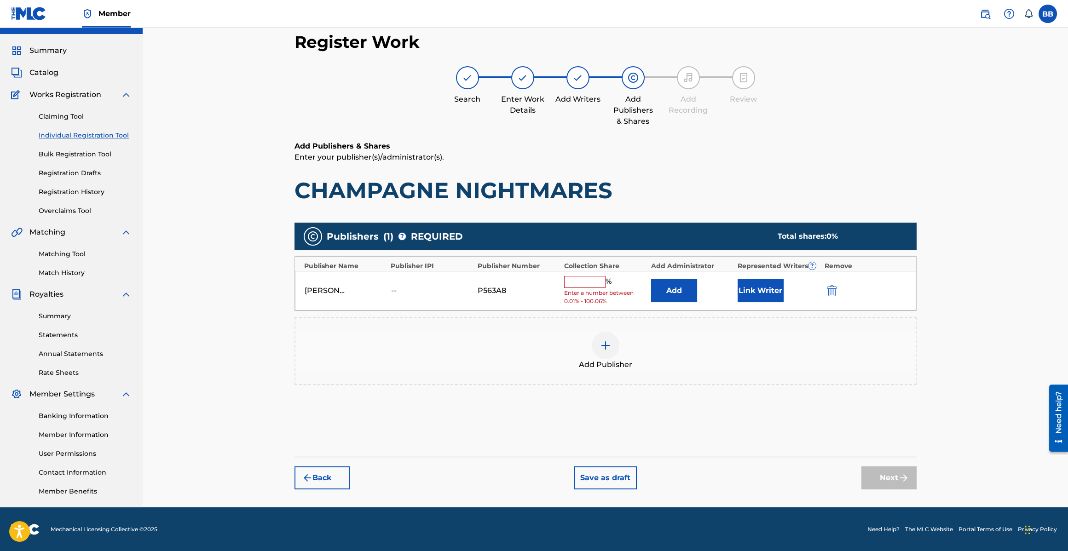
click at [587, 285] on input "text" at bounding box center [584, 282] width 41 height 12
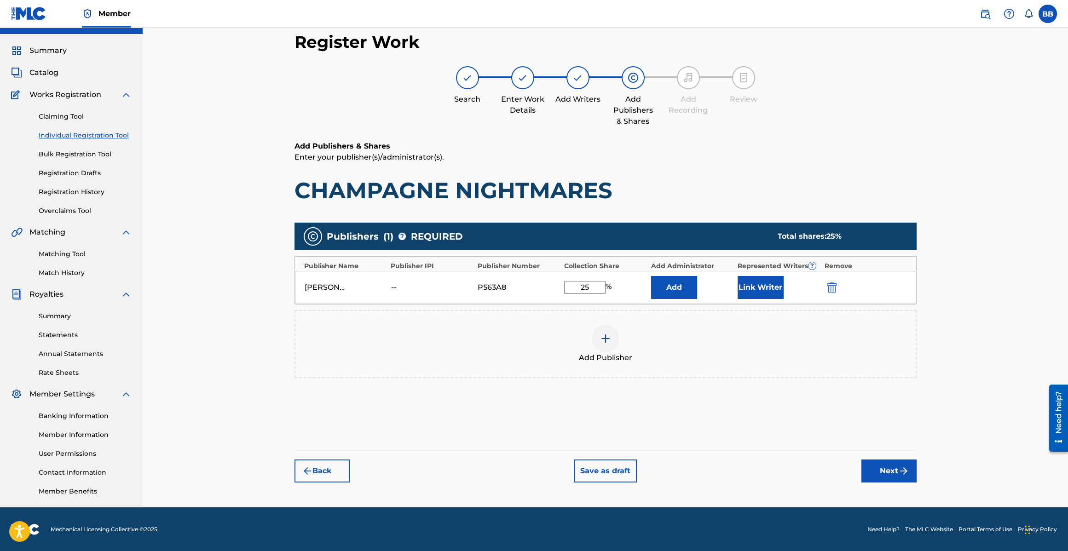
type input "25"
click at [753, 291] on button "Link Writer" at bounding box center [760, 287] width 46 height 23
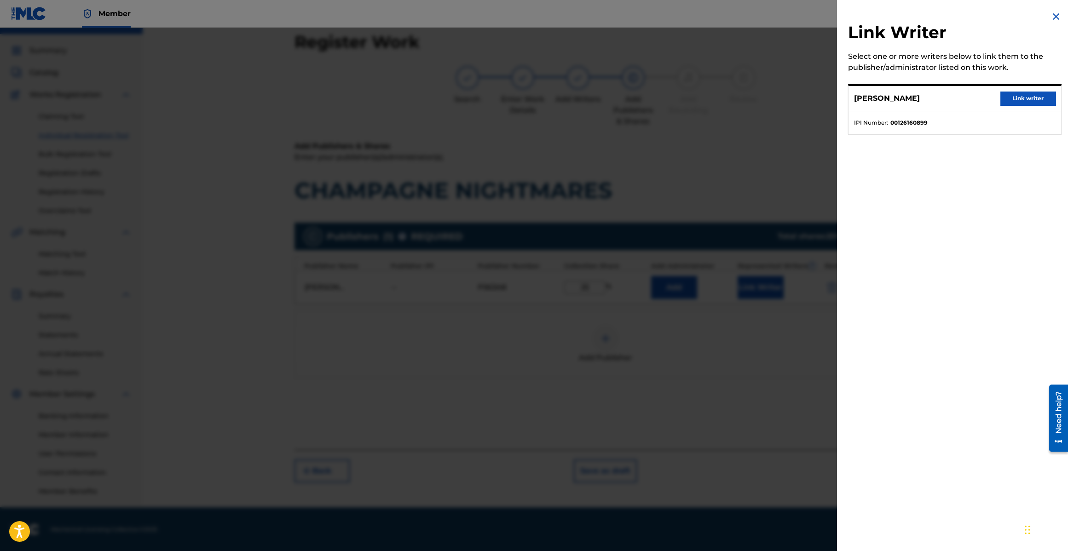
drag, startPoint x: 1015, startPoint y: 104, endPoint x: 1009, endPoint y: 104, distance: 6.1
click at [1015, 104] on button "Link writer" at bounding box center [1027, 99] width 55 height 14
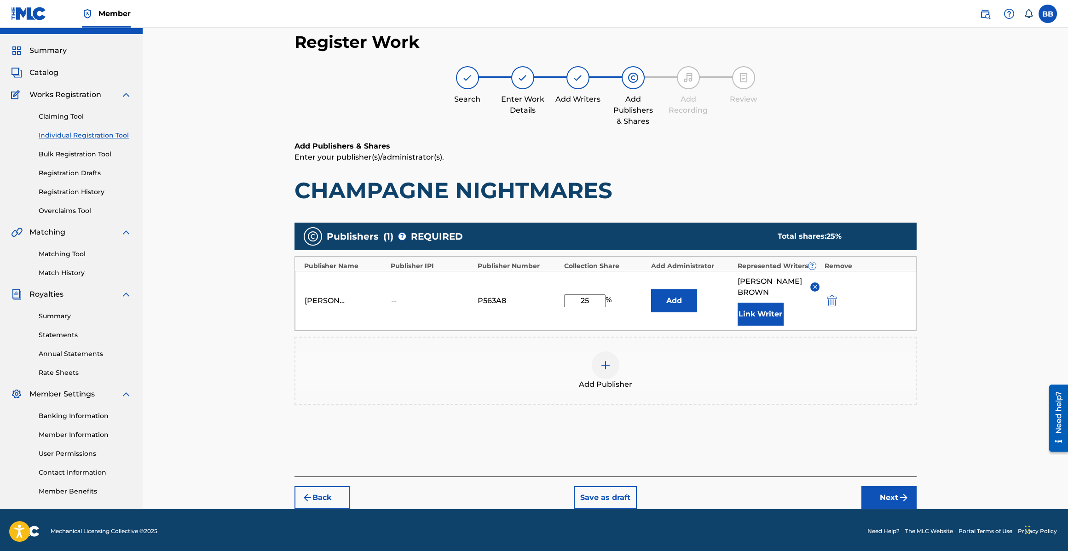
click at [892, 489] on button "Next" at bounding box center [888, 497] width 55 height 23
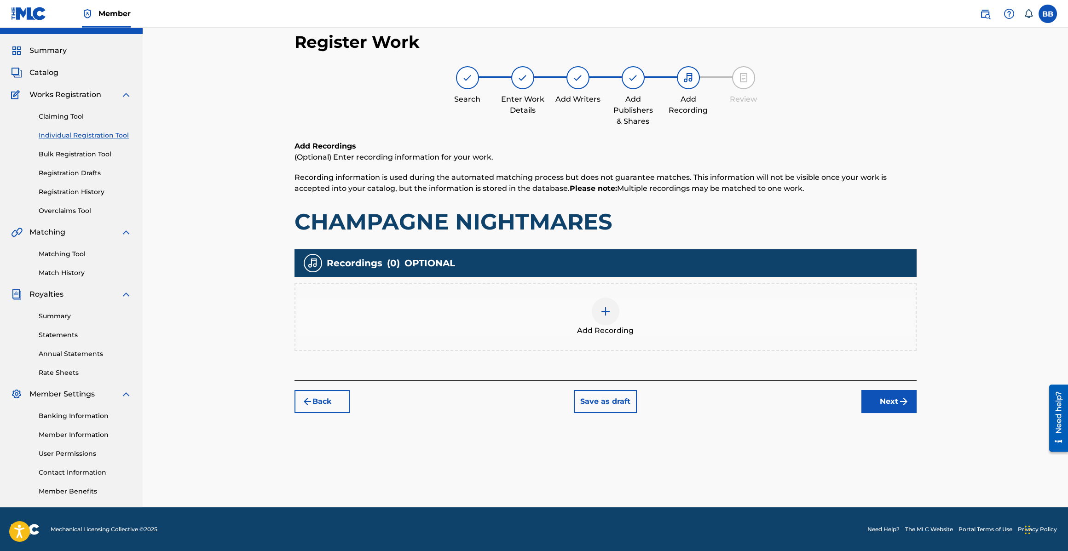
click at [896, 401] on button "Next" at bounding box center [888, 401] width 55 height 23
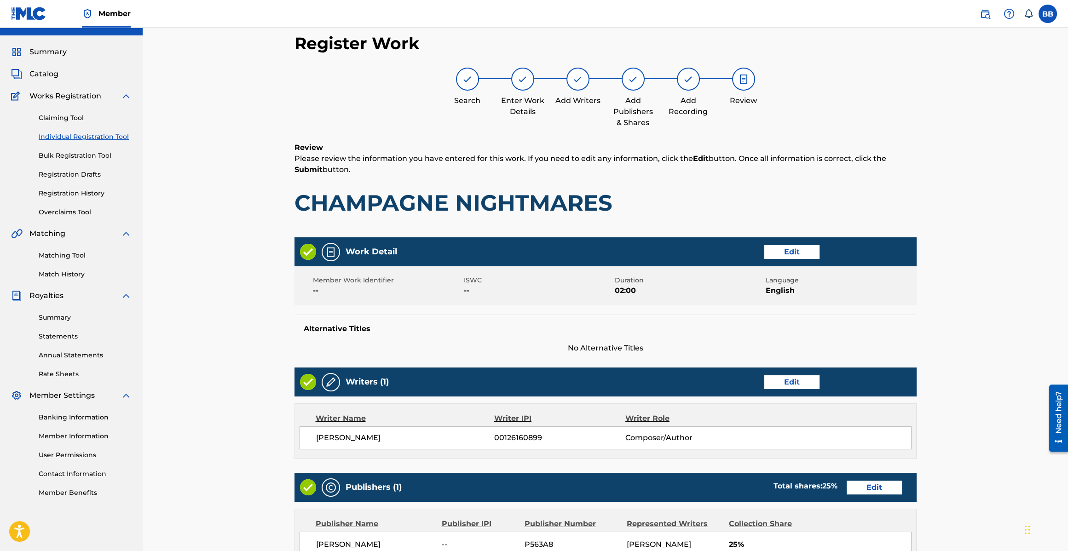
scroll to position [196, 0]
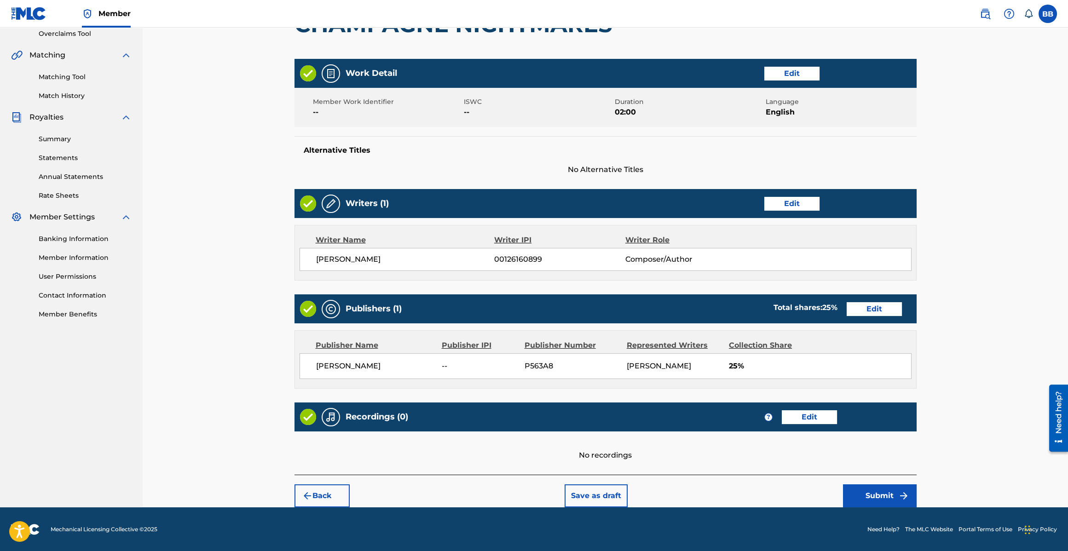
click at [889, 485] on button "Submit" at bounding box center [880, 495] width 74 height 23
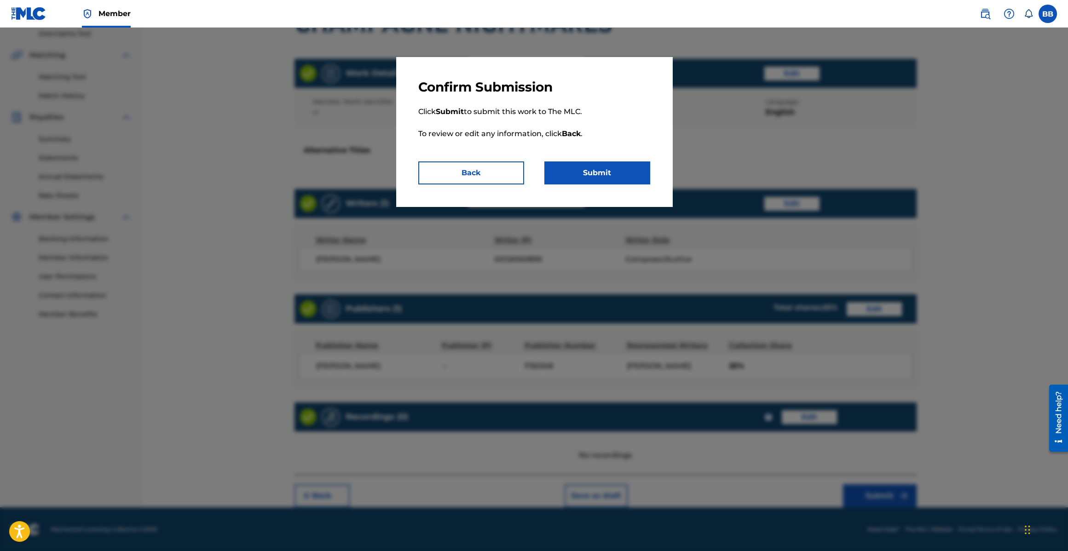
click at [599, 171] on button "Submit" at bounding box center [597, 172] width 106 height 23
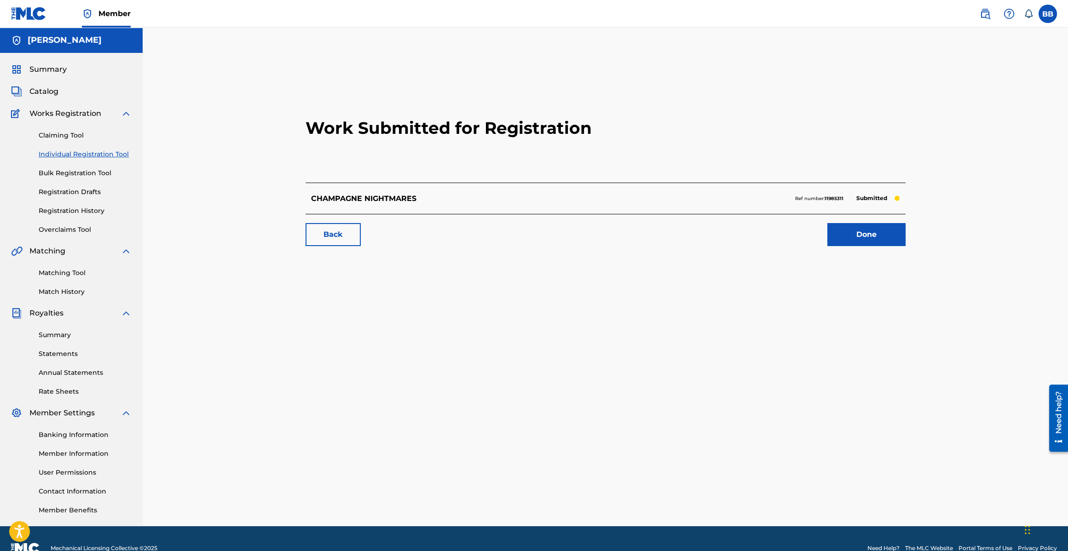
click at [853, 232] on link "Done" at bounding box center [866, 234] width 78 height 23
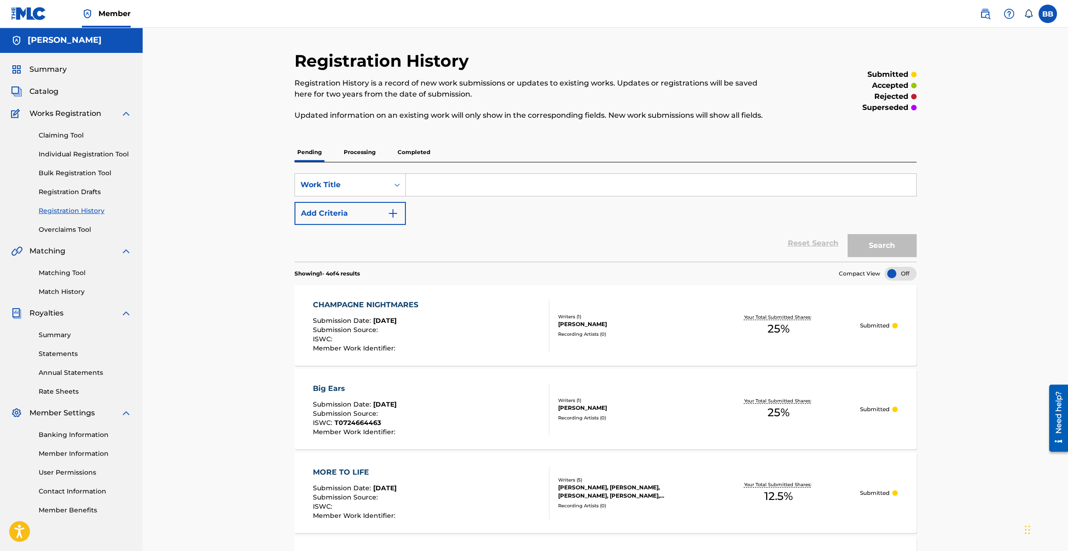
click at [44, 96] on span "Catalog" at bounding box center [43, 91] width 29 height 11
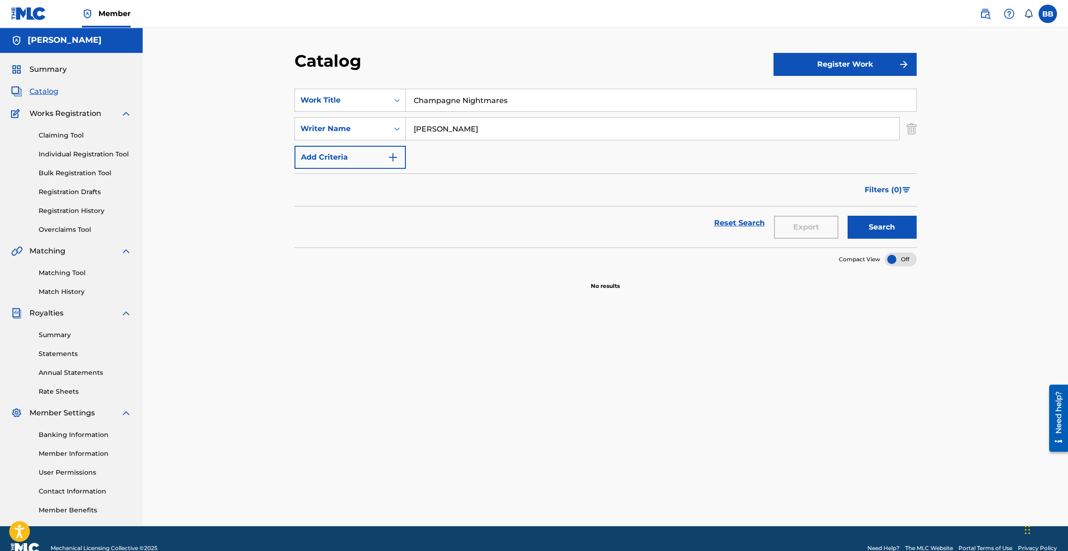
click at [507, 106] on input "Champagne Nightmares" at bounding box center [661, 100] width 510 height 22
type input "Cutting It Up"
click at [847, 216] on button "Search" at bounding box center [881, 227] width 69 height 23
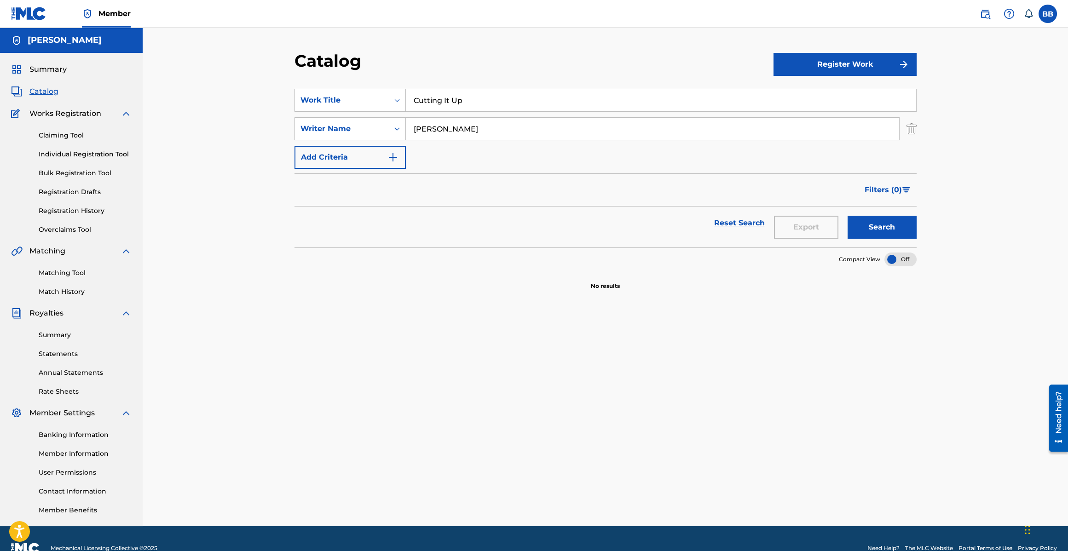
click at [880, 75] on button "Register Work" at bounding box center [844, 64] width 143 height 23
click at [855, 86] on link "Individual" at bounding box center [844, 94] width 143 height 22
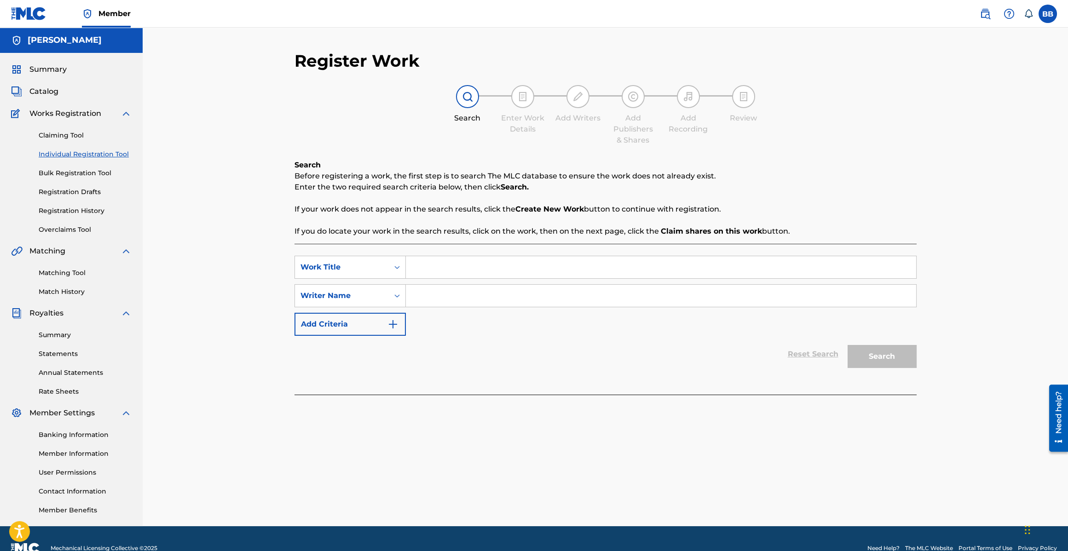
click at [471, 264] on input "Search Form" at bounding box center [661, 267] width 510 height 22
type input "Cutting It Up"
type input "[PERSON_NAME]"
click at [847, 345] on button "Search" at bounding box center [881, 356] width 69 height 23
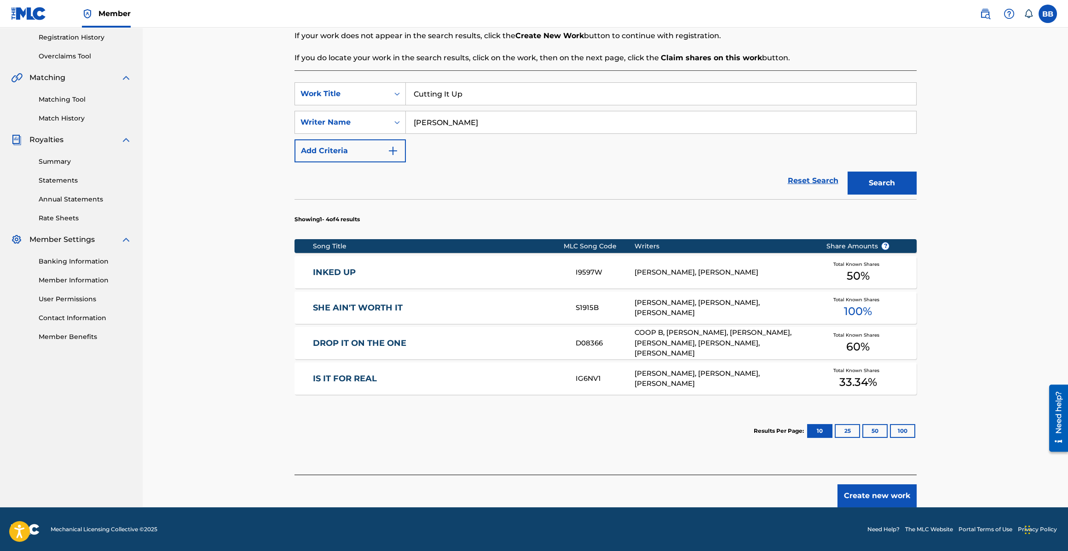
click at [868, 494] on button "Create new work" at bounding box center [876, 495] width 79 height 23
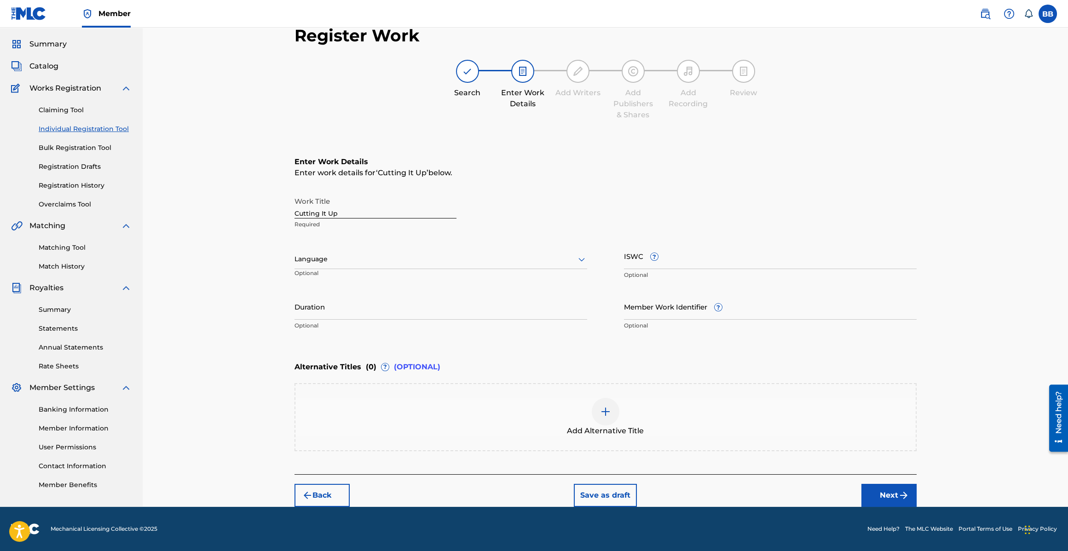
scroll to position [24, 0]
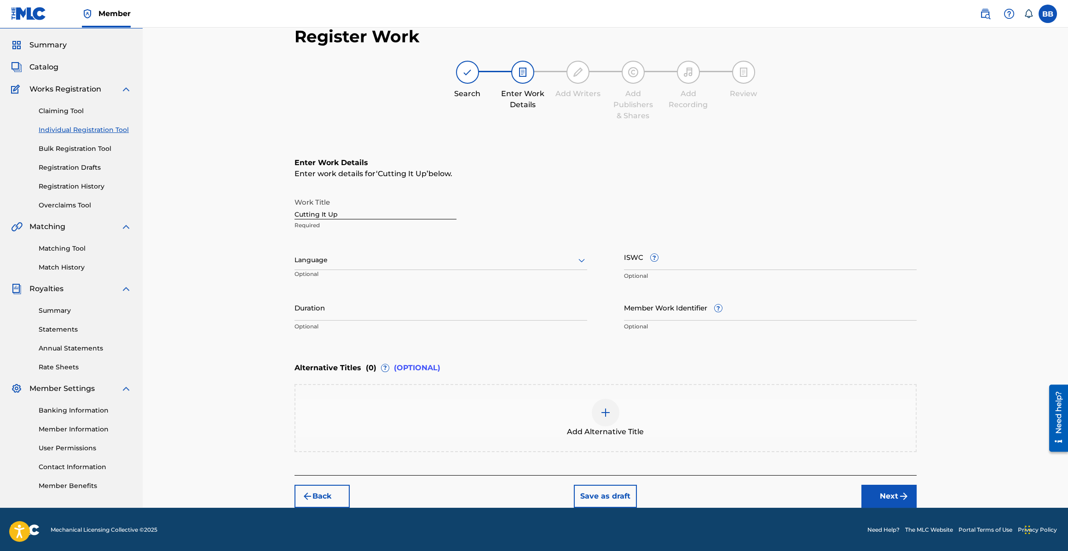
drag, startPoint x: 323, startPoint y: 496, endPoint x: 317, endPoint y: 491, distance: 7.5
click at [322, 495] on button "Back" at bounding box center [321, 496] width 55 height 23
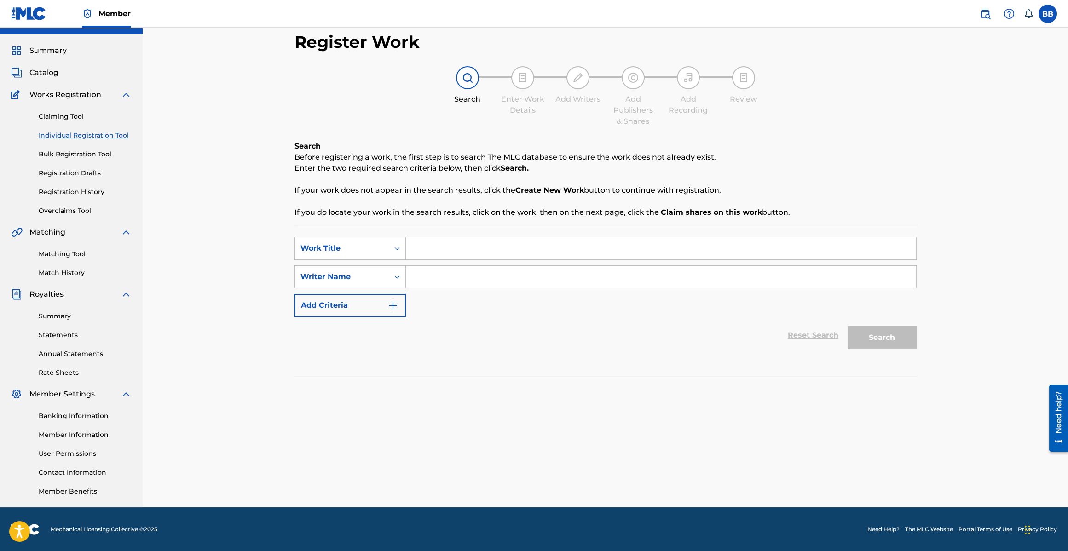
click at [430, 255] on input "Search Form" at bounding box center [661, 248] width 510 height 22
type input "Cuttin It Up"
type input "[PERSON_NAME]"
click at [847, 326] on button "Search" at bounding box center [881, 337] width 69 height 23
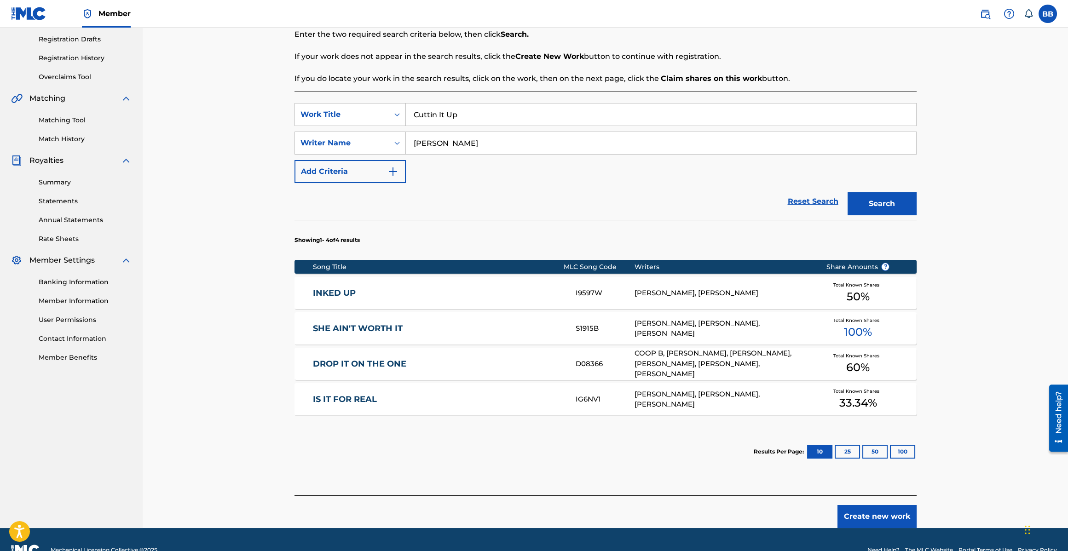
scroll to position [173, 0]
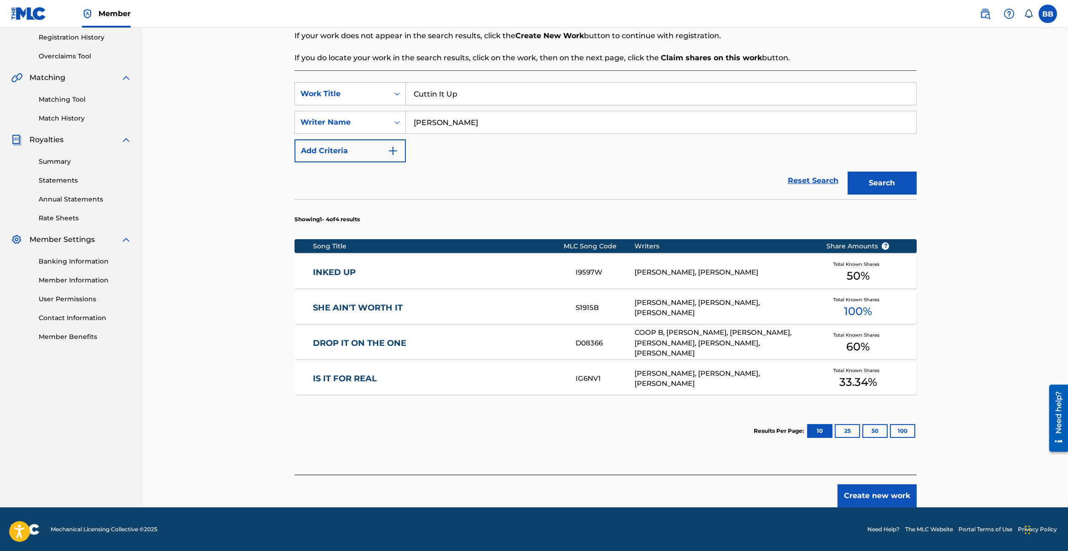
click at [899, 498] on button "Create new work" at bounding box center [876, 495] width 79 height 23
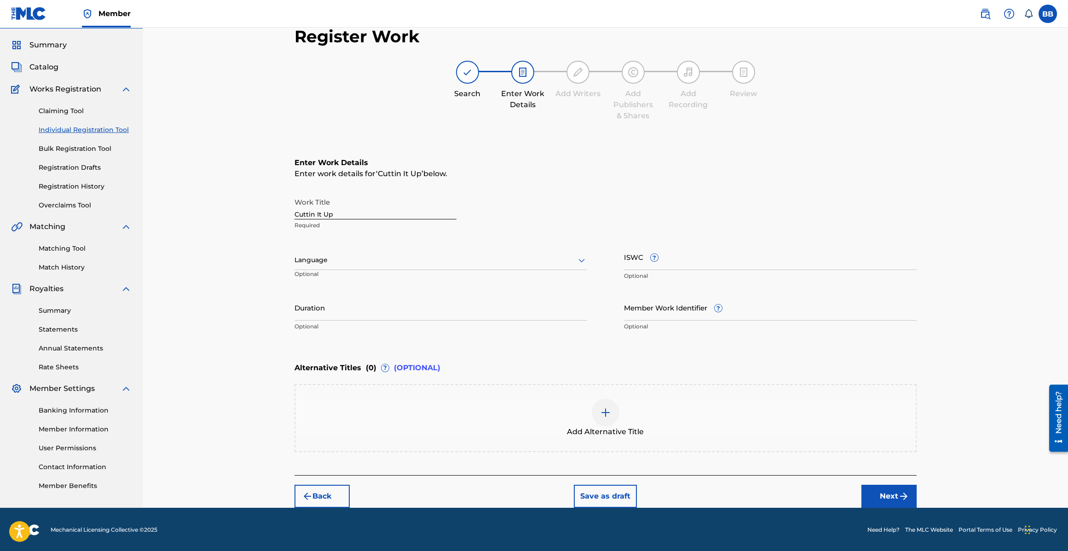
click at [359, 253] on div "Language" at bounding box center [440, 260] width 293 height 19
click at [324, 282] on div "English" at bounding box center [441, 280] width 292 height 21
drag, startPoint x: 649, startPoint y: 267, endPoint x: 654, endPoint y: 269, distance: 5.4
click at [649, 267] on input "ISWC ?" at bounding box center [770, 257] width 293 height 26
paste input "T9102201730"
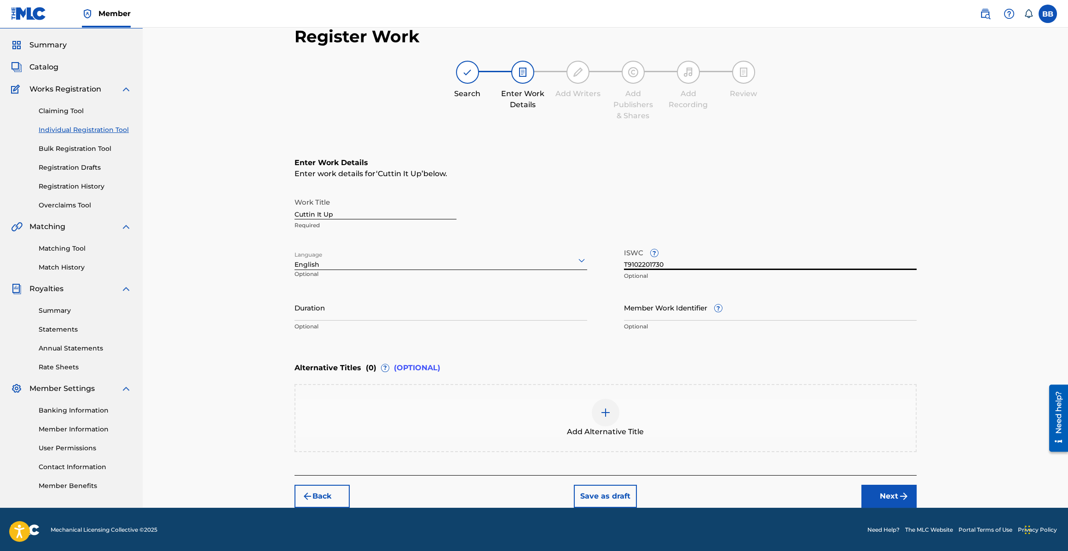
type input "T9102201730"
click at [473, 319] on input "Duration" at bounding box center [440, 307] width 293 height 26
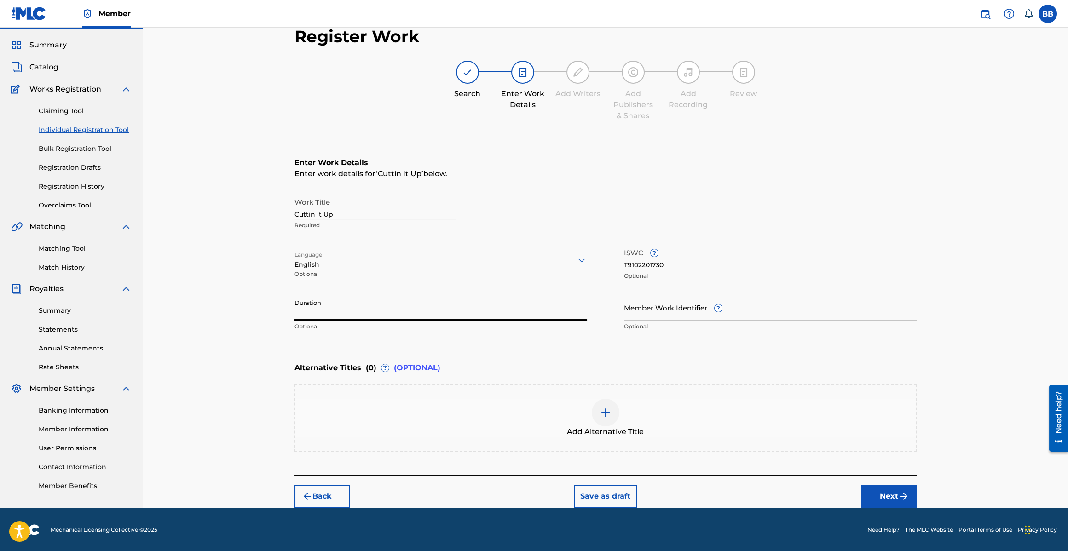
click at [893, 495] on button "Next" at bounding box center [888, 496] width 55 height 23
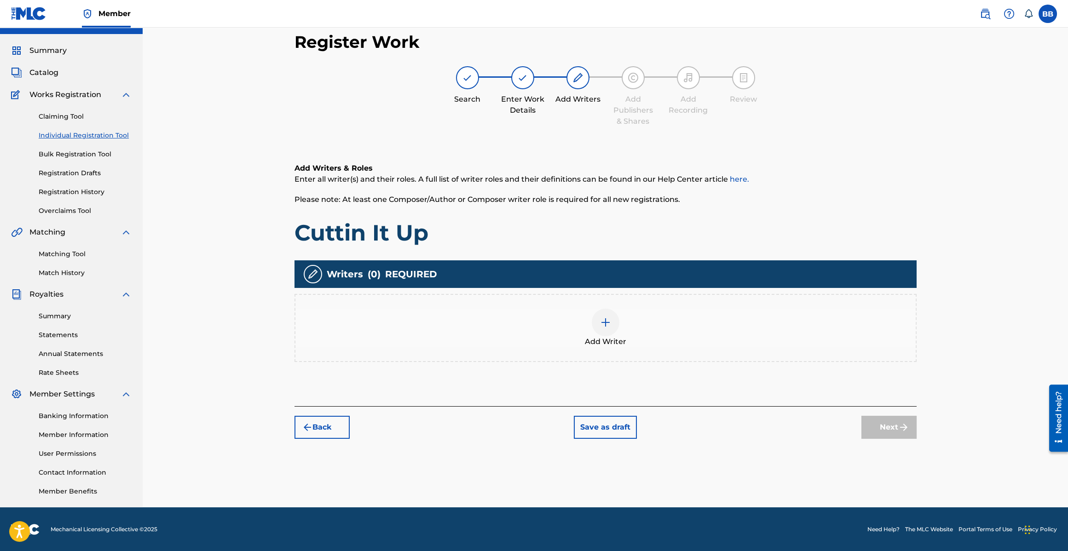
click at [607, 336] on span "Add Writer" at bounding box center [605, 341] width 41 height 11
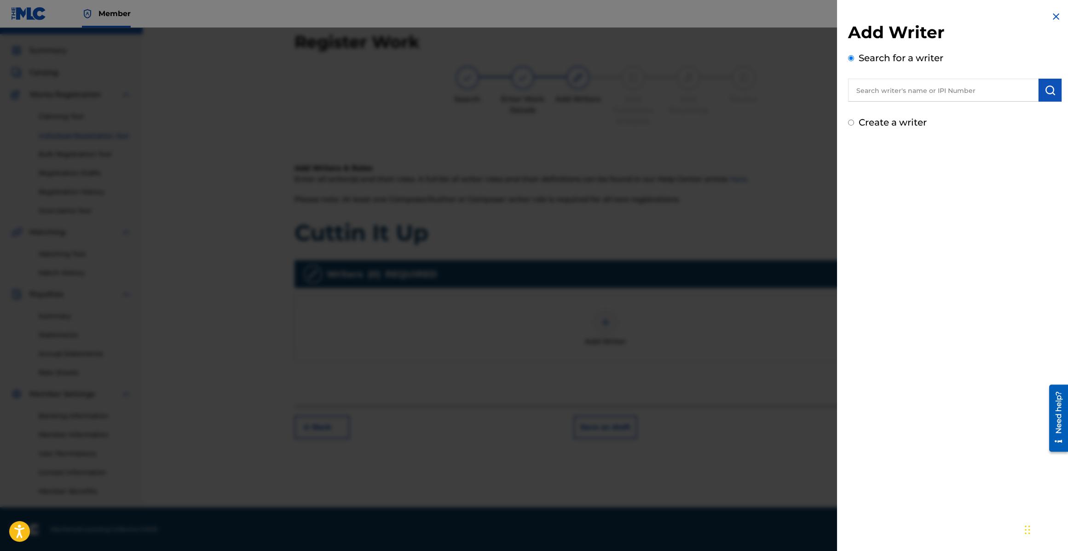
click at [907, 92] on input "text" at bounding box center [943, 90] width 190 height 23
paste input "126160700"
type input "00126160700"
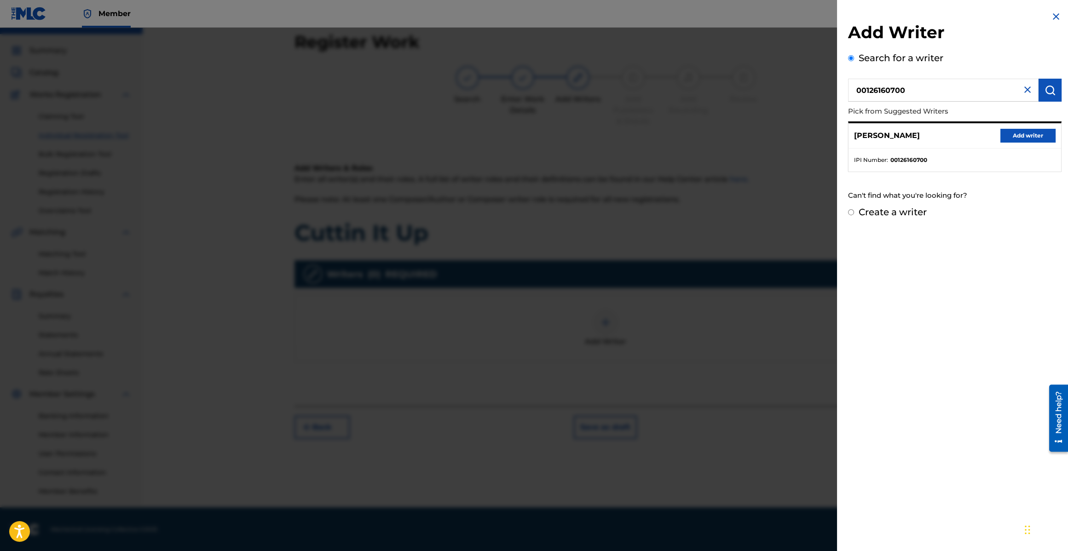
drag, startPoint x: 1038, startPoint y: 88, endPoint x: 1027, endPoint y: 91, distance: 11.3
click at [1027, 91] on div "00126160700" at bounding box center [954, 90] width 213 height 23
click at [1026, 90] on img at bounding box center [1027, 89] width 11 height 11
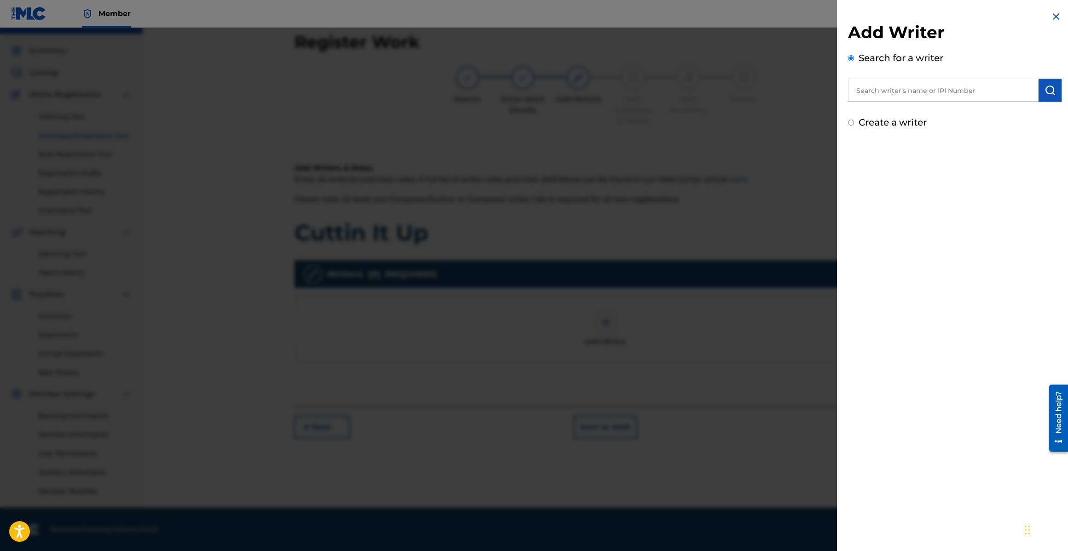
click at [897, 98] on input "text" at bounding box center [943, 90] width 190 height 23
paste input "00126160899"
type input "00126160899"
click at [1044, 89] on img "submit" at bounding box center [1049, 90] width 11 height 11
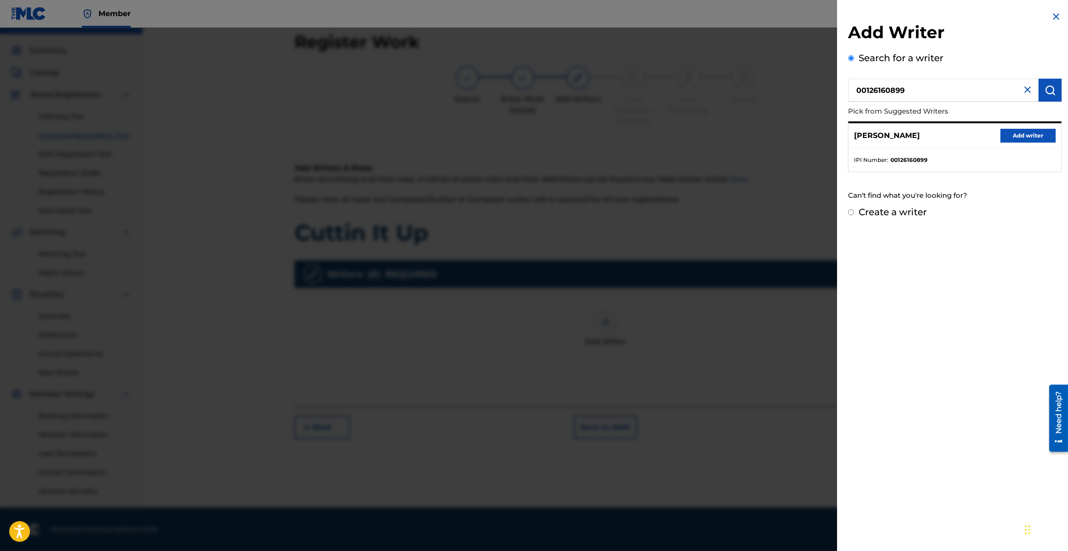
click at [1021, 135] on button "Add writer" at bounding box center [1027, 136] width 55 height 14
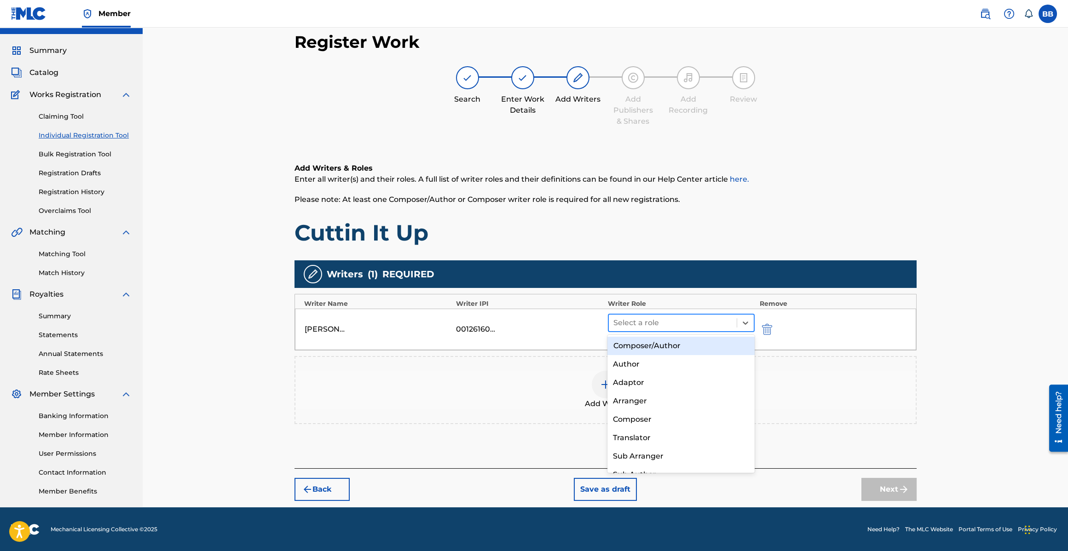
drag, startPoint x: 696, startPoint y: 321, endPoint x: 715, endPoint y: 322, distance: 18.9
click at [696, 321] on div at bounding box center [672, 322] width 119 height 13
click at [670, 353] on div "Composer/Author" at bounding box center [680, 346] width 147 height 18
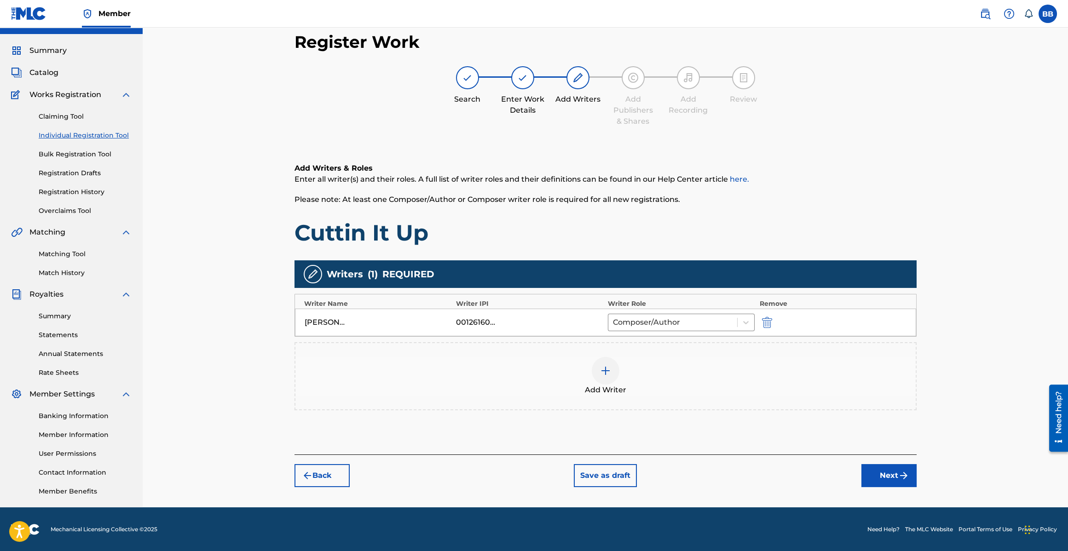
click at [903, 467] on button "Next" at bounding box center [888, 475] width 55 height 23
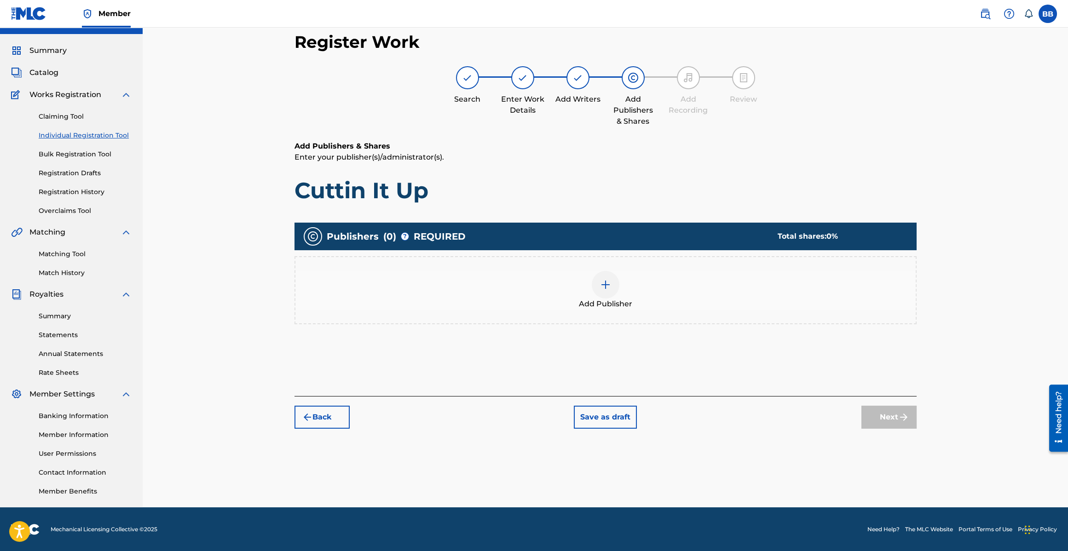
click at [601, 279] on img at bounding box center [605, 284] width 11 height 11
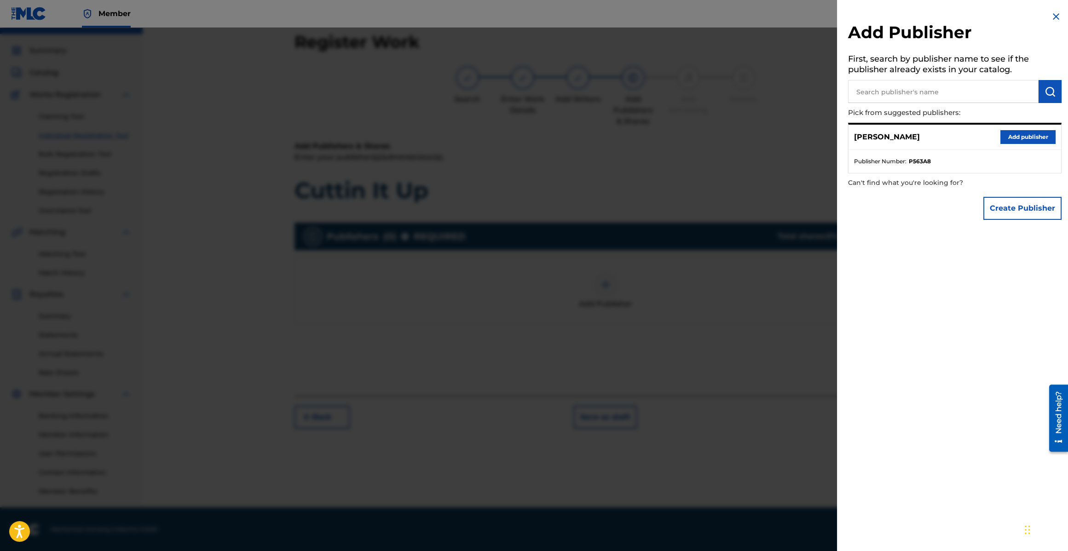
click at [1048, 134] on button "Add publisher" at bounding box center [1027, 137] width 55 height 14
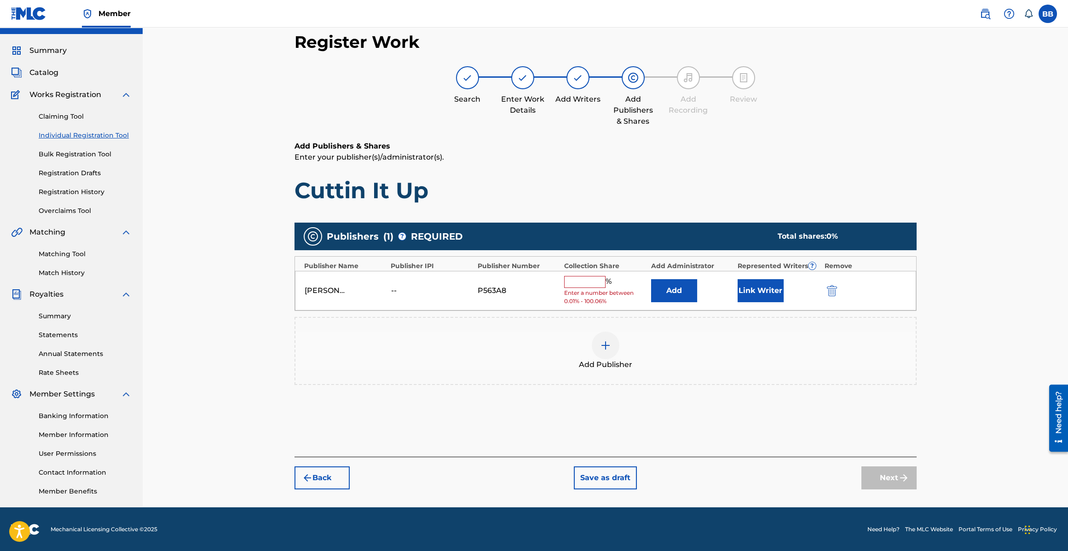
click at [771, 284] on button "Link Writer" at bounding box center [760, 290] width 46 height 23
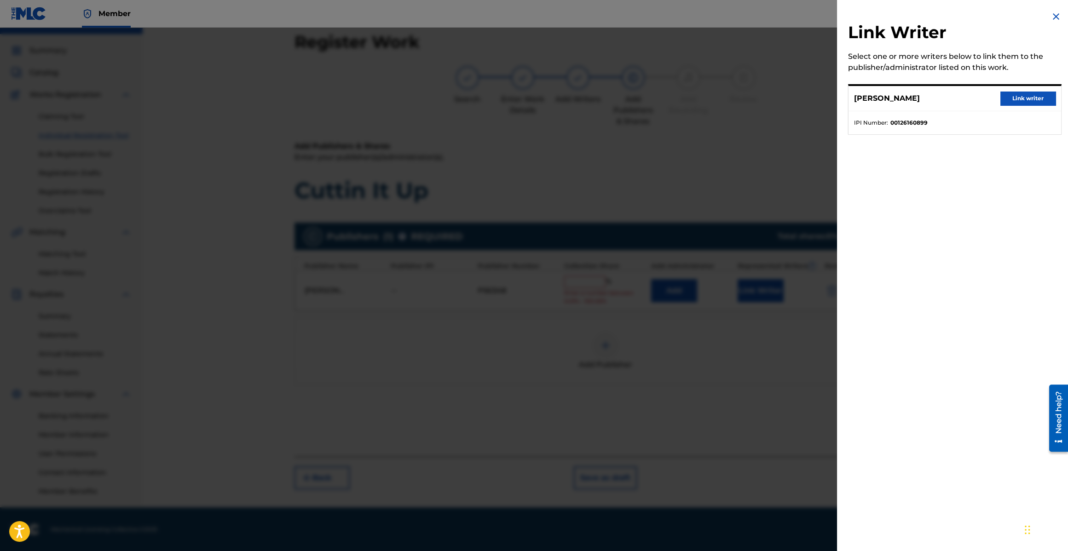
click at [1014, 95] on button "Link writer" at bounding box center [1027, 99] width 55 height 14
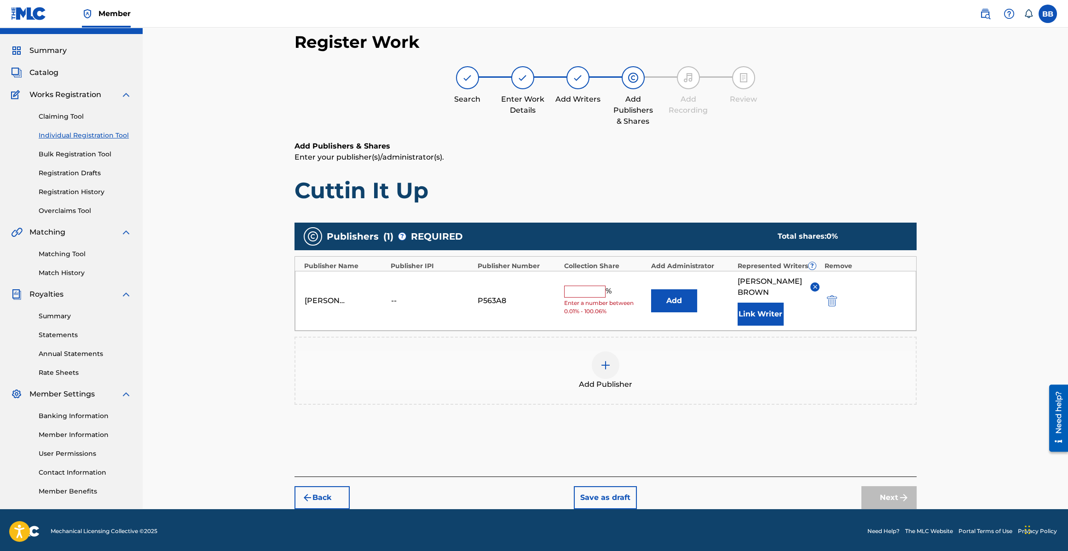
click at [601, 291] on input "text" at bounding box center [584, 292] width 41 height 12
type input "25"
click at [883, 493] on button "Next" at bounding box center [888, 497] width 55 height 23
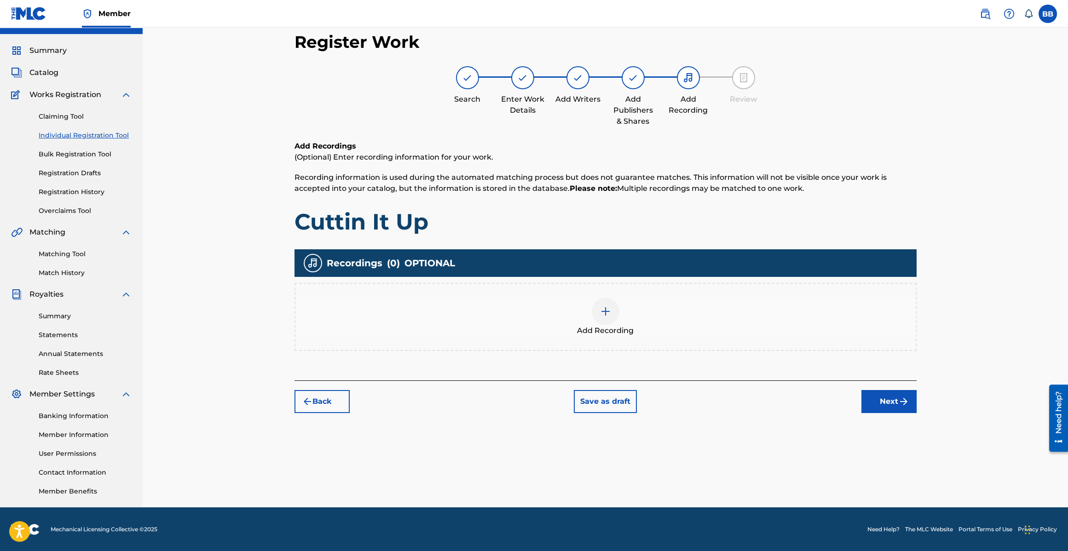
click at [880, 396] on button "Next" at bounding box center [888, 401] width 55 height 23
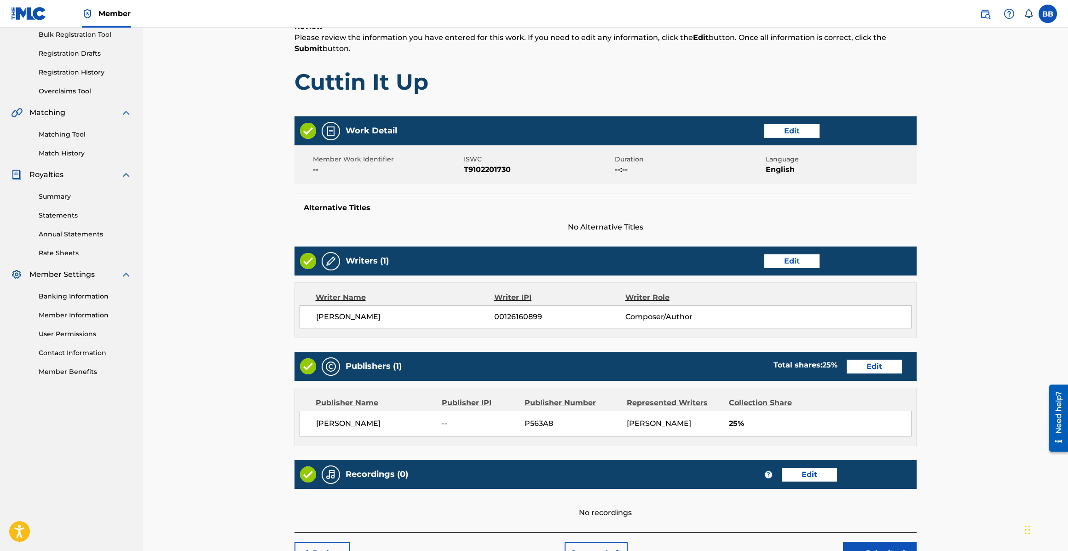
scroll to position [196, 0]
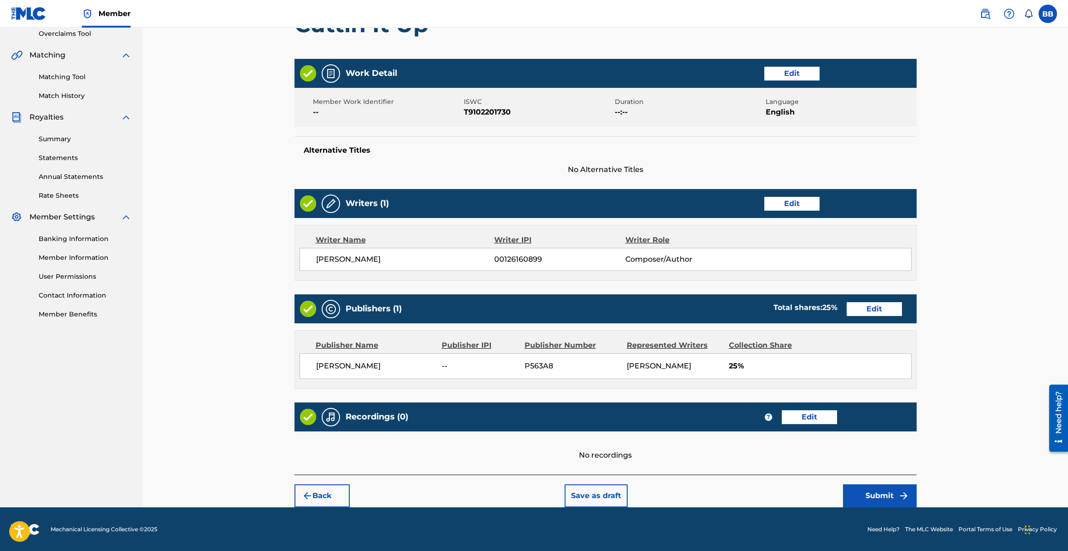
click at [893, 500] on button "Submit" at bounding box center [880, 495] width 74 height 23
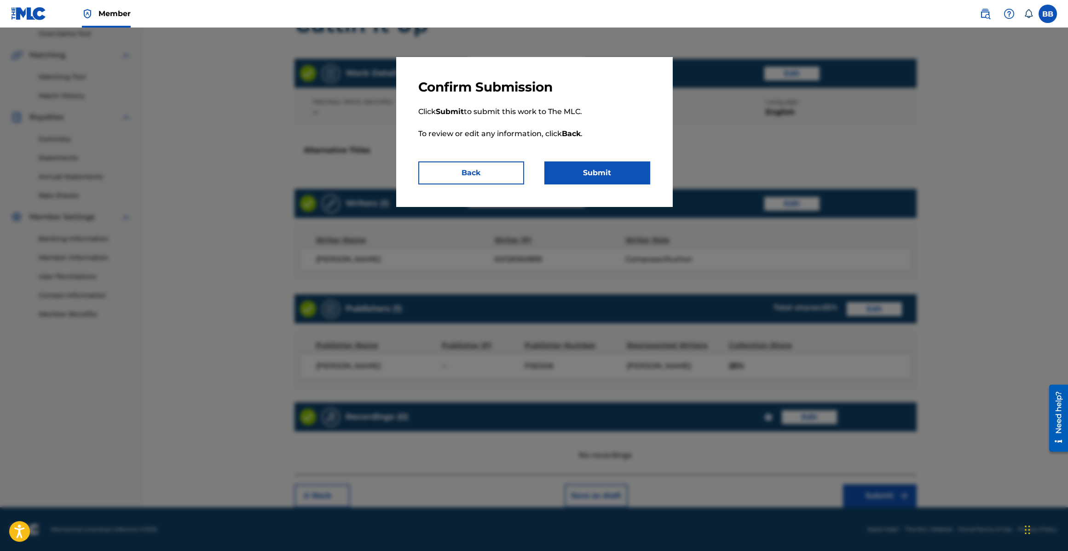
click at [622, 165] on button "Submit" at bounding box center [597, 172] width 106 height 23
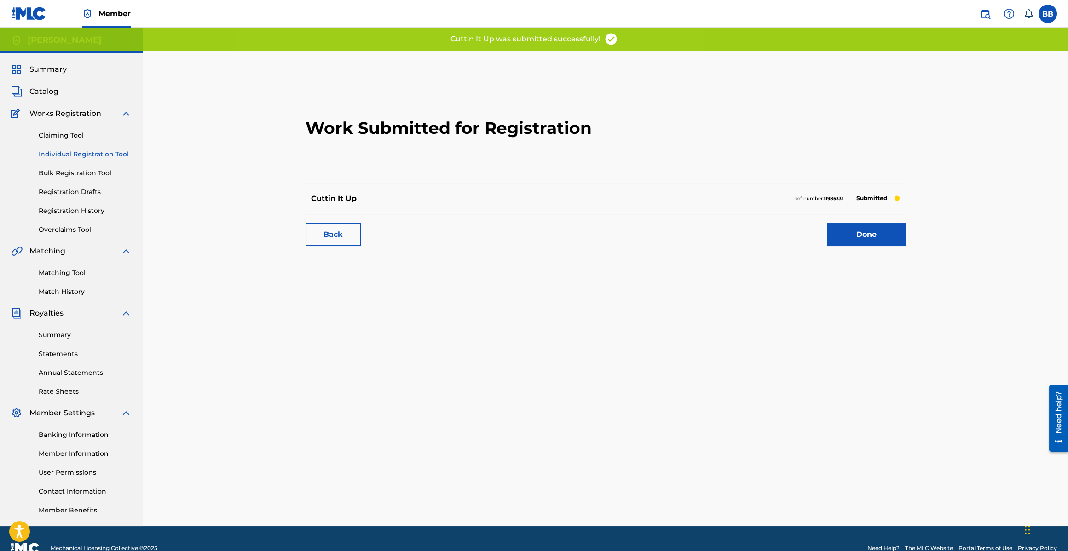
click at [860, 245] on link "Done" at bounding box center [866, 234] width 78 height 23
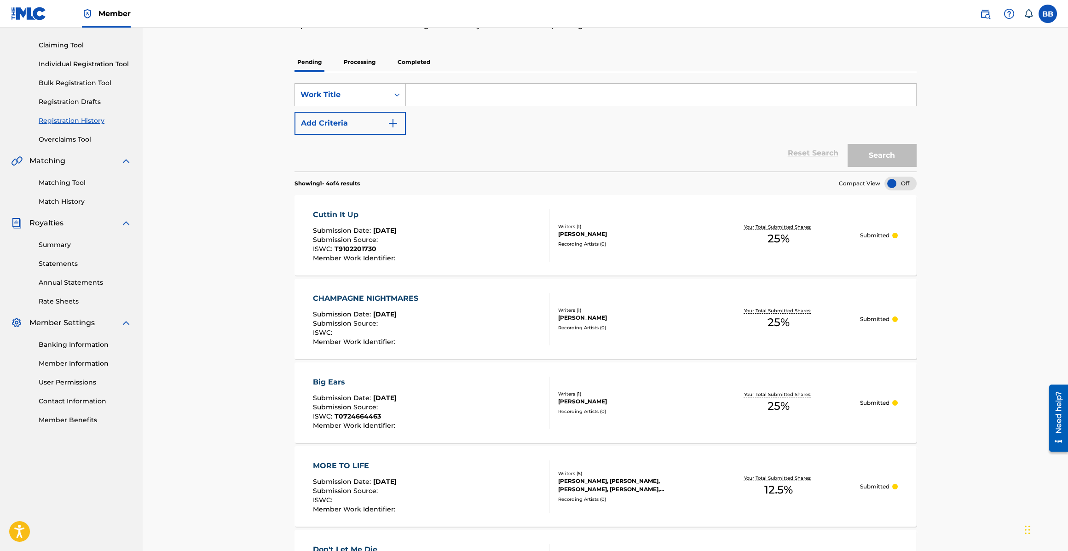
scroll to position [70, 0]
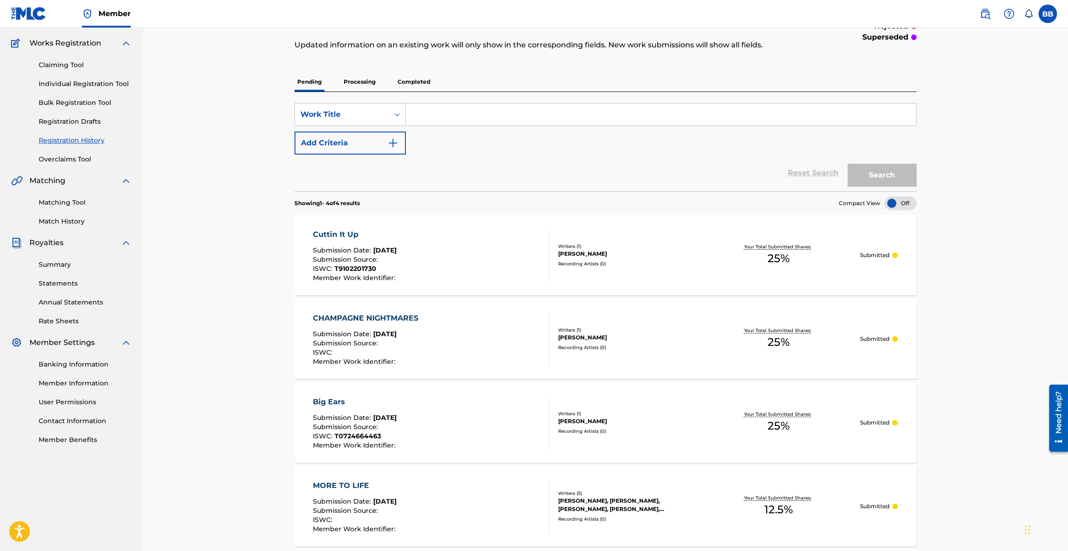
click at [60, 66] on link "Claiming Tool" at bounding box center [85, 65] width 93 height 10
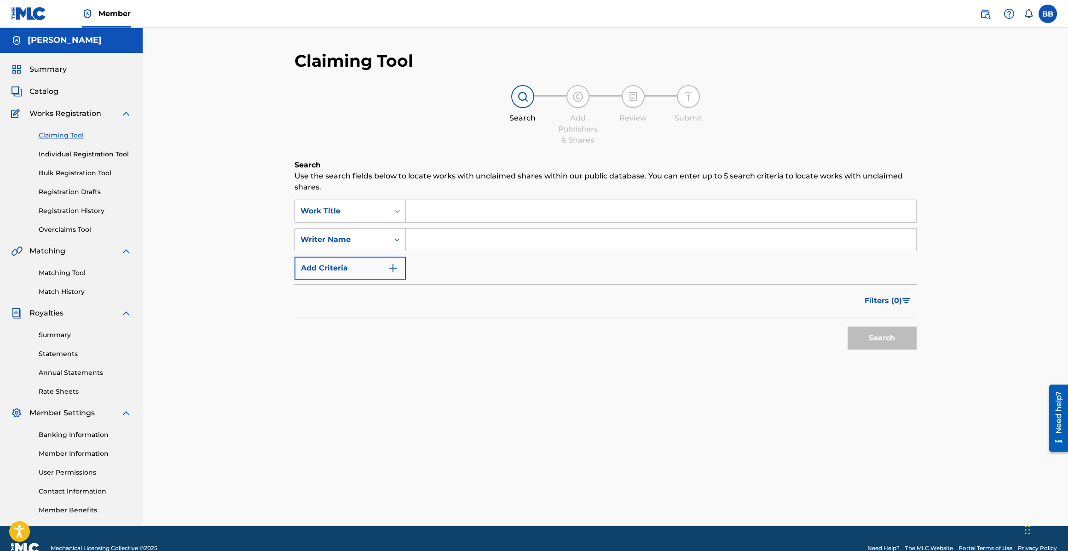
click at [50, 89] on span "Catalog" at bounding box center [43, 91] width 29 height 11
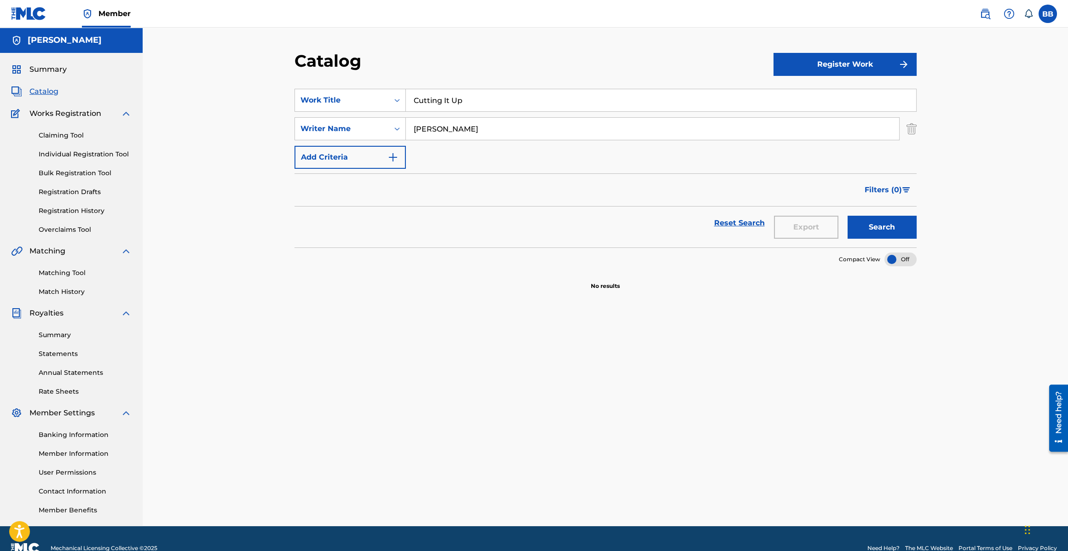
click at [461, 104] on input "Cutting It Up" at bounding box center [661, 100] width 510 height 22
type input "Drop It On The One"
click at [847, 216] on button "Search" at bounding box center [881, 227] width 69 height 23
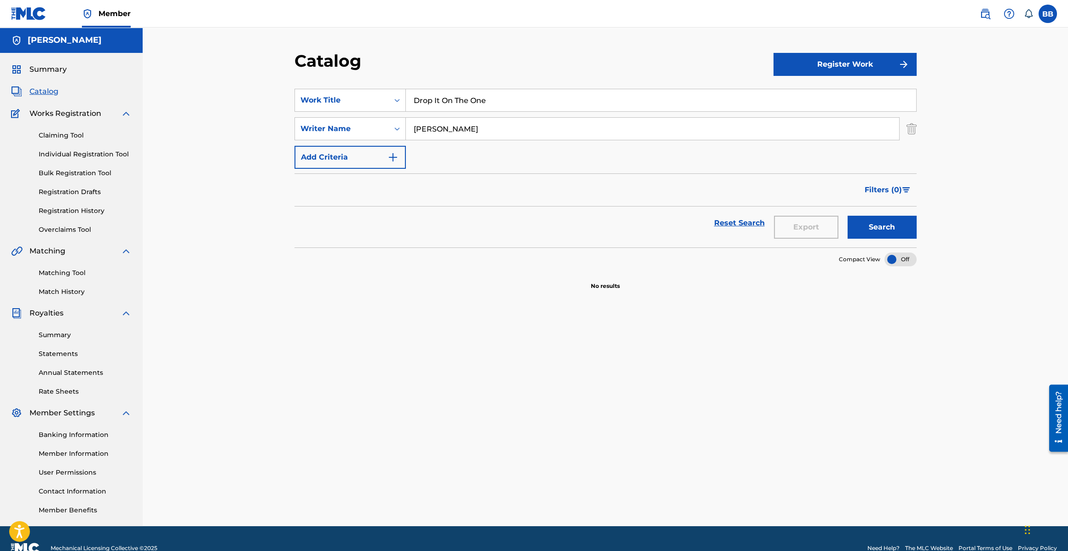
click at [813, 70] on button "Register Work" at bounding box center [844, 64] width 143 height 23
click at [832, 88] on link "Individual" at bounding box center [844, 94] width 143 height 22
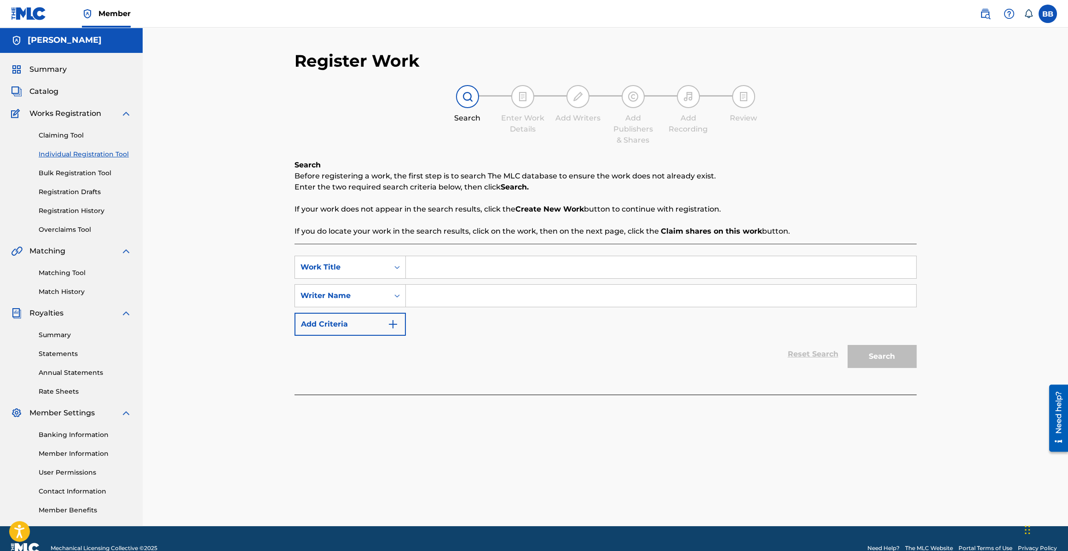
click at [461, 273] on input "Search Form" at bounding box center [661, 267] width 510 height 22
type input "Drop It On The One"
type input "[PERSON_NAME]"
click at [847, 345] on button "Search" at bounding box center [881, 356] width 69 height 23
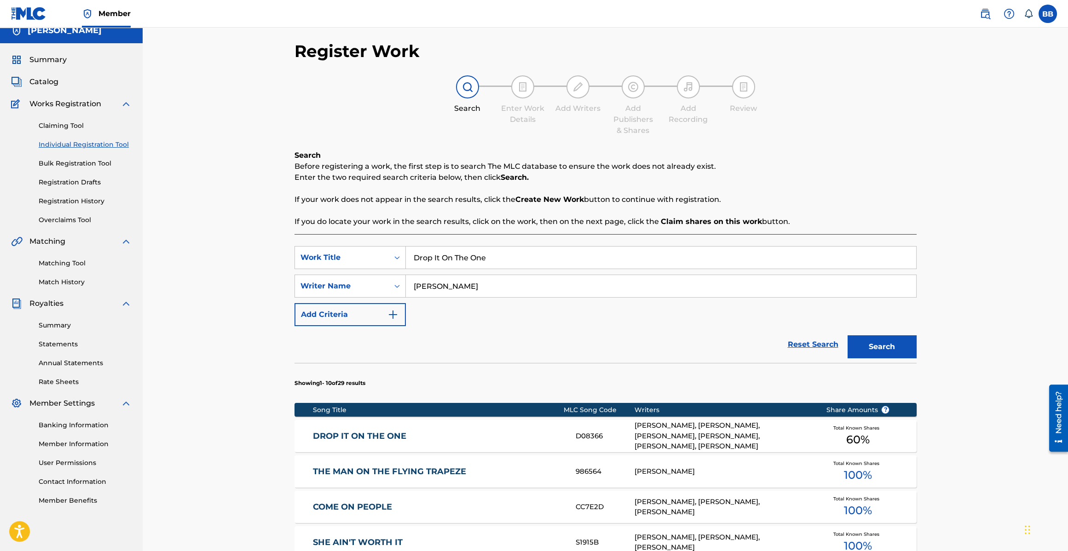
scroll to position [12, 0]
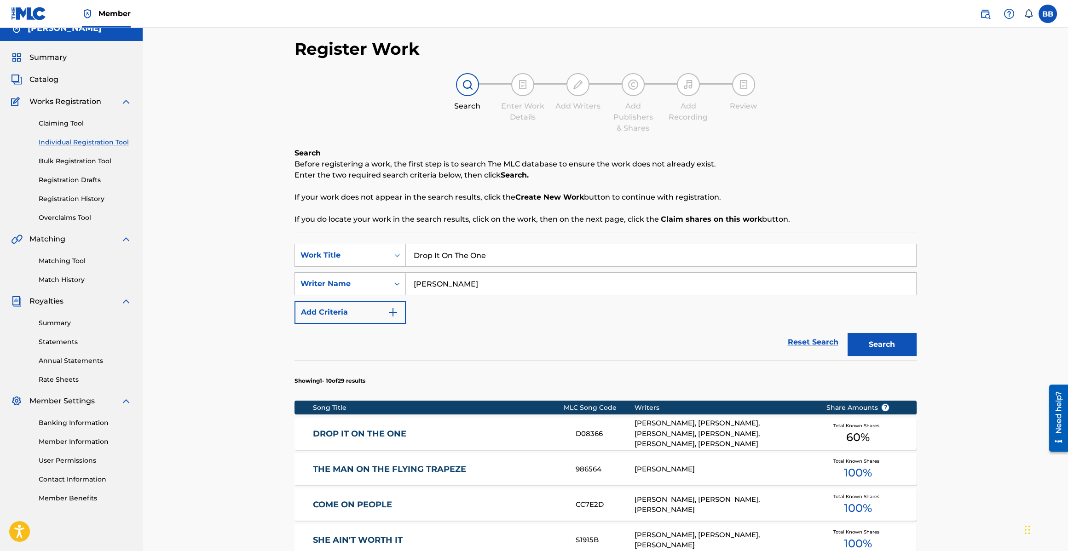
click at [473, 432] on link "DROP IT ON THE ONE" at bounding box center [438, 434] width 250 height 11
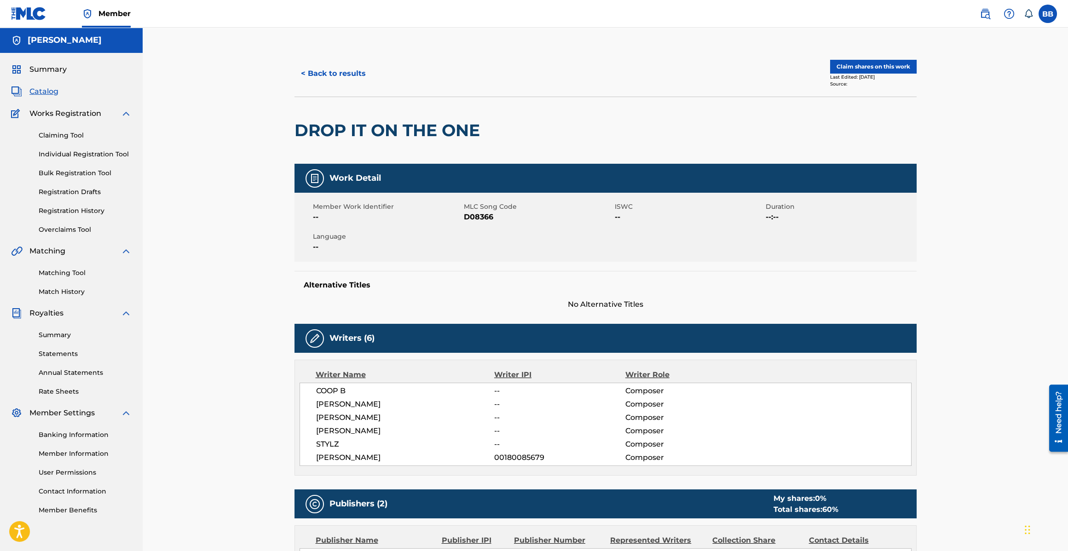
click at [882, 68] on button "Claim shares on this work" at bounding box center [873, 67] width 86 height 14
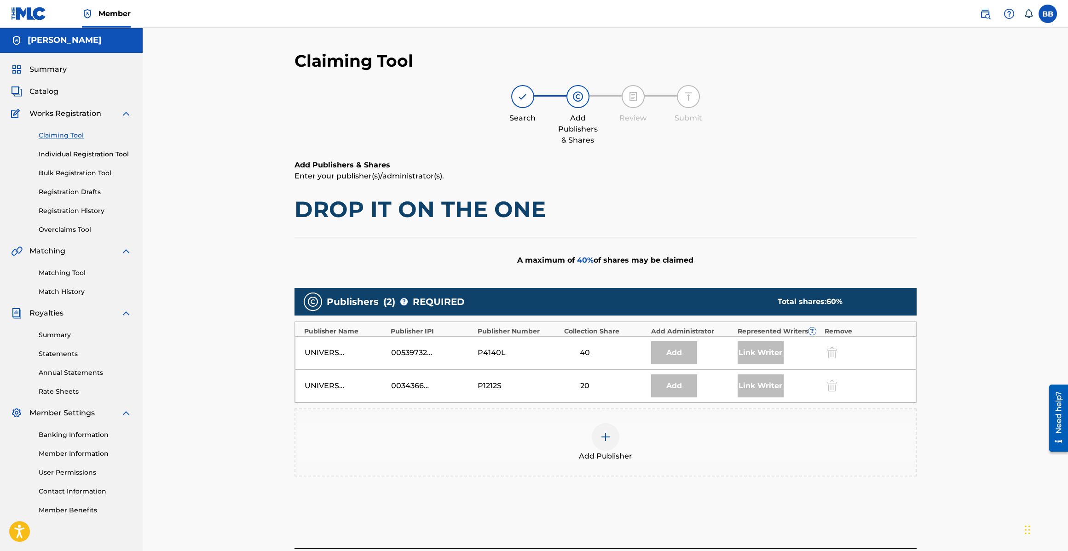
click at [606, 438] on img at bounding box center [605, 436] width 11 height 11
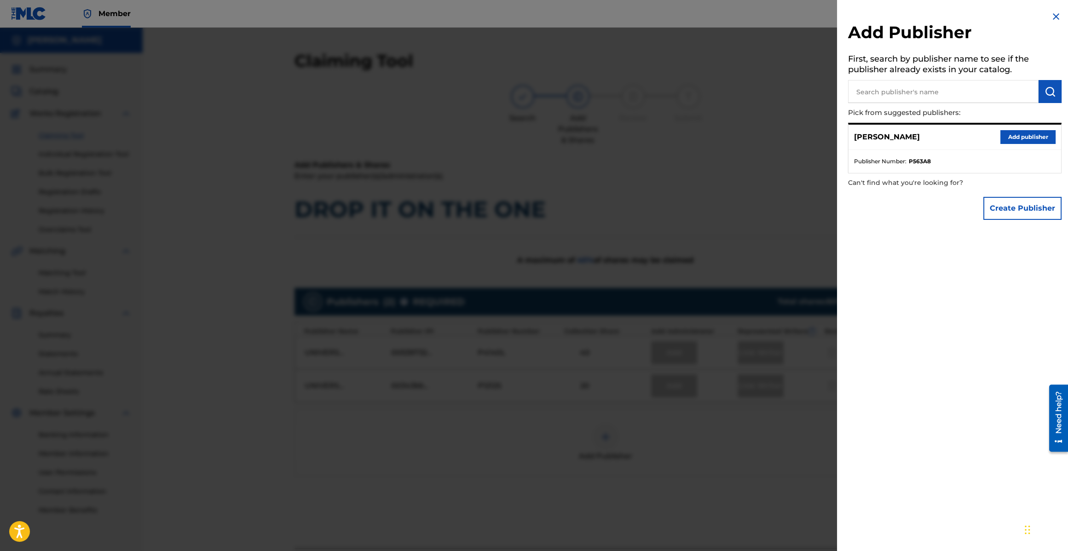
click at [1033, 137] on button "Add publisher" at bounding box center [1027, 137] width 55 height 14
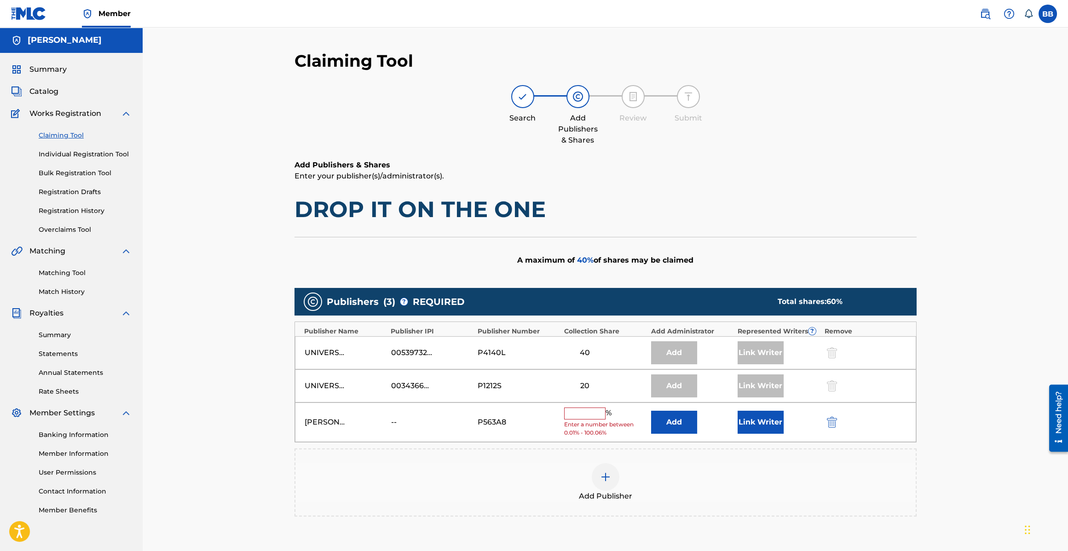
click at [582, 411] on input "text" at bounding box center [584, 414] width 41 height 12
type input "10"
click at [786, 416] on div "Link Writer" at bounding box center [778, 419] width 82 height 23
click at [776, 418] on button "Link Writer" at bounding box center [760, 419] width 46 height 23
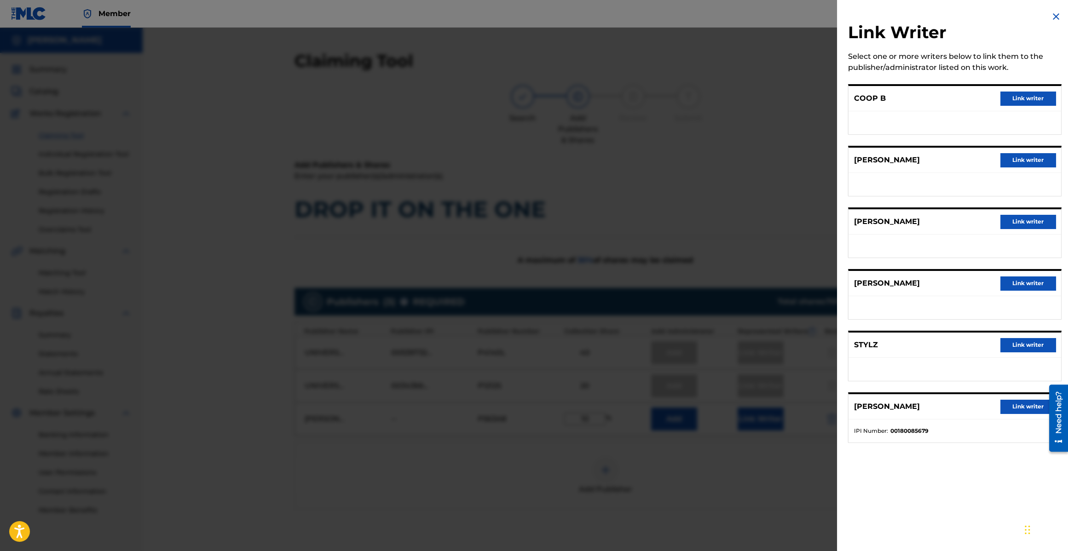
click at [1016, 152] on div "BOBBY BROWN Link writer" at bounding box center [954, 160] width 213 height 25
click at [1015, 156] on button "Link writer" at bounding box center [1027, 160] width 55 height 14
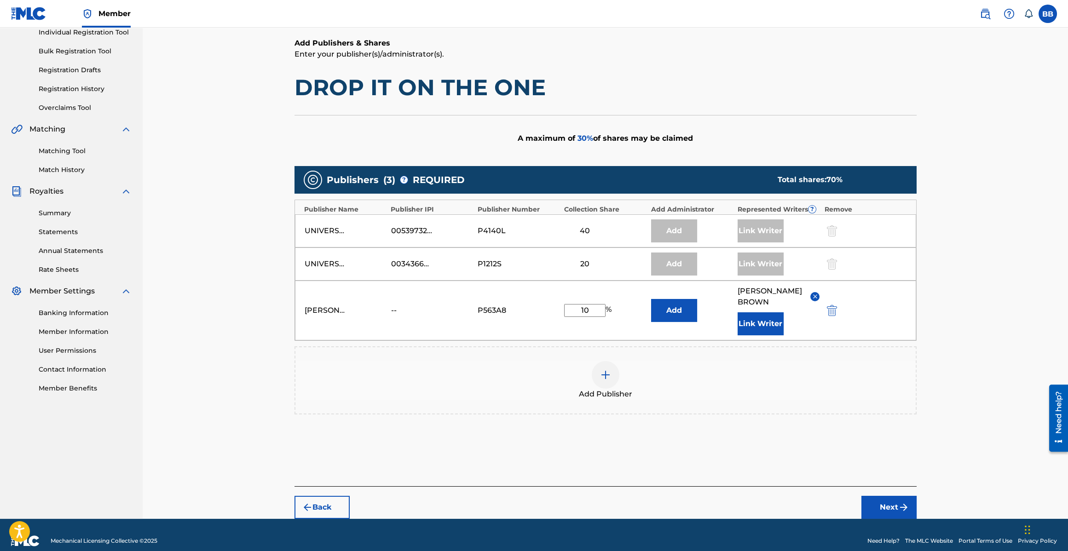
click at [898, 502] on img "submit" at bounding box center [903, 507] width 11 height 11
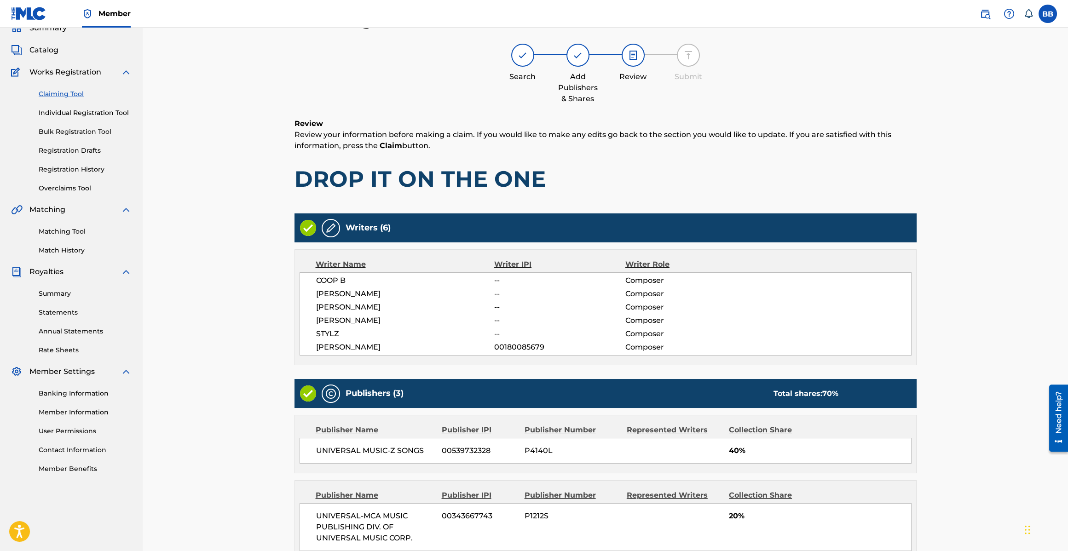
scroll to position [206, 0]
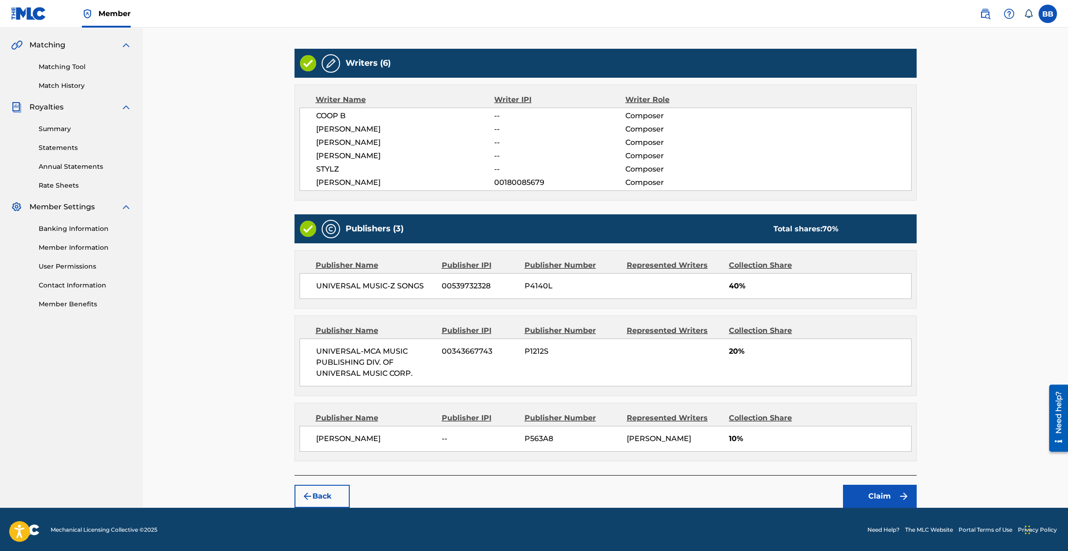
click at [903, 506] on button "Claim" at bounding box center [880, 496] width 74 height 23
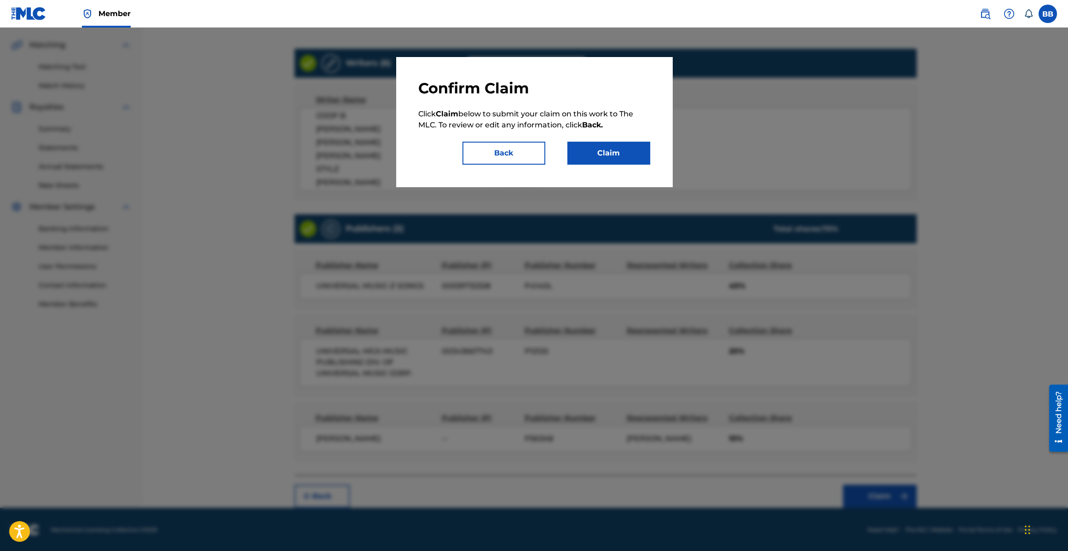
click at [609, 150] on button "Claim" at bounding box center [608, 153] width 83 height 23
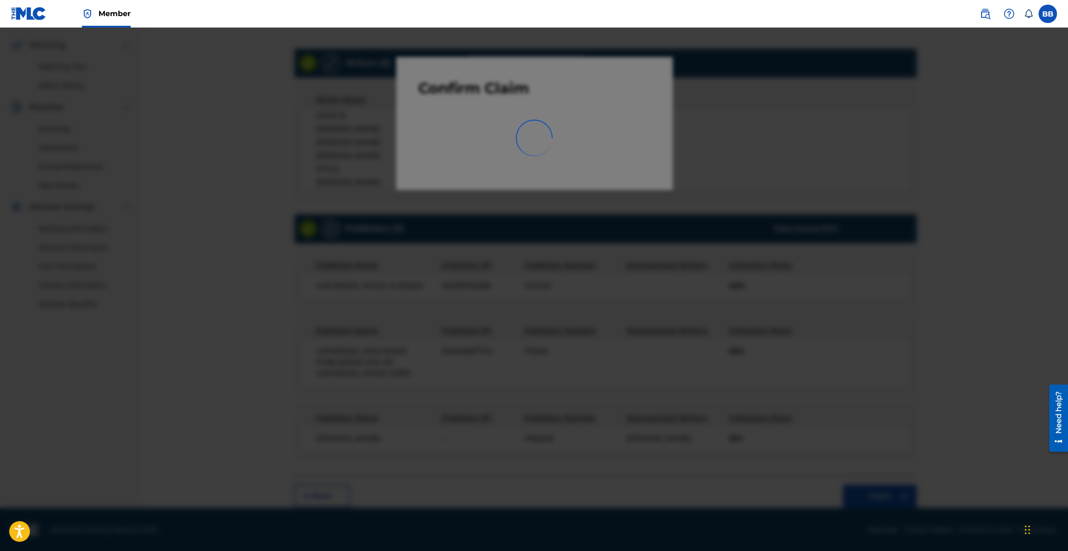
scroll to position [19, 0]
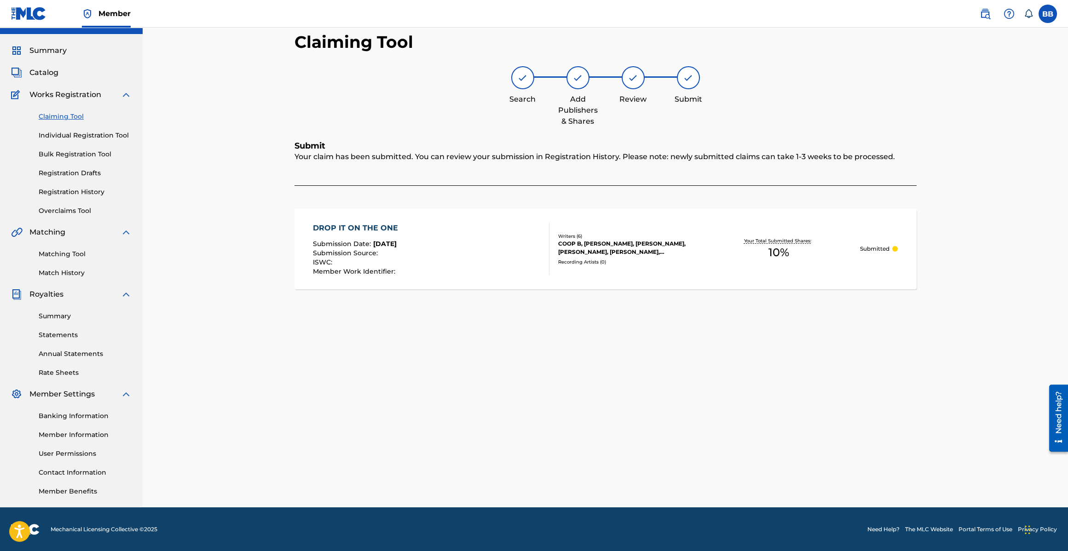
click at [60, 117] on link "Claiming Tool" at bounding box center [85, 117] width 93 height 10
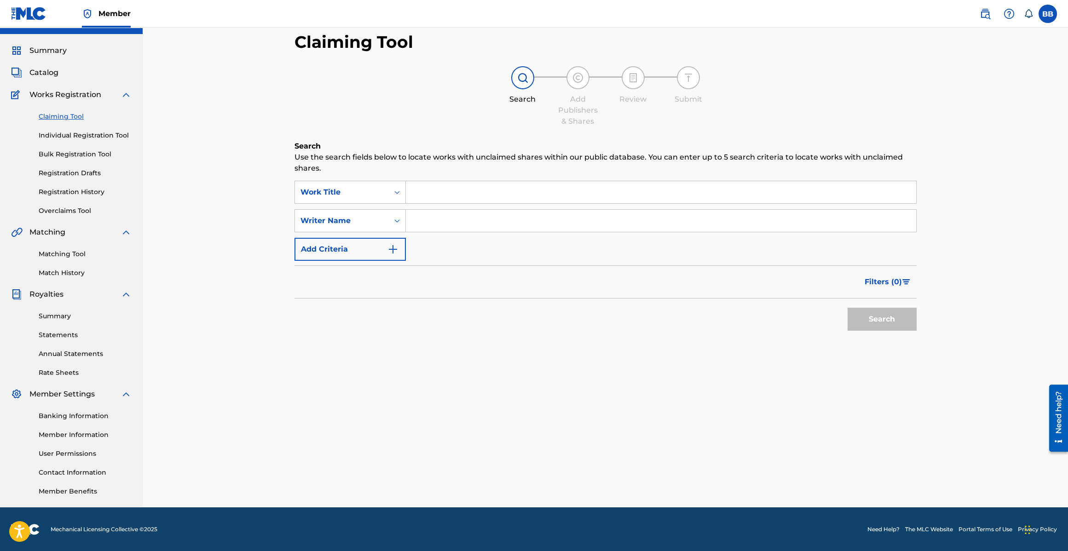
scroll to position [0, 0]
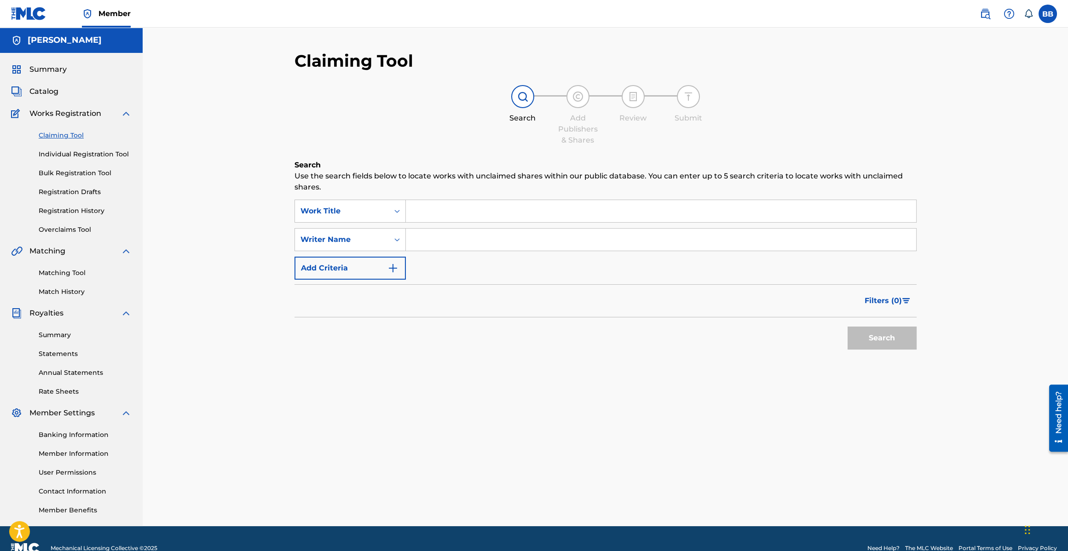
click at [63, 98] on div "Summary Catalog Works Registration Claiming Tool Individual Registration Tool B…" at bounding box center [71, 289] width 143 height 473
click at [43, 92] on span "Catalog" at bounding box center [43, 91] width 29 height 11
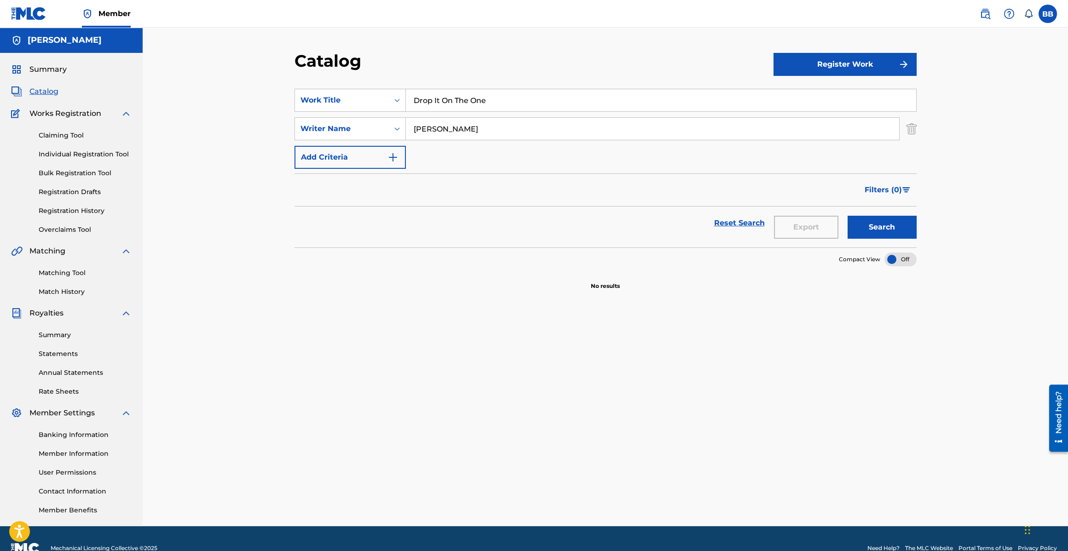
drag, startPoint x: 469, startPoint y: 87, endPoint x: 468, endPoint y: 98, distance: 11.5
click at [469, 87] on section "SearchWithCriteriaa6628fbd-b976-4fd0-bdaf-bf2d33780077 Work Title Drop It On Th…" at bounding box center [605, 163] width 622 height 170
click at [468, 98] on input "Drop It On The One" at bounding box center [661, 100] width 510 height 22
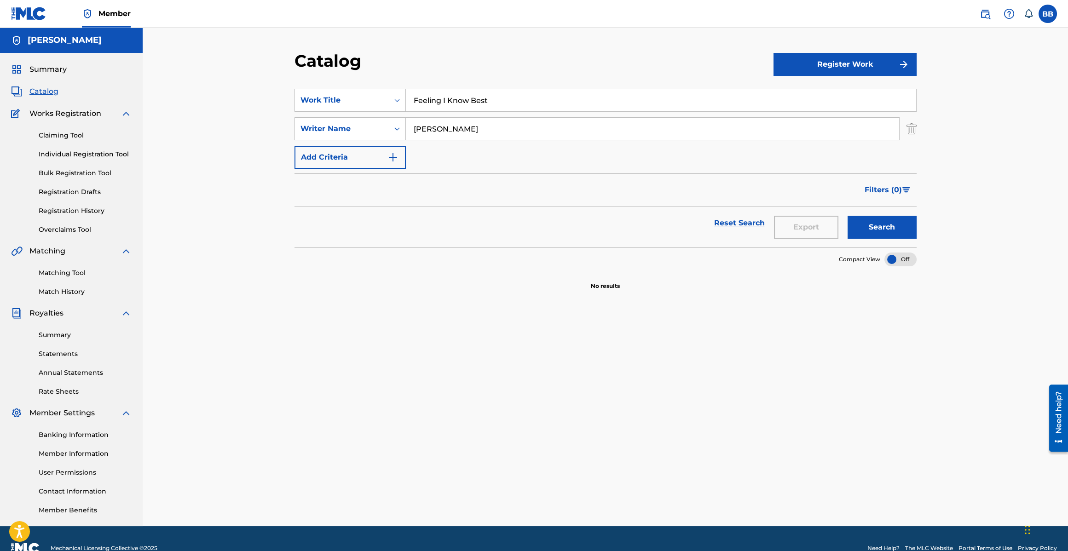
type input "Feeling I Know Best"
click at [847, 216] on button "Search" at bounding box center [881, 227] width 69 height 23
click at [822, 69] on button "Register Work" at bounding box center [844, 64] width 143 height 23
click at [437, 106] on input "Feeling I Know Best" at bounding box center [661, 100] width 510 height 22
click at [438, 106] on input "Feeling I Know Best" at bounding box center [661, 100] width 510 height 22
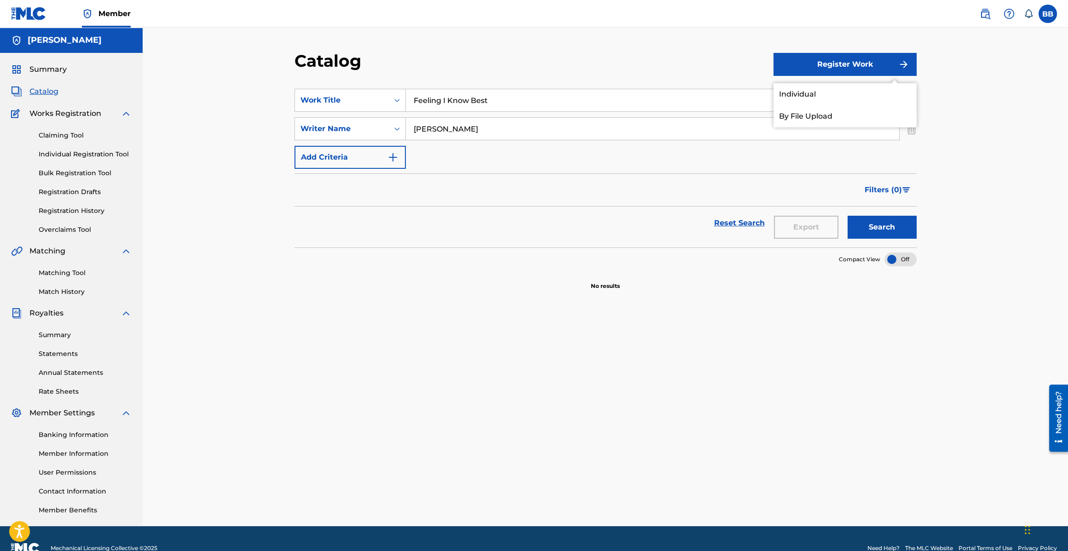
click at [438, 106] on input "Feeling I Know Best" at bounding box center [661, 100] width 510 height 22
click at [439, 105] on input "Feeling I Know Best" at bounding box center [661, 100] width 510 height 22
click at [440, 104] on input "Feeling I Know Best" at bounding box center [661, 100] width 510 height 22
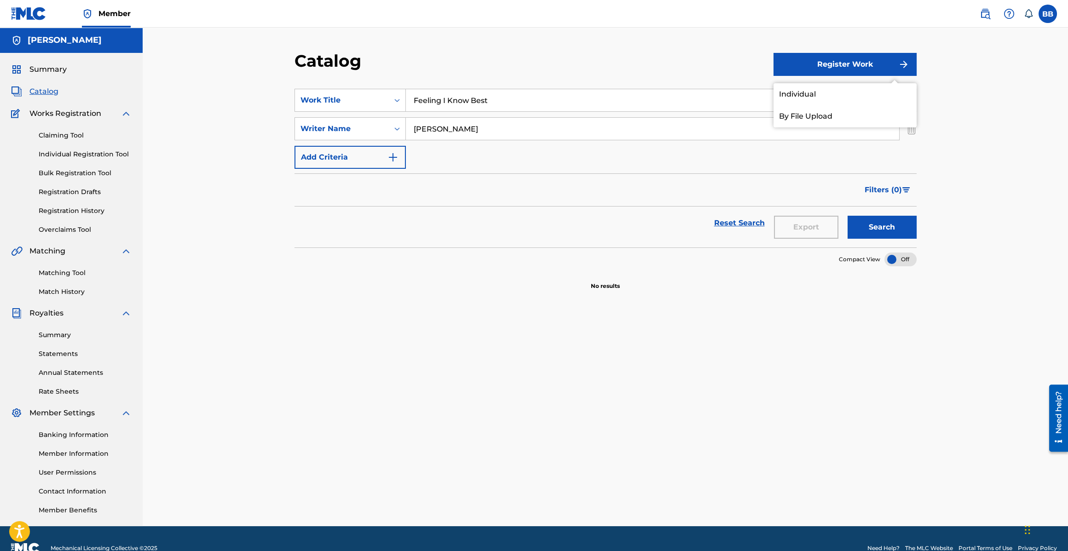
click at [784, 94] on link "Individual" at bounding box center [844, 94] width 143 height 22
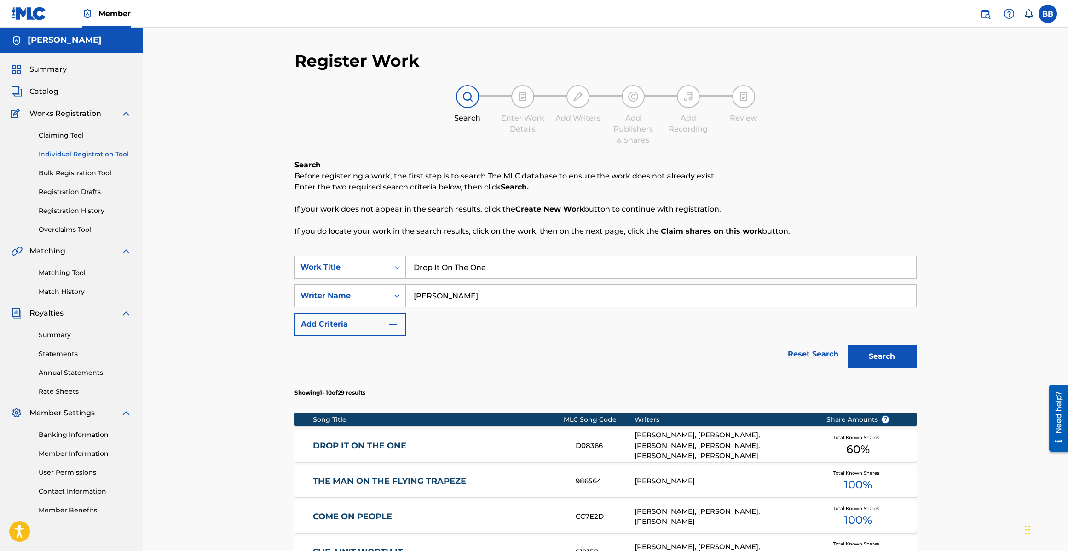
click at [462, 264] on input "Drop It On The One" at bounding box center [661, 267] width 510 height 22
type input "Feeling I Know Best"
click at [847, 345] on button "Search" at bounding box center [881, 356] width 69 height 23
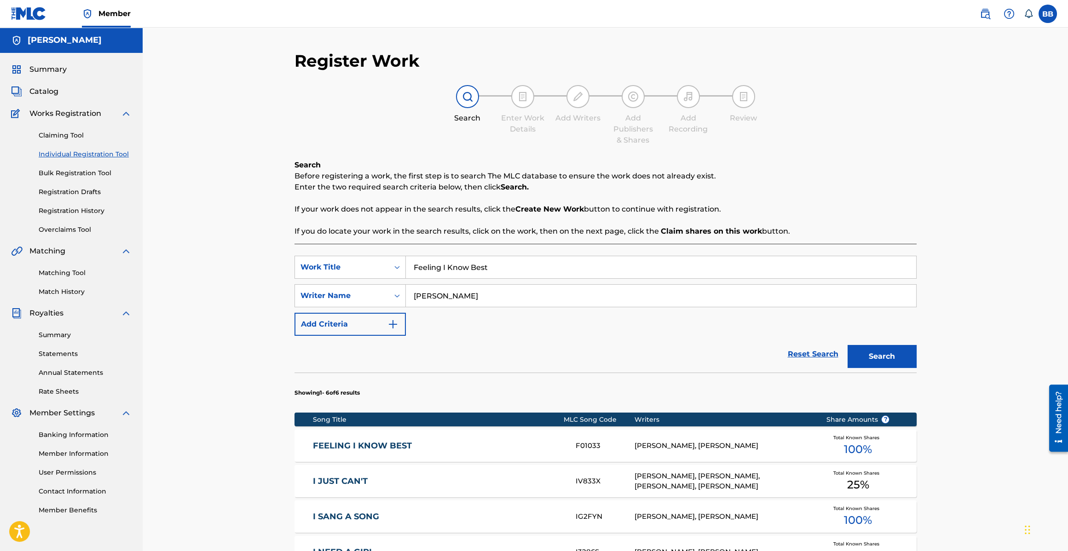
scroll to position [0, 0]
click at [512, 426] on section "Song Title MLC Song Code Writers Share Amounts ? FEELING I KNOW BEST F01033 BOB…" at bounding box center [605, 523] width 622 height 231
click at [510, 433] on div "FEELING I KNOW BEST F01033 BOBBY BROWN, DENNIS AUSTIN Total Known Shares 100 %" at bounding box center [605, 445] width 622 height 32
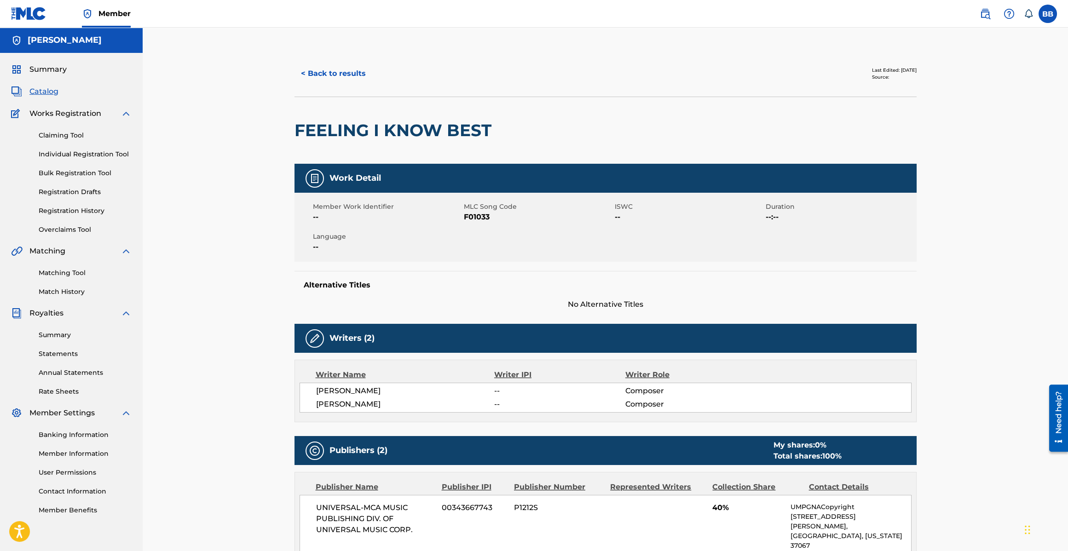
scroll to position [5, 0]
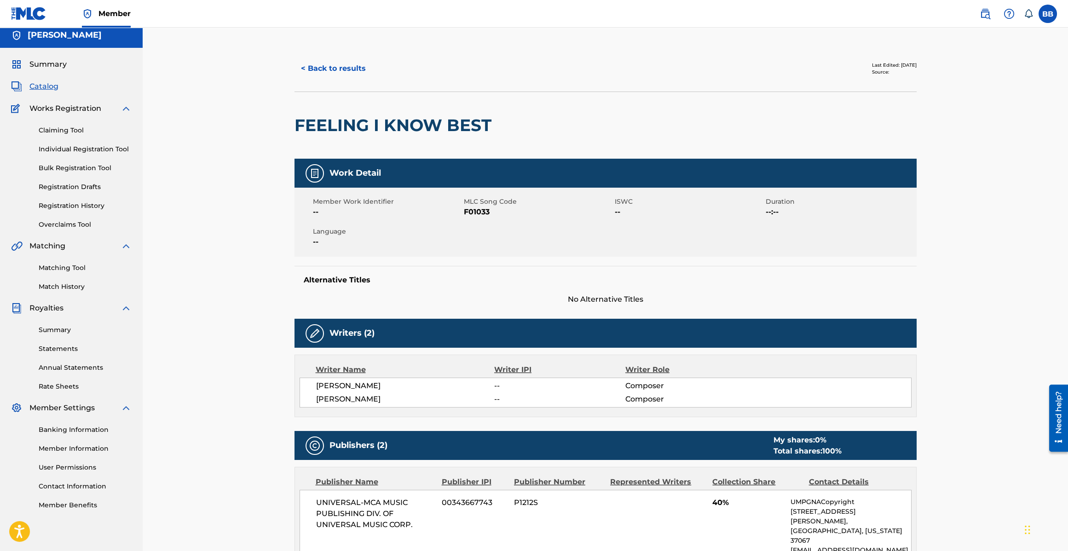
click at [327, 60] on button "< Back to results" at bounding box center [333, 68] width 78 height 23
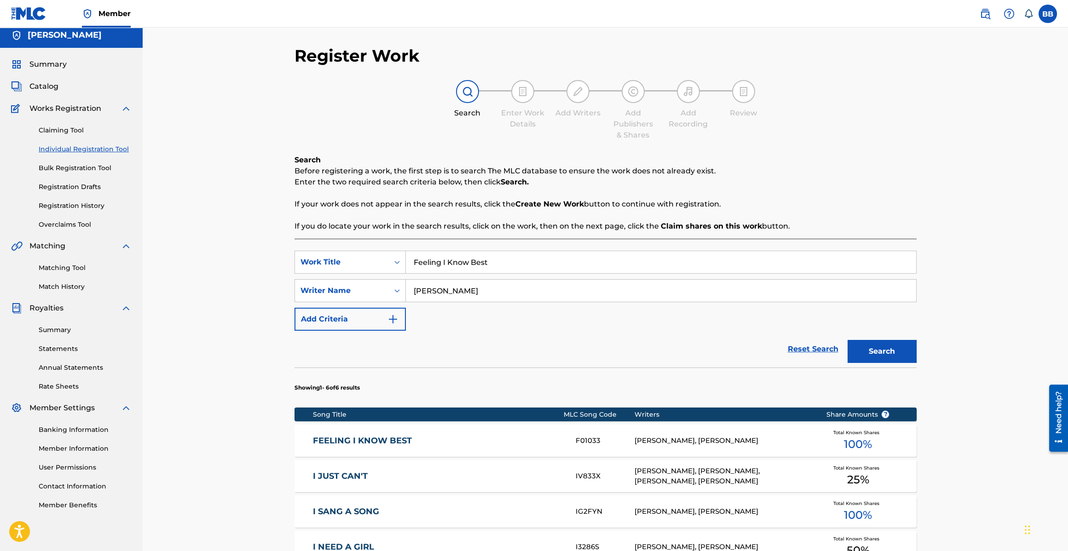
scroll to position [0, 0]
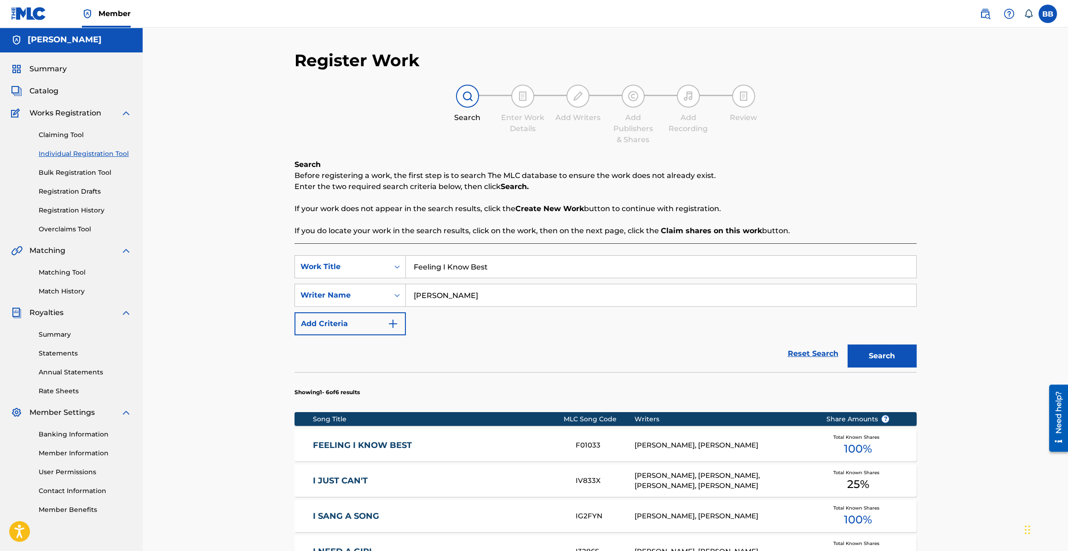
click at [444, 276] on input "Feeling I Know Best" at bounding box center [661, 267] width 510 height 22
click at [507, 267] on input "Feeling I Know Best" at bounding box center [661, 267] width 510 height 22
type input "Feeling Inside"
click at [847, 345] on button "Search" at bounding box center [881, 356] width 69 height 23
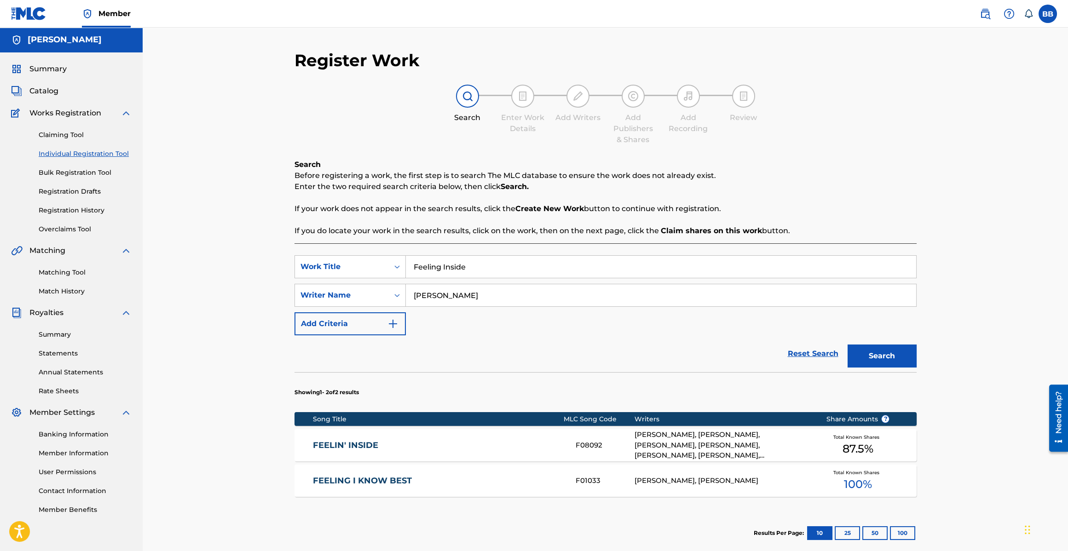
scroll to position [0, 0]
click at [524, 435] on div "FEELIN' INSIDE F08092 BOBBY BROWN, ROBERT BRYANT, FRED ROSSER, DERRICK GARRETT,…" at bounding box center [605, 446] width 622 height 32
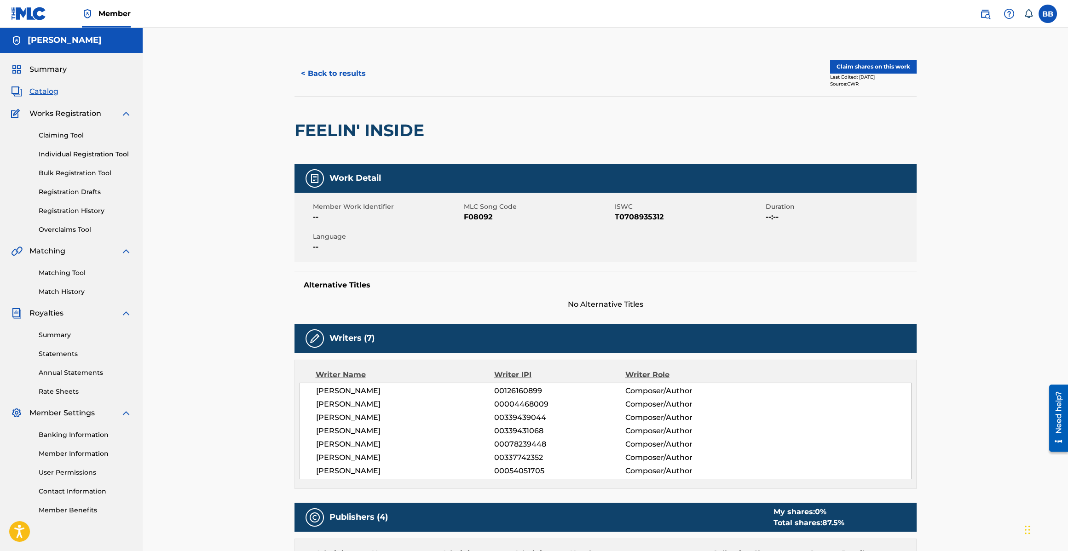
click at [66, 189] on link "Registration Drafts" at bounding box center [85, 192] width 93 height 10
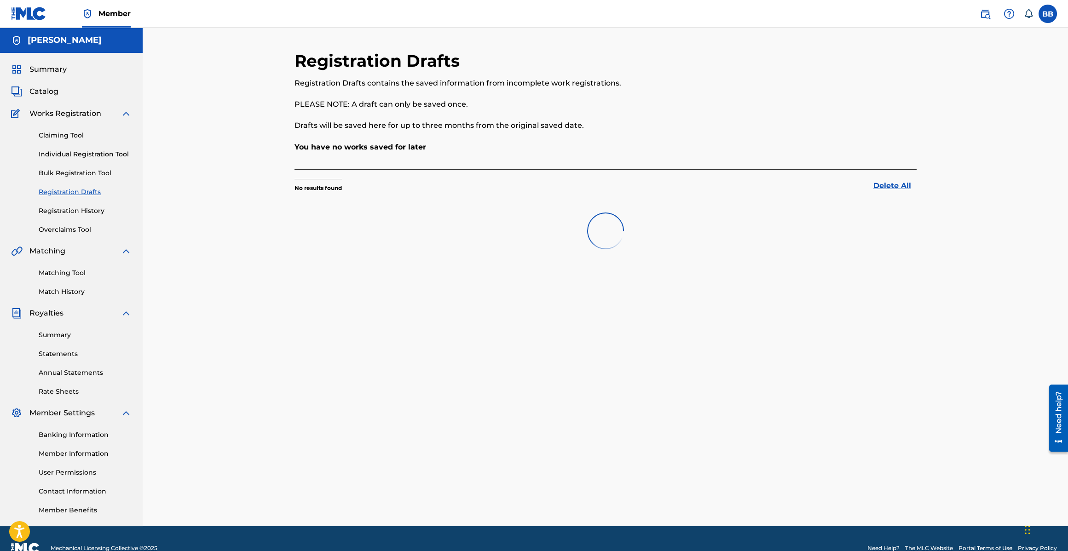
click at [71, 212] on link "Registration History" at bounding box center [85, 211] width 93 height 10
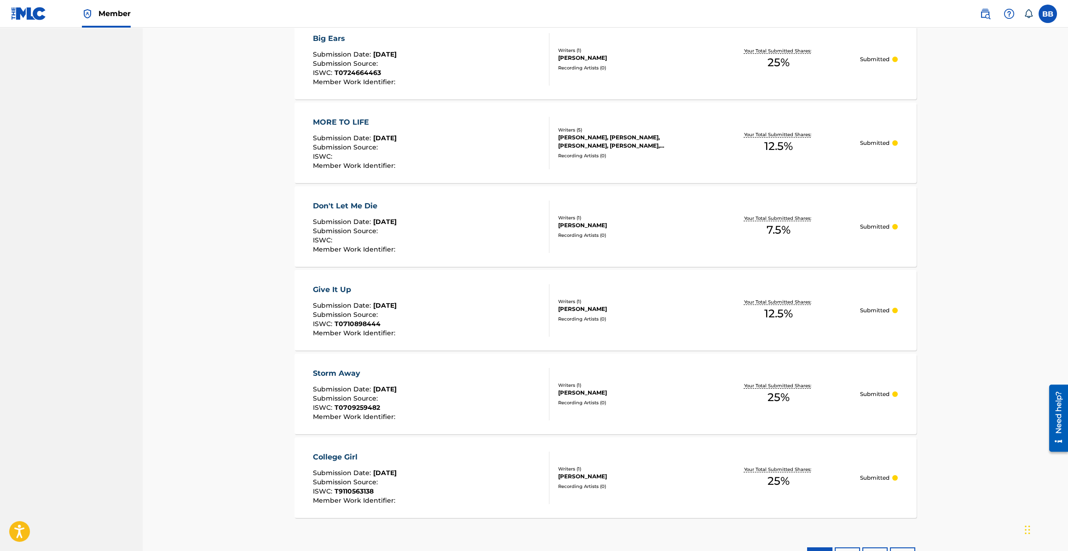
scroll to position [586, 0]
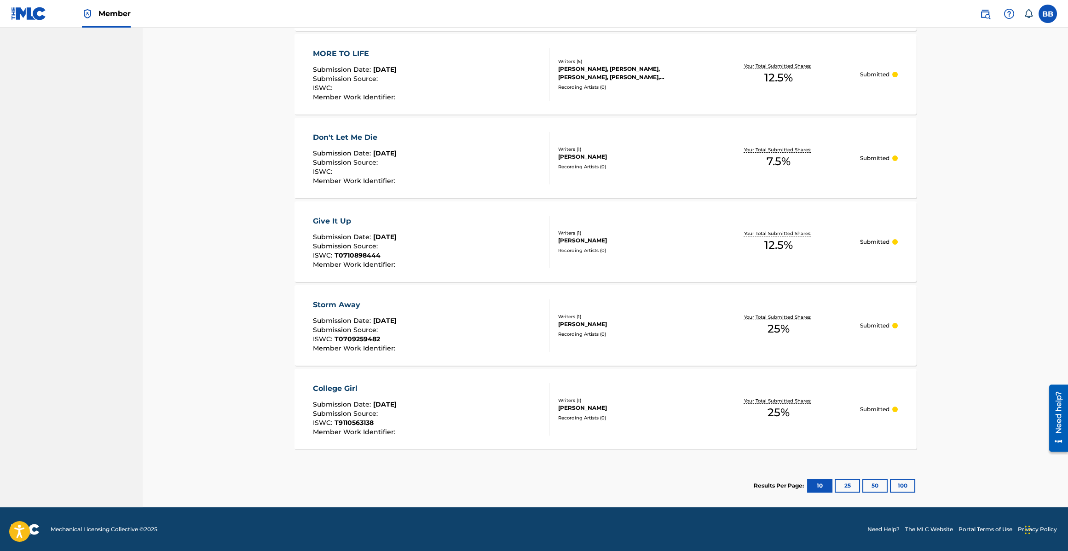
click at [841, 484] on button "25" at bounding box center [846, 486] width 25 height 14
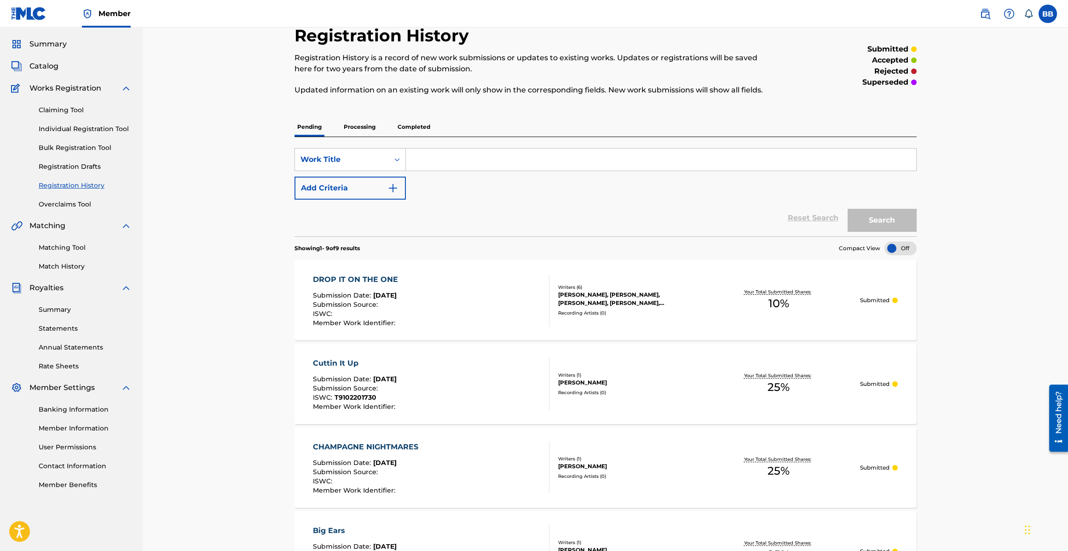
scroll to position [0, 0]
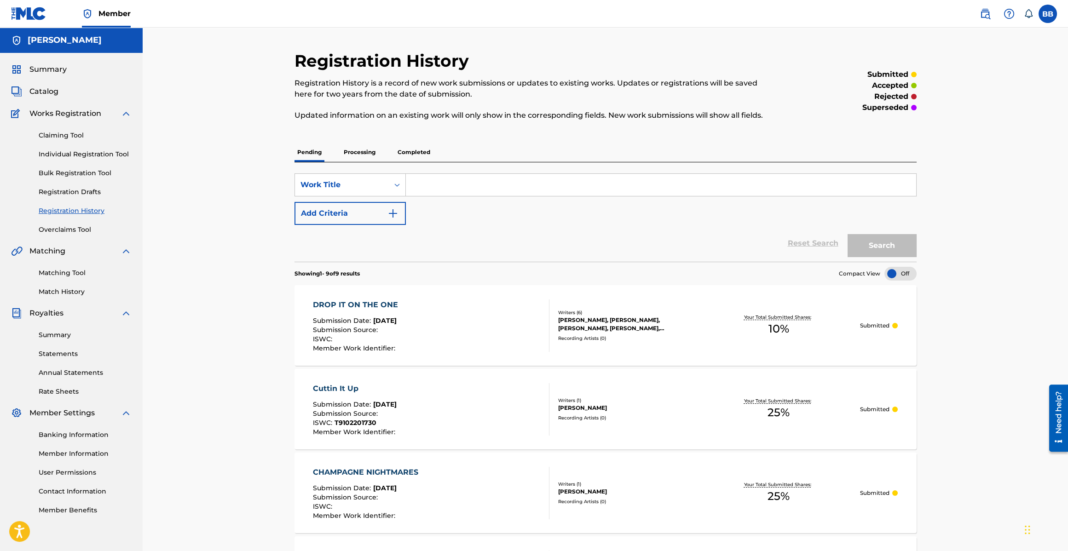
click at [354, 148] on p "Processing" at bounding box center [359, 152] width 37 height 19
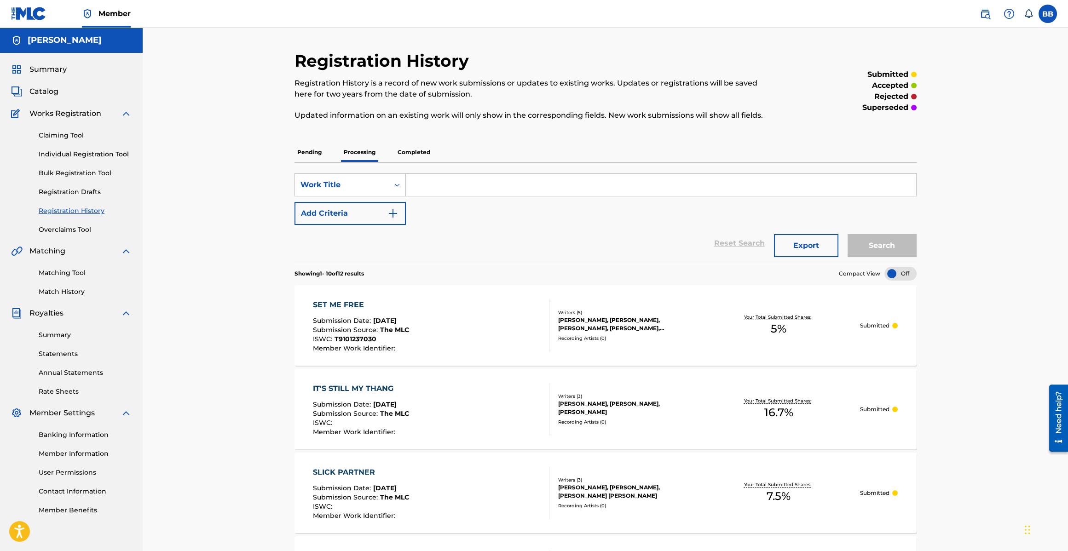
click at [304, 154] on p "Pending" at bounding box center [309, 152] width 30 height 19
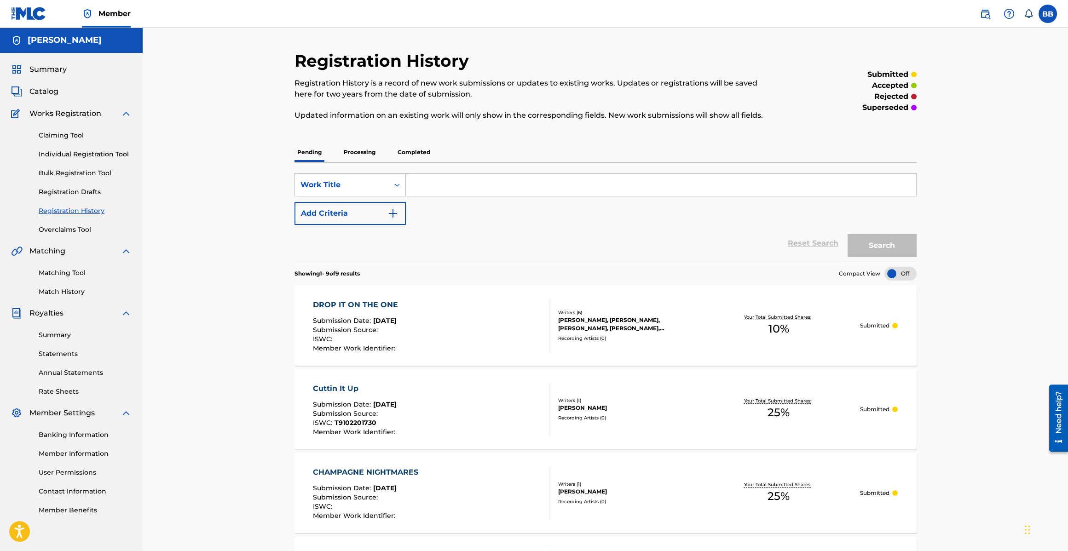
click at [338, 148] on div "Pending Processing Completed" at bounding box center [605, 152] width 622 height 19
click at [351, 154] on p "Processing" at bounding box center [359, 152] width 37 height 19
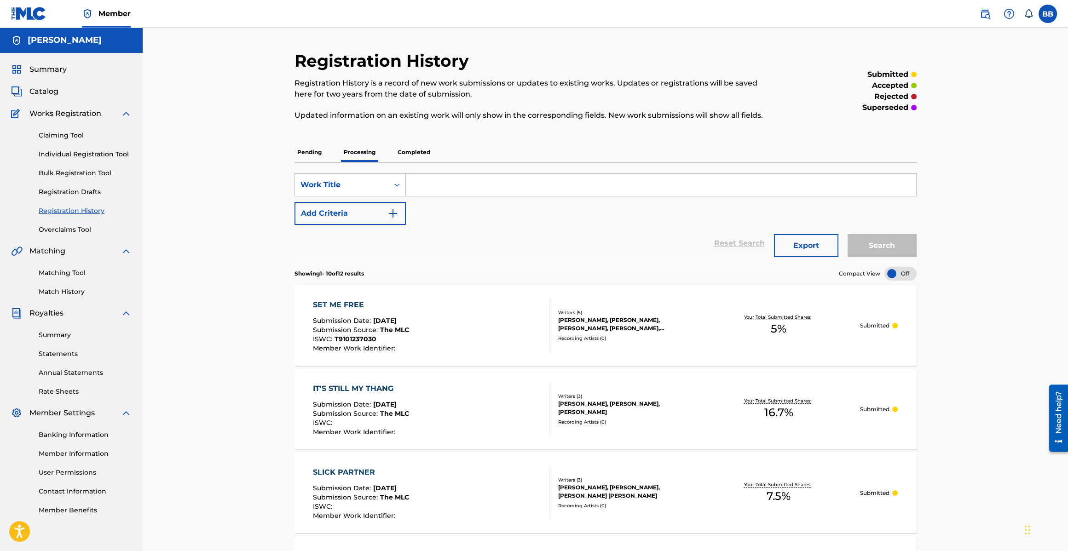
drag, startPoint x: 296, startPoint y: 145, endPoint x: 303, endPoint y: 150, distance: 8.4
click at [297, 146] on p "Pending" at bounding box center [309, 152] width 30 height 19
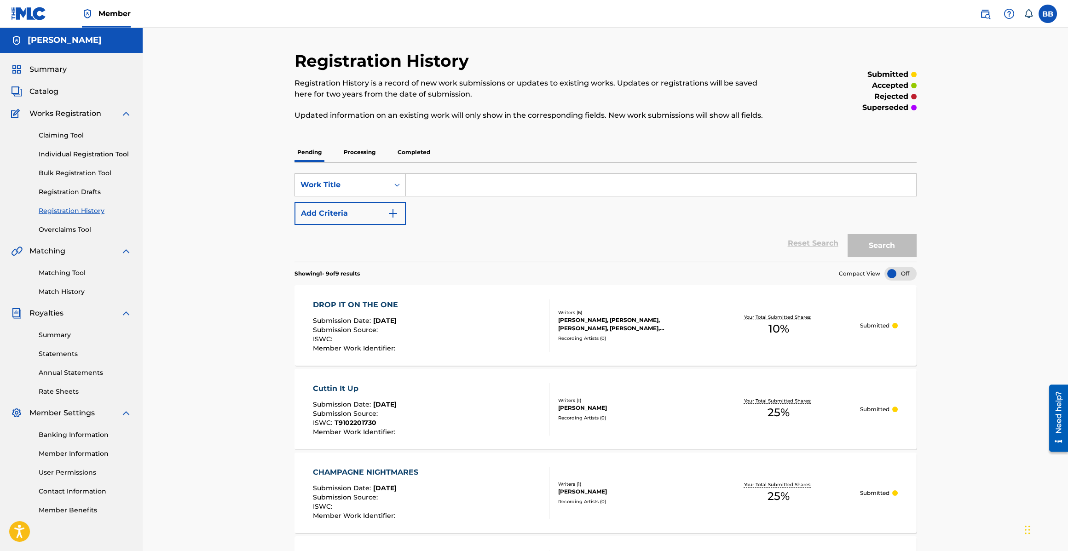
click at [441, 174] on input "Search Form" at bounding box center [661, 185] width 510 height 22
click at [68, 132] on link "Claiming Tool" at bounding box center [85, 136] width 93 height 10
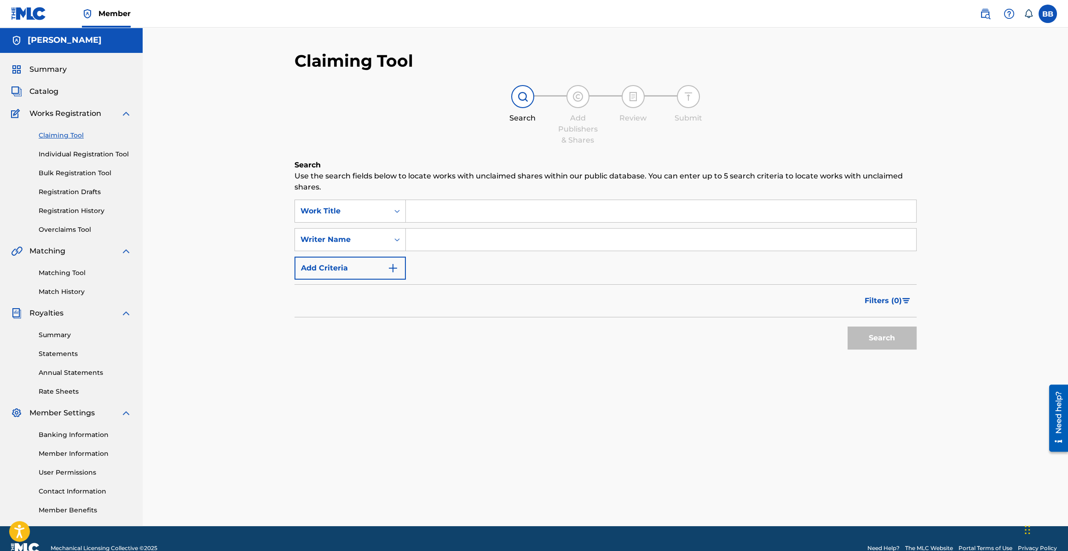
click at [465, 211] on input "Search Form" at bounding box center [661, 211] width 510 height 22
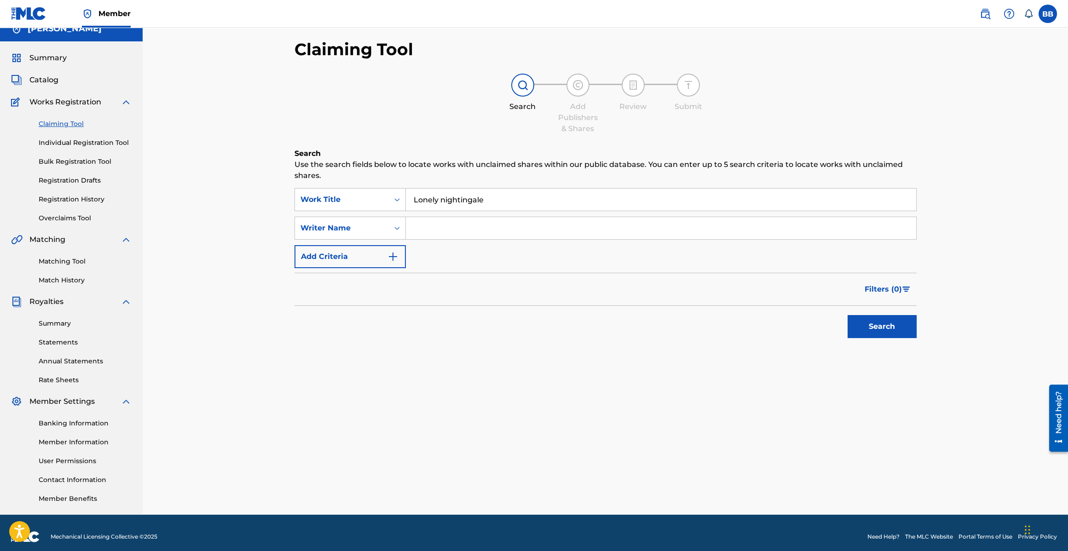
type input "Lonely nightingale"
click at [448, 225] on input "Search Form" at bounding box center [661, 228] width 510 height 22
type input "[PERSON_NAME]"
click at [874, 327] on button "Search" at bounding box center [881, 326] width 69 height 23
click at [41, 83] on span "Catalog" at bounding box center [43, 80] width 29 height 11
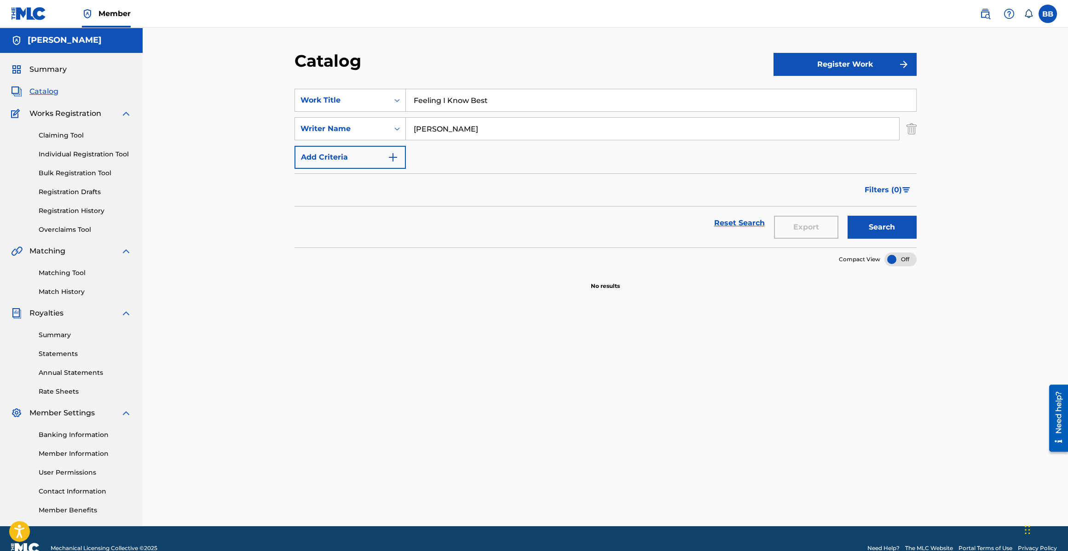
click at [502, 97] on input "Feeling I Know Best" at bounding box center [661, 100] width 510 height 22
click at [503, 97] on input "Feeling I Know Best" at bounding box center [661, 100] width 510 height 22
type input "lonely nightingale"
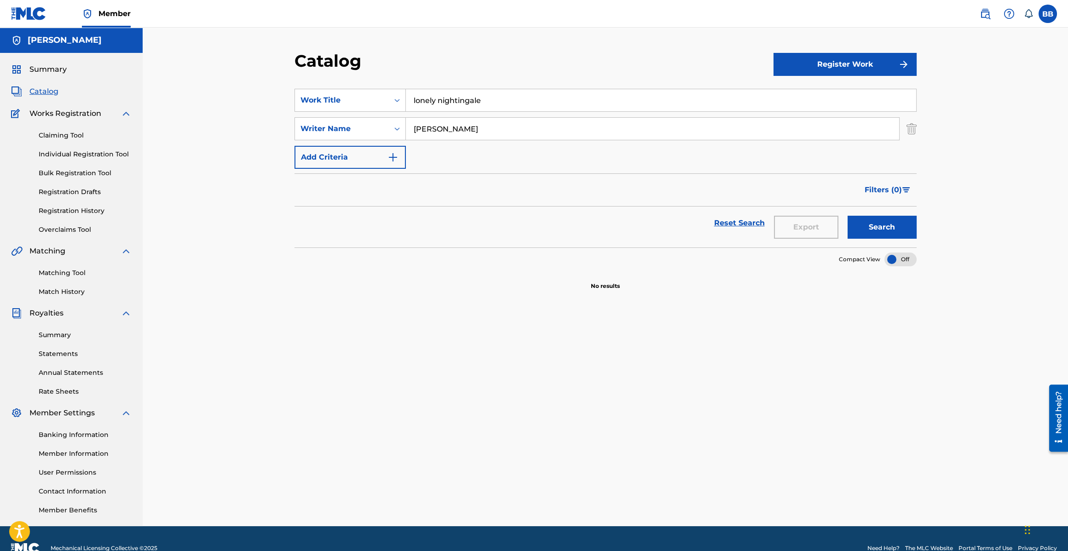
click at [847, 216] on button "Search" at bounding box center [881, 227] width 69 height 23
click at [847, 56] on button "Register Work" at bounding box center [844, 64] width 143 height 23
click at [800, 89] on link "Individual" at bounding box center [844, 94] width 143 height 22
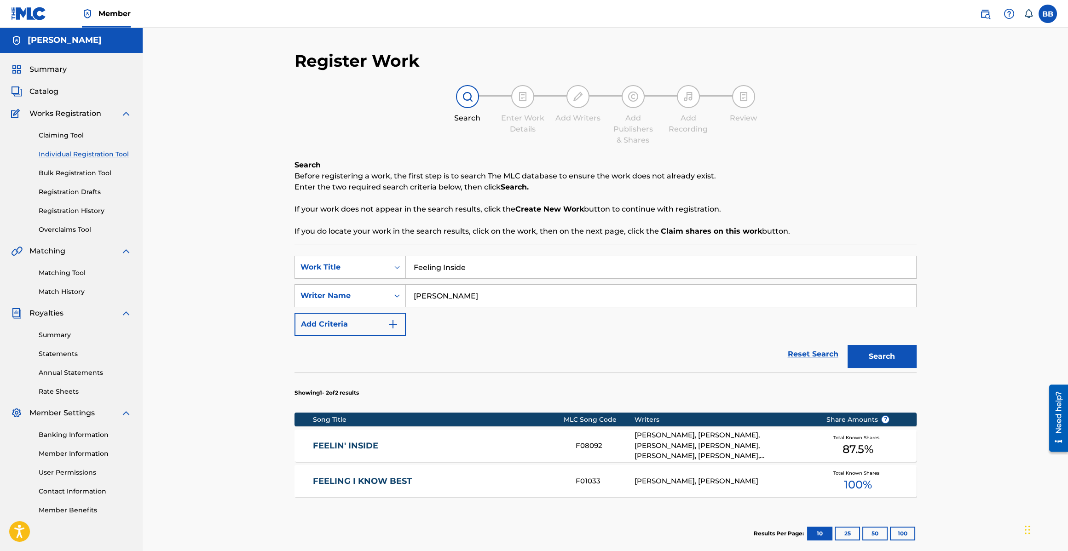
click at [510, 264] on input "Feeling Inside" at bounding box center [661, 267] width 510 height 22
type input "Lonely Nightingale"
click at [897, 355] on button "Search" at bounding box center [881, 356] width 69 height 23
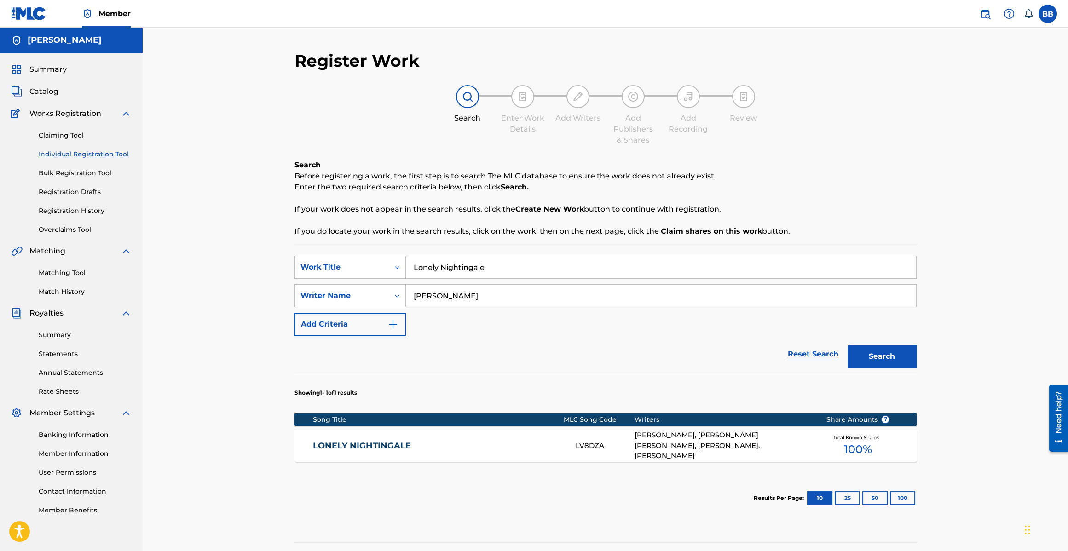
click at [561, 435] on div "LONELY NIGHTINGALE LV8DZA JACK FISHMAN, CLIFFORD WILLIAM ADAMS, FRANK CHACKSFIE…" at bounding box center [605, 446] width 622 height 32
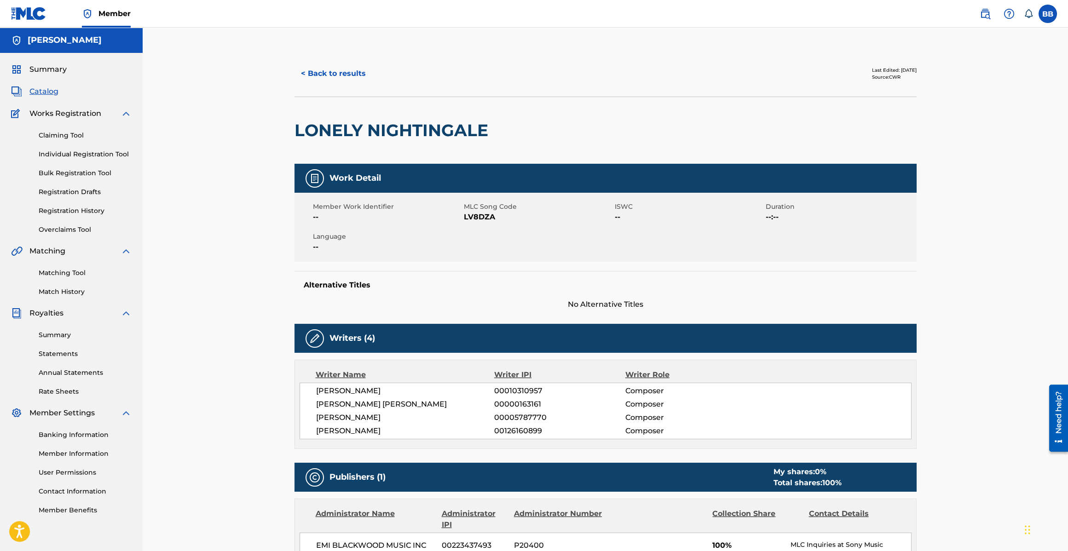
click at [338, 66] on button "< Back to results" at bounding box center [333, 73] width 78 height 23
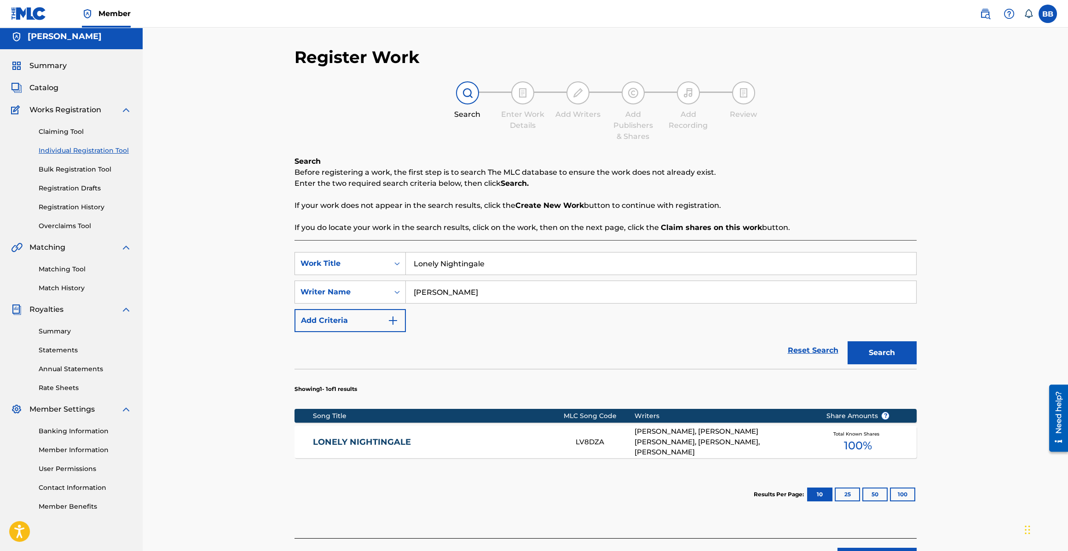
click at [497, 264] on input "Lonely Nightingale" at bounding box center [661, 264] width 510 height 22
click at [497, 264] on input "Lonely Nightingale" at bounding box center [661, 263] width 510 height 22
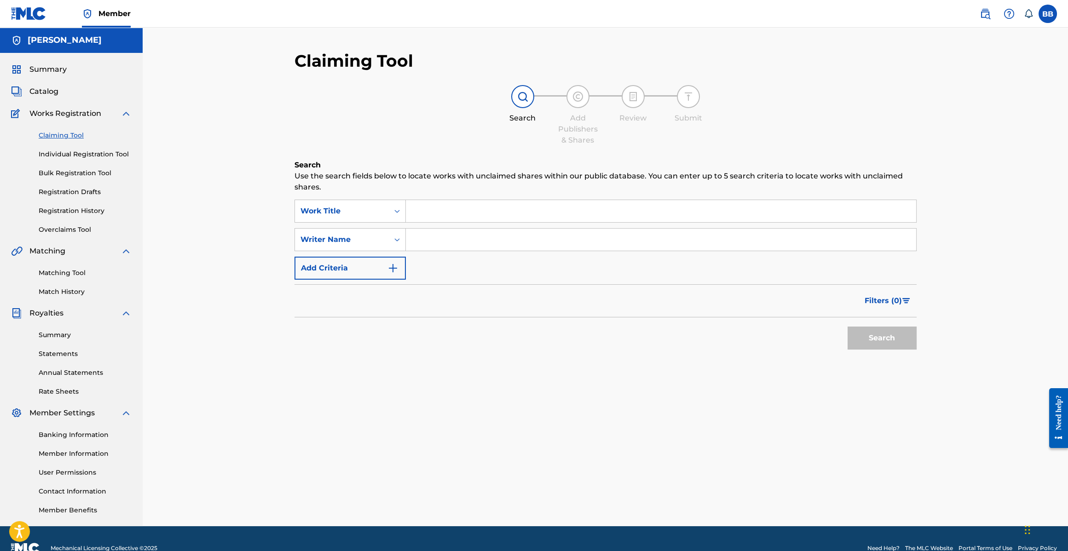
click at [462, 218] on input "Search Form" at bounding box center [661, 211] width 510 height 22
type input "Kinda Girls we like"
click at [847, 327] on button "Search" at bounding box center [881, 338] width 69 height 23
click at [438, 247] on input "Search Form" at bounding box center [661, 240] width 510 height 22
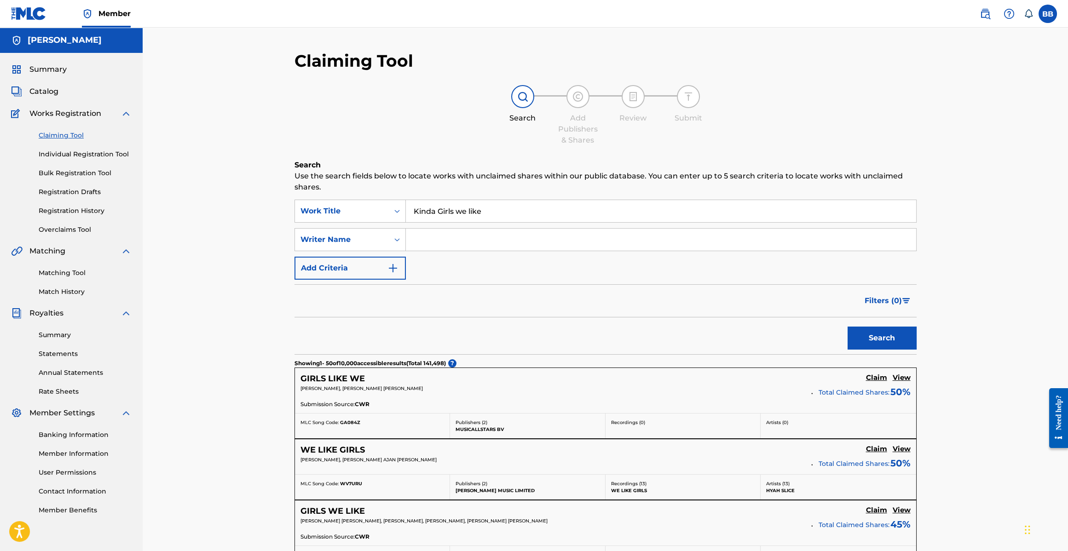
type input "[PERSON_NAME]"
click at [880, 333] on button "Search" at bounding box center [881, 338] width 69 height 23
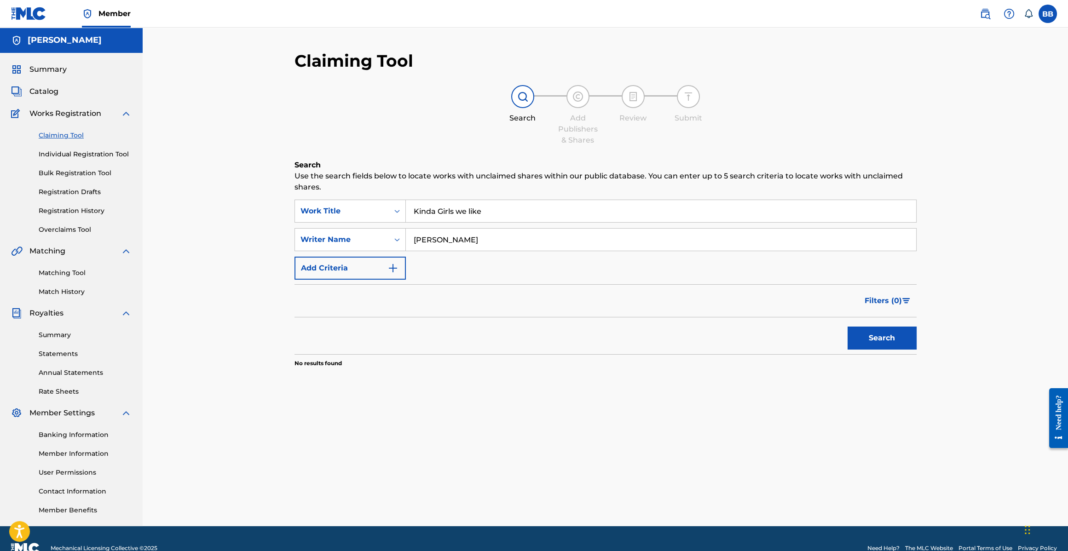
drag, startPoint x: 896, startPoint y: 343, endPoint x: 890, endPoint y: 345, distance: 5.8
click at [896, 343] on button "Search" at bounding box center [881, 338] width 69 height 23
click at [40, 97] on span "Catalog" at bounding box center [43, 91] width 29 height 11
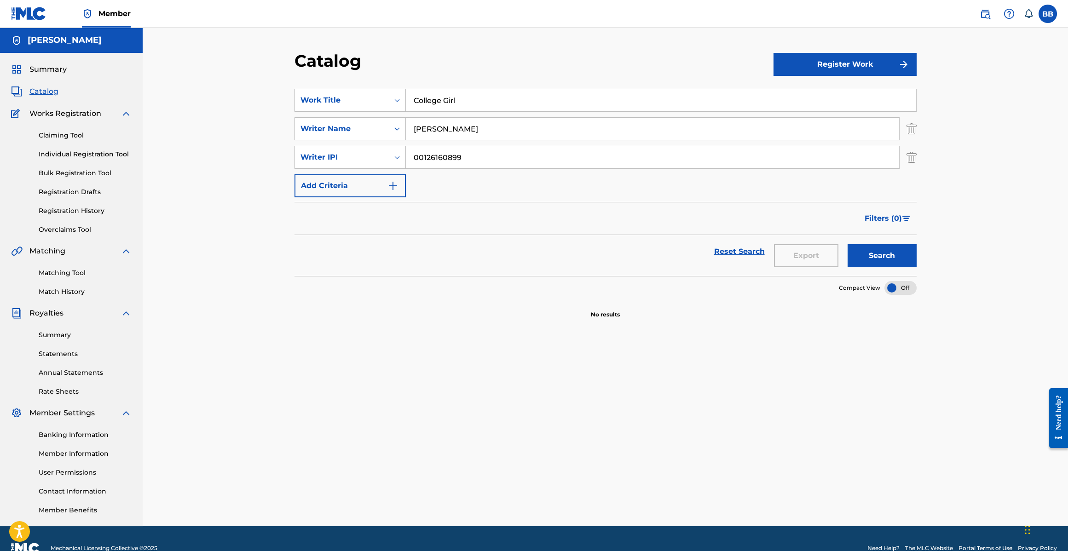
click at [472, 107] on input "College Girl" at bounding box center [661, 100] width 510 height 22
type input "Kinda Girls We Like"
click at [847, 244] on button "Search" at bounding box center [881, 255] width 69 height 23
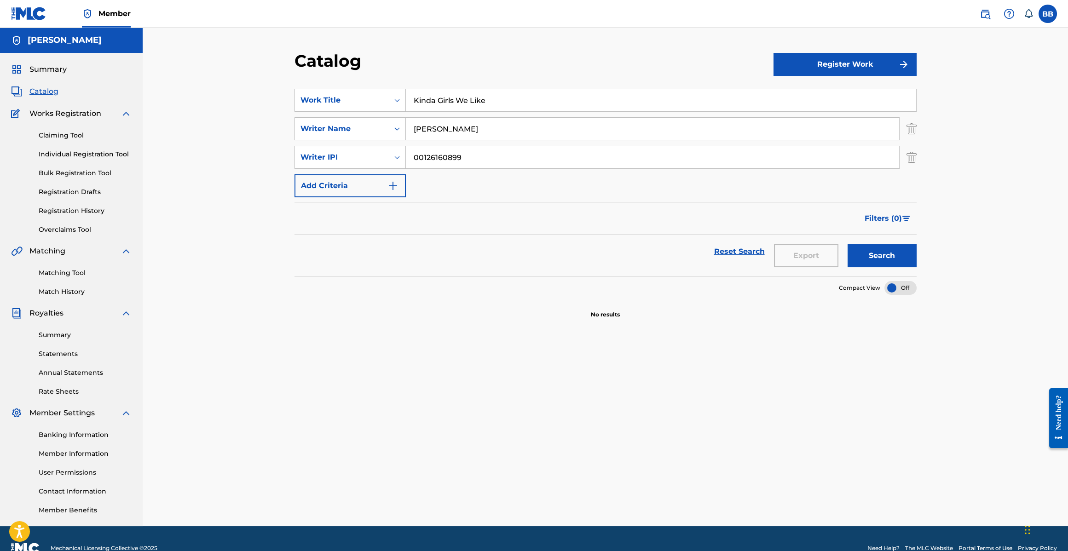
click at [795, 72] on button "Register Work" at bounding box center [844, 64] width 143 height 23
click at [866, 85] on link "Individual" at bounding box center [844, 94] width 143 height 22
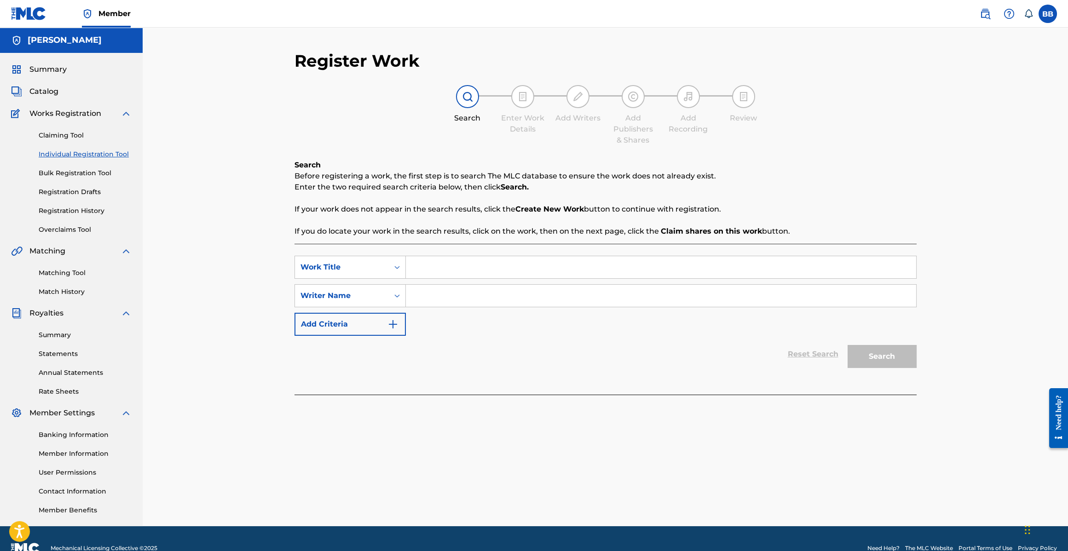
click at [443, 271] on input "Search Form" at bounding box center [661, 267] width 510 height 22
type input "Kinda Girls We Like"
click at [461, 299] on input "Search Form" at bounding box center [661, 296] width 510 height 22
type input "[PERSON_NAME]"
click at [847, 345] on button "Search" at bounding box center [881, 356] width 69 height 23
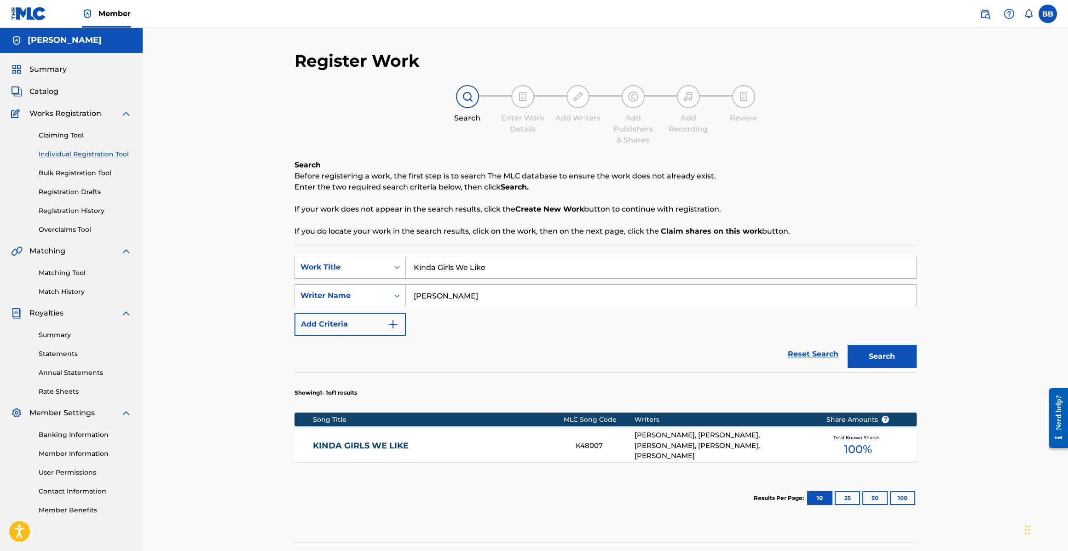
click at [449, 443] on link "KINDA GIRLS WE LIKE" at bounding box center [438, 446] width 250 height 11
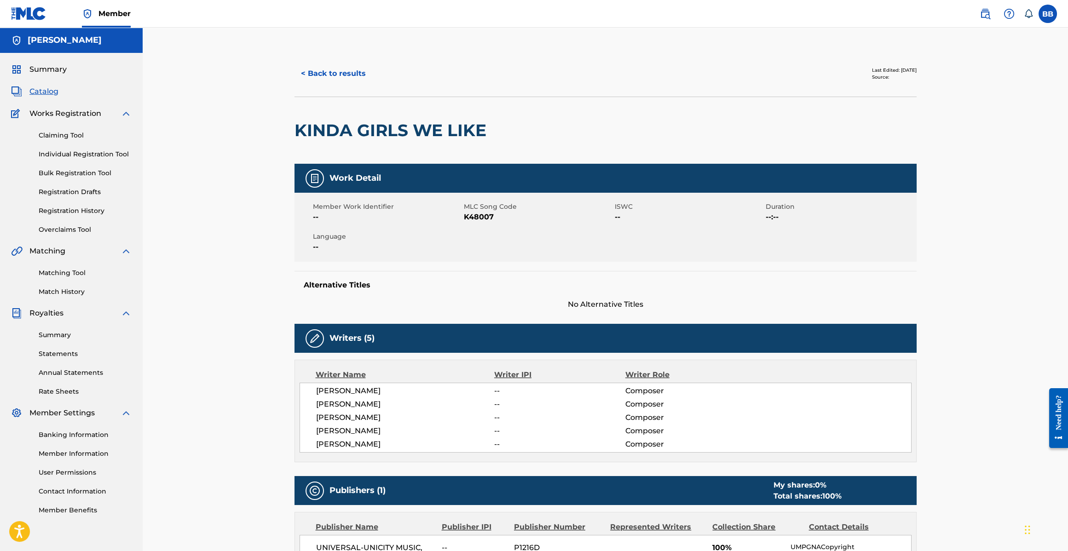
click at [303, 71] on button "< Back to results" at bounding box center [333, 73] width 78 height 23
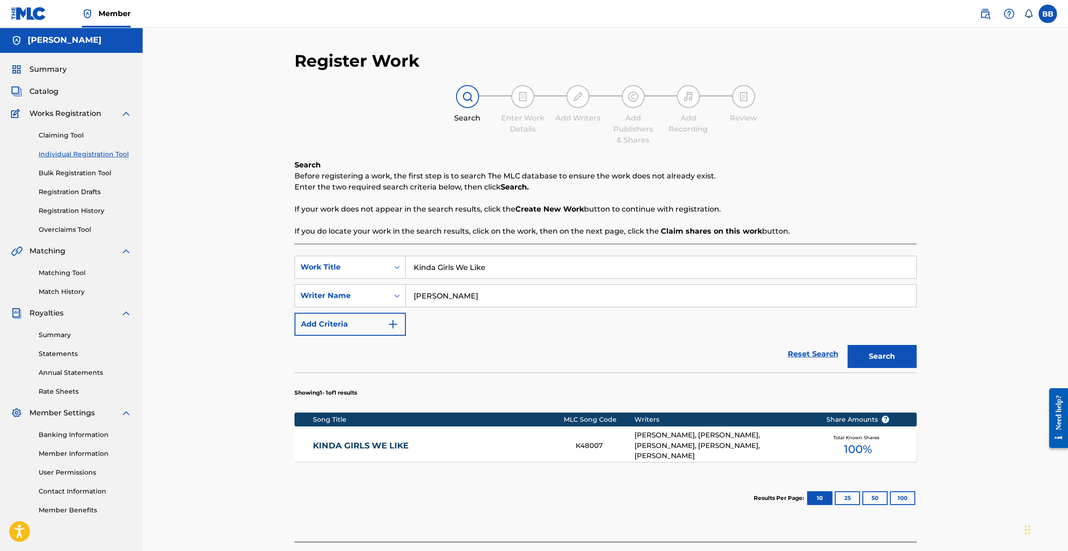
click at [499, 277] on input "Kinda Girls We Like" at bounding box center [661, 267] width 510 height 22
click at [497, 277] on input "Kinda Girls We Like" at bounding box center [661, 267] width 510 height 22
type input "Big Ears"
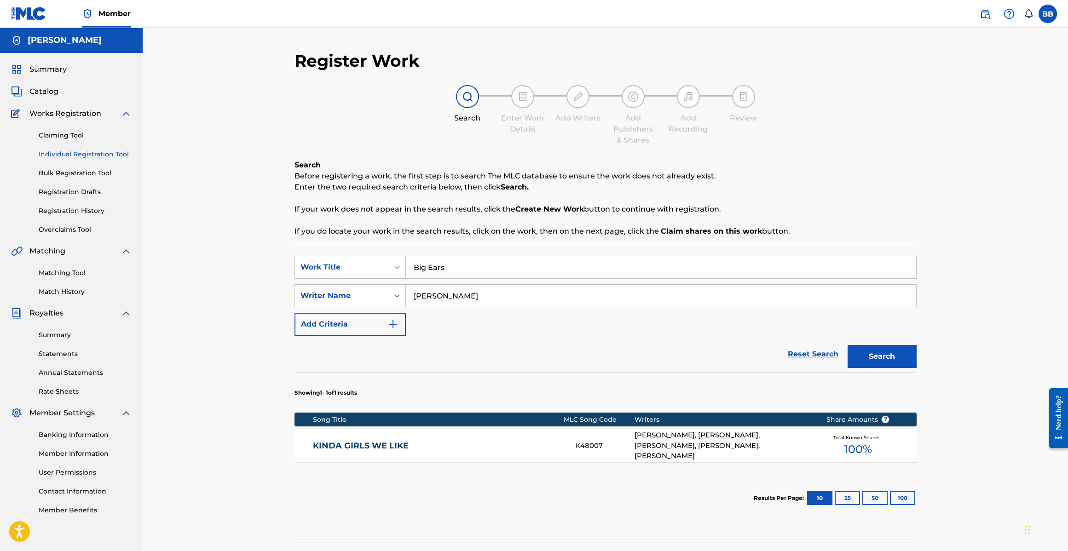
click at [847, 345] on button "Search" at bounding box center [881, 356] width 69 height 23
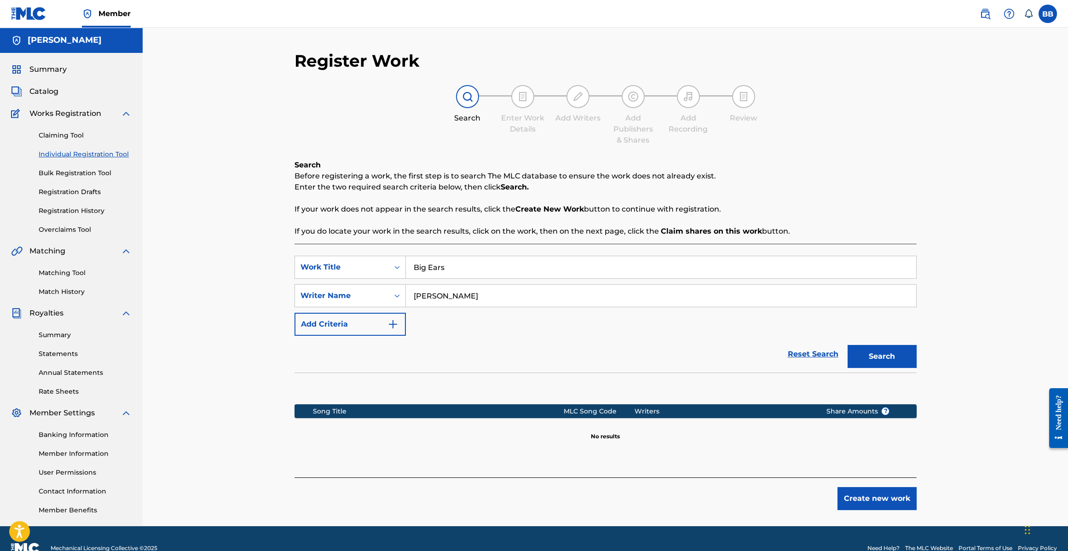
click at [870, 493] on button "Create new work" at bounding box center [876, 498] width 79 height 23
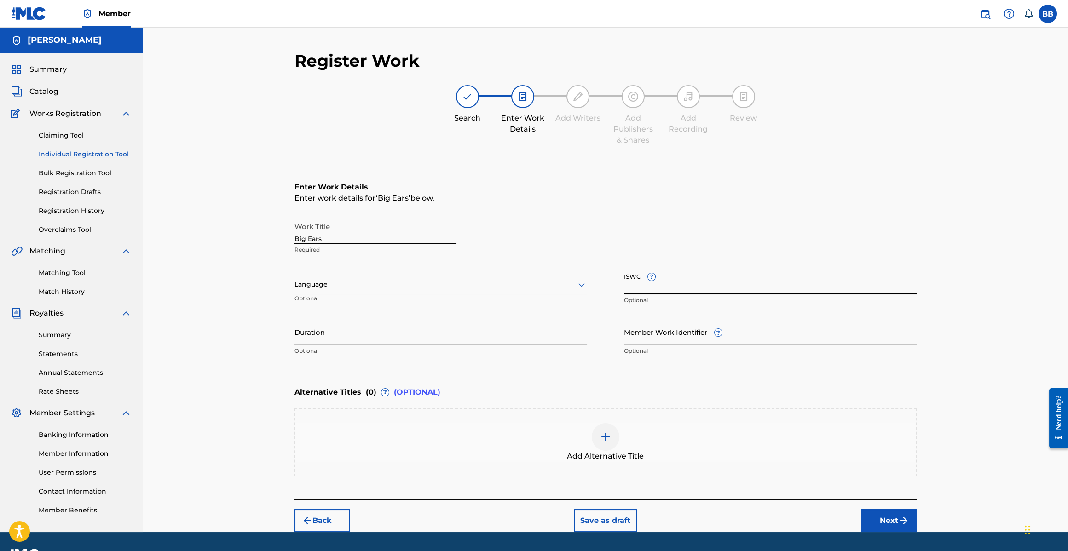
click at [654, 290] on input "ISWC ?" at bounding box center [770, 281] width 293 height 26
paste input "T0724664463"
type input "T0724664463"
click at [362, 341] on input "Duration" at bounding box center [440, 332] width 293 height 26
click at [870, 518] on button "Next" at bounding box center [888, 520] width 55 height 23
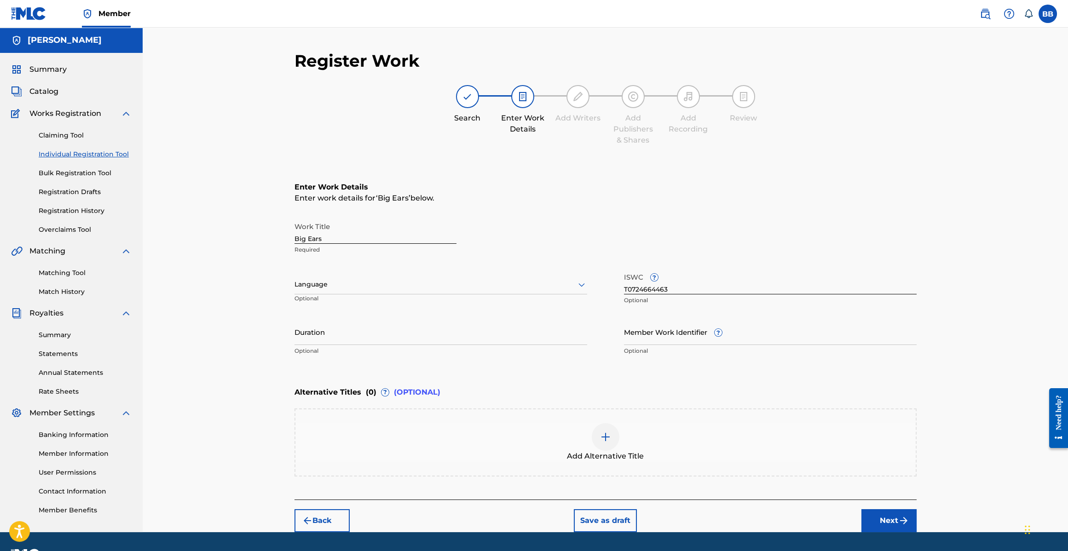
scroll to position [19, 0]
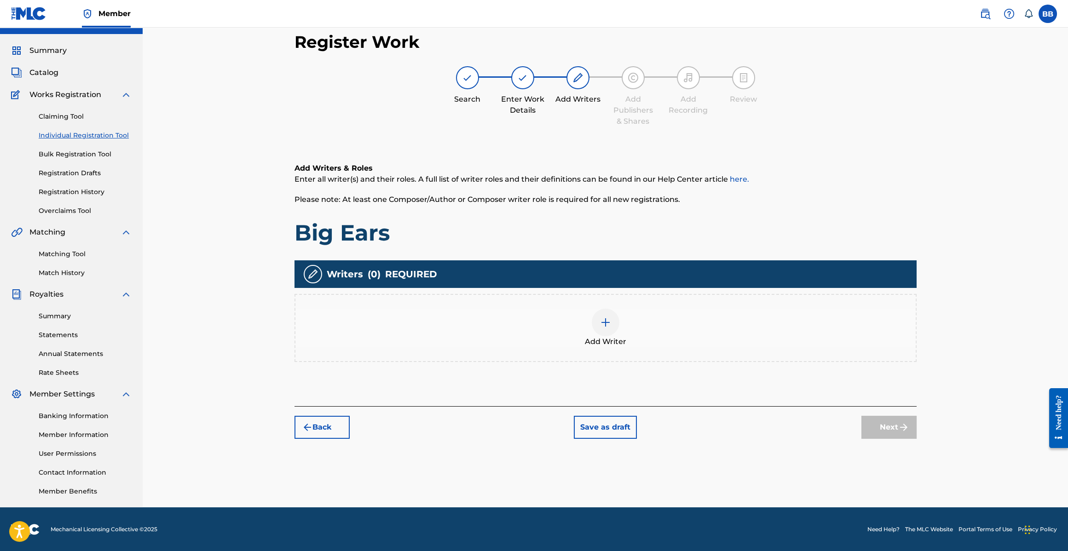
click at [630, 328] on div "Add Writer" at bounding box center [605, 328] width 620 height 39
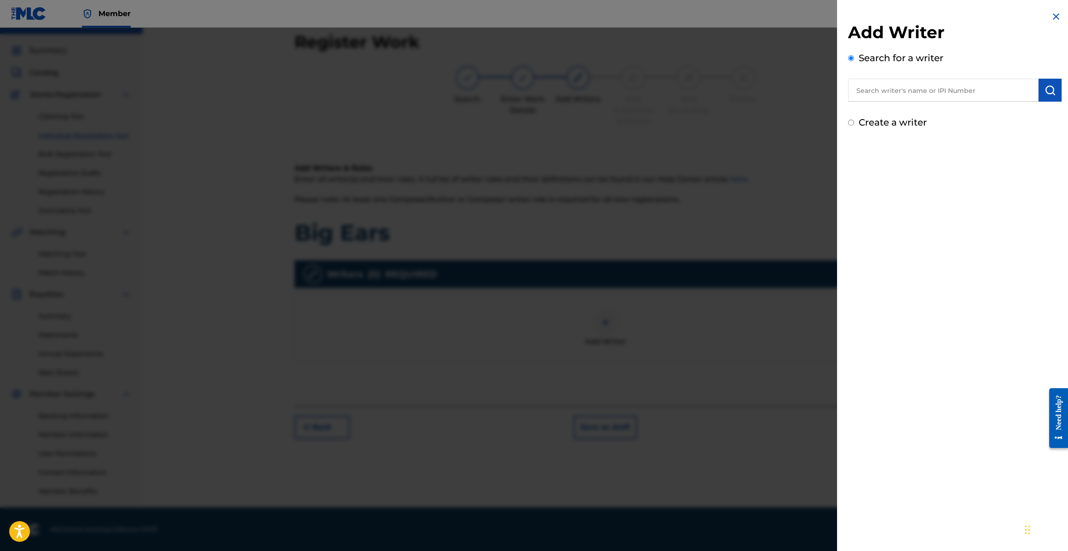
click at [904, 90] on input "text" at bounding box center [943, 90] width 190 height 23
paste input "126160899"
type input "00126160899"
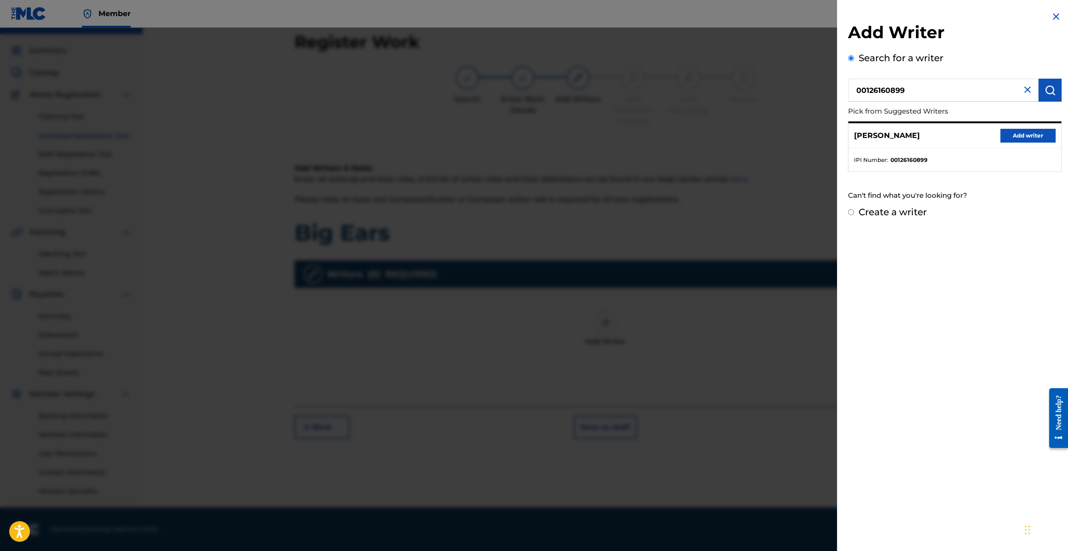
click at [1013, 139] on button "Add writer" at bounding box center [1027, 136] width 55 height 14
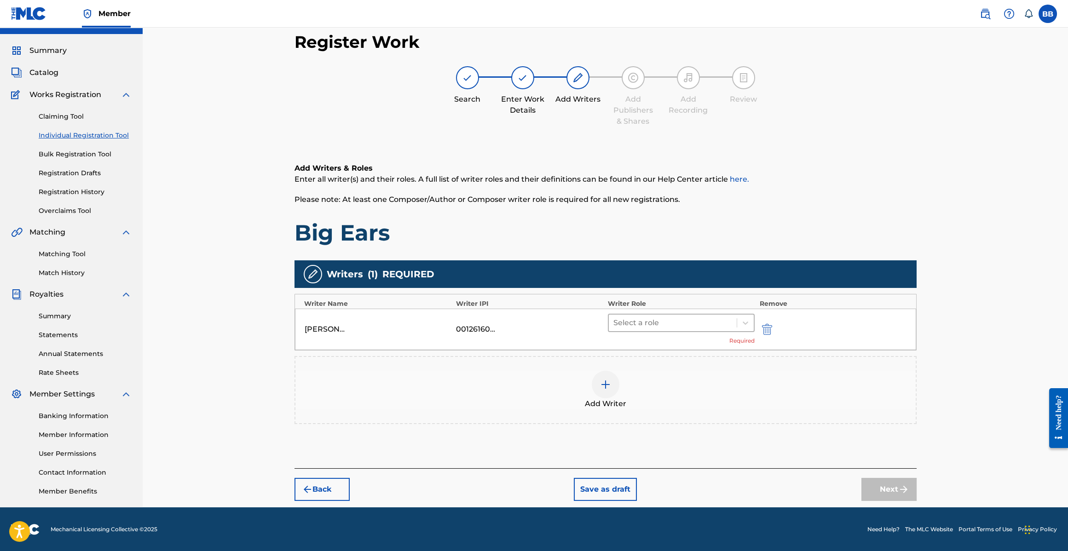
click at [688, 327] on div at bounding box center [672, 322] width 119 height 13
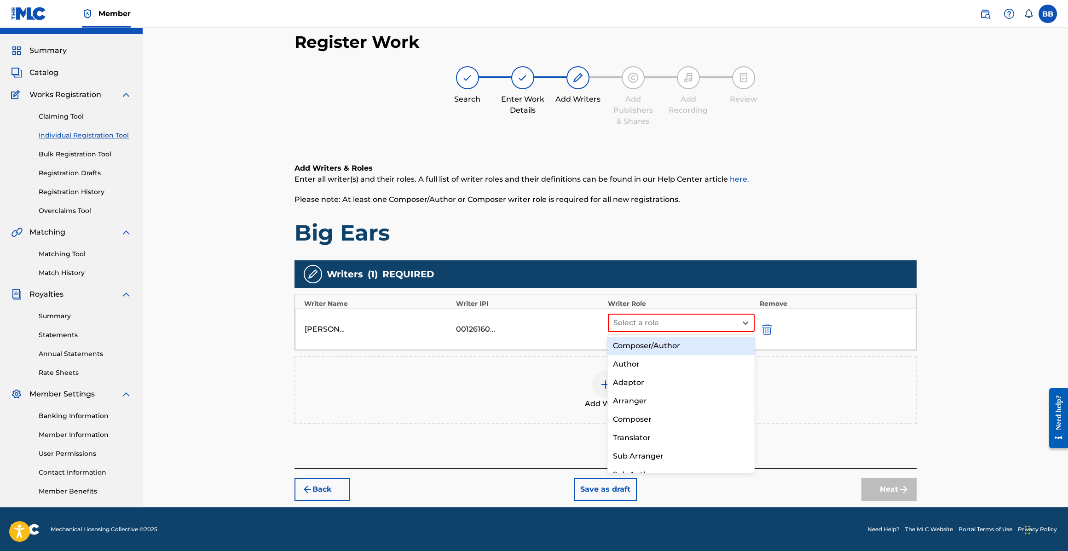
click at [668, 345] on div "Composer/Author" at bounding box center [680, 346] width 147 height 18
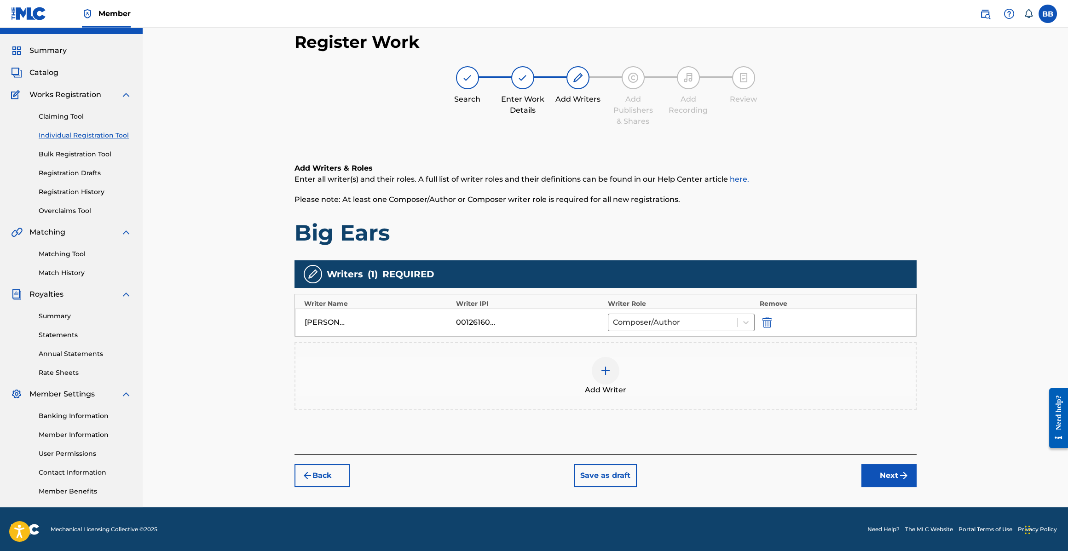
click at [907, 474] on img "submit" at bounding box center [903, 475] width 11 height 11
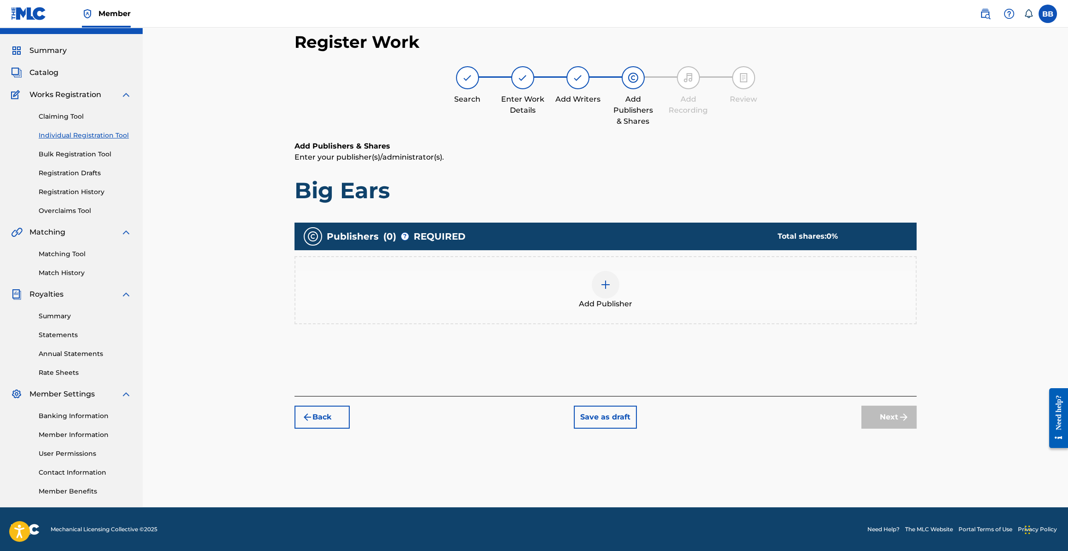
click at [608, 288] on img at bounding box center [605, 284] width 11 height 11
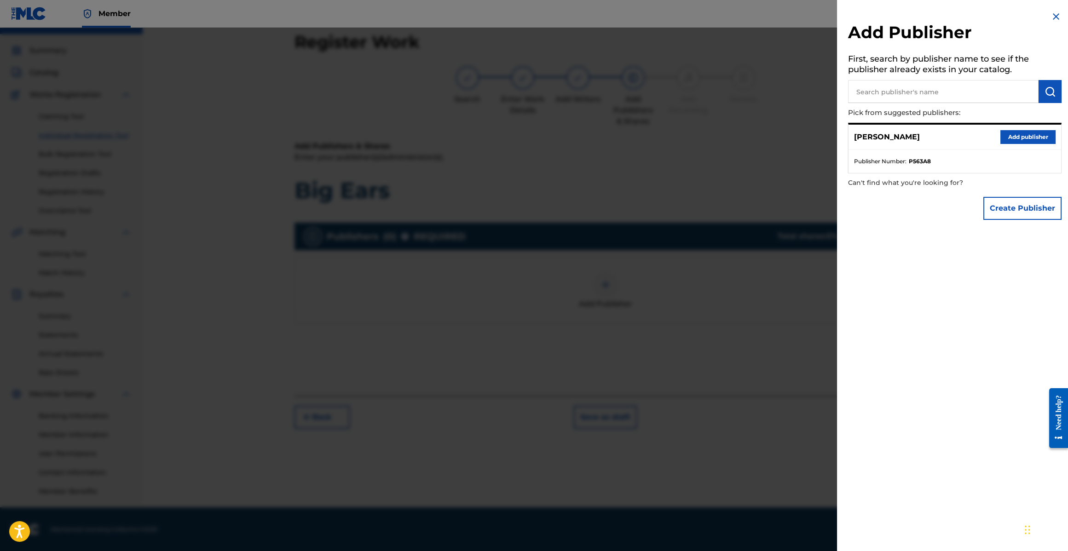
click at [1050, 143] on button "Add publisher" at bounding box center [1027, 137] width 55 height 14
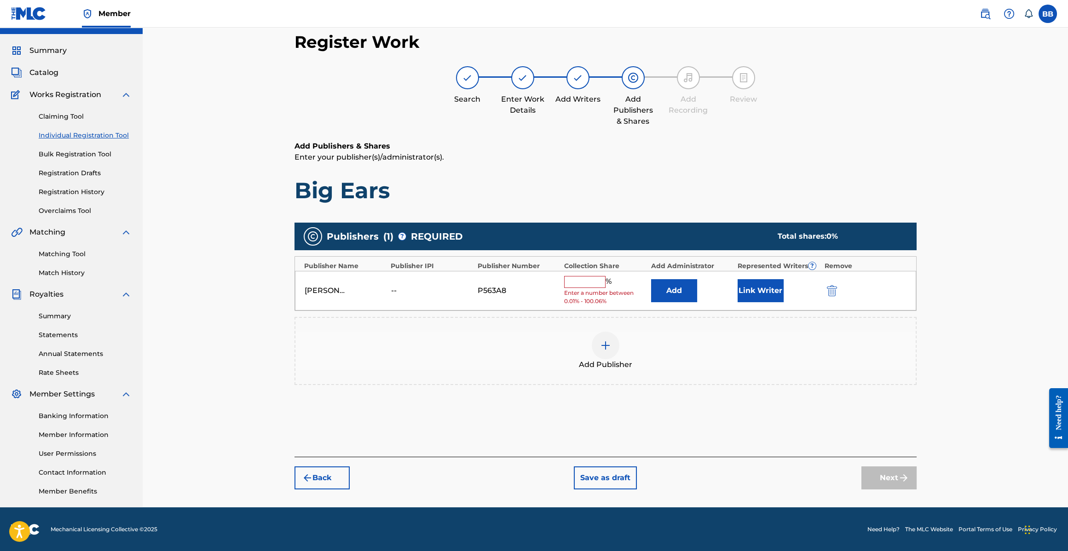
click at [592, 276] on input "text" at bounding box center [584, 282] width 41 height 12
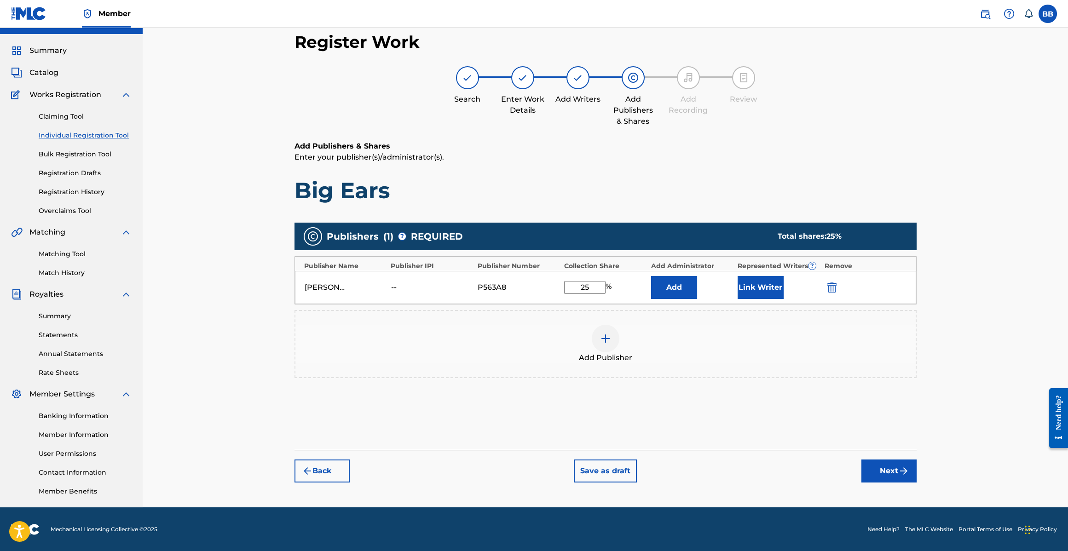
type input "25"
click at [750, 292] on button "Link Writer" at bounding box center [760, 287] width 46 height 23
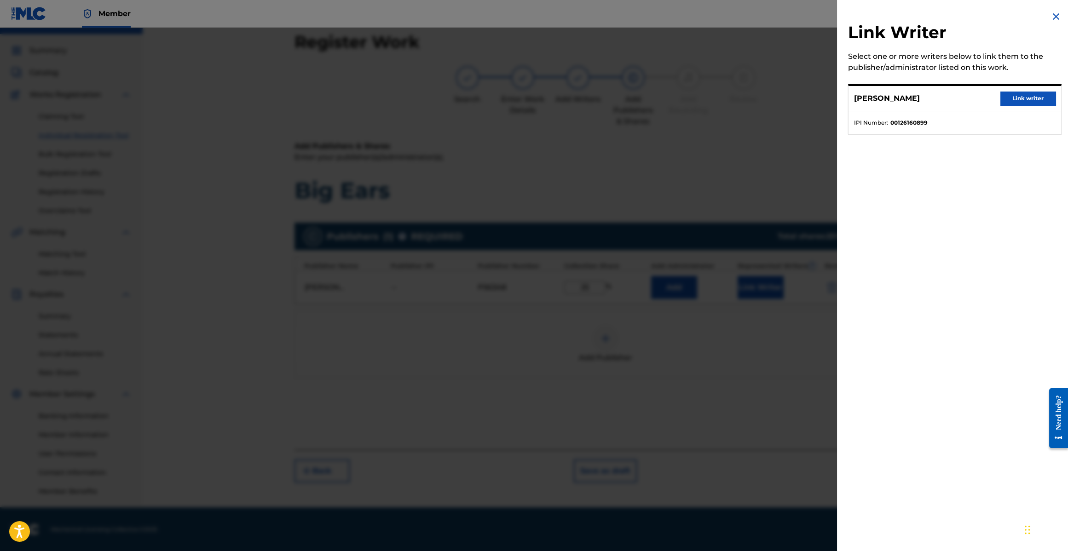
click at [1020, 96] on button "Link writer" at bounding box center [1027, 99] width 55 height 14
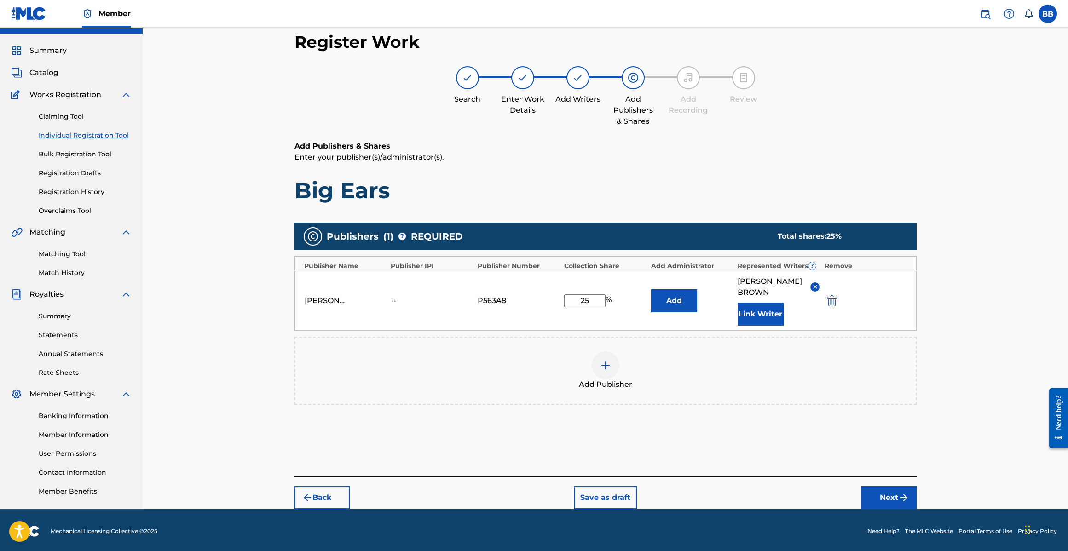
click at [886, 486] on button "Next" at bounding box center [888, 497] width 55 height 23
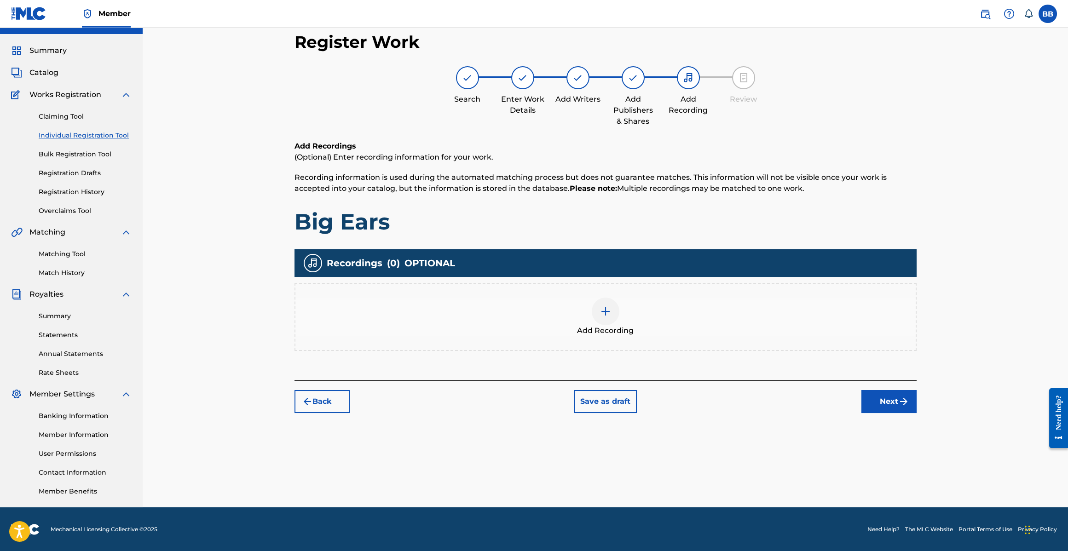
click at [897, 392] on button "Next" at bounding box center [888, 401] width 55 height 23
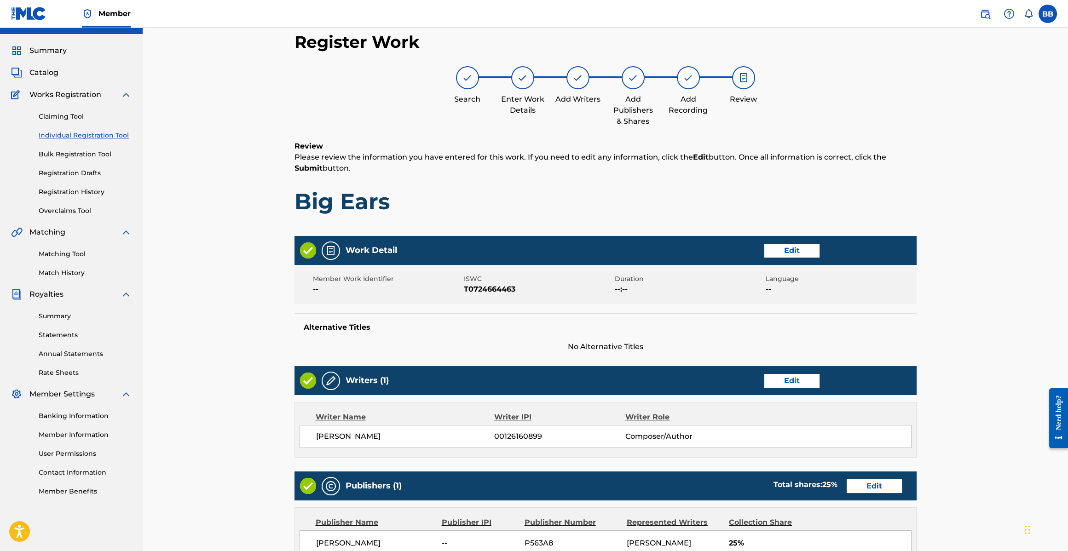
scroll to position [196, 0]
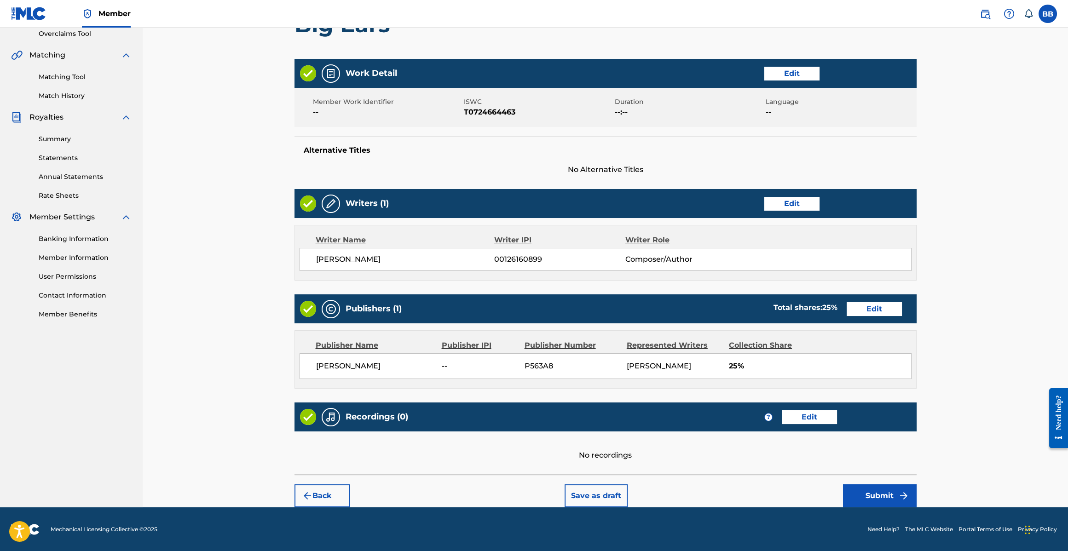
click at [878, 502] on button "Submit" at bounding box center [880, 495] width 74 height 23
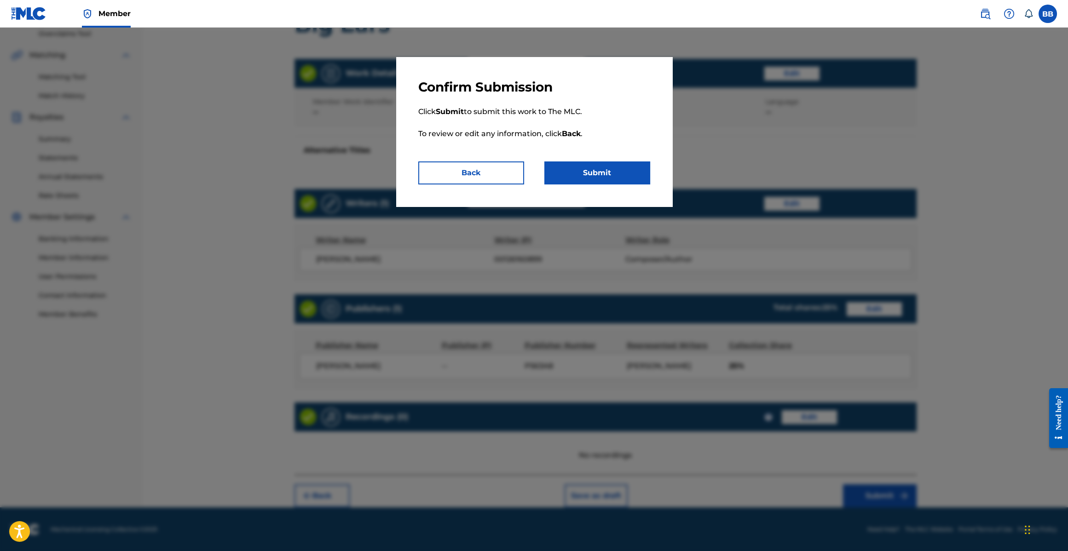
click at [622, 183] on button "Submit" at bounding box center [597, 172] width 106 height 23
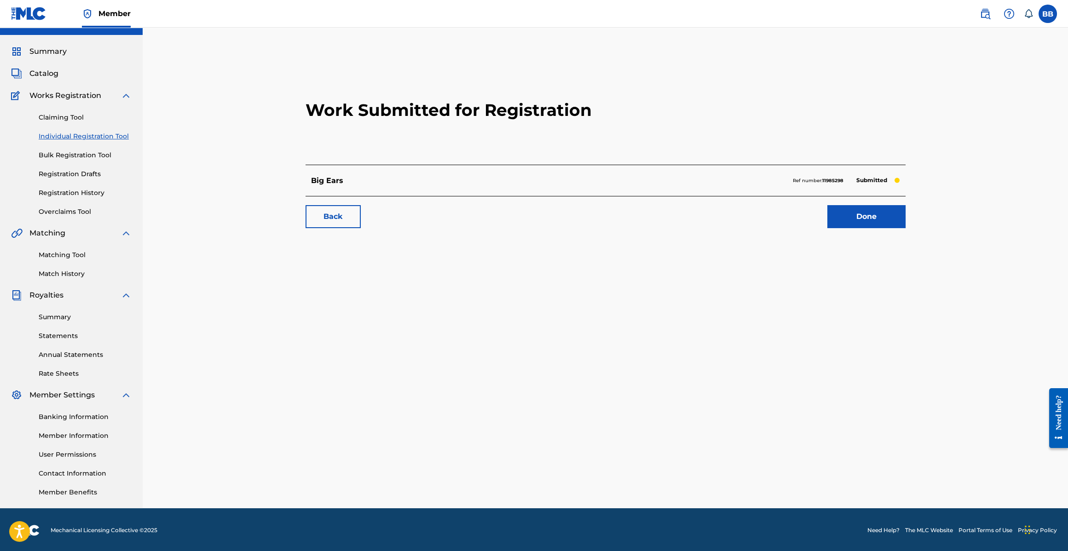
scroll to position [19, 0]
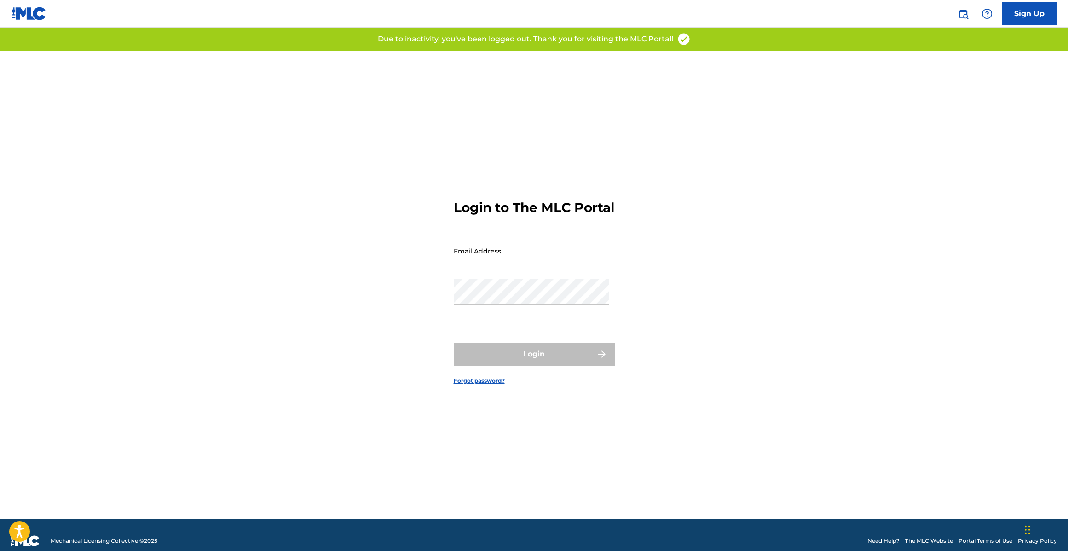
click at [454, 259] on input "Email Address" at bounding box center [531, 251] width 155 height 26
click at [431, 317] on div "Login to The MLC Portal Email Address [EMAIL_ADDRESS][DOMAIN_NAME] Password Log…" at bounding box center [534, 285] width 644 height 468
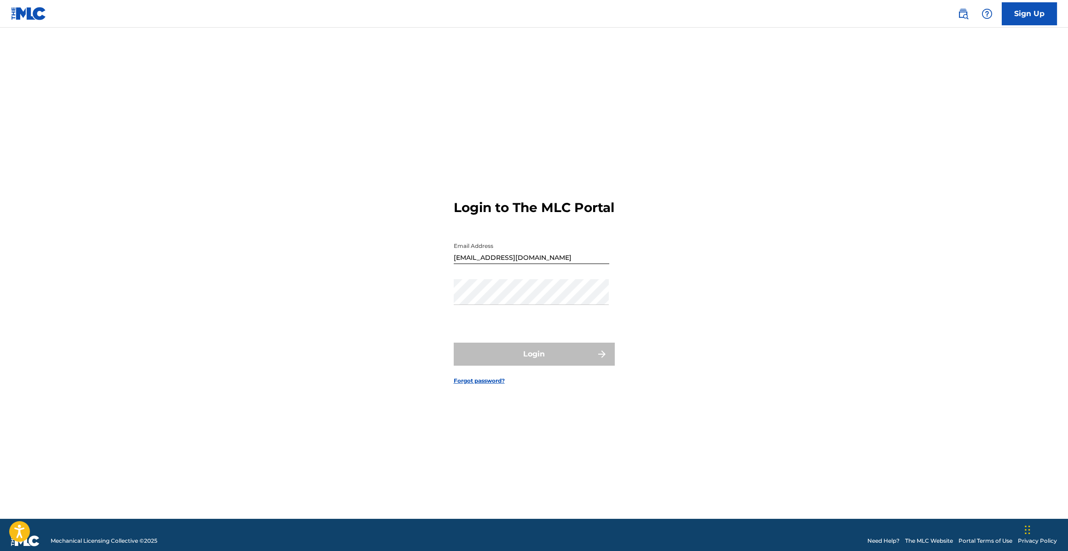
click at [433, 299] on div "Login to The MLC Portal Email Address [EMAIL_ADDRESS][DOMAIN_NAME] Password Log…" at bounding box center [534, 285] width 644 height 468
click at [526, 253] on input "[EMAIL_ADDRESS][DOMAIN_NAME]" at bounding box center [531, 251] width 155 height 26
click at [564, 262] on input "[EMAIL_ADDRESS][DOMAIN_NAME]" at bounding box center [531, 251] width 155 height 26
click at [565, 264] on input "[EMAIL_ADDRESS][DOMAIN_NAME]" at bounding box center [531, 251] width 155 height 26
type input "[EMAIL_ADDRESS][DOMAIN_NAME]"
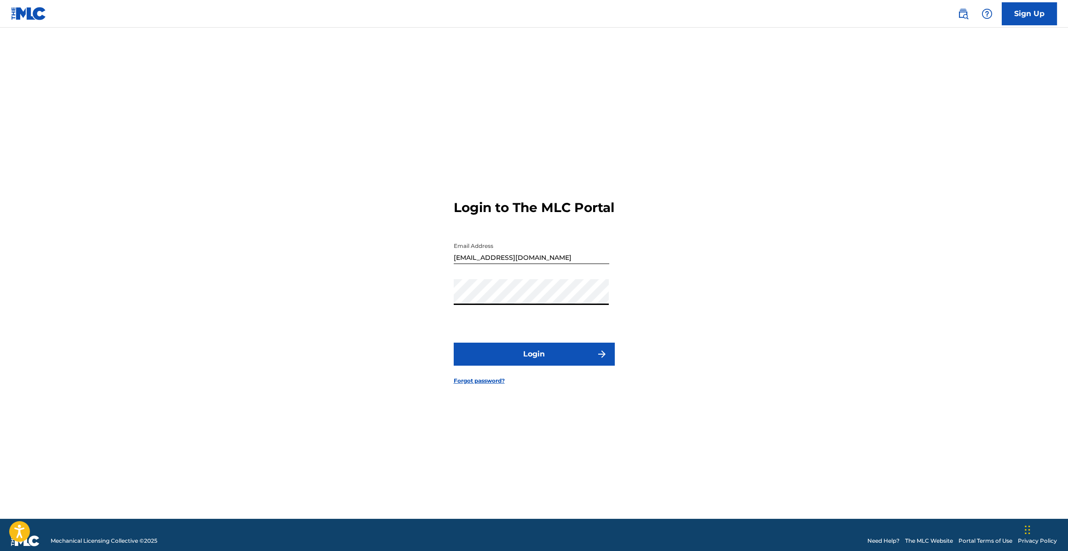
click at [454, 343] on button "Login" at bounding box center [534, 354] width 161 height 23
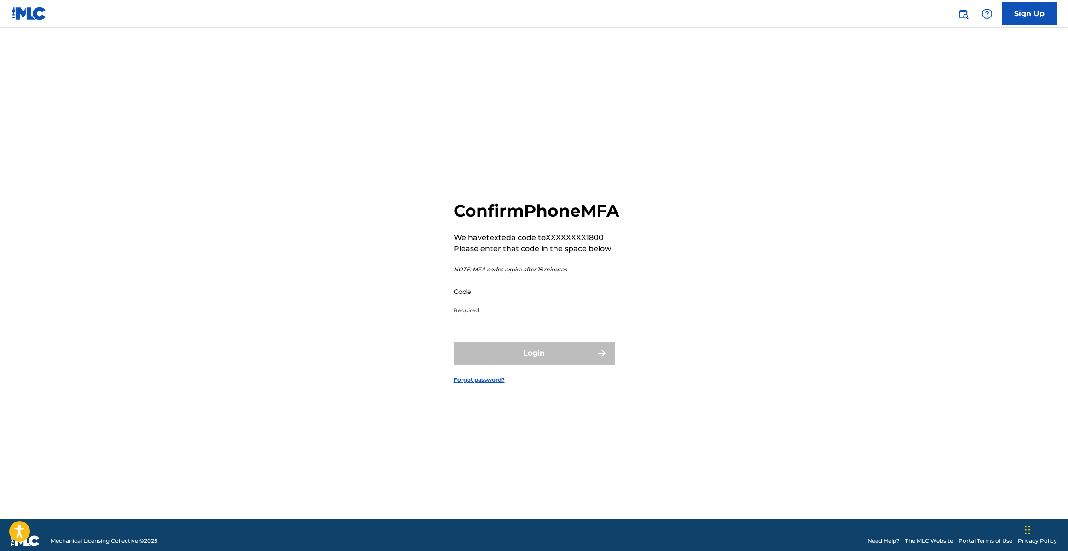
click at [515, 301] on input "Code" at bounding box center [531, 291] width 155 height 26
click at [448, 371] on div "Confirm Phone MFA We have texted a code to XXXXXXXX1800 Please enter that code …" at bounding box center [534, 285] width 644 height 468
click at [471, 303] on input "Code" at bounding box center [531, 291] width 155 height 26
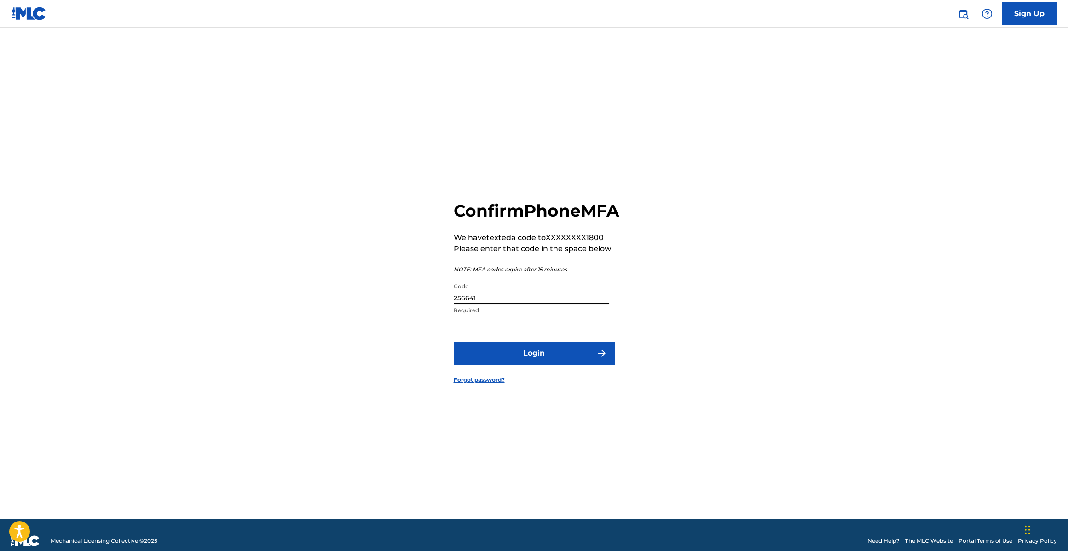
type input "256641"
click at [525, 358] on button "Login" at bounding box center [534, 353] width 161 height 23
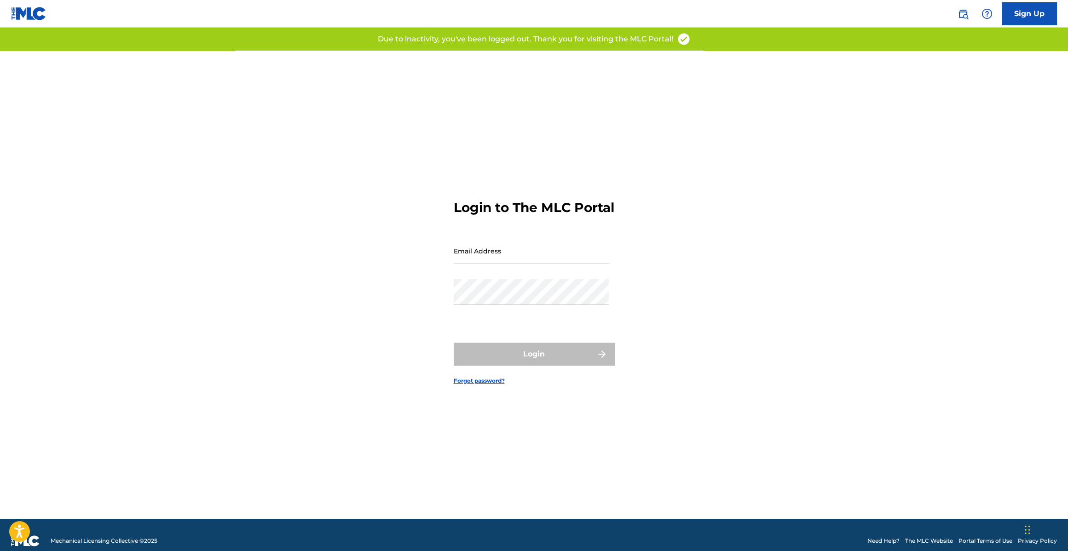
click at [484, 264] on input "Email Address" at bounding box center [531, 251] width 155 height 26
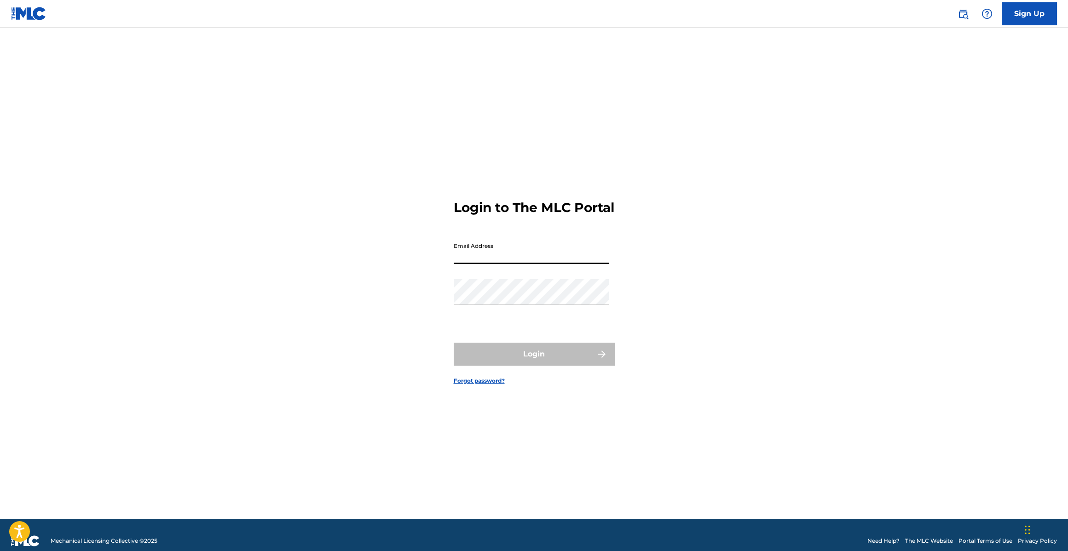
type input "[EMAIL_ADDRESS][DOMAIN_NAME]"
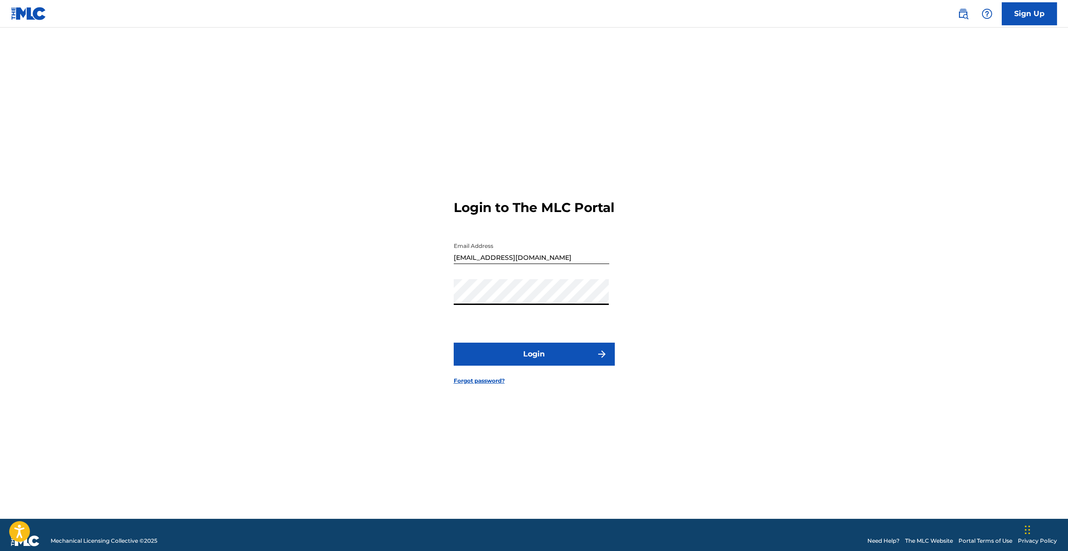
click at [454, 343] on button "Login" at bounding box center [534, 354] width 161 height 23
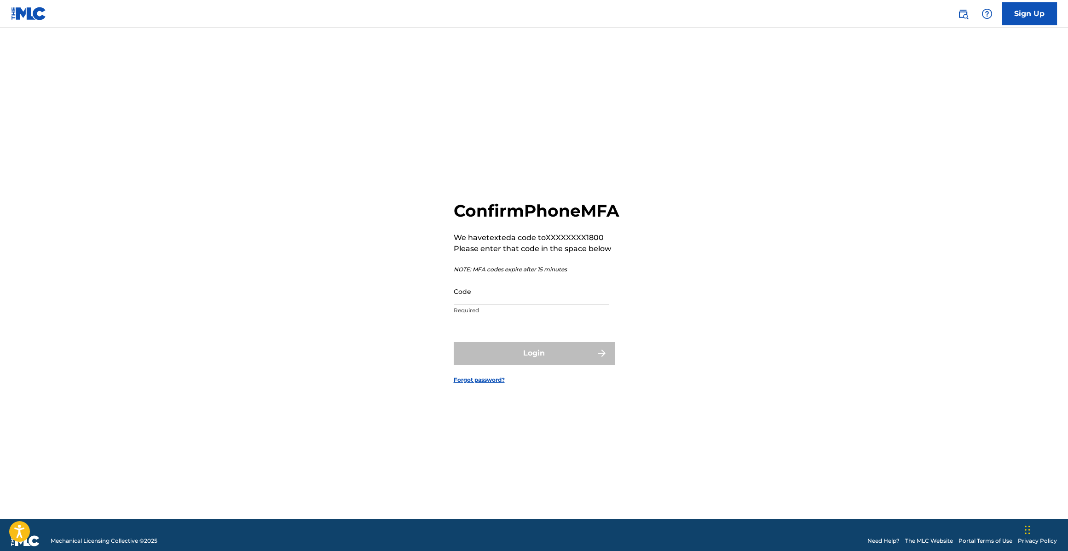
click at [483, 305] on input "Code" at bounding box center [531, 291] width 155 height 26
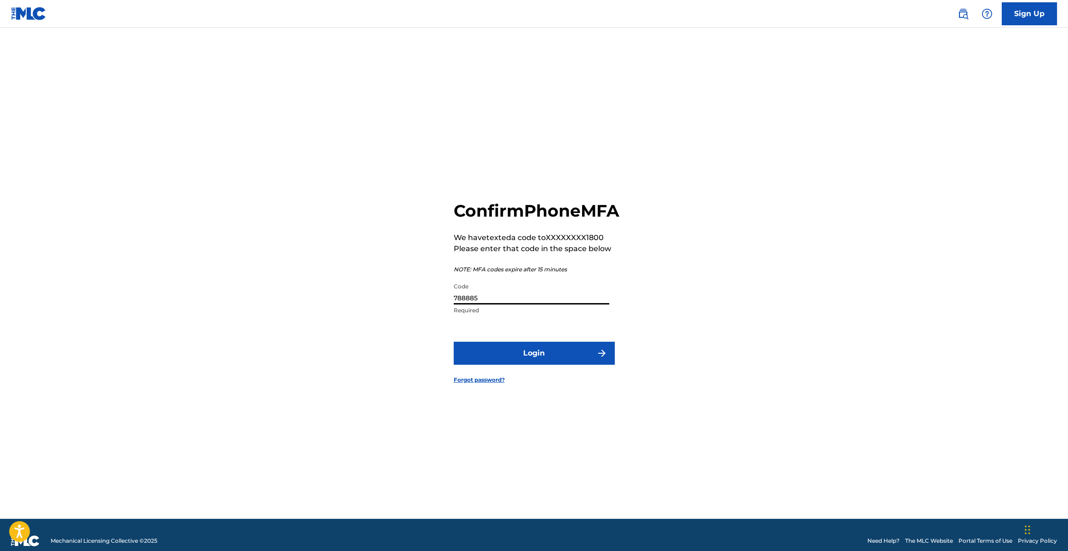
type input "788885"
click at [454, 342] on button "Login" at bounding box center [534, 353] width 161 height 23
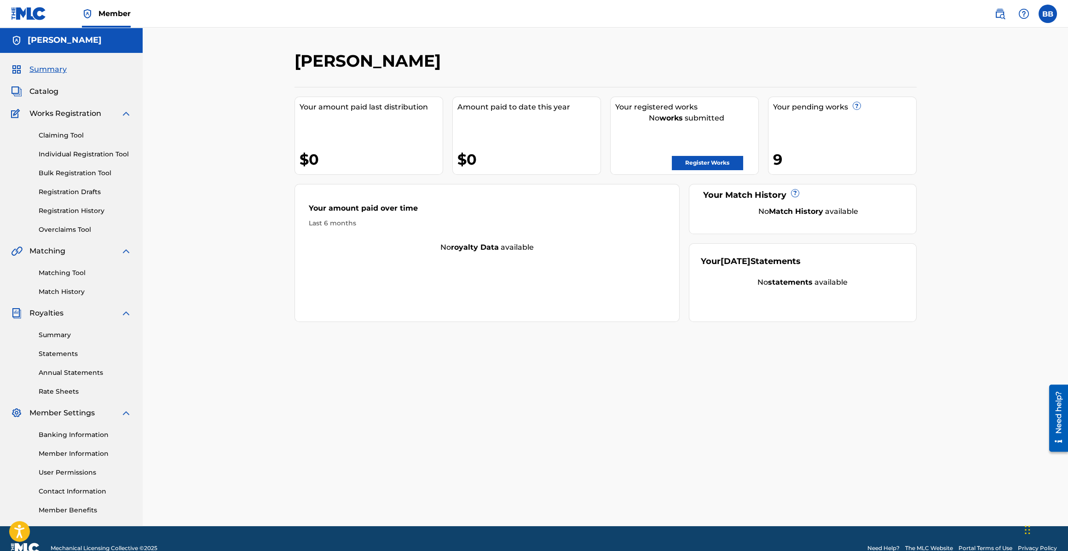
click at [44, 92] on span "Catalog" at bounding box center [43, 91] width 29 height 11
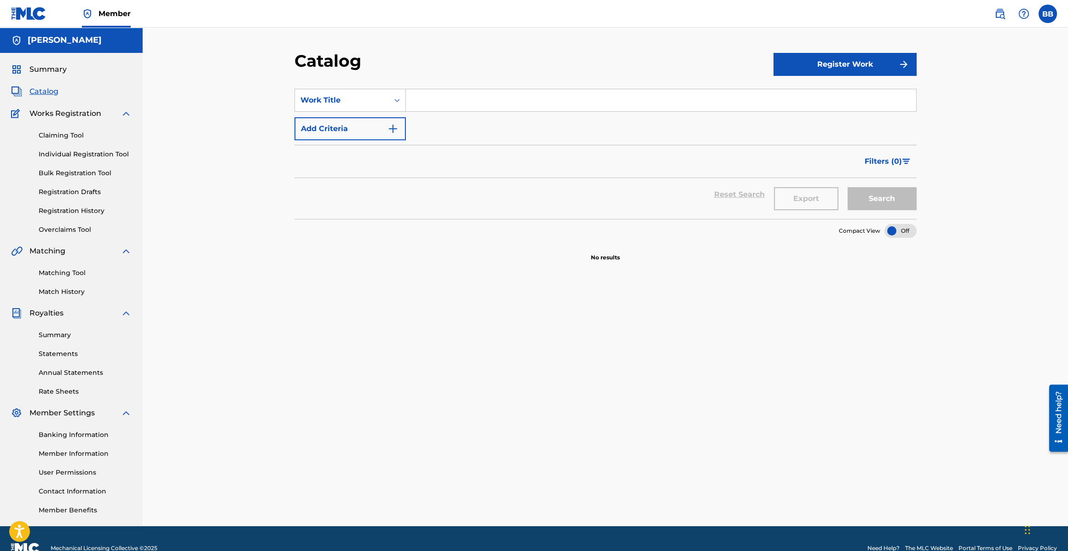
click at [64, 189] on link "Registration Drafts" at bounding box center [85, 192] width 93 height 10
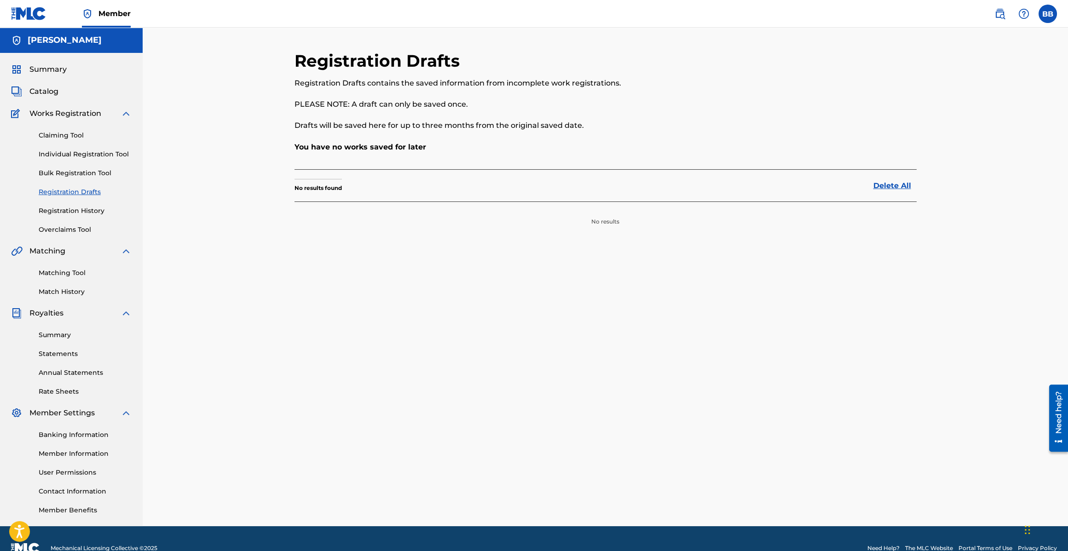
click at [71, 214] on link "Registration History" at bounding box center [85, 211] width 93 height 10
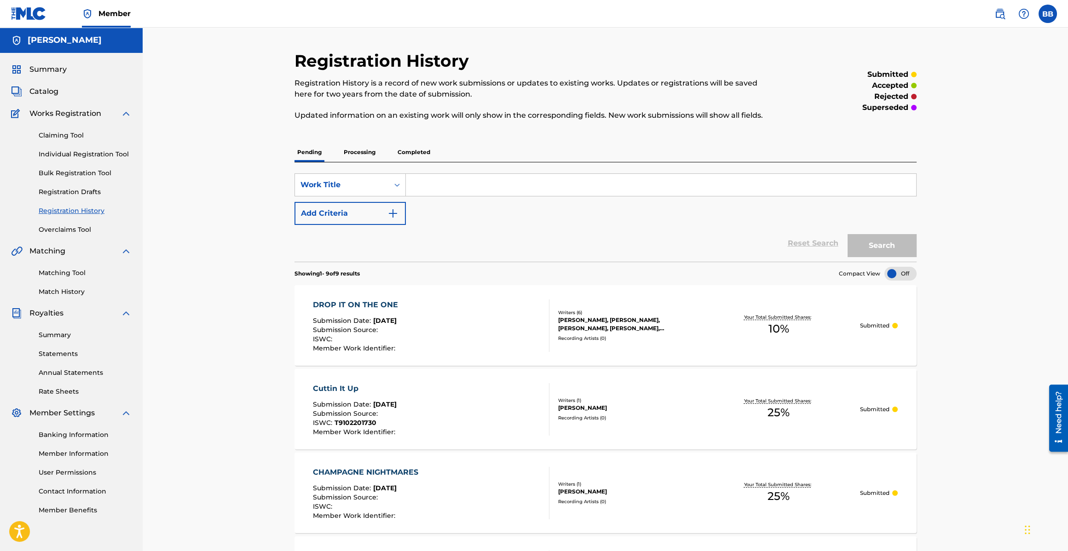
click at [42, 87] on span "Catalog" at bounding box center [43, 91] width 29 height 11
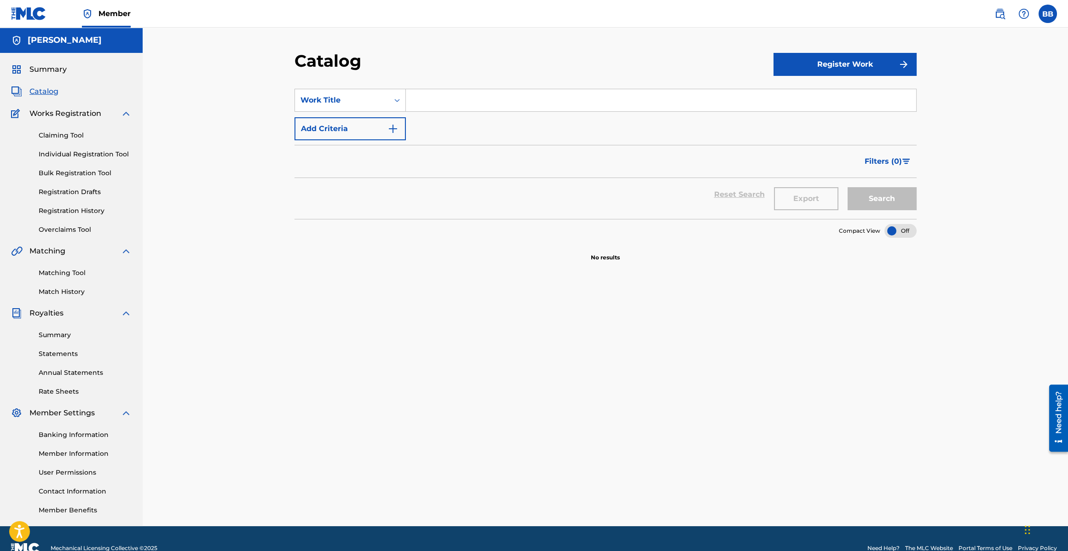
click at [442, 104] on input "Search Form" at bounding box center [661, 100] width 510 height 22
type input "Lovely Little [DEMOGRAPHIC_DATA]"
click at [847, 187] on button "Search" at bounding box center [881, 198] width 69 height 23
click at [379, 126] on button "Add Criteria" at bounding box center [349, 128] width 111 height 23
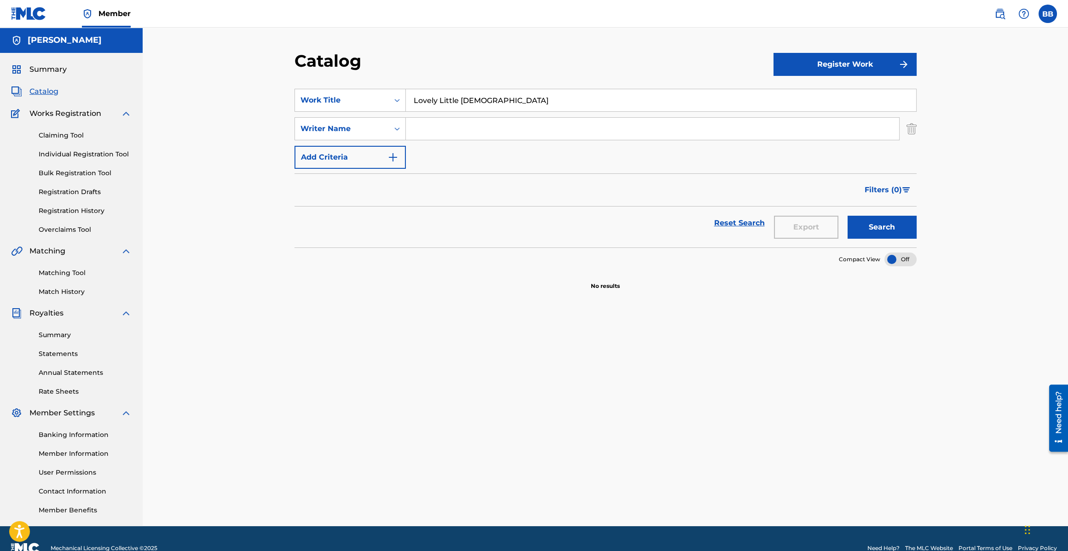
click at [470, 130] on input "Search Form" at bounding box center [652, 129] width 493 height 22
type input "[PERSON_NAME]"
click at [847, 216] on button "Search" at bounding box center [881, 227] width 69 height 23
click at [808, 58] on button "Register Work" at bounding box center [844, 64] width 143 height 23
click at [779, 103] on link "Individual" at bounding box center [844, 94] width 143 height 22
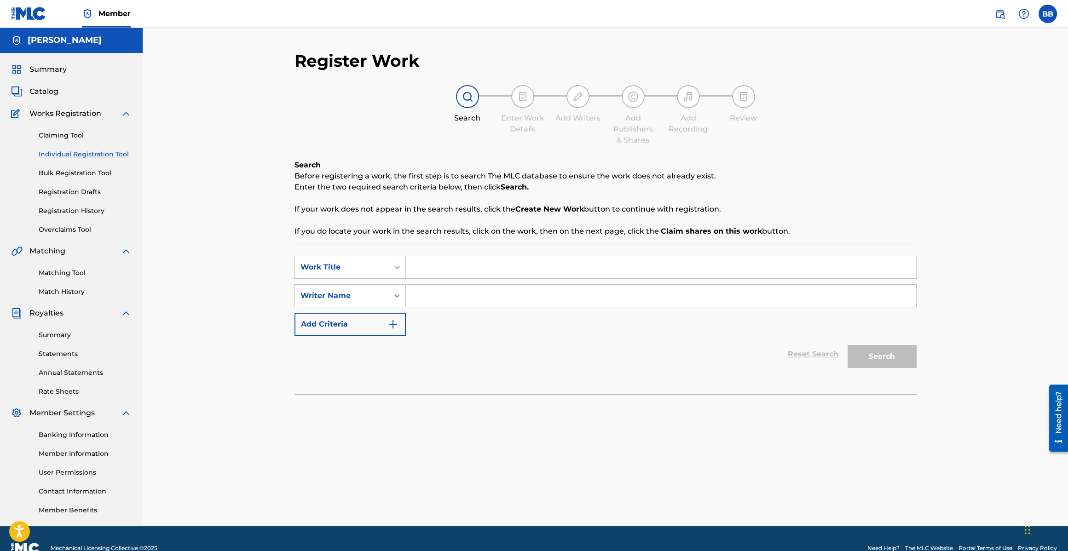
click at [521, 265] on input "Search Form" at bounding box center [661, 267] width 510 height 22
type input "Lovely Little [DEMOGRAPHIC_DATA]"
click at [477, 293] on input "Search Form" at bounding box center [661, 296] width 510 height 22
type input "[PERSON_NAME]"
click at [847, 345] on button "Search" at bounding box center [881, 356] width 69 height 23
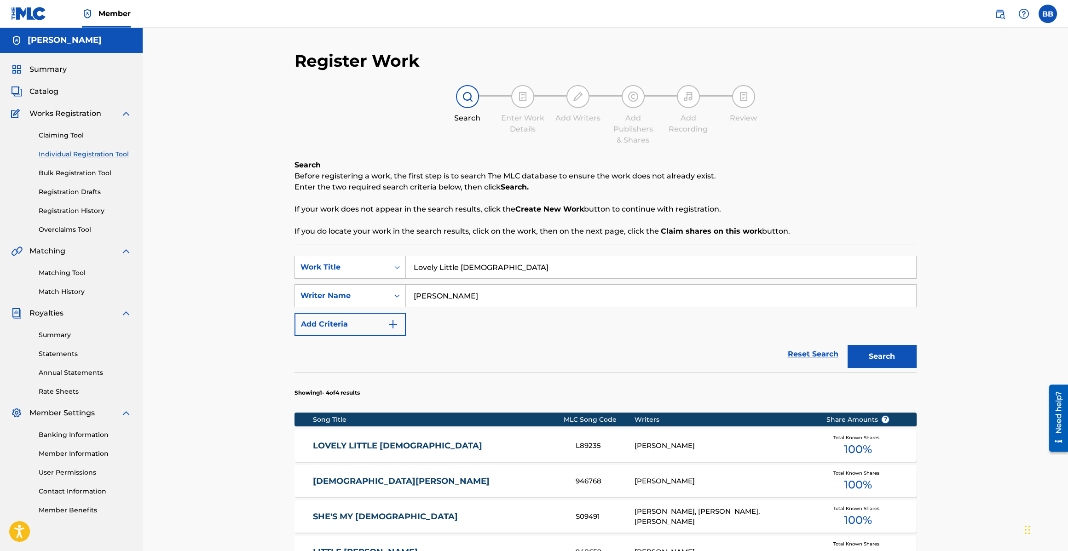
click at [389, 449] on link "LOVELY LITTLE [DEMOGRAPHIC_DATA]" at bounding box center [438, 446] width 250 height 11
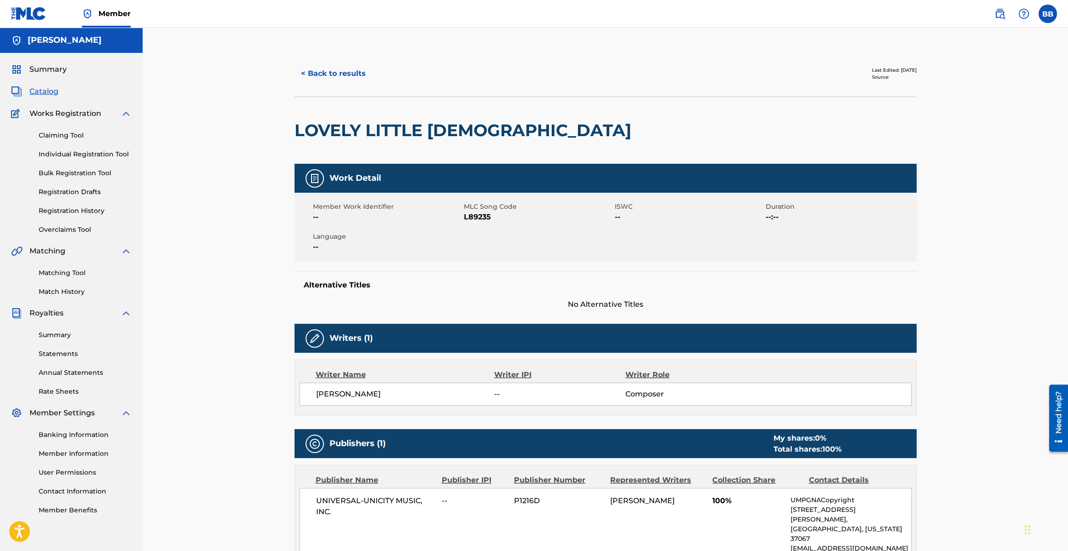
click at [57, 96] on span "Catalog" at bounding box center [43, 91] width 29 height 11
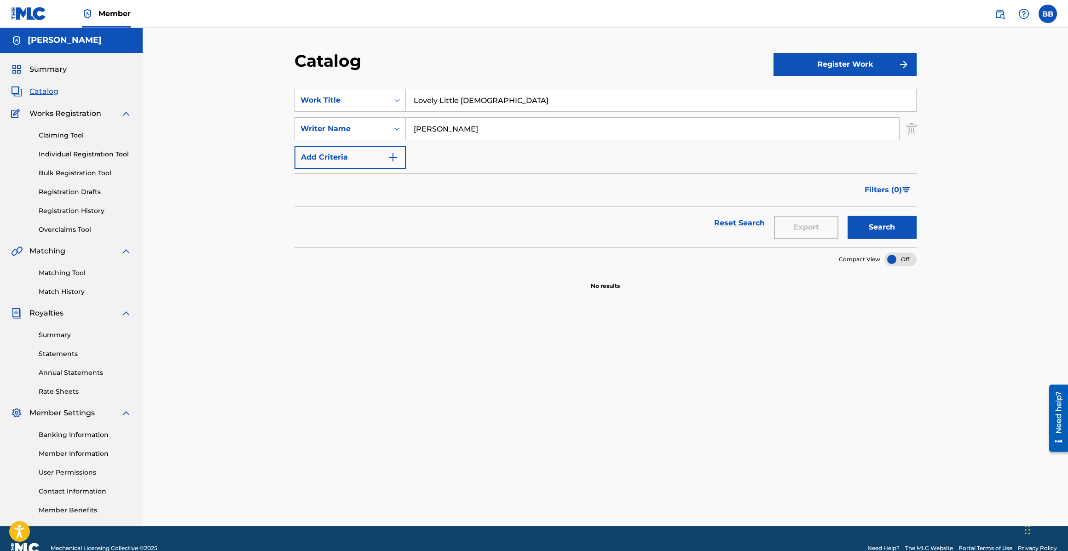
click at [480, 103] on input "Lovely Little [DEMOGRAPHIC_DATA]" at bounding box center [661, 100] width 510 height 22
type input "Lying Eyes"
click at [847, 216] on button "Search" at bounding box center [881, 227] width 69 height 23
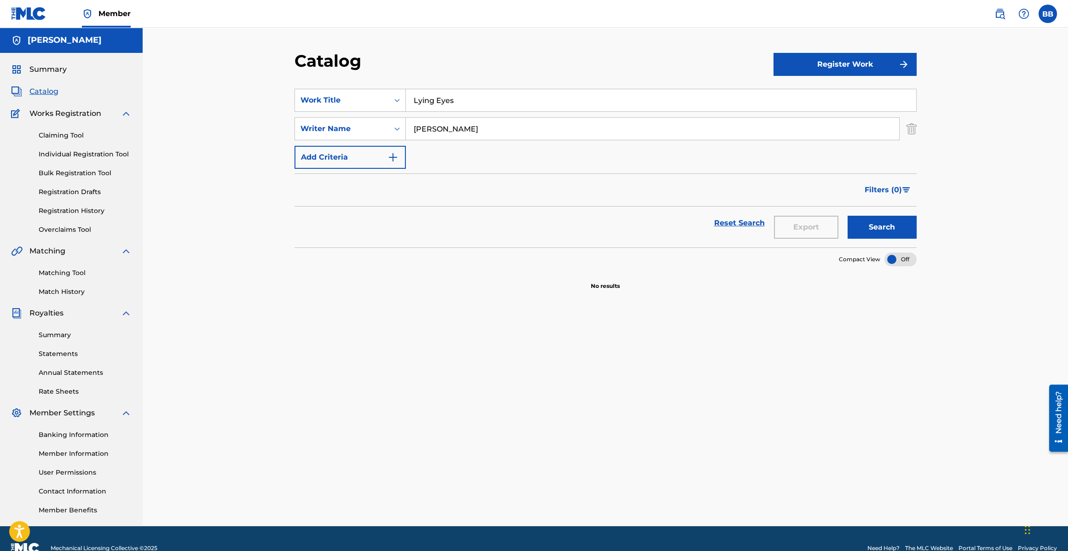
click at [891, 218] on button "Search" at bounding box center [881, 227] width 69 height 23
click at [844, 64] on button "Register Work" at bounding box center [844, 64] width 143 height 23
click at [809, 94] on link "Individual" at bounding box center [844, 94] width 143 height 22
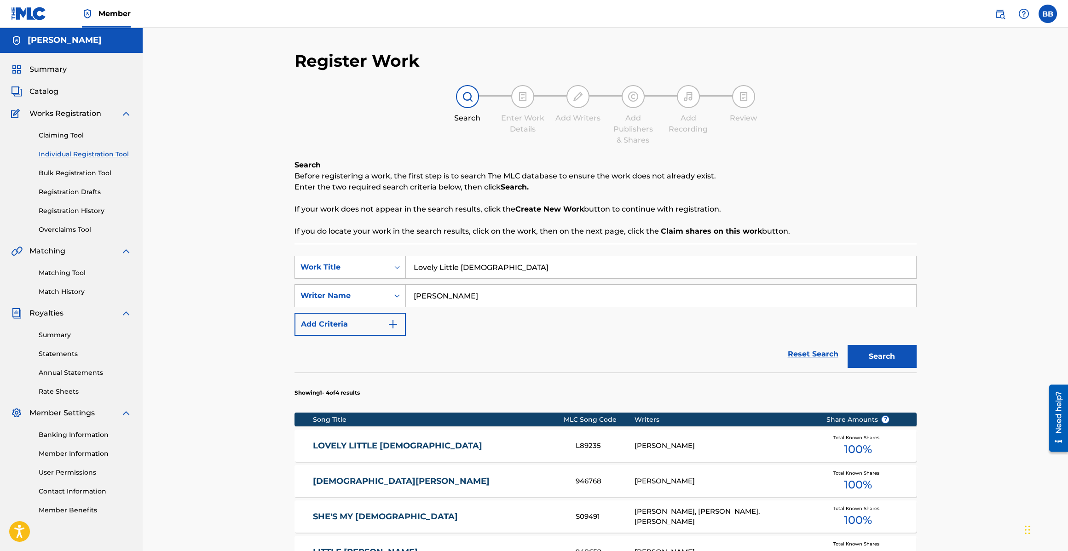
click at [525, 269] on input "Lovely Little [DEMOGRAPHIC_DATA]" at bounding box center [661, 267] width 510 height 22
type input "Lying Eyes"
click at [847, 345] on button "Search" at bounding box center [881, 356] width 69 height 23
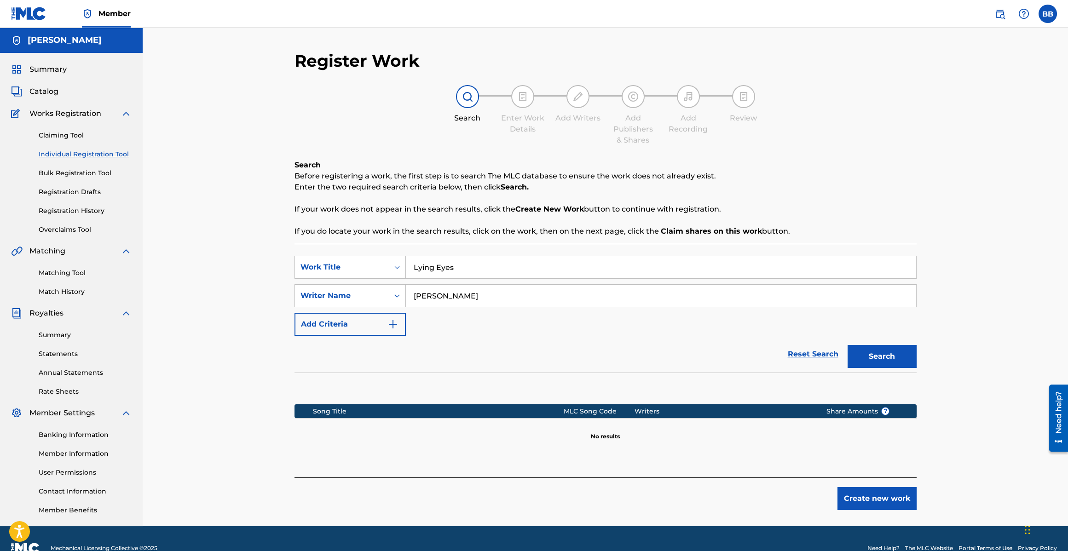
click at [871, 357] on button "Search" at bounding box center [881, 356] width 69 height 23
click at [856, 498] on button "Create new work" at bounding box center [876, 498] width 79 height 23
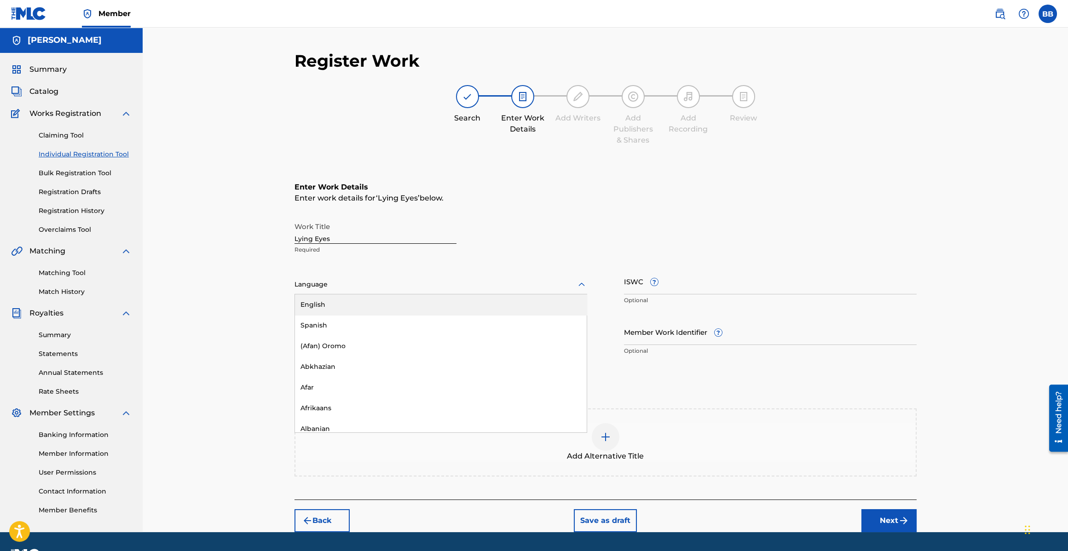
click at [345, 287] on div at bounding box center [440, 285] width 293 height 12
click at [338, 305] on div "English" at bounding box center [441, 304] width 292 height 21
click at [330, 334] on input "Duration" at bounding box center [440, 332] width 293 height 26
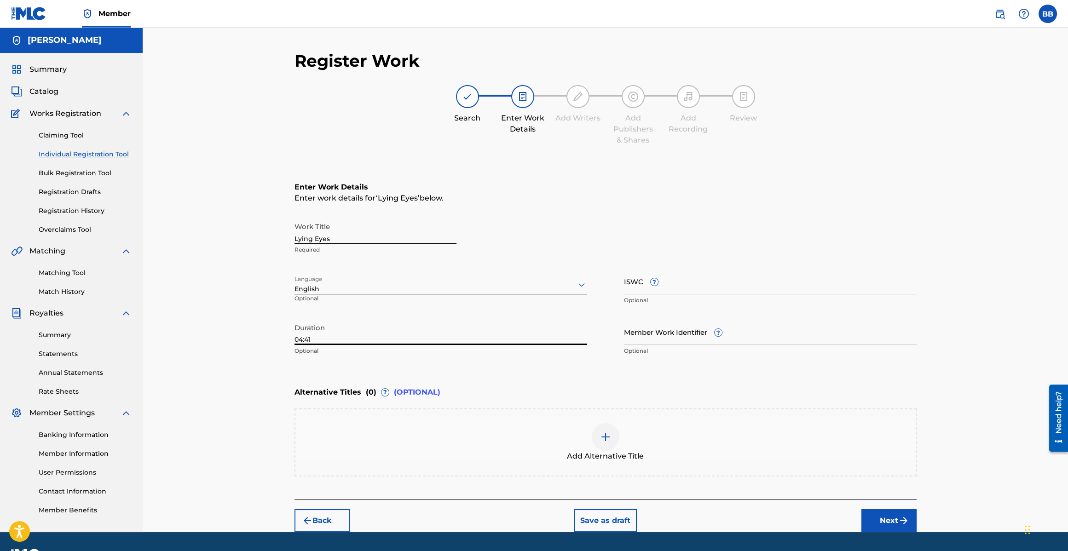
type input "04:41"
click at [635, 287] on input "ISWC ?" at bounding box center [770, 281] width 293 height 26
click at [882, 516] on button "Next" at bounding box center [888, 520] width 55 height 23
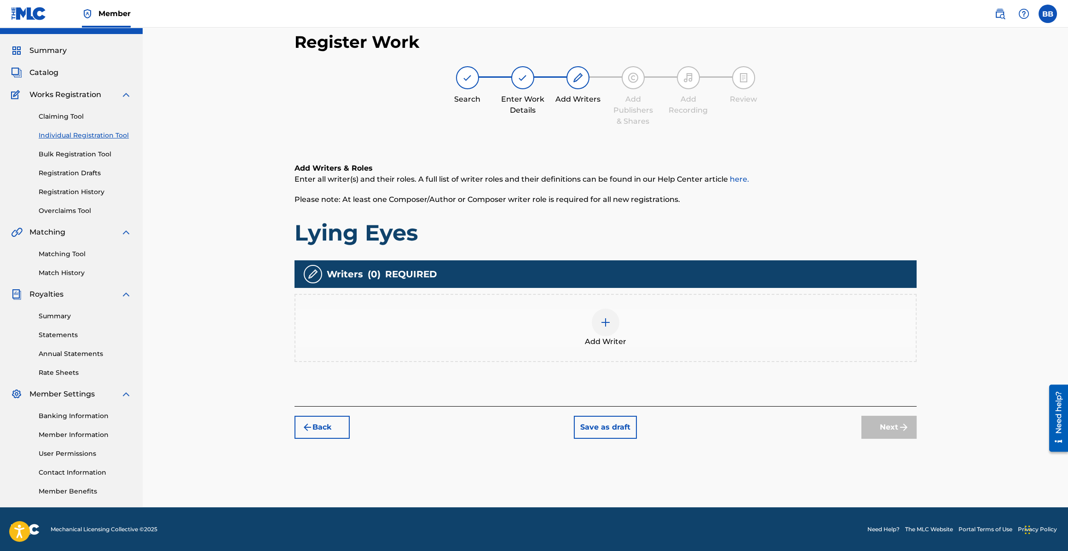
click at [604, 324] on img at bounding box center [605, 322] width 11 height 11
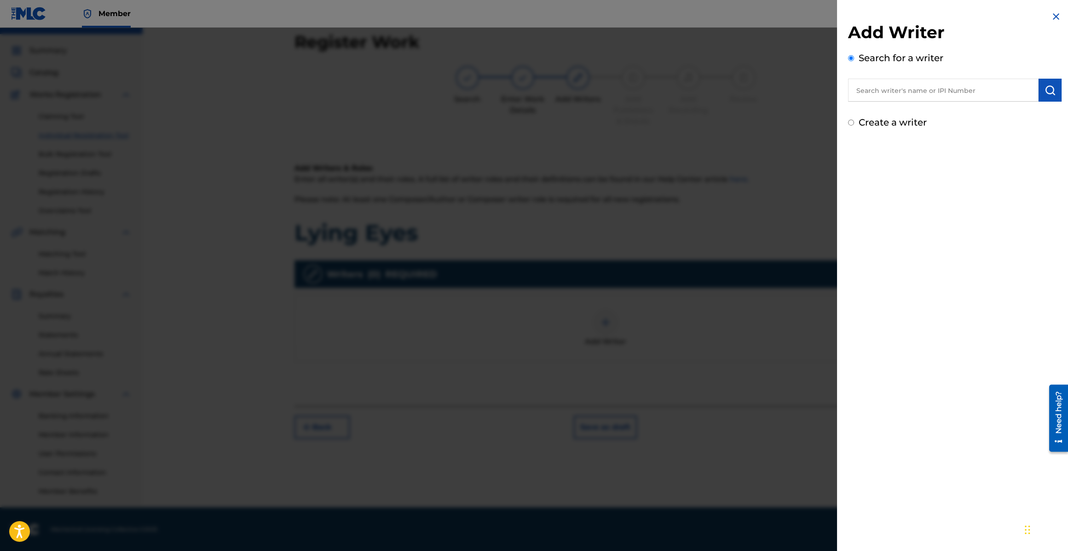
click at [879, 84] on input "text" at bounding box center [943, 90] width 190 height 23
click at [907, 86] on input "text" at bounding box center [943, 90] width 190 height 23
paste input "00126160899"
type input "00126160899"
click at [1038, 92] on button "submit" at bounding box center [1049, 90] width 23 height 23
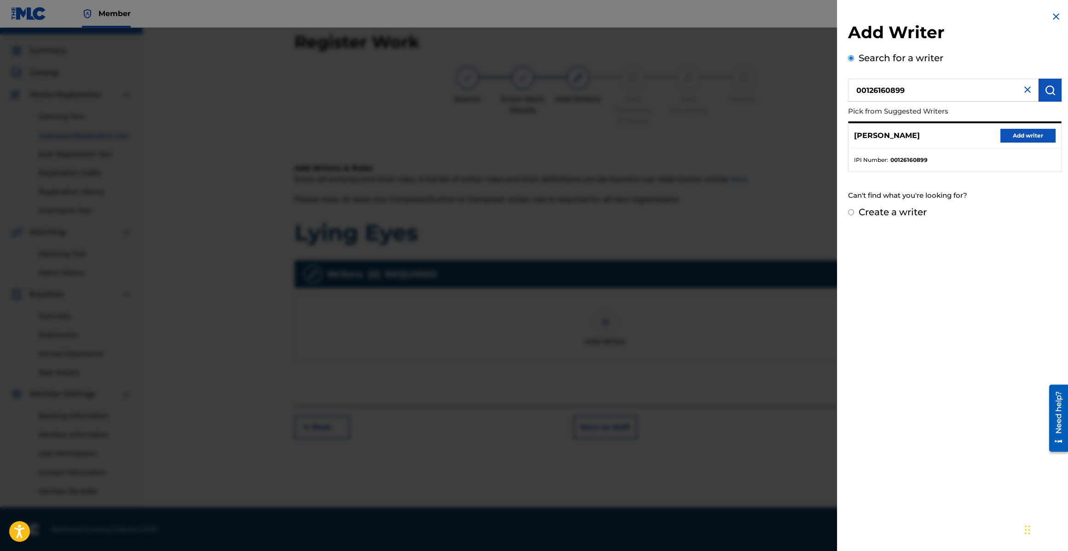
click at [1020, 136] on button "Add writer" at bounding box center [1027, 136] width 55 height 14
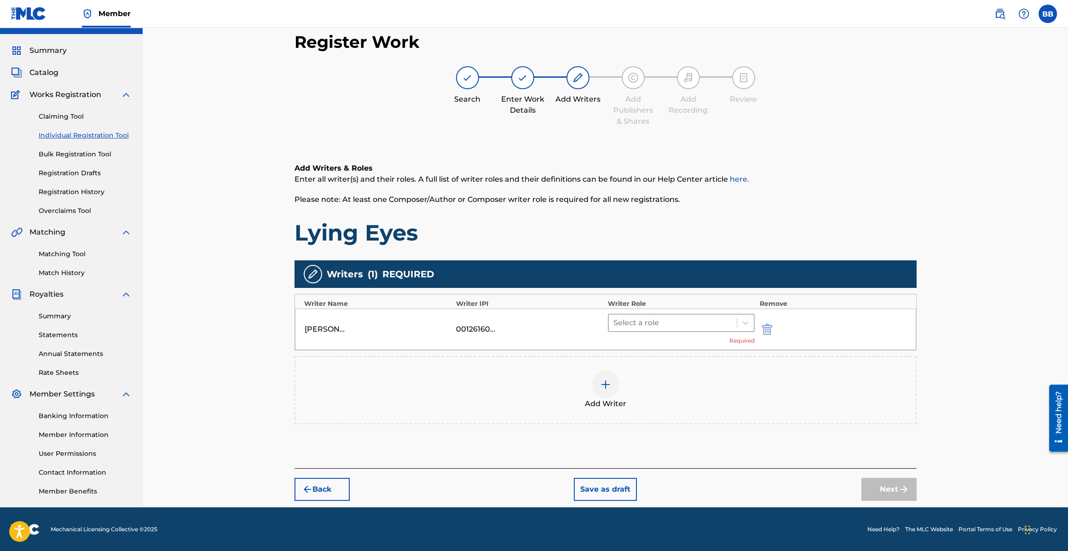
click at [711, 315] on div "Select a role" at bounding box center [673, 323] width 128 height 17
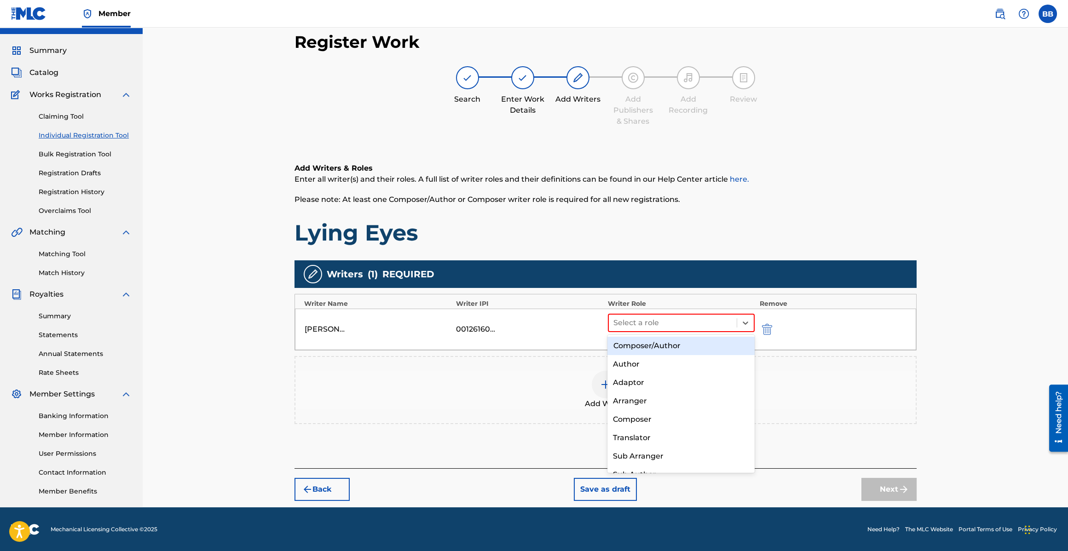
click at [672, 345] on div "Composer/Author" at bounding box center [680, 346] width 147 height 18
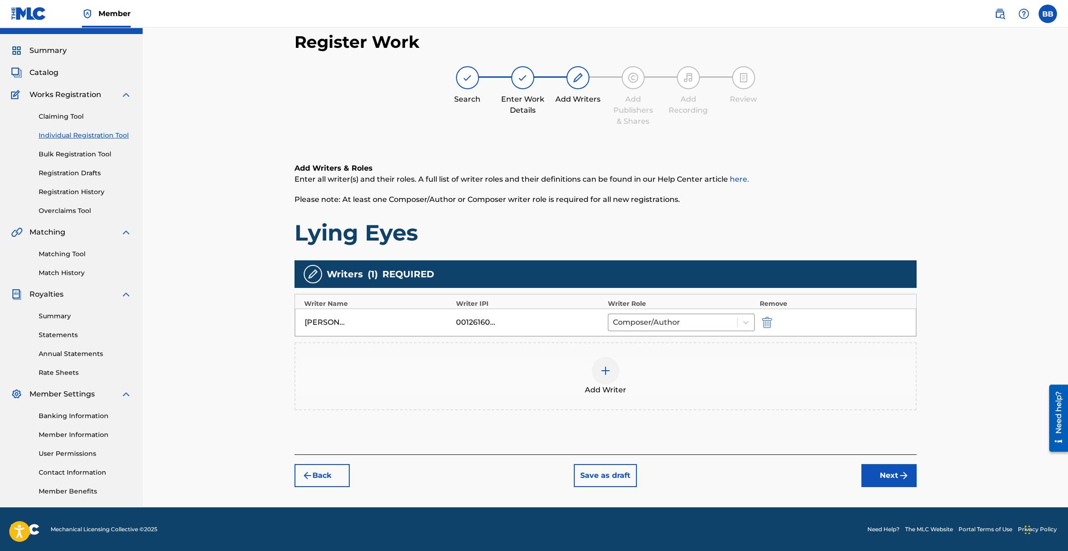
click at [888, 477] on button "Next" at bounding box center [888, 475] width 55 height 23
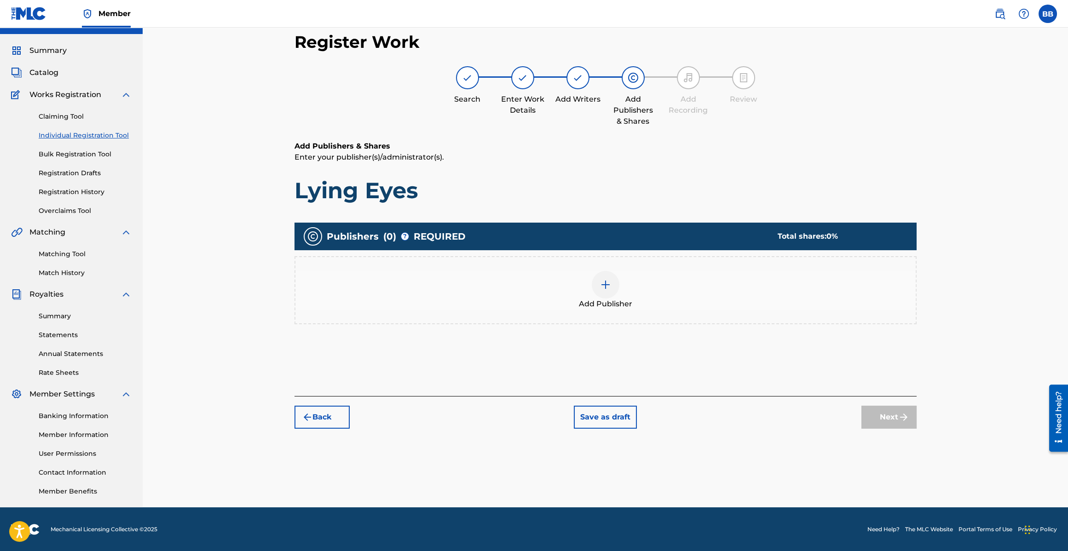
click at [626, 293] on div "Add Publisher" at bounding box center [605, 290] width 620 height 39
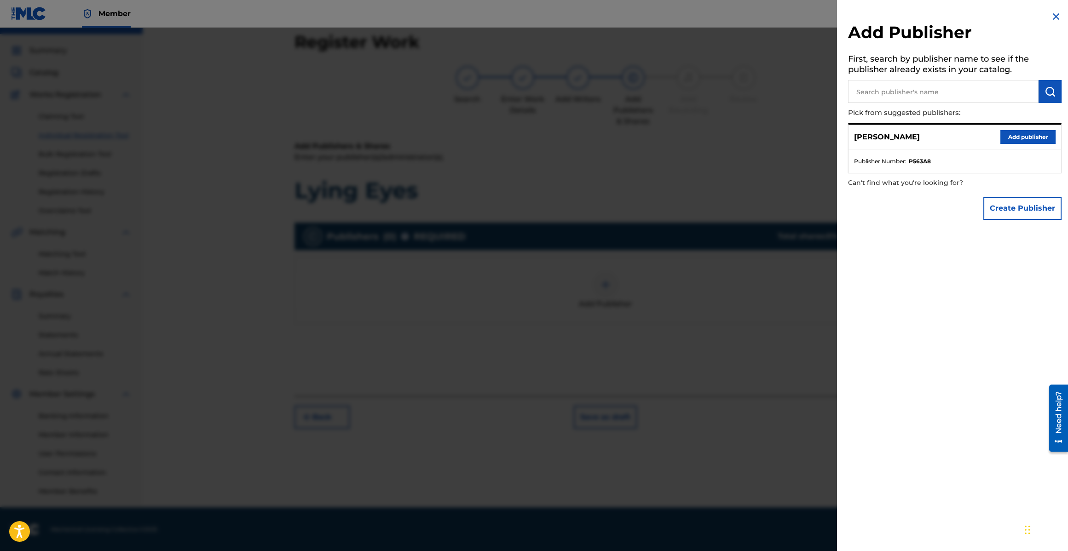
click at [1052, 133] on button "Add publisher" at bounding box center [1027, 137] width 55 height 14
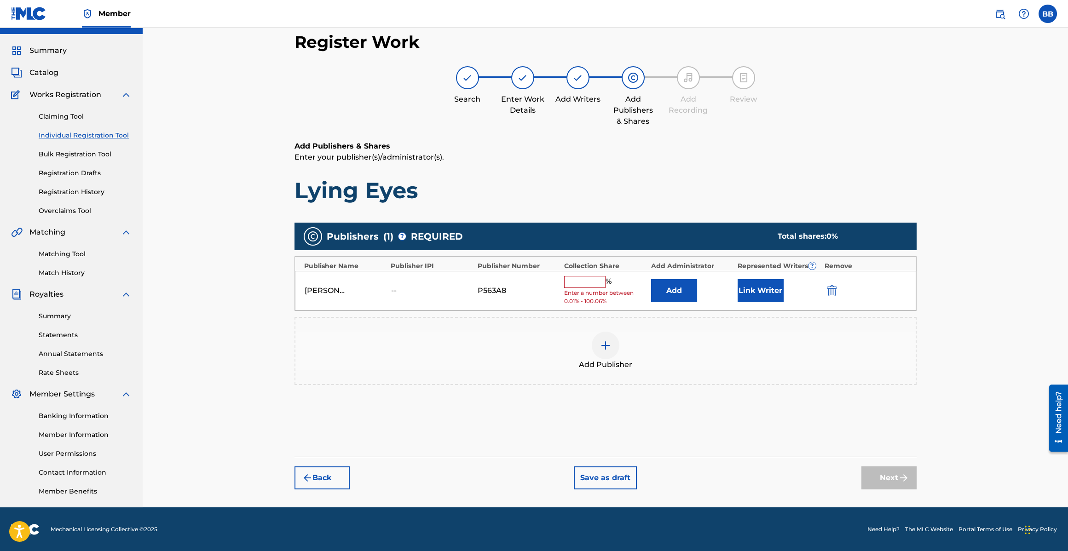
click at [760, 297] on button "Link Writer" at bounding box center [760, 290] width 46 height 23
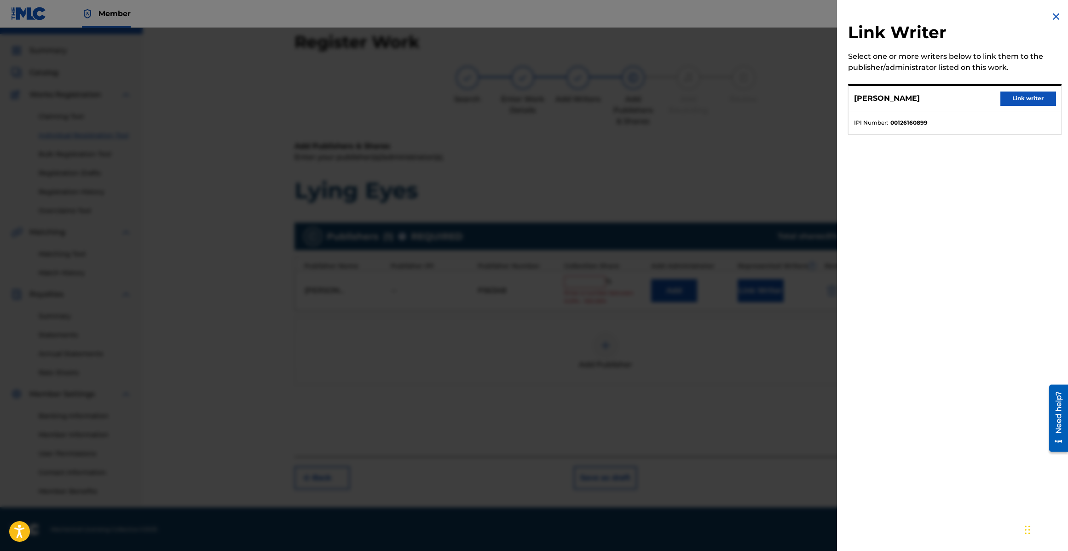
drag, startPoint x: 1033, startPoint y: 96, endPoint x: 1014, endPoint y: 117, distance: 28.3
click at [1033, 97] on button "Link writer" at bounding box center [1027, 99] width 55 height 14
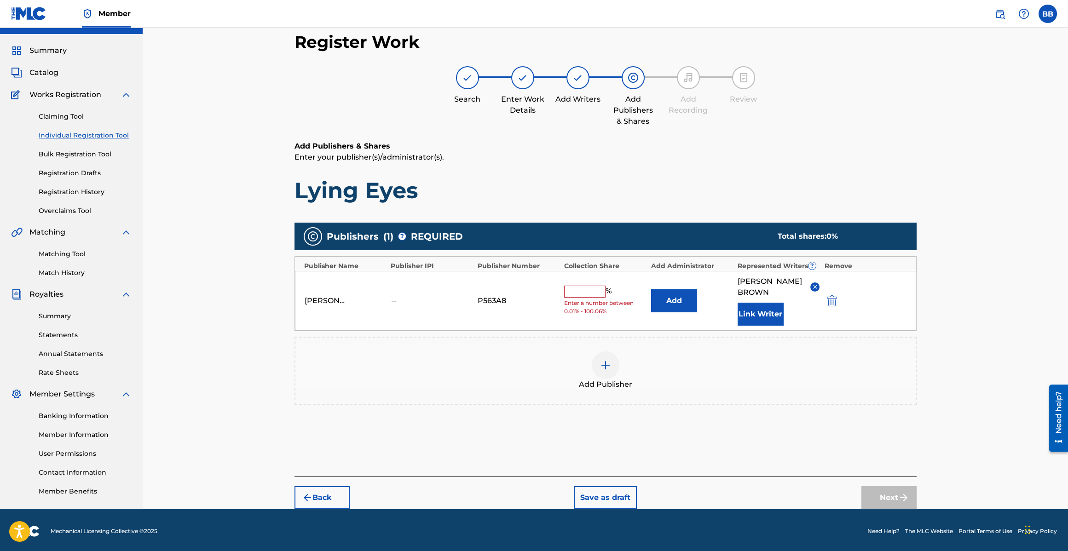
click at [591, 299] on span "Enter a number between 0.01% - 100.06%" at bounding box center [605, 307] width 82 height 17
click at [592, 291] on input "text" at bounding box center [584, 292] width 41 height 12
type input "16.67"
click at [904, 492] on img "submit" at bounding box center [903, 497] width 11 height 11
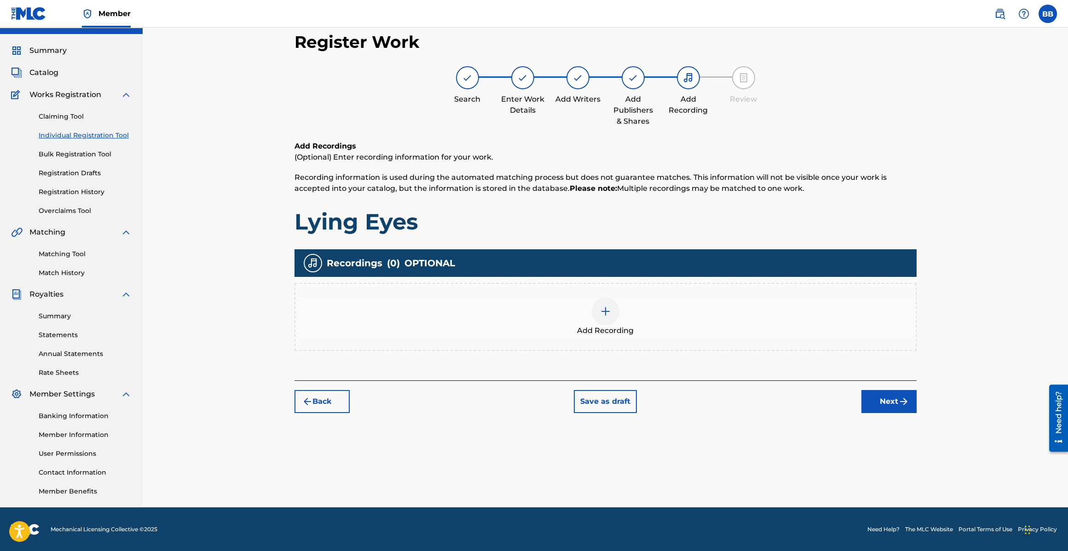
click at [894, 405] on button "Next" at bounding box center [888, 401] width 55 height 23
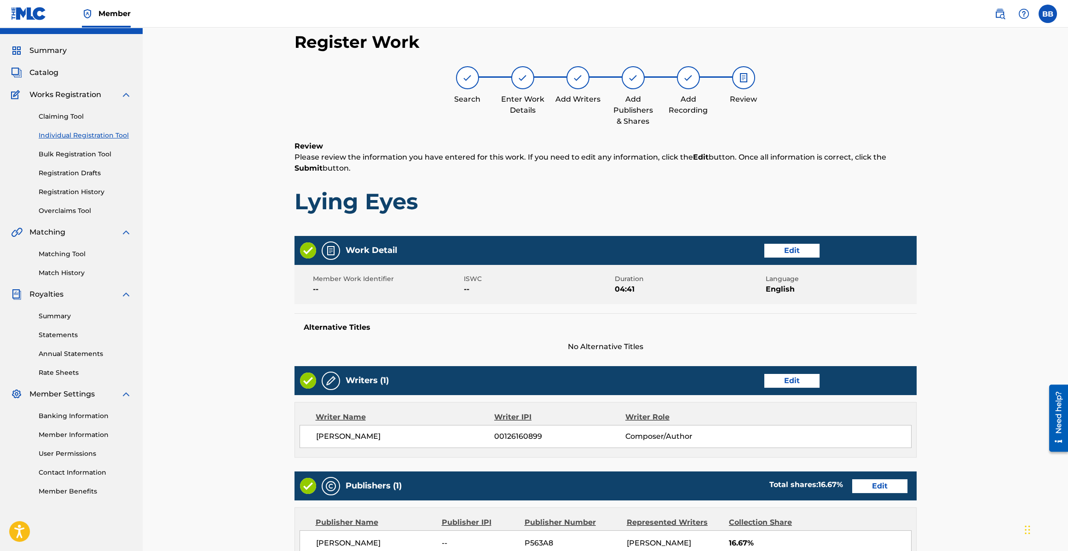
scroll to position [196, 0]
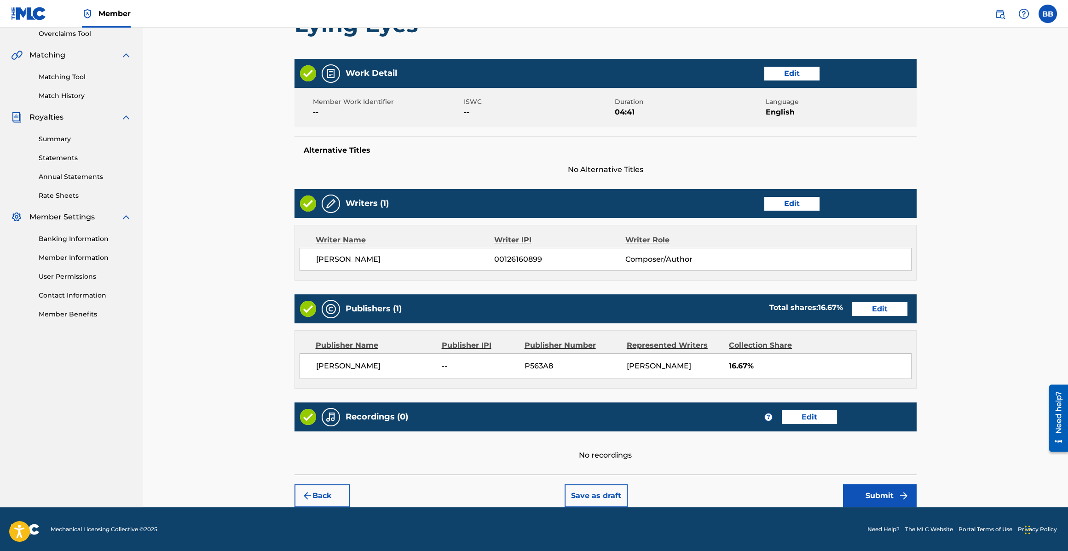
click at [875, 479] on div "Back Save as draft Submit" at bounding box center [605, 491] width 622 height 33
click at [862, 496] on button "Submit" at bounding box center [880, 495] width 74 height 23
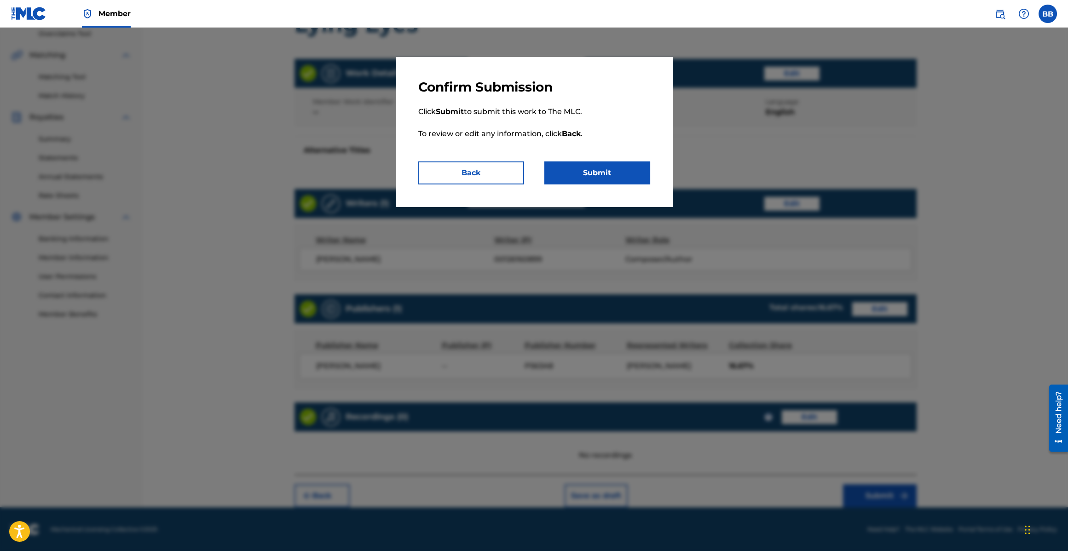
click at [616, 178] on button "Submit" at bounding box center [597, 172] width 106 height 23
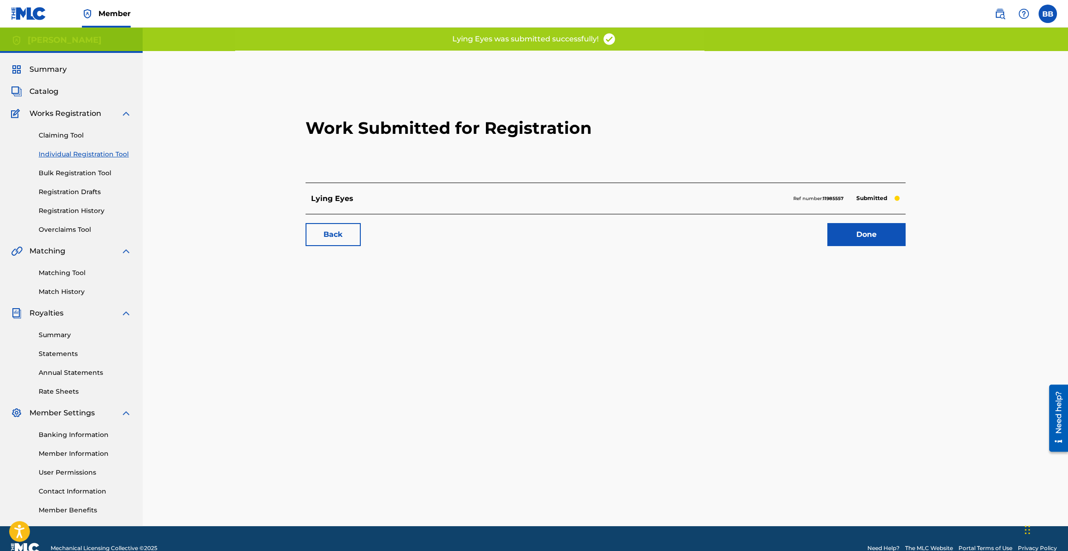
click at [864, 244] on link "Done" at bounding box center [866, 234] width 78 height 23
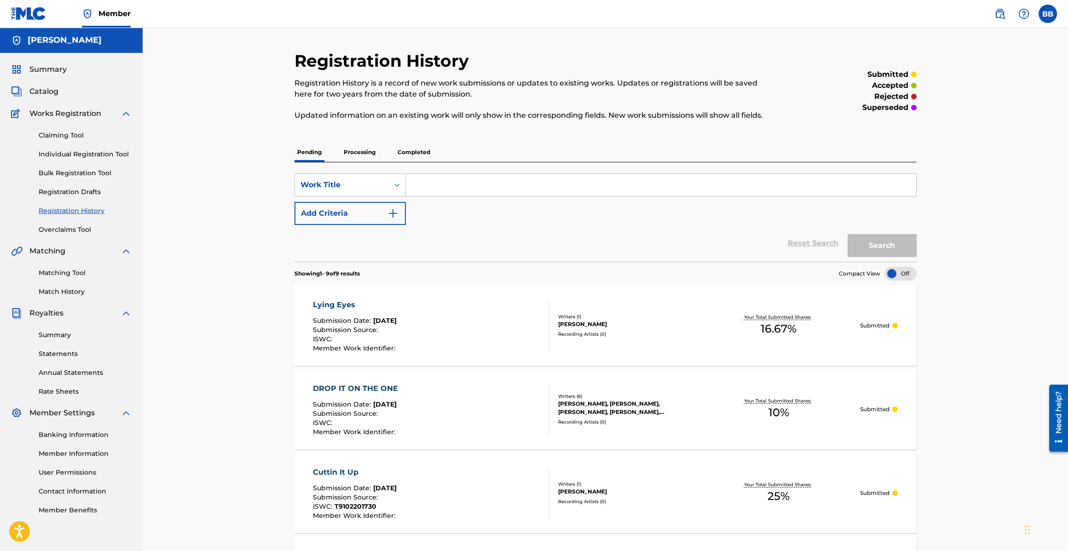
click at [81, 213] on link "Registration History" at bounding box center [85, 211] width 93 height 10
click at [351, 149] on p "Processing" at bounding box center [359, 152] width 37 height 19
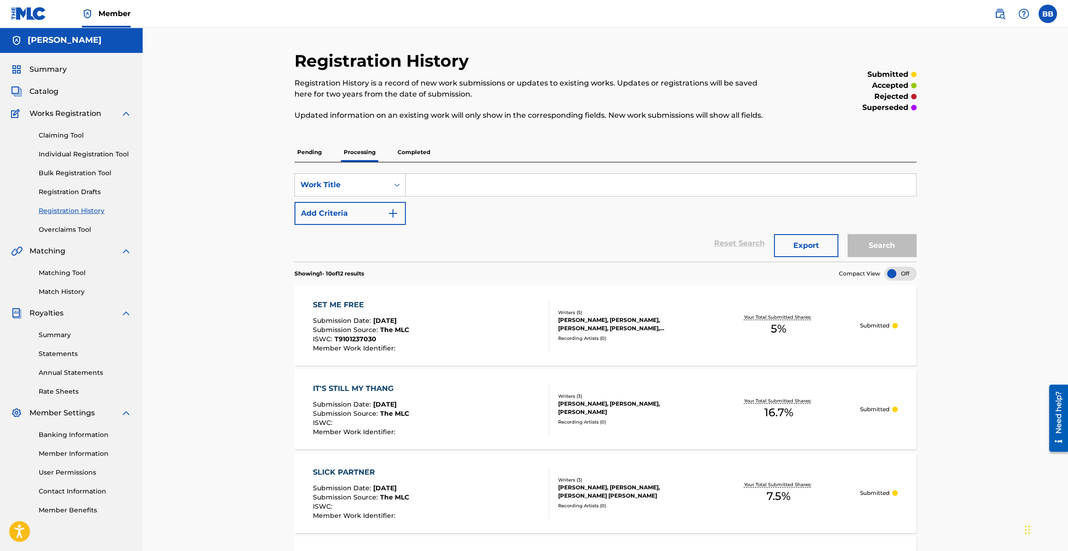
click at [317, 152] on p "Pending" at bounding box center [309, 152] width 30 height 19
